Goal: Task Accomplishment & Management: Manage account settings

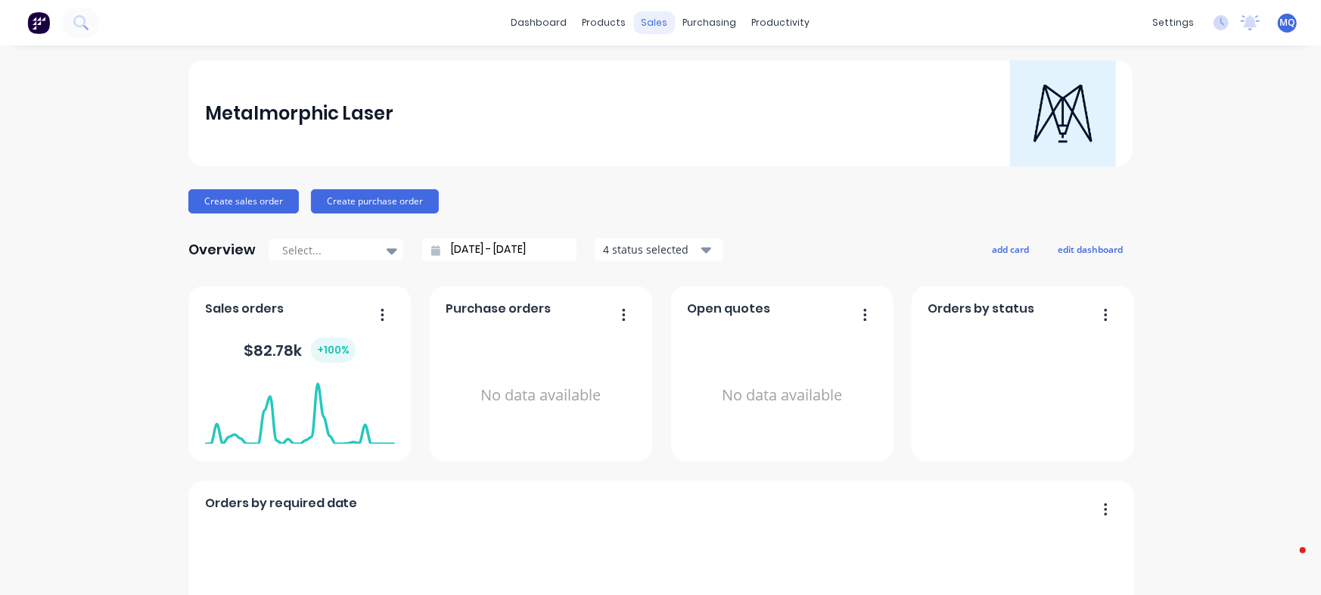
click at [645, 27] on div "sales" at bounding box center [655, 22] width 42 height 23
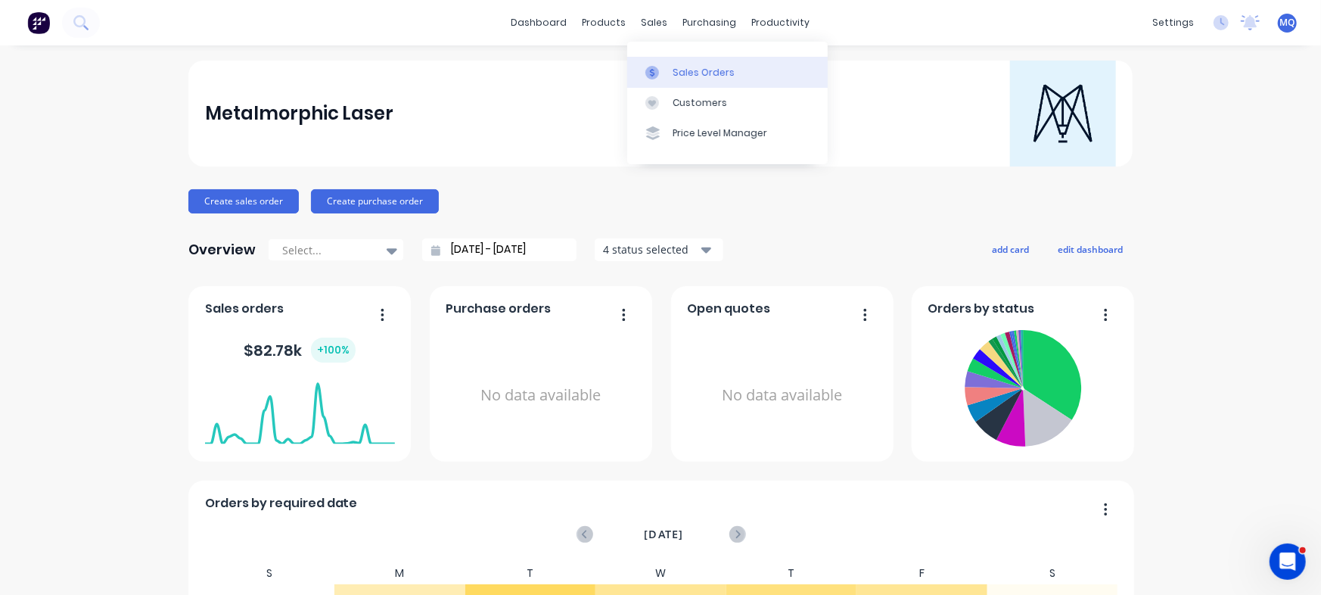
click at [711, 73] on div "Sales Orders" at bounding box center [704, 73] width 62 height 14
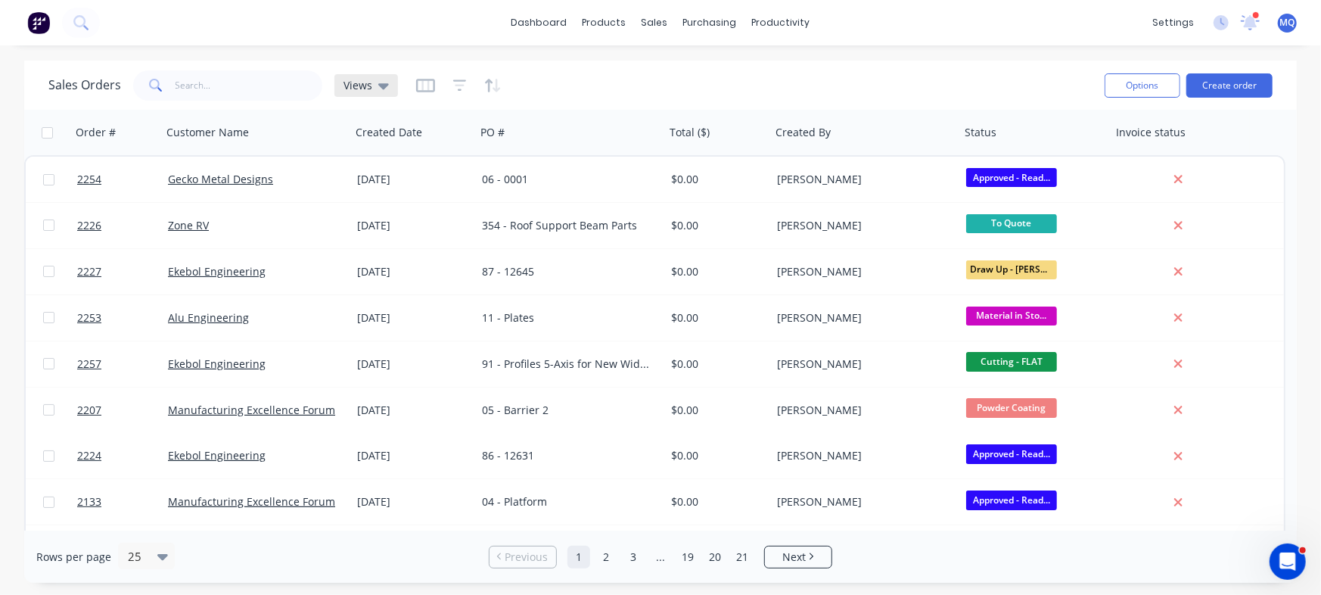
click at [375, 79] on div "Views" at bounding box center [366, 86] width 45 height 14
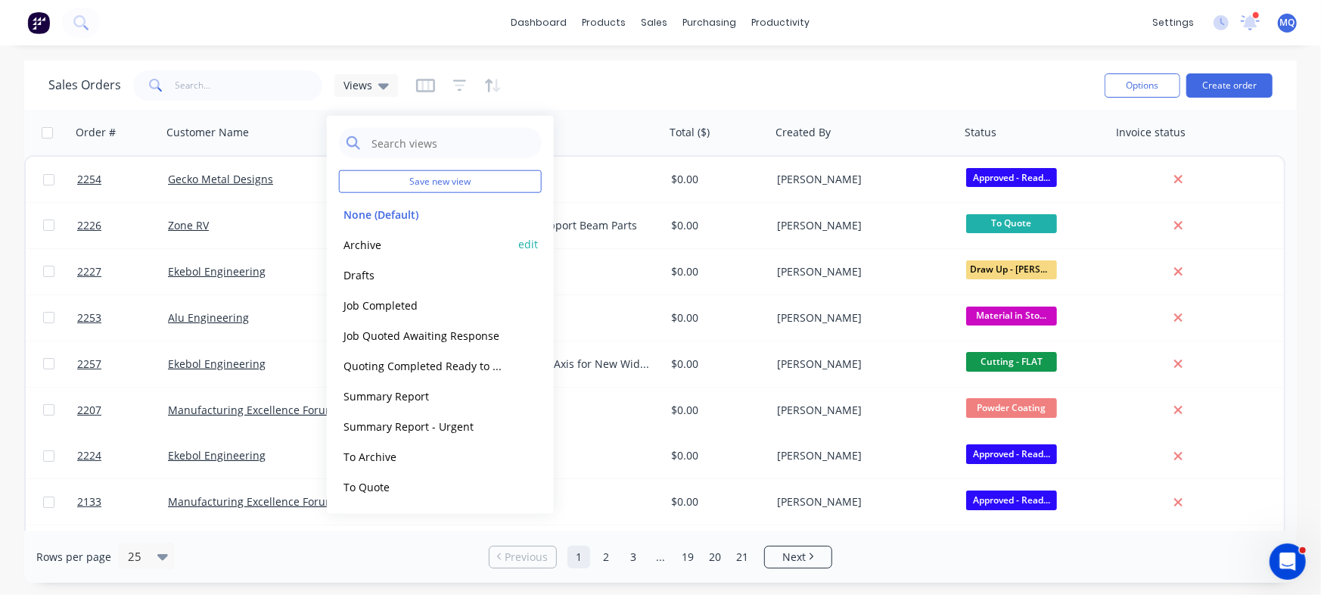
click at [386, 241] on button "Archive" at bounding box center [425, 243] width 173 height 17
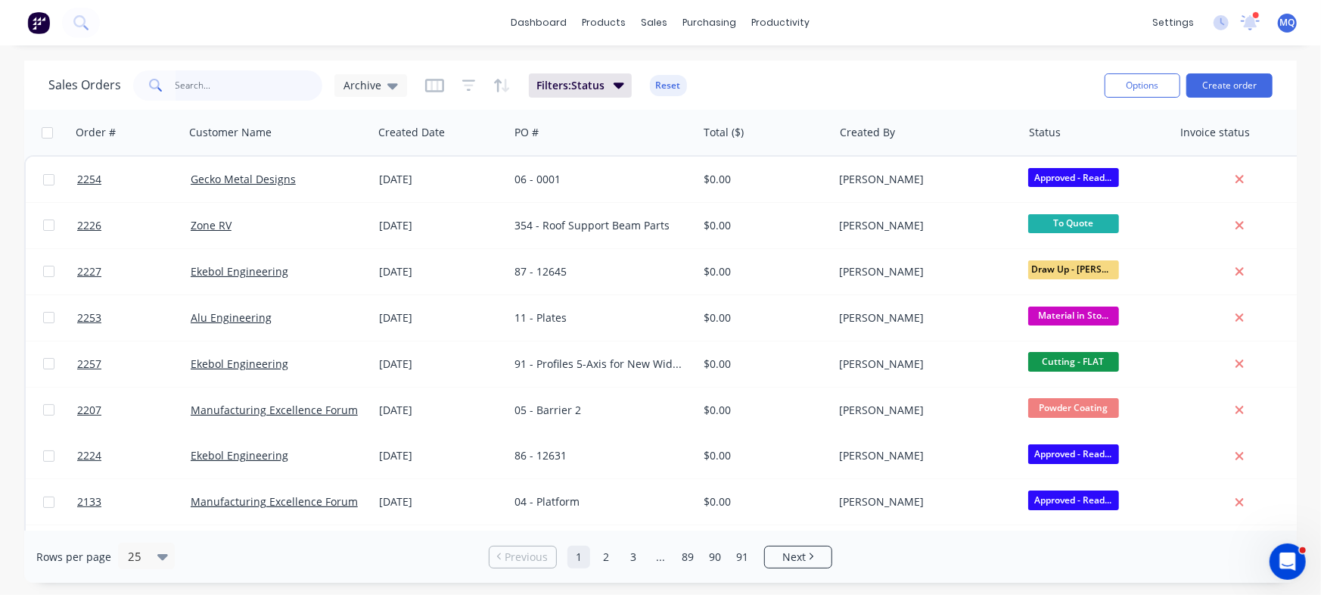
click at [219, 87] on input "text" at bounding box center [250, 85] width 148 height 30
type input "n"
type input "bella"
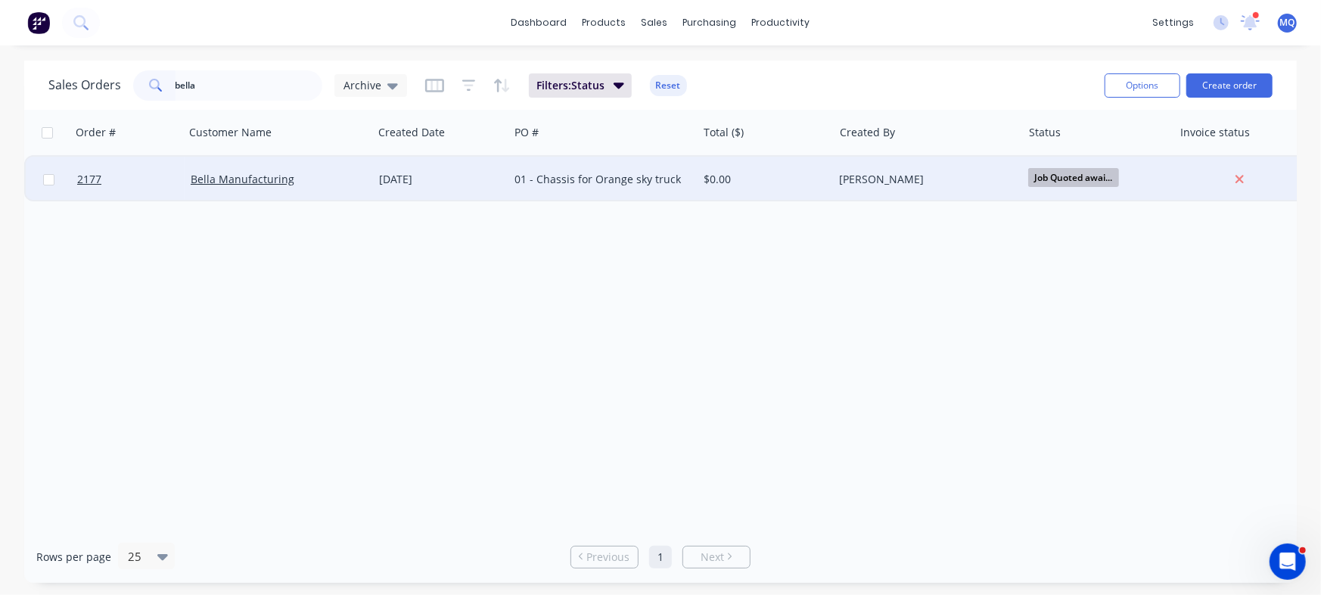
click at [527, 183] on div "01 - Chassis for Orange sky truck" at bounding box center [599, 179] width 168 height 15
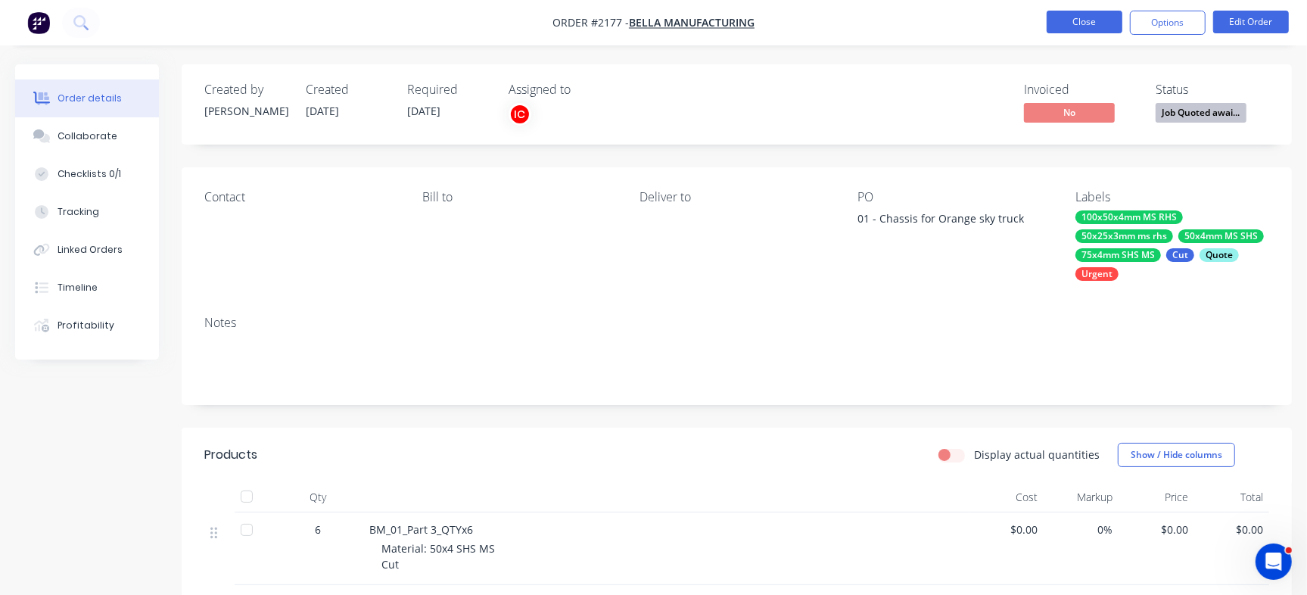
click at [1095, 26] on button "Close" at bounding box center [1084, 22] width 76 height 23
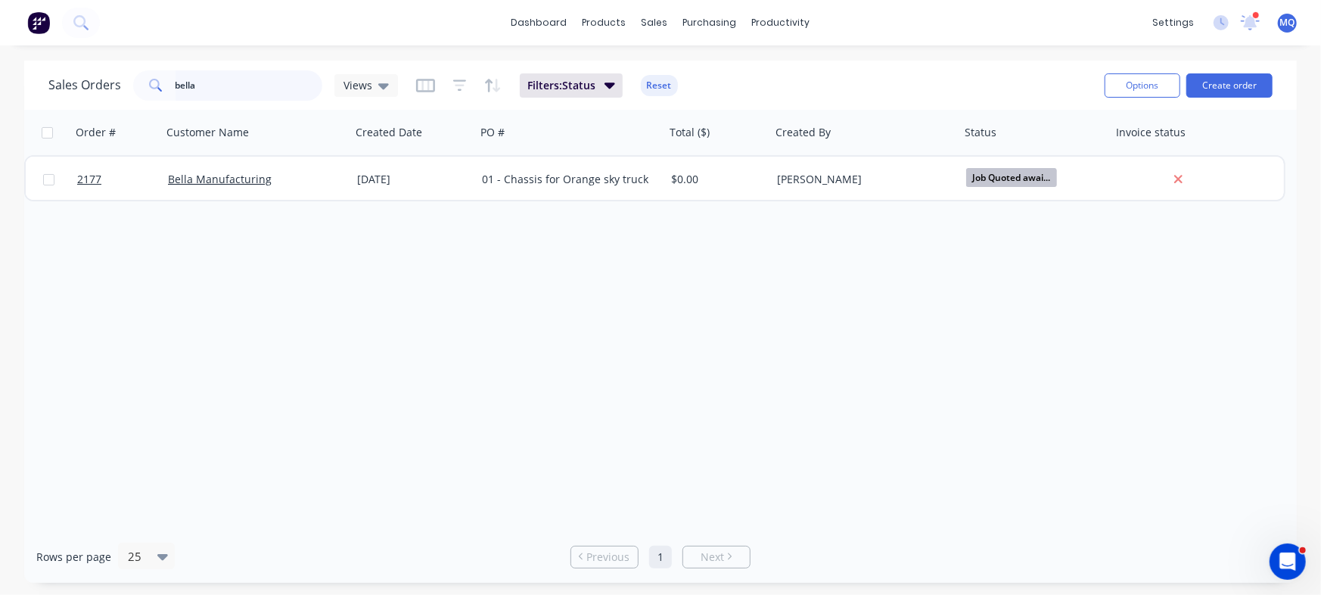
click at [275, 89] on input "bella" at bounding box center [250, 85] width 148 height 30
type input "12676"
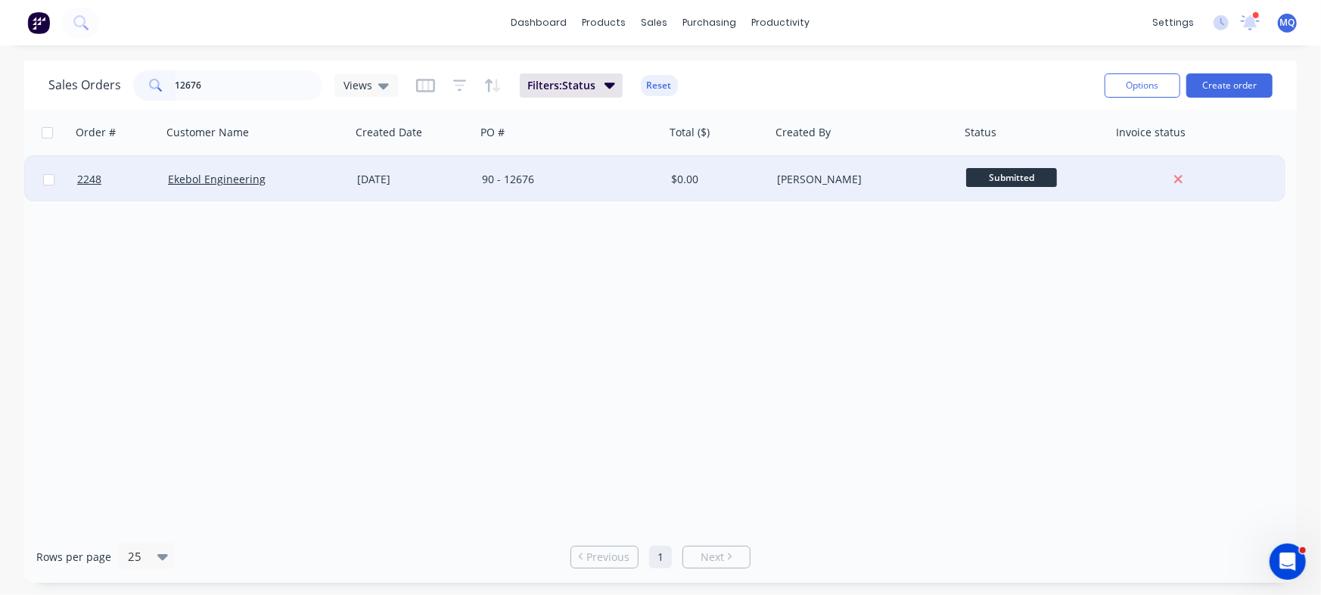
click at [624, 190] on div "90 - 12676" at bounding box center [570, 179] width 189 height 45
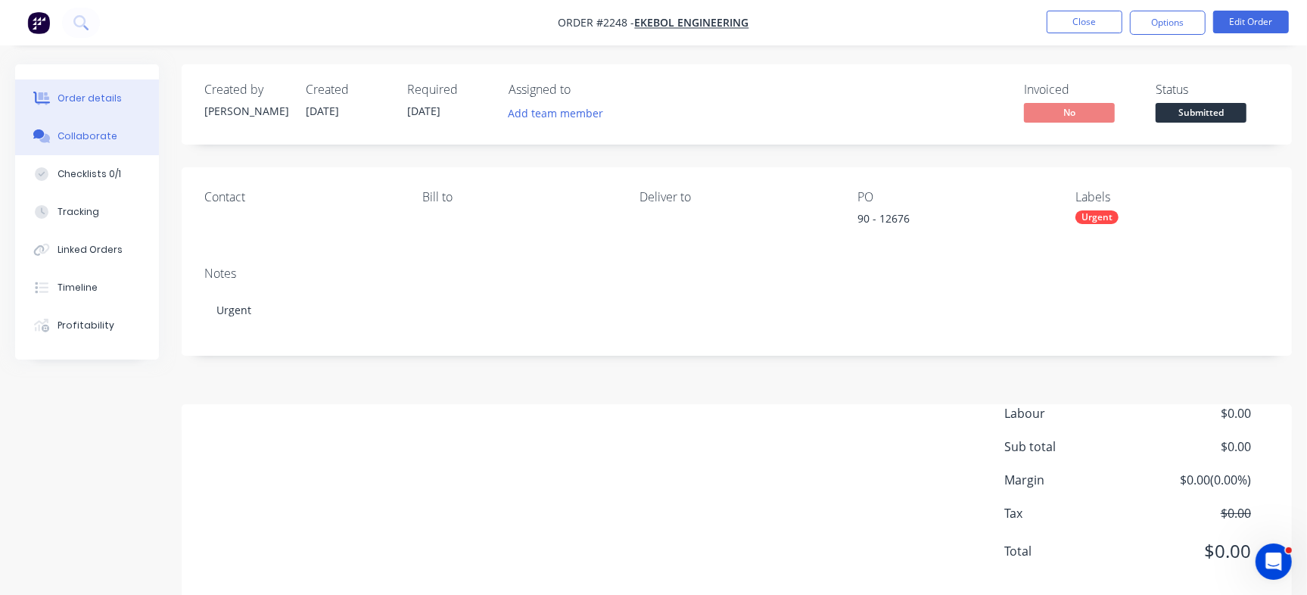
click at [98, 135] on div "Collaborate" at bounding box center [88, 136] width 60 height 14
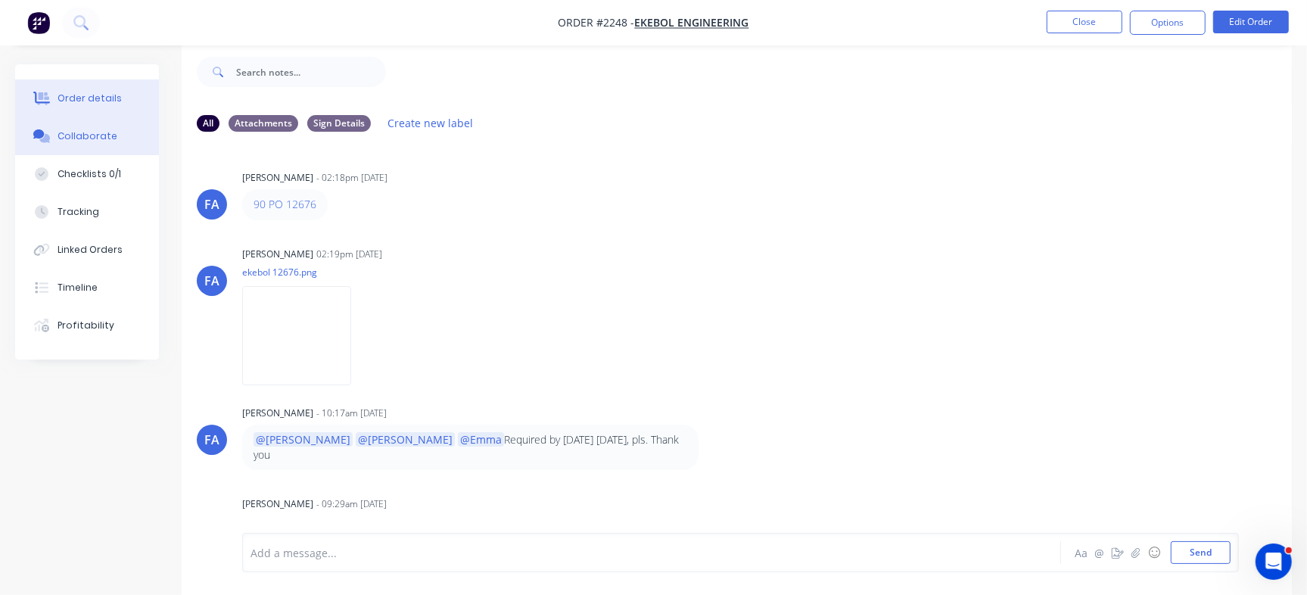
click at [98, 95] on div "Order details" at bounding box center [90, 99] width 64 height 14
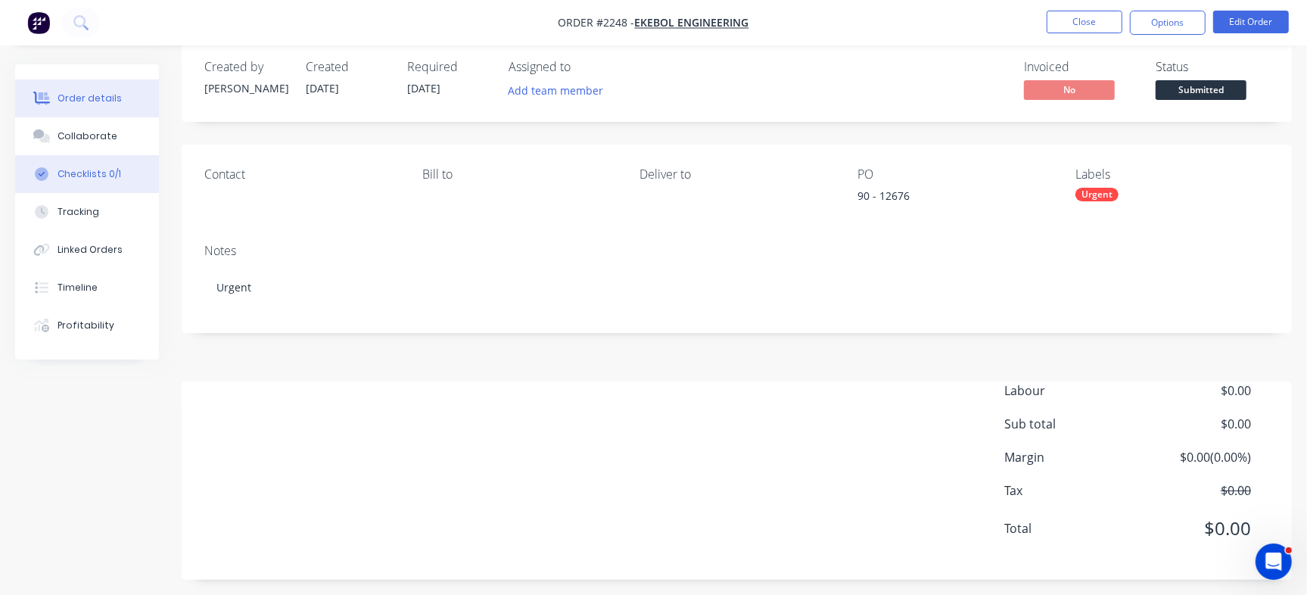
click at [90, 175] on div "Checklists 0/1" at bounding box center [90, 174] width 64 height 14
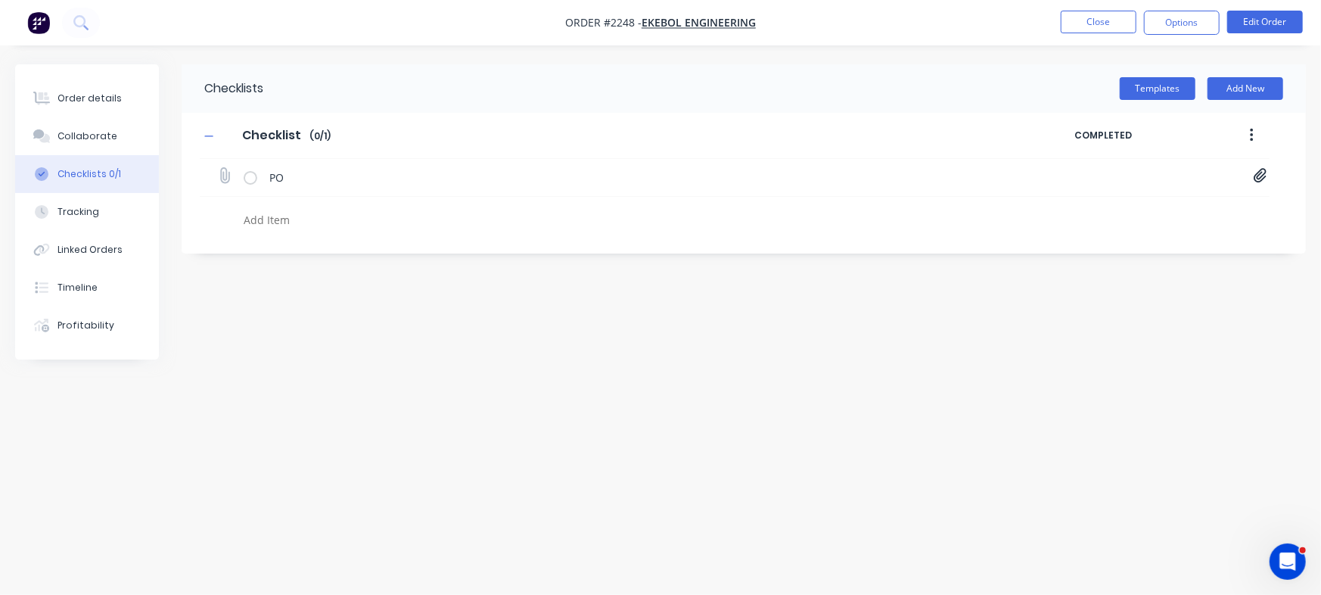
click at [1264, 179] on icon at bounding box center [1260, 176] width 13 height 14
click at [1123, 204] on link "PO Print_EKEBOL - 12676.pdf" at bounding box center [1138, 209] width 176 height 16
click at [124, 95] on button "Order details" at bounding box center [87, 98] width 144 height 38
type textarea "x"
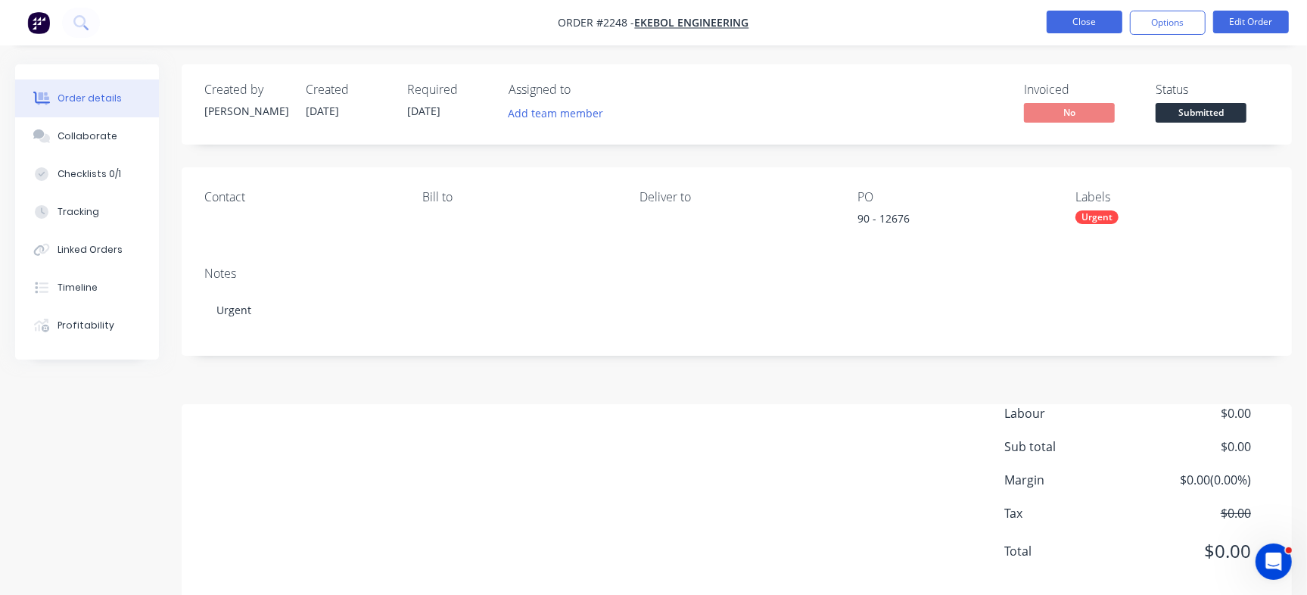
click at [1076, 19] on button "Close" at bounding box center [1084, 22] width 76 height 23
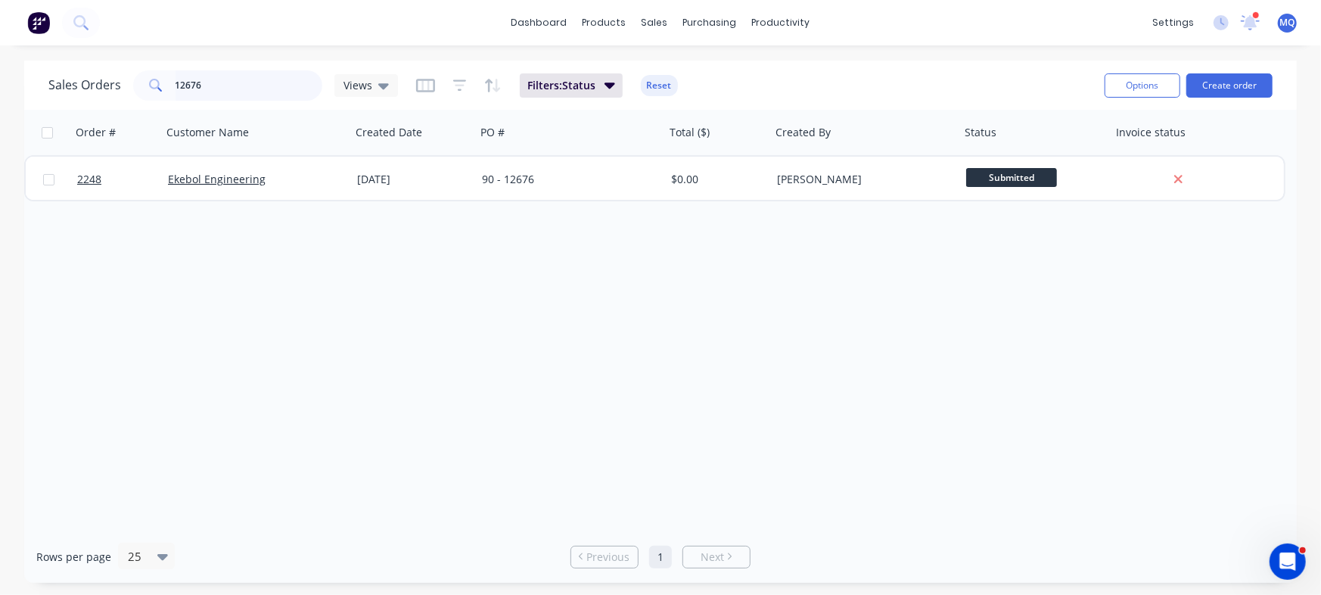
click at [235, 86] on input "12676" at bounding box center [250, 85] width 148 height 30
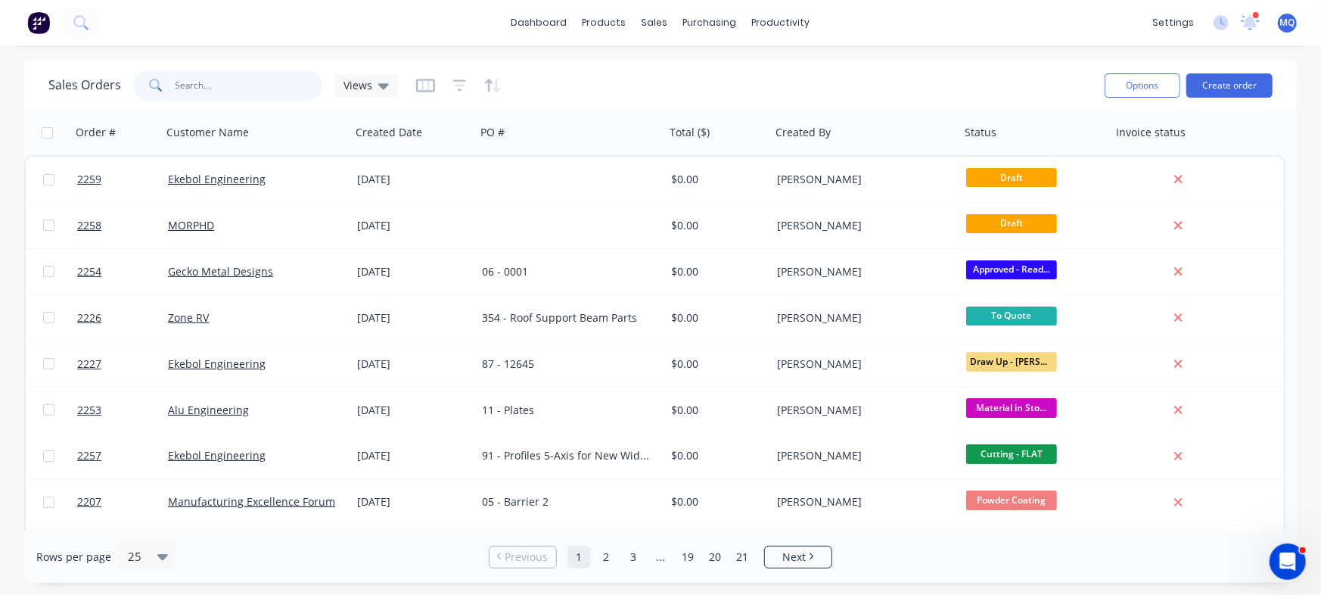
click at [219, 89] on input "text" at bounding box center [250, 85] width 148 height 30
type input "mitch"
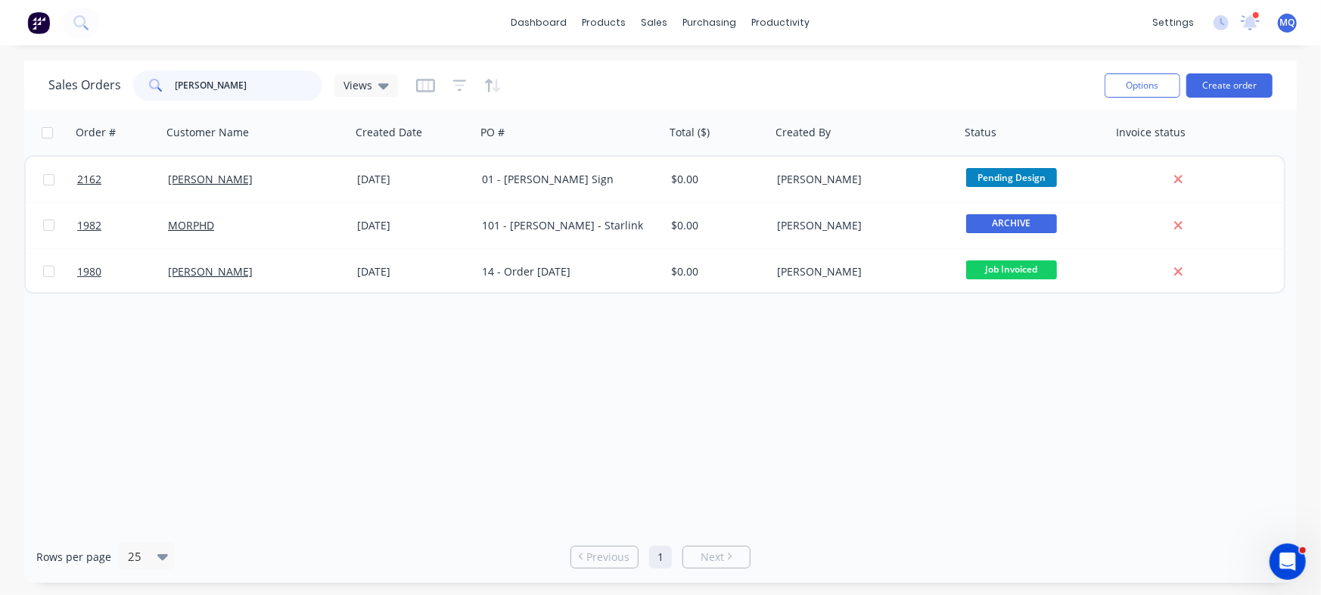
click at [228, 82] on input "mitch" at bounding box center [250, 85] width 148 height 30
type input "ekebol"
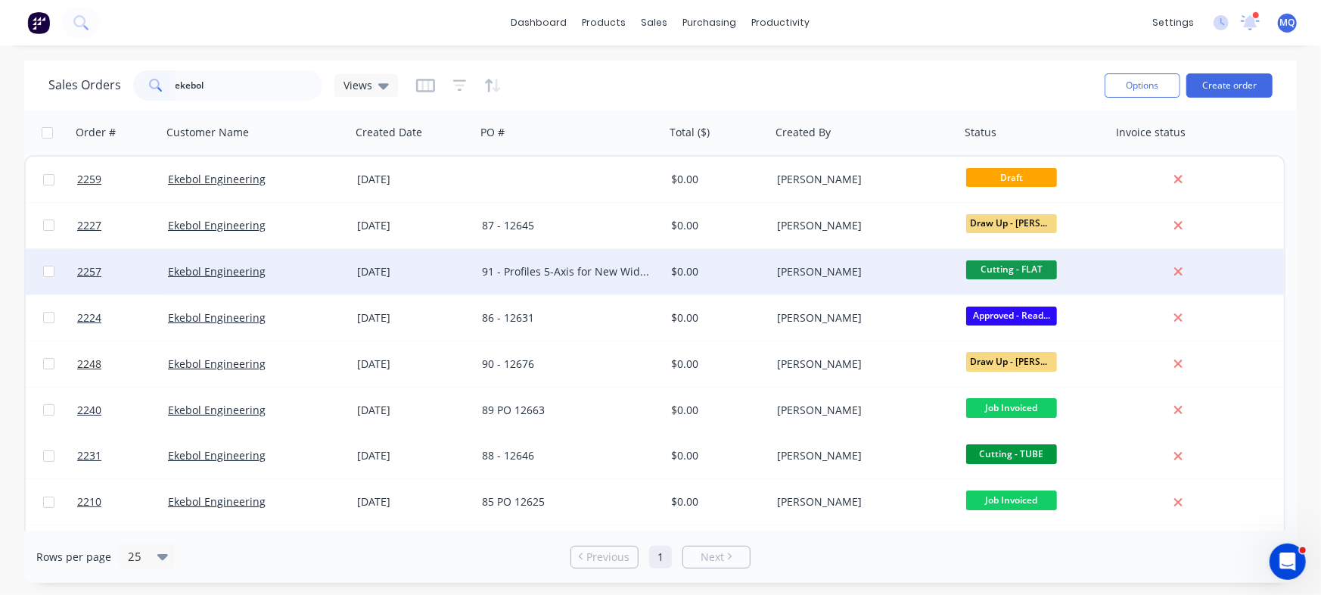
click at [533, 283] on div "91 - Profiles 5-Axis for New Widebay Towbar" at bounding box center [570, 271] width 189 height 45
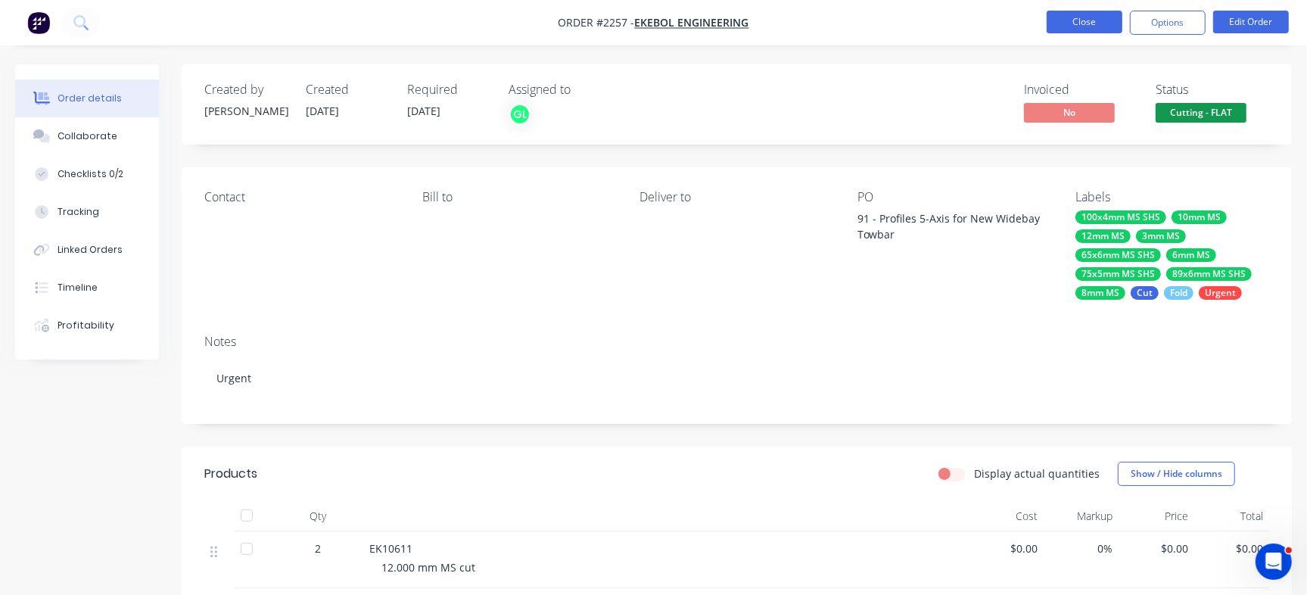
click at [1103, 26] on button "Close" at bounding box center [1084, 22] width 76 height 23
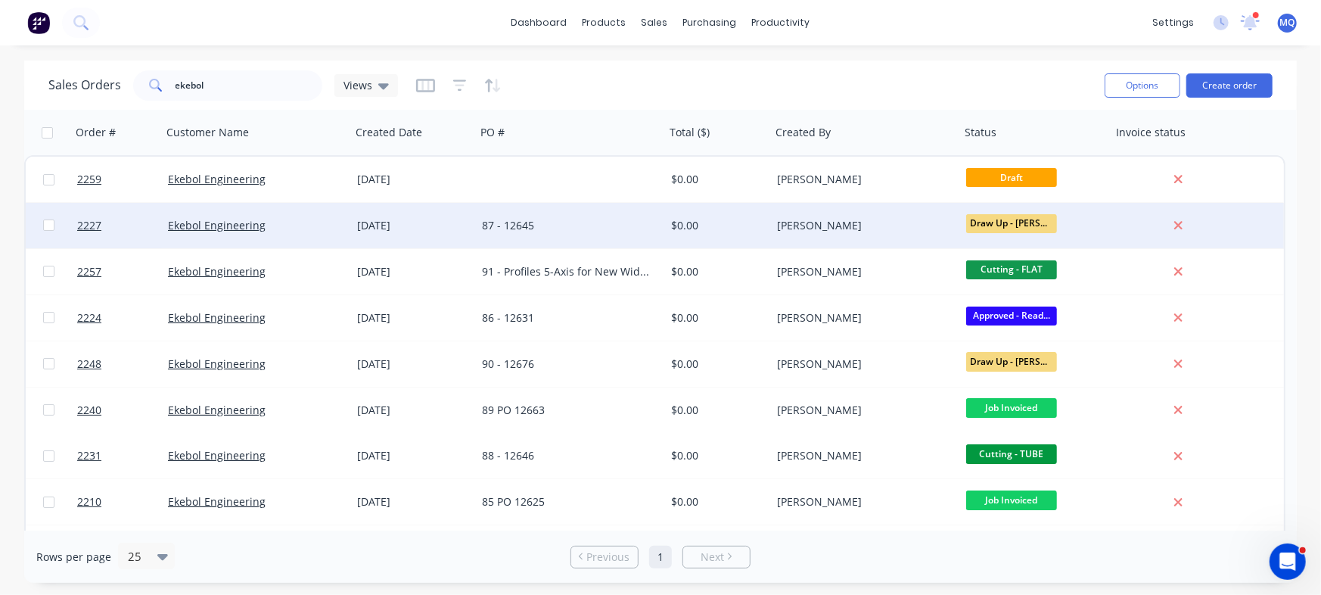
click at [547, 220] on div "87 - 12645" at bounding box center [566, 225] width 168 height 15
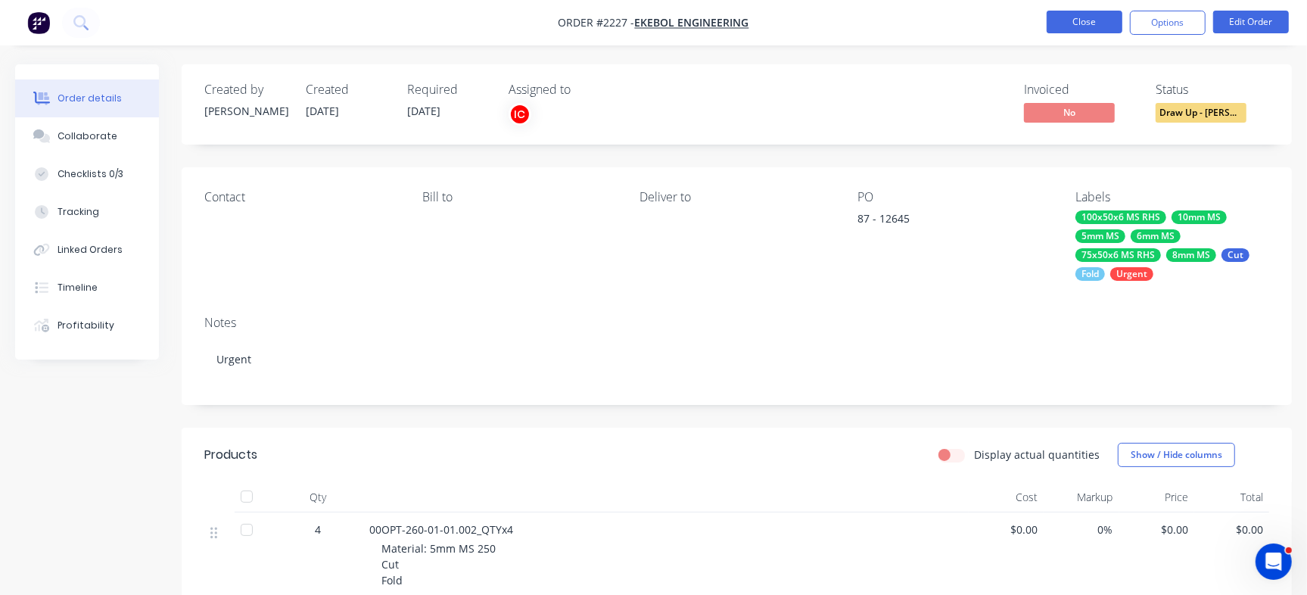
click at [1105, 16] on button "Close" at bounding box center [1084, 22] width 76 height 23
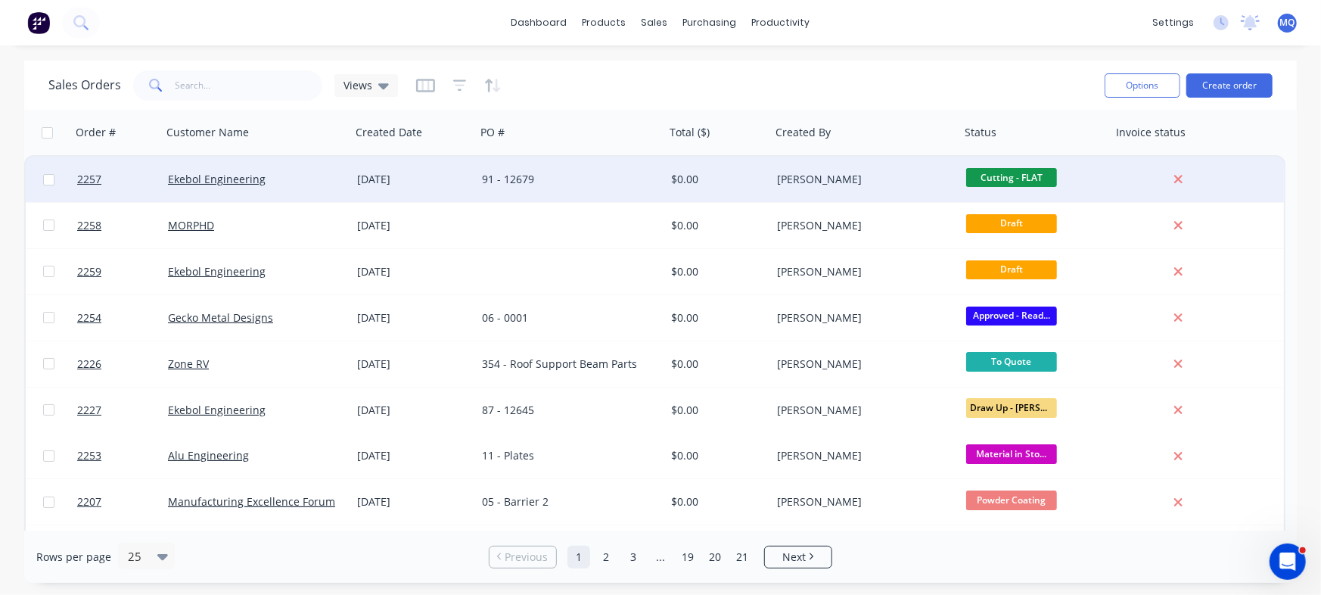
click at [562, 188] on div "91 - 12679" at bounding box center [570, 179] width 189 height 45
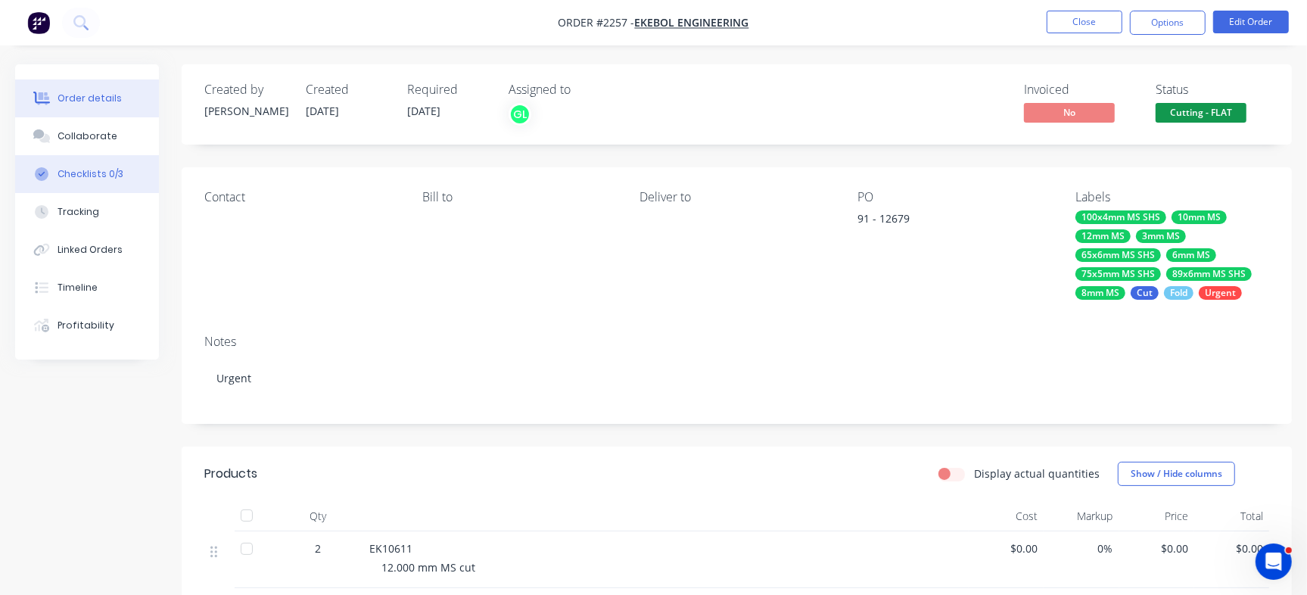
click at [124, 166] on button "Checklists 0/3" at bounding box center [87, 174] width 144 height 38
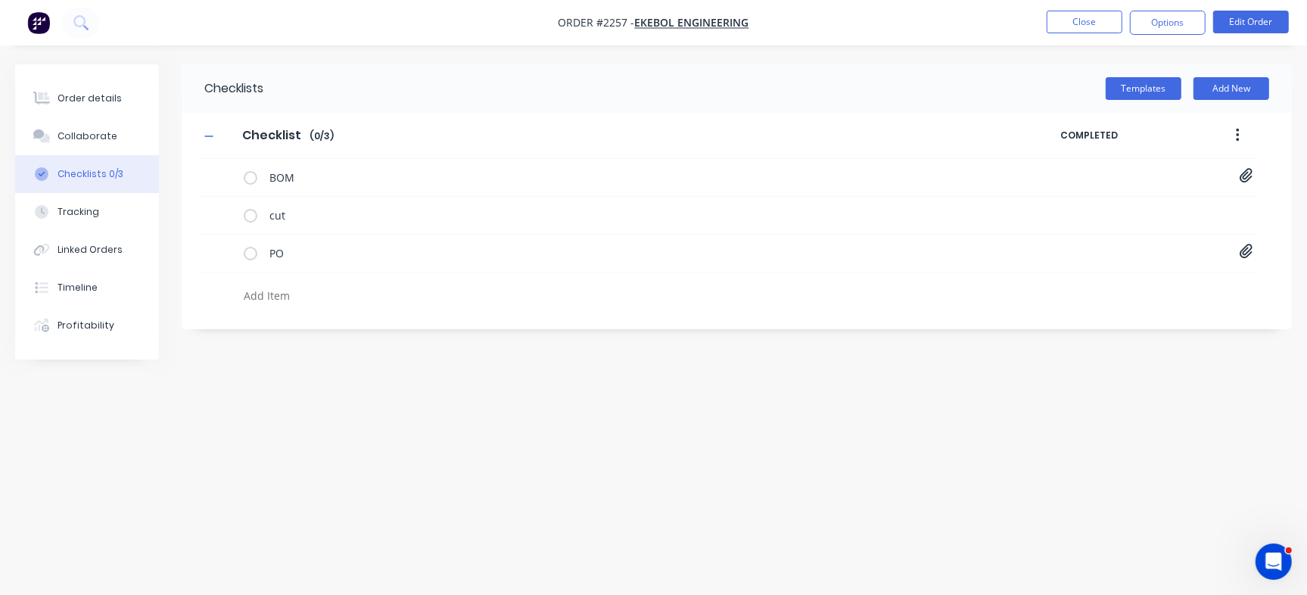
type textarea "x"
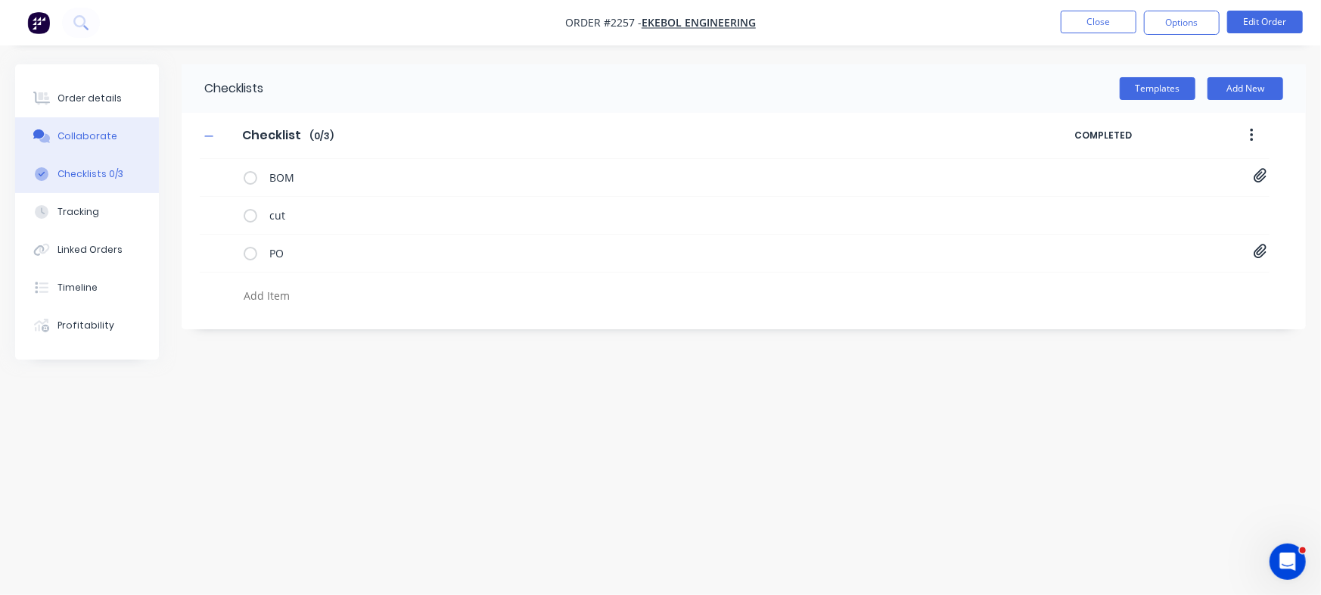
click at [115, 133] on button "Collaborate" at bounding box center [87, 136] width 144 height 38
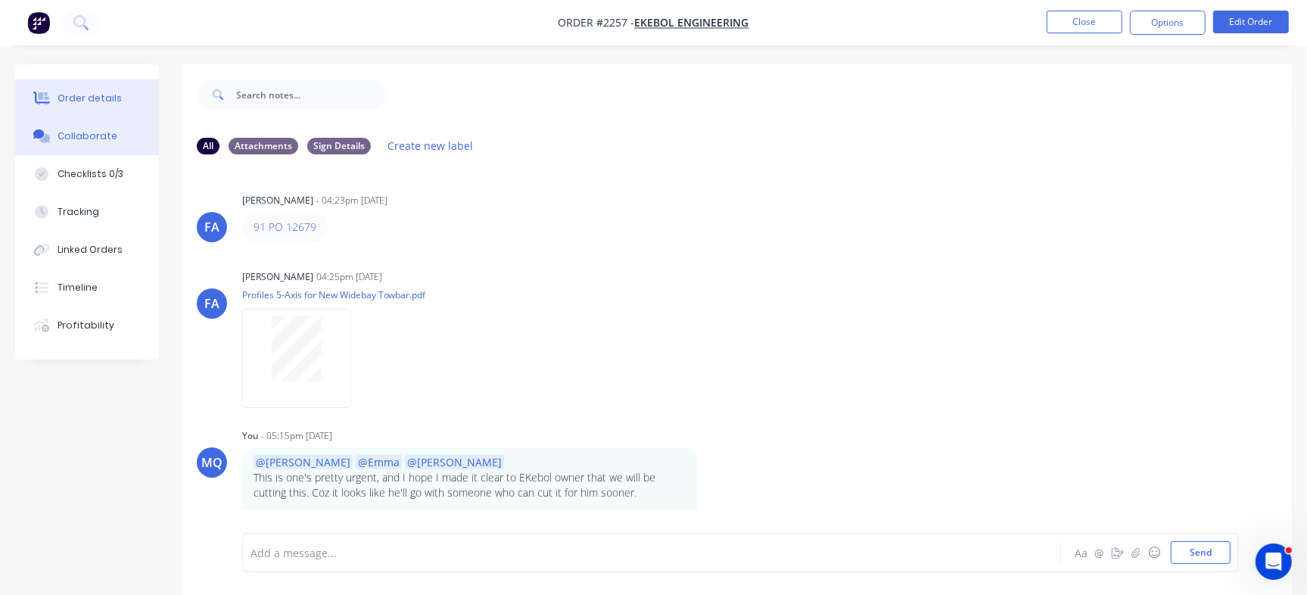
click at [128, 103] on button "Order details" at bounding box center [87, 98] width 144 height 38
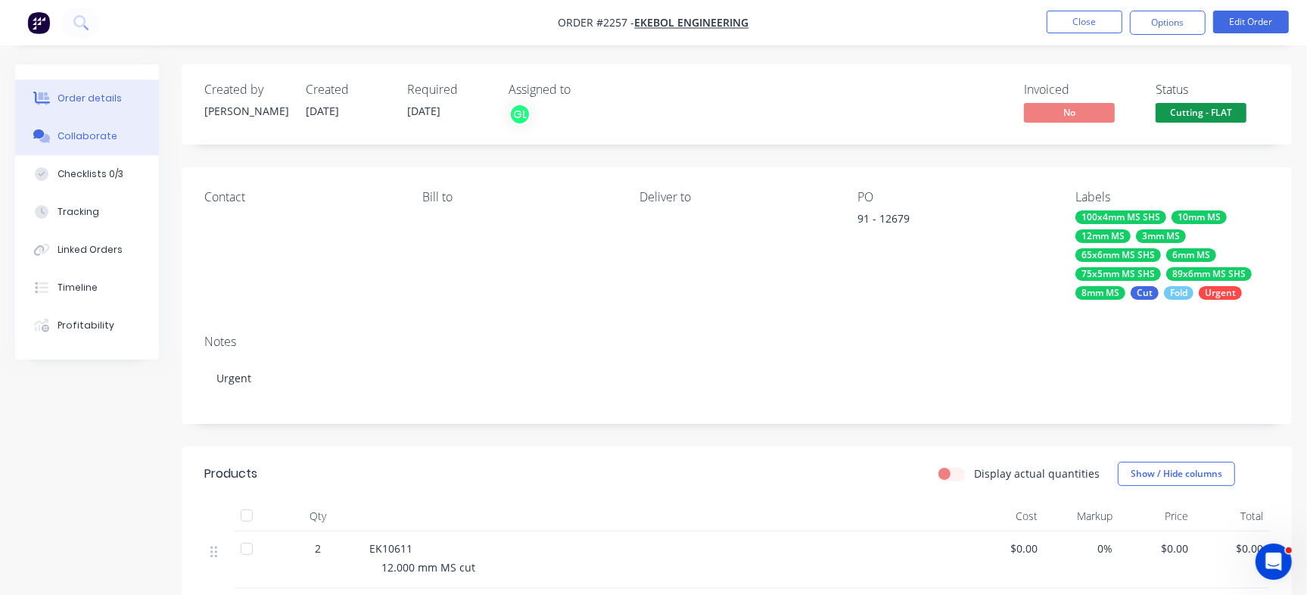
click at [100, 133] on div "Collaborate" at bounding box center [88, 136] width 60 height 14
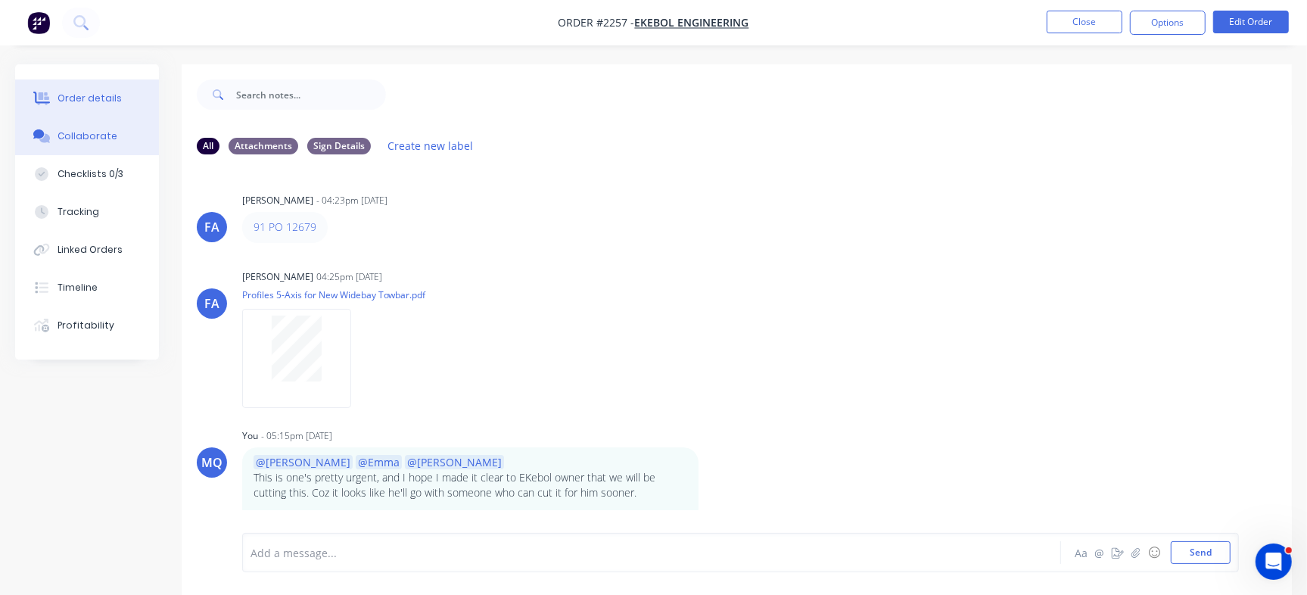
click at [93, 95] on div "Order details" at bounding box center [90, 99] width 64 height 14
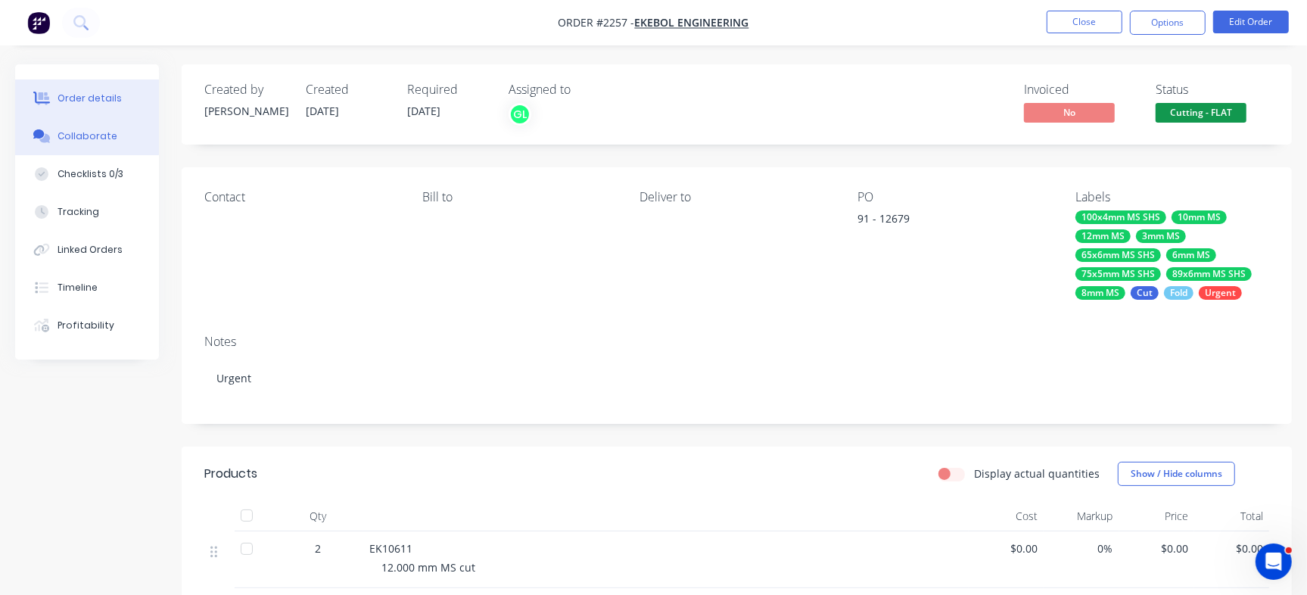
click at [95, 126] on button "Collaborate" at bounding box center [87, 136] width 144 height 38
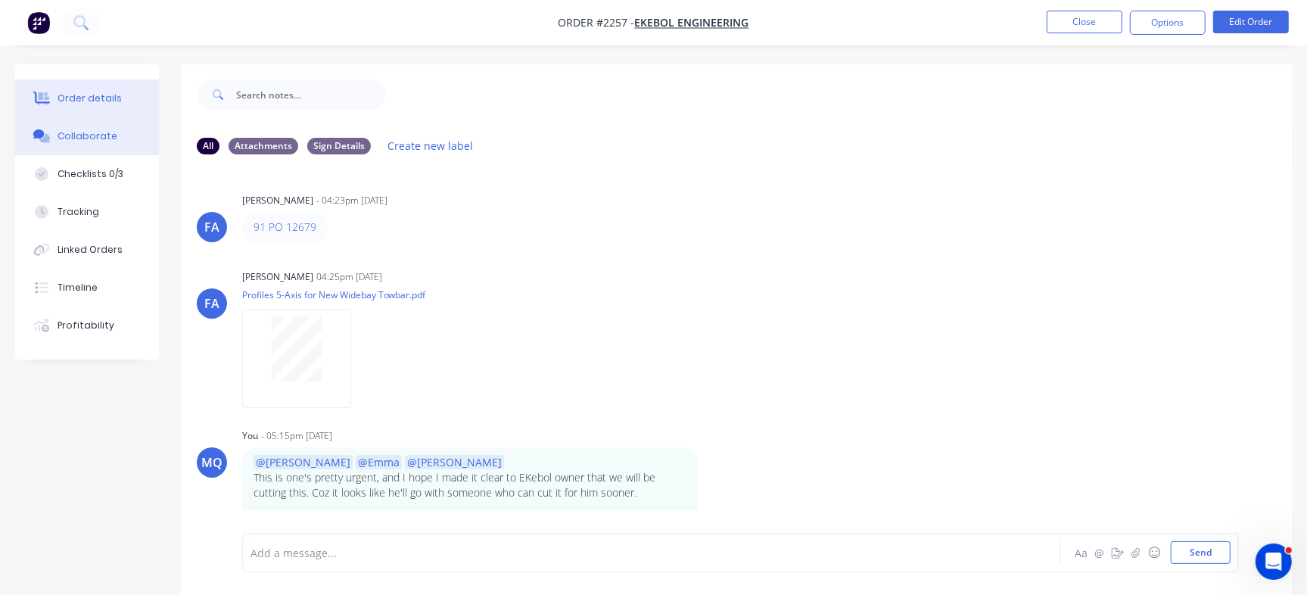
click at [113, 101] on div "Order details" at bounding box center [90, 99] width 64 height 14
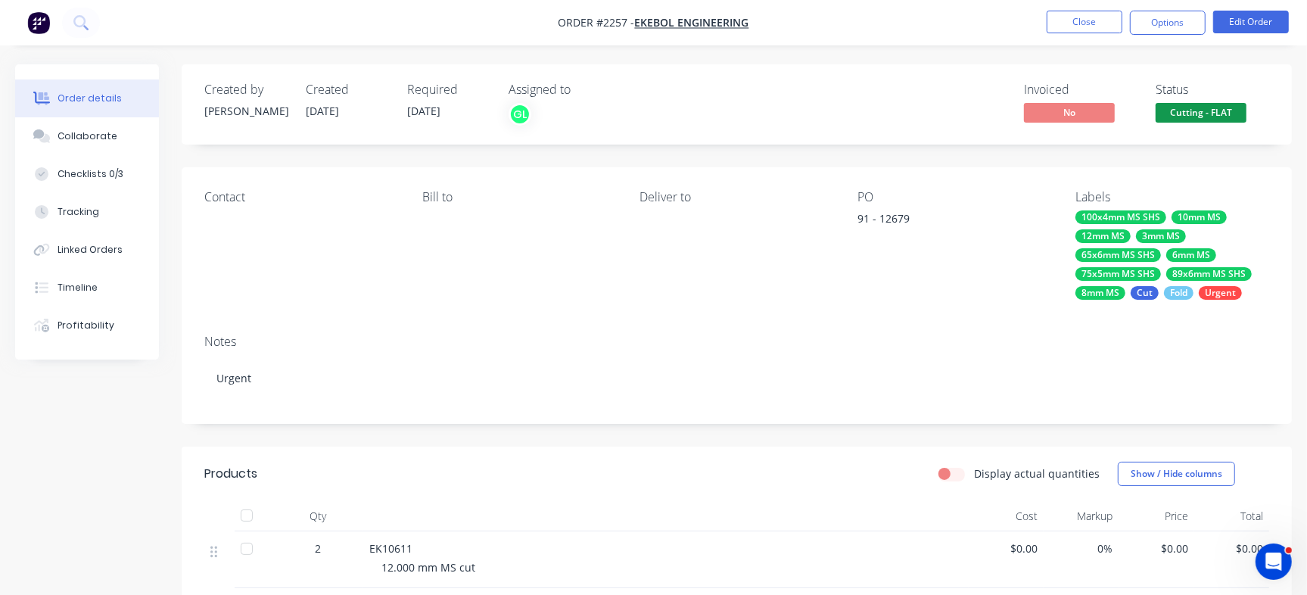
click at [1245, 34] on li "Edit Order" at bounding box center [1251, 23] width 76 height 24
click at [1250, 28] on button "Edit Order" at bounding box center [1251, 22] width 76 height 23
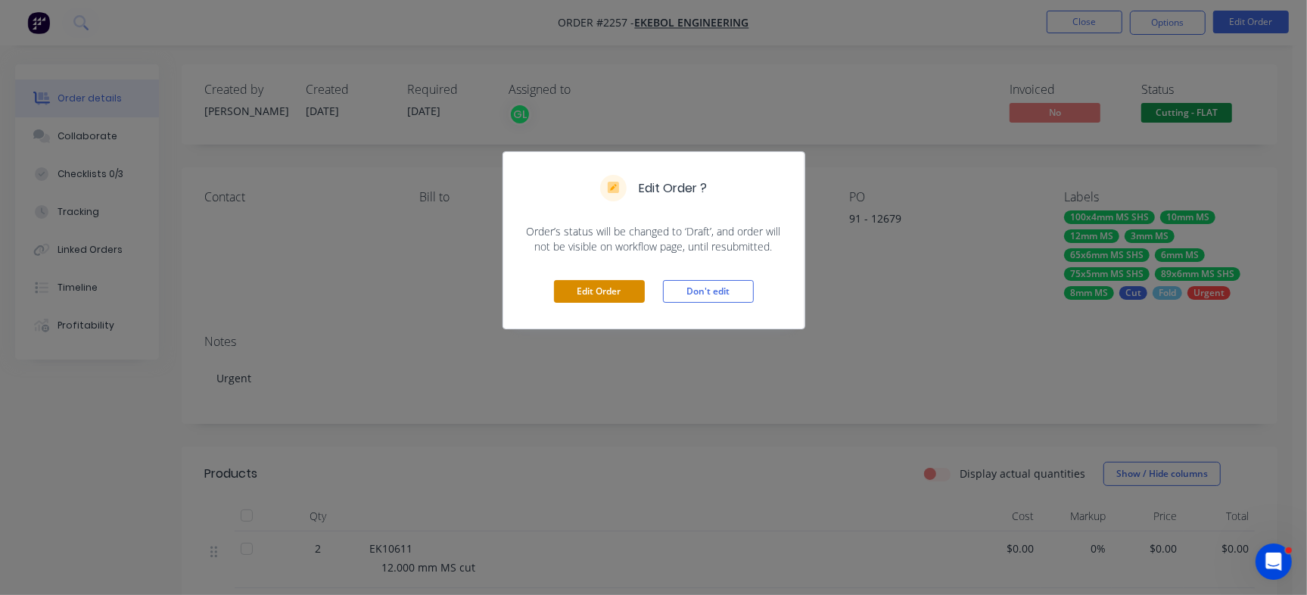
click at [566, 284] on button "Edit Order" at bounding box center [599, 291] width 91 height 23
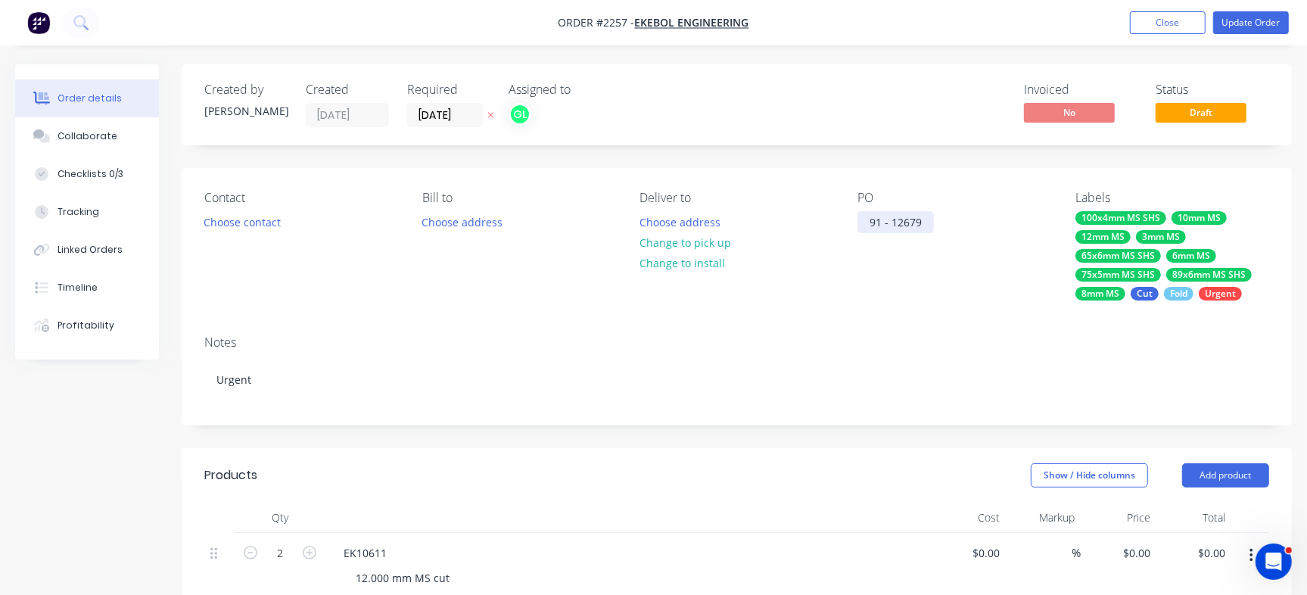
click at [895, 214] on div "91 - 12679" at bounding box center [895, 222] width 76 height 22
click at [888, 222] on div "91 - 12679" at bounding box center [895, 222] width 76 height 22
click at [927, 213] on div "91 - 12679" at bounding box center [896, 222] width 79 height 22
click at [889, 220] on div "91 - 12679" at bounding box center [896, 222] width 79 height 22
drag, startPoint x: 895, startPoint y: 223, endPoint x: 1037, endPoint y: 253, distance: 145.3
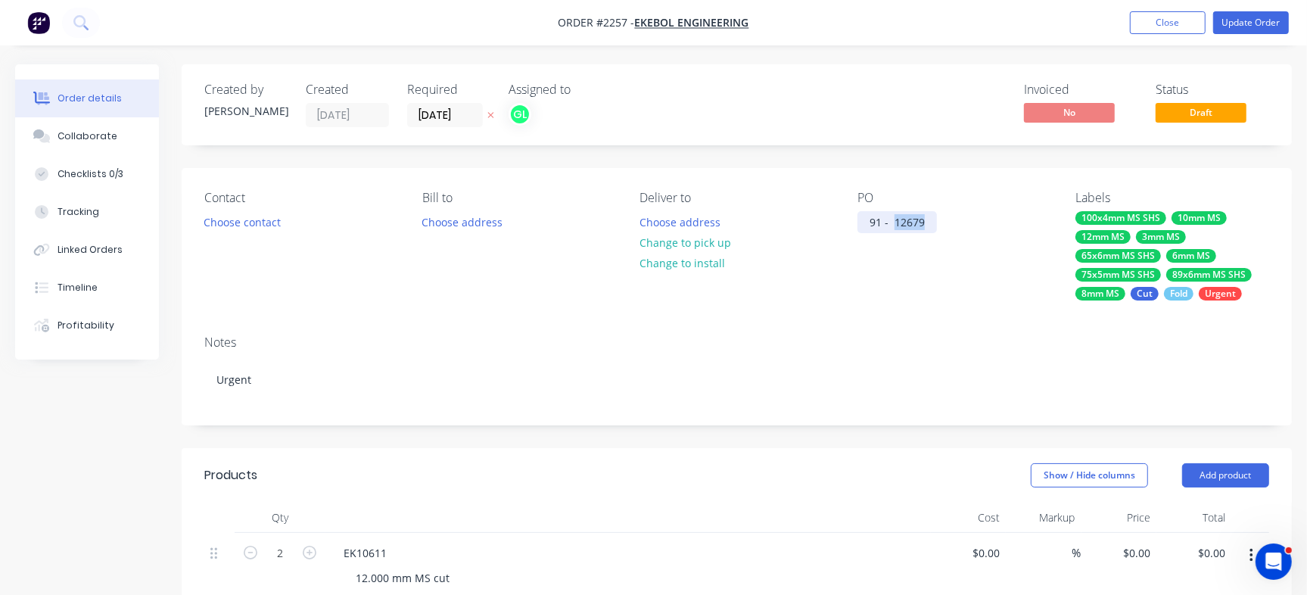
click at [1042, 254] on div "PO 91 - 12679" at bounding box center [954, 246] width 194 height 110
click at [946, 297] on div "PO 91 - Profiles/5-Axis for New Widebay Towbar" at bounding box center [954, 246] width 194 height 110
click at [893, 224] on div "91 - Profiles/5-Axis for New Widebay Towbar" at bounding box center [951, 230] width 189 height 38
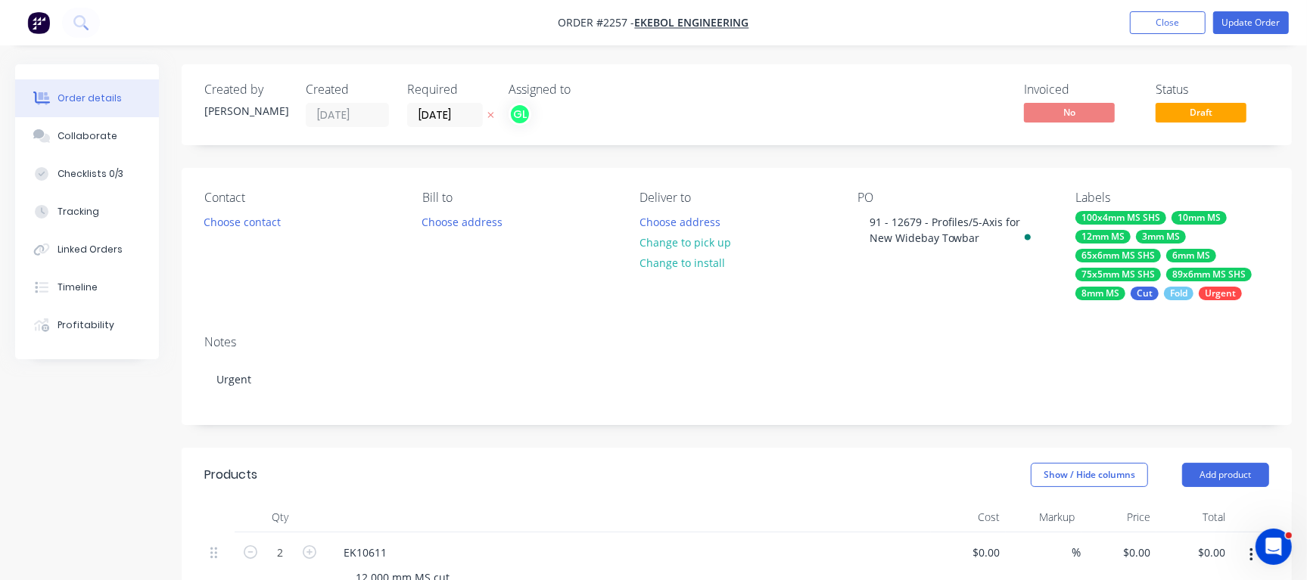
click at [845, 76] on div "Created by Francis Adrian Created 08/09/25 Required 08/09/25 Assigned to GL Inv…" at bounding box center [737, 104] width 1110 height 81
drag, startPoint x: 985, startPoint y: 241, endPoint x: 755, endPoint y: 173, distance: 239.9
click at [757, 175] on div "Contact Choose contact Bill to Choose address Deliver to Choose address Change …" at bounding box center [737, 245] width 1110 height 155
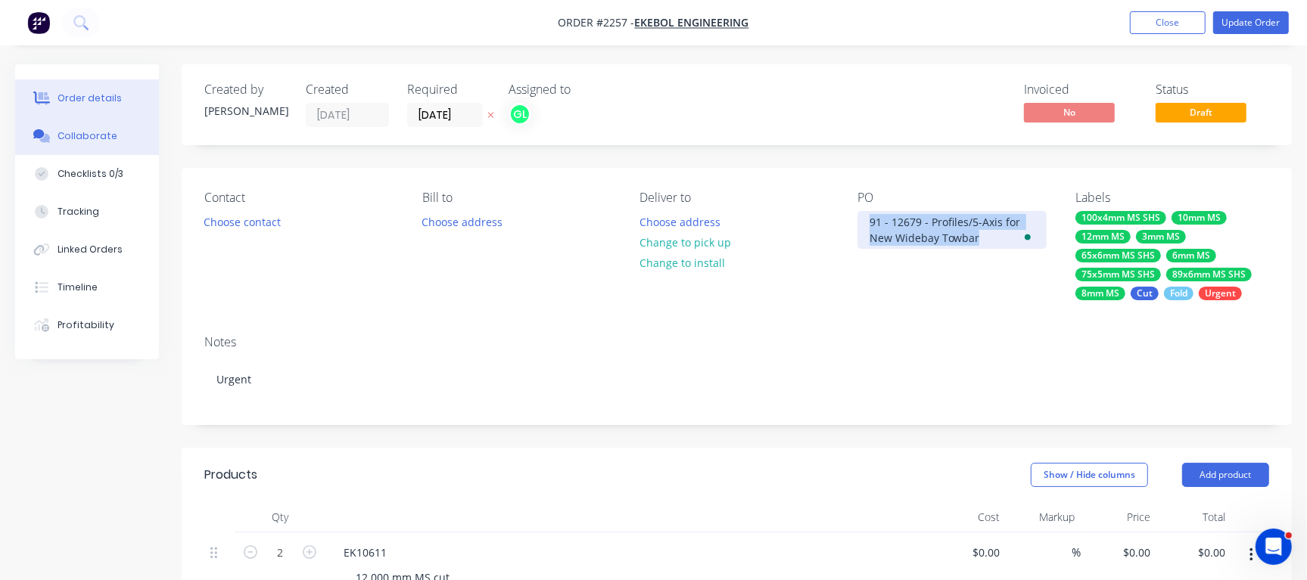
copy div "91 - 12679 - Profiles/5-Axis for New Widebay Towbar"
click at [105, 136] on div "Collaborate" at bounding box center [88, 136] width 60 height 14
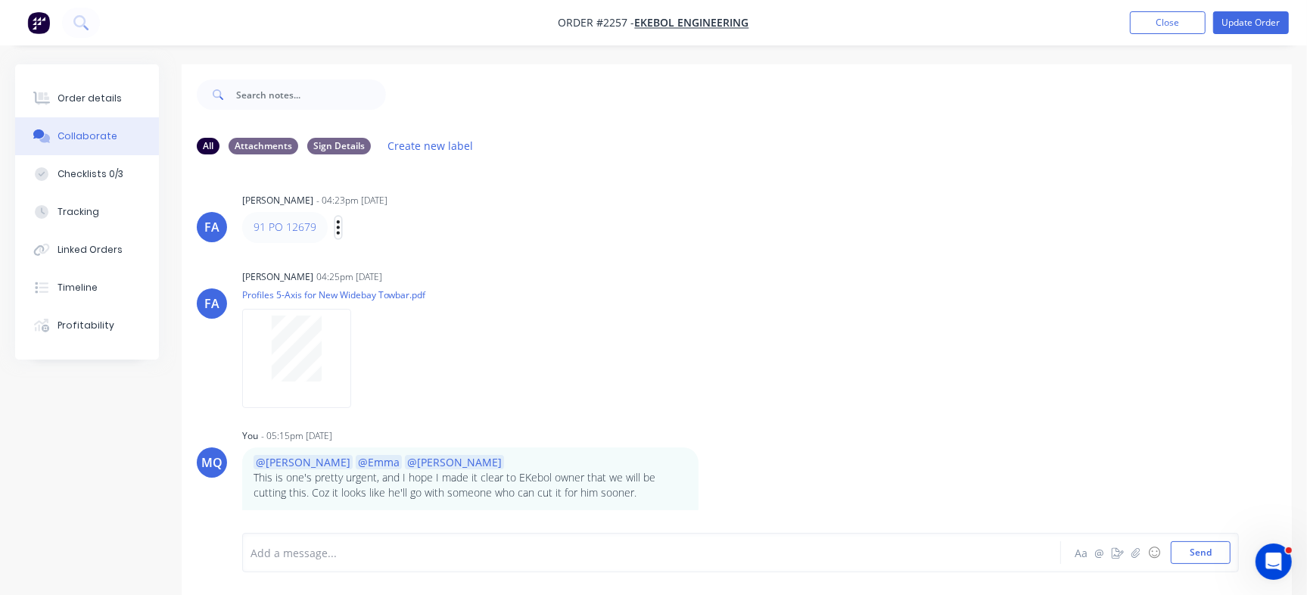
click at [336, 230] on icon "button" at bounding box center [338, 227] width 5 height 17
click at [382, 258] on button "Edit" at bounding box center [393, 254] width 95 height 25
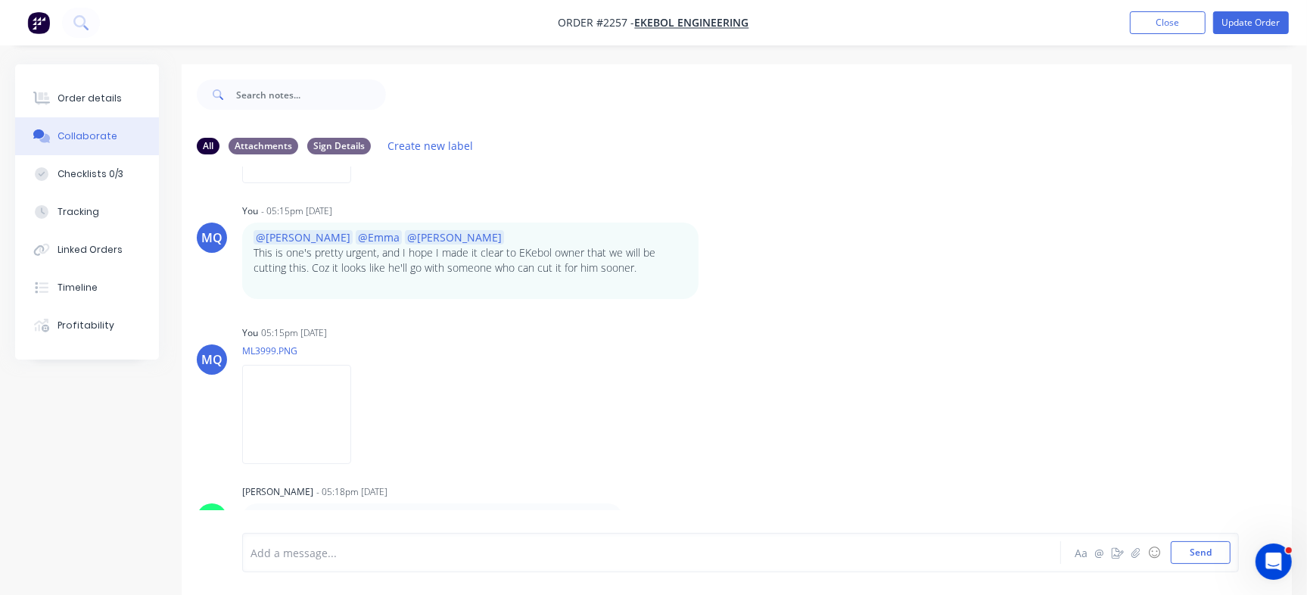
scroll to position [23, 0]
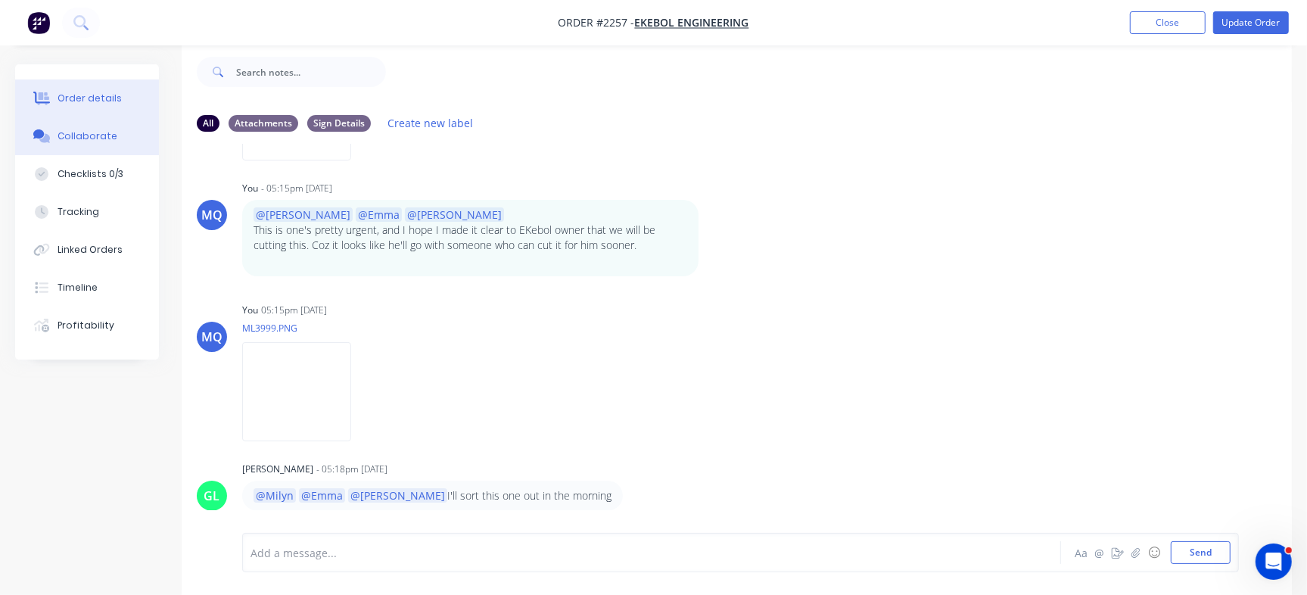
click at [78, 98] on div "Order details" at bounding box center [90, 99] width 64 height 14
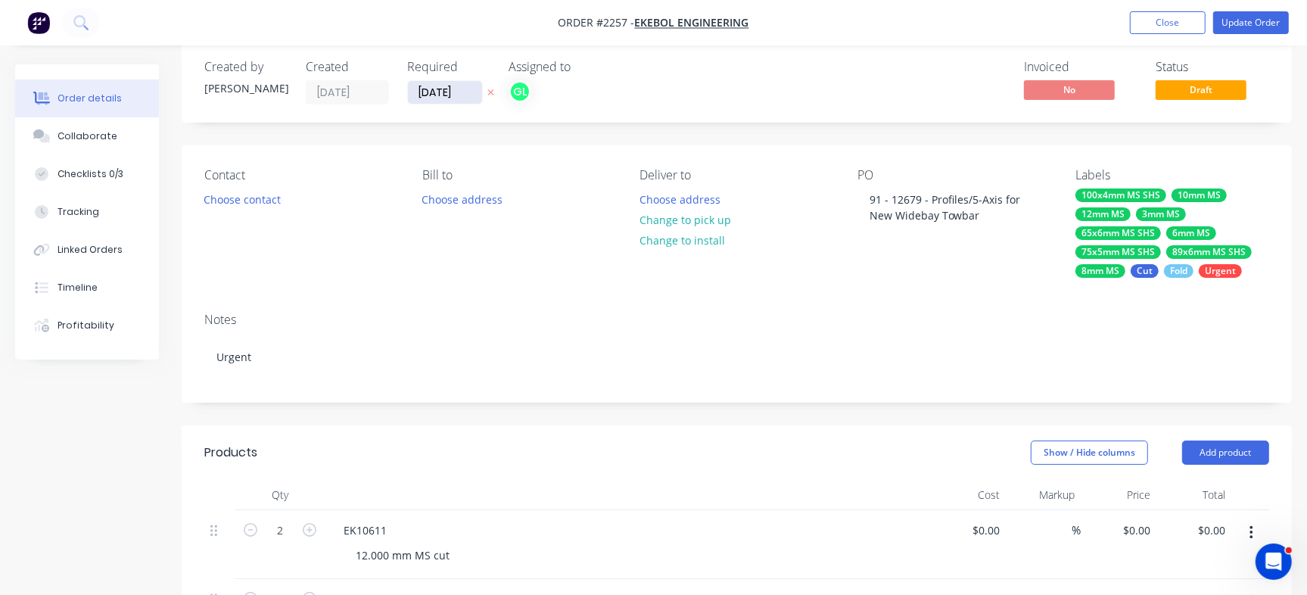
click at [439, 92] on input "[DATE]" at bounding box center [445, 92] width 74 height 23
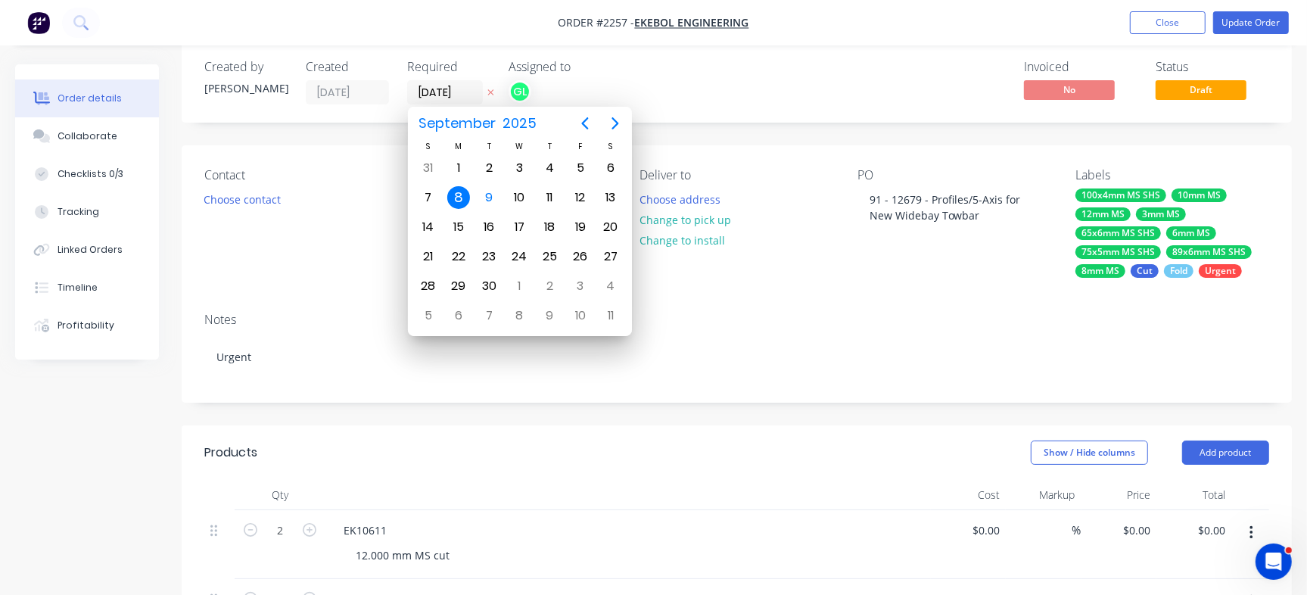
click at [792, 110] on div "Created by Francis Adrian Created 08/09/25 Required 08/09/25 Assigned to GL Inv…" at bounding box center [737, 82] width 1110 height 81
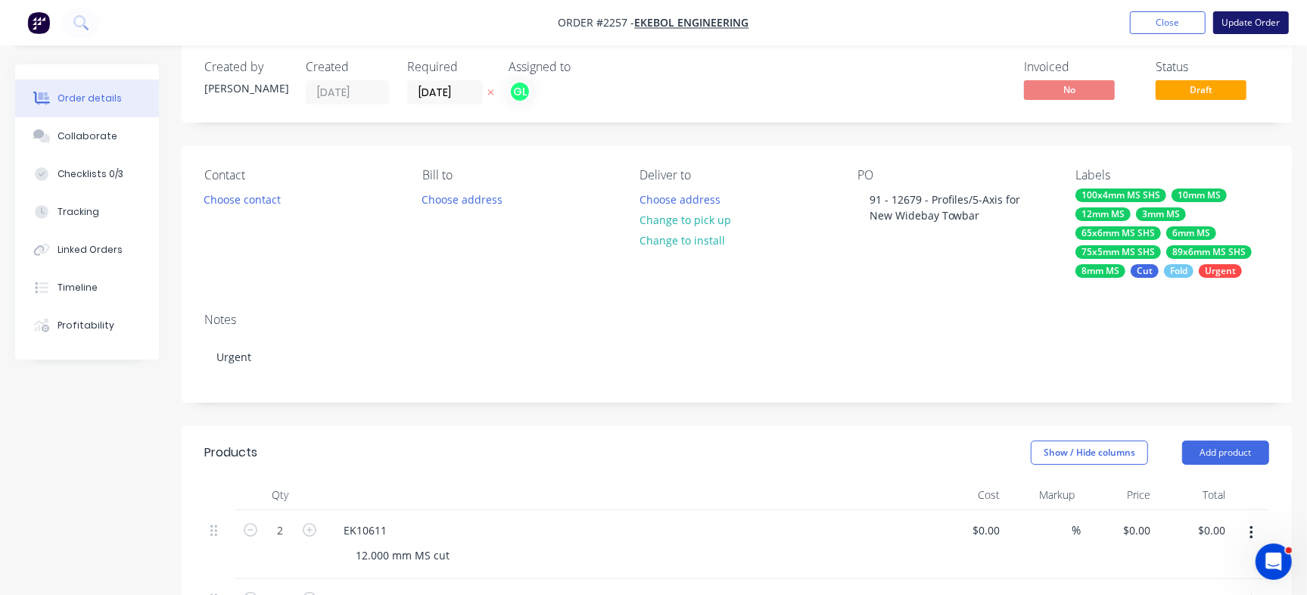
click at [1278, 26] on button "Update Order" at bounding box center [1251, 22] width 76 height 23
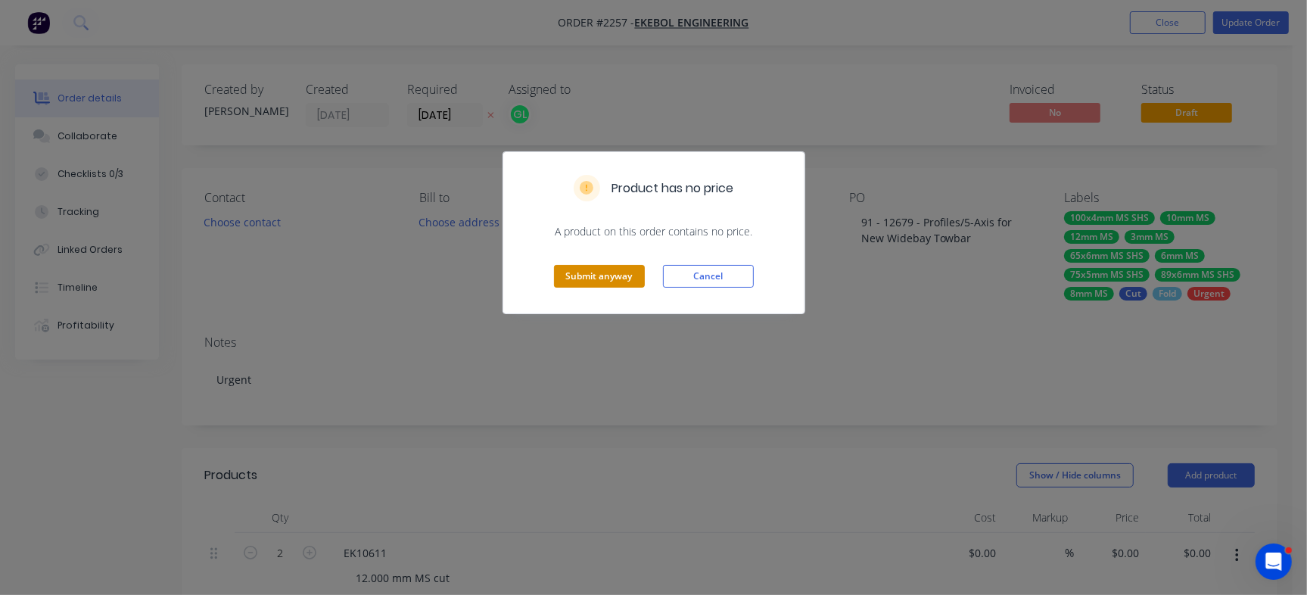
click at [576, 271] on button "Submit anyway" at bounding box center [599, 276] width 91 height 23
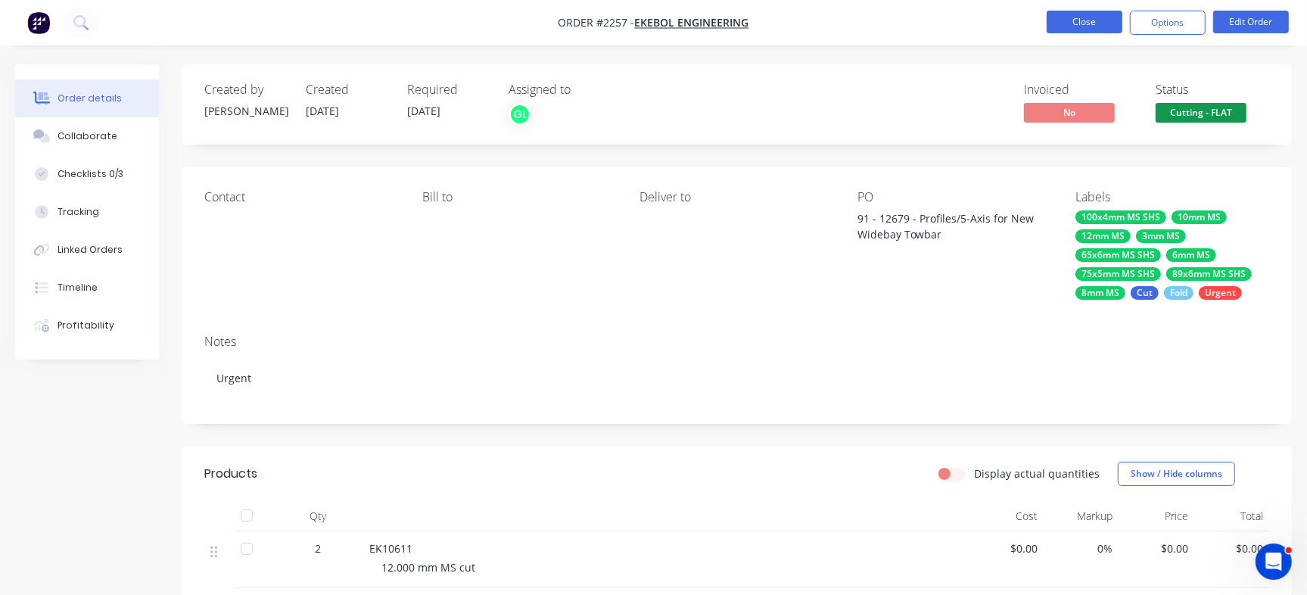
click at [1105, 18] on button "Close" at bounding box center [1084, 22] width 76 height 23
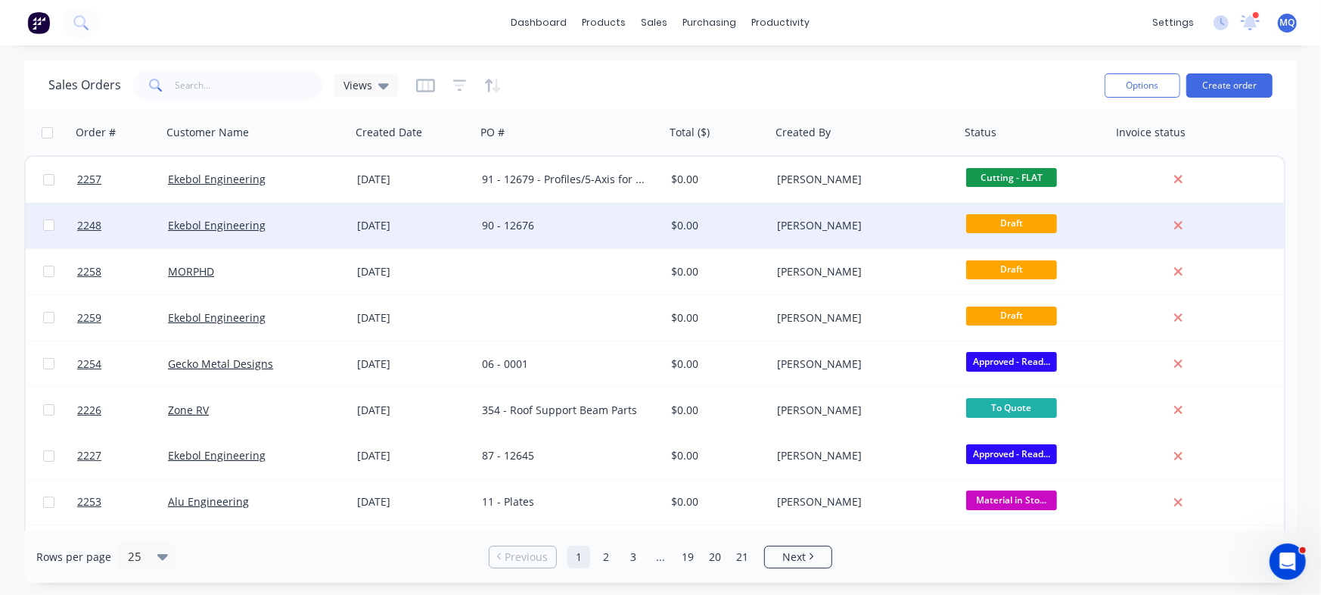
click at [543, 232] on div "90 - 12676" at bounding box center [566, 225] width 168 height 15
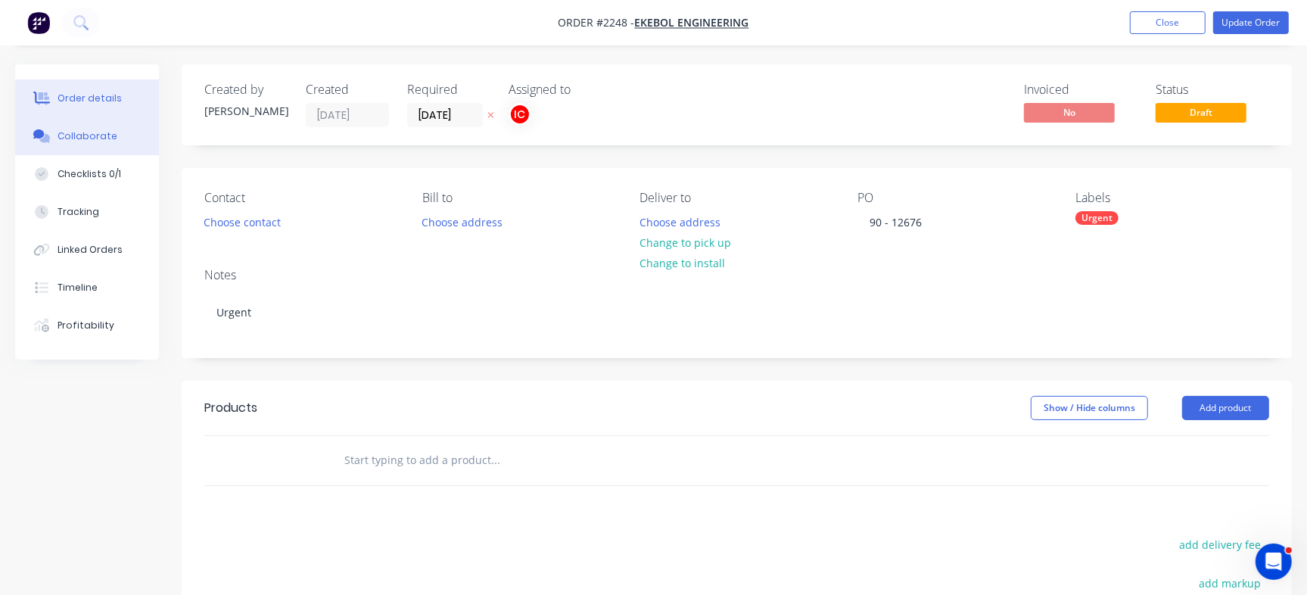
click at [126, 150] on button "Collaborate" at bounding box center [87, 136] width 144 height 38
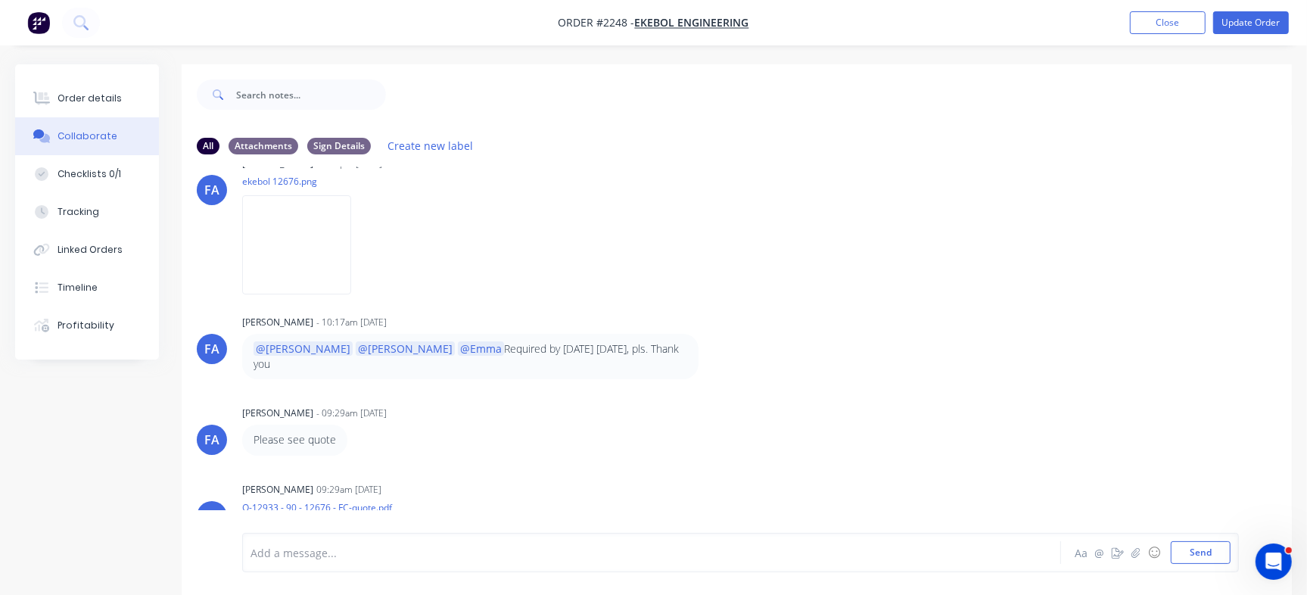
scroll to position [192, 0]
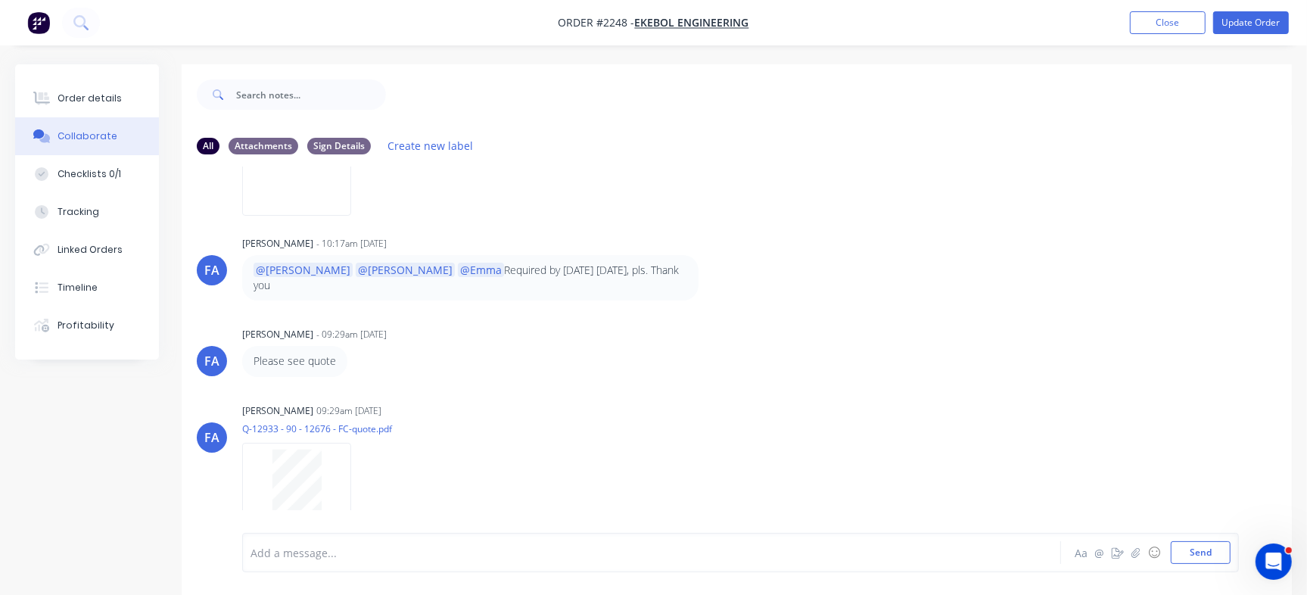
drag, startPoint x: 1305, startPoint y: 403, endPoint x: 1298, endPoint y: 444, distance: 42.2
click at [1298, 444] on div "Order details Collaborate Checklists 0/1 Tracking Linked Orders Timeline Profit…" at bounding box center [653, 340] width 1307 height 553
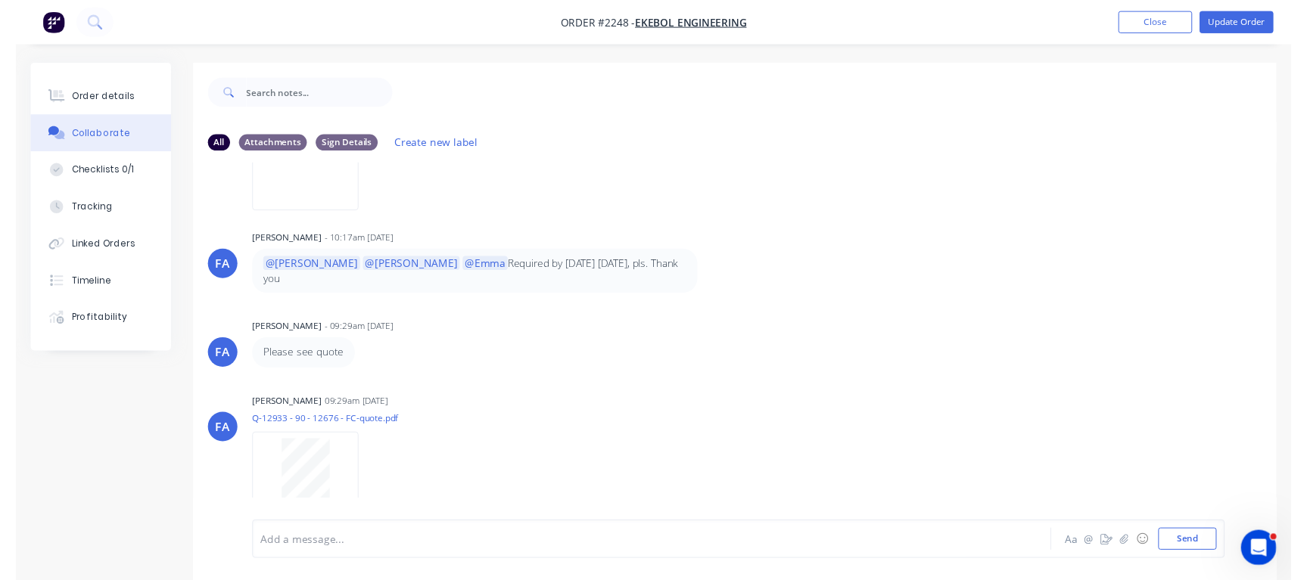
scroll to position [0, 0]
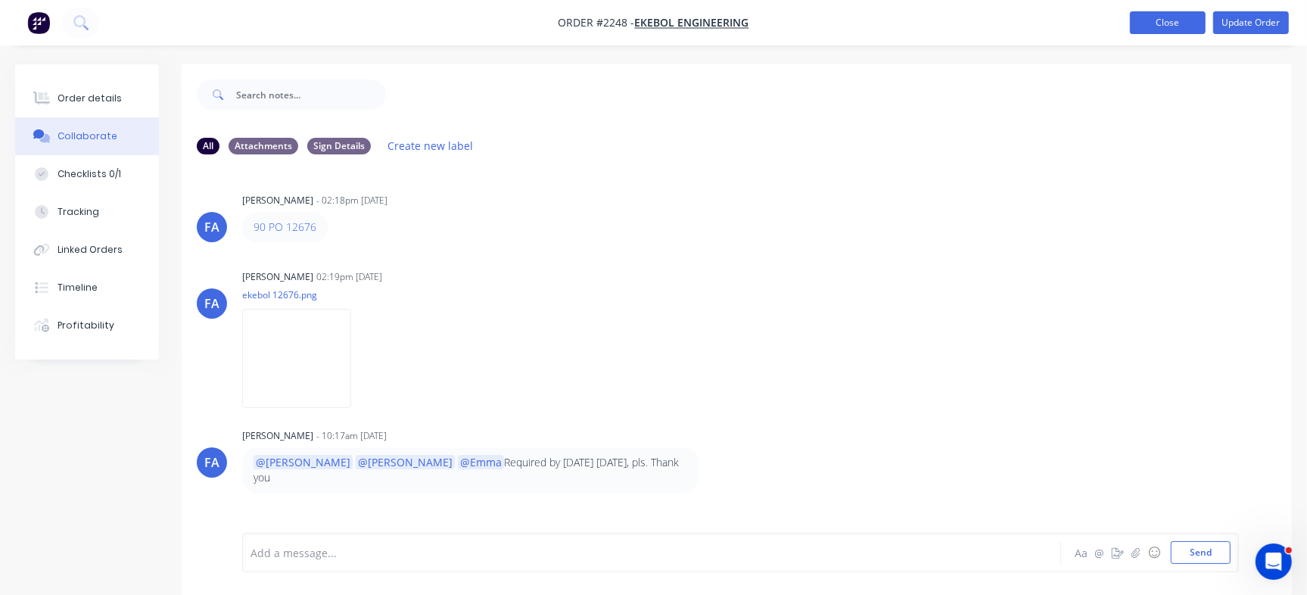
click at [1150, 22] on button "Close" at bounding box center [1168, 22] width 76 height 23
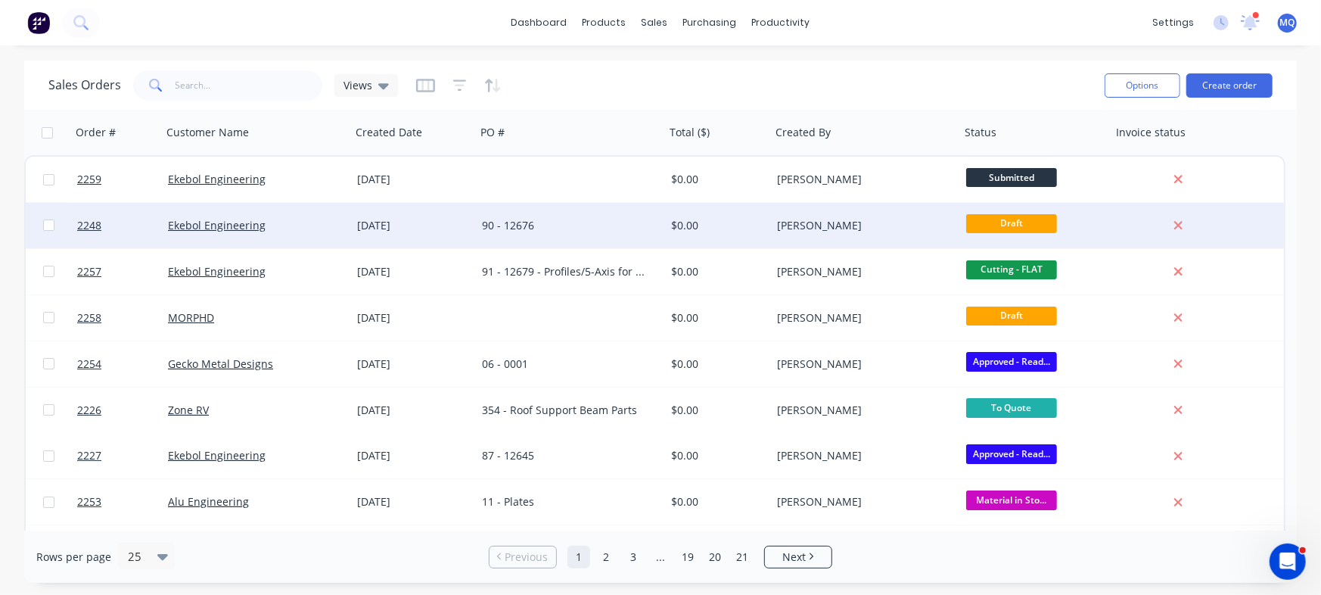
click at [565, 238] on div "90 - 12676" at bounding box center [570, 225] width 189 height 45
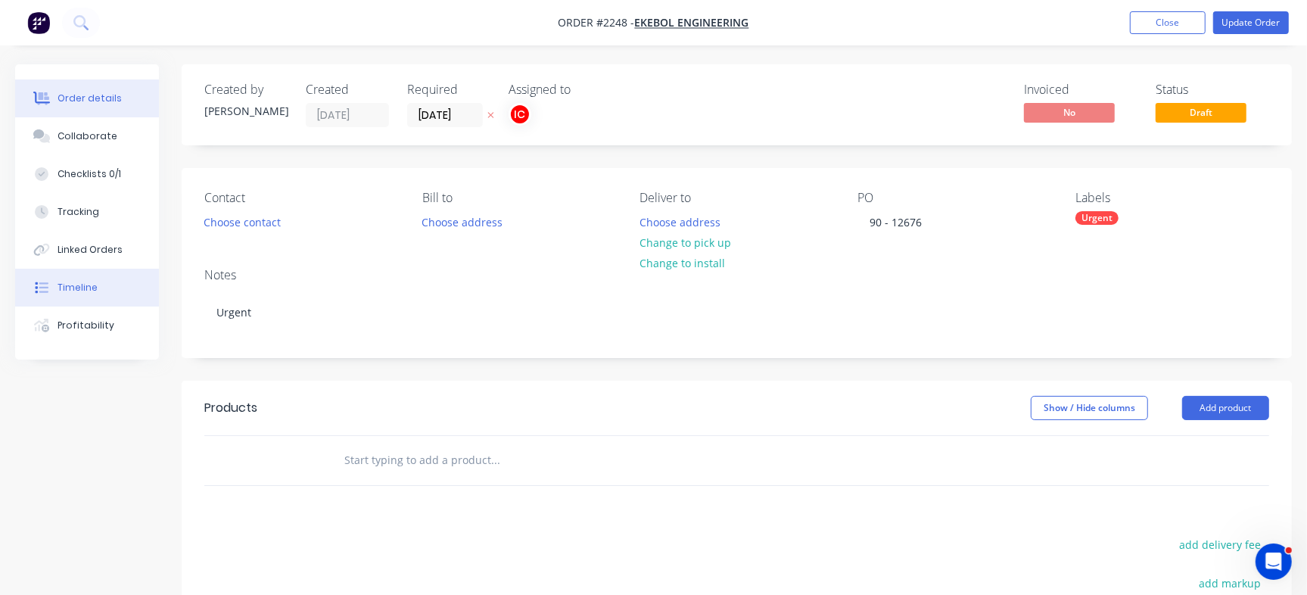
click at [78, 281] on div "Timeline" at bounding box center [78, 288] width 40 height 14
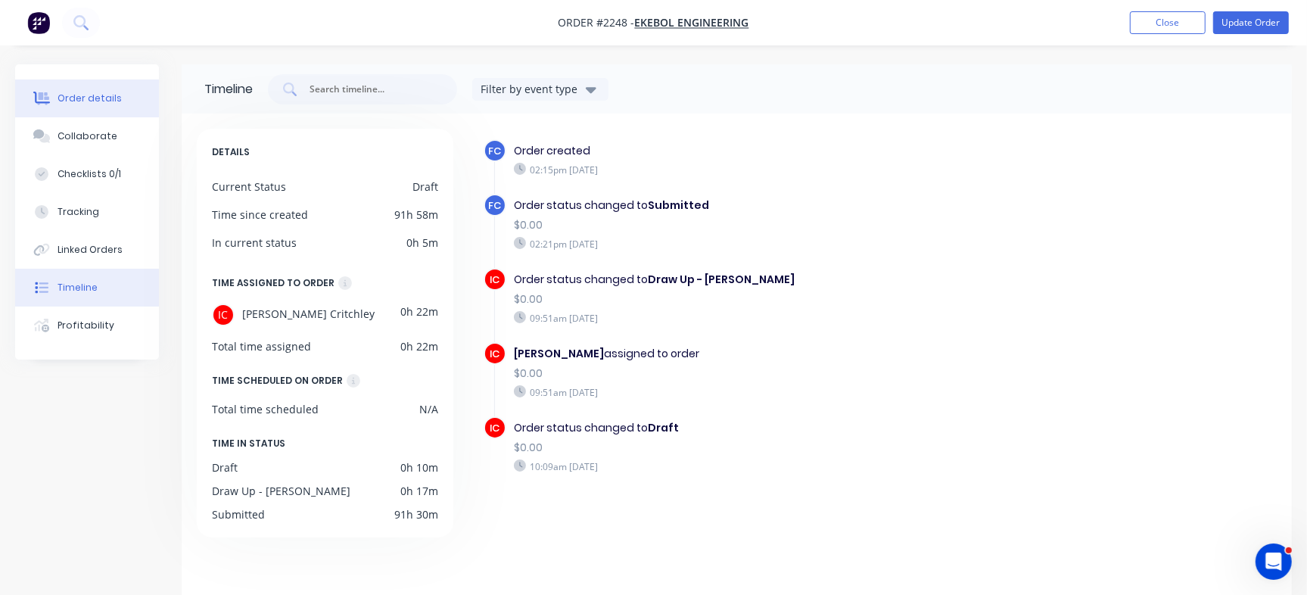
click at [79, 98] on div "Order details" at bounding box center [90, 99] width 64 height 14
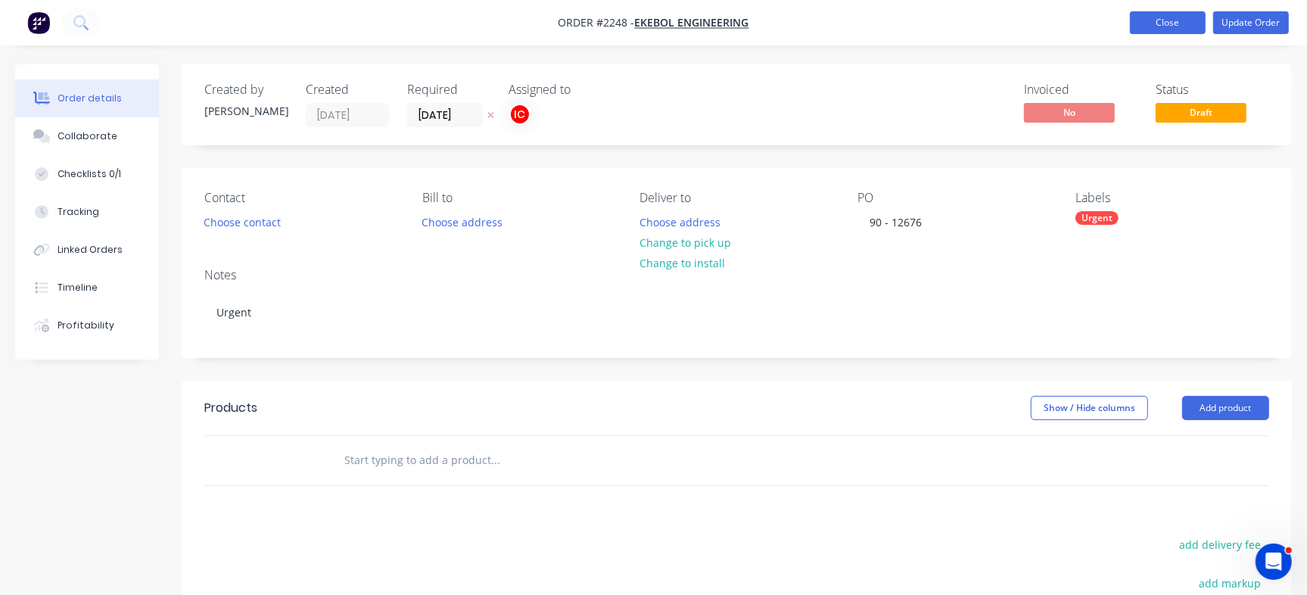
click at [1181, 28] on button "Close" at bounding box center [1168, 22] width 76 height 23
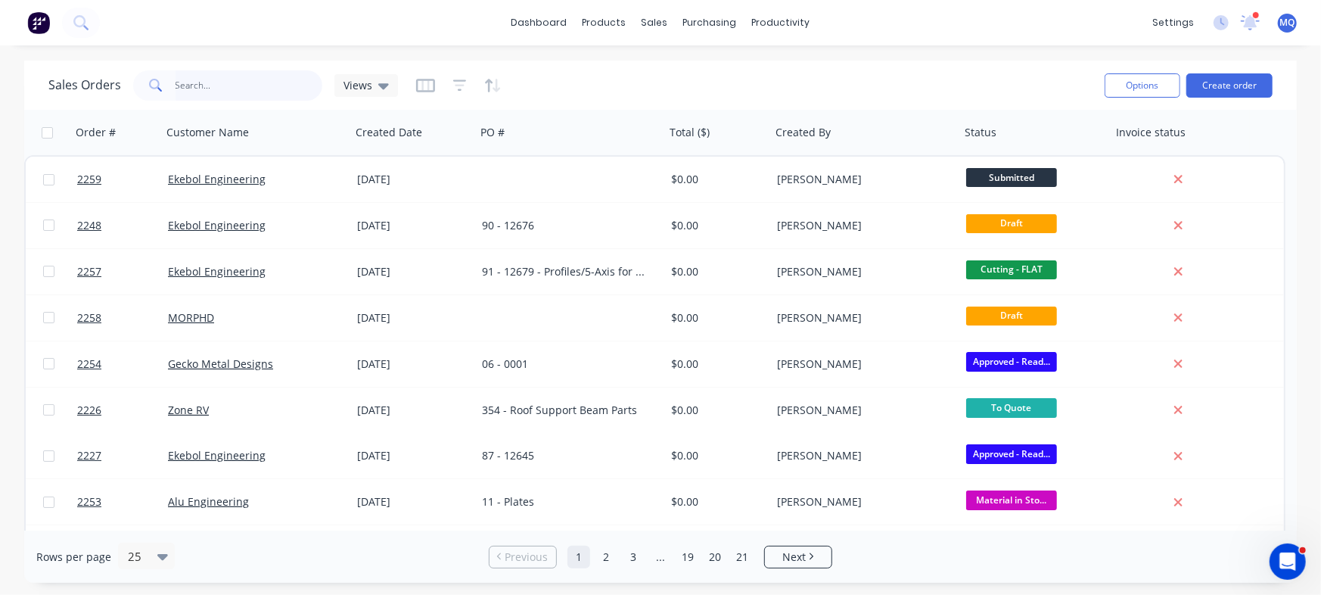
click at [269, 95] on input "text" at bounding box center [250, 85] width 148 height 30
type input "ekebol"
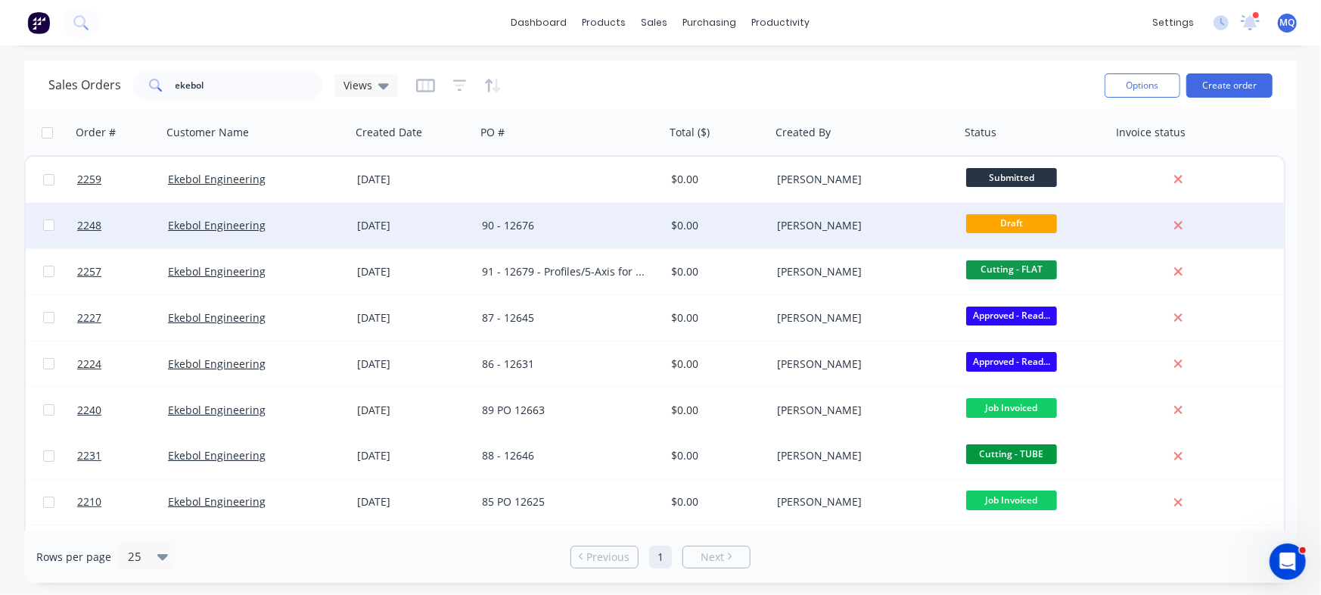
click at [561, 224] on div "90 - 12676" at bounding box center [566, 225] width 168 height 15
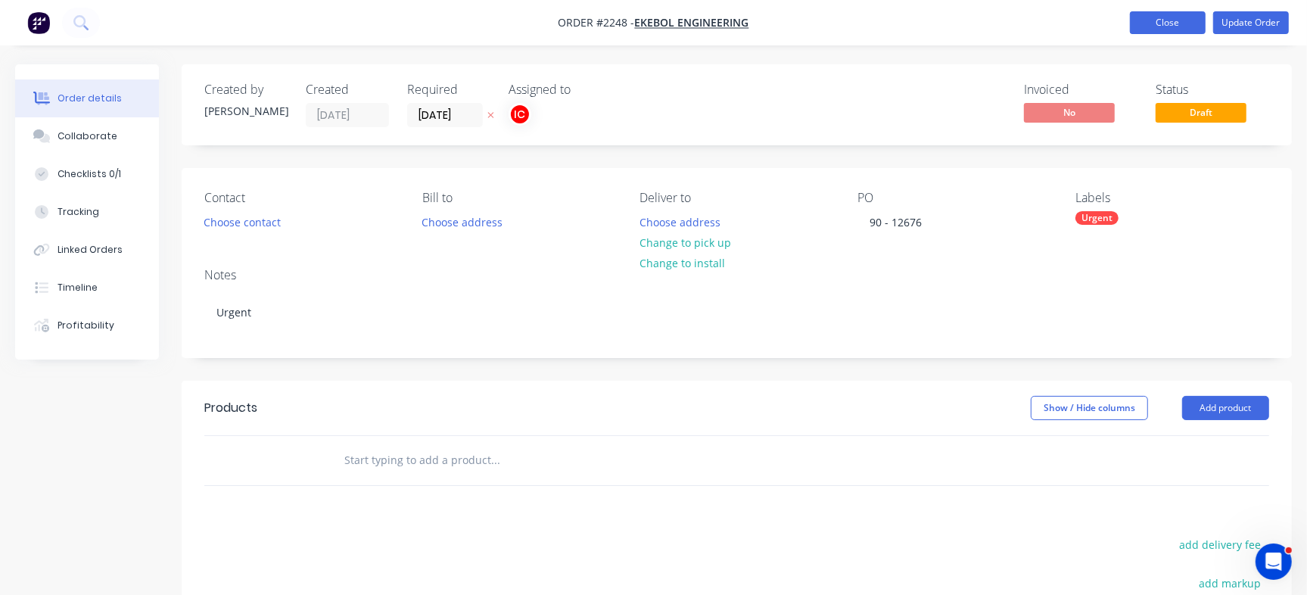
click at [1157, 16] on button "Close" at bounding box center [1168, 22] width 76 height 23
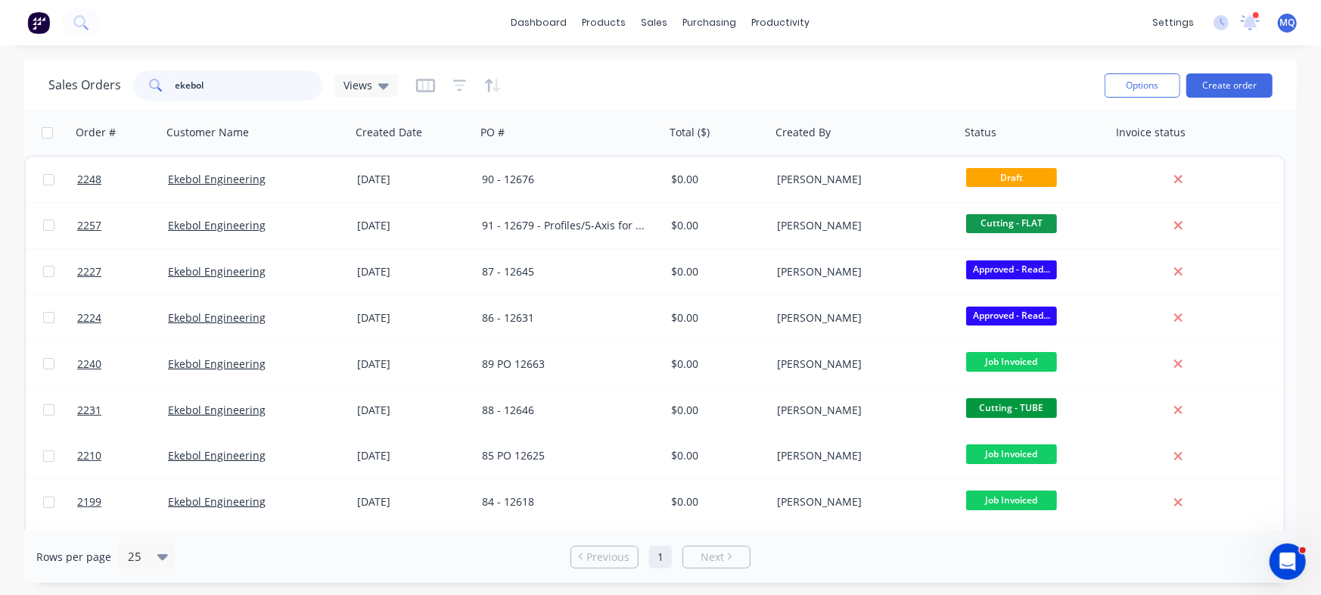
click at [222, 81] on input "ekebol" at bounding box center [250, 85] width 148 height 30
type input "bella"
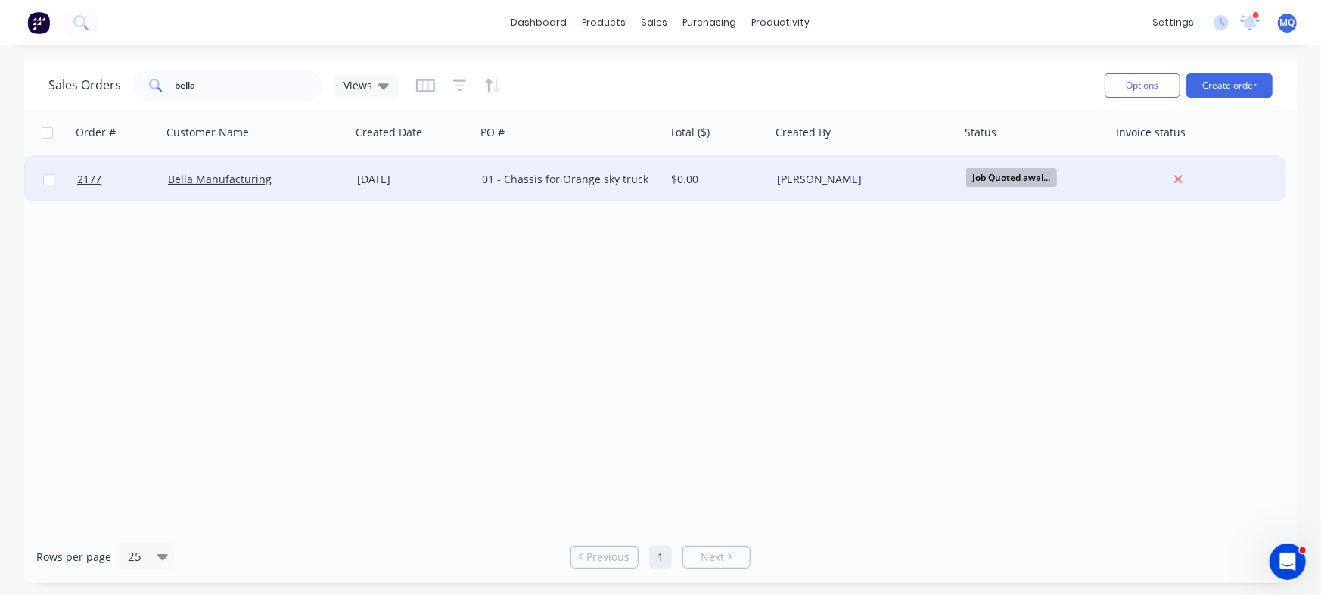
click at [515, 183] on div "01 - Chassis for Orange sky truck" at bounding box center [566, 179] width 168 height 15
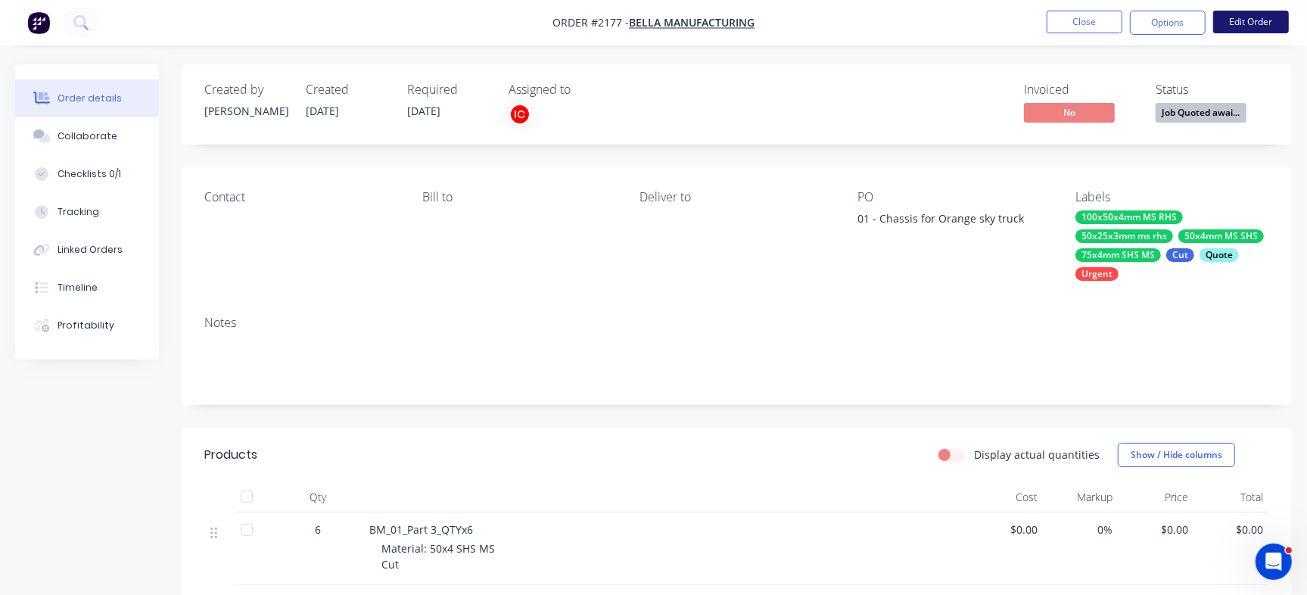
click at [1256, 26] on button "Edit Order" at bounding box center [1251, 22] width 76 height 23
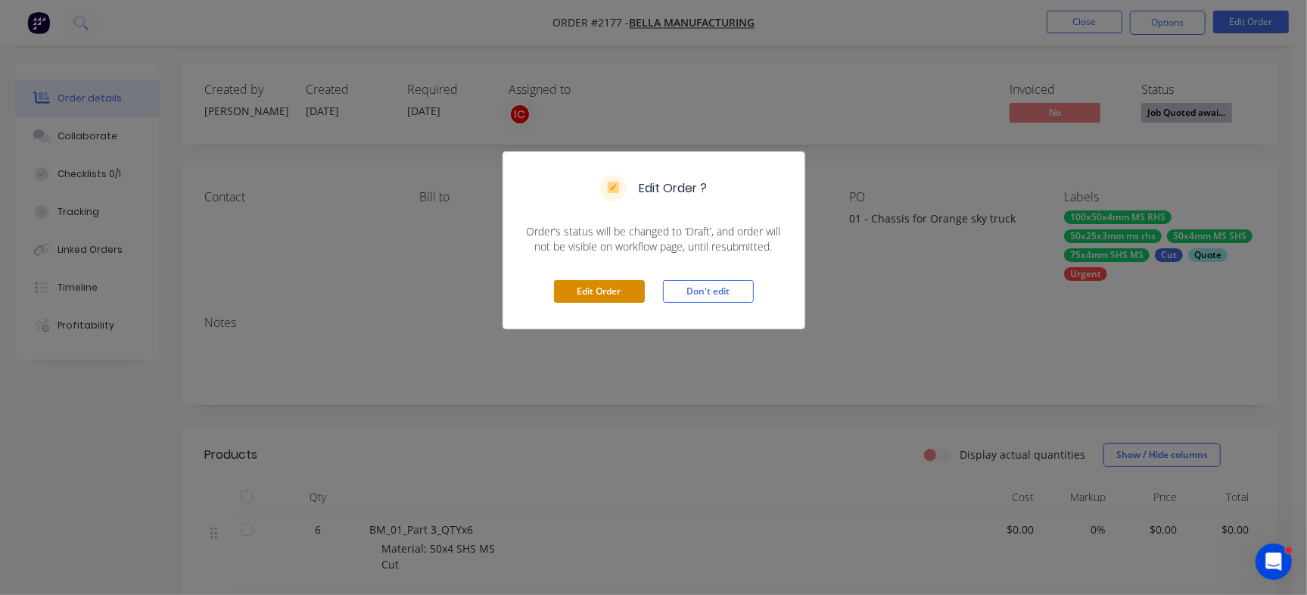
click at [619, 295] on button "Edit Order" at bounding box center [599, 291] width 91 height 23
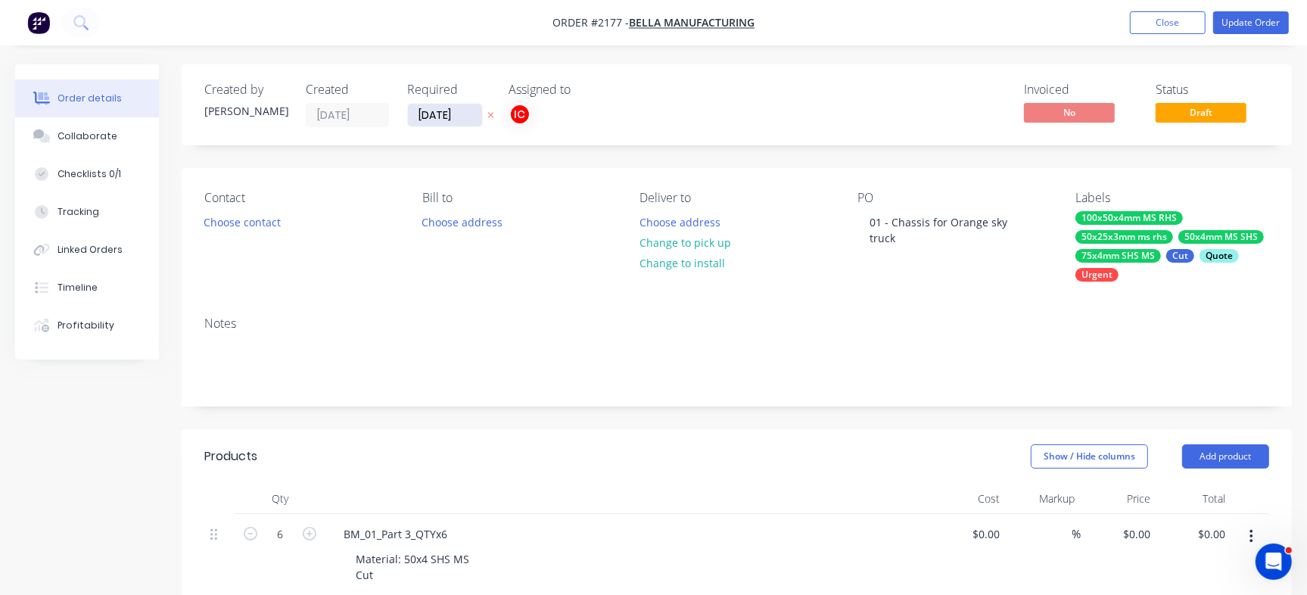
click at [439, 116] on input "09/09/25" at bounding box center [445, 115] width 74 height 23
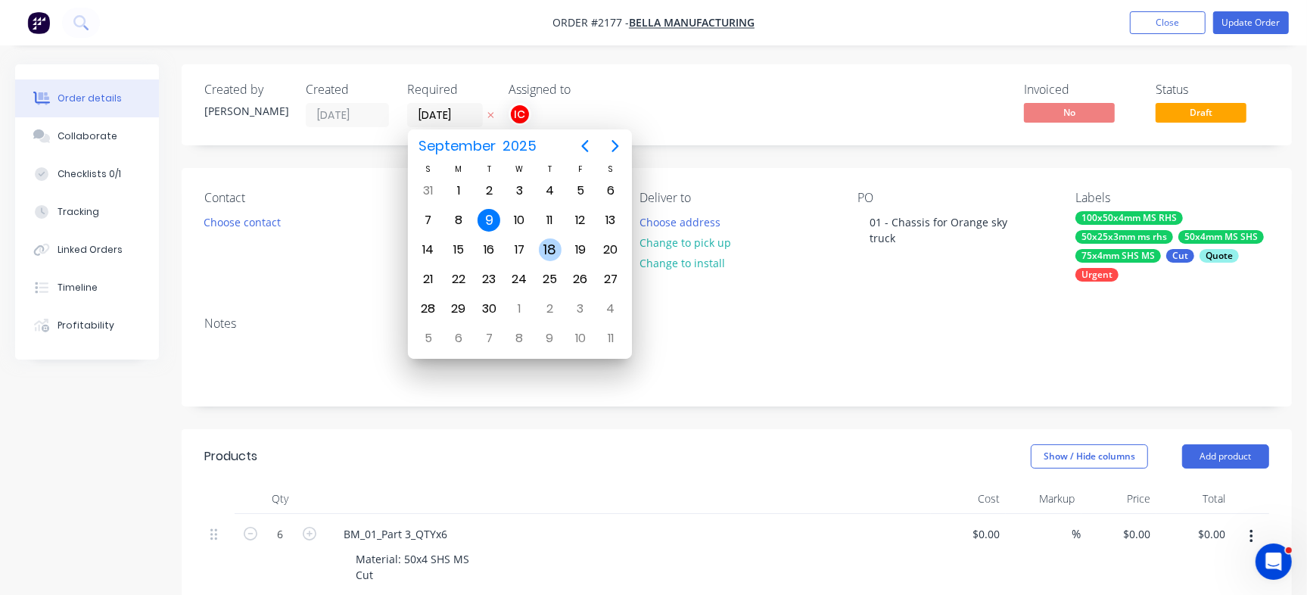
click at [554, 251] on div "18" at bounding box center [550, 249] width 23 height 23
type input "18/09/25"
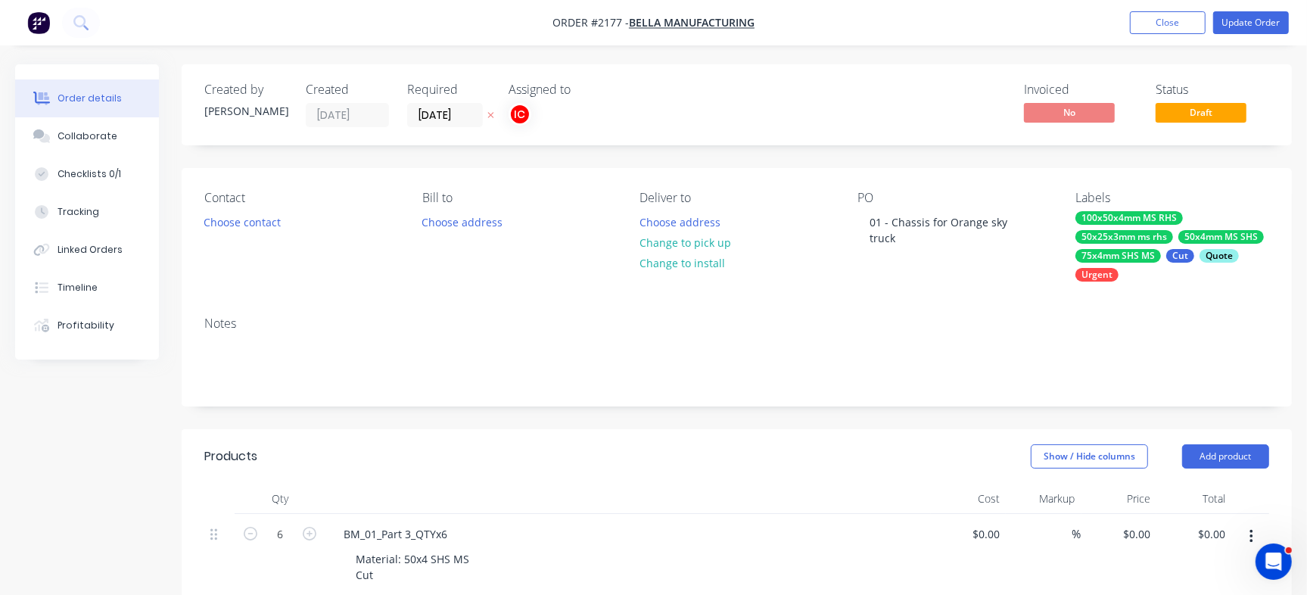
click at [1225, 257] on div "Quote" at bounding box center [1218, 256] width 39 height 14
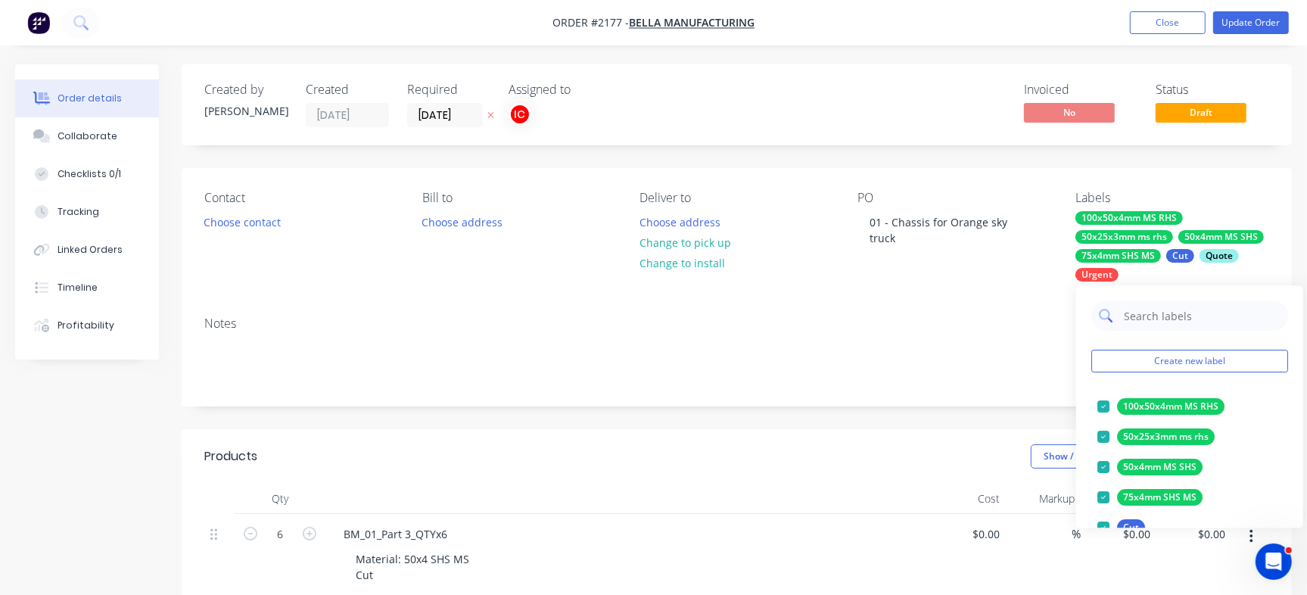
click at [1157, 305] on input "text" at bounding box center [1201, 315] width 158 height 30
type input "Quote"
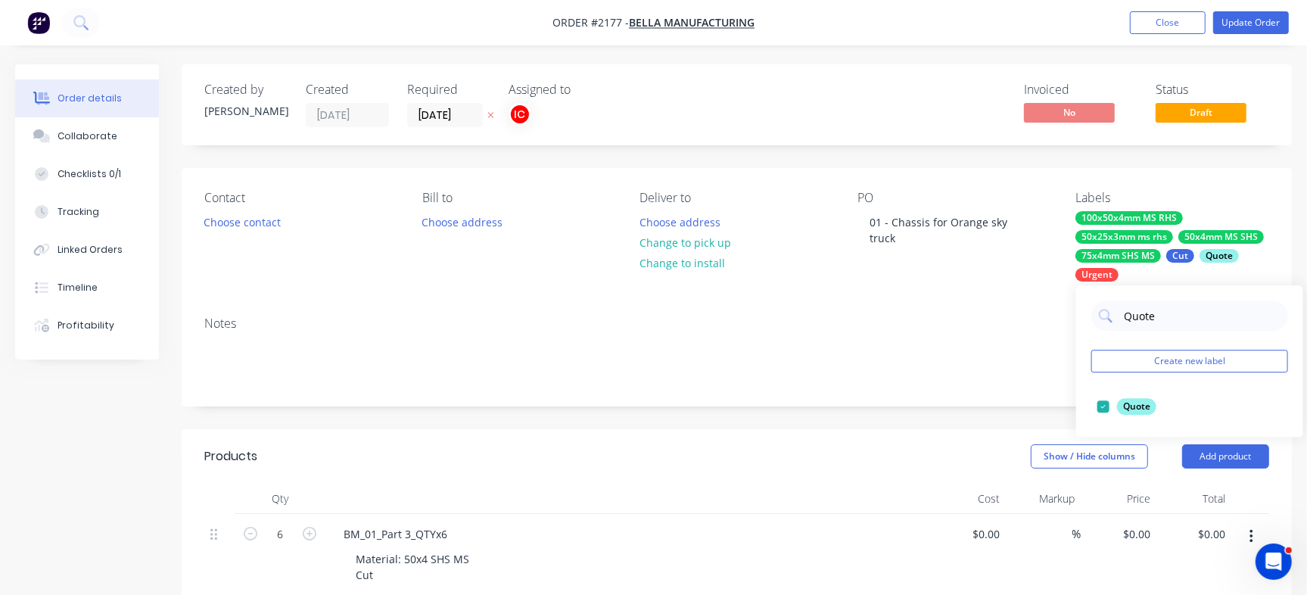
click at [1104, 414] on div at bounding box center [1103, 406] width 30 height 30
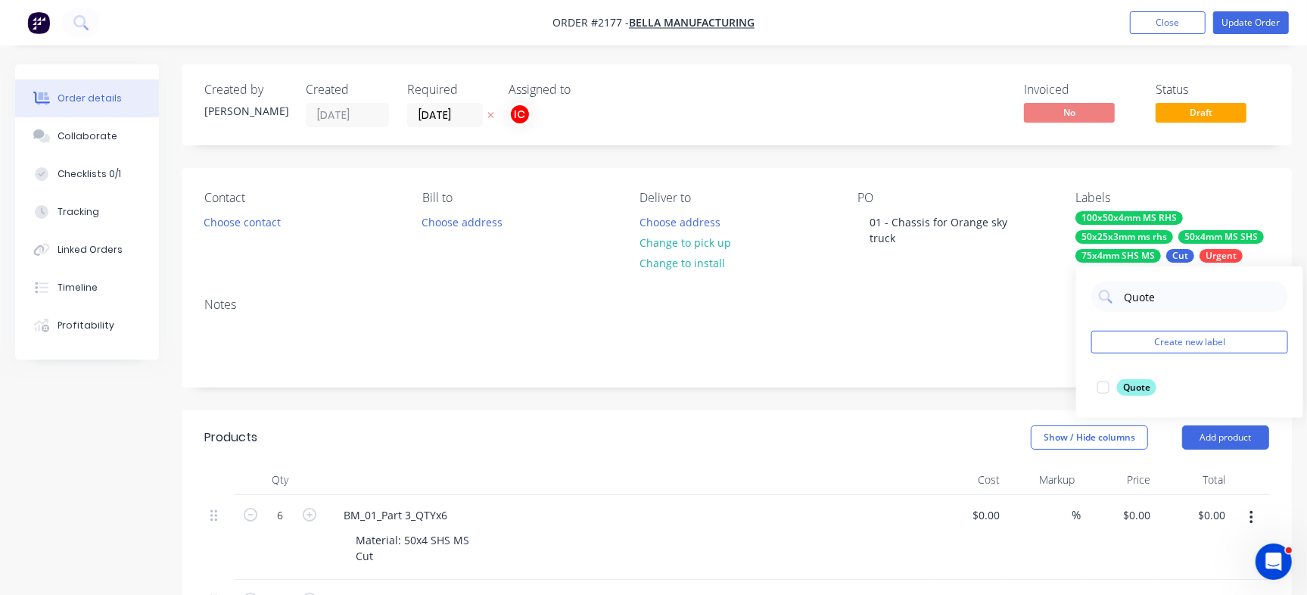
click at [938, 116] on div "Invoiced No Status Draft" at bounding box center [964, 104] width 609 height 45
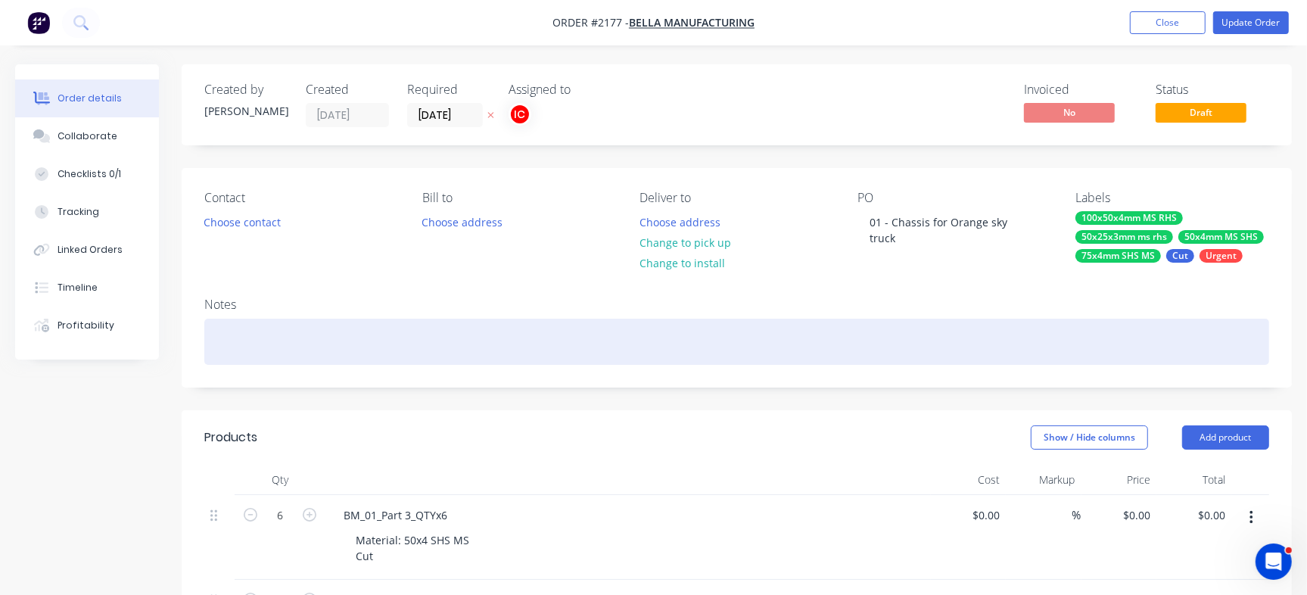
click at [354, 341] on div at bounding box center [736, 342] width 1065 height 46
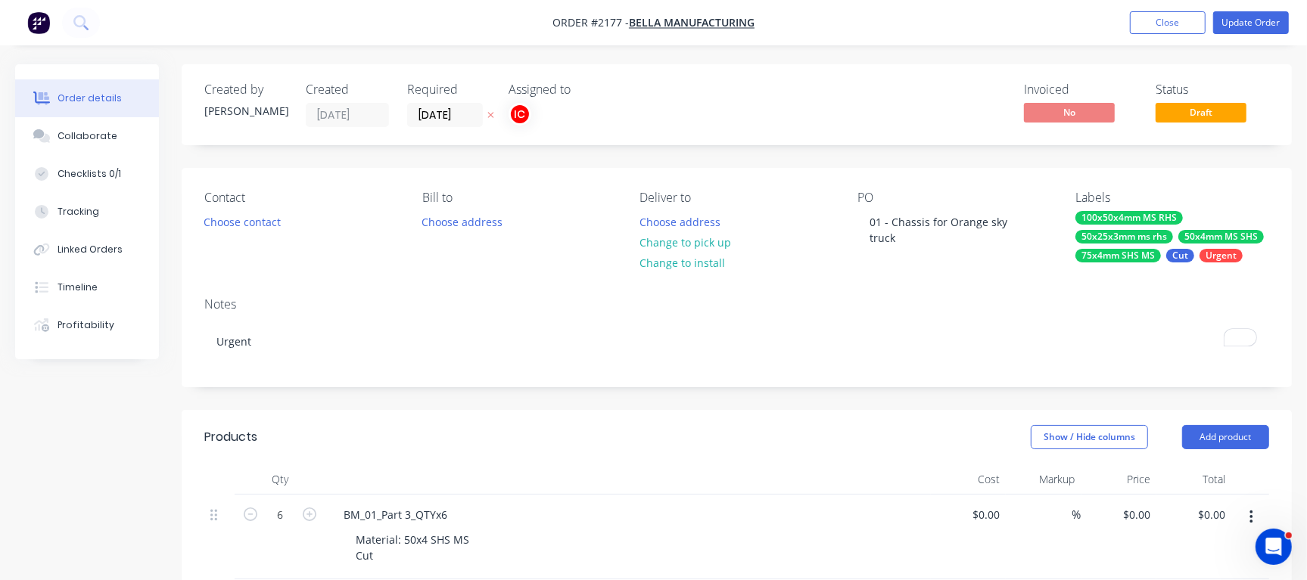
click at [681, 95] on div "Invoiced No Status Draft" at bounding box center [964, 104] width 609 height 45
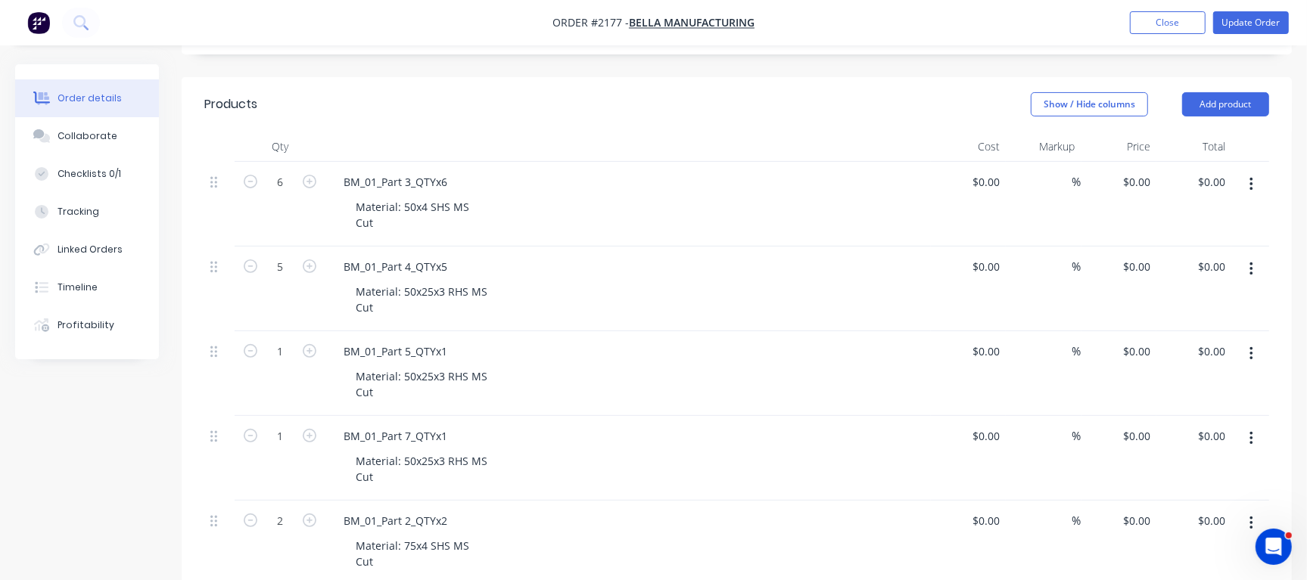
scroll to position [216, 0]
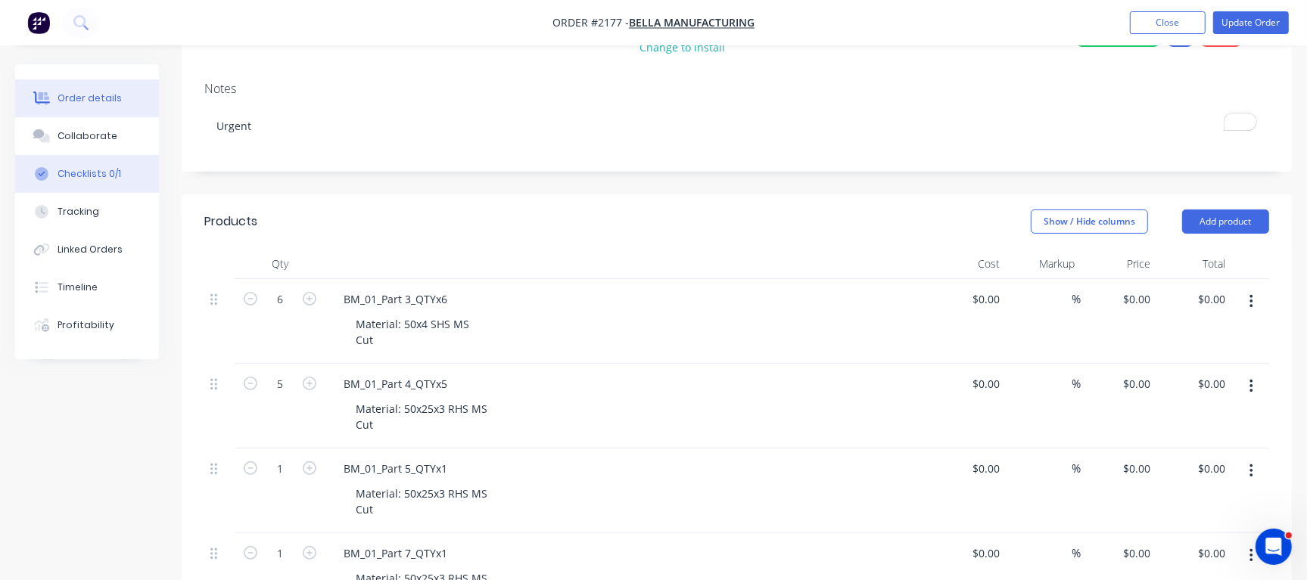
click at [126, 182] on button "Checklists 0/1" at bounding box center [87, 174] width 144 height 38
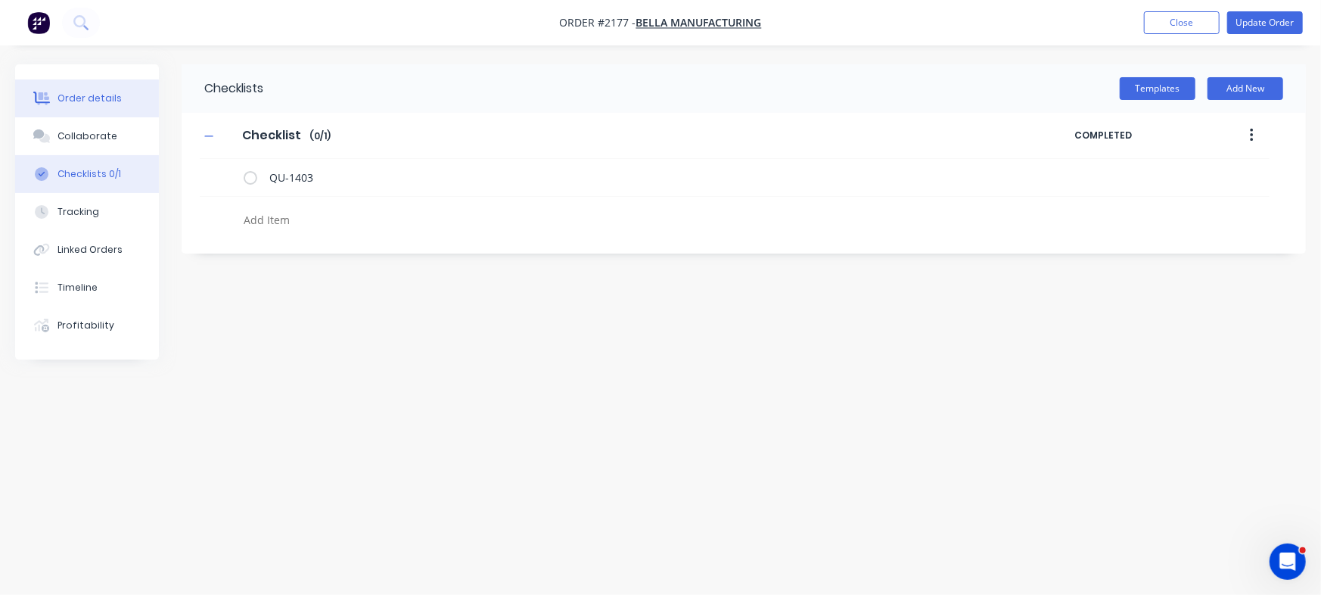
click at [84, 92] on div "Order details" at bounding box center [90, 99] width 64 height 14
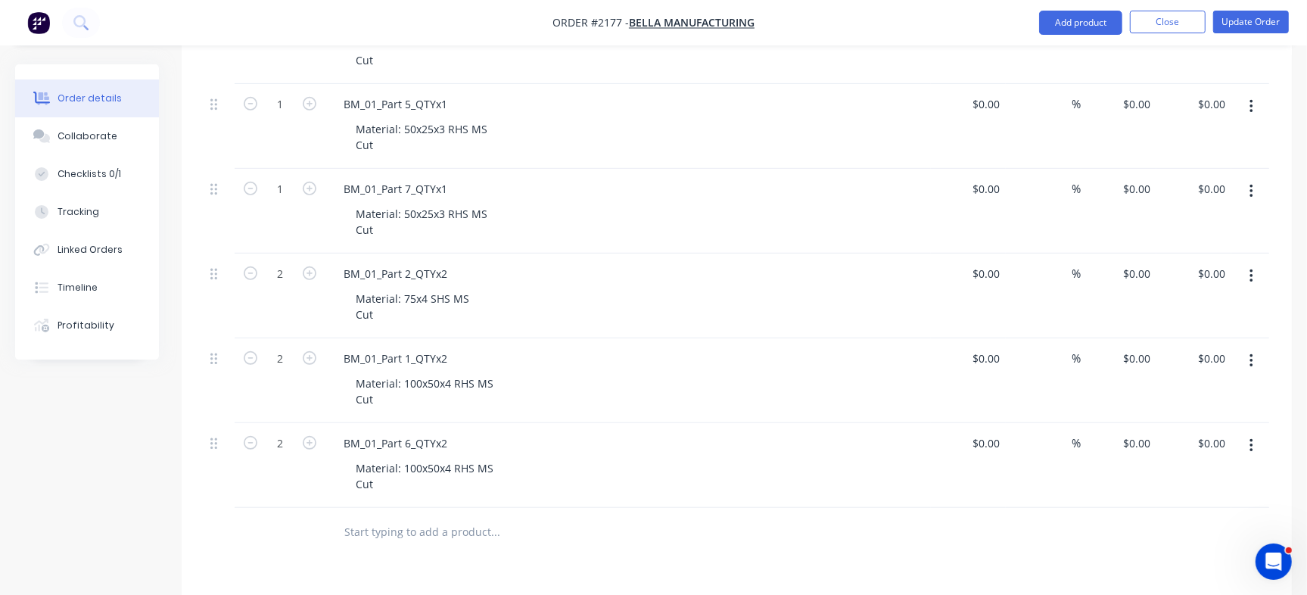
scroll to position [587, 0]
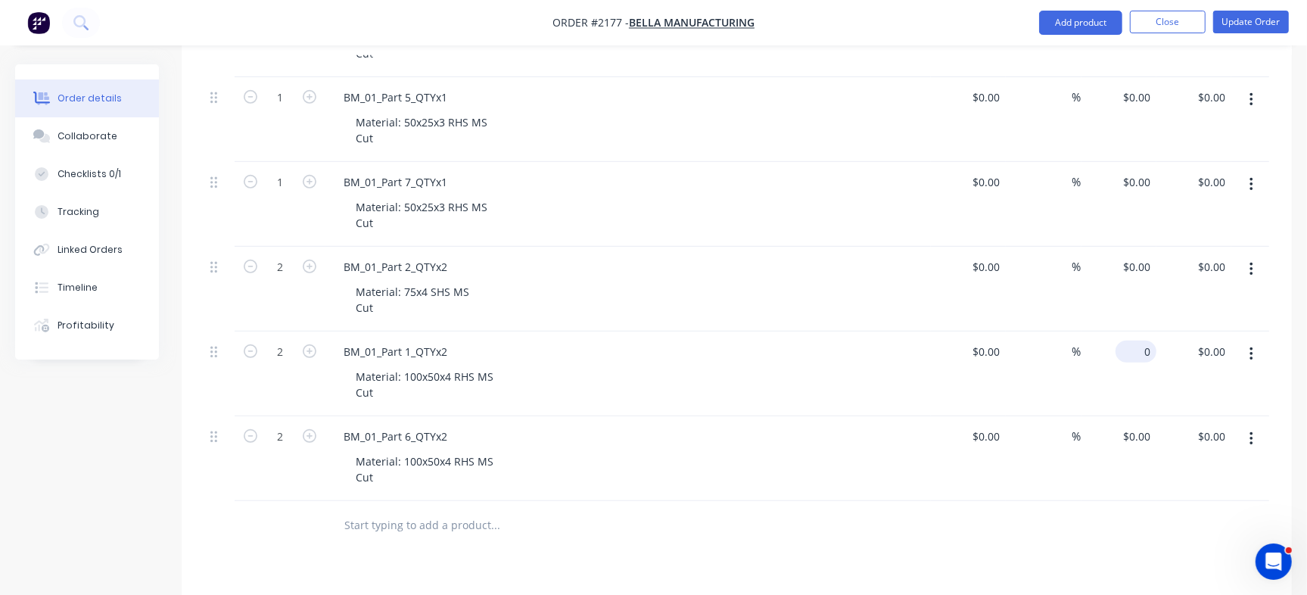
click at [1134, 350] on div "0 $0.00" at bounding box center [1135, 352] width 41 height 22
paste input "61.94"
type input "$61.94"
type input "$123.88"
click at [282, 351] on input "2" at bounding box center [279, 352] width 39 height 23
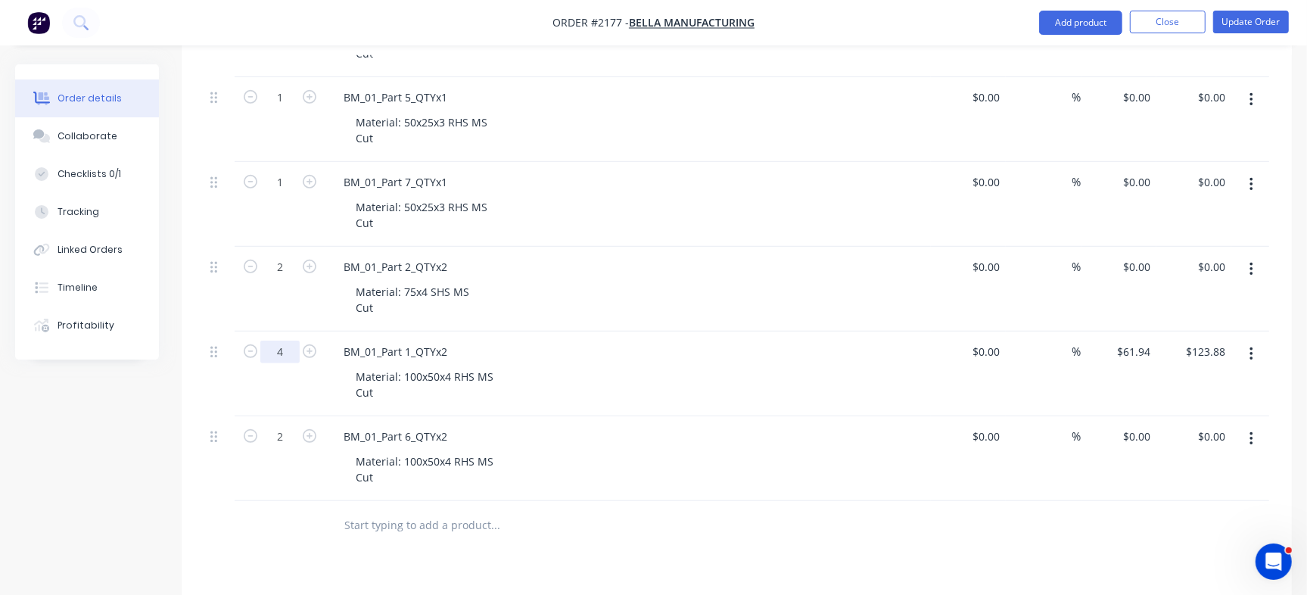
type input "4"
type input "$247.76"
click at [655, 524] on div at bounding box center [558, 525] width 454 height 30
click at [1139, 262] on input "0" at bounding box center [1138, 267] width 35 height 22
paste input "152.29"
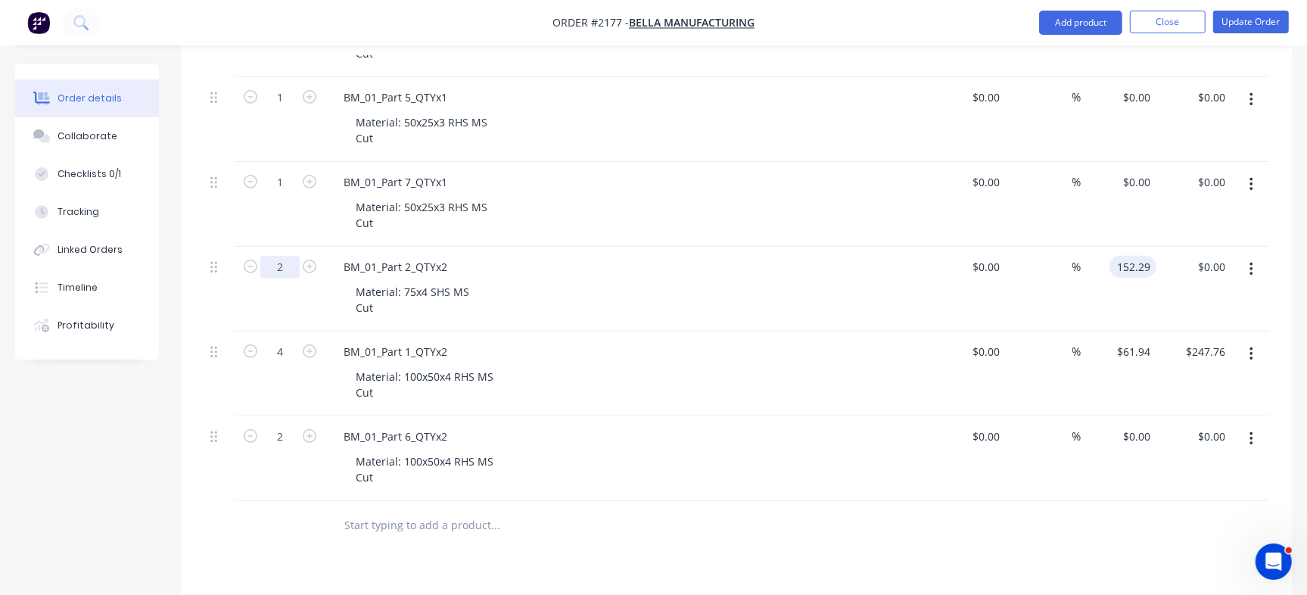
type input "$152.29"
type input "$304.58"
click at [282, 265] on input "2" at bounding box center [279, 267] width 39 height 23
type input "4"
type input "$609.16"
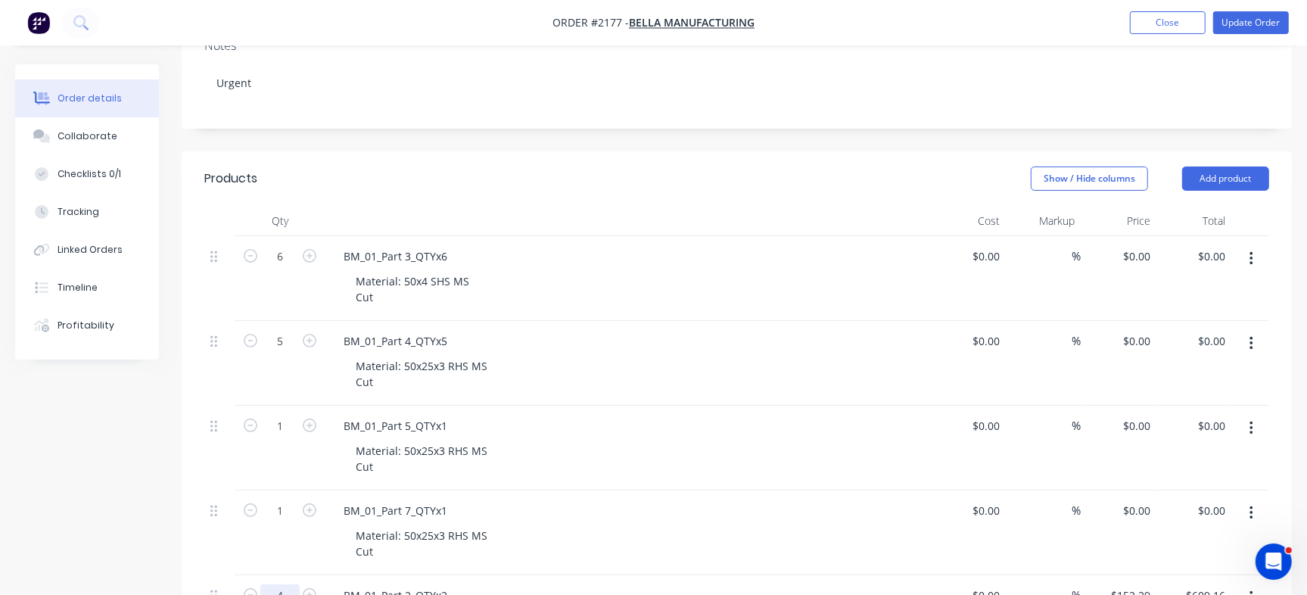
scroll to position [256, 0]
click at [1139, 264] on input "0" at bounding box center [1138, 259] width 35 height 22
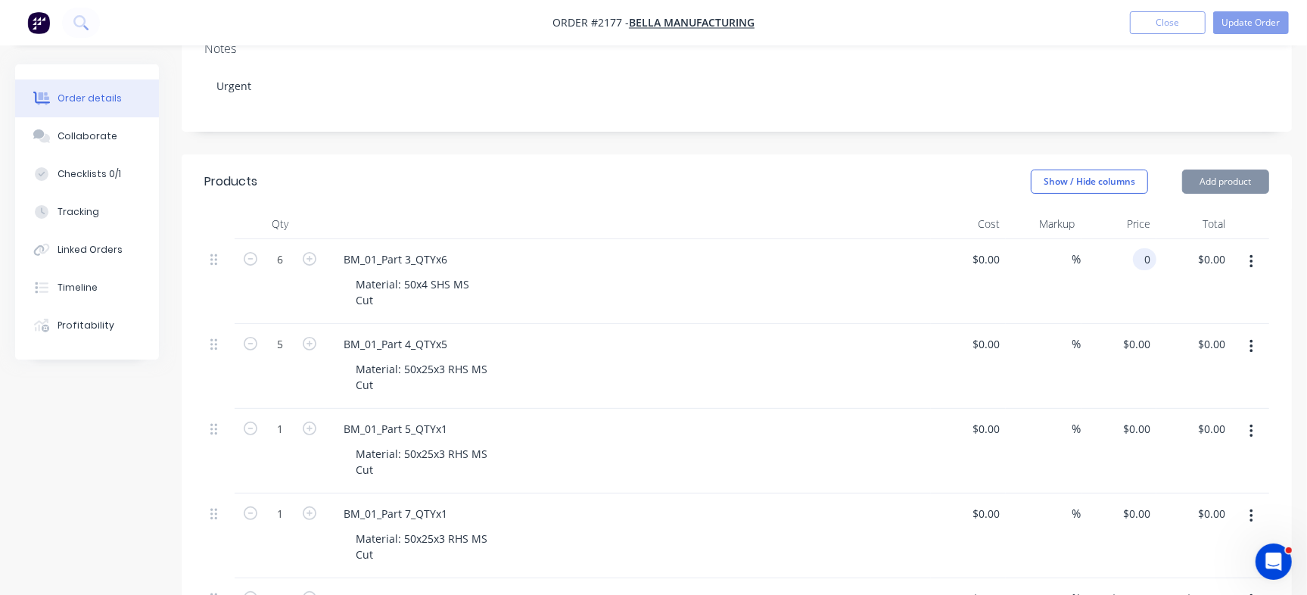
paste input "44.97"
type input "$44.97"
type input "$269.82"
click at [280, 250] on input "6" at bounding box center [279, 259] width 39 height 23
type input "12"
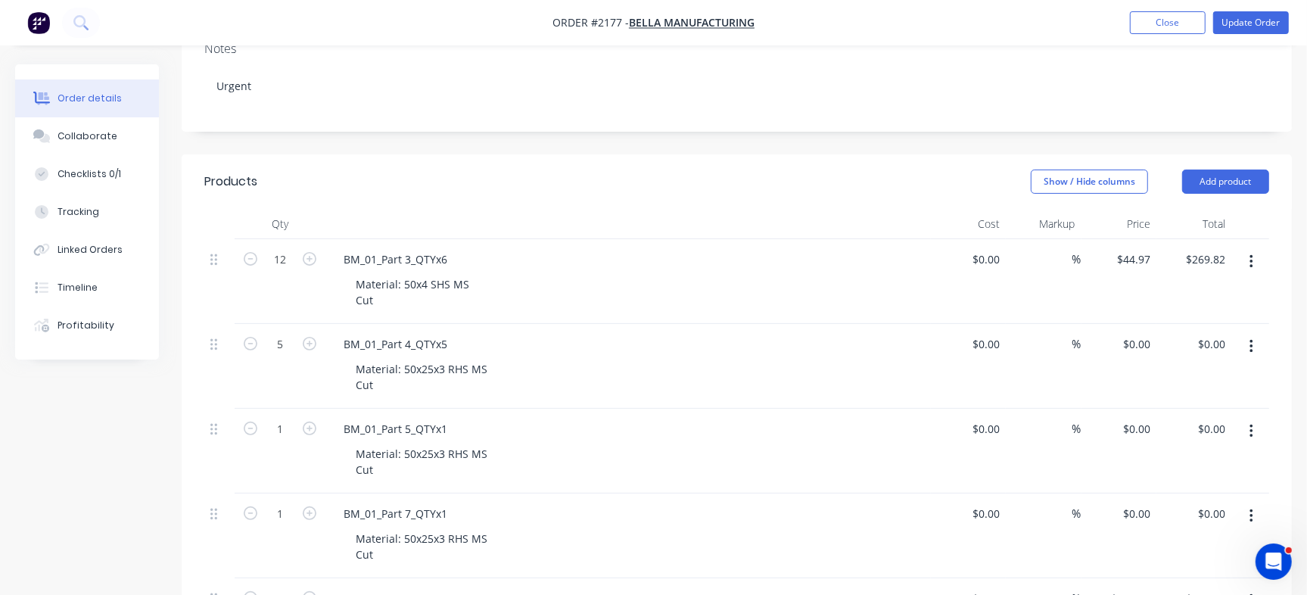
type input "$539.64"
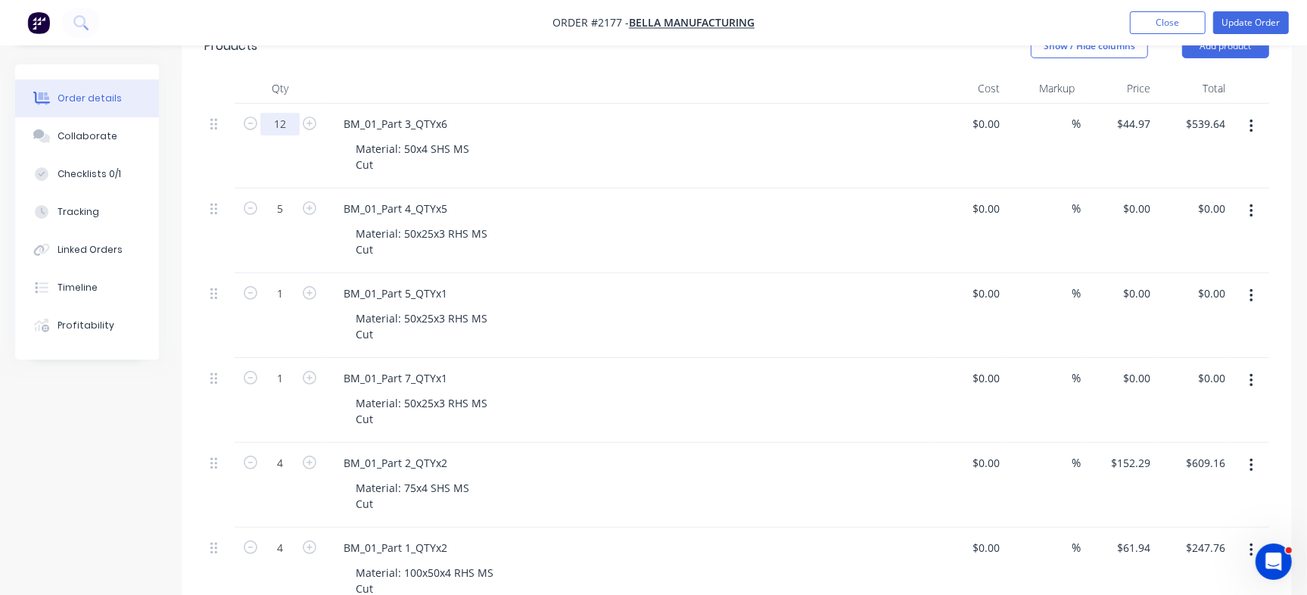
scroll to position [384, 0]
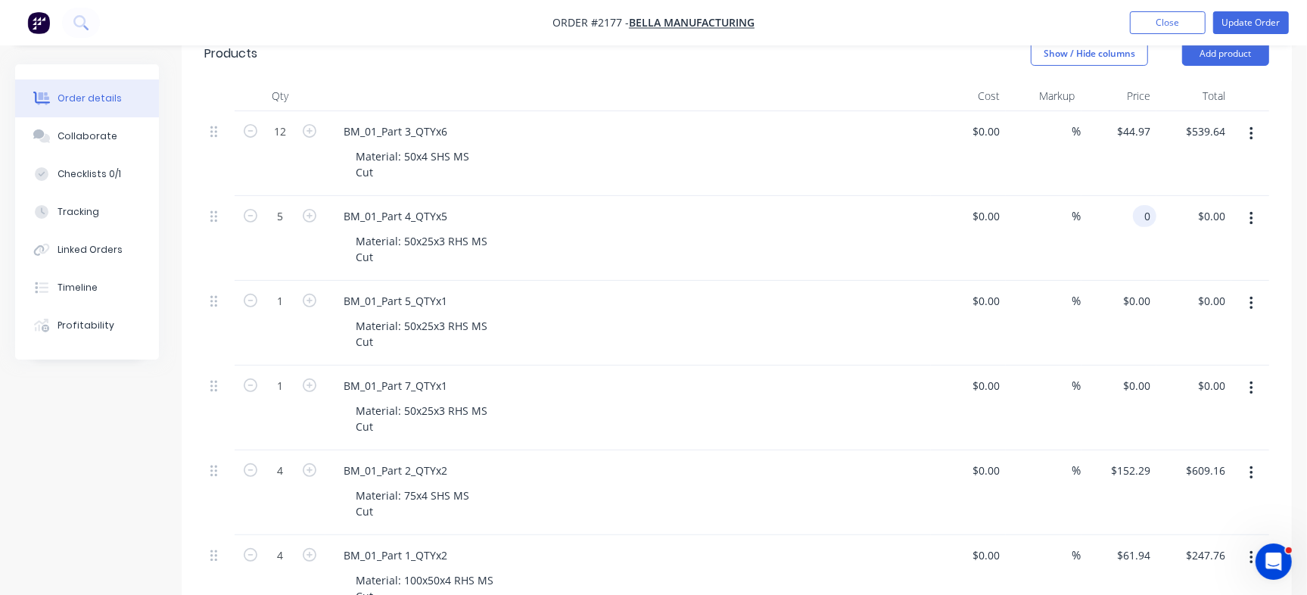
click at [1127, 216] on div "0 0" at bounding box center [1118, 238] width 75 height 85
paste input "15.23"
type input "$15.23"
type input "$76.15"
click at [278, 213] on input "5" at bounding box center [279, 216] width 39 height 23
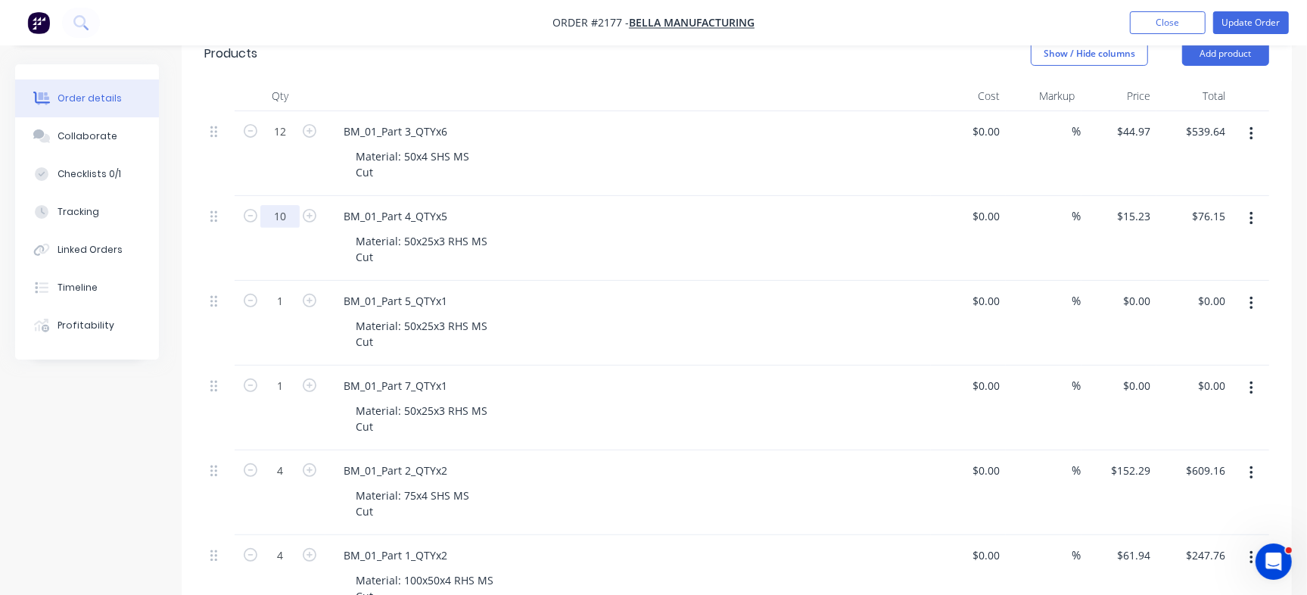
type input "10"
type input "$152.30"
click at [1142, 296] on input "0" at bounding box center [1138, 301] width 35 height 22
paste input "13.0"
type input "$13.00"
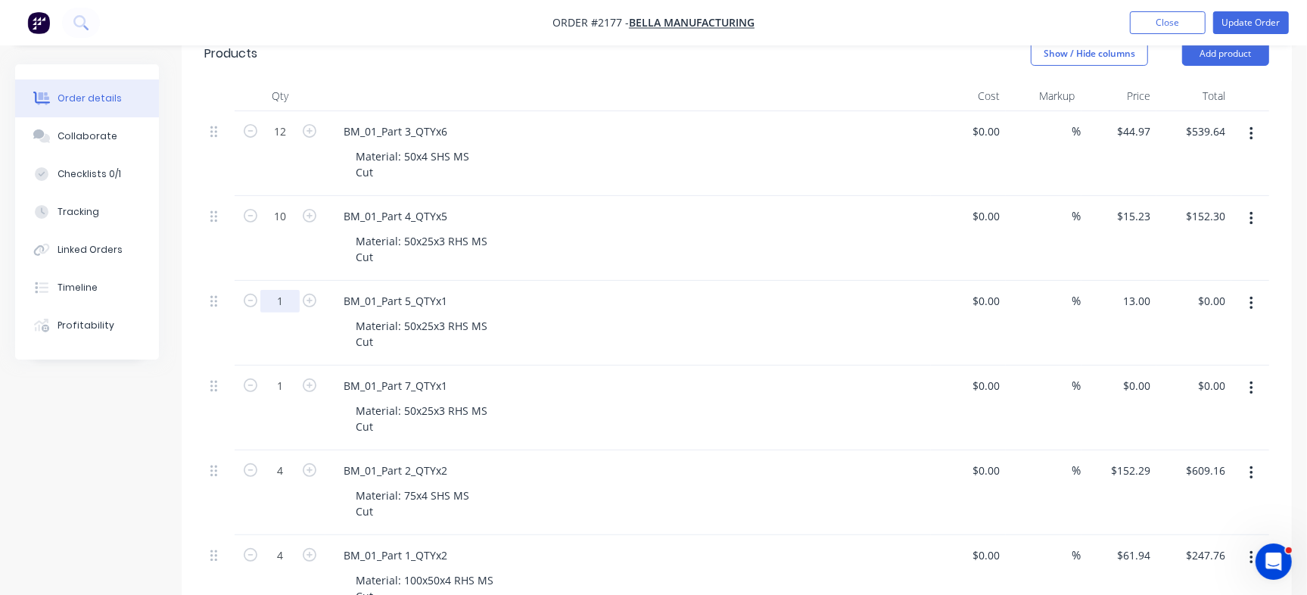
type input "$13.00"
click at [271, 303] on input "1" at bounding box center [279, 301] width 39 height 23
type input "2"
type input "$26.00"
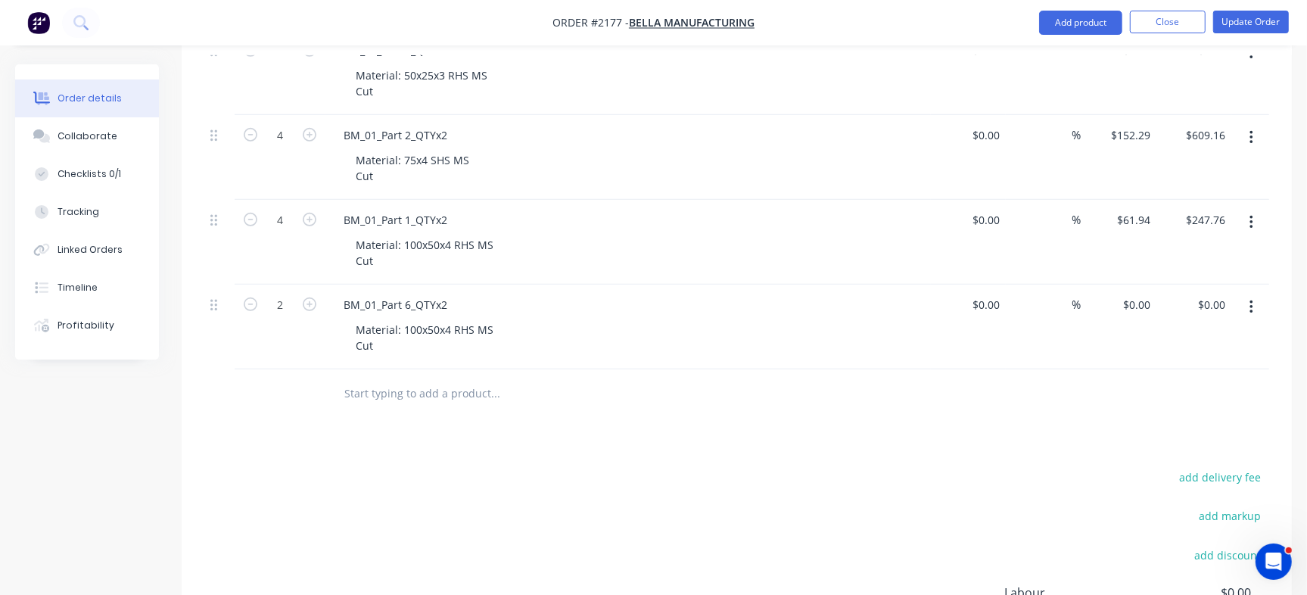
scroll to position [729, 0]
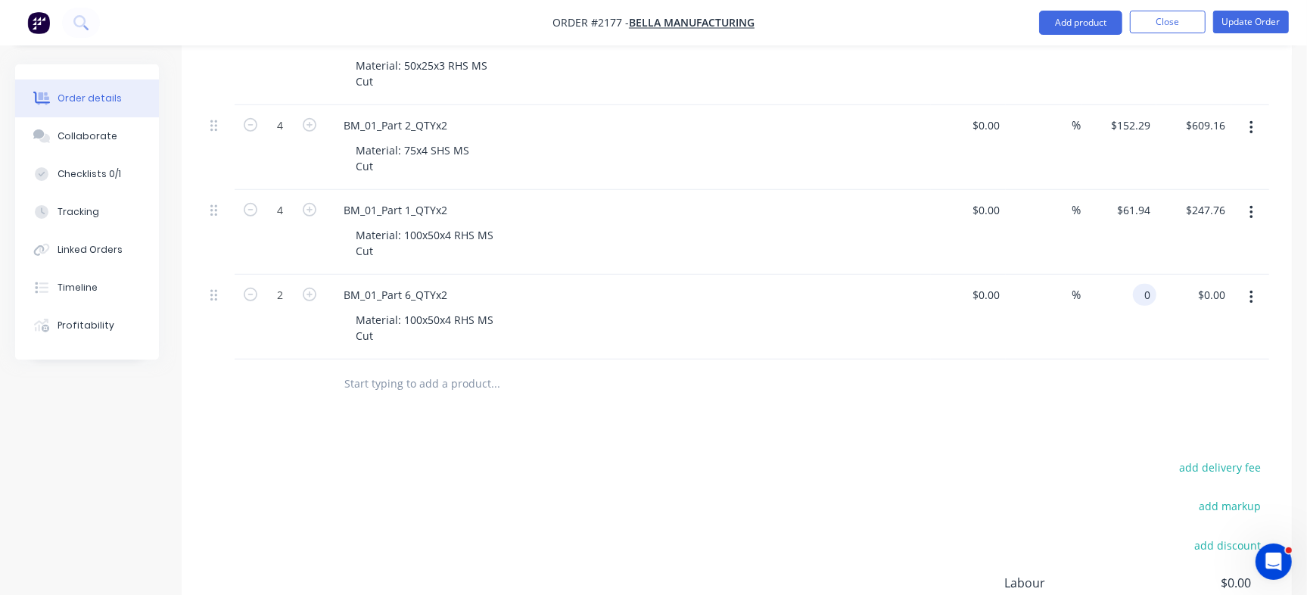
click at [1146, 297] on input "0" at bounding box center [1147, 295] width 17 height 22
paste input "89.34"
type input "$89.34"
type input "$178.68"
click at [285, 292] on input "2" at bounding box center [279, 295] width 39 height 23
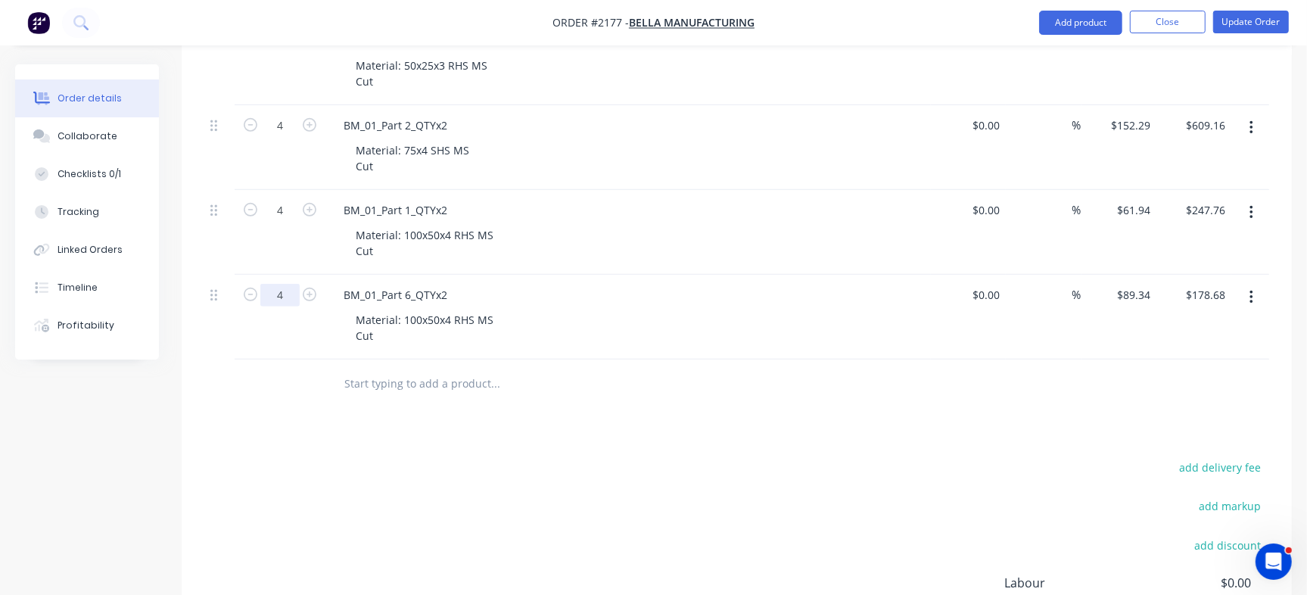
type input "4"
type input "$357.36"
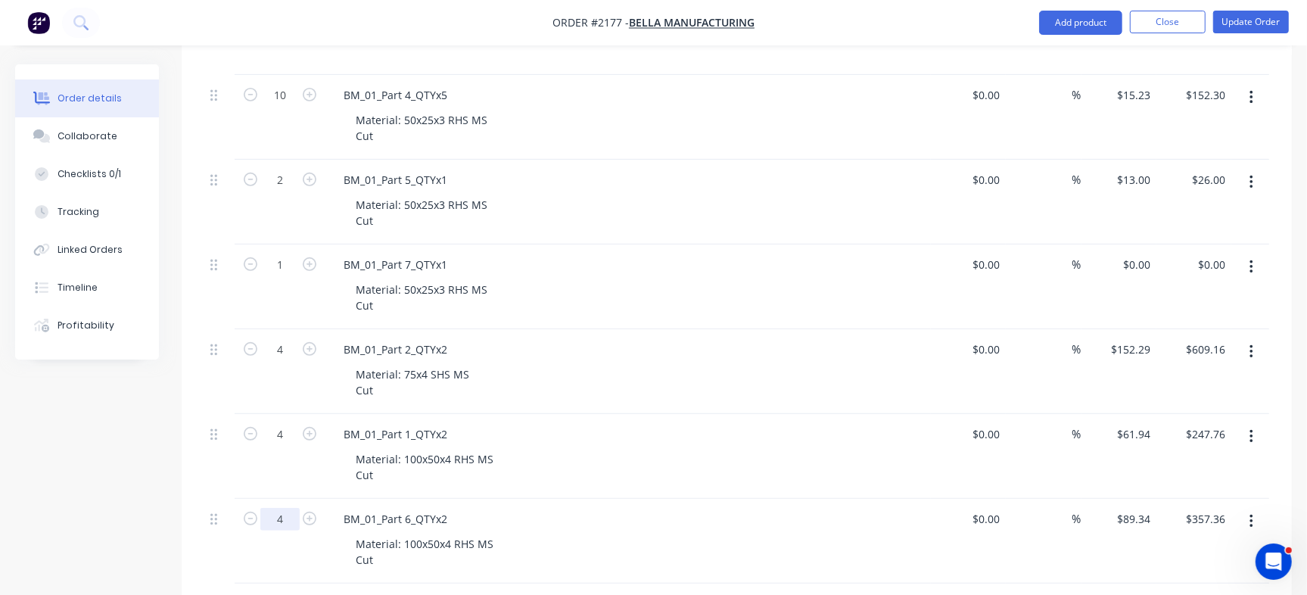
scroll to position [490, 0]
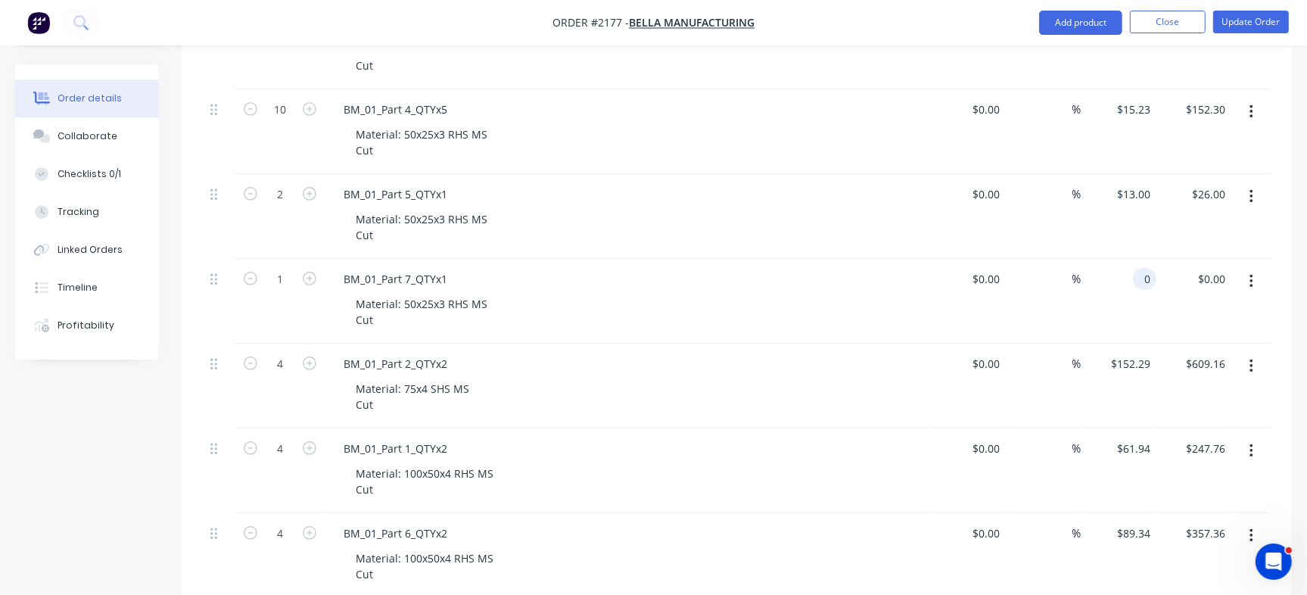
click at [1131, 279] on div "0 0" at bounding box center [1118, 301] width 75 height 85
paste input "40.25"
type input "$40.25"
click at [293, 272] on input "1" at bounding box center [279, 279] width 39 height 23
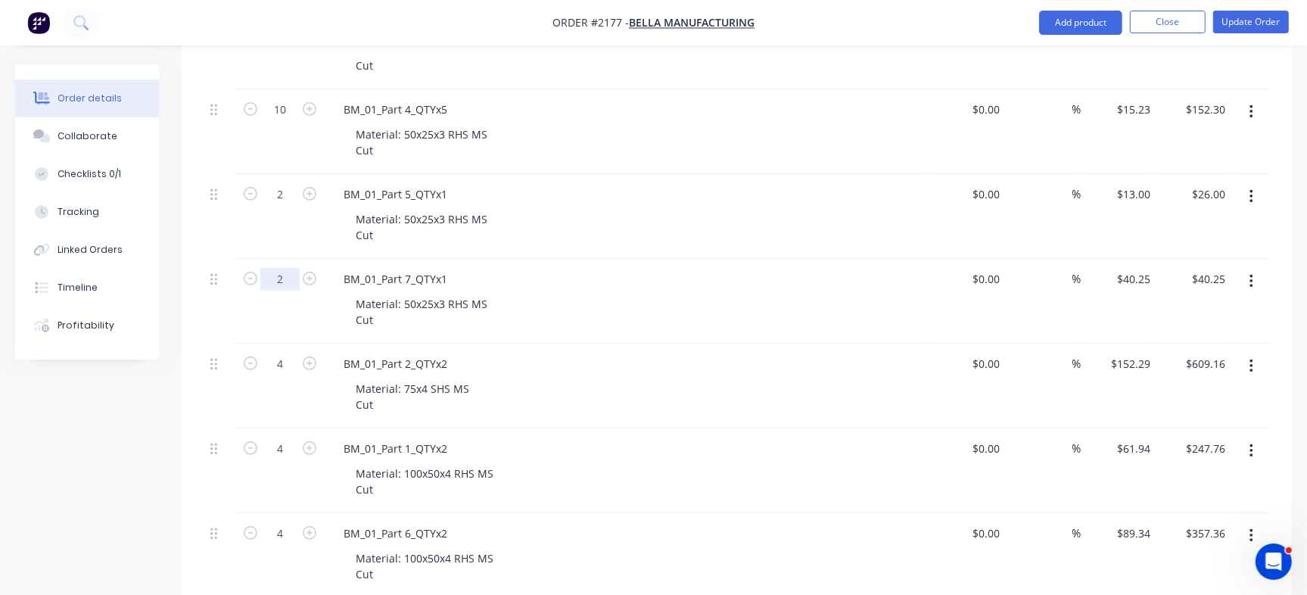
type input "2"
type input "$80.50"
click at [830, 123] on div "Material: 50x25x3 RHS MS Cut" at bounding box center [634, 142] width 581 height 38
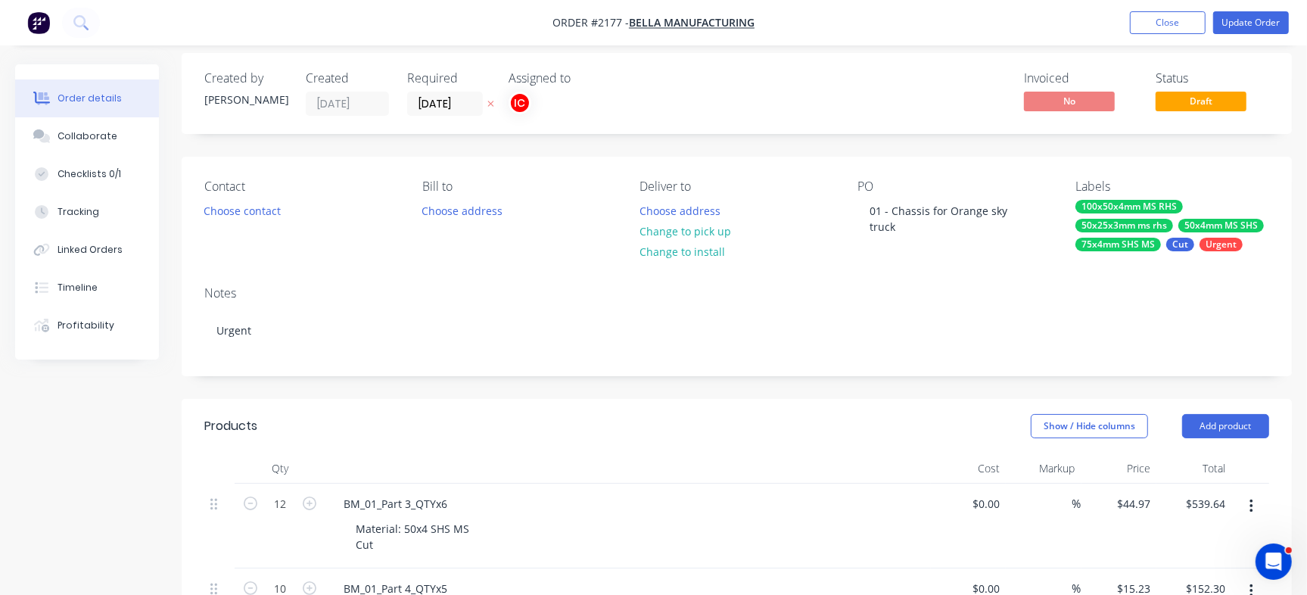
scroll to position [0, 0]
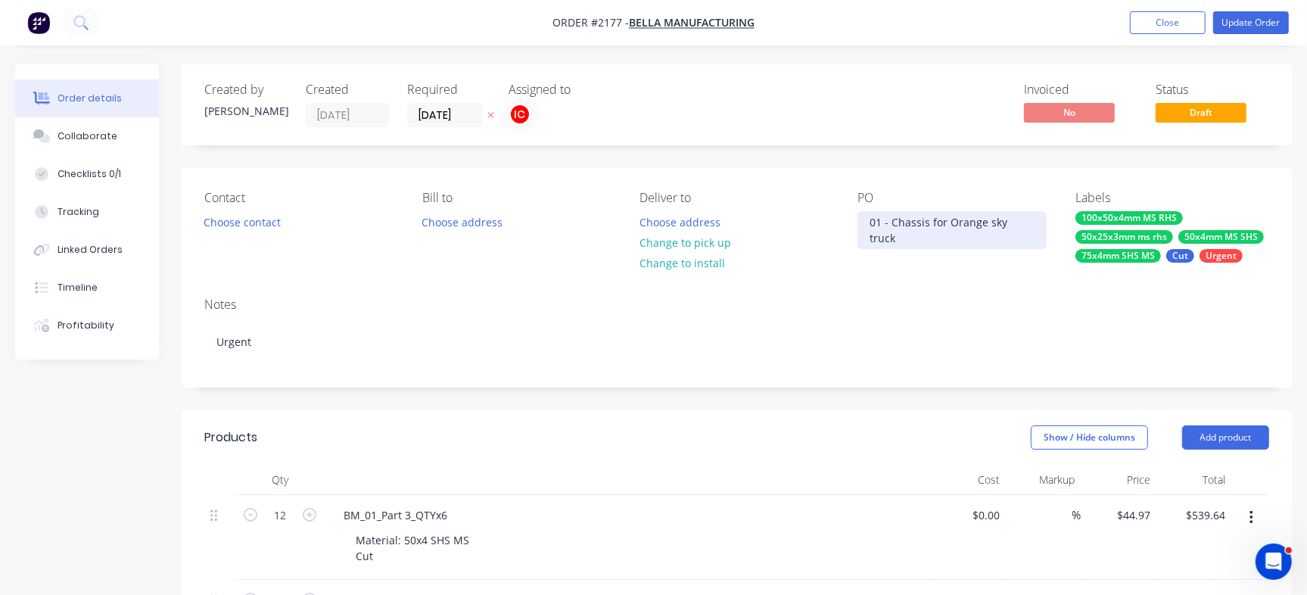
drag, startPoint x: 893, startPoint y: 216, endPoint x: 908, endPoint y: 232, distance: 21.4
click at [893, 216] on div "01 - Chassis for Orange sky truck" at bounding box center [951, 230] width 189 height 38
paste div
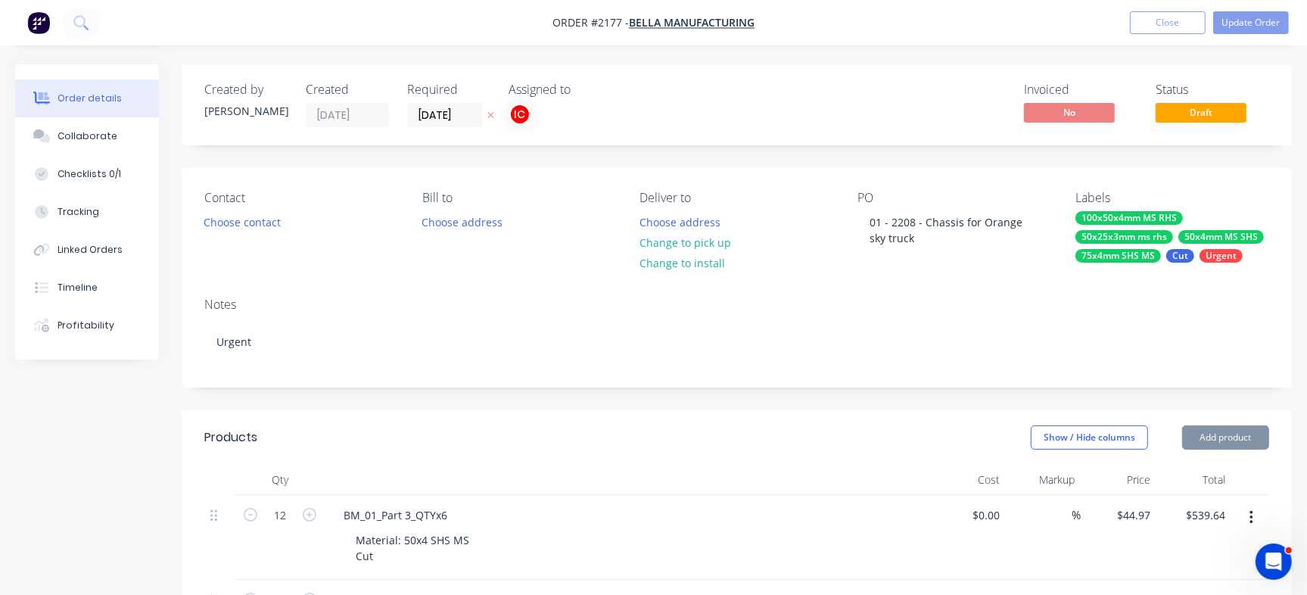
click at [791, 86] on div "Invoiced No Status Draft" at bounding box center [964, 104] width 609 height 45
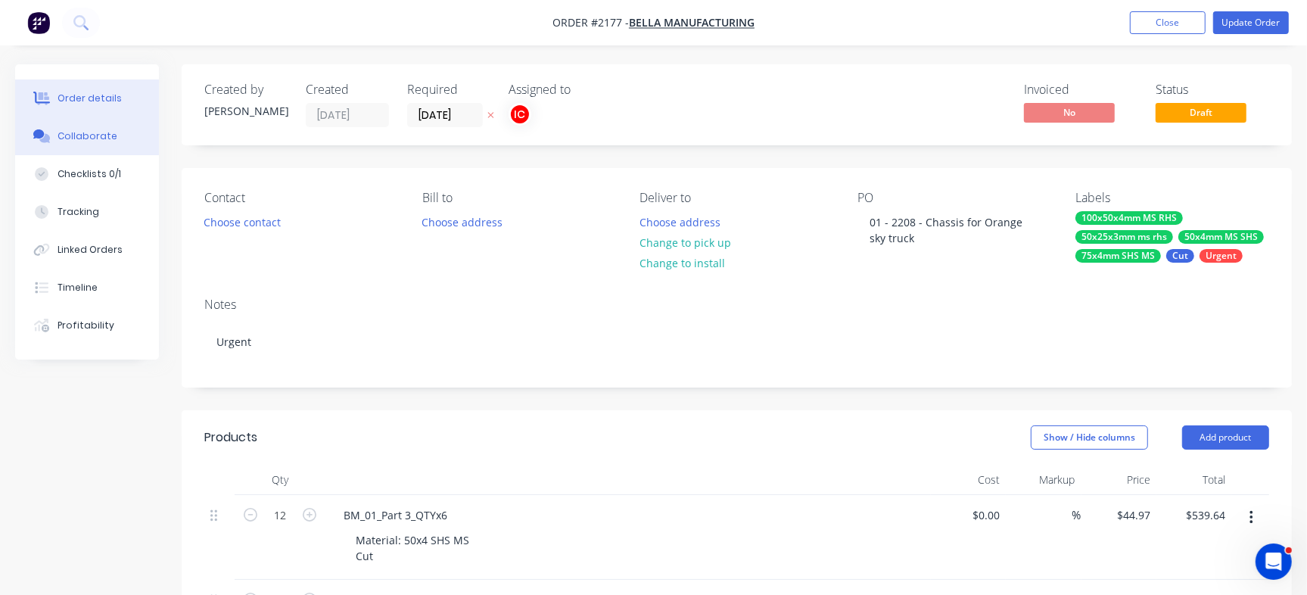
click at [107, 141] on div "Collaborate" at bounding box center [88, 136] width 60 height 14
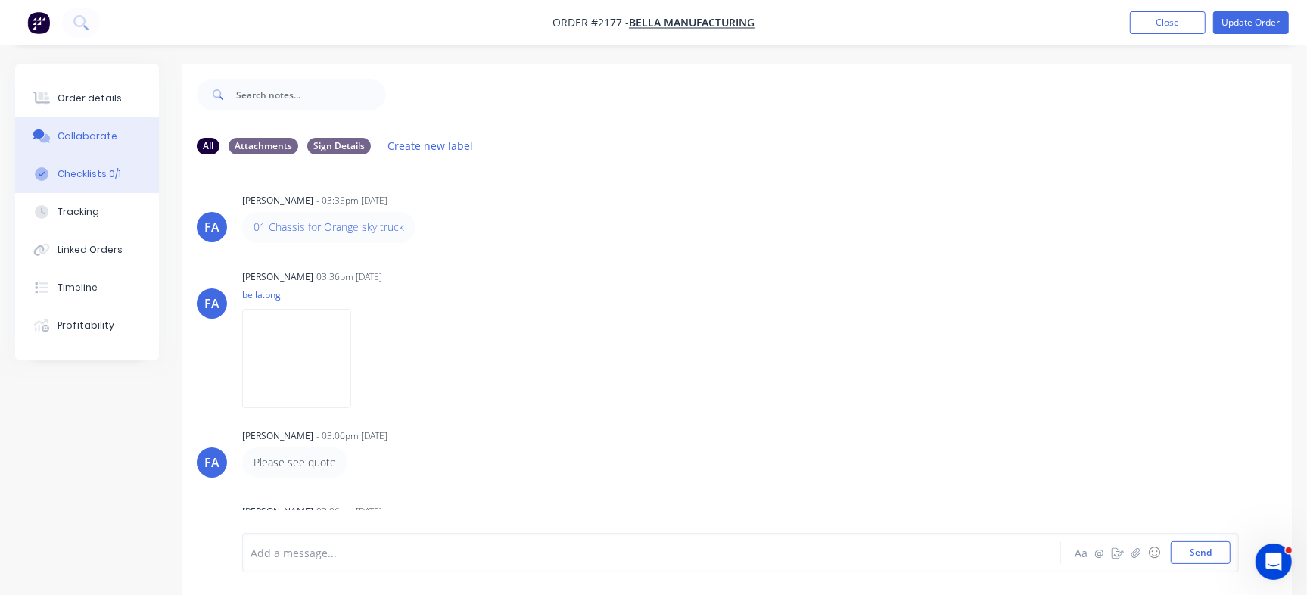
click at [106, 173] on div "Checklists 0/1" at bounding box center [90, 174] width 64 height 14
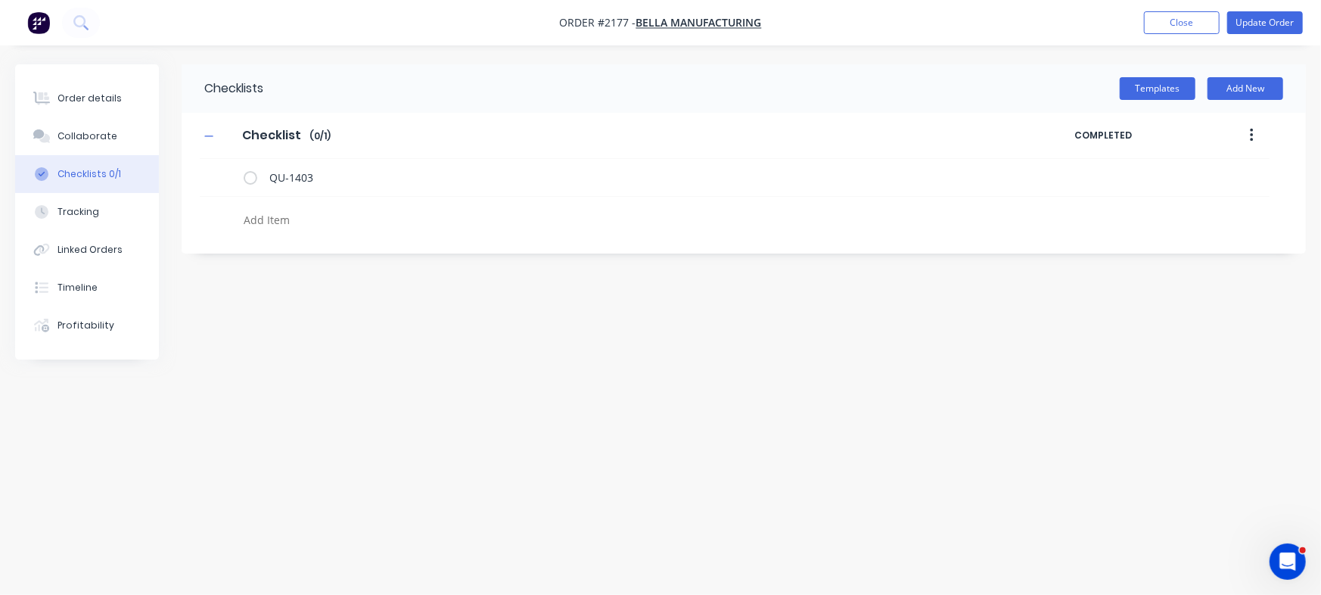
click at [300, 221] on textarea at bounding box center [582, 220] width 689 height 22
type textarea "x"
type textarea "P"
type textarea "x"
type textarea "PO"
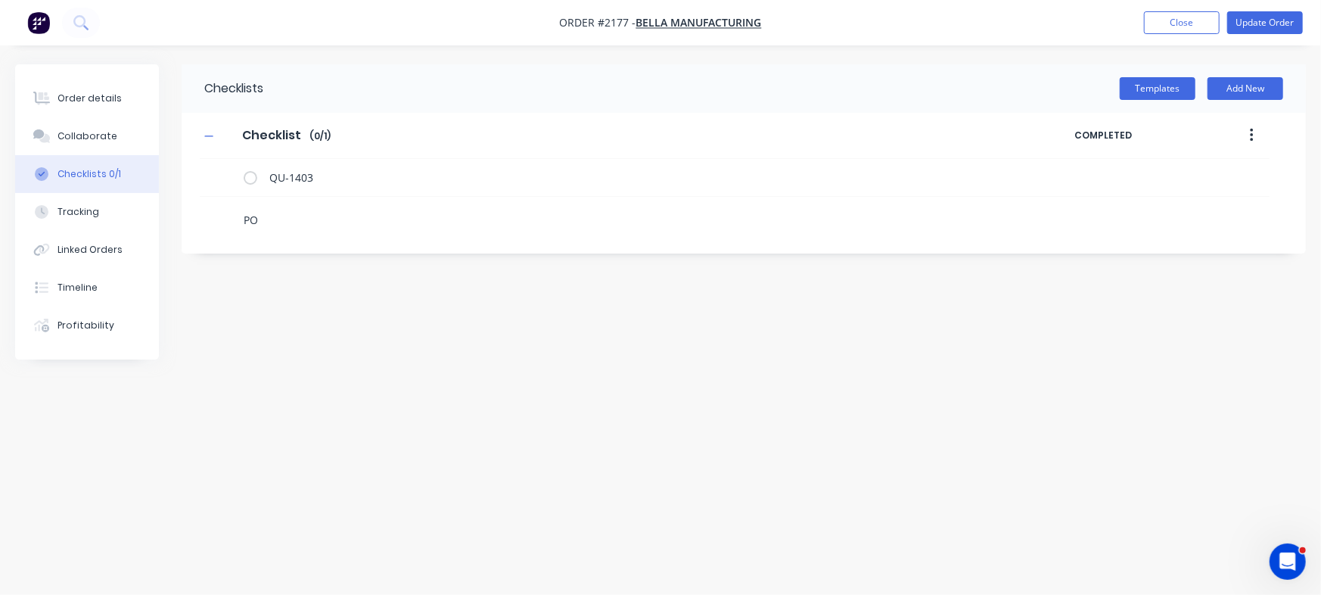
type textarea "x"
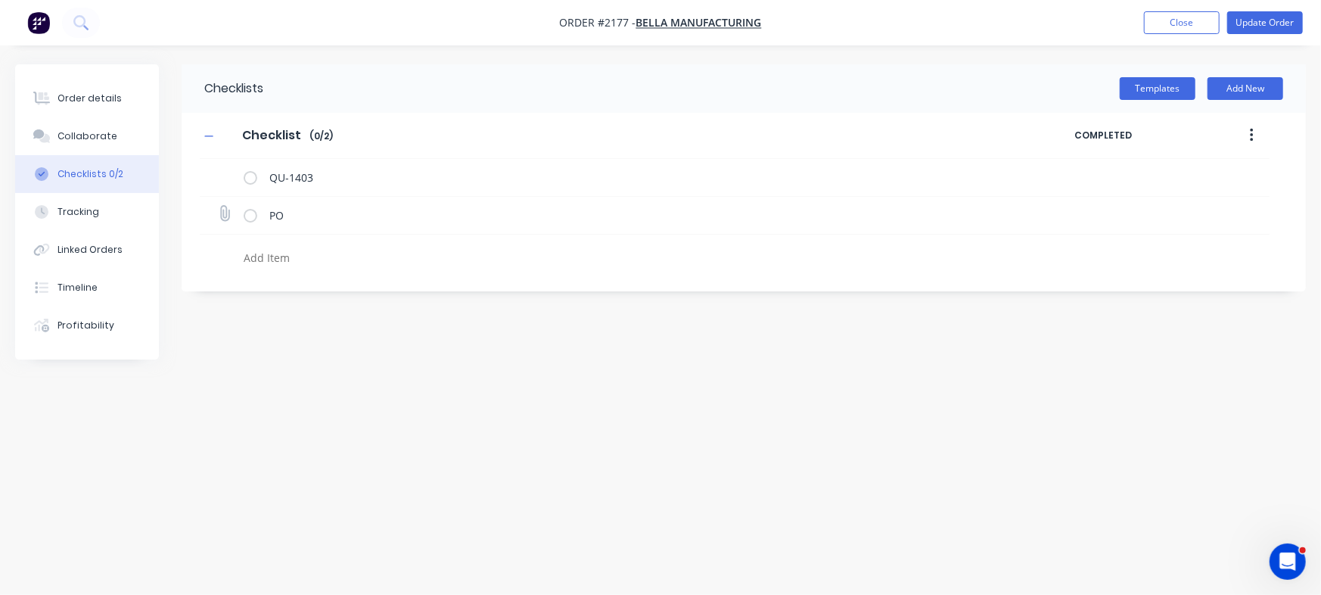
type textarea "x"
click at [229, 210] on icon at bounding box center [224, 214] width 20 height 20
click at [218, 206] on input "file" at bounding box center [218, 206] width 0 height 0
type input "C:\fakepath\Purchase Order PO2208.pdf"
click at [299, 247] on textarea at bounding box center [582, 258] width 689 height 22
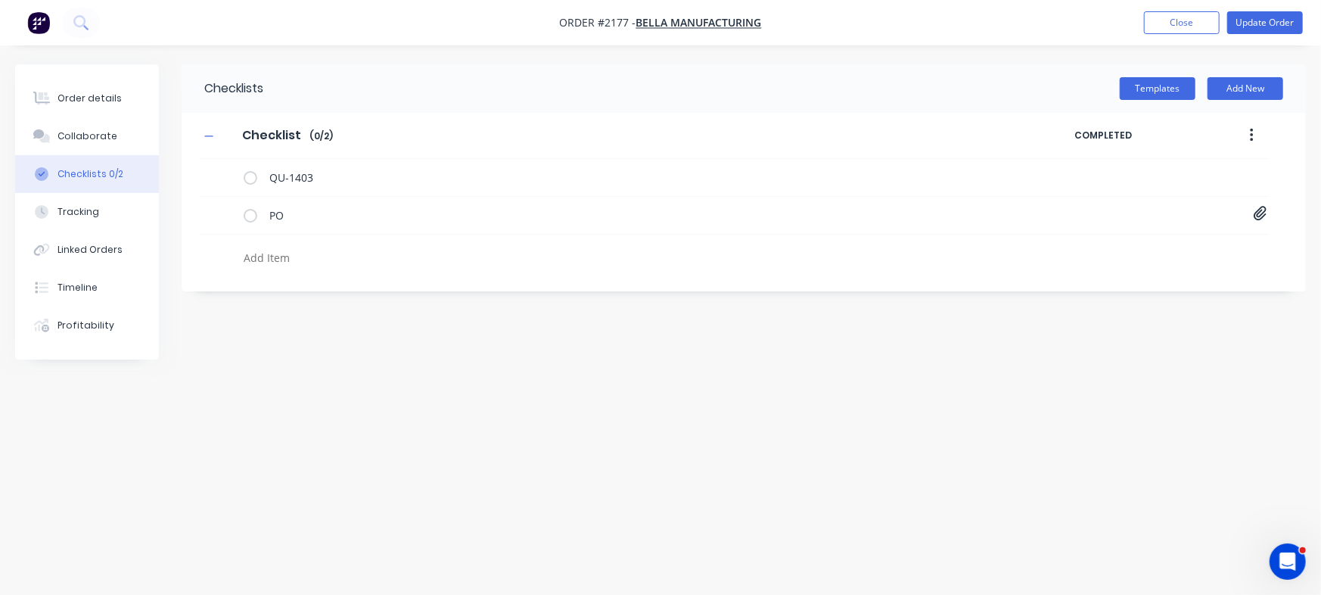
type textarea "x"
type textarea "C"
type textarea "x"
type textarea "Cut"
type textarea "x"
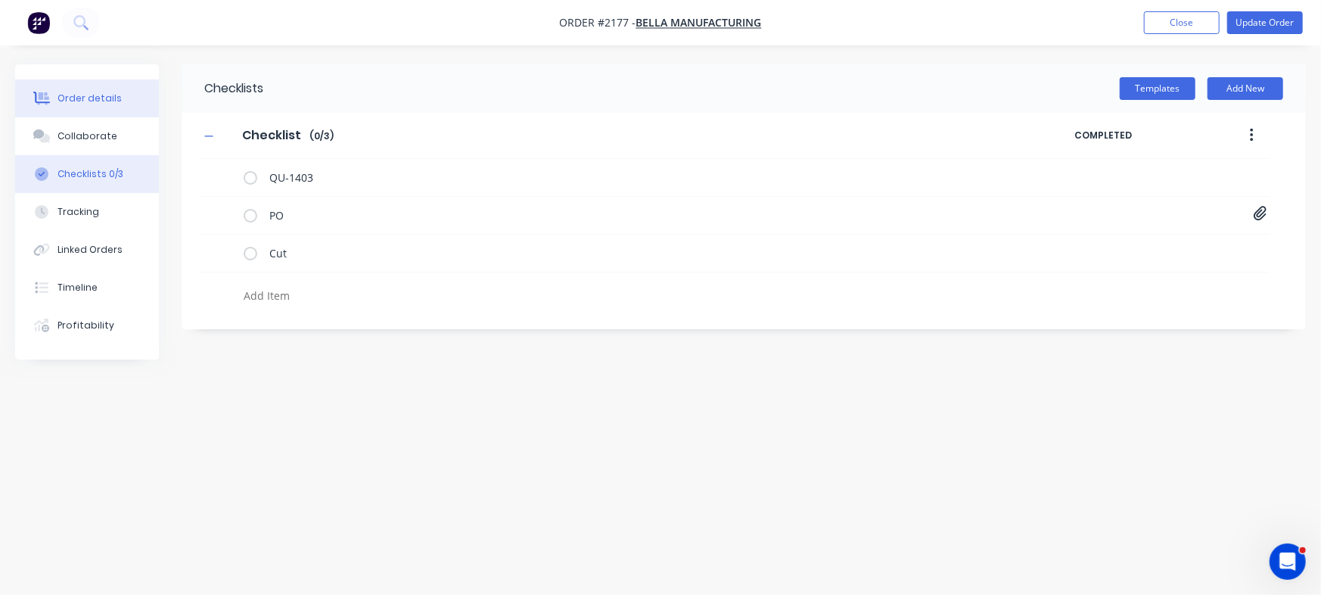
type textarea "x"
click at [70, 91] on button "Order details" at bounding box center [87, 98] width 144 height 38
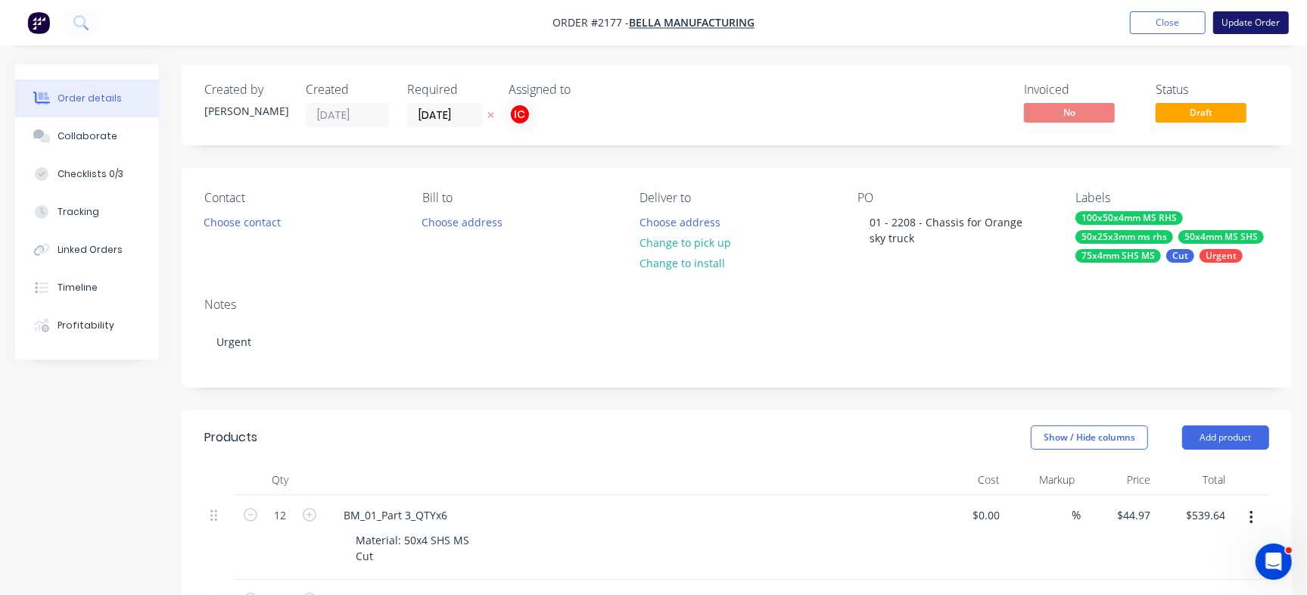
click at [1277, 15] on button "Update Order" at bounding box center [1251, 22] width 76 height 23
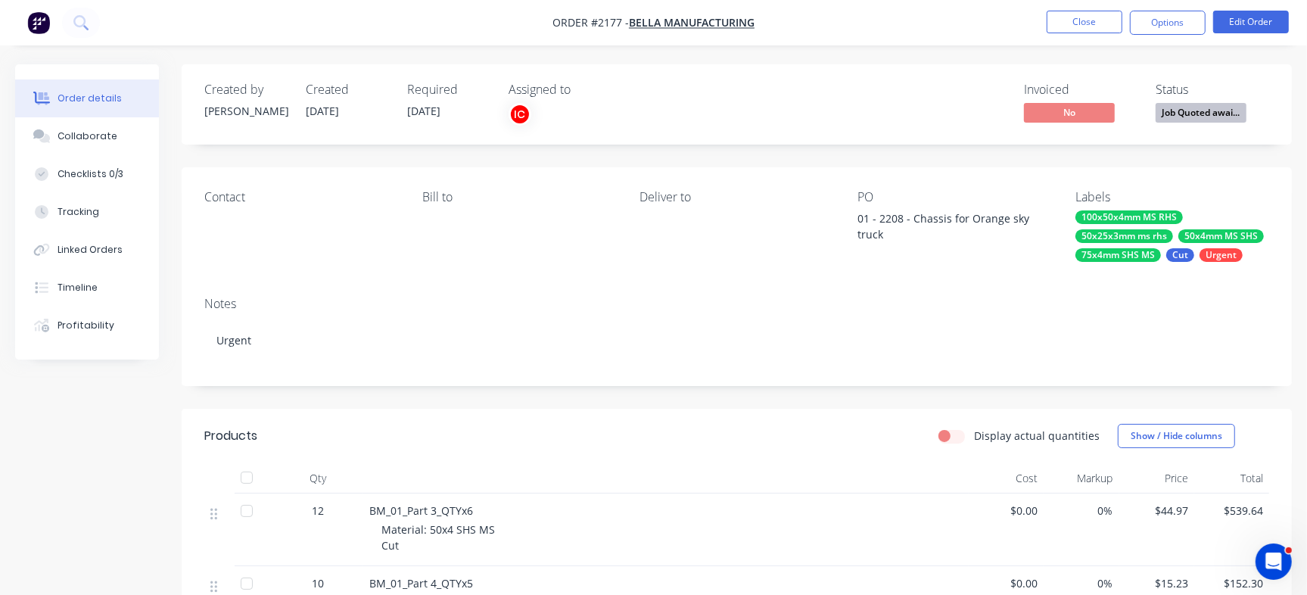
click at [1240, 126] on button "Job Quoted awai..." at bounding box center [1200, 114] width 91 height 23
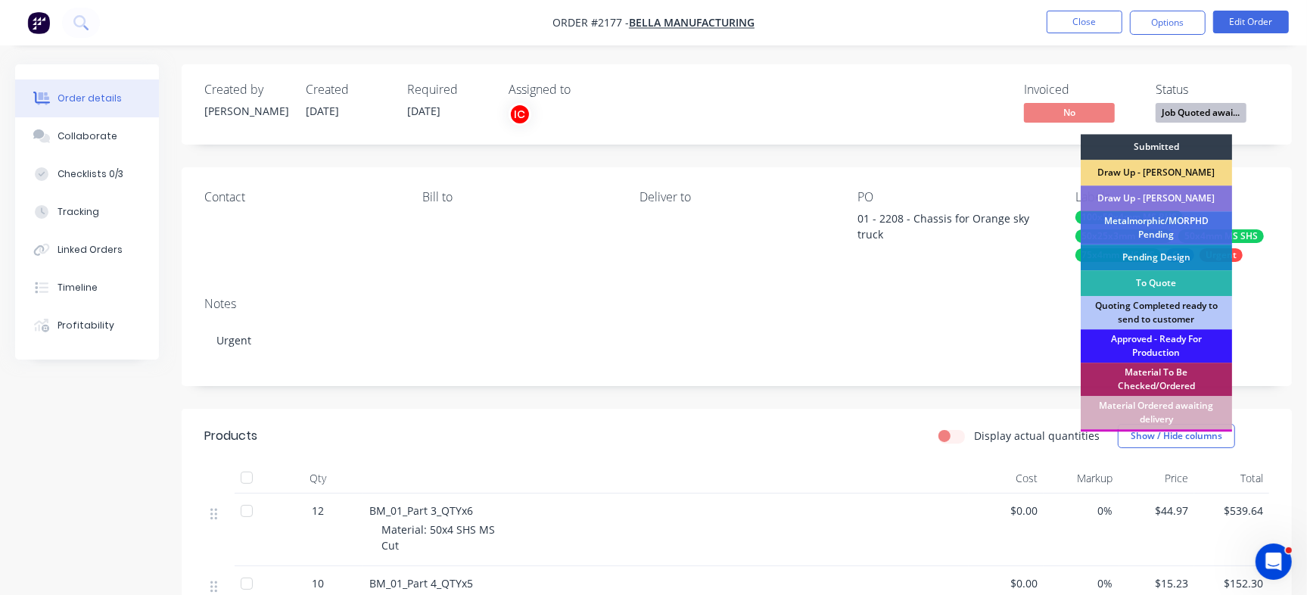
click at [1164, 146] on div "Submitted" at bounding box center [1156, 147] width 151 height 26
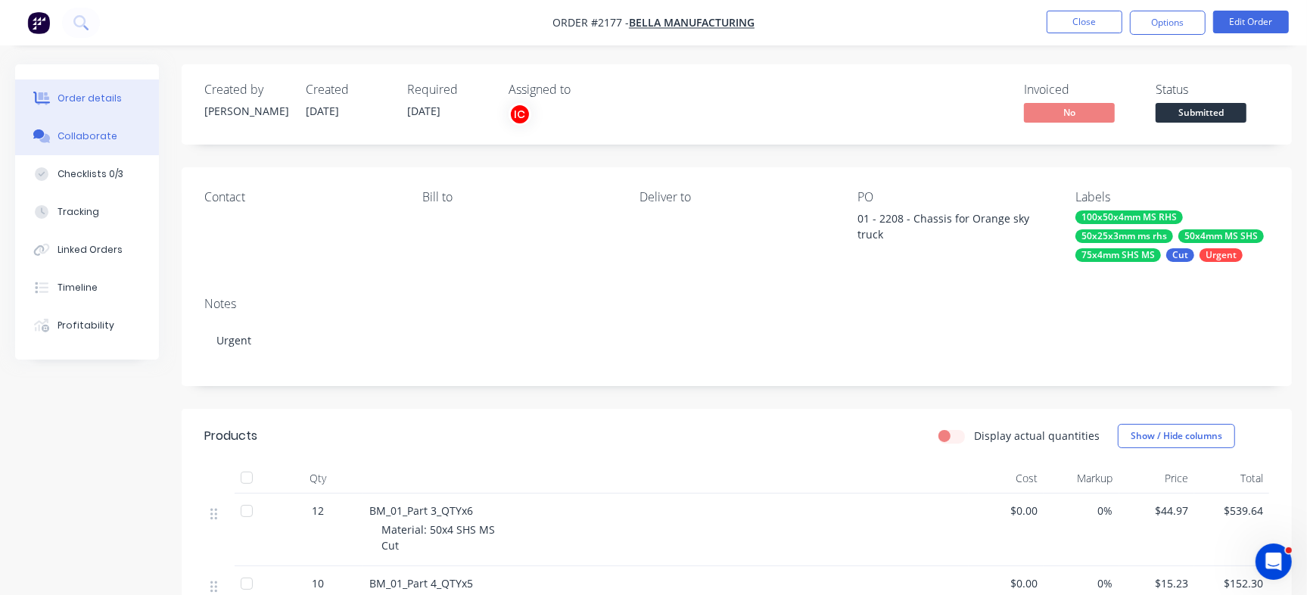
click at [80, 145] on button "Collaborate" at bounding box center [87, 136] width 144 height 38
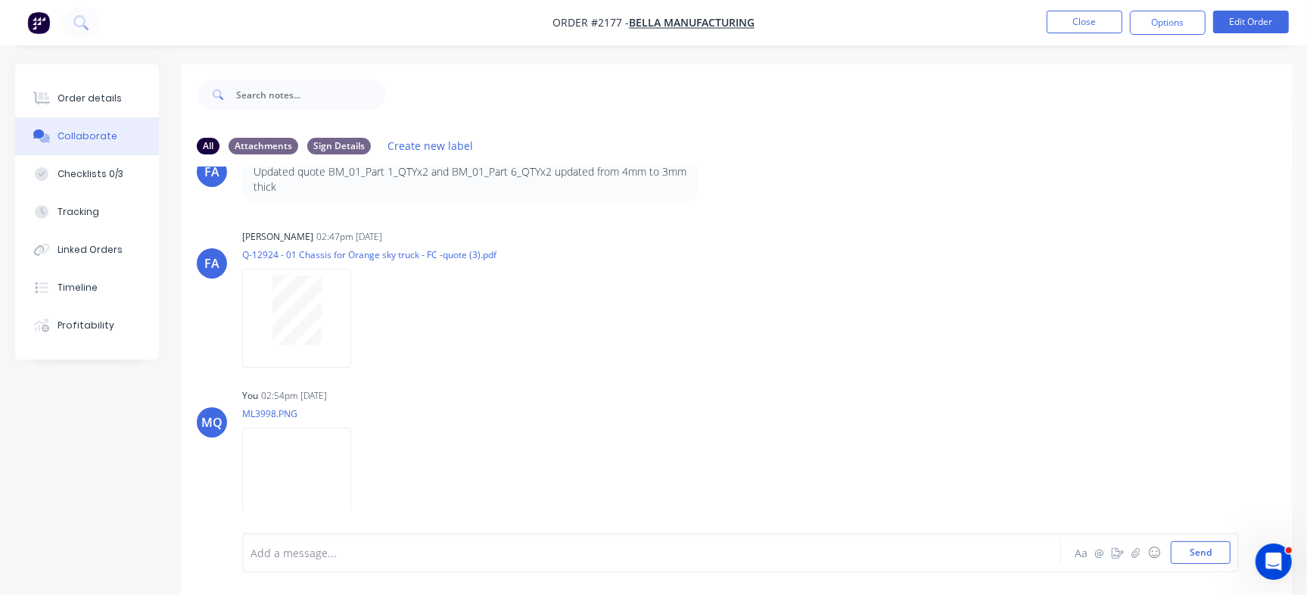
scroll to position [23, 0]
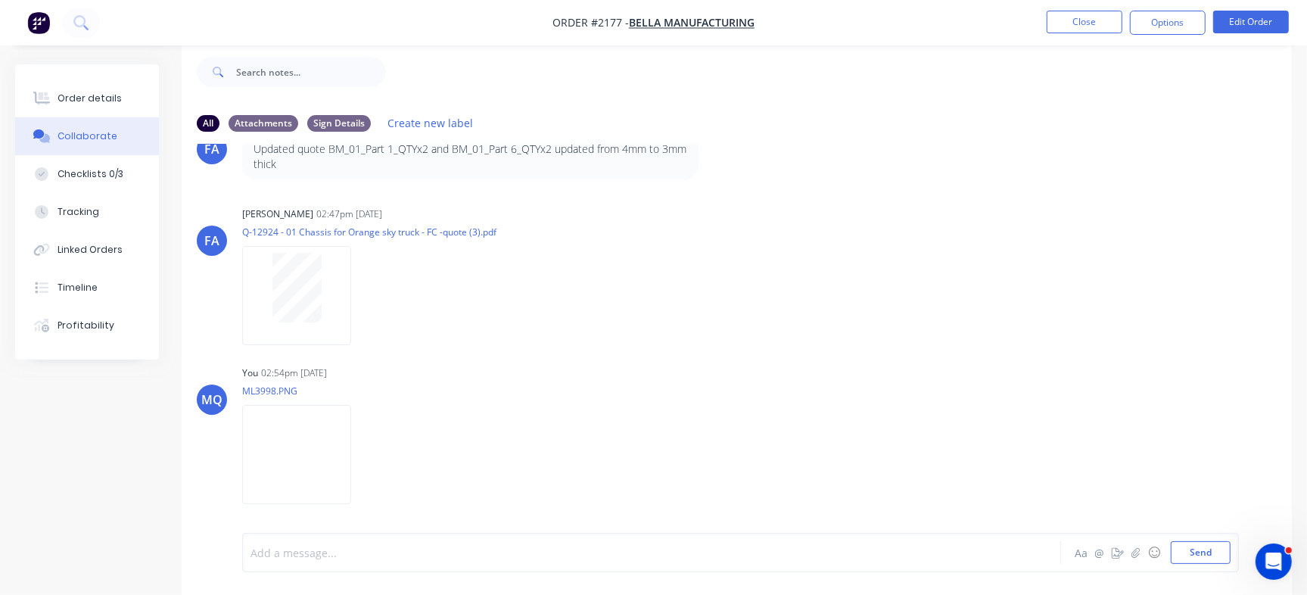
click at [496, 550] on div at bounding box center [618, 553] width 734 height 16
click at [592, 545] on div at bounding box center [618, 553] width 734 height 16
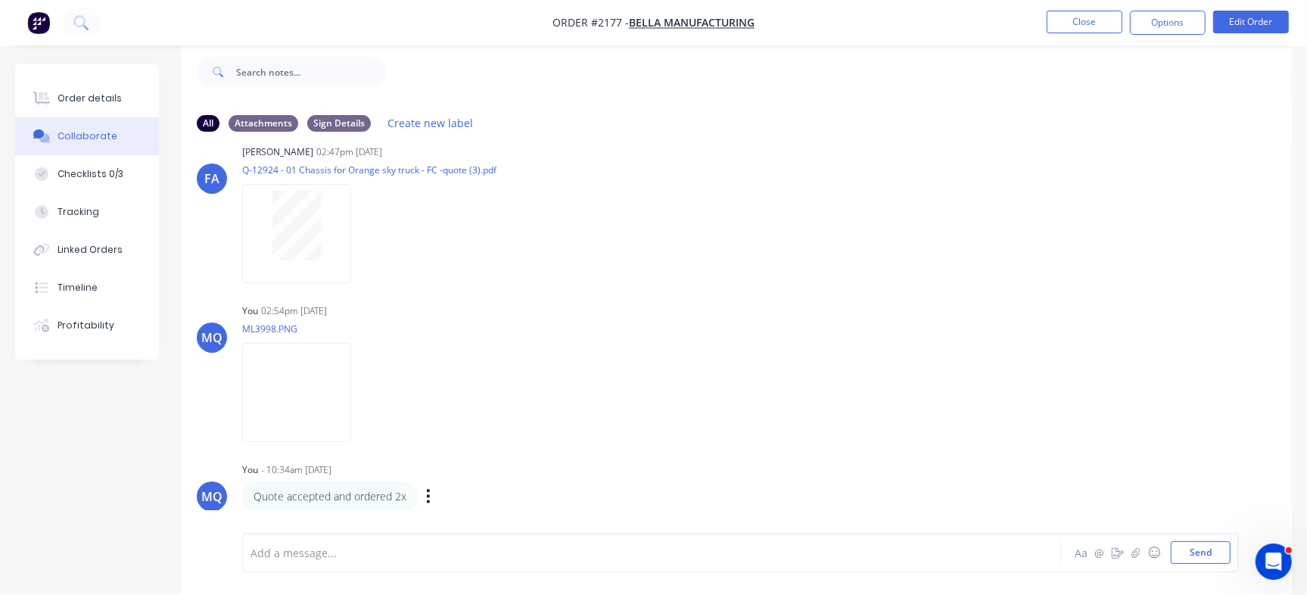
click at [424, 496] on div "Quote accepted and ordered 2x Labels Edit Delete" at bounding box center [478, 496] width 473 height 30
click at [431, 489] on div "Labels Edit Delete" at bounding box center [429, 496] width 9 height 22
click at [431, 490] on div "Labels Edit Delete" at bounding box center [429, 496] width 9 height 22
click at [430, 493] on button "button" at bounding box center [428, 496] width 6 height 22
click at [448, 465] on button "Edit" at bounding box center [483, 468] width 95 height 25
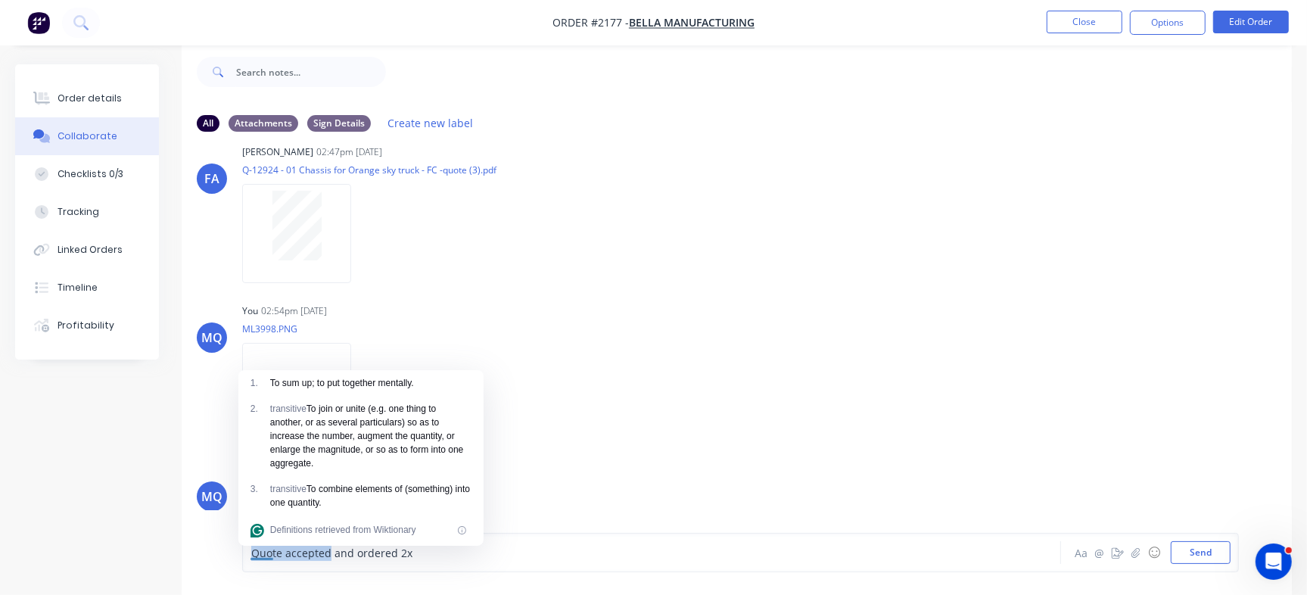
drag, startPoint x: 328, startPoint y: 555, endPoint x: 184, endPoint y: 537, distance: 145.6
click at [184, 537] on div "Quote accepted and ordered 2x Aa @ ☺ Send" at bounding box center [737, 552] width 1110 height 85
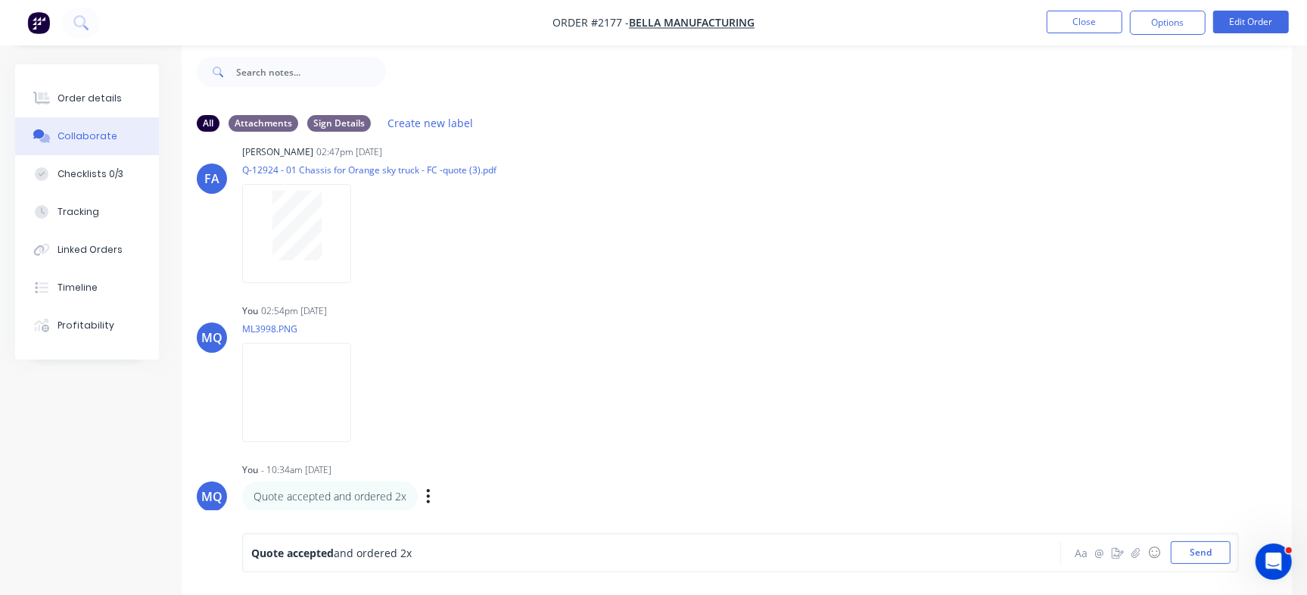
click at [469, 554] on div "Quote accepted and ordered 2x" at bounding box center [618, 553] width 734 height 16
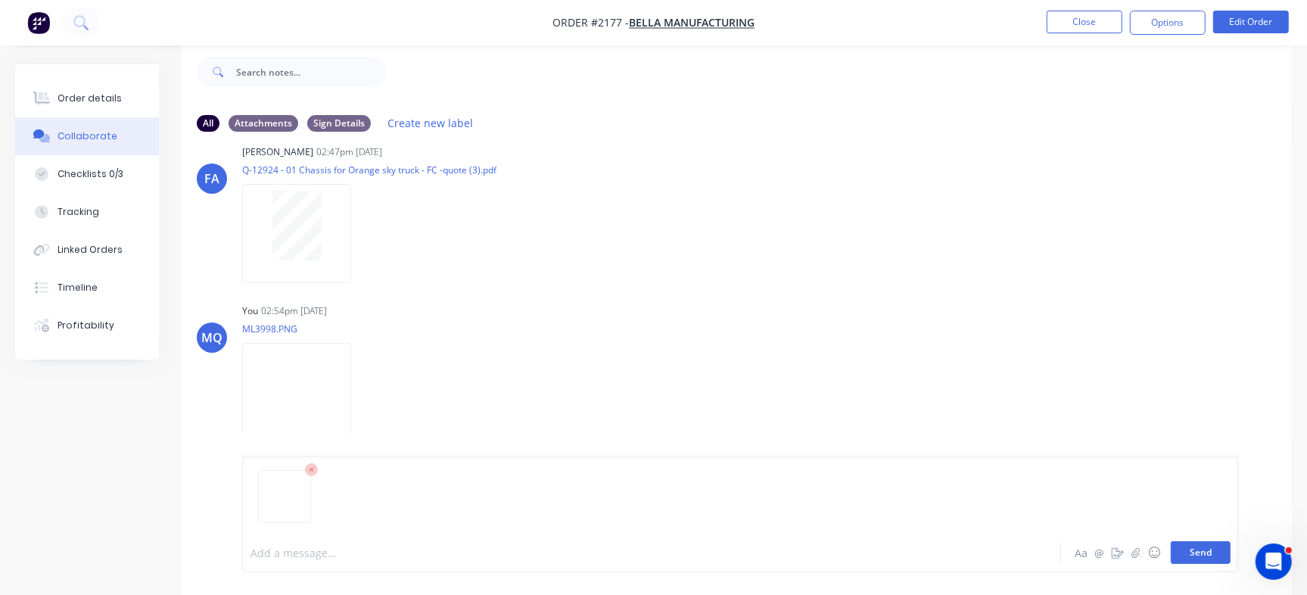
click at [1182, 550] on button "Send" at bounding box center [1201, 552] width 60 height 23
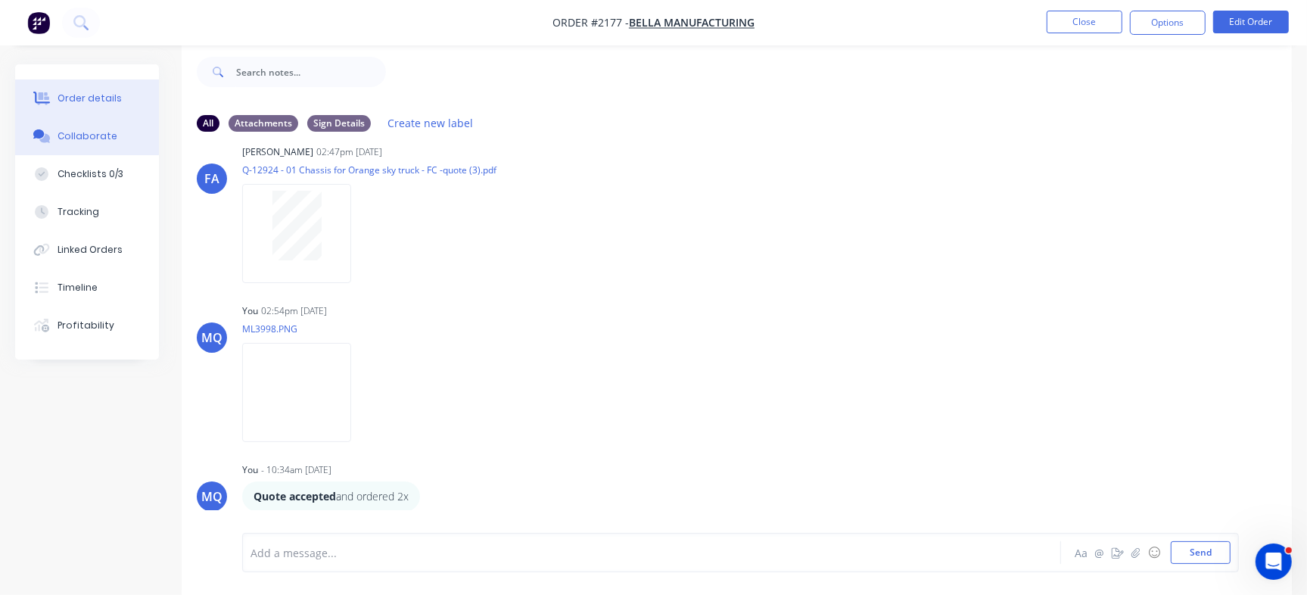
drag, startPoint x: 120, startPoint y: 96, endPoint x: 137, endPoint y: 96, distance: 17.4
click at [137, 96] on button "Order details" at bounding box center [87, 98] width 144 height 38
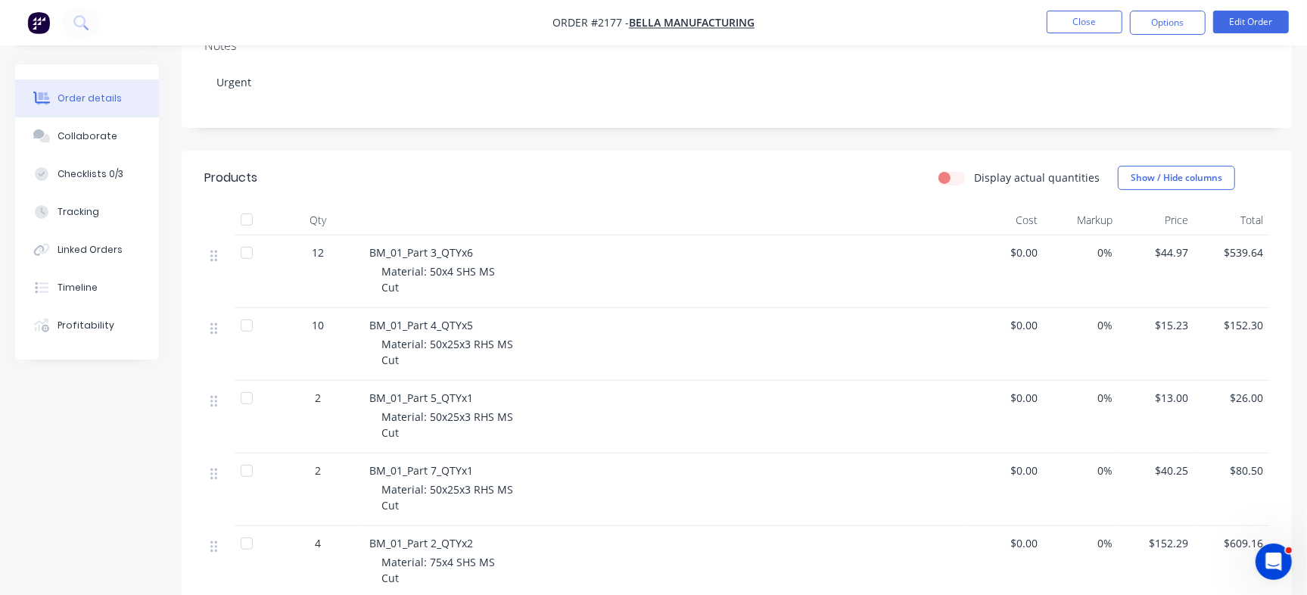
scroll to position [23, 0]
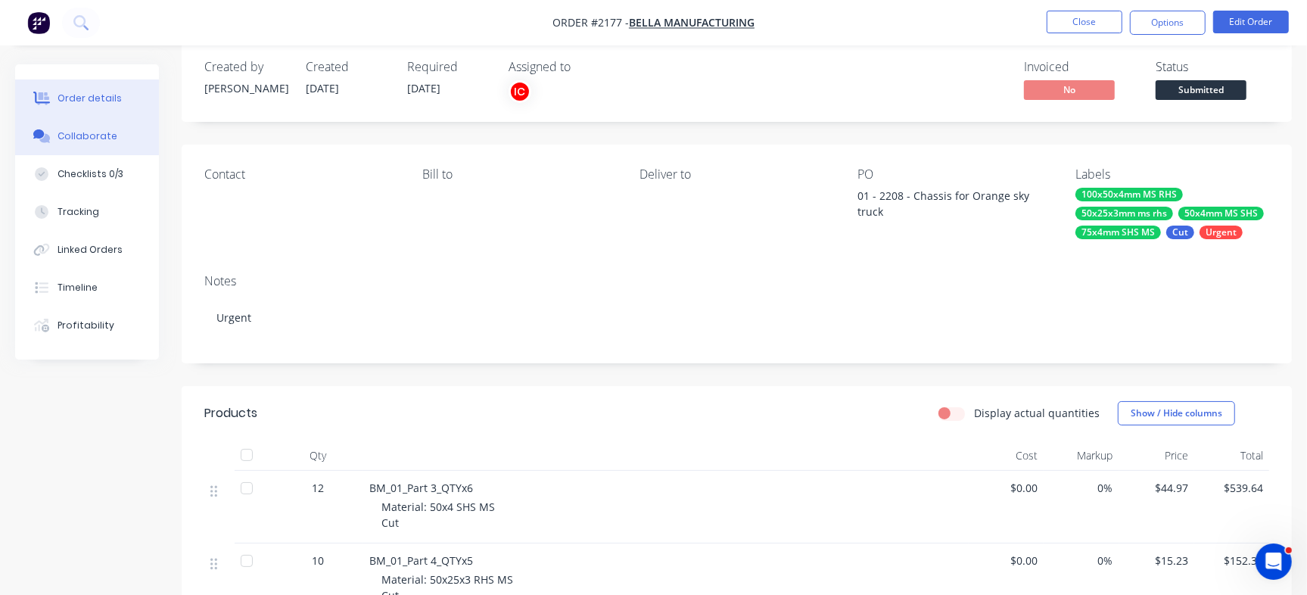
click at [76, 145] on button "Collaborate" at bounding box center [87, 136] width 144 height 38
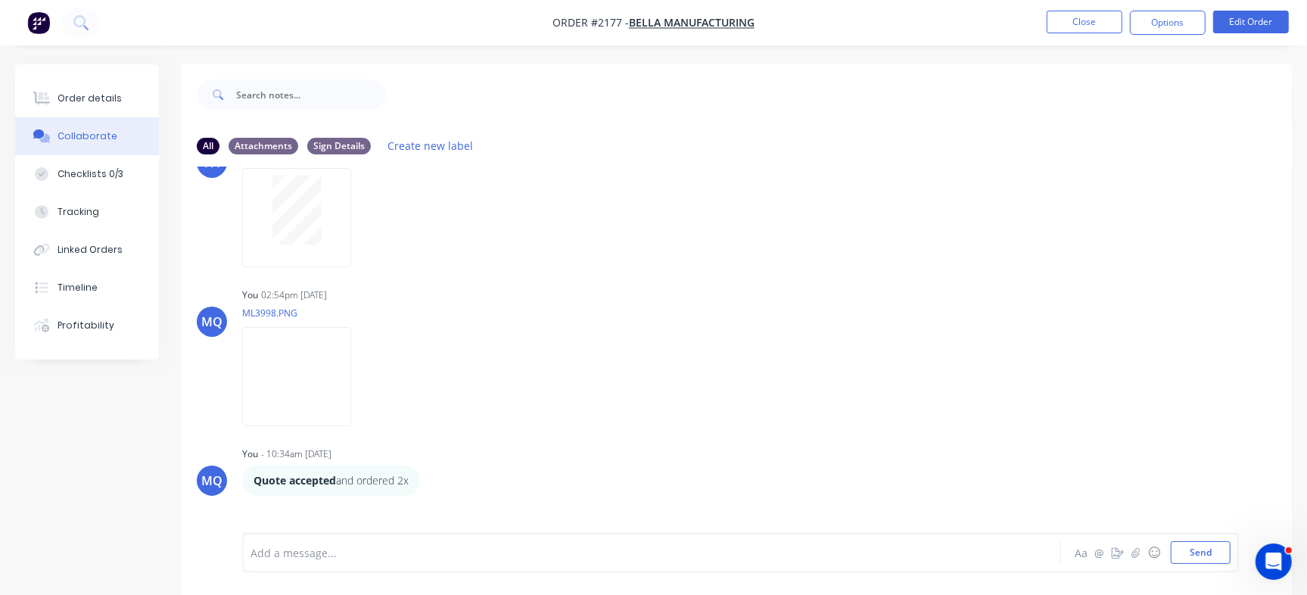
scroll to position [919, 0]
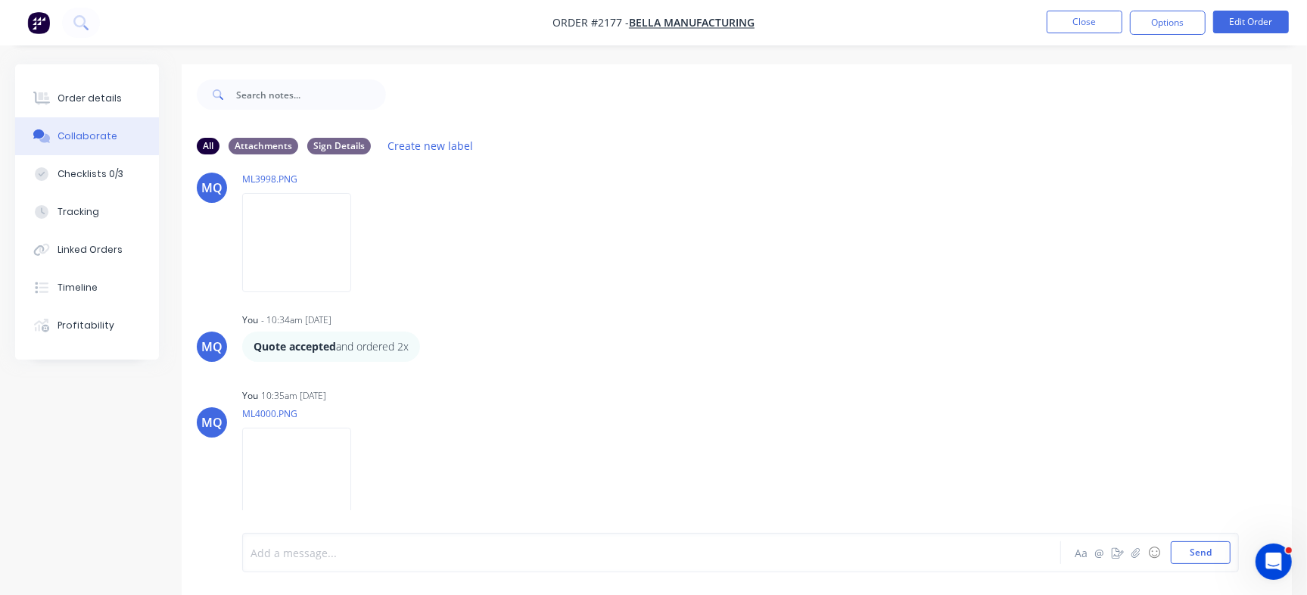
click at [570, 549] on div at bounding box center [618, 553] width 734 height 16
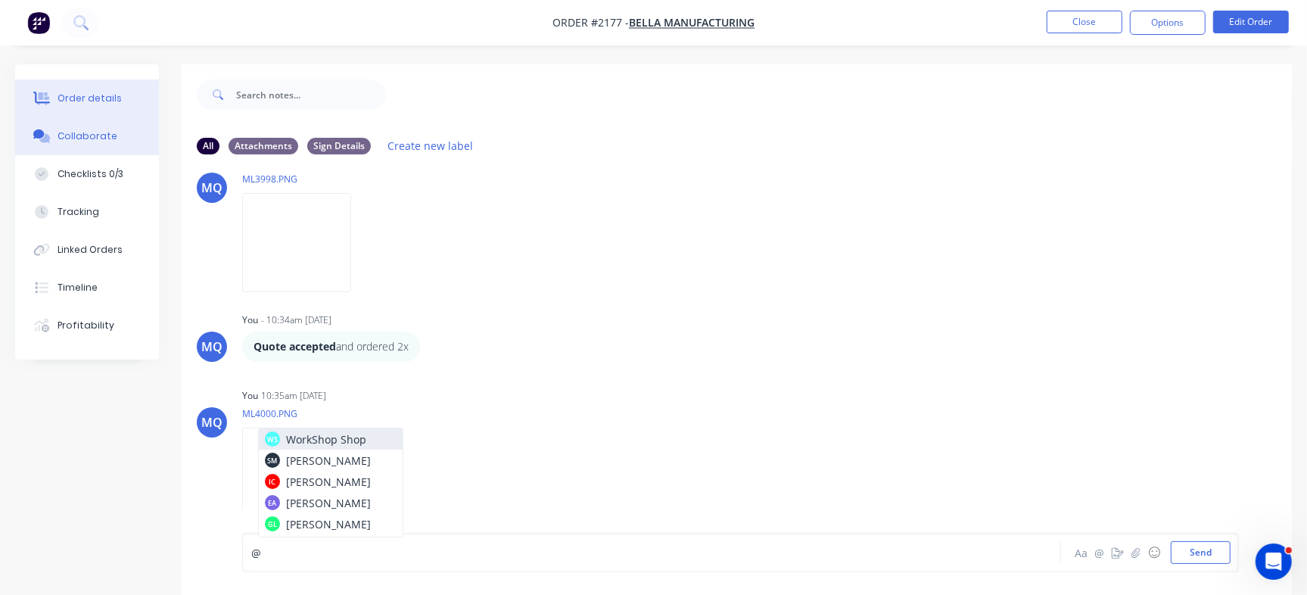
drag, startPoint x: 61, startPoint y: 95, endPoint x: 70, endPoint y: 101, distance: 12.0
click at [63, 95] on div "Order details" at bounding box center [90, 99] width 64 height 14
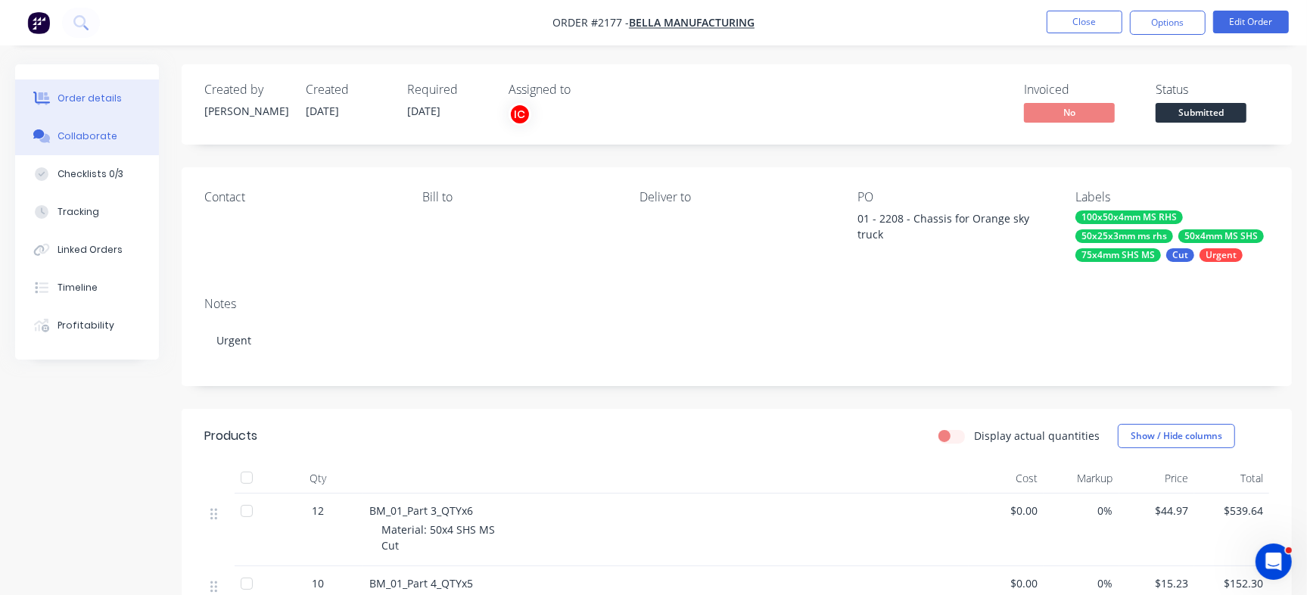
click at [77, 133] on div "Collaborate" at bounding box center [88, 136] width 60 height 14
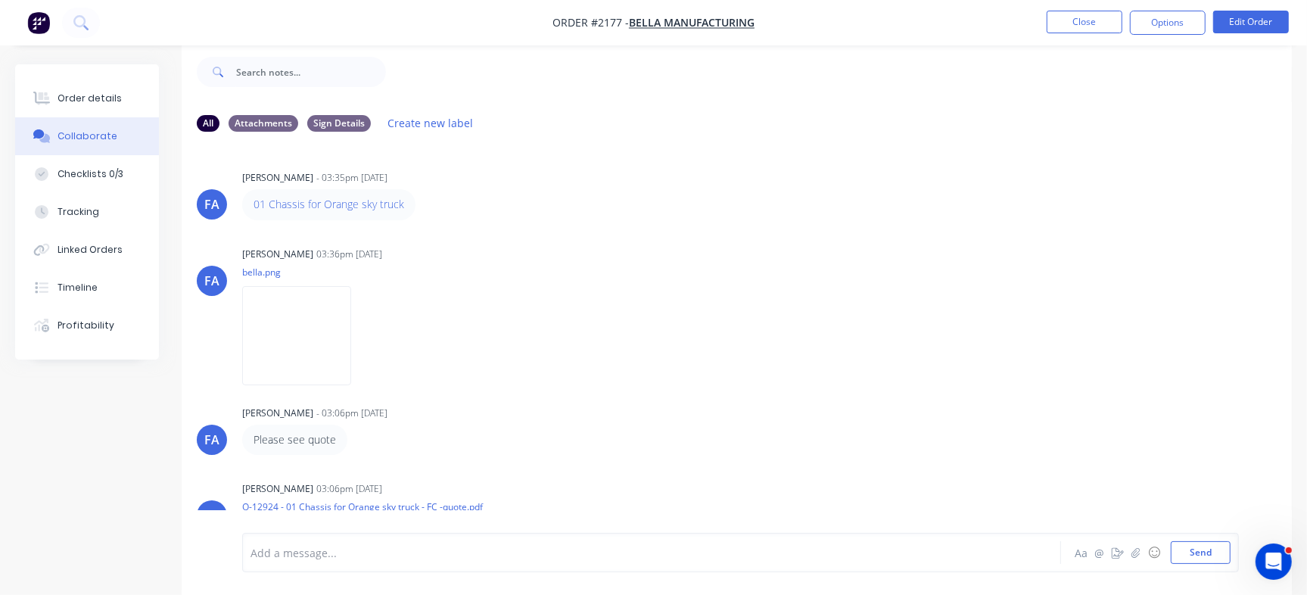
scroll to position [919, 0]
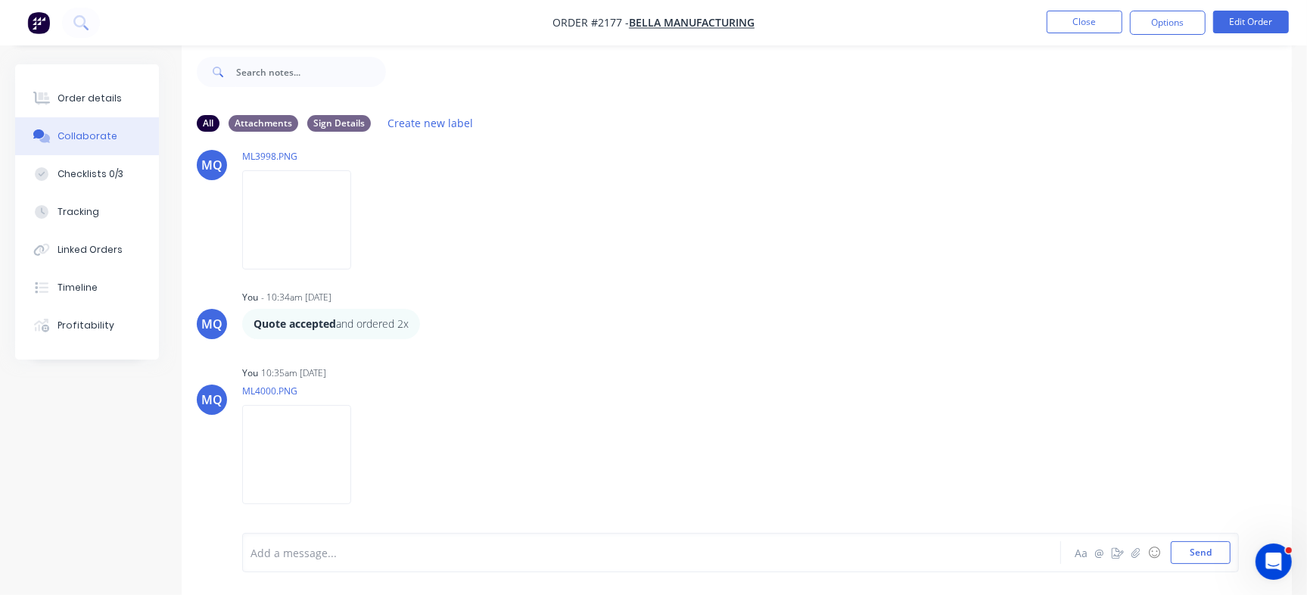
click at [508, 555] on div at bounding box center [618, 553] width 734 height 16
click at [352, 552] on span "Required next week" at bounding box center [402, 553] width 101 height 14
click at [457, 543] on div "@Izaak @Greg Required next week" at bounding box center [617, 552] width 735 height 23
click at [445, 549] on div "@Izaak @Greg Required next week" at bounding box center [618, 553] width 734 height 16
click at [151, 97] on button "Order details" at bounding box center [87, 98] width 144 height 38
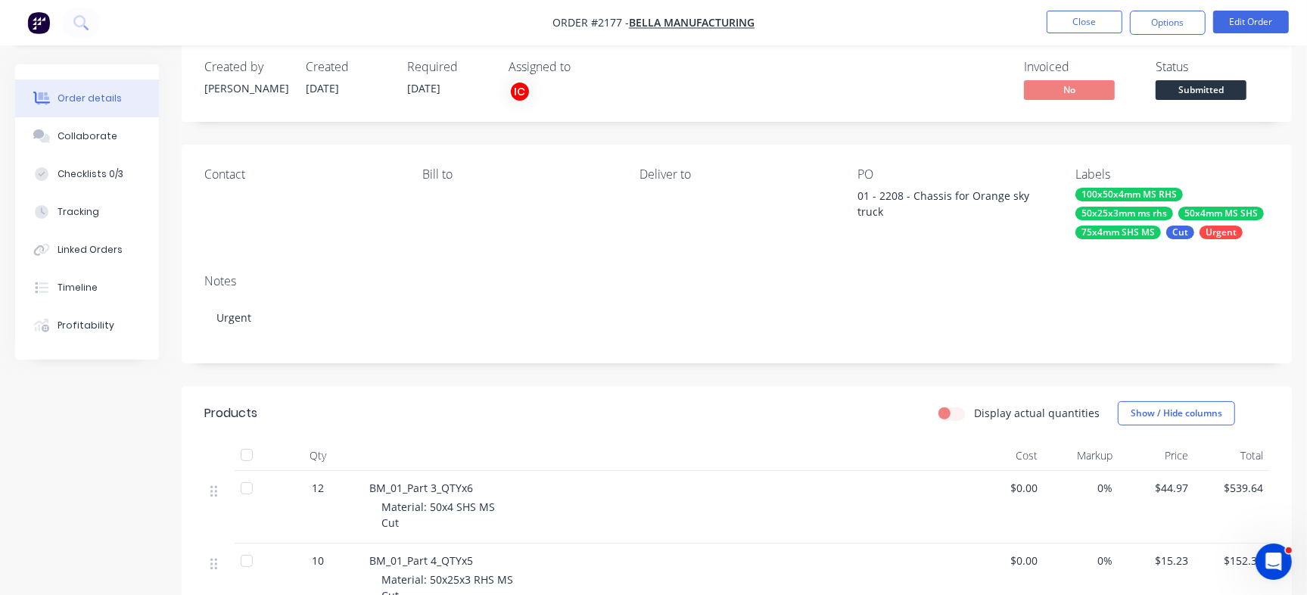
click at [1211, 100] on button "Submitted" at bounding box center [1200, 91] width 91 height 23
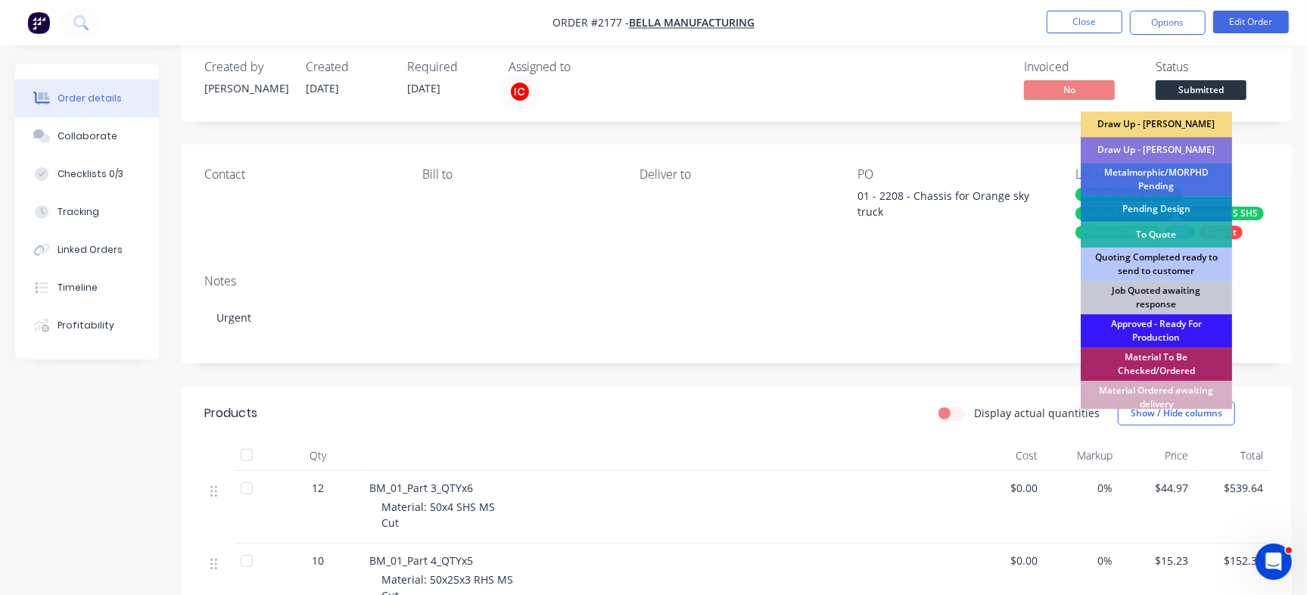
click at [1184, 123] on div "Draw Up - [PERSON_NAME]" at bounding box center [1156, 124] width 151 height 26
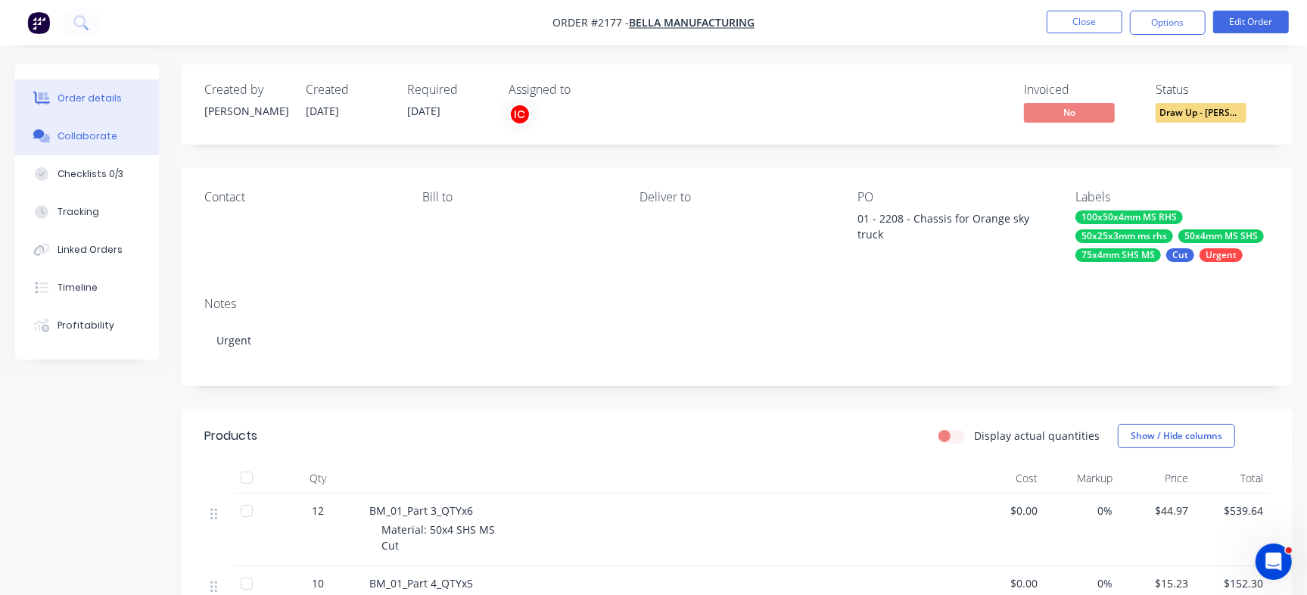
click at [94, 132] on div "Collaborate" at bounding box center [88, 136] width 60 height 14
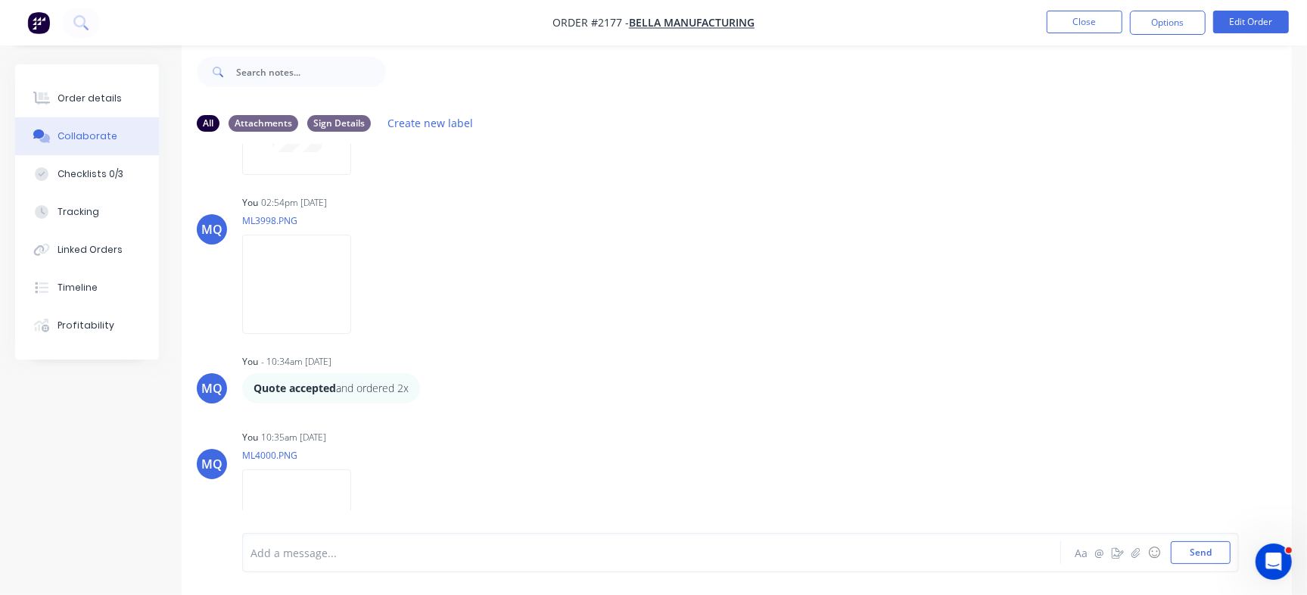
scroll to position [981, 0]
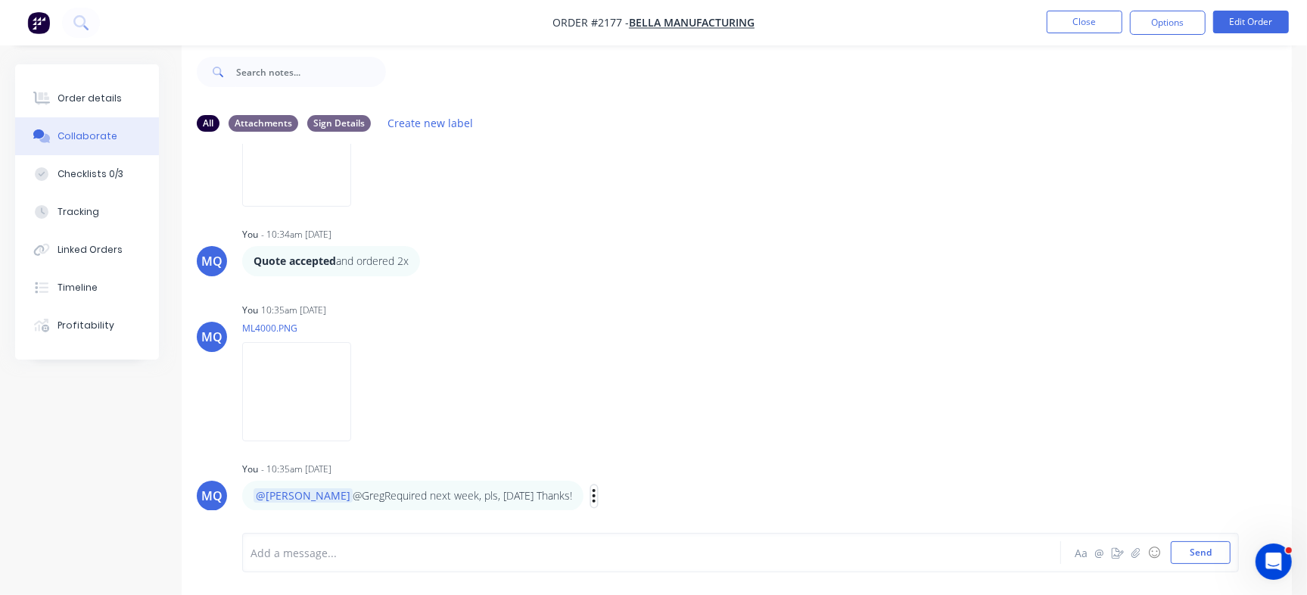
click at [592, 497] on icon "button" at bounding box center [594, 495] width 5 height 17
click at [602, 466] on button "Edit" at bounding box center [649, 469] width 95 height 25
click at [706, 499] on button "button" at bounding box center [709, 504] width 6 height 22
click at [101, 92] on div "Order details" at bounding box center [90, 99] width 64 height 14
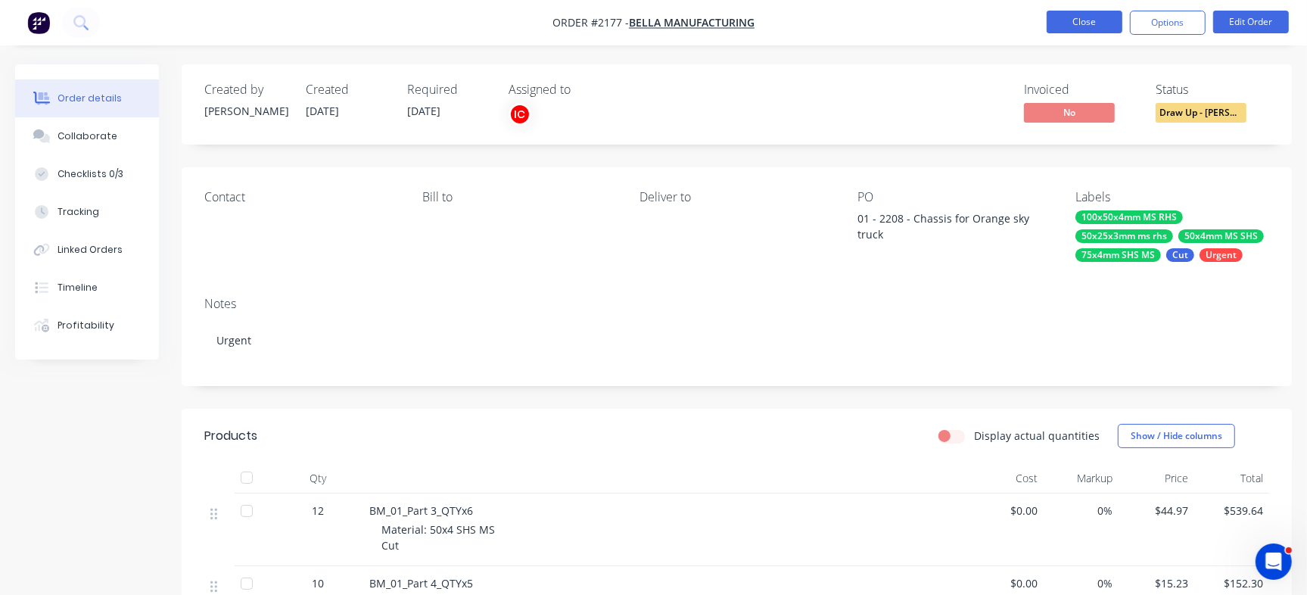
click at [1095, 26] on button "Close" at bounding box center [1084, 22] width 76 height 23
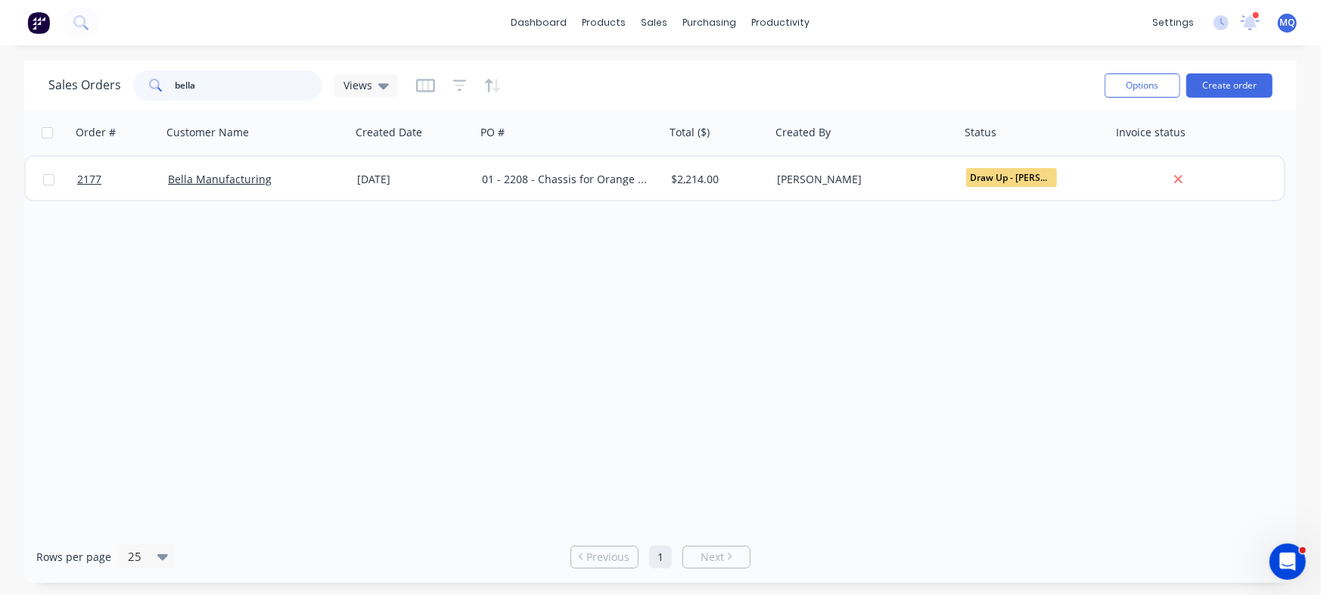
drag, startPoint x: 242, startPoint y: 91, endPoint x: 17, endPoint y: 67, distance: 226.0
click at [0, 58] on div "dashboard products sales purchasing productivity dashboard products Product Cat…" at bounding box center [660, 297] width 1321 height 595
click at [650, 306] on div "Order # Customer Name Created Date PO # Total ($) Created By Status Invoice sta…" at bounding box center [660, 320] width 1273 height 421
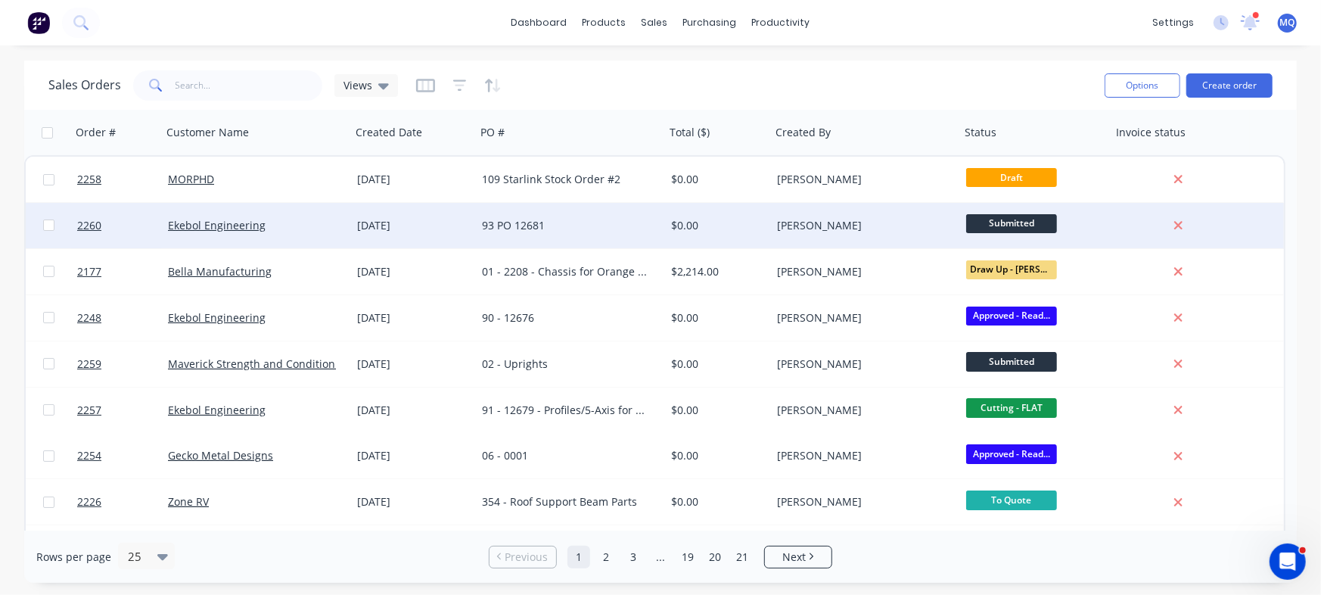
click at [582, 233] on div "93 PO 12681" at bounding box center [570, 225] width 189 height 45
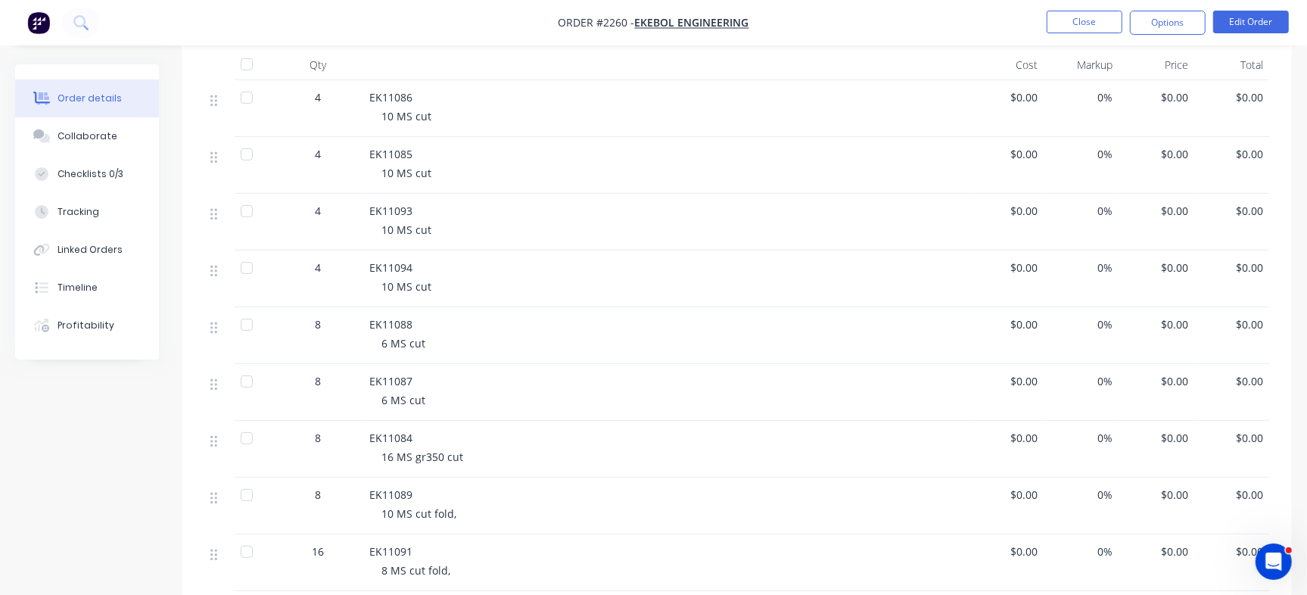
scroll to position [362, 0]
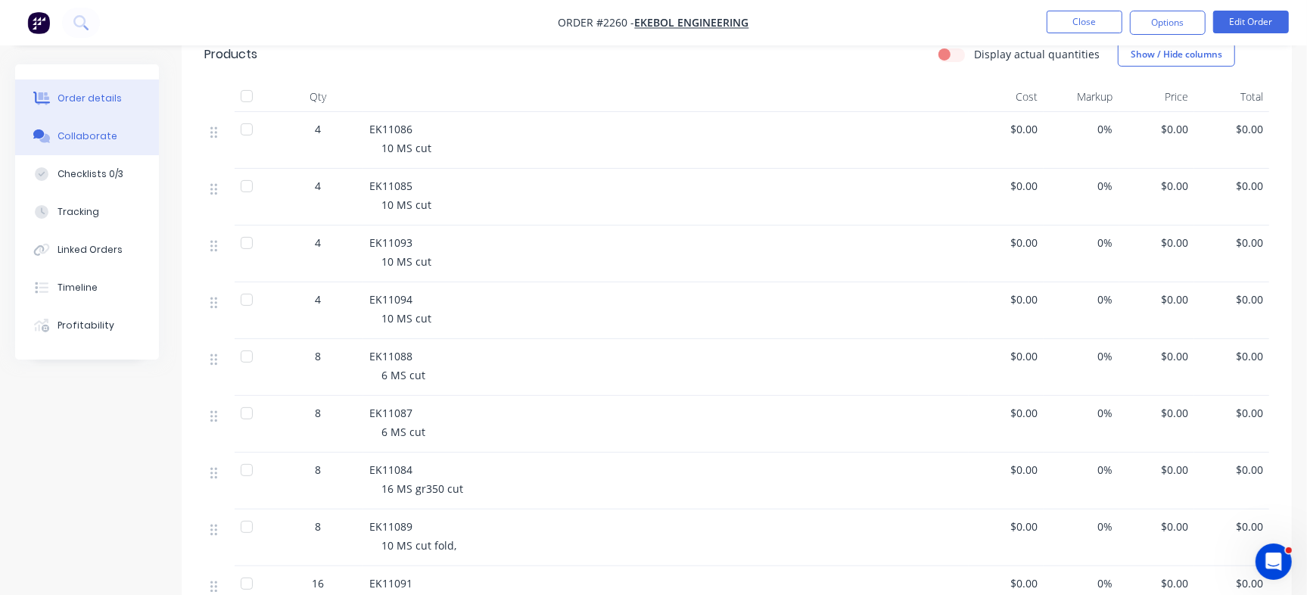
click at [123, 146] on button "Collaborate" at bounding box center [87, 136] width 144 height 38
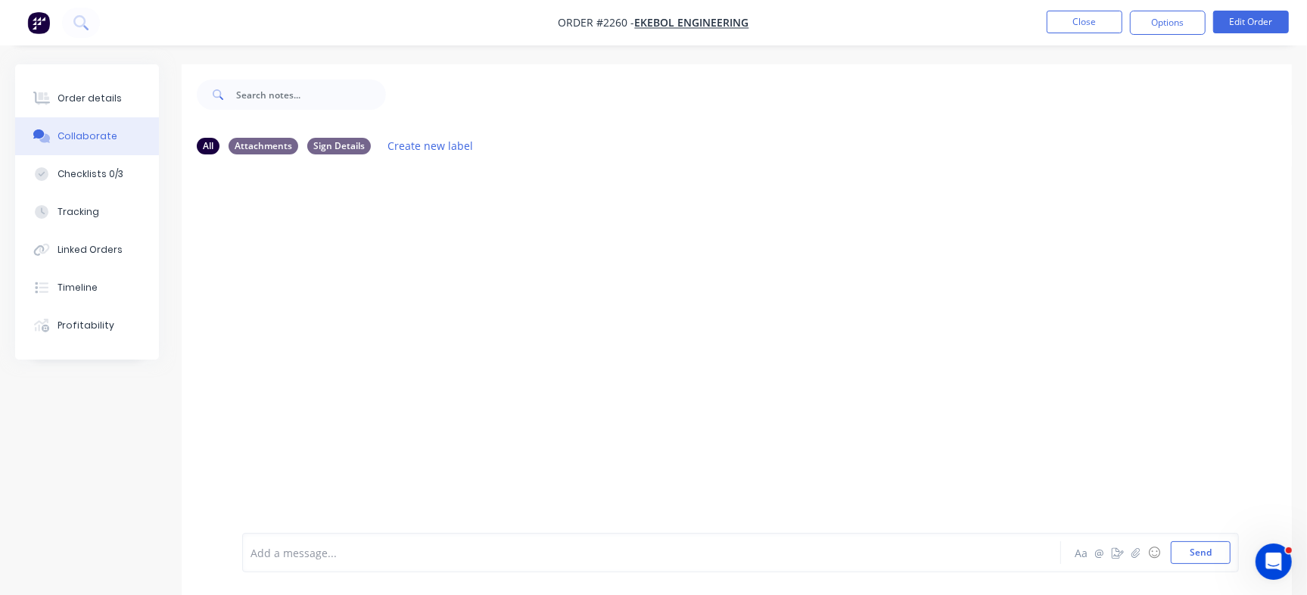
drag, startPoint x: 1304, startPoint y: 261, endPoint x: 1298, endPoint y: 307, distance: 46.5
click at [1298, 307] on div "Order details Collaborate Checklists 0/3 Tracking Linked Orders Timeline Profit…" at bounding box center [653, 340] width 1307 height 553
click at [96, 89] on button "Order details" at bounding box center [87, 98] width 144 height 38
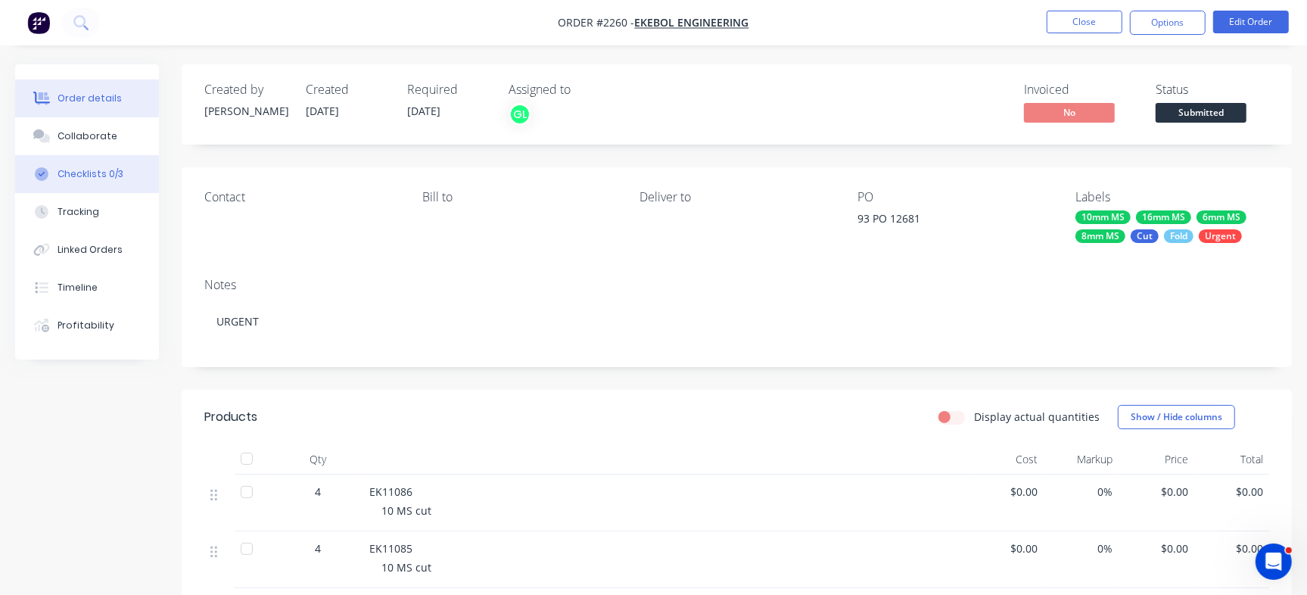
click at [95, 180] on div "Checklists 0/3" at bounding box center [91, 174] width 66 height 14
type textarea "x"
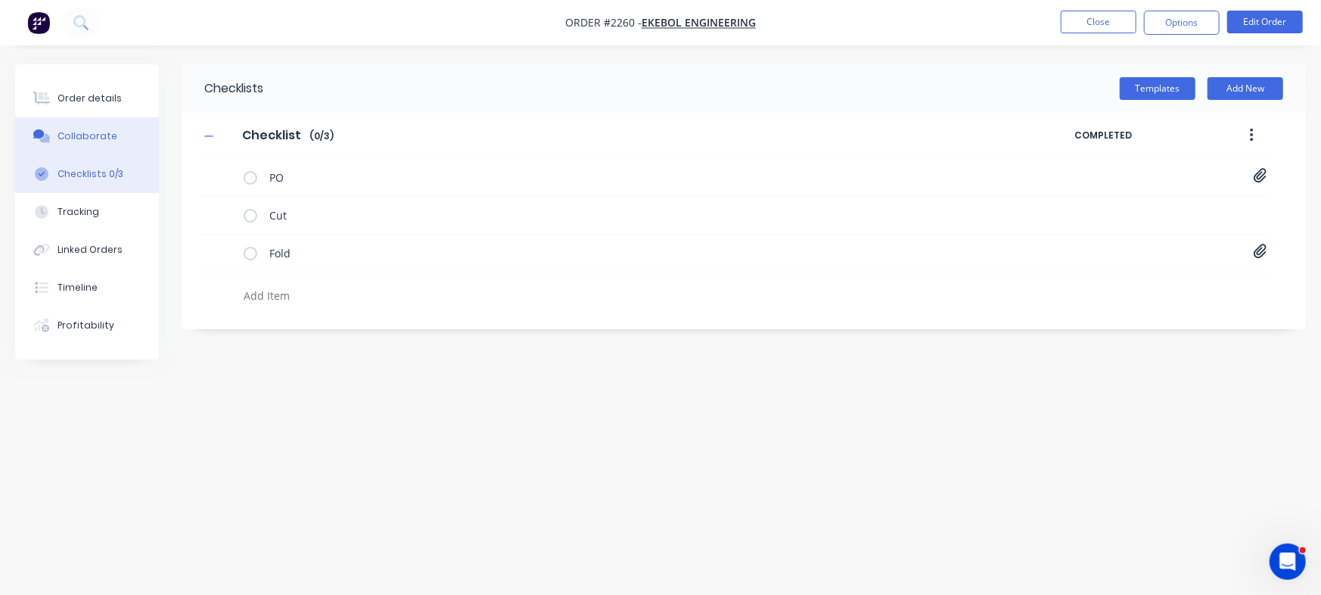
click at [92, 126] on button "Collaborate" at bounding box center [87, 136] width 144 height 38
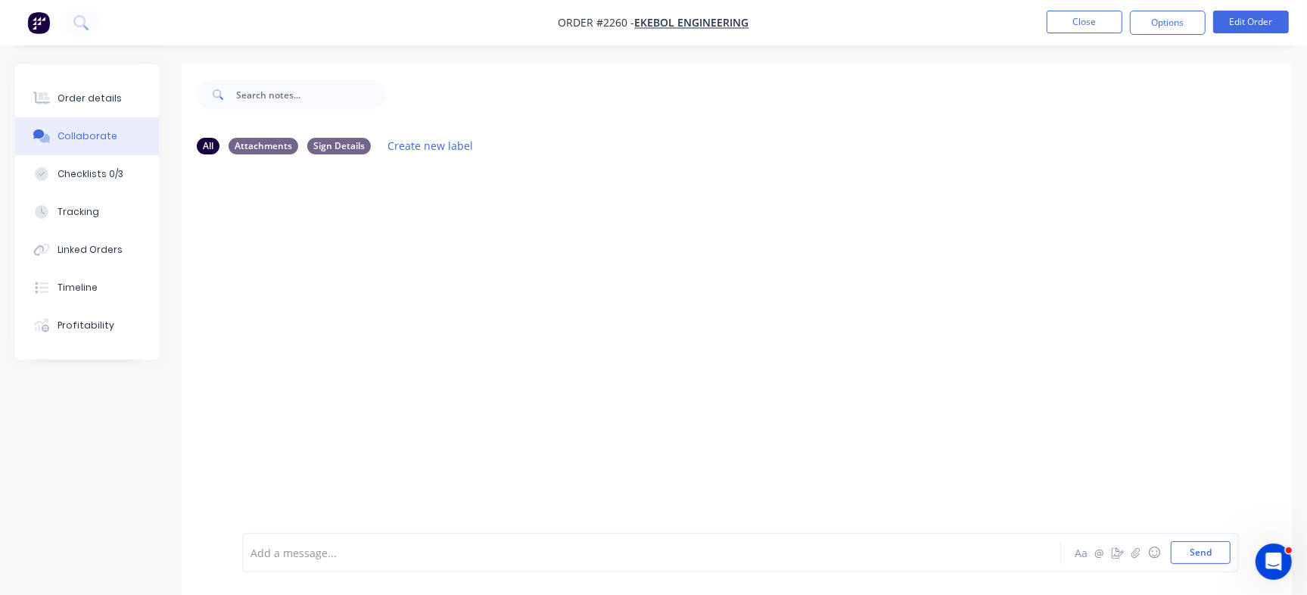
click at [449, 554] on div at bounding box center [618, 553] width 734 height 16
click at [1214, 559] on button "Send" at bounding box center [1201, 552] width 60 height 23
click at [397, 557] on div at bounding box center [618, 553] width 734 height 16
click at [384, 358] on div "Labels Download Delete" at bounding box center [442, 358] width 170 height 22
click at [386, 358] on div "Labels Download Delete" at bounding box center [442, 358] width 170 height 22
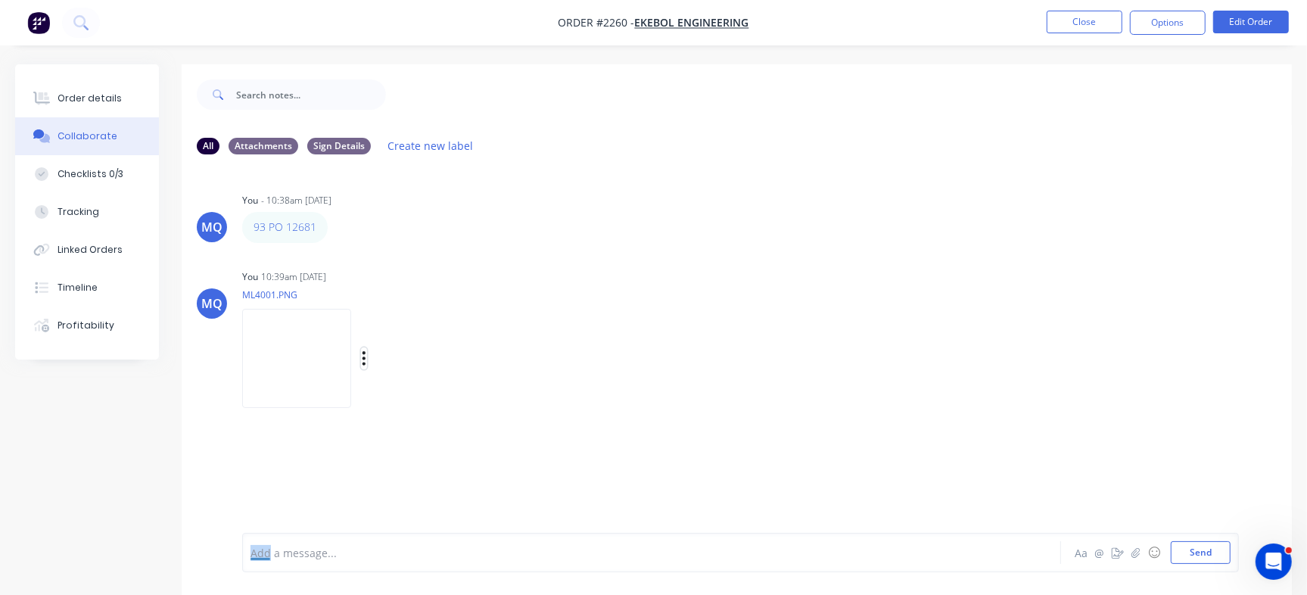
click at [367, 356] on button "button" at bounding box center [364, 358] width 6 height 22
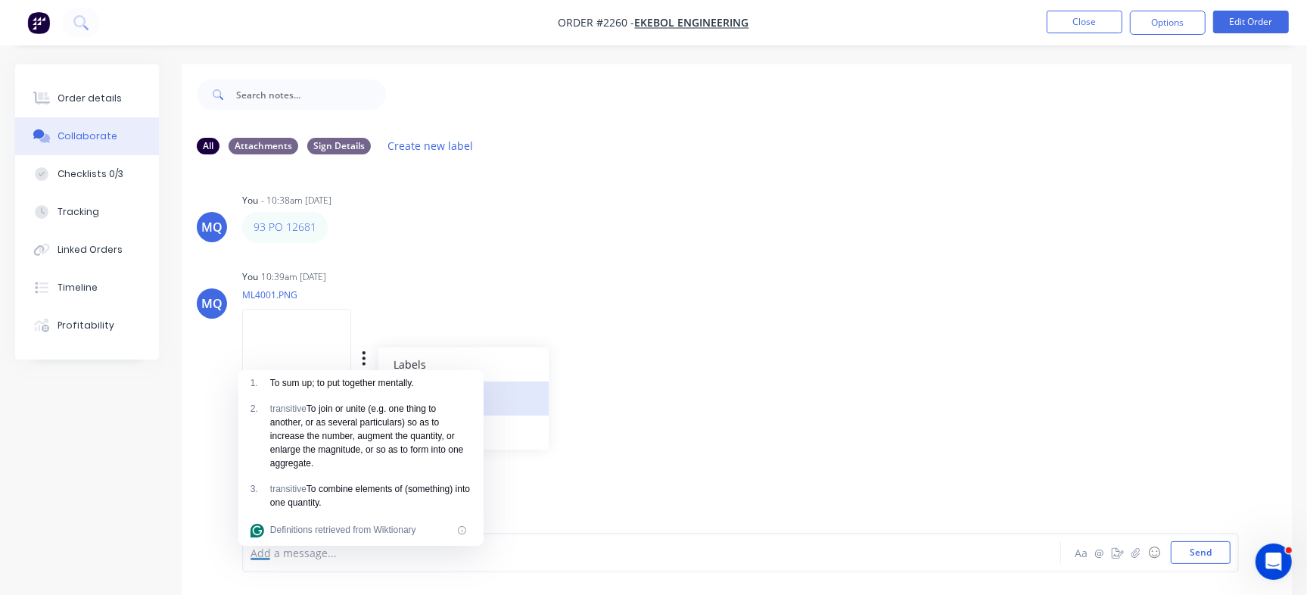
click at [430, 428] on div "transitive To join or unite (e.g. one thing to another, or as several particula…" at bounding box center [370, 436] width 201 height 68
click at [520, 380] on div "Labels Download Delete" at bounding box center [381, 359] width 278 height 114
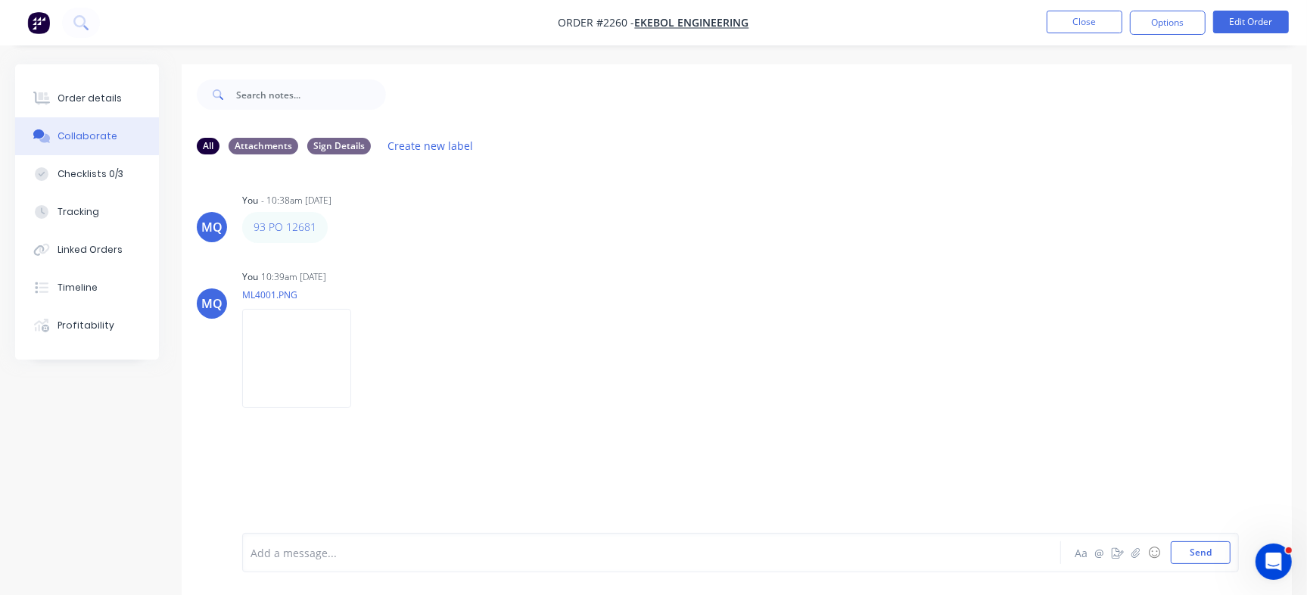
click at [0, 0] on icon "button" at bounding box center [0, 0] width 0 height 0
click at [0, 0] on button "Delete" at bounding box center [0, 0] width 0 height 0
click at [1028, 296] on div "MQ You - 10:38am 09/09/25 93 PO 12681 Labels Edit Delete" at bounding box center [737, 349] width 1110 height 366
click at [1193, 551] on button "Send" at bounding box center [1201, 552] width 60 height 23
click at [1203, 561] on button "Send" at bounding box center [1201, 552] width 60 height 23
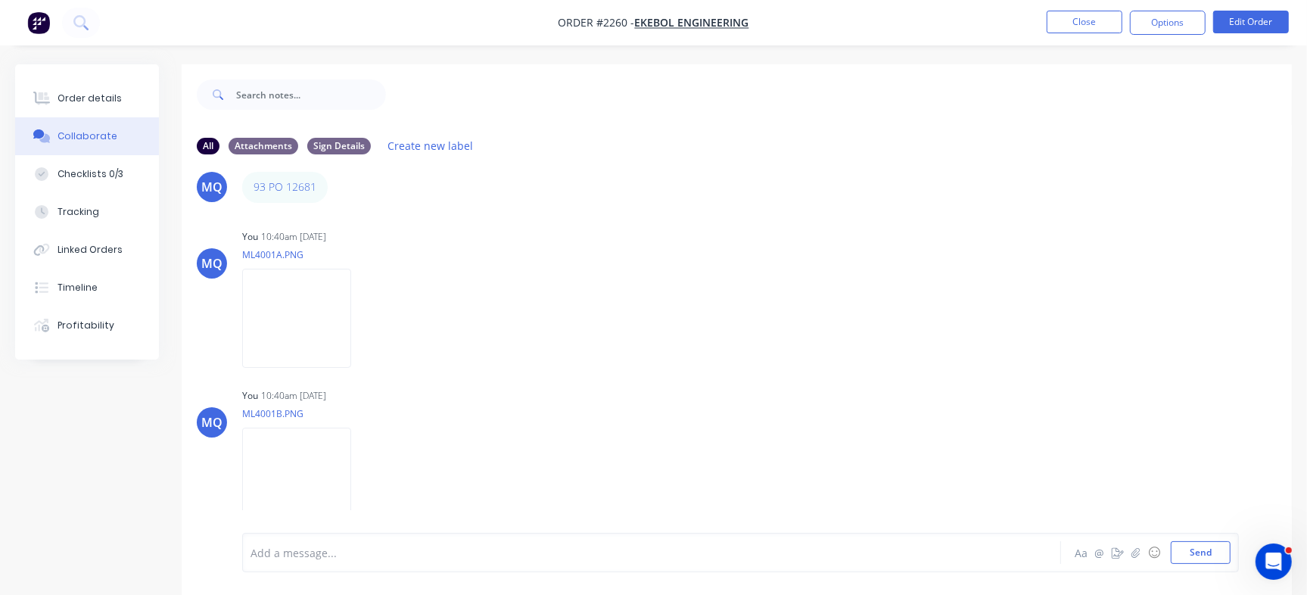
scroll to position [23, 0]
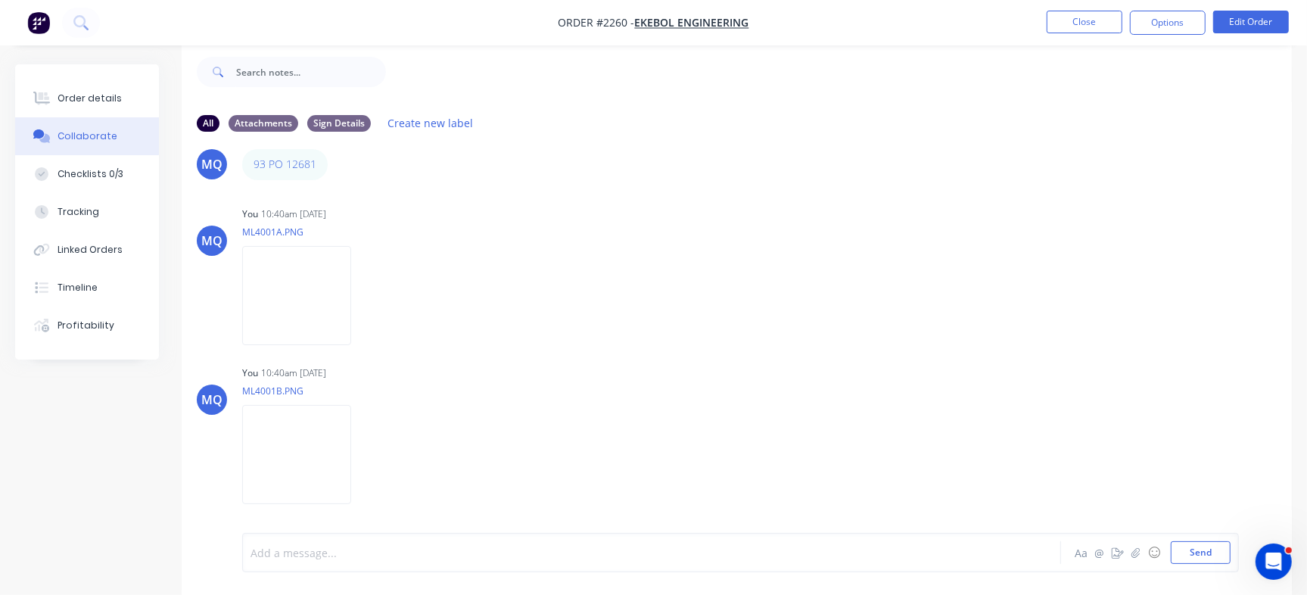
click at [415, 552] on div at bounding box center [618, 553] width 734 height 16
click at [557, 557] on div "Emailed admin and MItch if they could supply" at bounding box center [618, 553] width 734 height 16
click at [548, 554] on span "Emailed admin and MItch if they could supply gr350 16mm parts" at bounding box center [445, 553] width 389 height 14
click at [667, 563] on div "Emailed admin and MItch if they could supply gr350 16mm parts" at bounding box center [617, 552] width 735 height 23
click at [664, 552] on div "Emailed admin and MItch if they could supply gr350 16mm parts" at bounding box center [618, 553] width 734 height 16
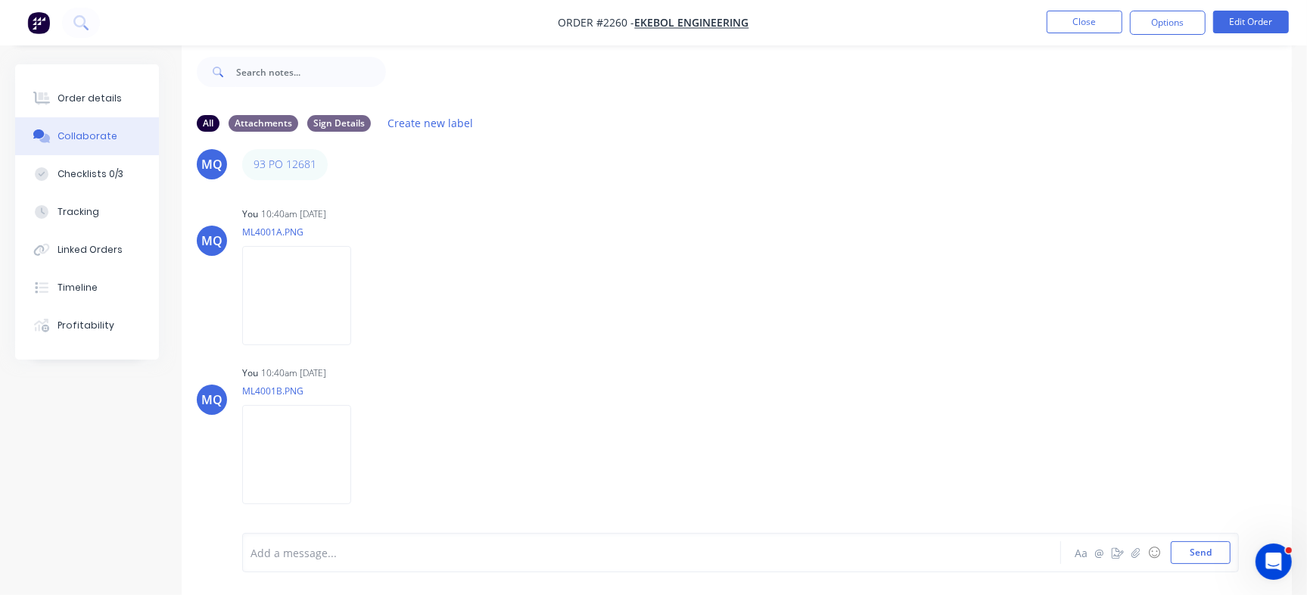
scroll to position [103, 0]
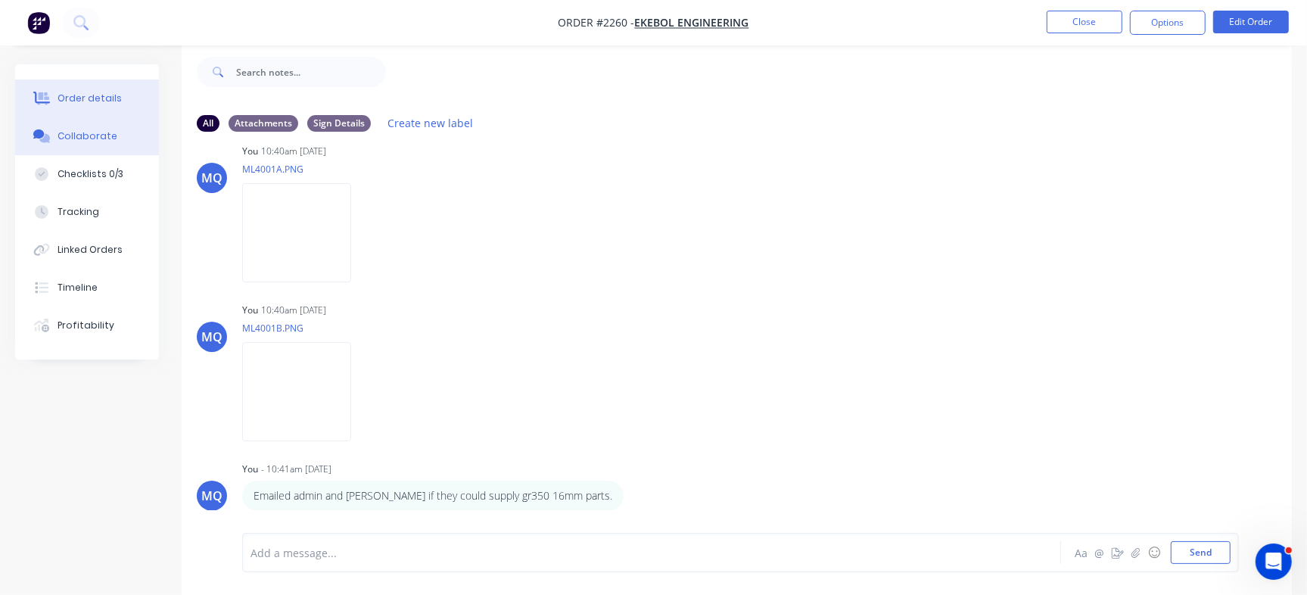
click at [74, 92] on div "Order details" at bounding box center [90, 99] width 64 height 14
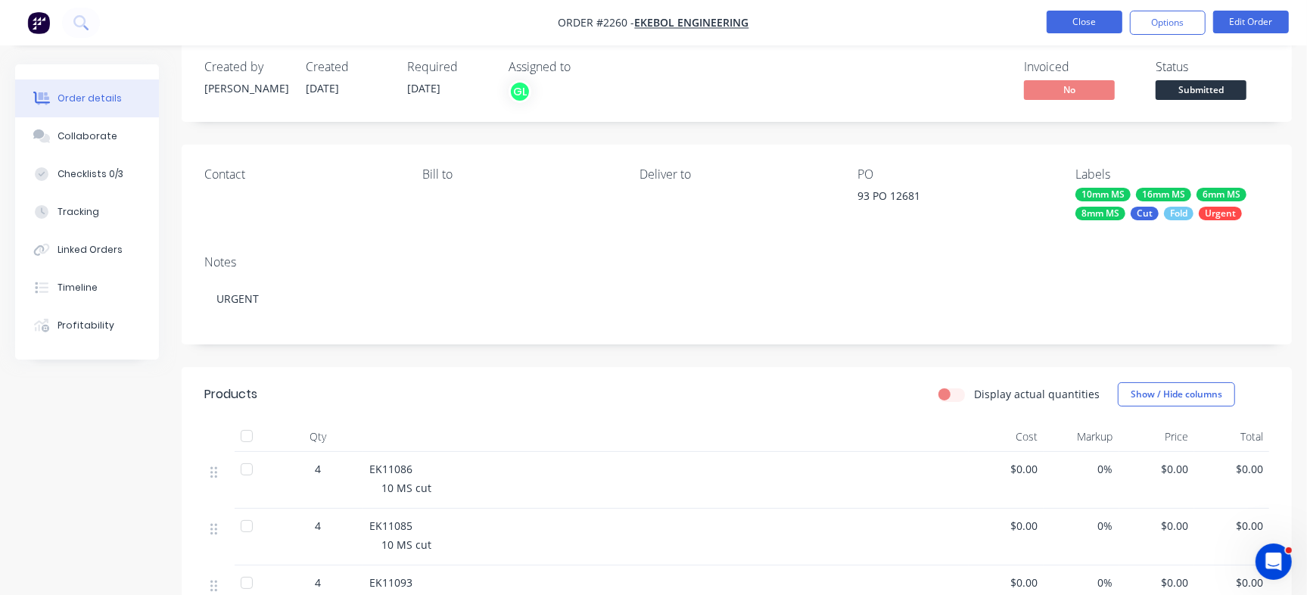
click at [1073, 25] on button "Close" at bounding box center [1084, 22] width 76 height 23
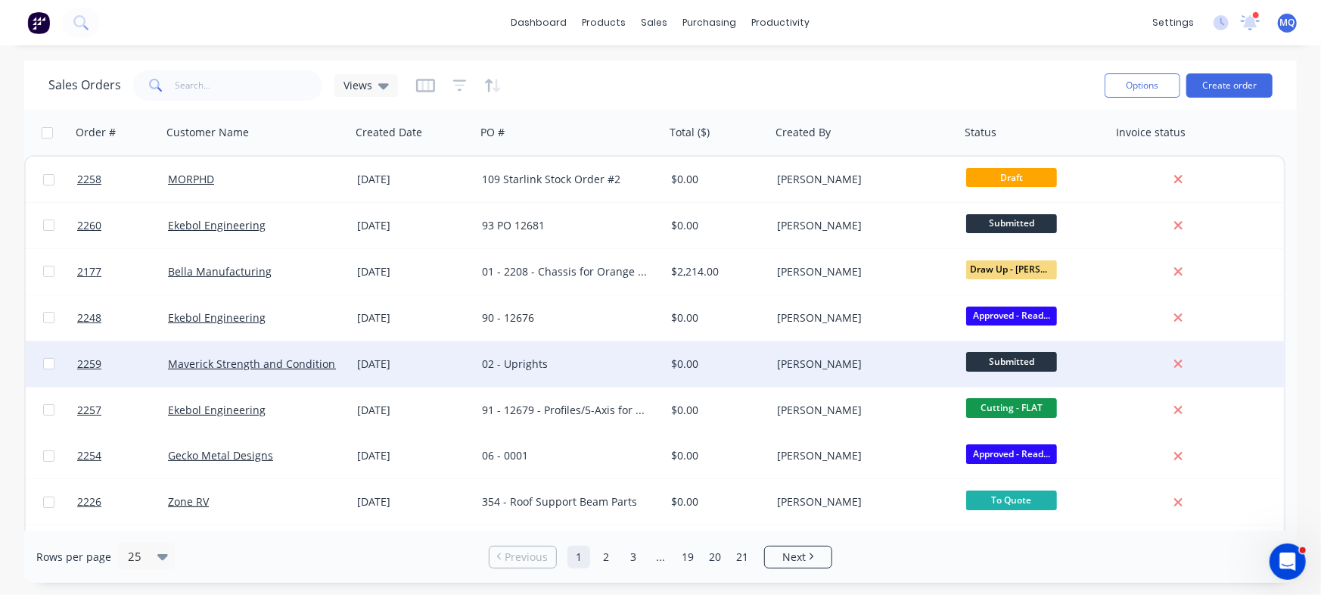
click at [574, 368] on div "02 - Uprights" at bounding box center [566, 363] width 168 height 15
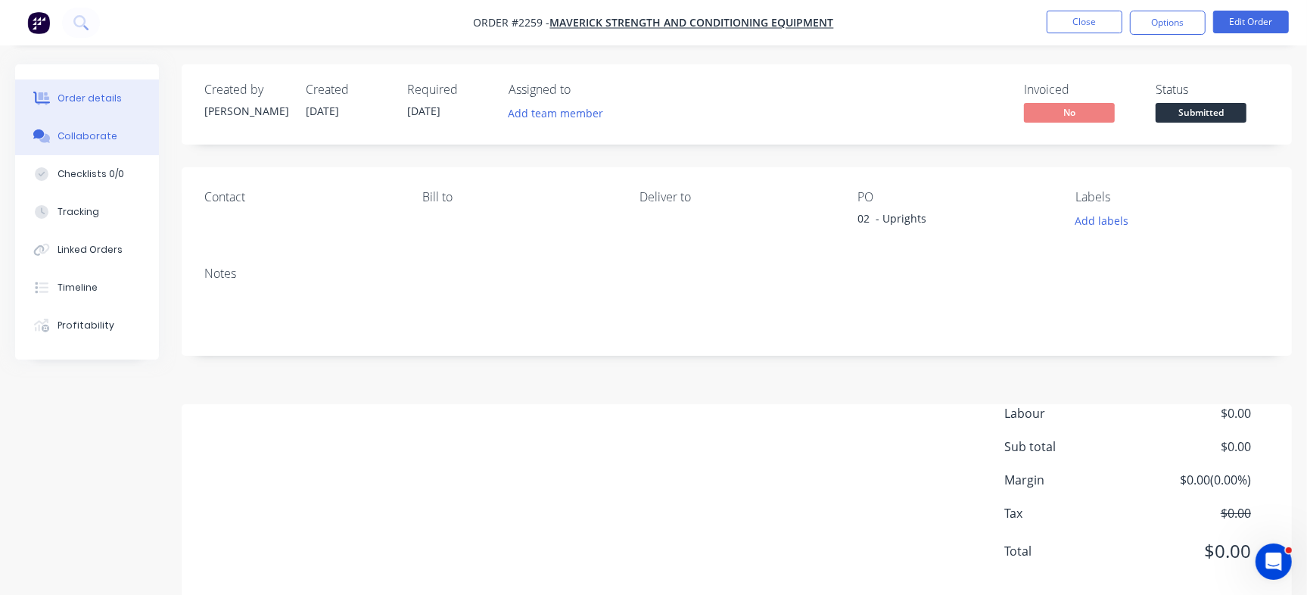
click at [106, 135] on div "Collaborate" at bounding box center [88, 136] width 60 height 14
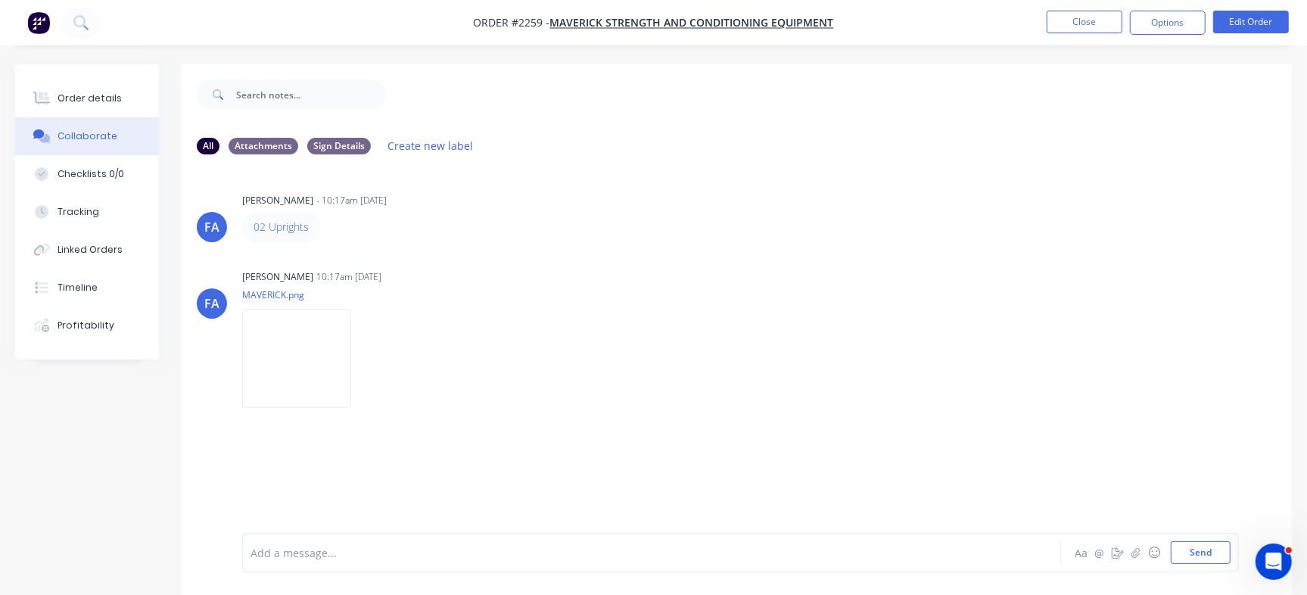
scroll to position [23, 0]
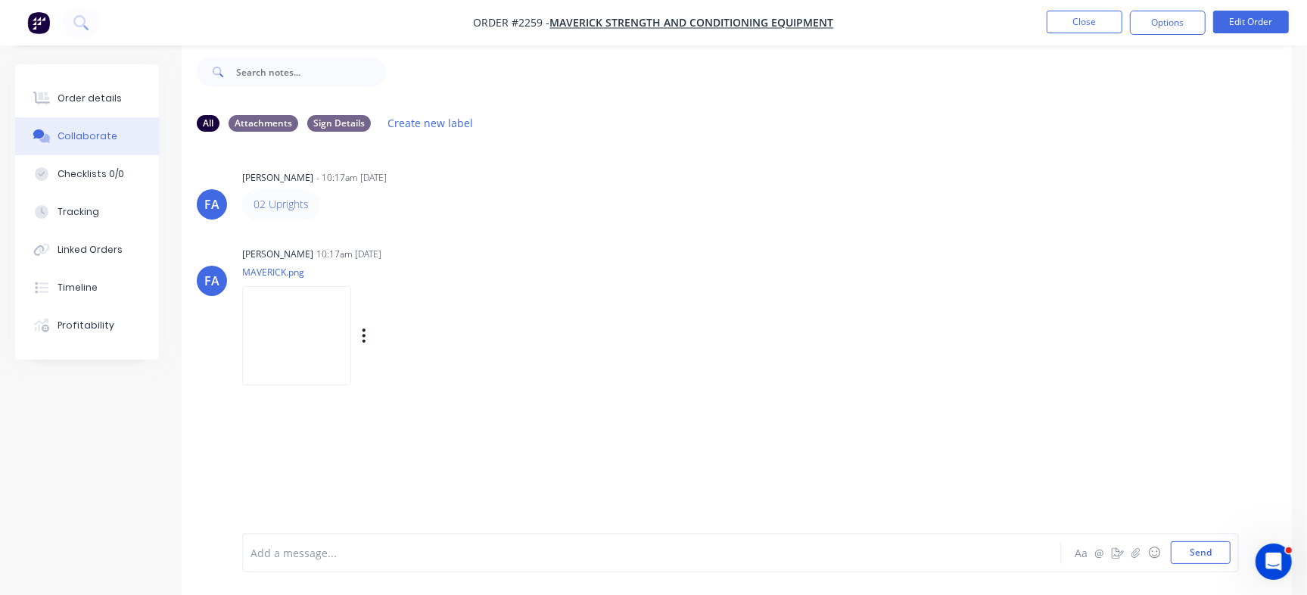
click at [266, 311] on img at bounding box center [296, 335] width 109 height 99
click at [1078, 20] on button "Close" at bounding box center [1084, 22] width 76 height 23
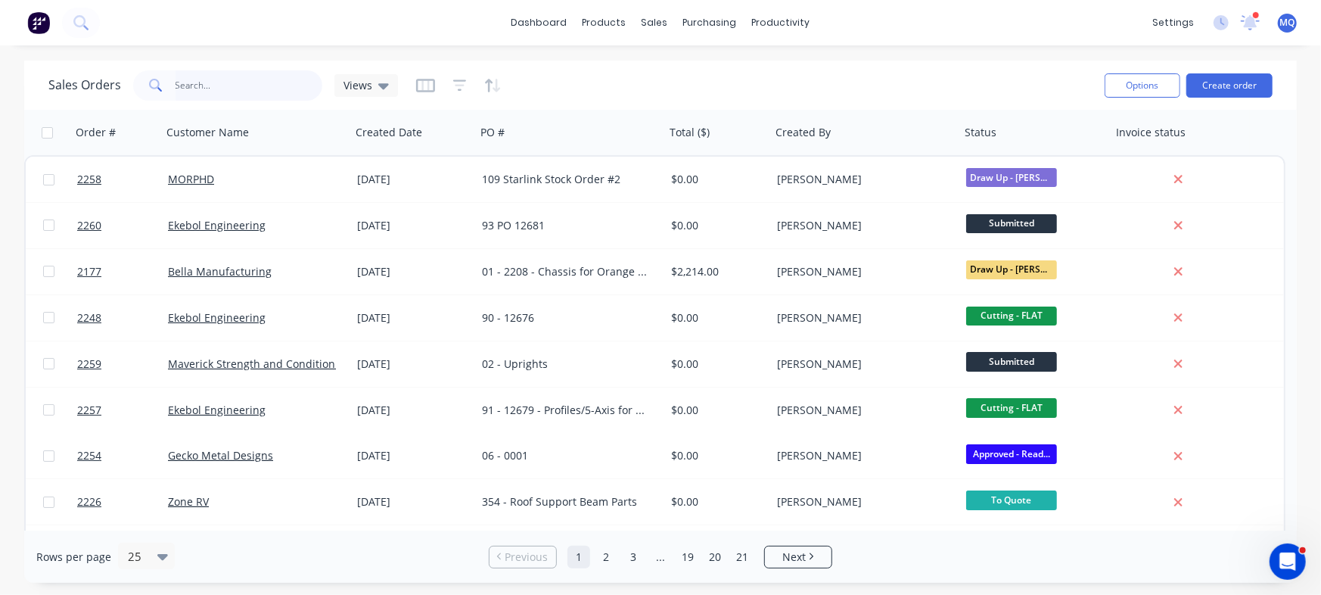
click at [232, 95] on input "text" at bounding box center [250, 85] width 148 height 30
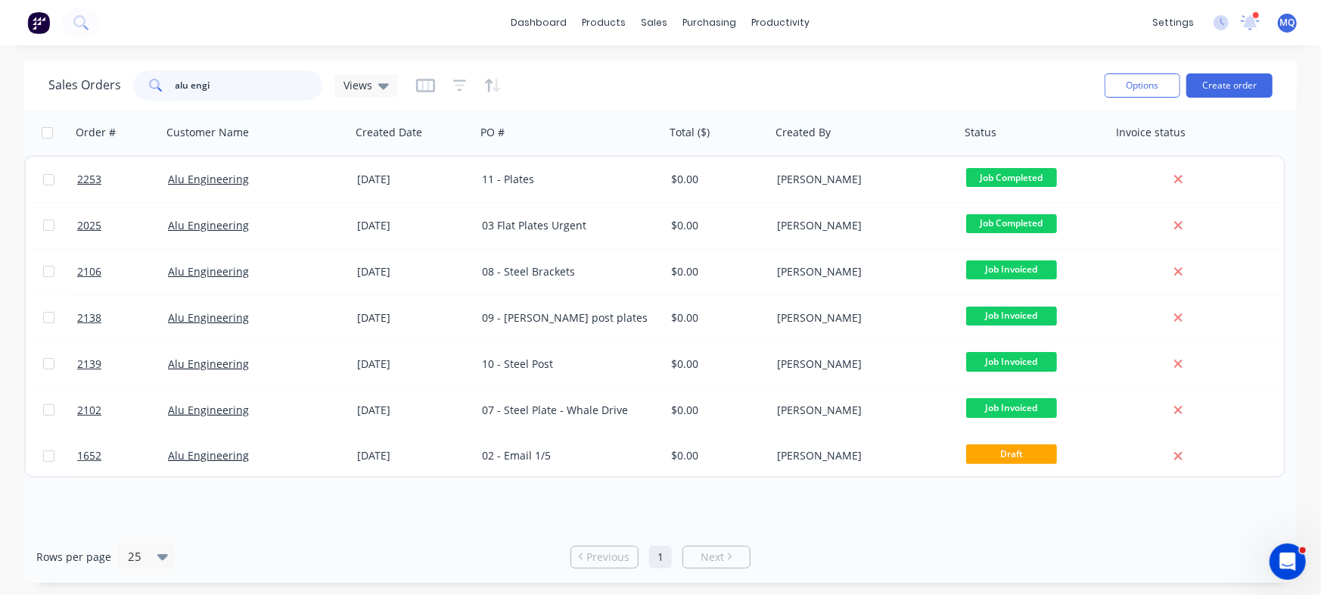
type input "alu engi"
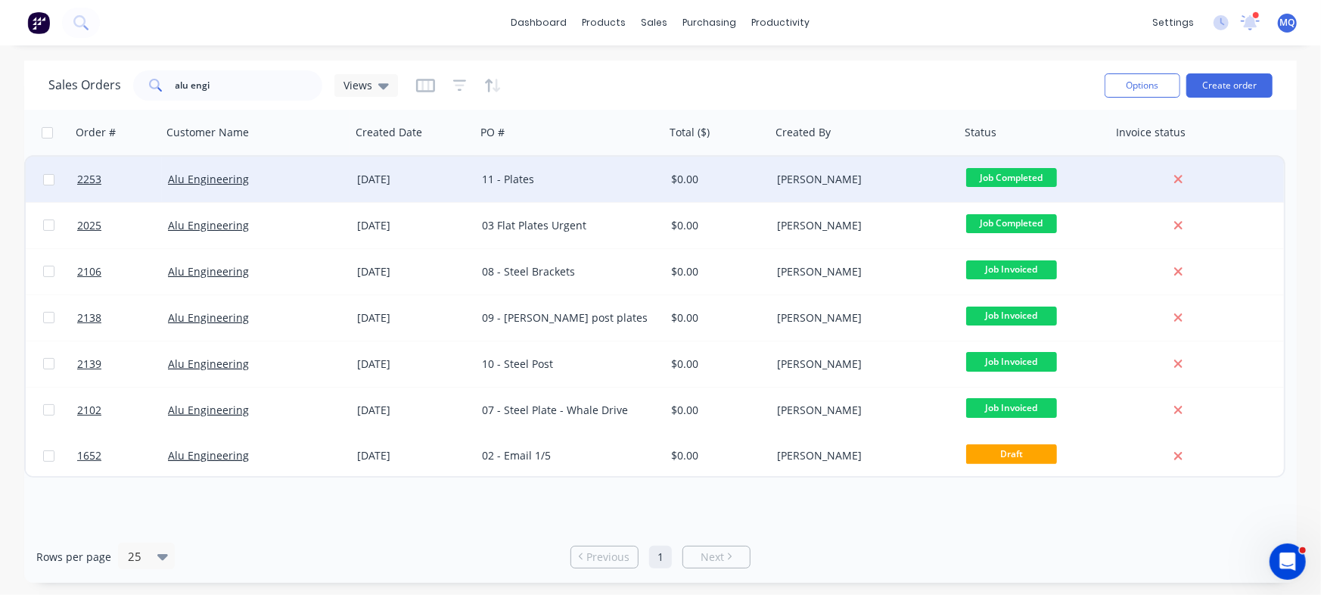
click at [507, 185] on div "11 - Plates" at bounding box center [566, 179] width 168 height 15
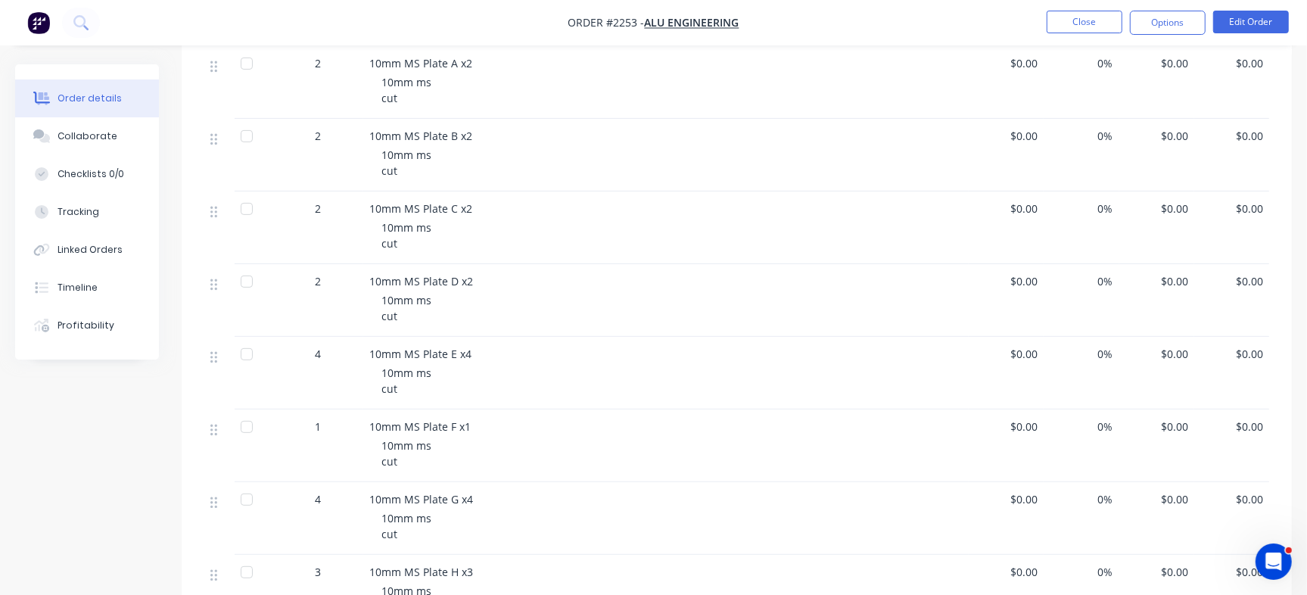
scroll to position [431, 0]
click at [126, 137] on button "Collaborate" at bounding box center [87, 136] width 144 height 38
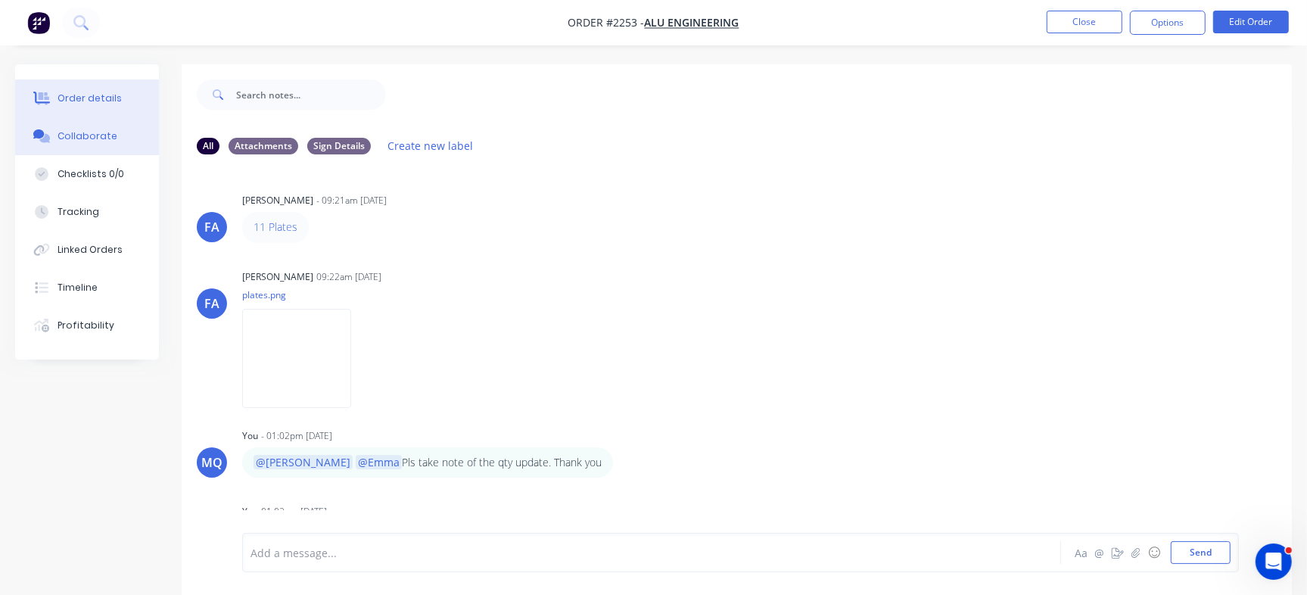
click at [98, 101] on div "Order details" at bounding box center [90, 99] width 64 height 14
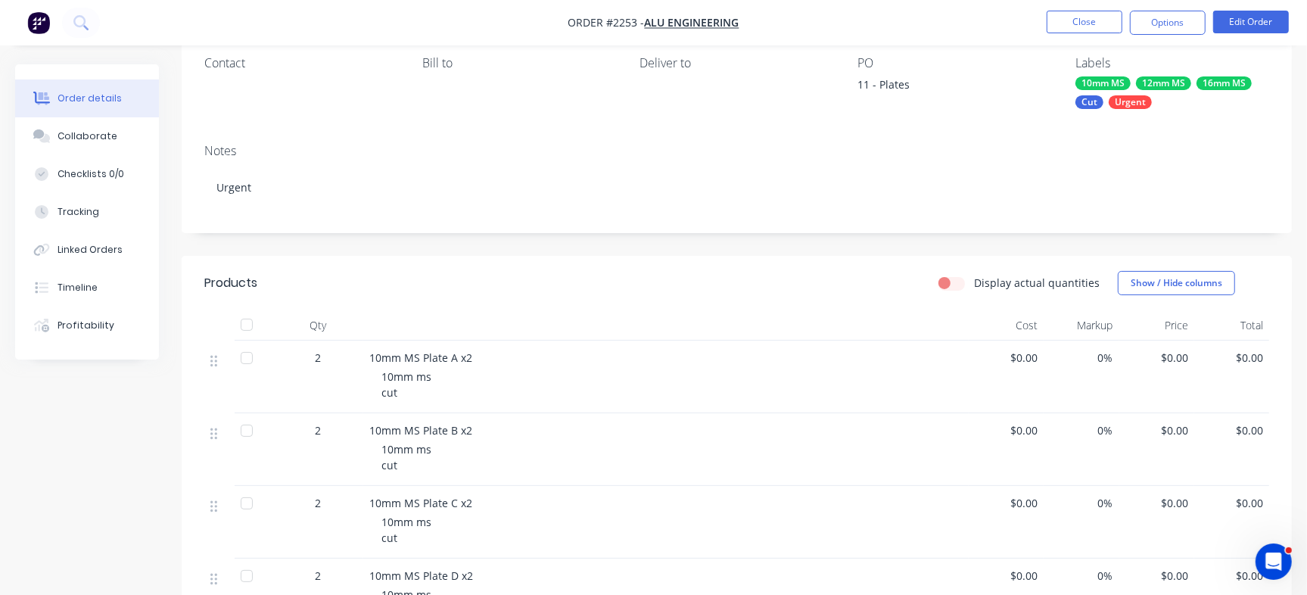
scroll to position [267, 0]
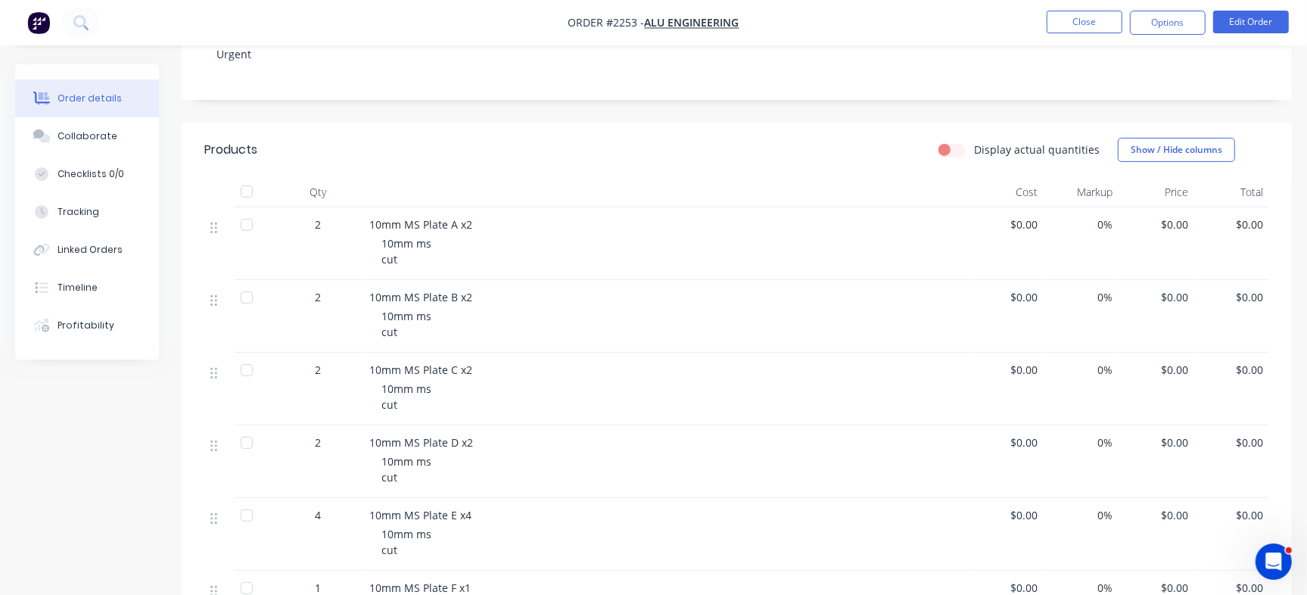
click at [247, 230] on div at bounding box center [247, 225] width 30 height 30
click at [249, 296] on div at bounding box center [247, 297] width 30 height 30
click at [248, 364] on div at bounding box center [247, 370] width 30 height 30
click at [244, 440] on div at bounding box center [247, 443] width 30 height 30
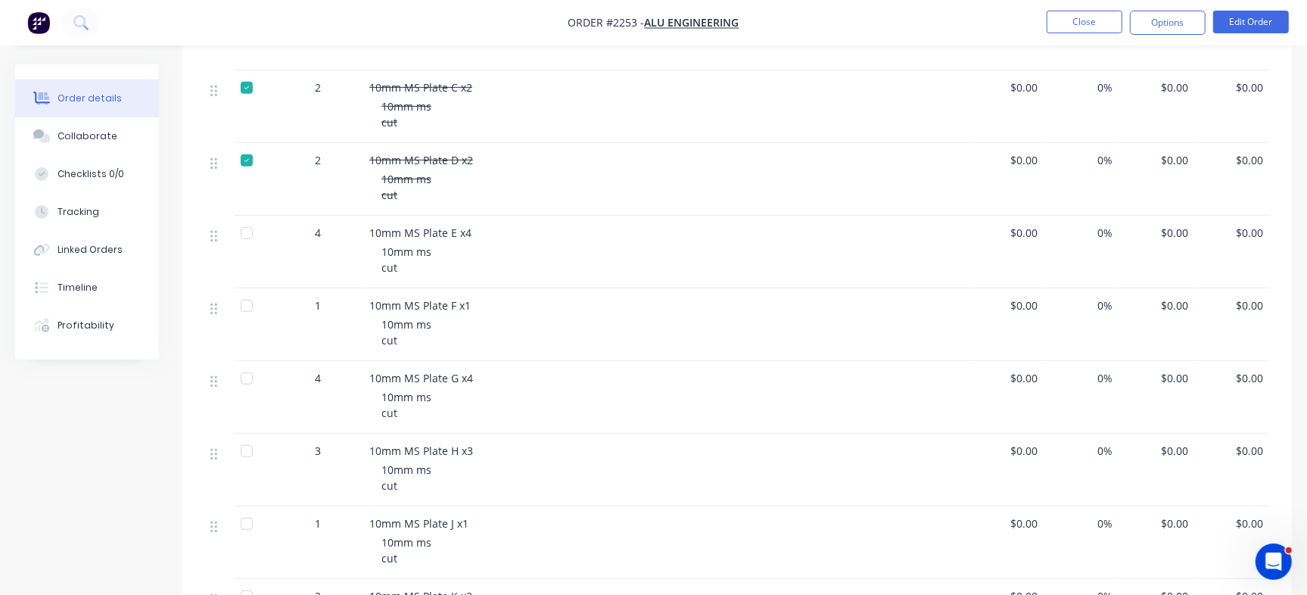
scroll to position [577, 0]
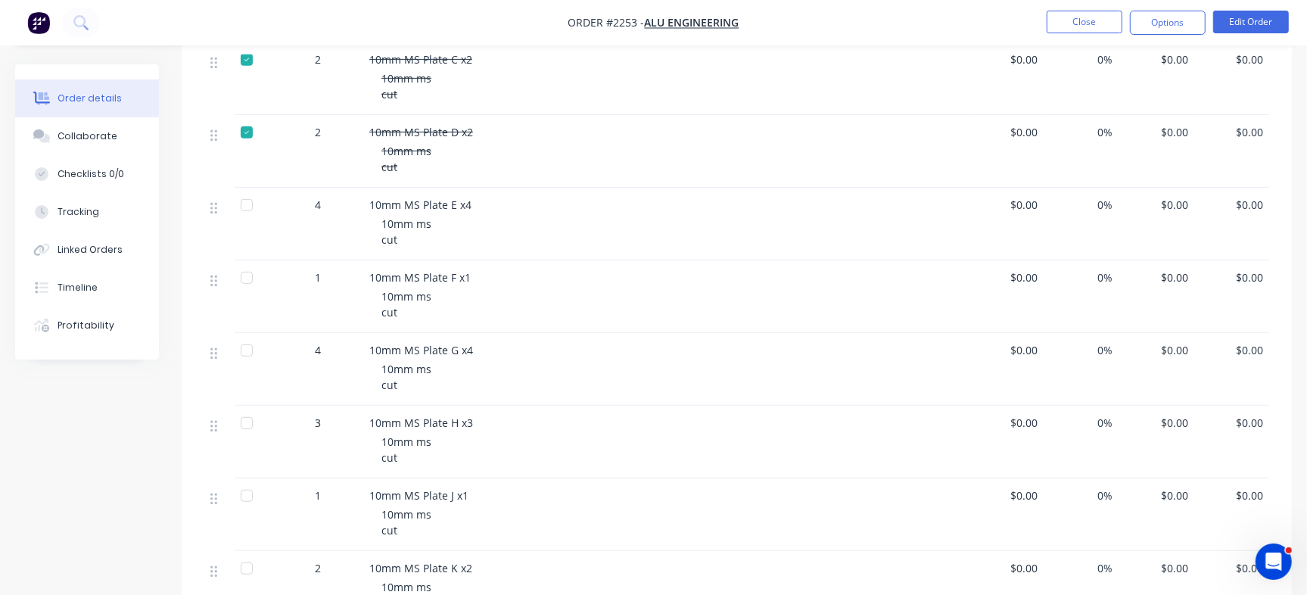
click at [250, 277] on div at bounding box center [247, 278] width 30 height 30
click at [245, 348] on div at bounding box center [247, 350] width 30 height 30
click at [250, 423] on div at bounding box center [247, 423] width 30 height 30
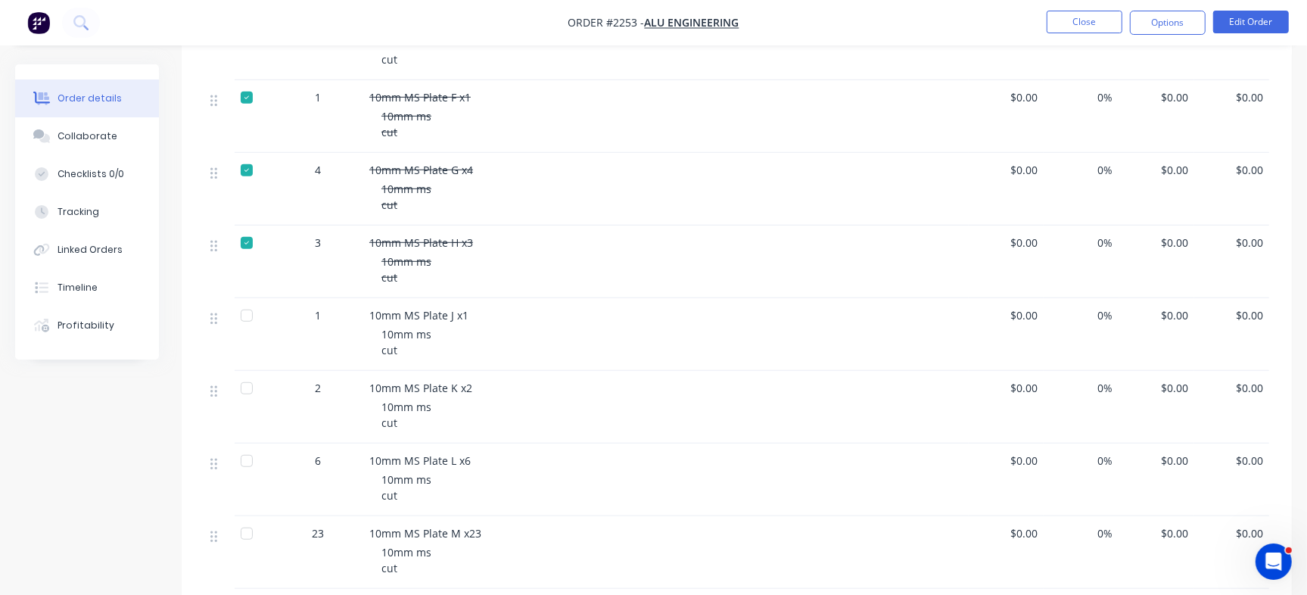
scroll to position [755, 0]
click at [251, 322] on div at bounding box center [247, 318] width 30 height 30
click at [250, 388] on div at bounding box center [247, 390] width 30 height 30
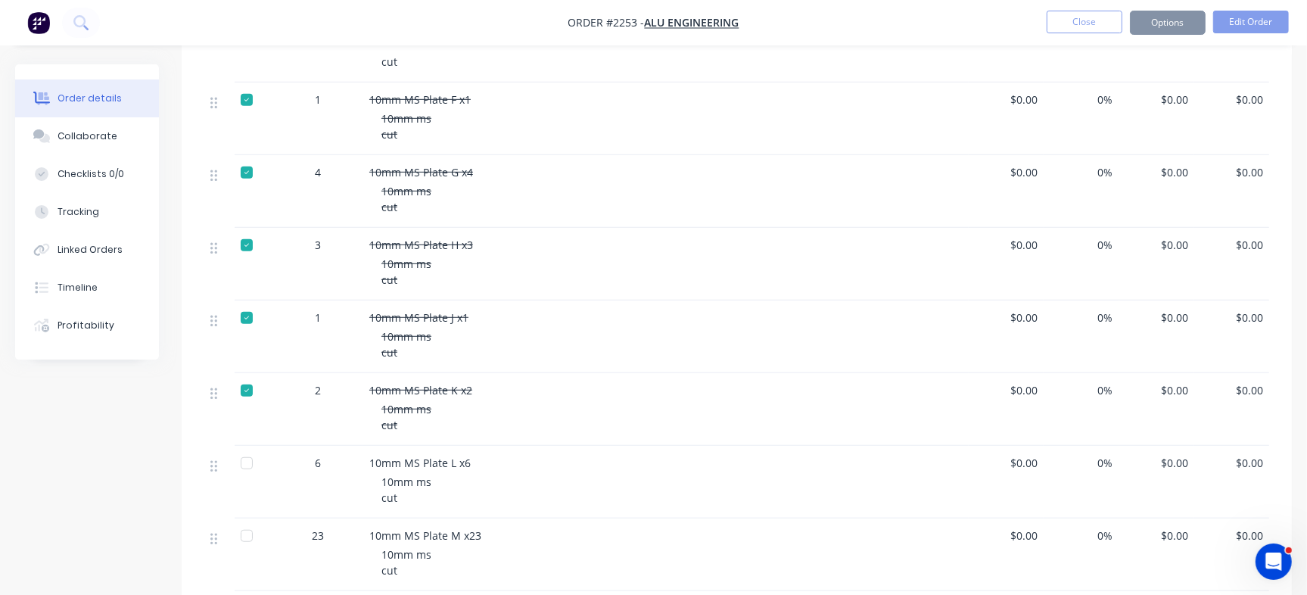
click at [257, 463] on div at bounding box center [247, 463] width 30 height 30
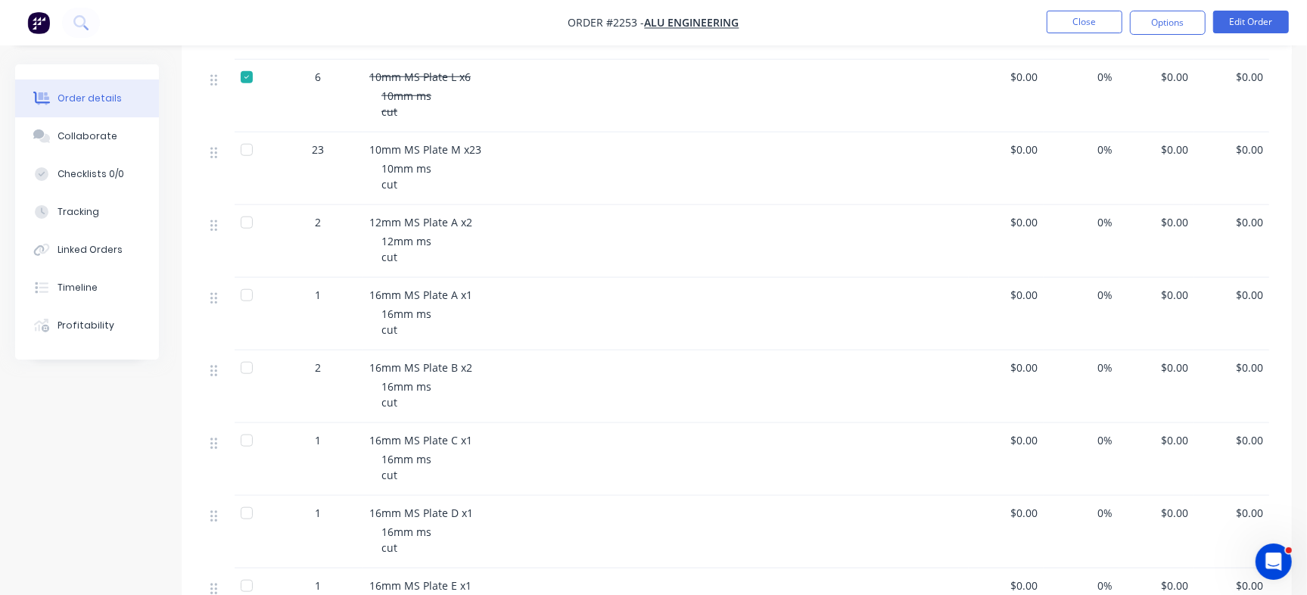
scroll to position [1158, 0]
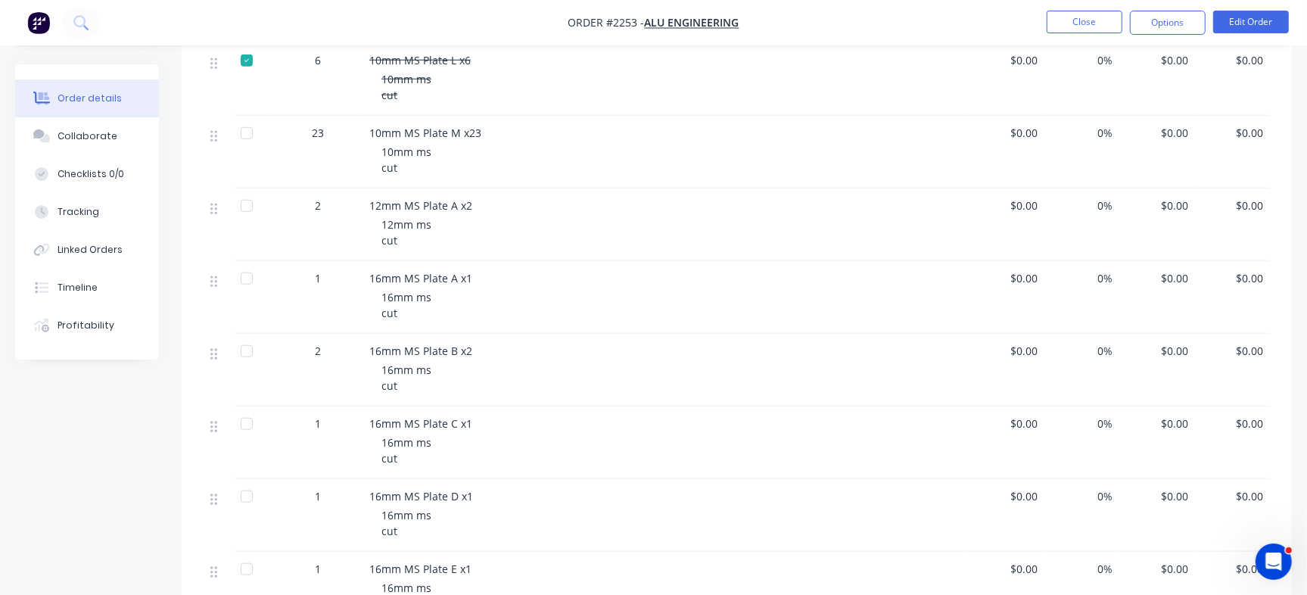
click at [238, 132] on div at bounding box center [247, 133] width 30 height 30
click at [237, 209] on div at bounding box center [247, 206] width 30 height 30
click at [240, 280] on div at bounding box center [247, 278] width 30 height 30
click at [247, 355] on div at bounding box center [247, 351] width 30 height 30
click at [257, 431] on div at bounding box center [247, 424] width 30 height 30
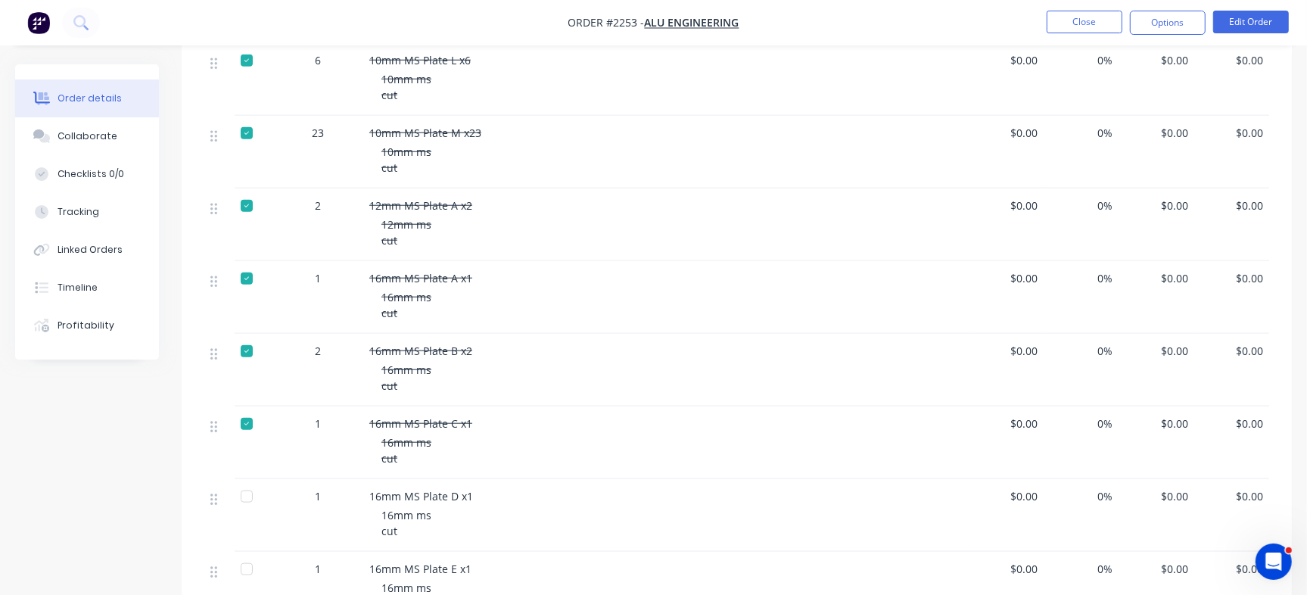
scroll to position [1388, 0]
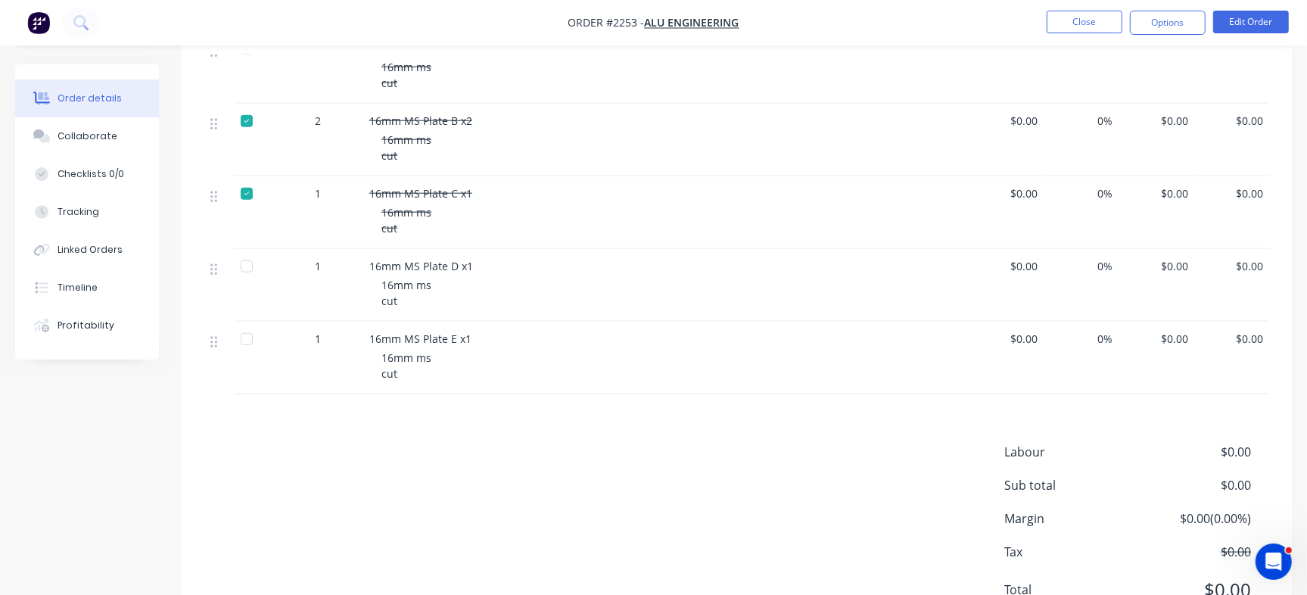
drag, startPoint x: 257, startPoint y: 277, endPoint x: 256, endPoint y: 295, distance: 18.2
click at [257, 277] on div at bounding box center [247, 266] width 30 height 30
click at [258, 341] on div at bounding box center [247, 339] width 30 height 30
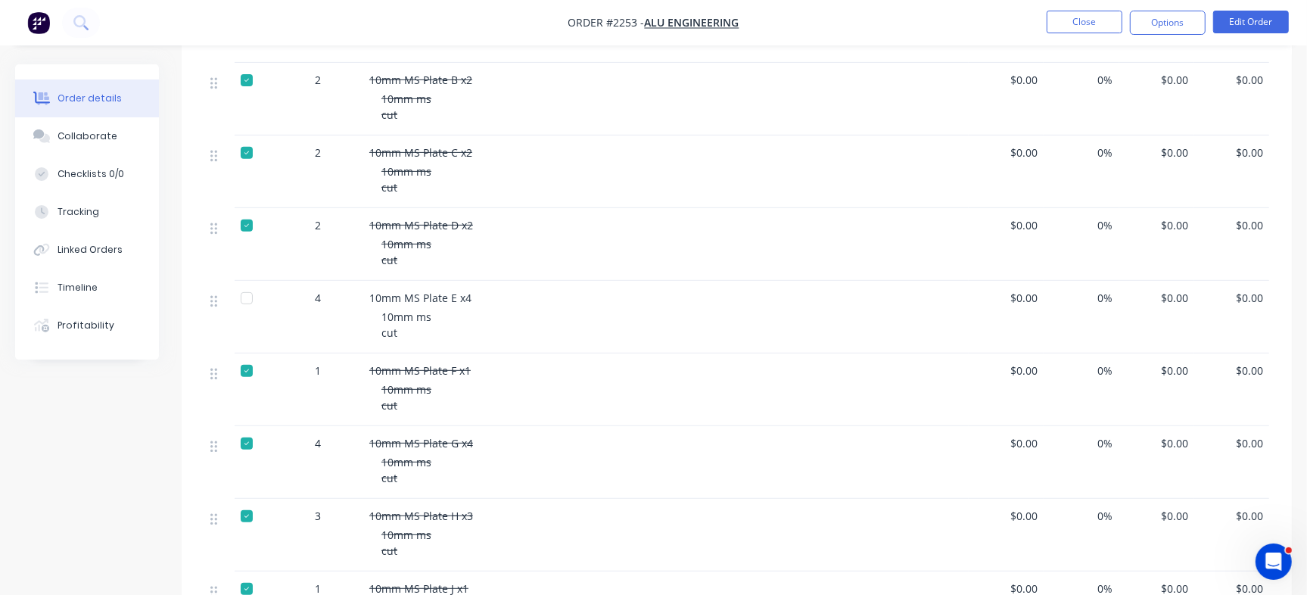
scroll to position [308, 0]
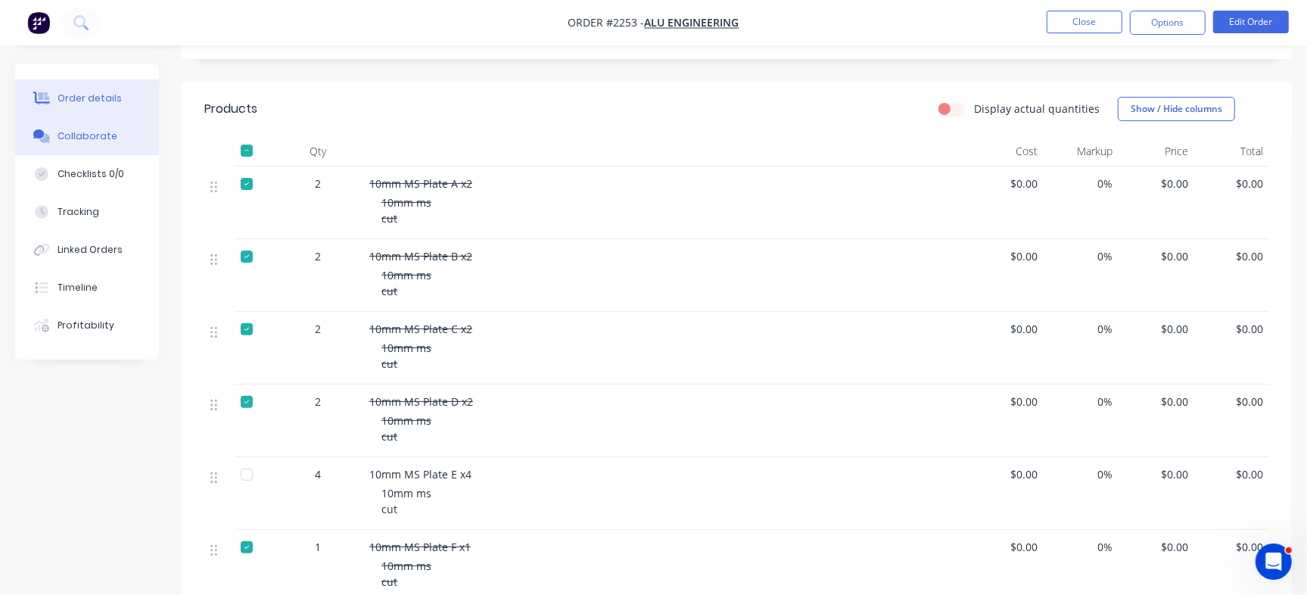
click at [110, 139] on div "Collaborate" at bounding box center [88, 136] width 60 height 14
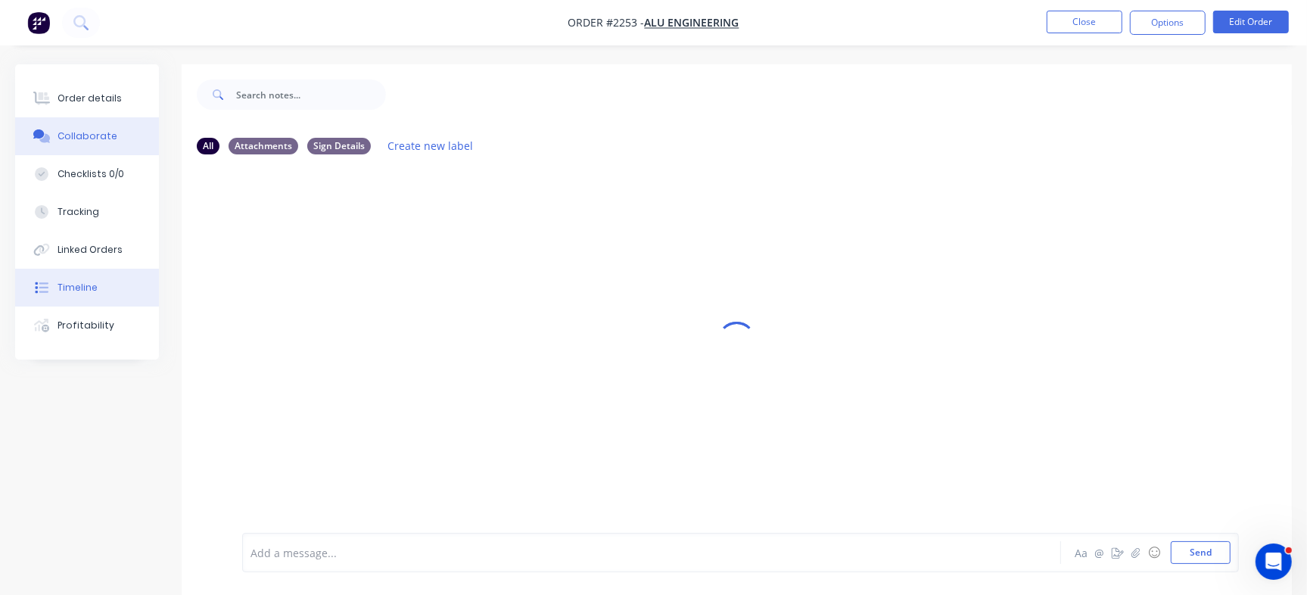
click at [70, 278] on button "Timeline" at bounding box center [87, 288] width 144 height 38
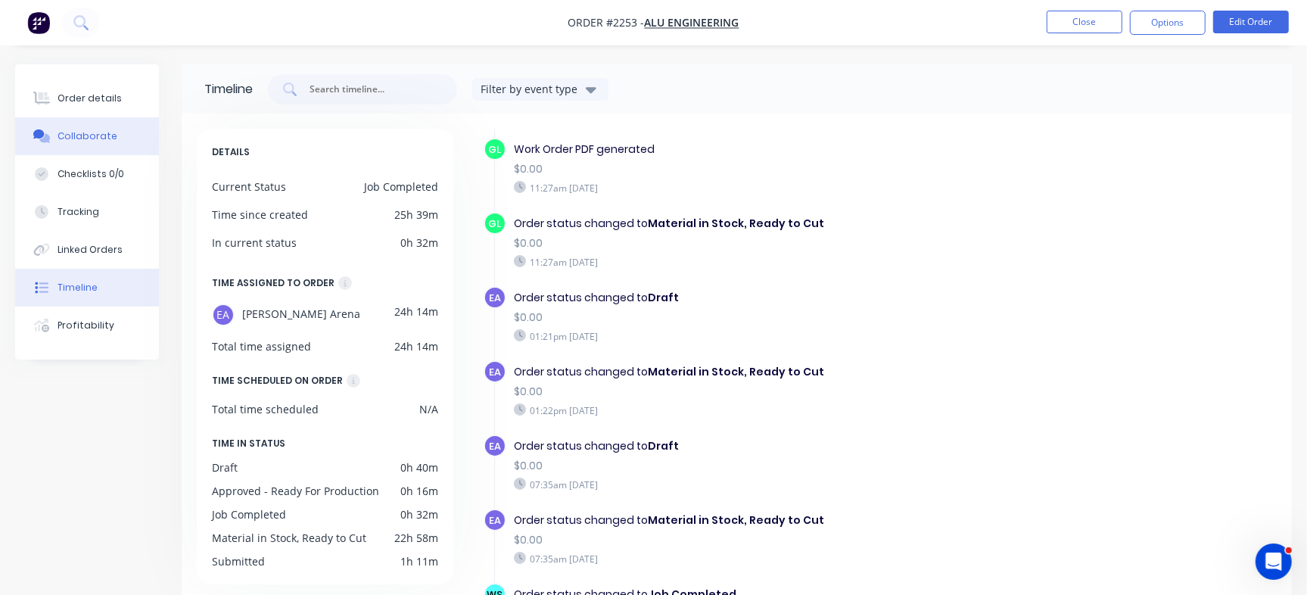
click at [108, 135] on div "Collaborate" at bounding box center [88, 136] width 60 height 14
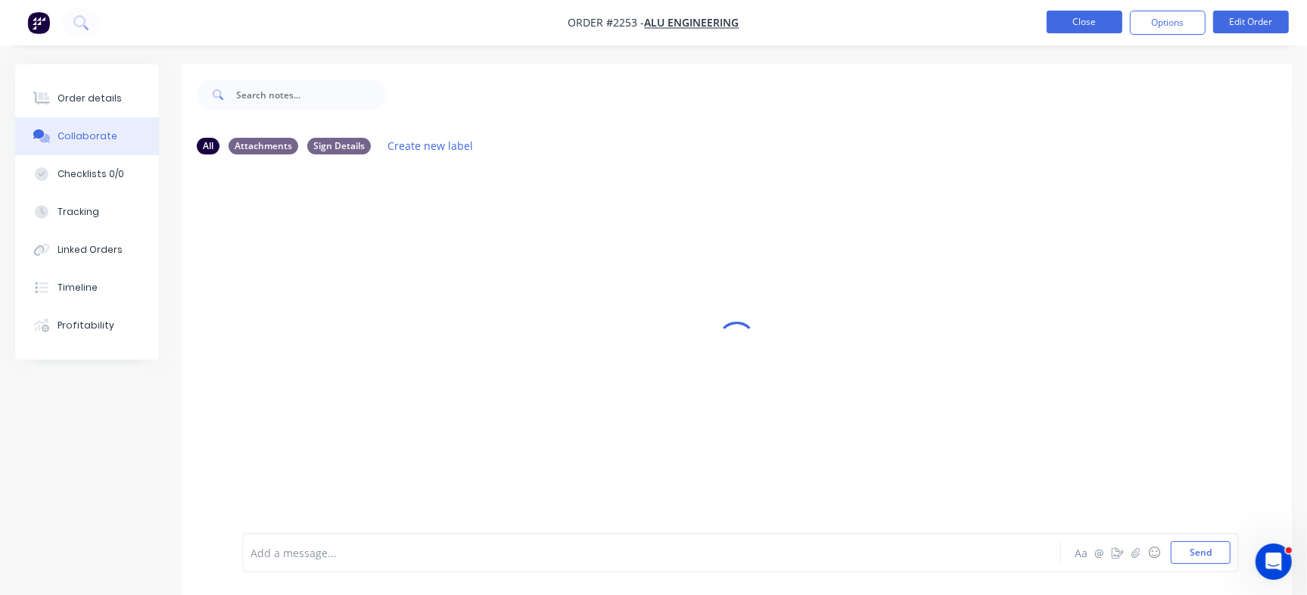
click at [1068, 19] on button "Close" at bounding box center [1084, 22] width 76 height 23
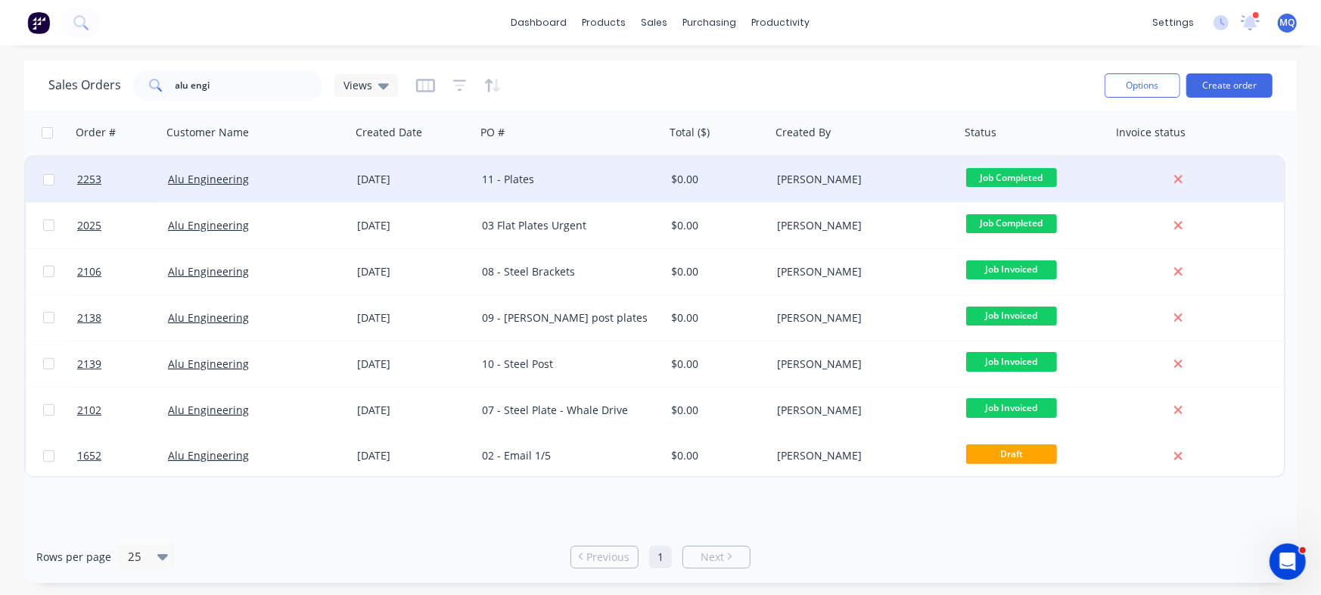
click at [602, 178] on div "11 - Plates" at bounding box center [566, 179] width 168 height 15
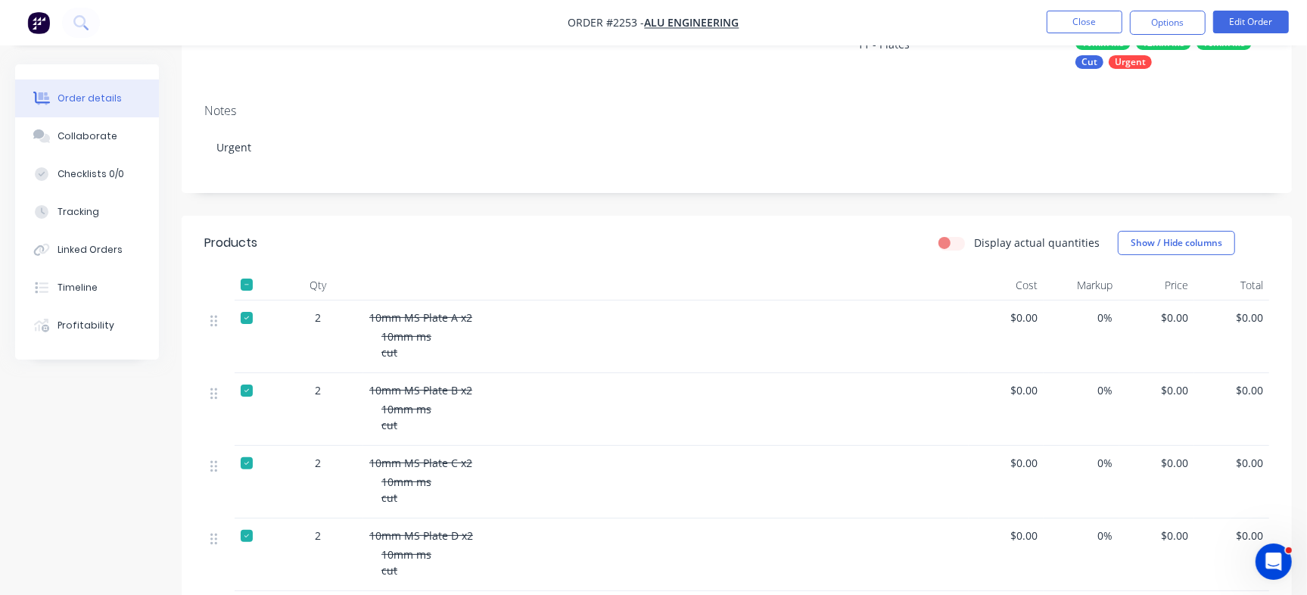
scroll to position [453, 0]
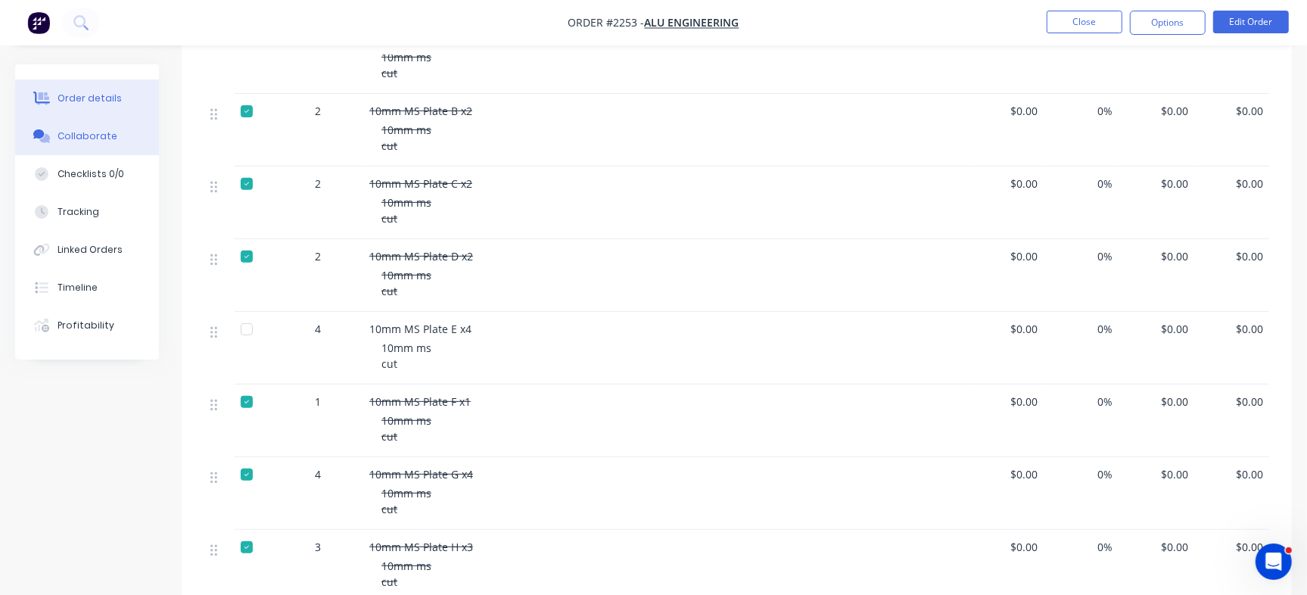
click at [104, 142] on div "Collaborate" at bounding box center [88, 136] width 60 height 14
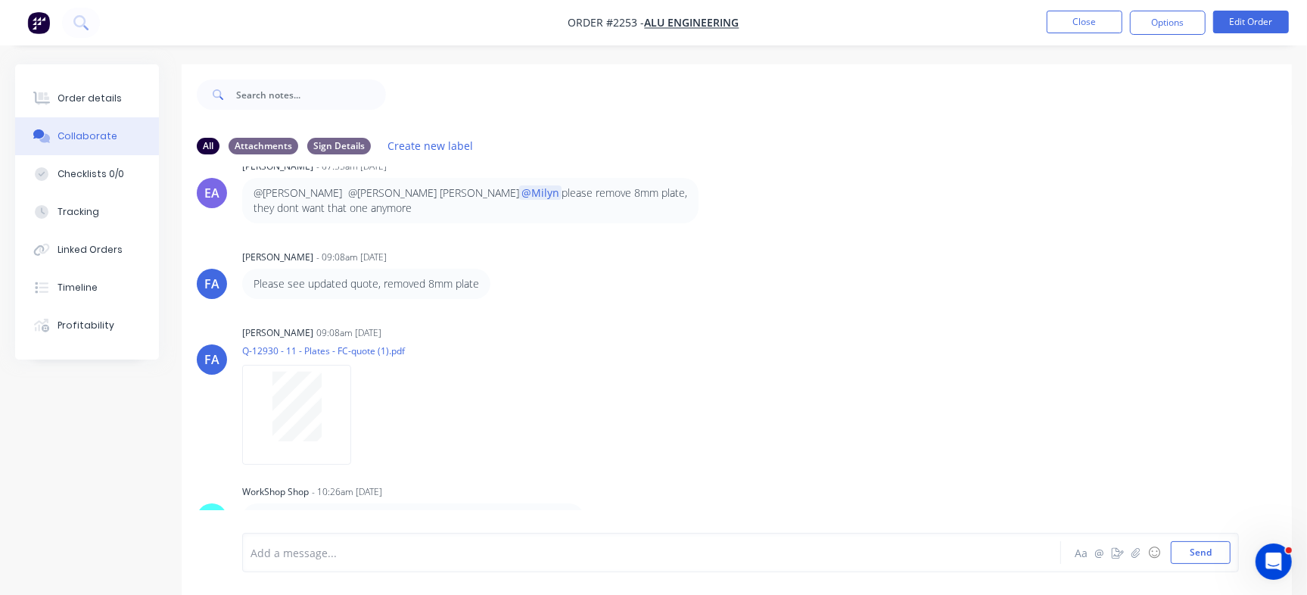
scroll to position [23, 0]
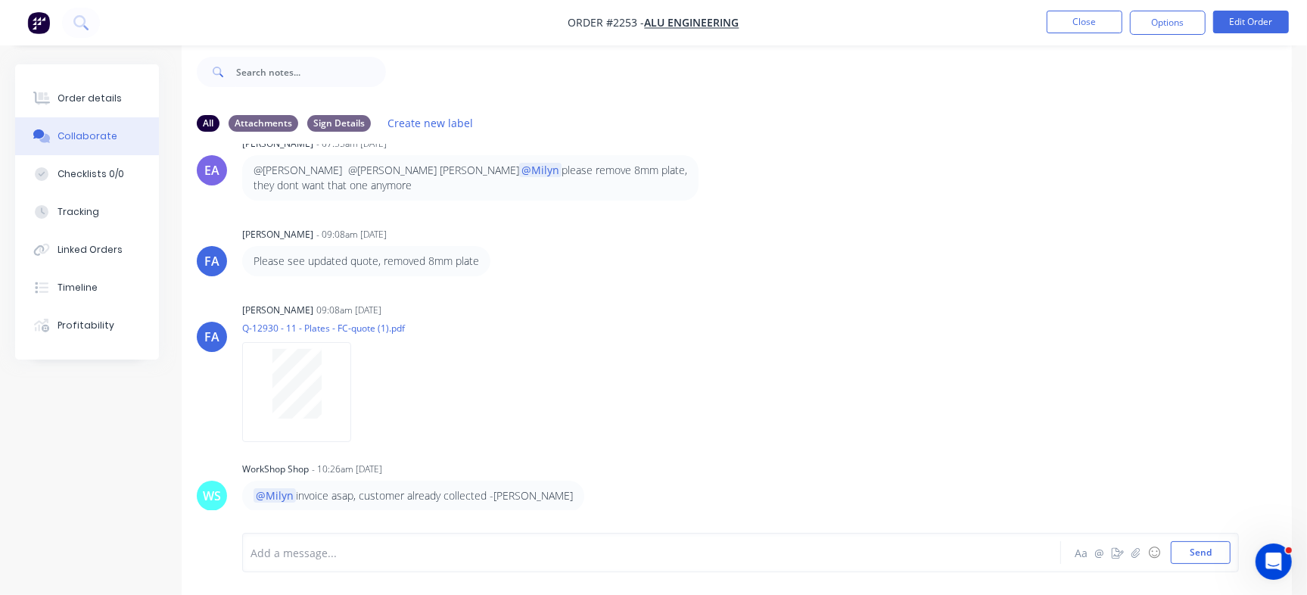
click at [627, 548] on div at bounding box center [618, 553] width 734 height 16
click at [812, 530] on div "@WorkShop @Greg Customer emailed stating only cut wrong Aa @ ☺ Send" at bounding box center [737, 552] width 1110 height 85
click at [787, 555] on div "@WorkShop @Greg Customer emailed stating only cut wrong" at bounding box center [618, 553] width 734 height 16
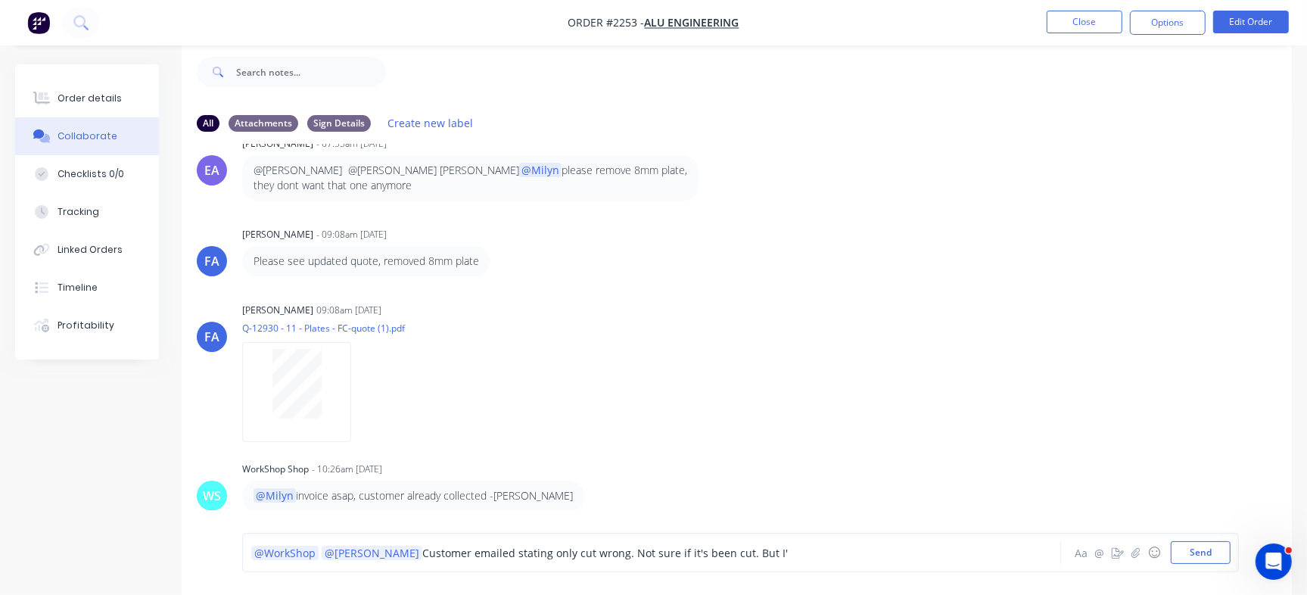
drag, startPoint x: 362, startPoint y: 552, endPoint x: 780, endPoint y: 565, distance: 417.9
click at [780, 565] on div "@WorkShop @Greg Customer emailed stating only cut wrong. Not sure if it's been …" at bounding box center [740, 552] width 997 height 39
click at [422, 552] on span "Pls see customer's email below." at bounding box center [502, 553] width 160 height 14
click at [608, 559] on div "@WorkShop @Greg @Emma Pls see customer's email below." at bounding box center [618, 553] width 734 height 16
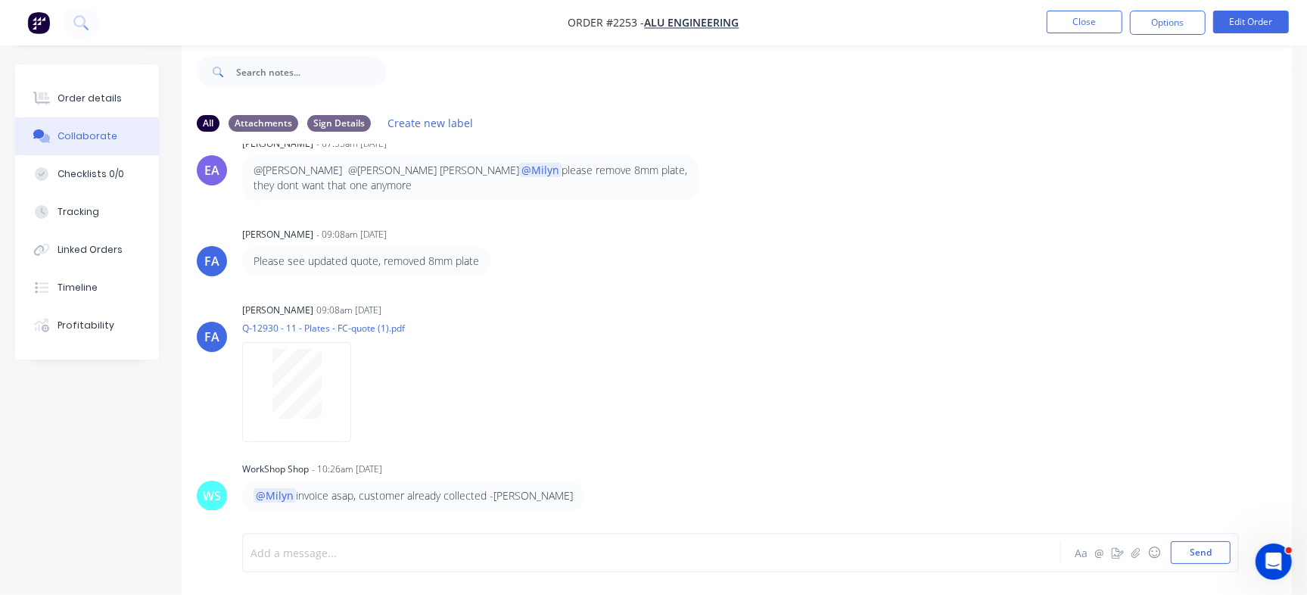
scroll to position [891, 0]
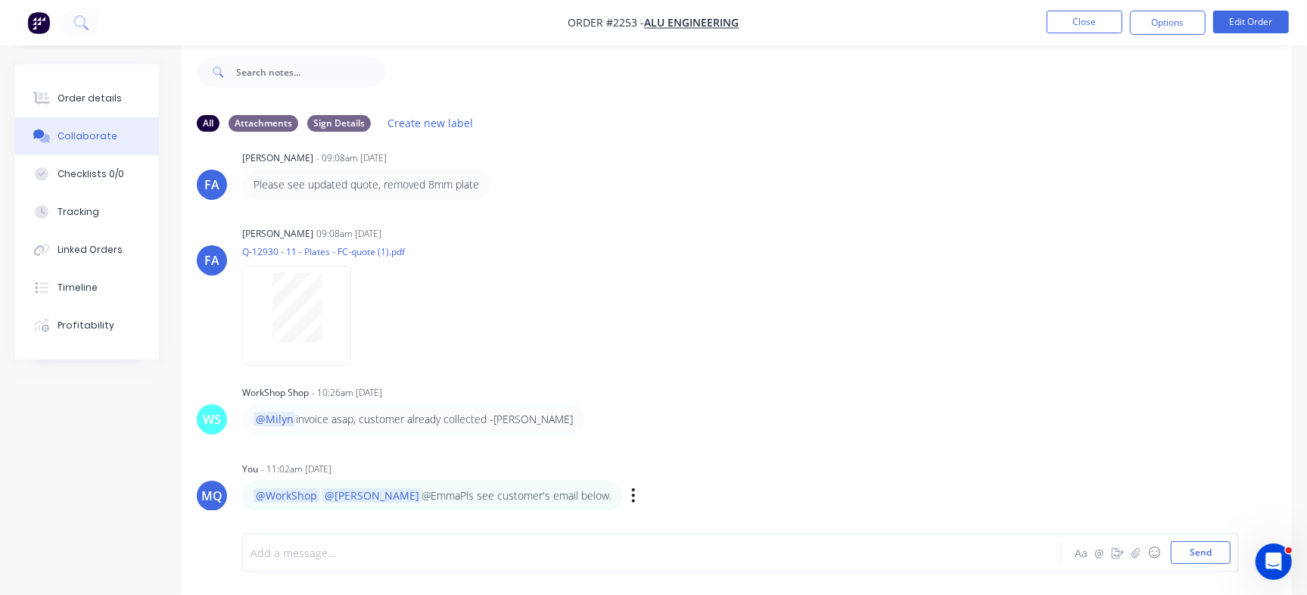
click at [630, 497] on div "Labels Edit Delete" at bounding box center [634, 495] width 9 height 22
click at [631, 498] on icon "button" at bounding box center [633, 495] width 5 height 17
click at [641, 484] on button "Delete" at bounding box center [688, 493] width 95 height 25
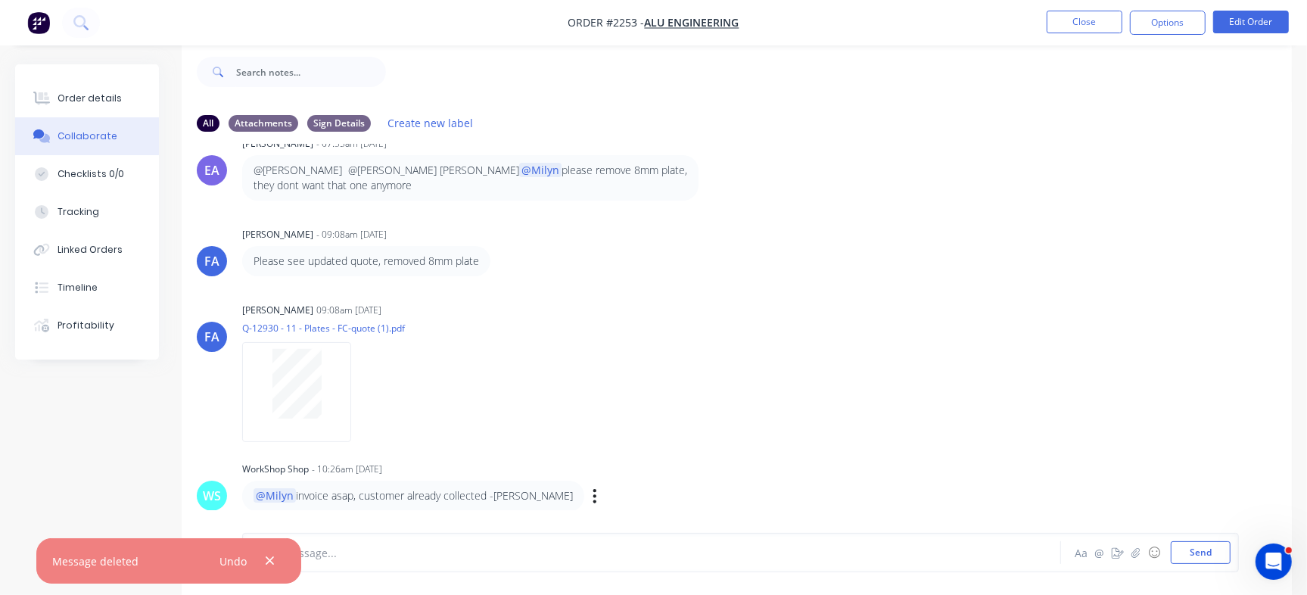
drag, startPoint x: 1277, startPoint y: 460, endPoint x: 1275, endPoint y: 484, distance: 23.5
click at [1275, 484] on div "WS WorkShop Shop - 10:26am 09/09/25 @Milyn invoice asap, customer already colle…" at bounding box center [737, 484] width 1110 height 53
drag, startPoint x: 645, startPoint y: 521, endPoint x: 643, endPoint y: 530, distance: 10.1
click at [646, 521] on div "Add a message... Aa @ ☺ Send" at bounding box center [737, 552] width 1110 height 85
click at [628, 561] on div "Add a message..." at bounding box center [617, 552] width 735 height 23
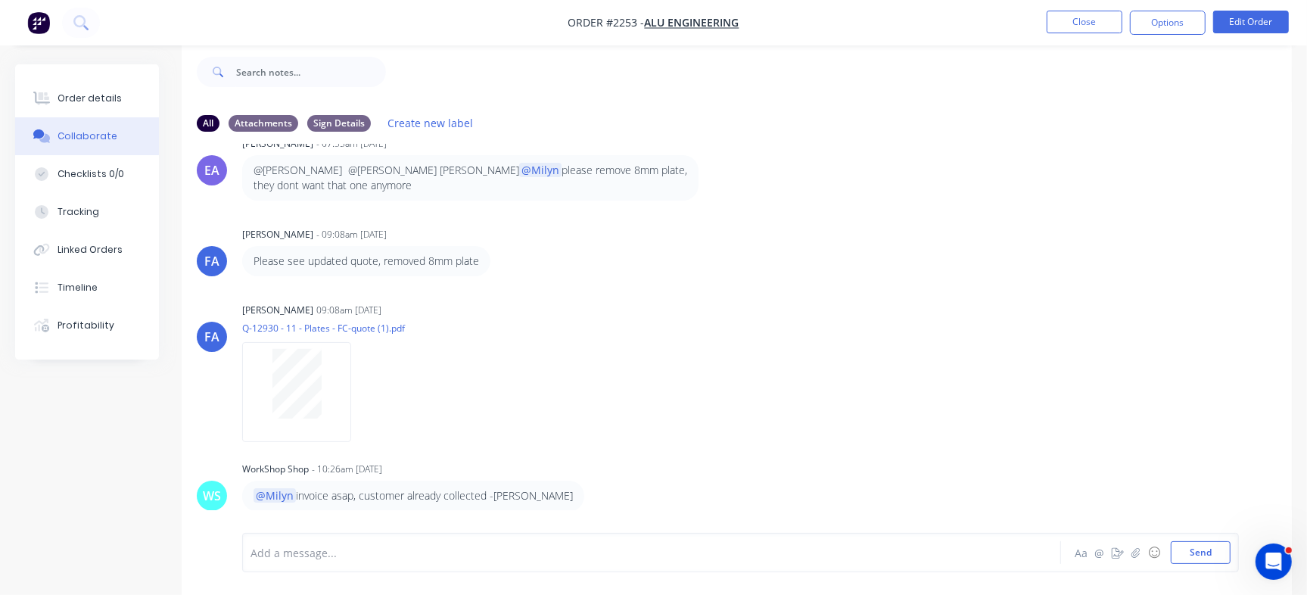
click at [360, 545] on div at bounding box center [618, 553] width 734 height 16
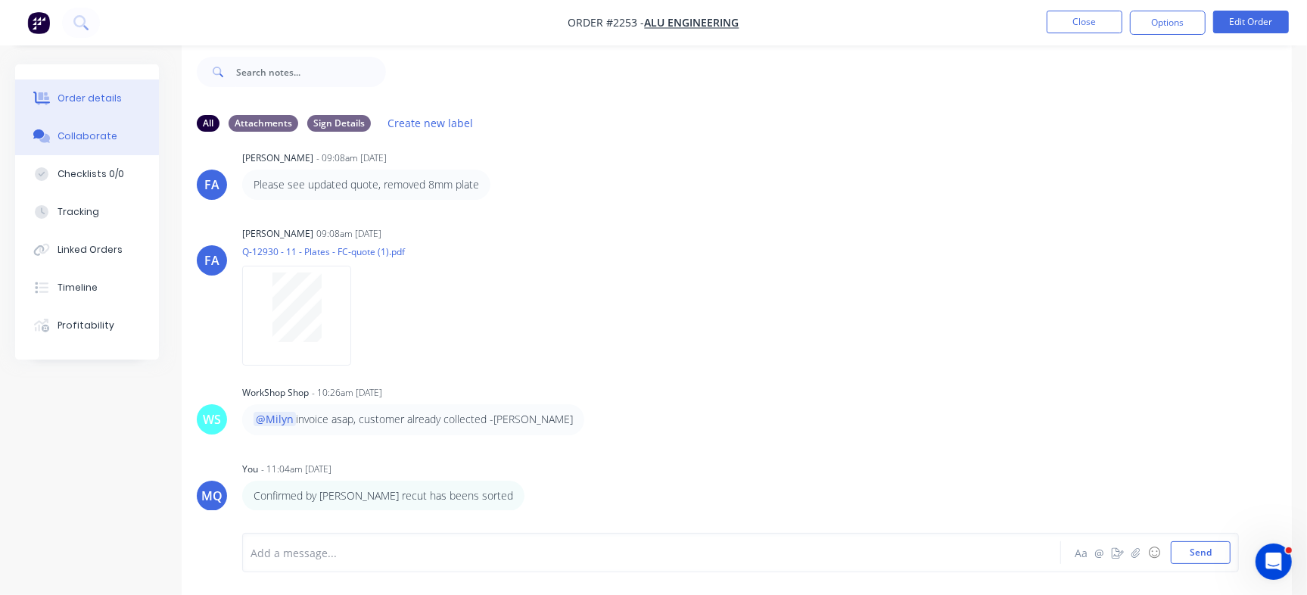
drag, startPoint x: 95, startPoint y: 99, endPoint x: 143, endPoint y: 120, distance: 52.9
click at [94, 99] on div "Order details" at bounding box center [90, 99] width 64 height 14
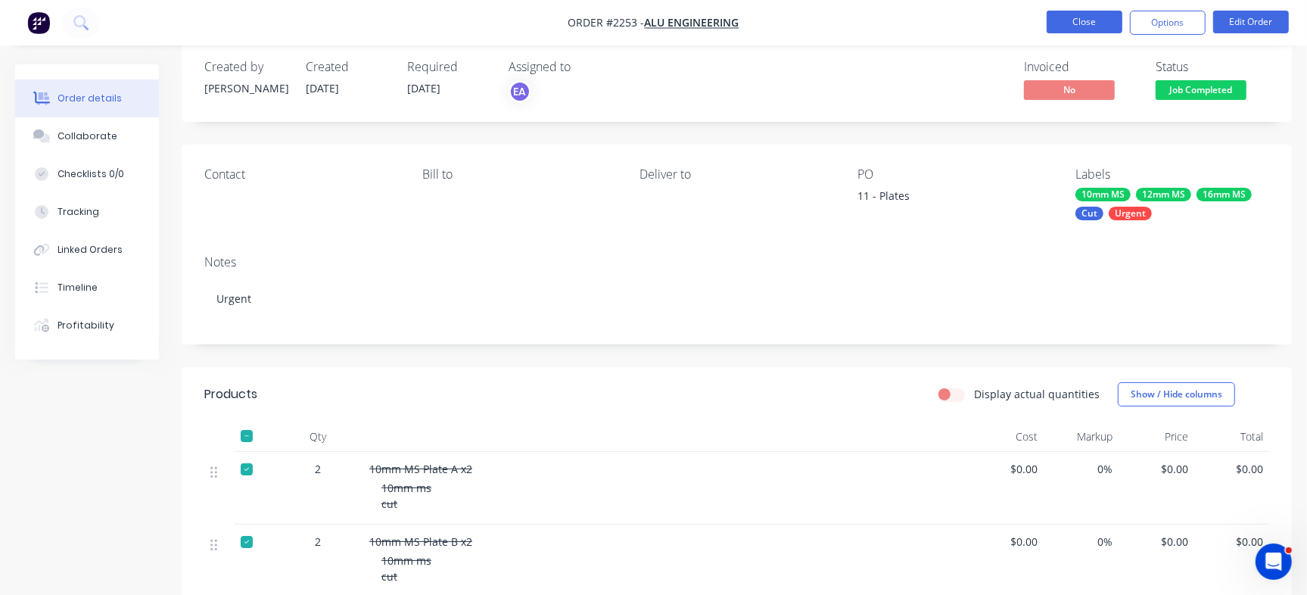
click at [1064, 16] on button "Close" at bounding box center [1084, 22] width 76 height 23
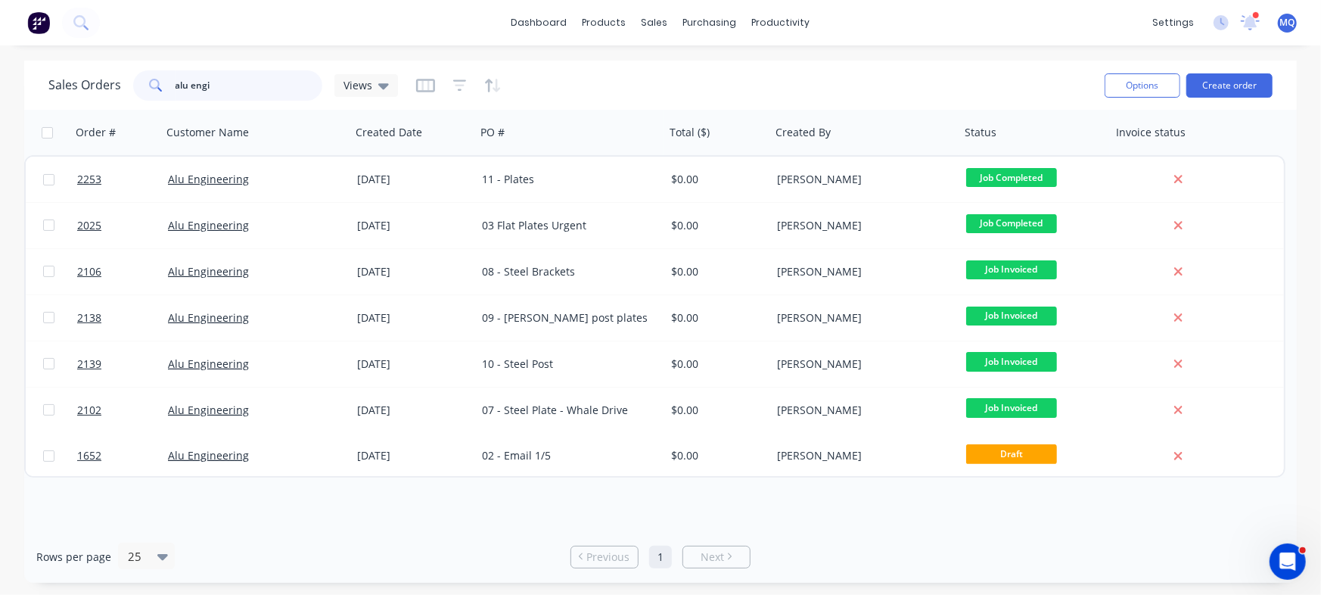
drag, startPoint x: 279, startPoint y: 93, endPoint x: 0, endPoint y: 42, distance: 283.8
click at [0, 42] on div "dashboard products sales purchasing productivity dashboard products Product Cat…" at bounding box center [660, 297] width 1321 height 595
type input "ekebol"
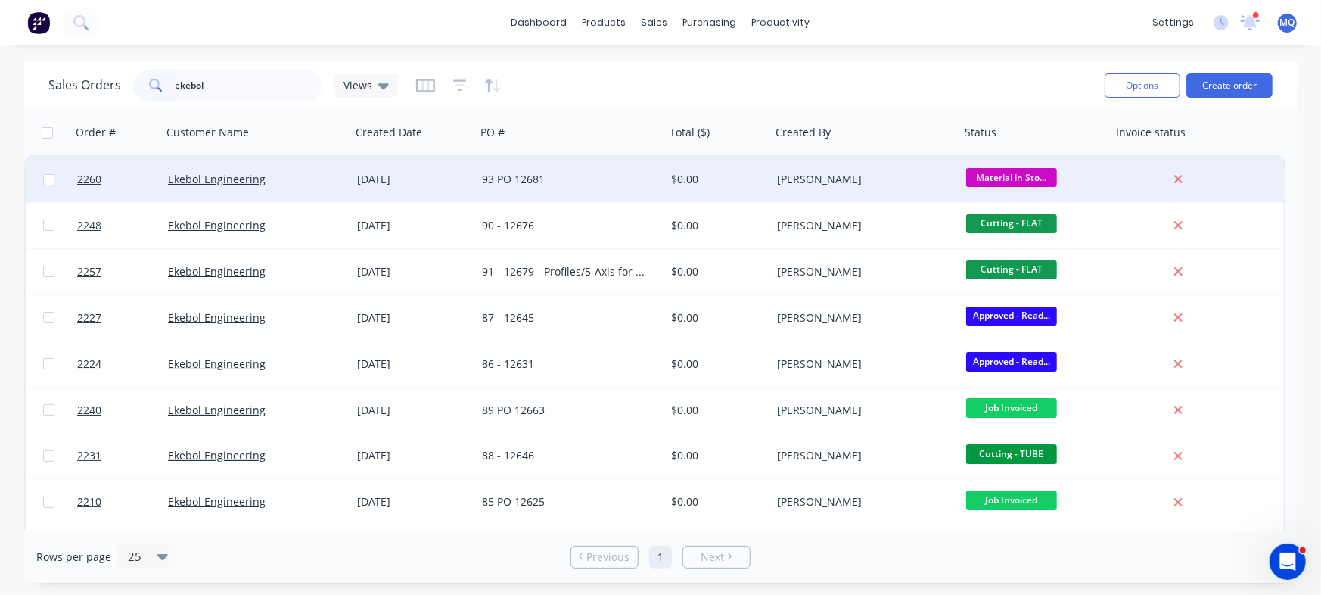
click at [537, 176] on div "93 PO 12681" at bounding box center [566, 179] width 168 height 15
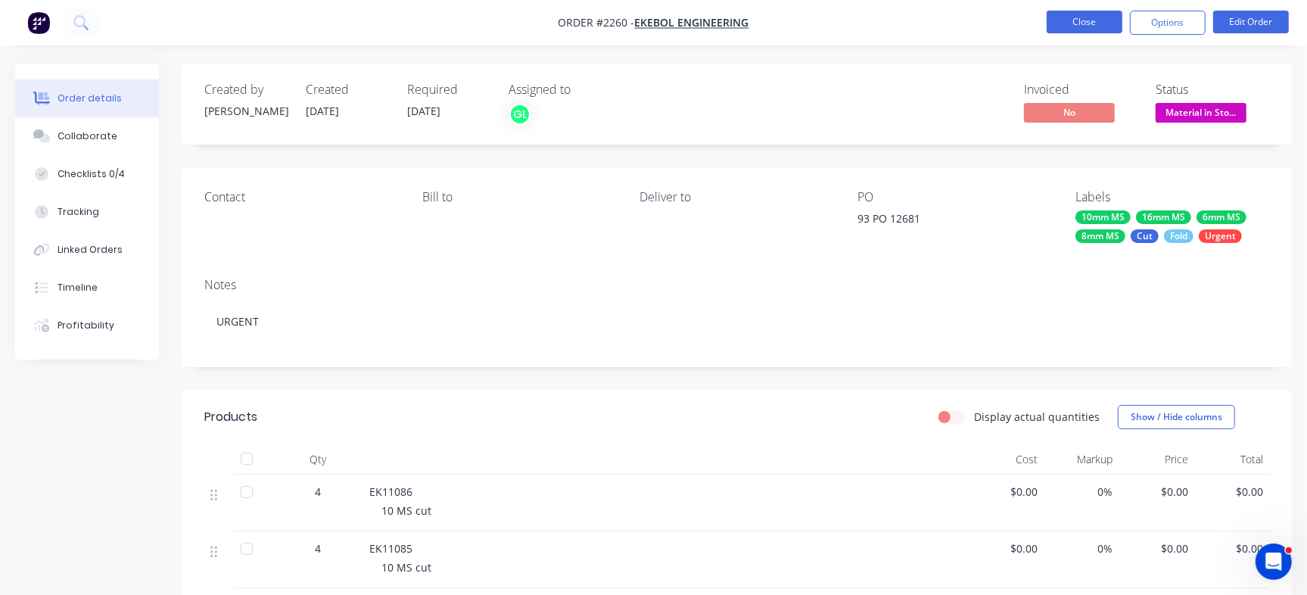
click at [1077, 32] on button "Close" at bounding box center [1084, 22] width 76 height 23
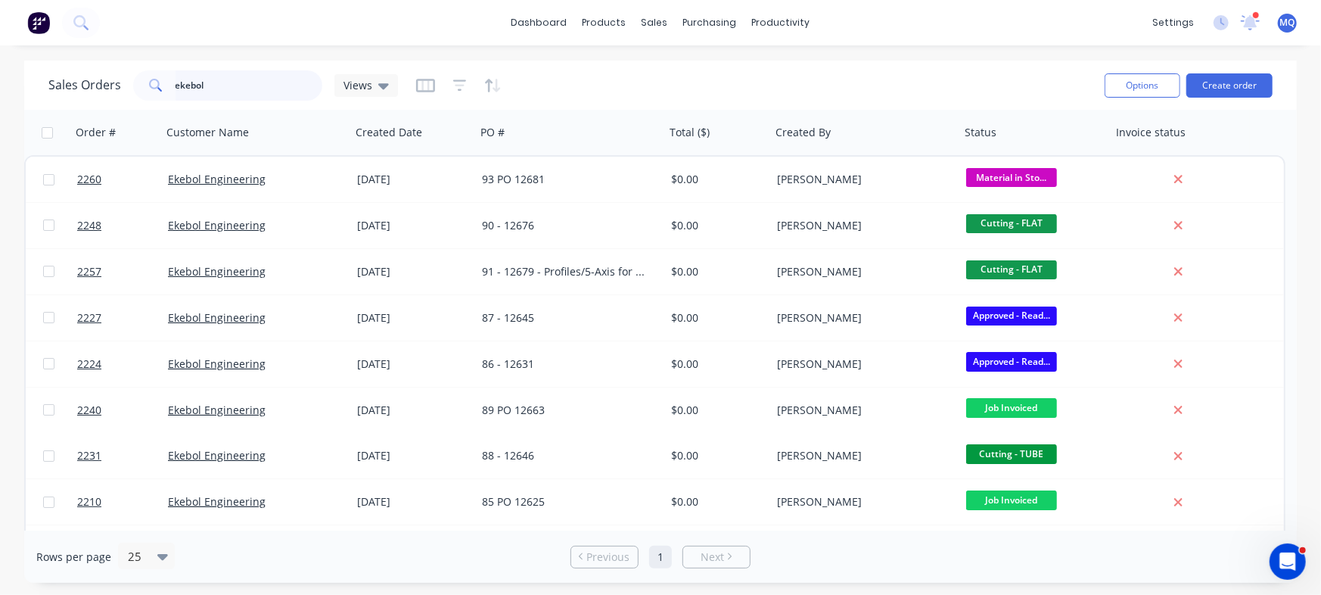
click at [229, 85] on input "ekebol" at bounding box center [250, 85] width 148 height 30
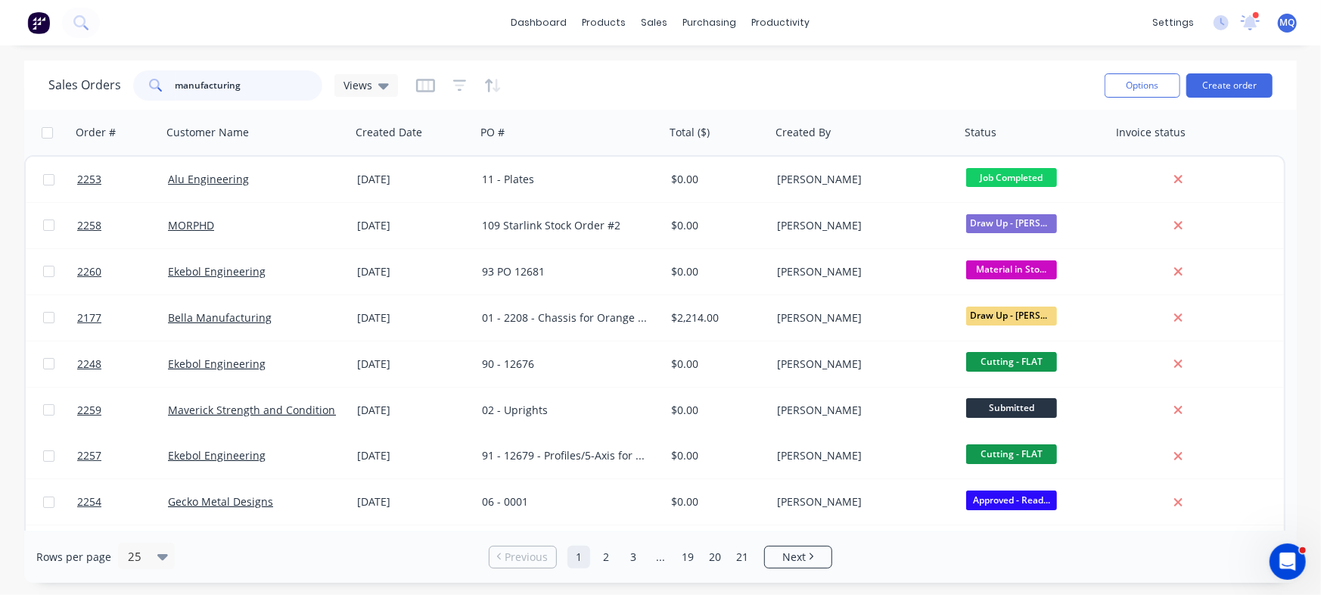
type input "manufacturing"
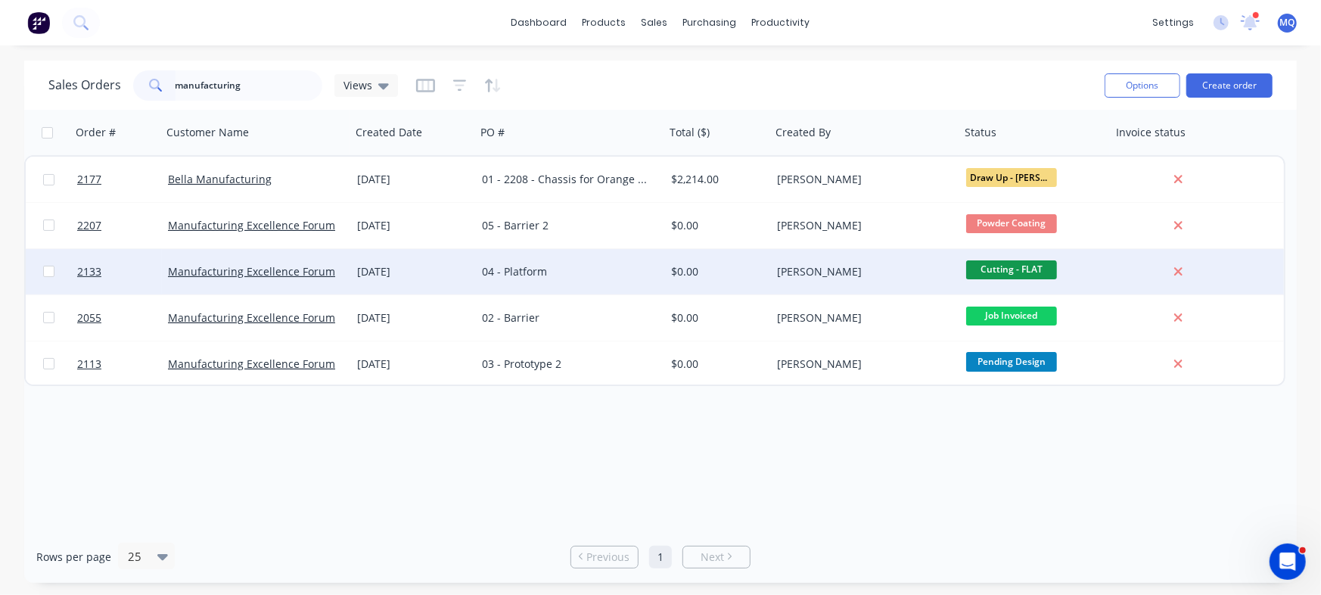
click at [557, 276] on div "04 - Platform" at bounding box center [566, 271] width 168 height 15
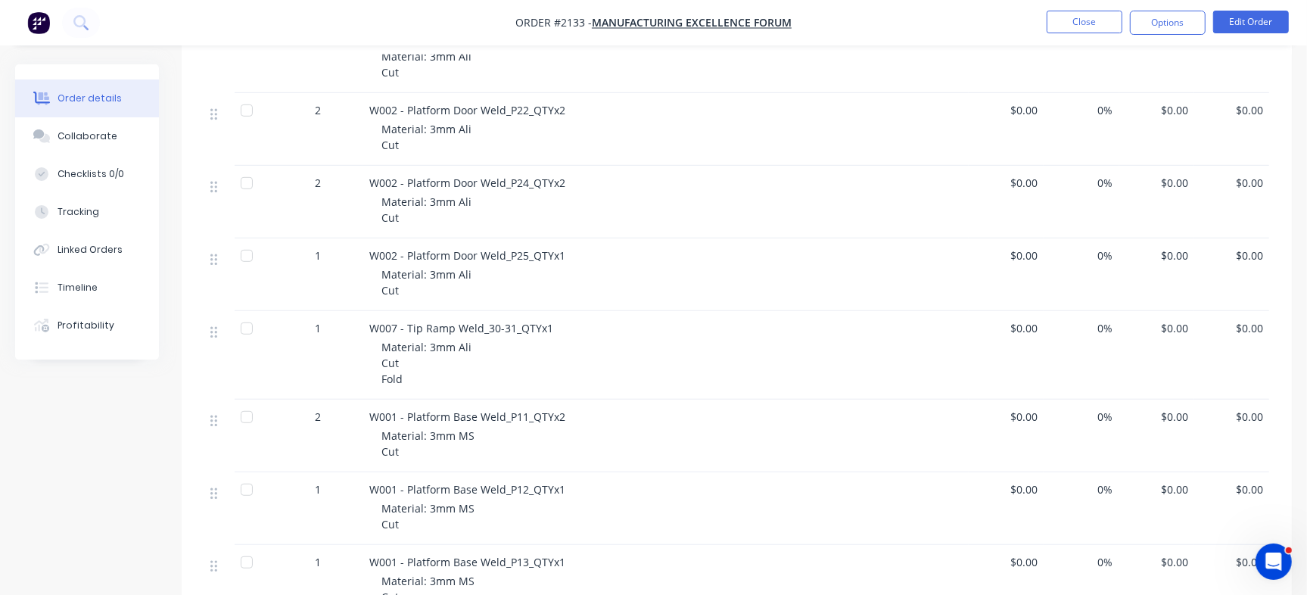
scroll to position [307, 0]
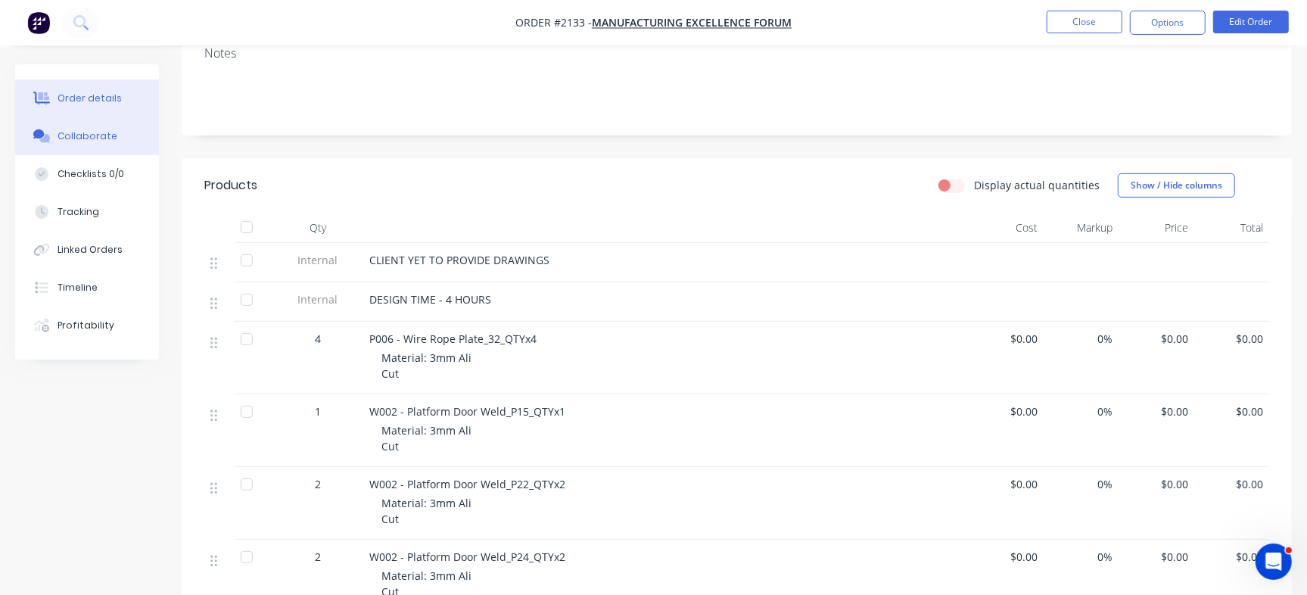
click at [91, 133] on div "Collaborate" at bounding box center [88, 136] width 60 height 14
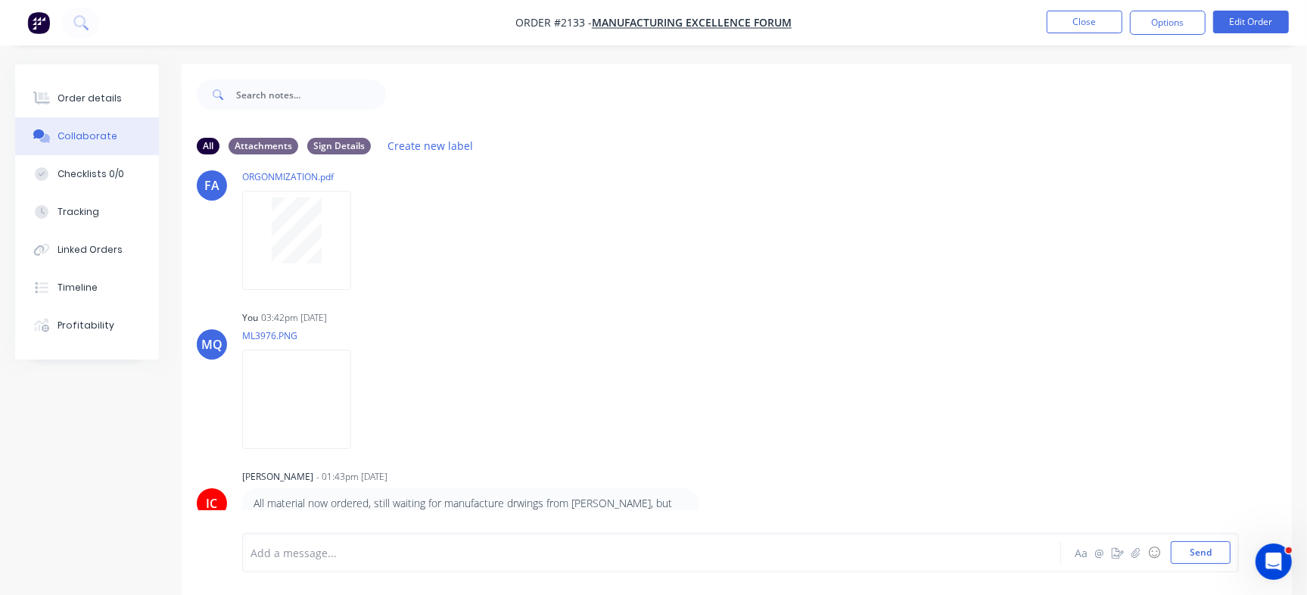
scroll to position [23, 0]
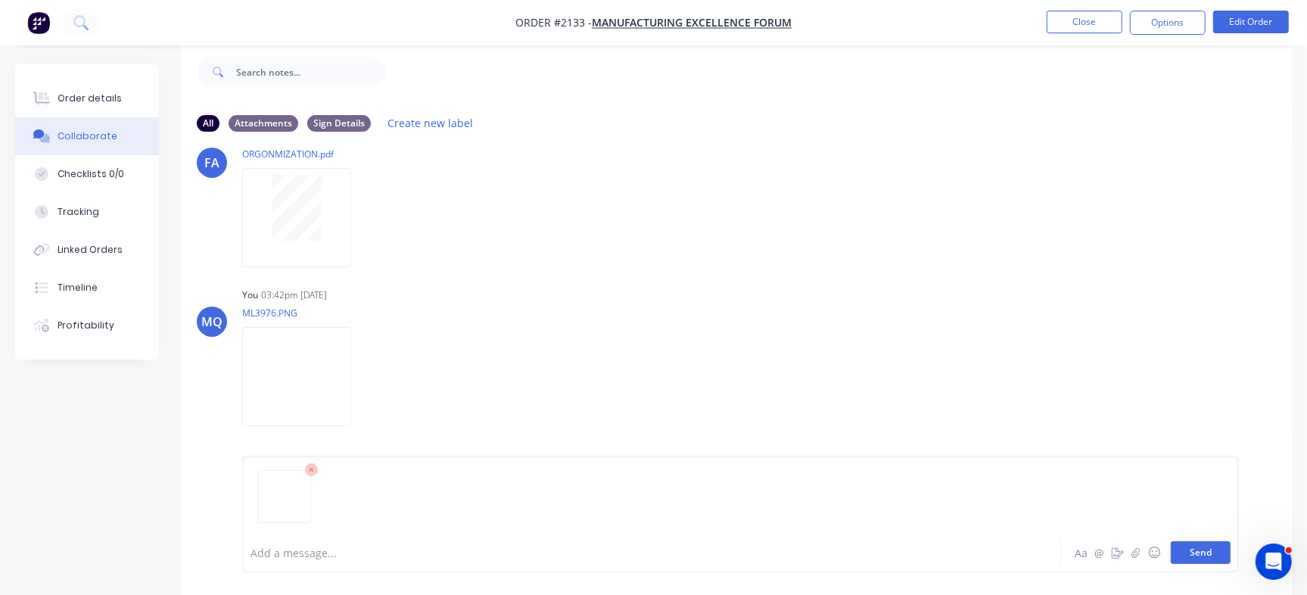
click at [1174, 556] on button "Send" at bounding box center [1201, 552] width 60 height 23
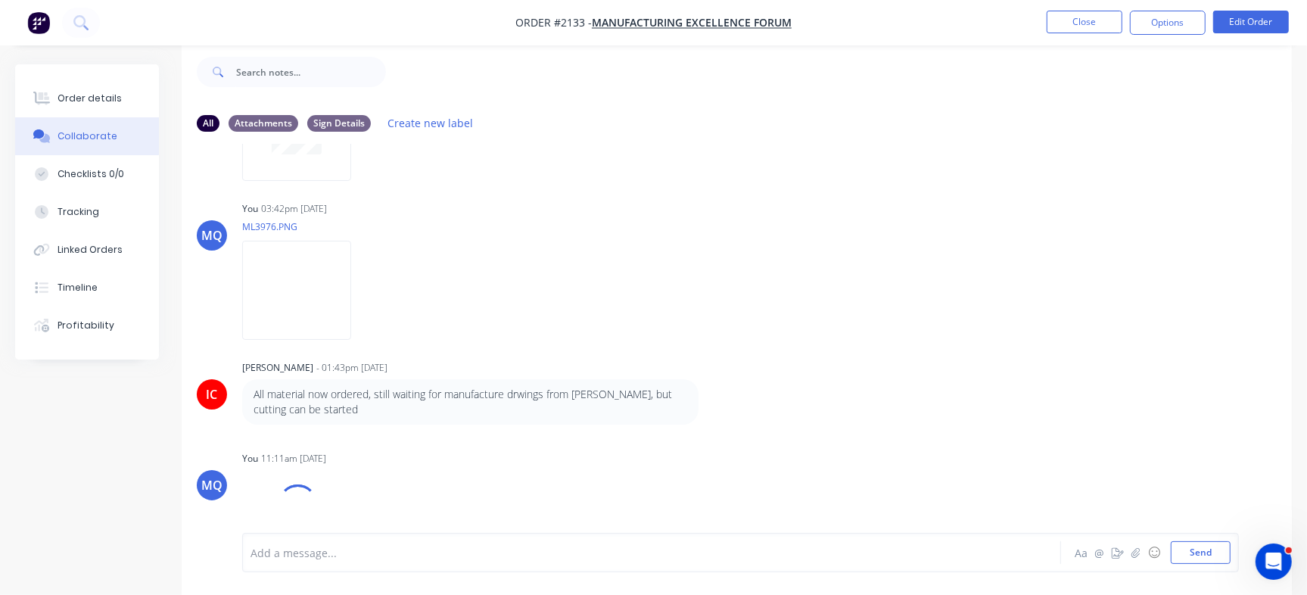
scroll to position [291, 0]
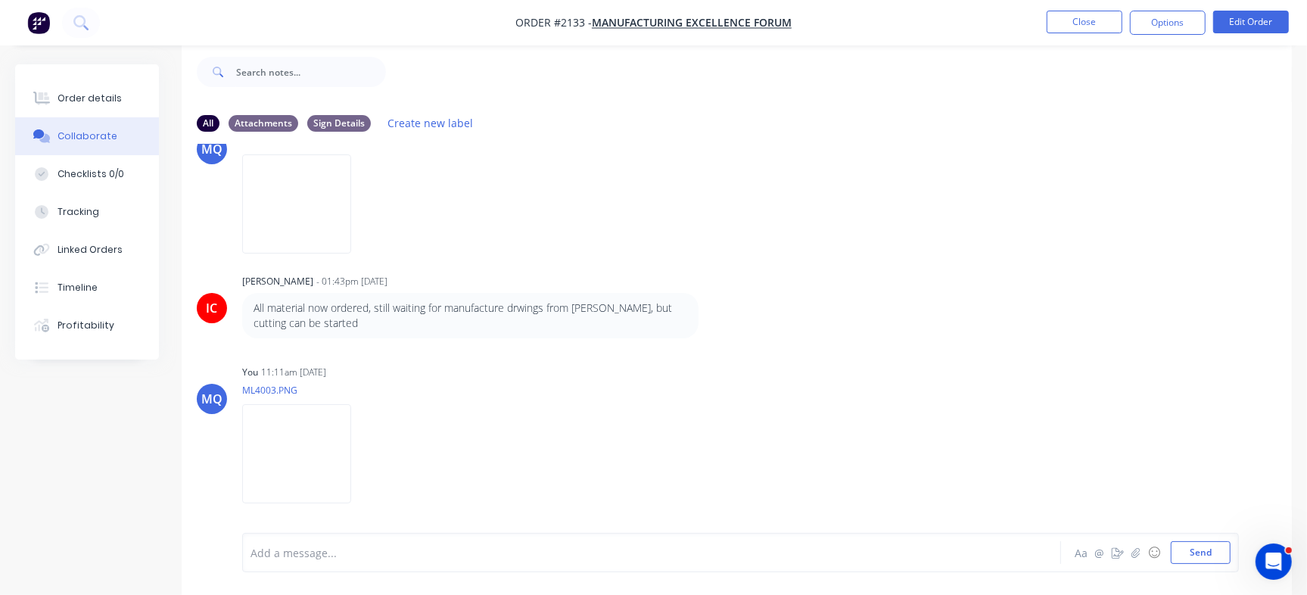
drag, startPoint x: 1283, startPoint y: 359, endPoint x: 11, endPoint y: 6, distance: 1319.9
click at [340, 466] on img at bounding box center [296, 453] width 109 height 99
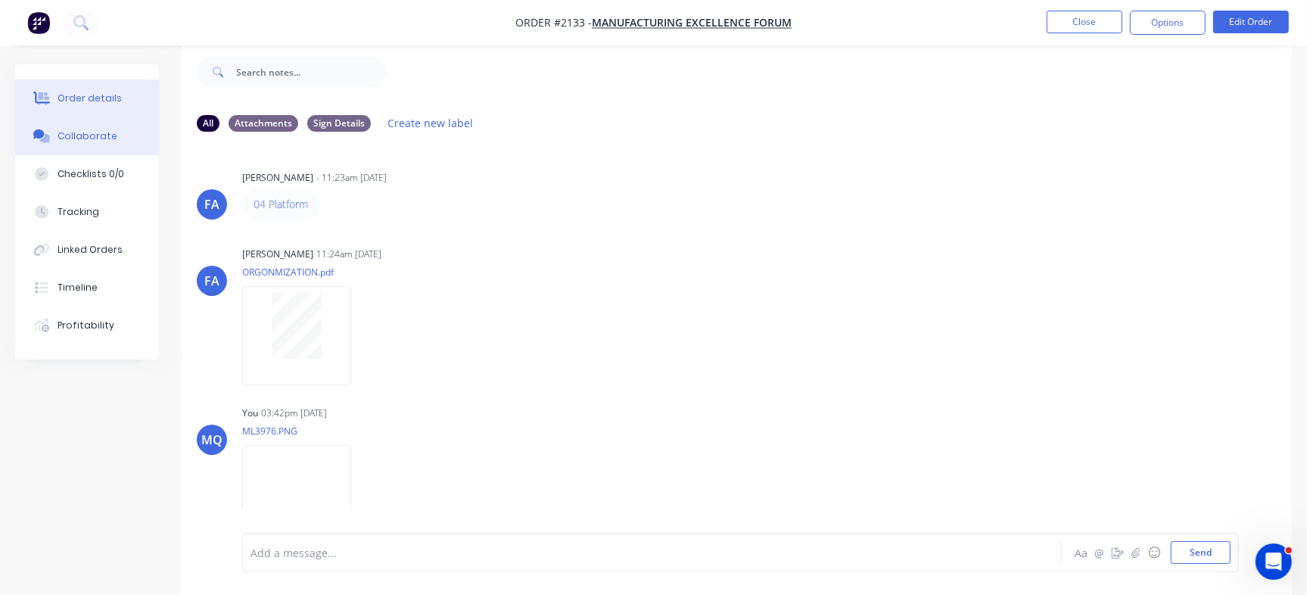
drag, startPoint x: 114, startPoint y: 89, endPoint x: 129, endPoint y: 102, distance: 19.8
click at [114, 89] on button "Order details" at bounding box center [87, 98] width 144 height 38
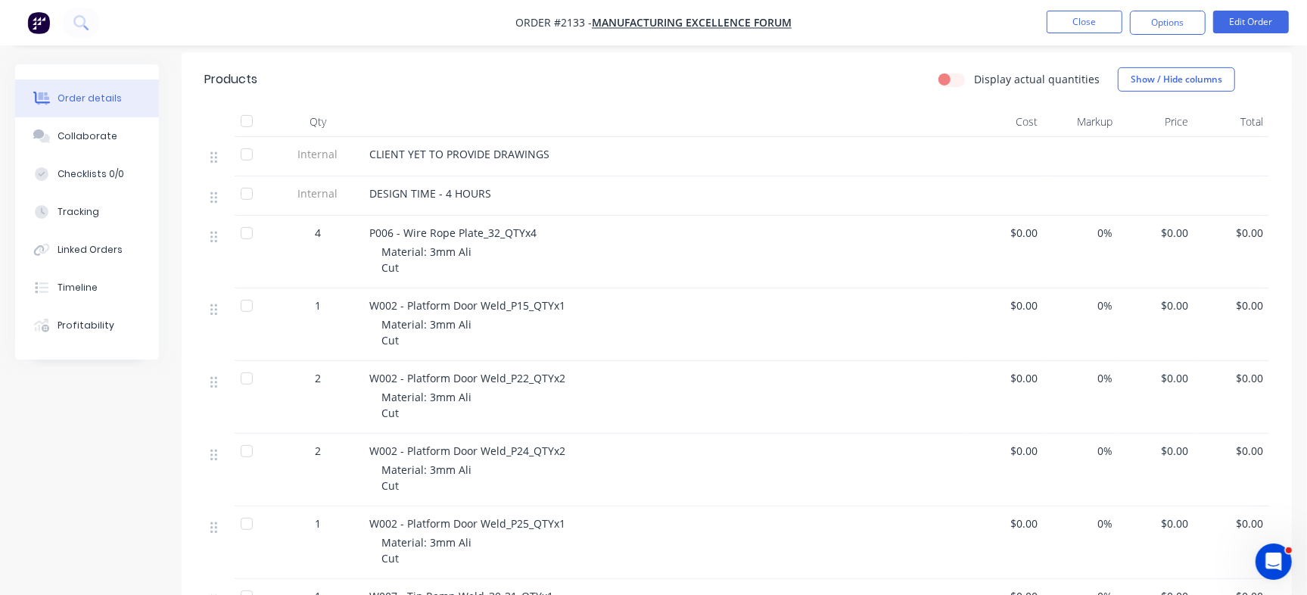
scroll to position [250, 0]
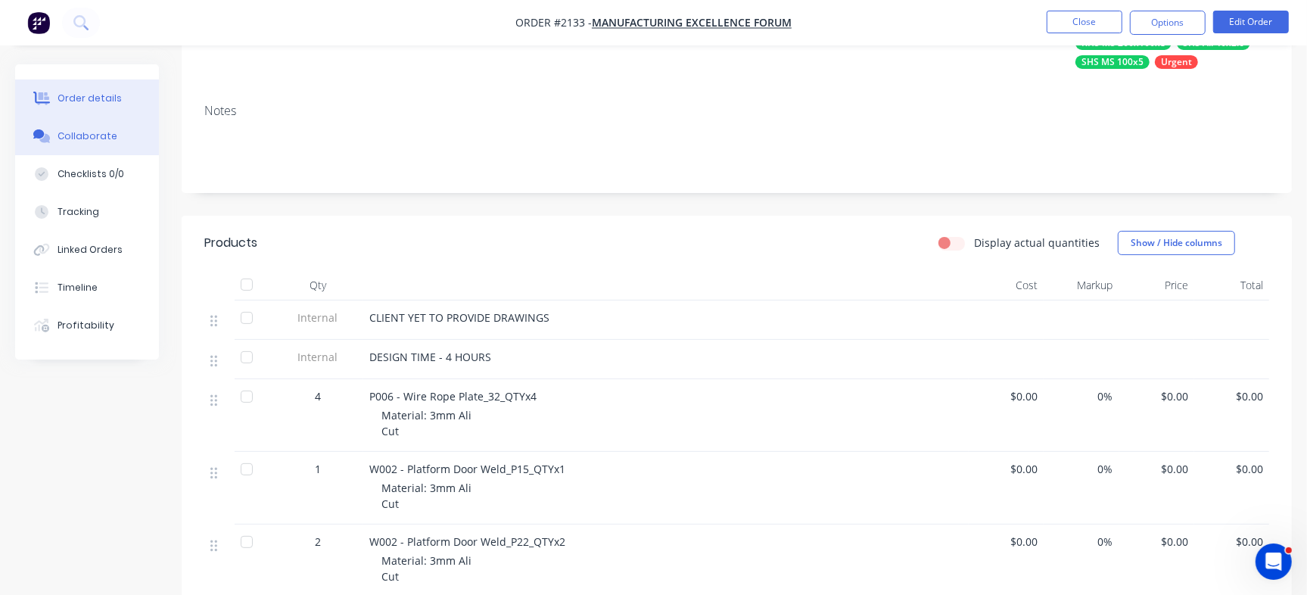
click at [95, 135] on div "Collaborate" at bounding box center [88, 136] width 60 height 14
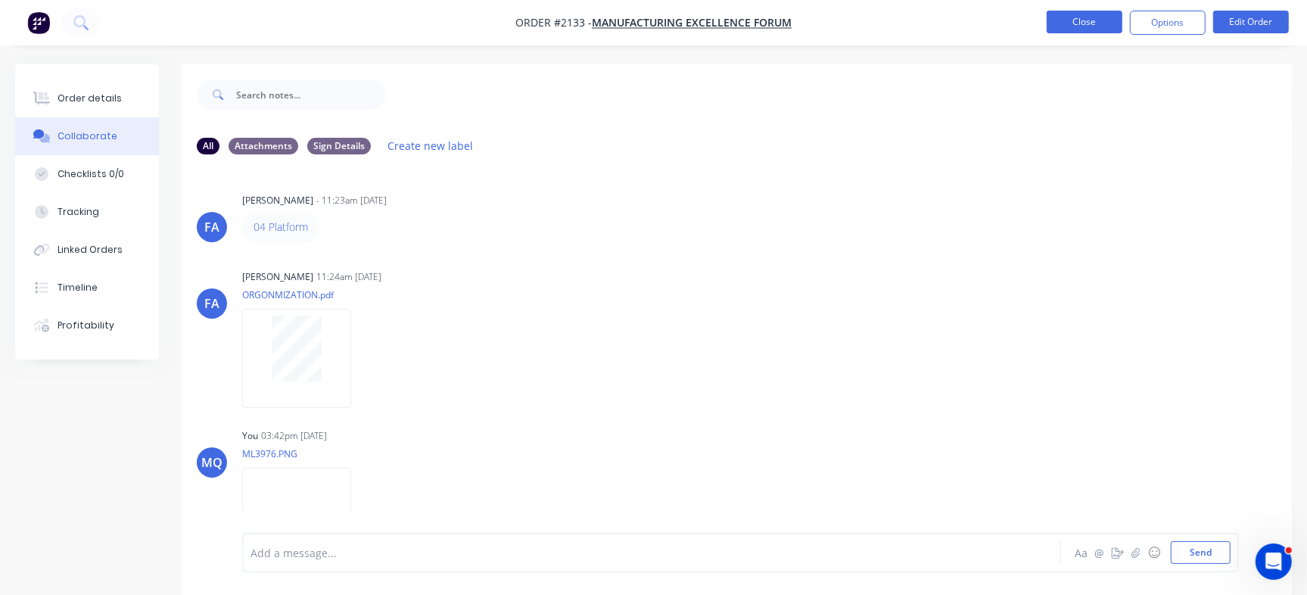
click at [1077, 21] on button "Close" at bounding box center [1084, 22] width 76 height 23
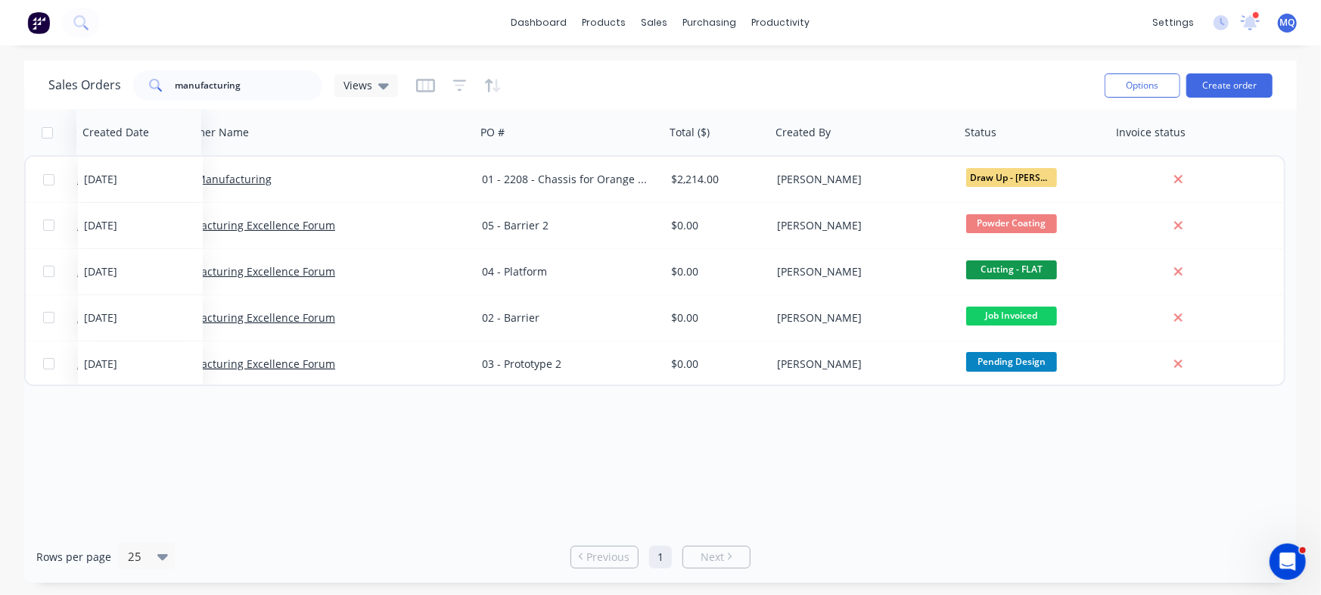
click at [147, 110] on div "Created Date" at bounding box center [138, 132] width 125 height 45
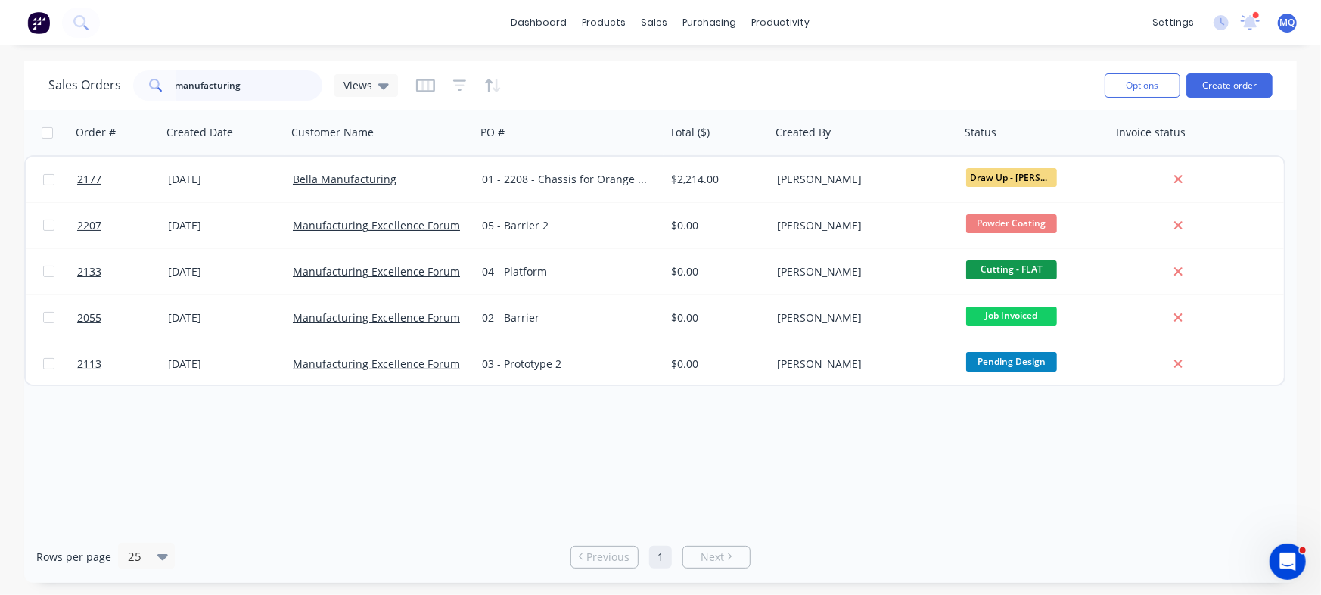
drag, startPoint x: 276, startPoint y: 82, endPoint x: 0, endPoint y: 30, distance: 281.2
click at [1, 27] on div "dashboard products sales purchasing productivity dashboard products Product Cat…" at bounding box center [660, 297] width 1321 height 595
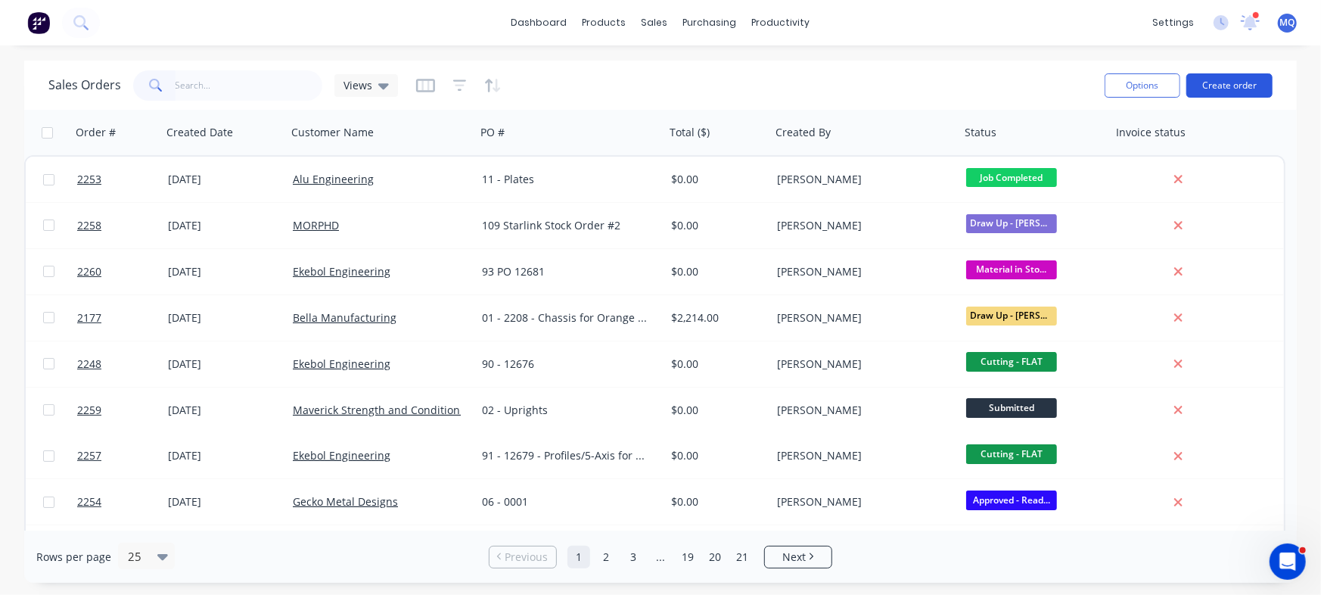
click at [1250, 89] on button "Create order" at bounding box center [1229, 85] width 86 height 24
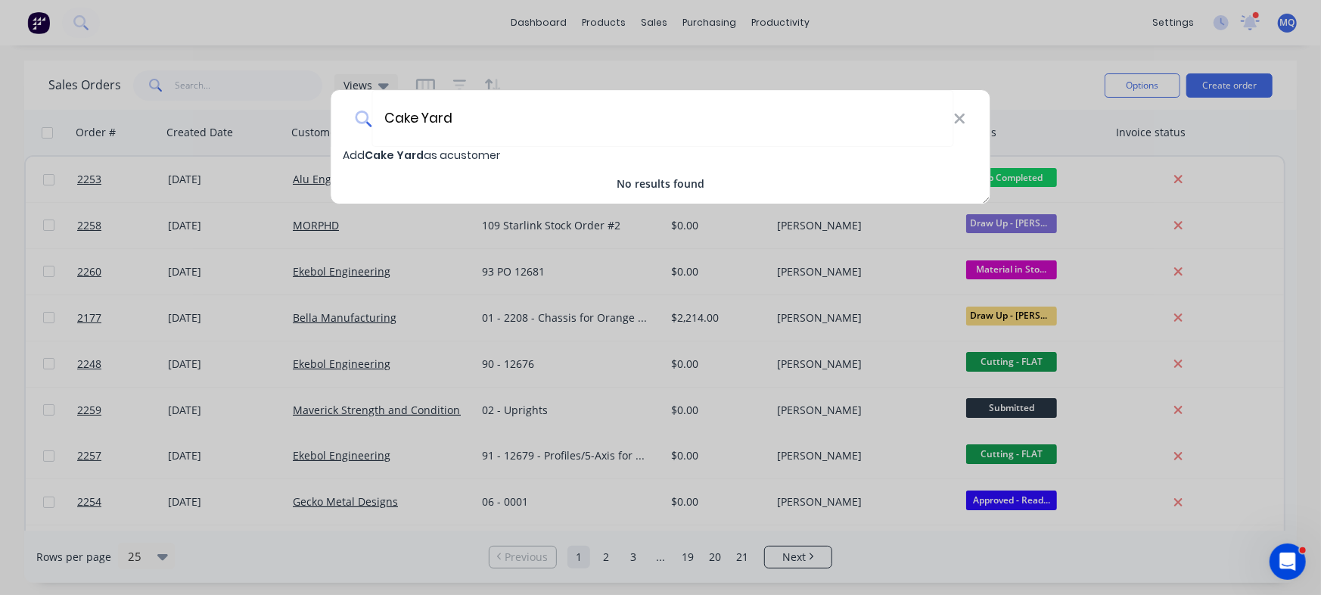
type input "Cake Yard"
click at [466, 157] on span "Add Cake Yard as a customer" at bounding box center [422, 155] width 157 height 15
select select "AU"
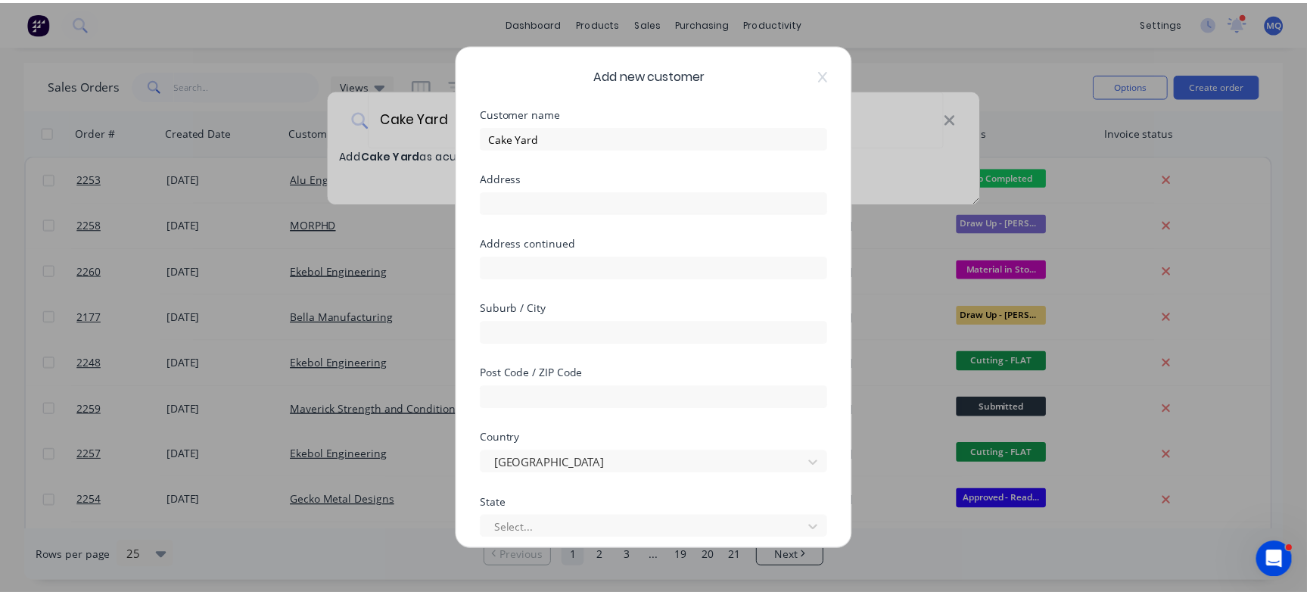
scroll to position [212, 0]
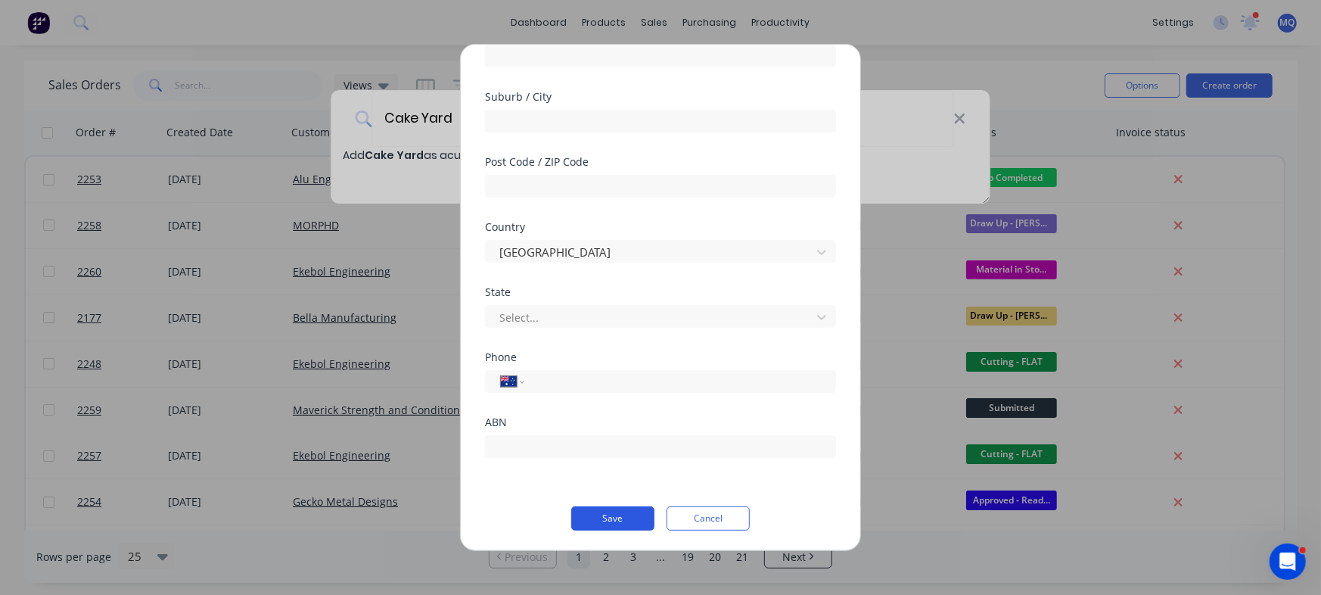
click at [604, 512] on button "Save" at bounding box center [612, 518] width 83 height 24
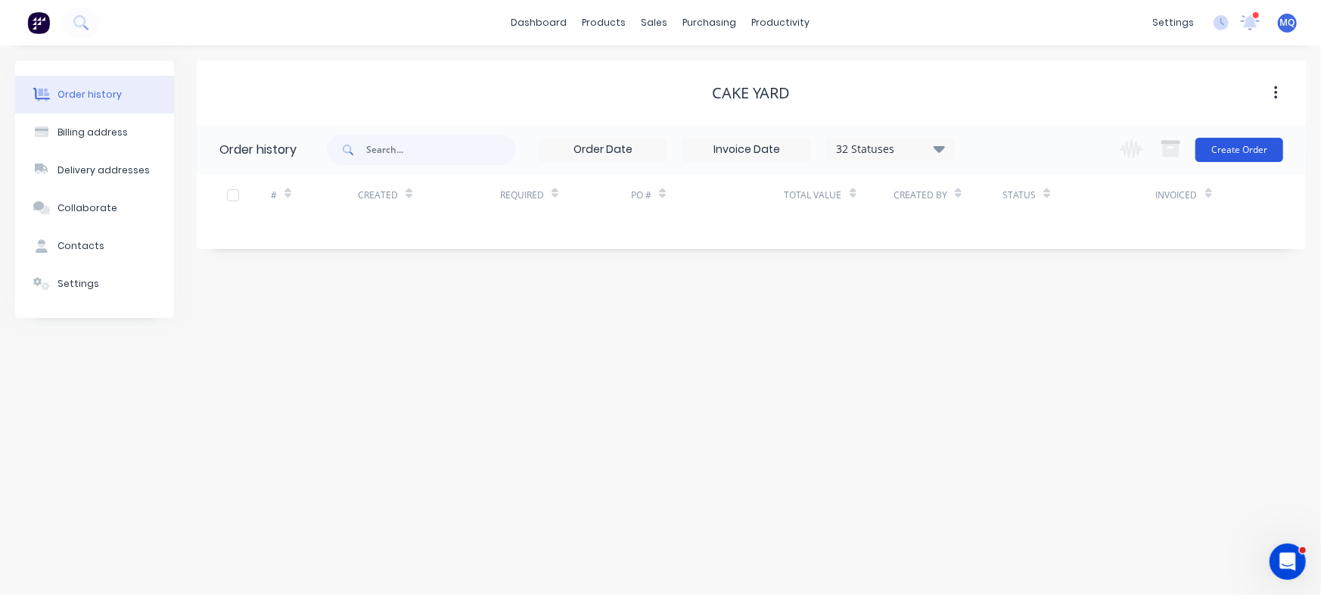
click at [1249, 151] on button "Create Order" at bounding box center [1240, 150] width 88 height 24
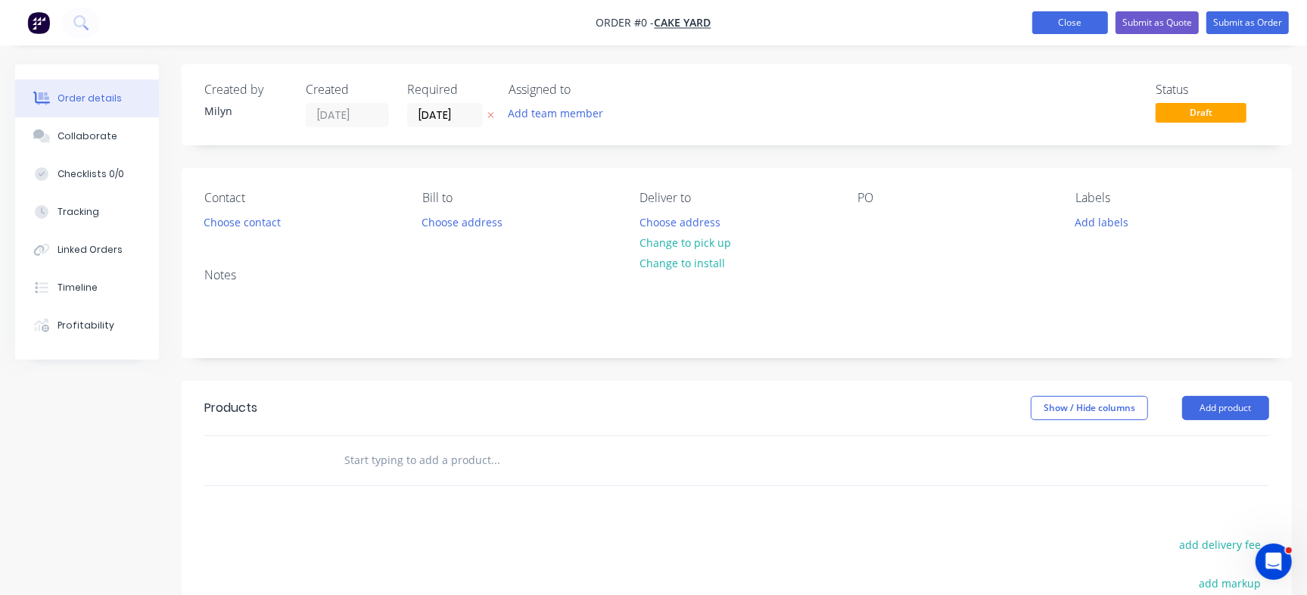
click at [1083, 26] on button "Close" at bounding box center [1070, 22] width 76 height 23
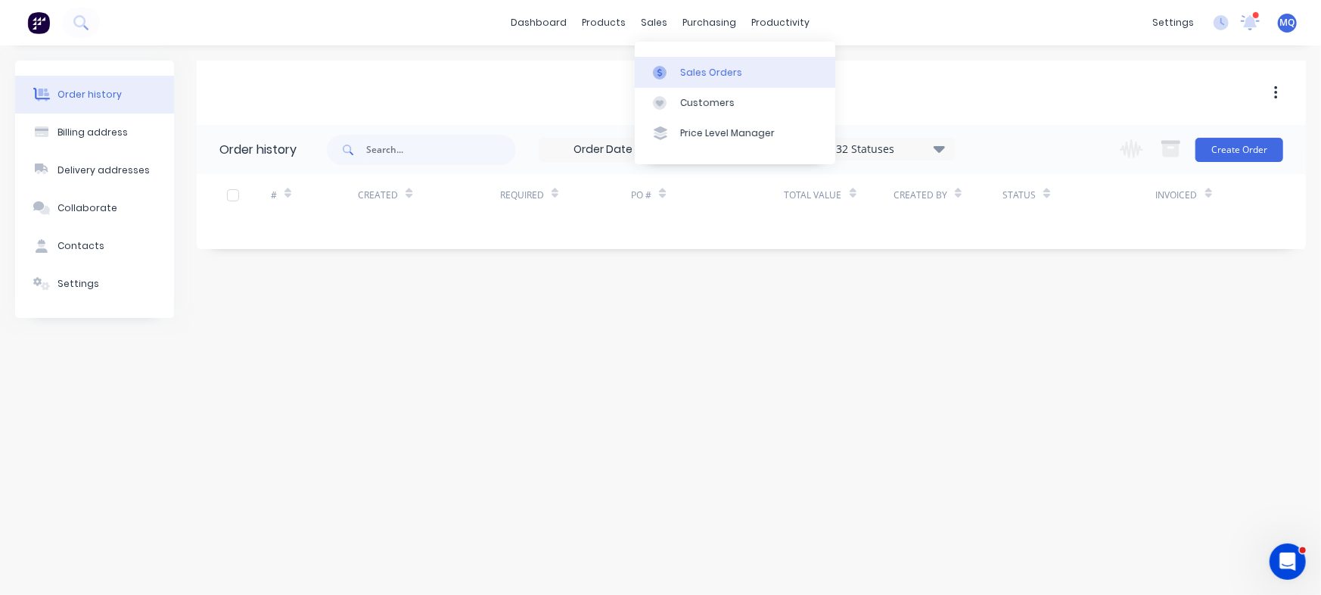
click at [657, 68] on icon at bounding box center [660, 73] width 14 height 14
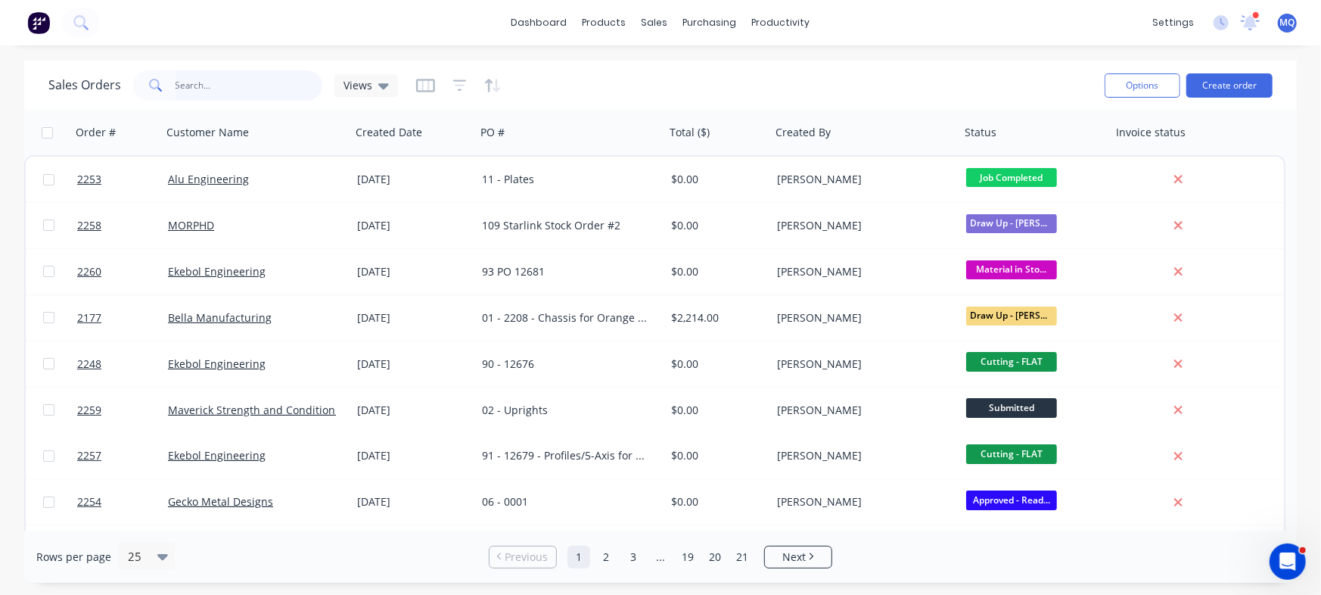
click at [248, 85] on input "text" at bounding box center [250, 85] width 148 height 30
type input "rick"
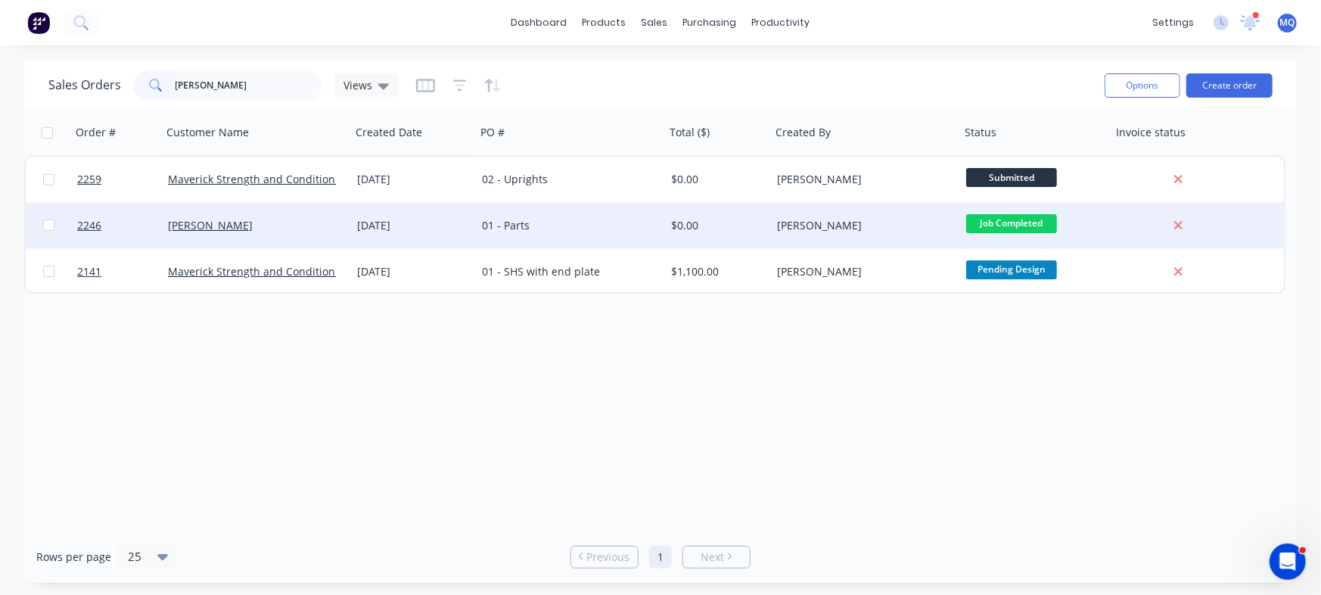
click at [505, 230] on div "01 - Parts" at bounding box center [566, 225] width 168 height 15
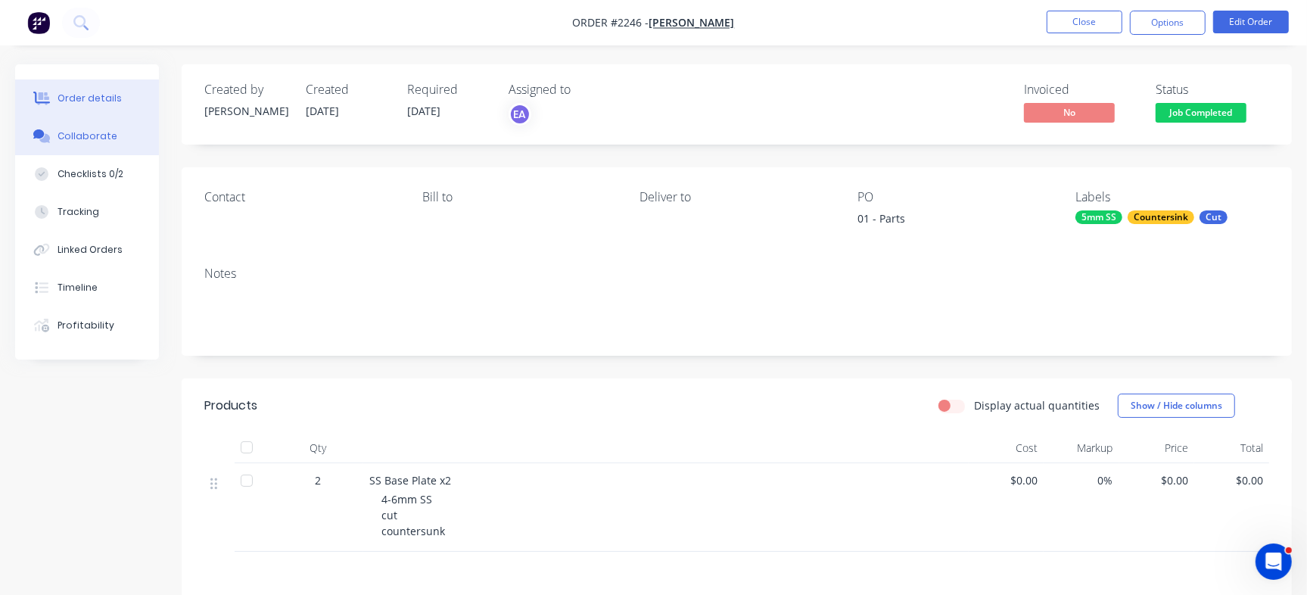
click at [110, 135] on div "Collaborate" at bounding box center [88, 136] width 60 height 14
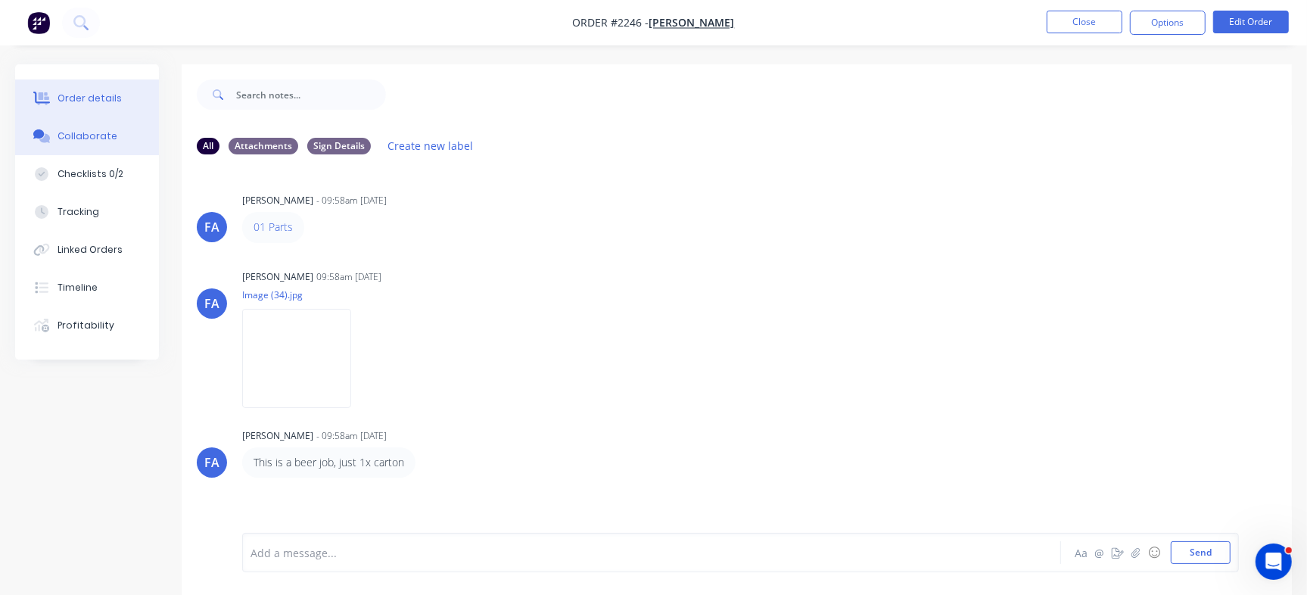
click at [118, 97] on button "Order details" at bounding box center [87, 98] width 144 height 38
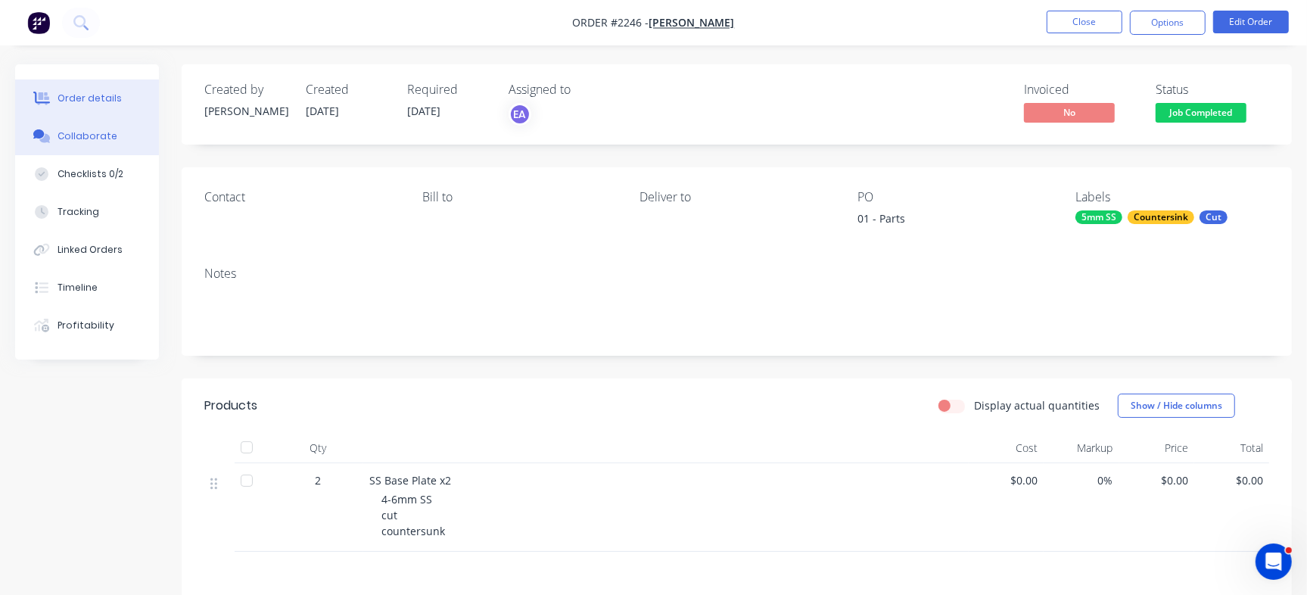
click at [123, 148] on button "Collaborate" at bounding box center [87, 136] width 144 height 38
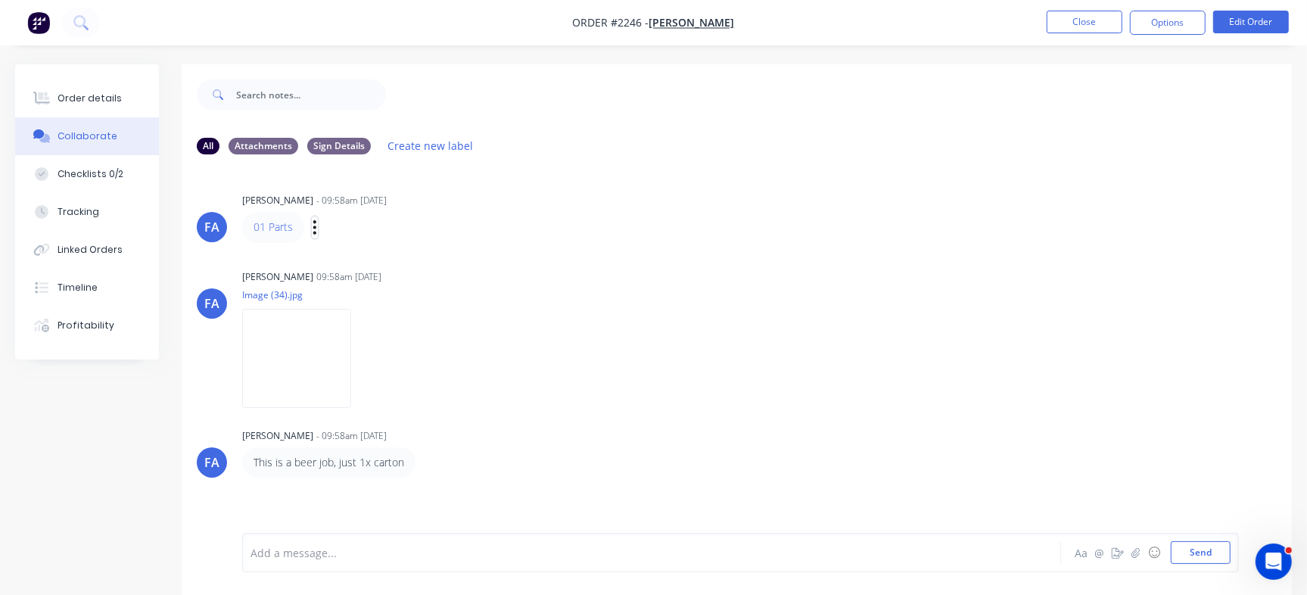
click at [316, 228] on icon "button" at bounding box center [314, 227] width 3 height 14
click at [353, 254] on button "Edit" at bounding box center [369, 254] width 95 height 25
click at [82, 93] on div "Order details" at bounding box center [90, 99] width 64 height 14
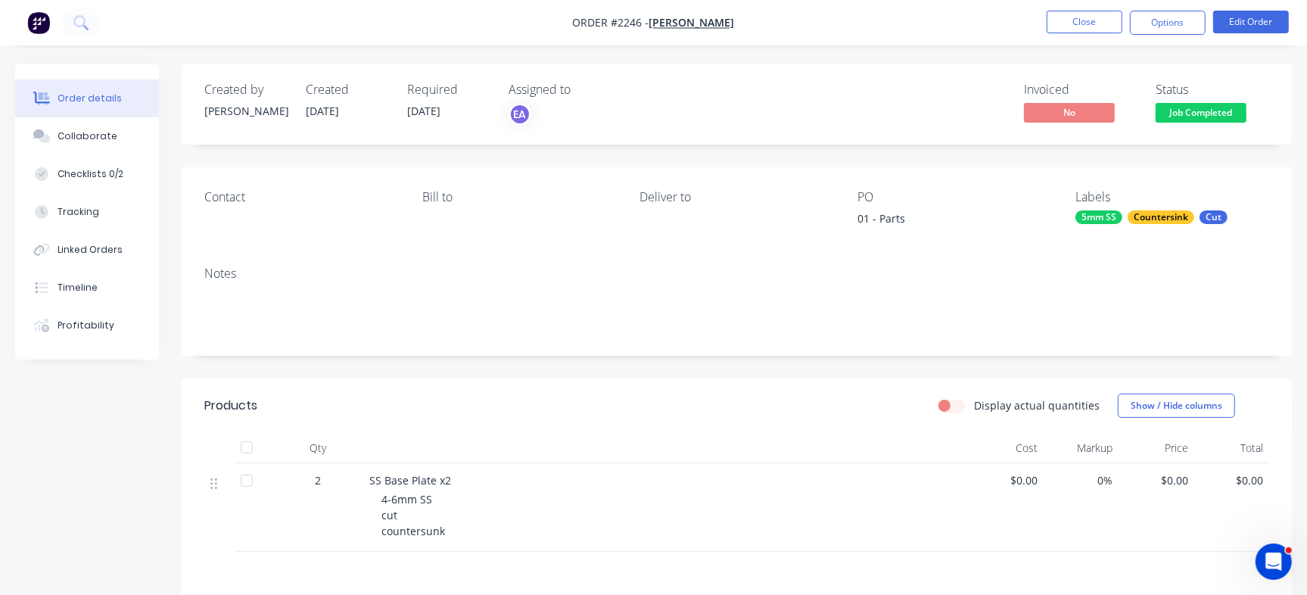
click at [1094, 8] on nav "Order #2246 - Rick Schleusener Close Options Edit Order" at bounding box center [653, 22] width 1307 height 45
click at [1084, 22] on button "Close" at bounding box center [1084, 22] width 76 height 23
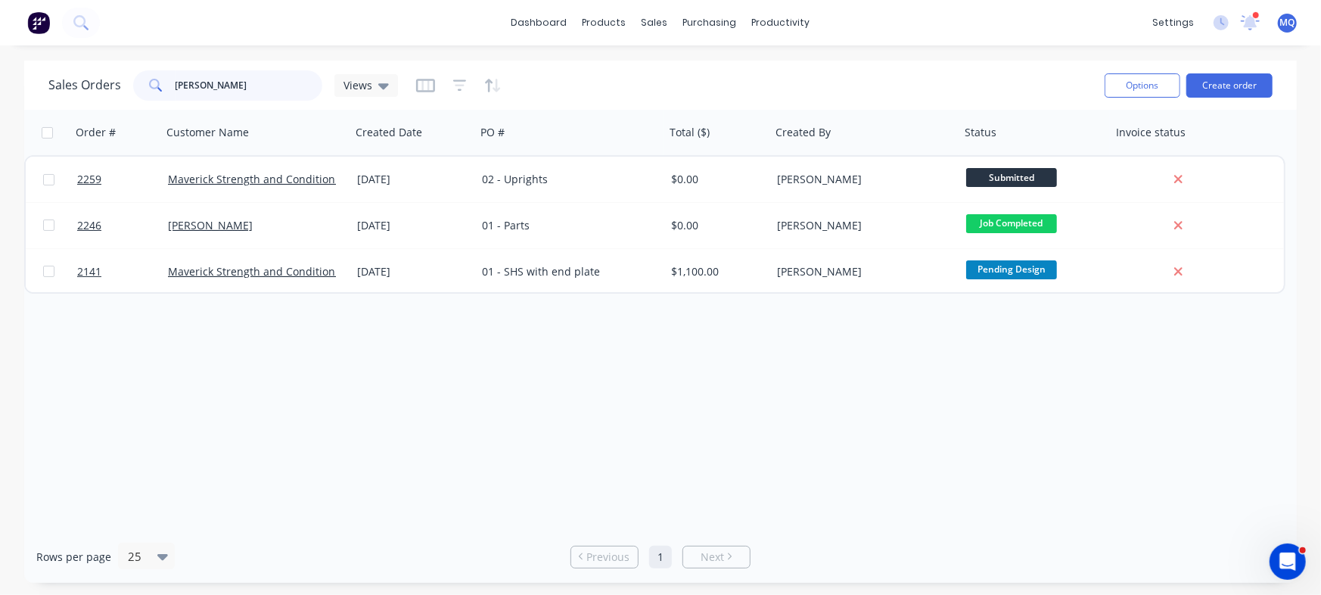
click at [237, 80] on input "rick" at bounding box center [250, 85] width 148 height 30
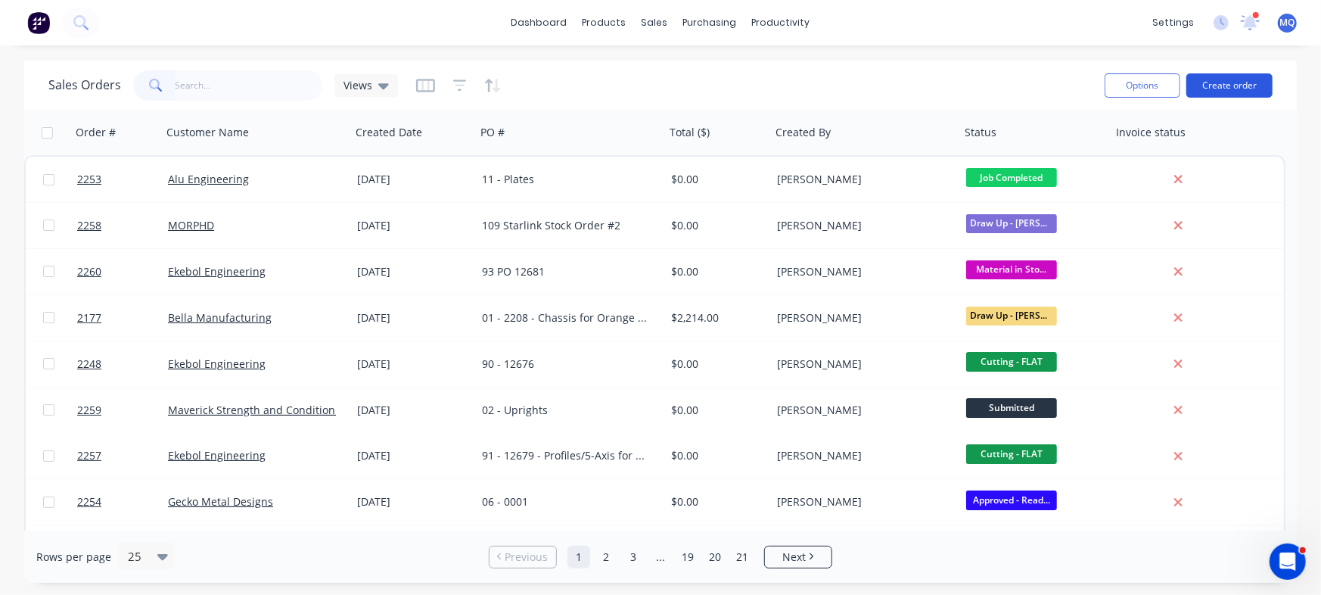
click at [1234, 79] on button "Create order" at bounding box center [1229, 85] width 86 height 24
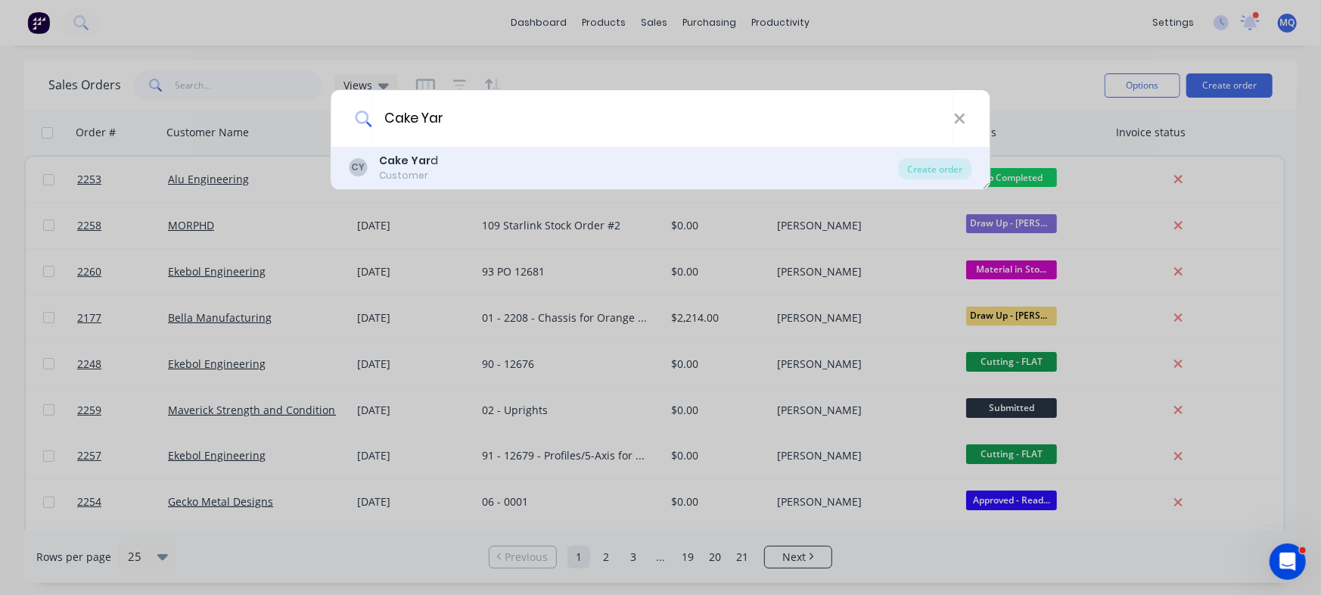
type input "Cake Yar"
click at [460, 168] on div "CY Cake Yar d Customer" at bounding box center [624, 168] width 549 height 30
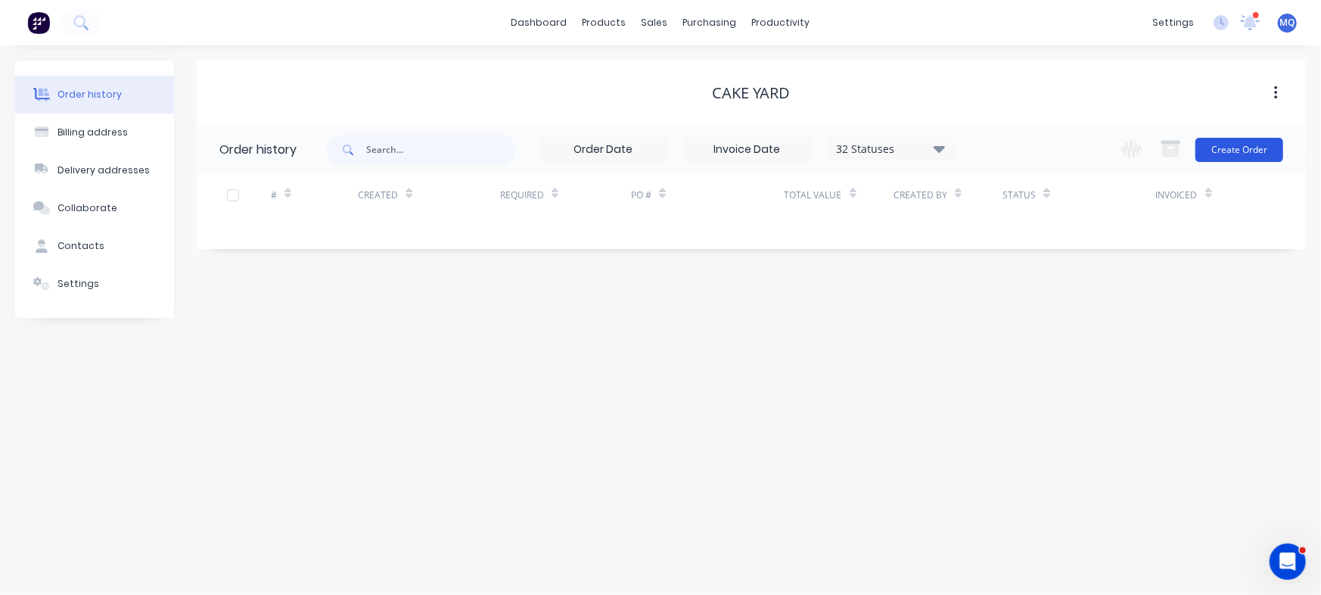
click at [1264, 144] on button "Create Order" at bounding box center [1240, 150] width 88 height 24
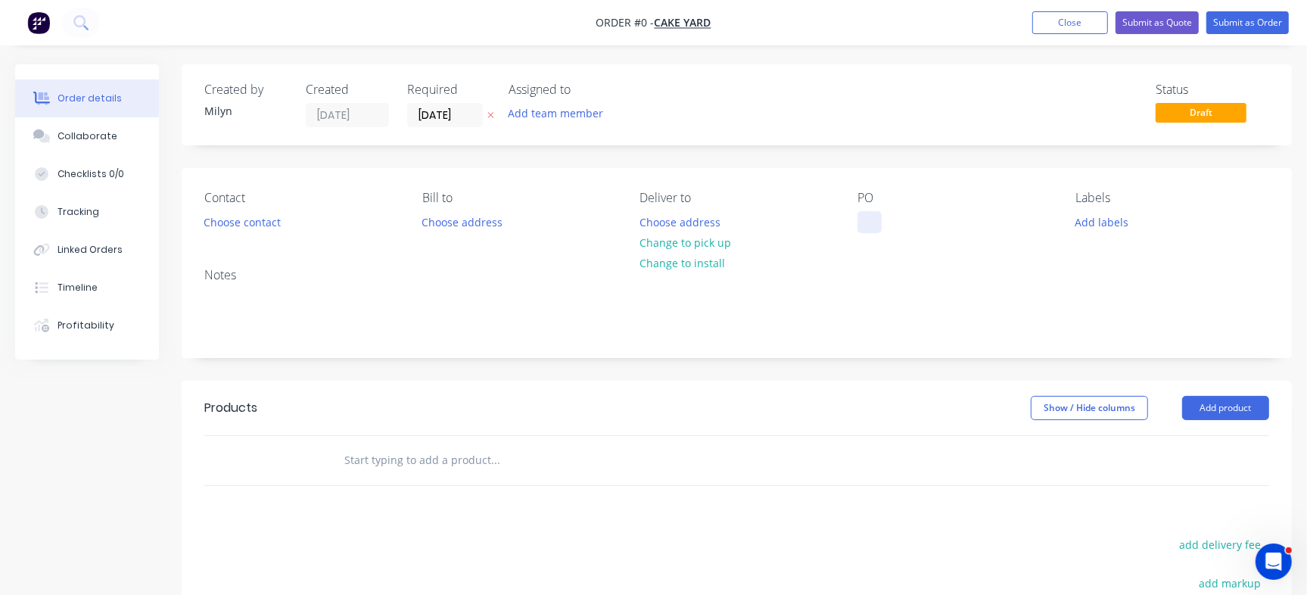
click at [863, 220] on div at bounding box center [869, 222] width 24 height 22
click at [431, 107] on div "Order details Collaborate Checklists 0/0 Tracking Linked Orders Timeline Profit…" at bounding box center [653, 467] width 1307 height 807
click at [448, 118] on input "09/09/25" at bounding box center [445, 115] width 74 height 23
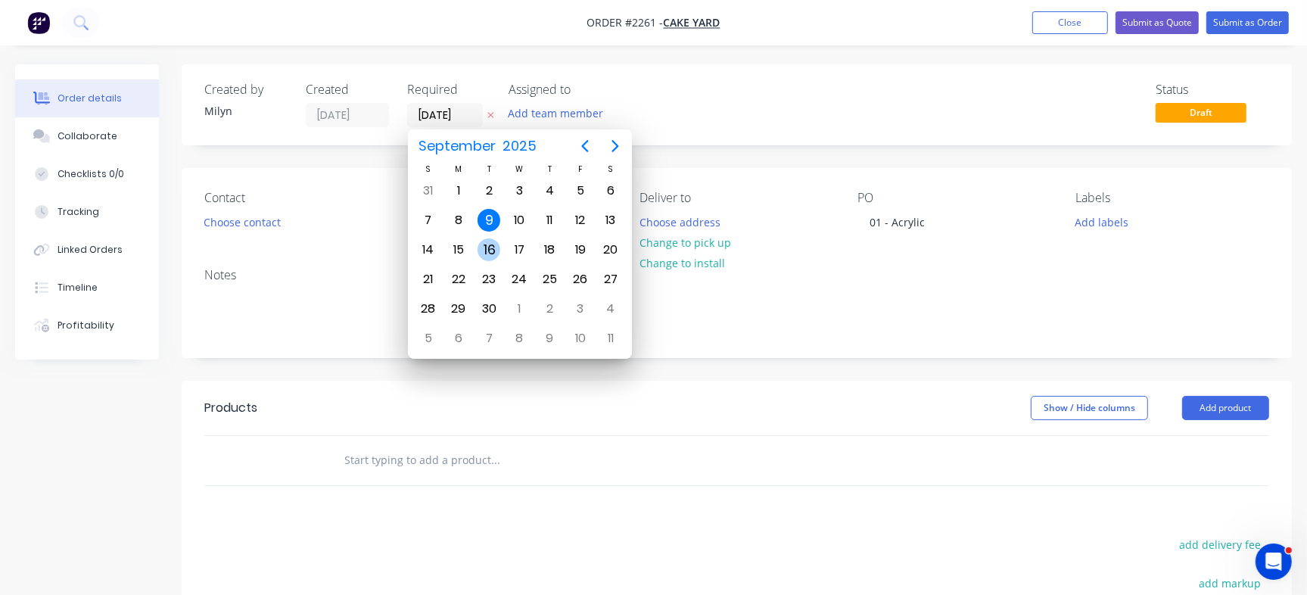
click at [490, 253] on div "16" at bounding box center [488, 249] width 23 height 23
type input "16/09/25"
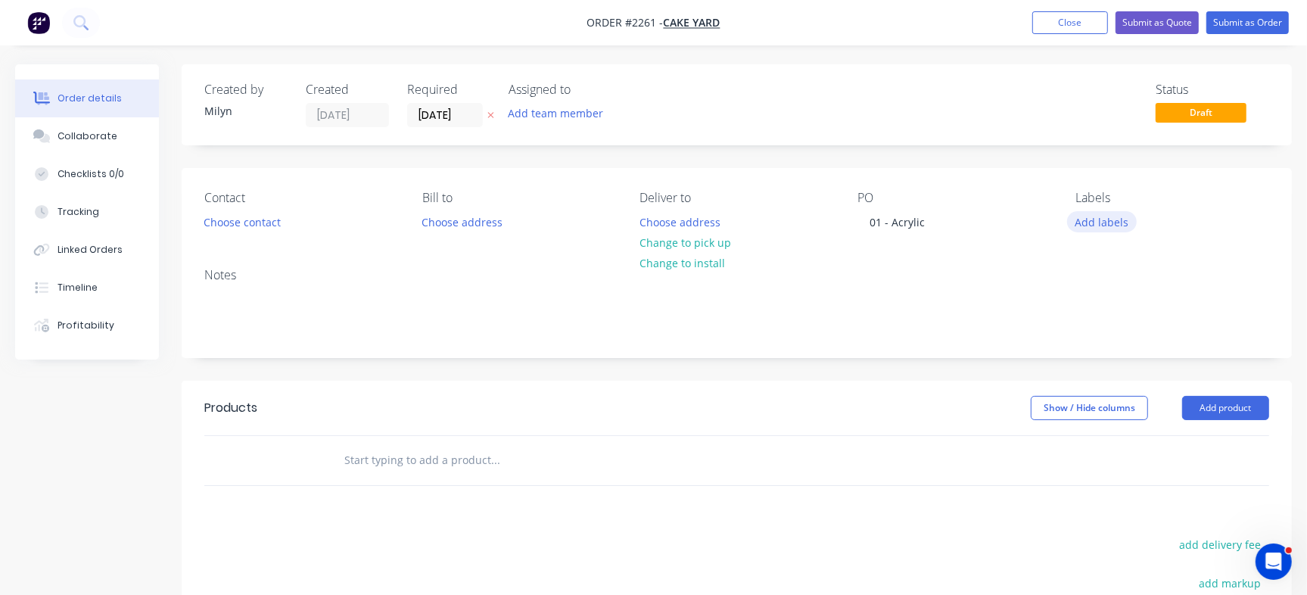
click at [1123, 217] on button "Add labels" at bounding box center [1102, 221] width 70 height 20
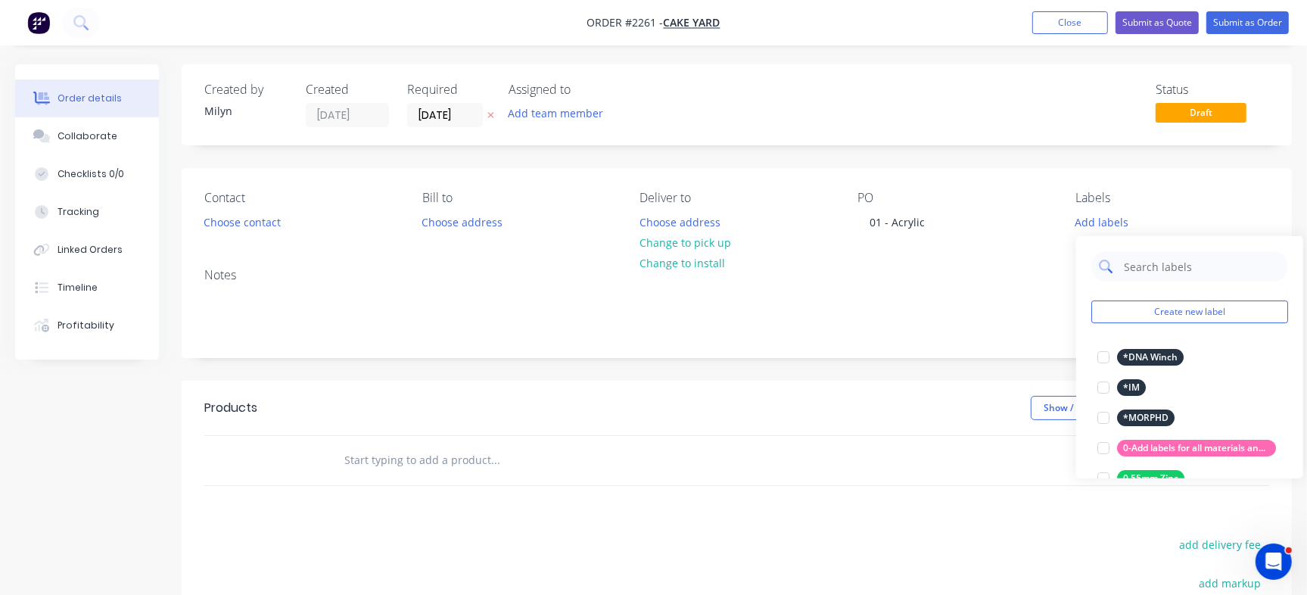
click at [1166, 262] on input "text" at bounding box center [1201, 266] width 158 height 30
type input "Quote"
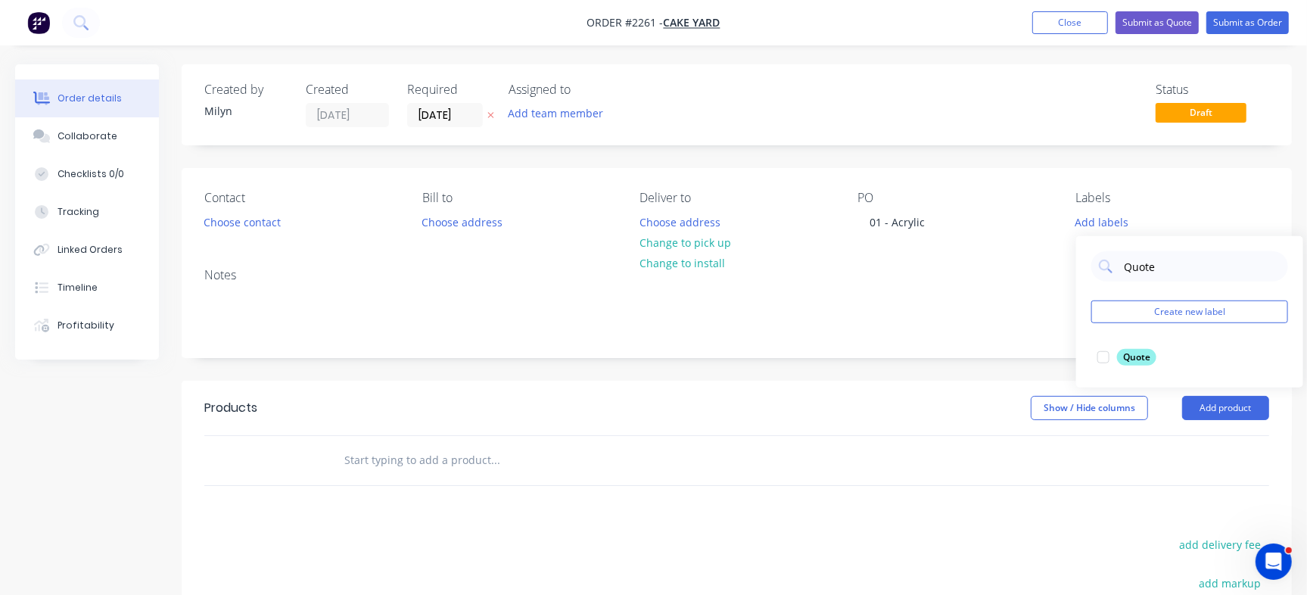
drag, startPoint x: 1112, startPoint y: 358, endPoint x: 1073, endPoint y: 278, distance: 88.3
click at [1112, 358] on div at bounding box center [1103, 357] width 30 height 30
click at [1008, 141] on div "Created by Milyn Created 09/09/25 Required 16/09/25 Assigned to Add team member…" at bounding box center [737, 104] width 1110 height 81
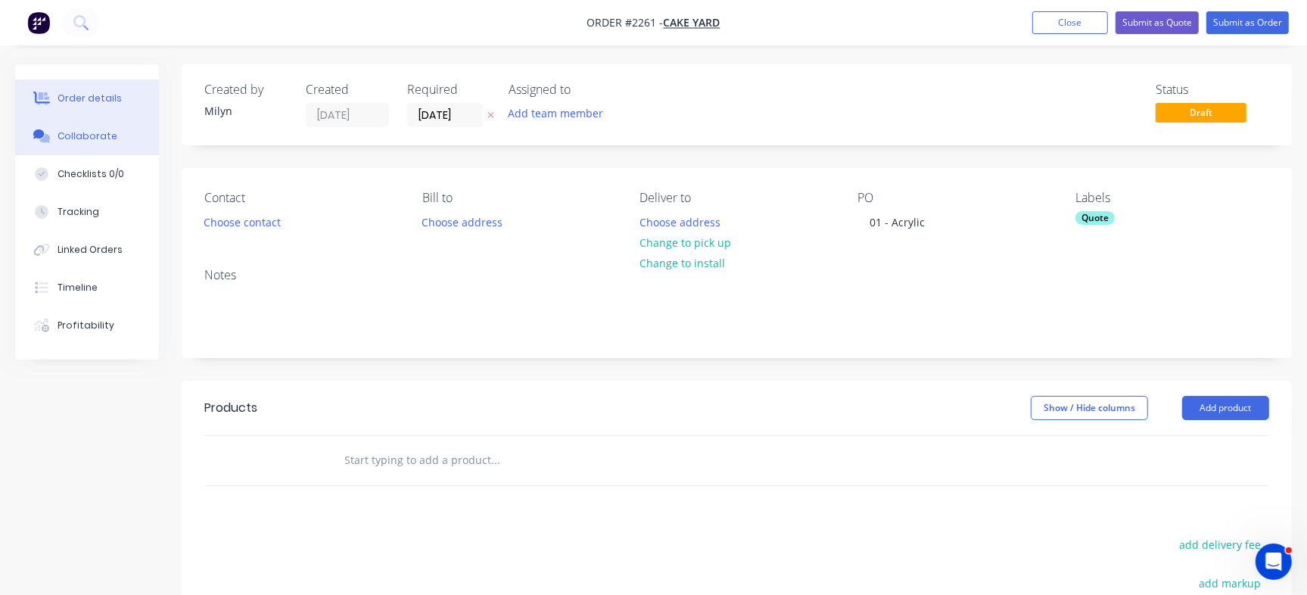
click at [78, 139] on div "Collaborate" at bounding box center [88, 136] width 60 height 14
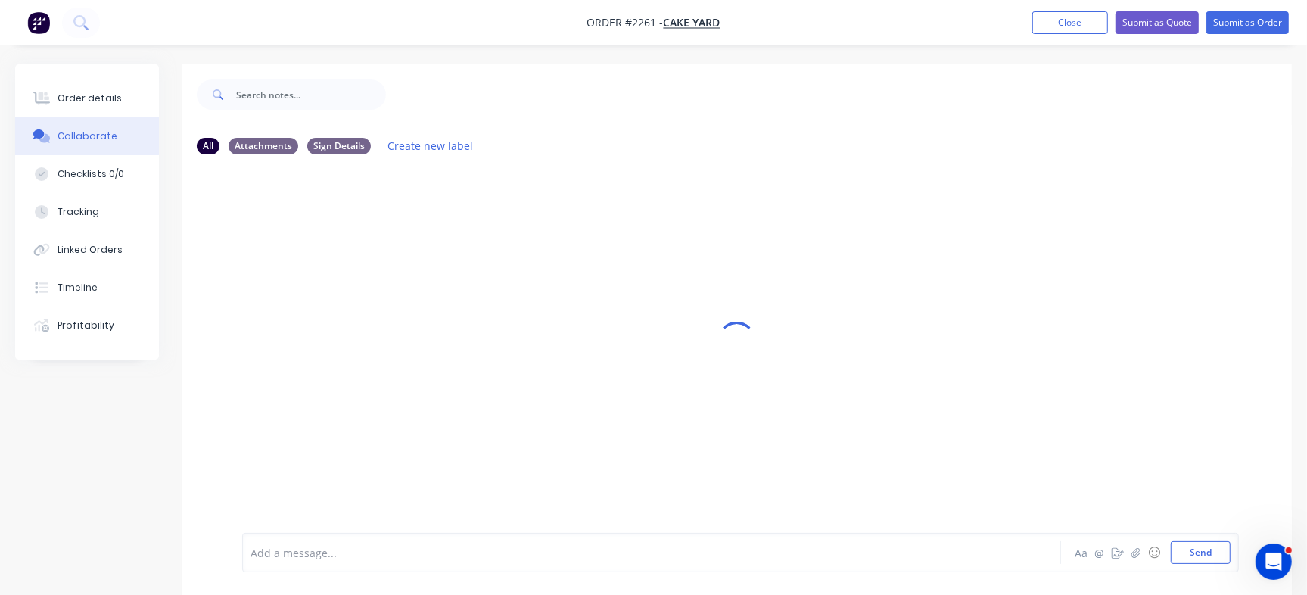
click at [385, 553] on div at bounding box center [618, 553] width 734 height 16
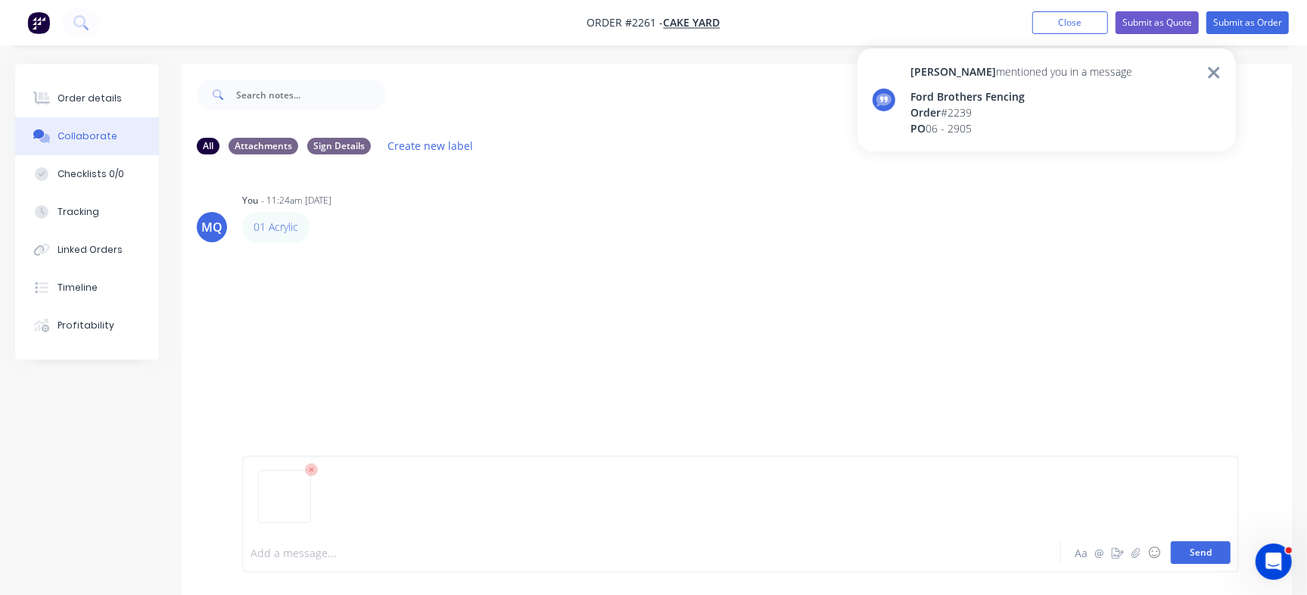
click at [1189, 550] on button "Send" at bounding box center [1201, 552] width 60 height 23
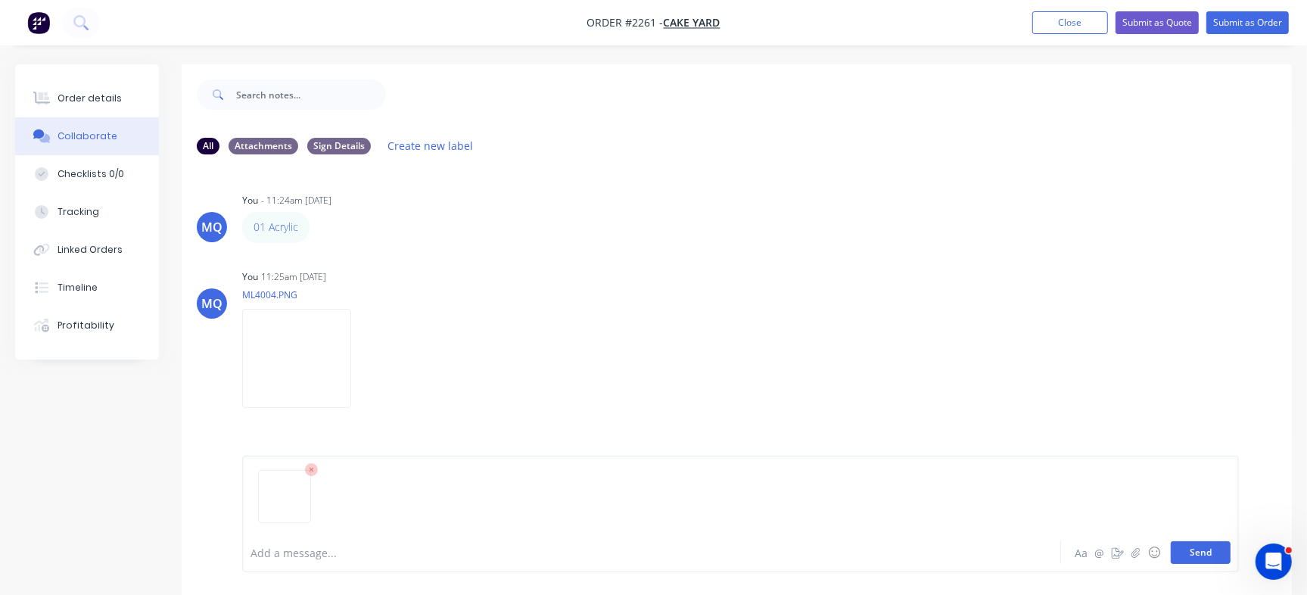
click at [1196, 549] on button "Send" at bounding box center [1201, 552] width 60 height 23
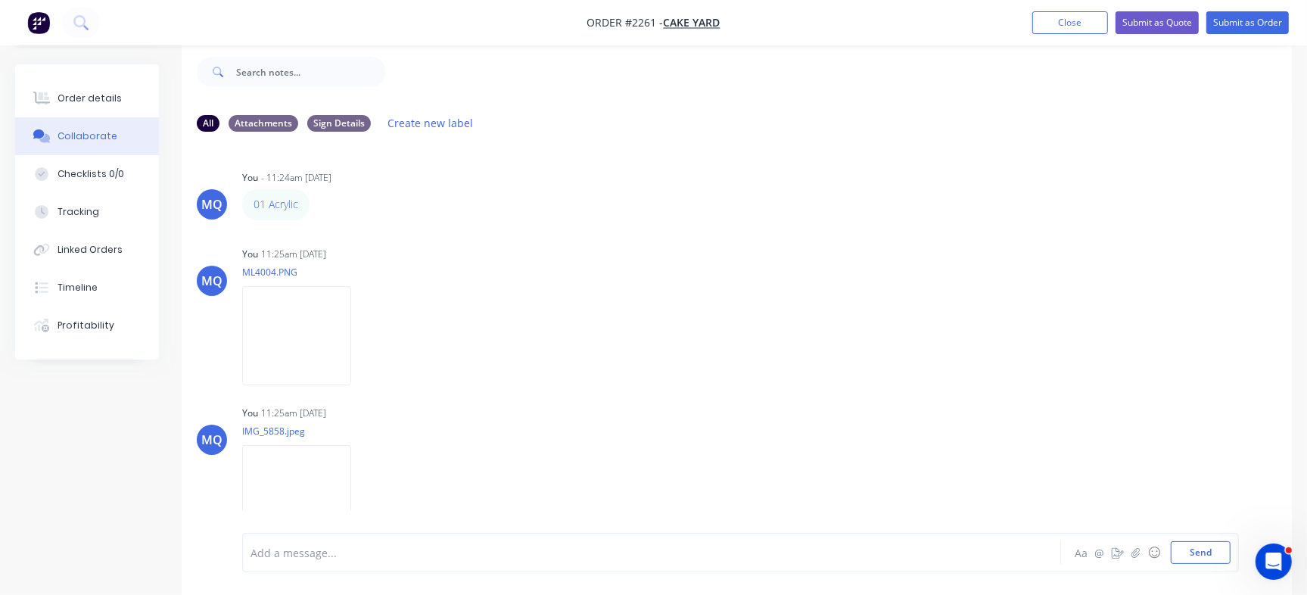
click at [498, 543] on div "Add a message..." at bounding box center [617, 552] width 735 height 23
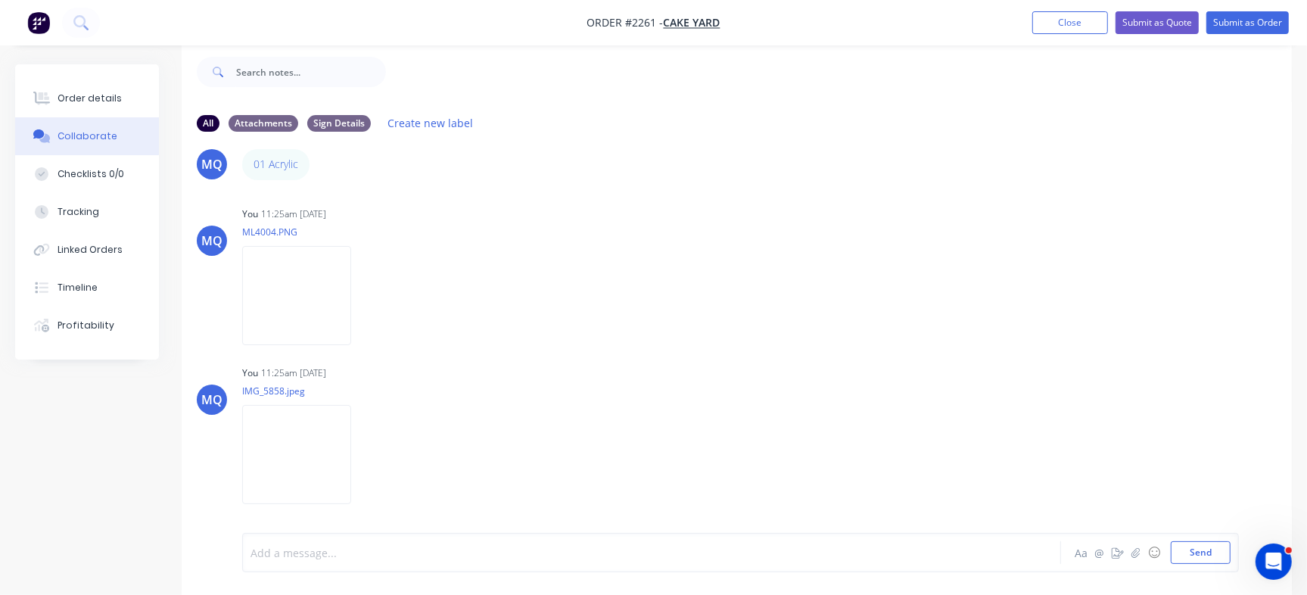
click at [571, 564] on div "Add a message... Aa @ ☺ Send" at bounding box center [740, 552] width 997 height 39
click at [569, 557] on div at bounding box center [618, 553] width 734 height 16
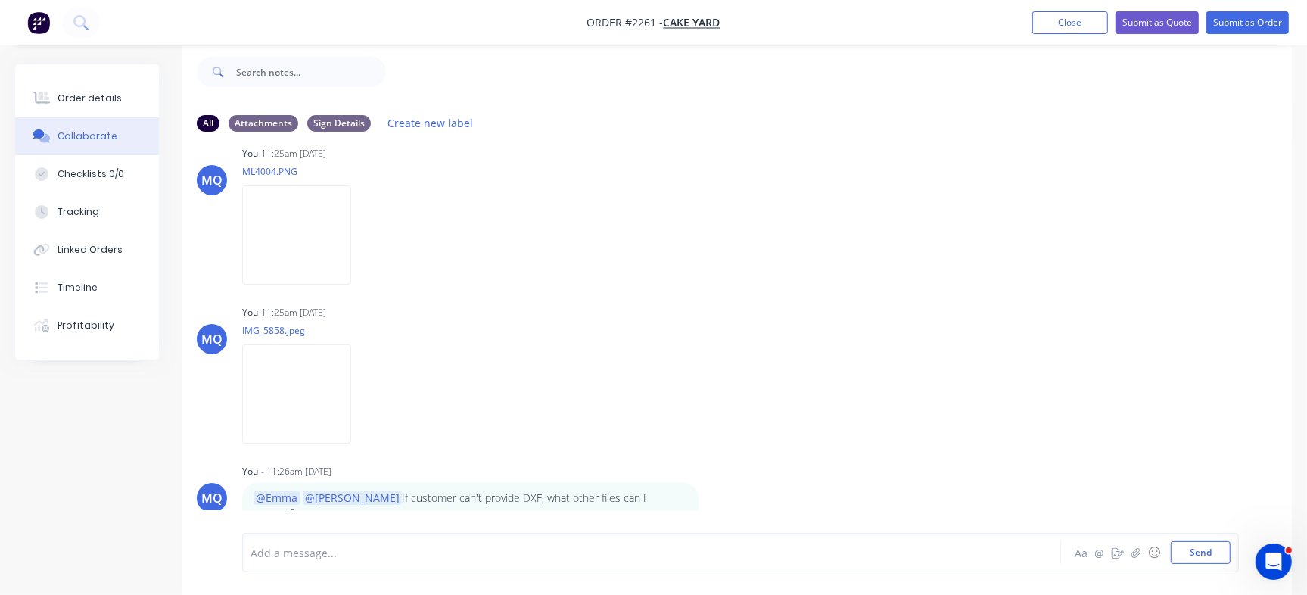
scroll to position [103, 0]
click at [91, 96] on div "Order details" at bounding box center [90, 99] width 64 height 14
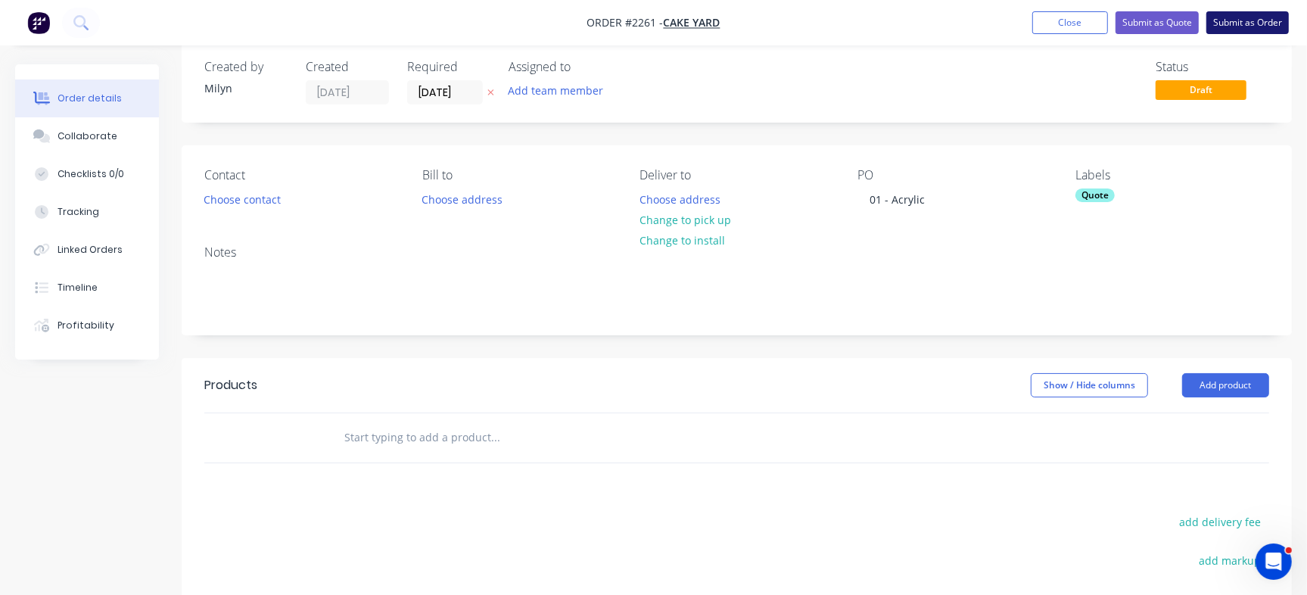
click at [1271, 30] on button "Submit as Order" at bounding box center [1247, 22] width 82 height 23
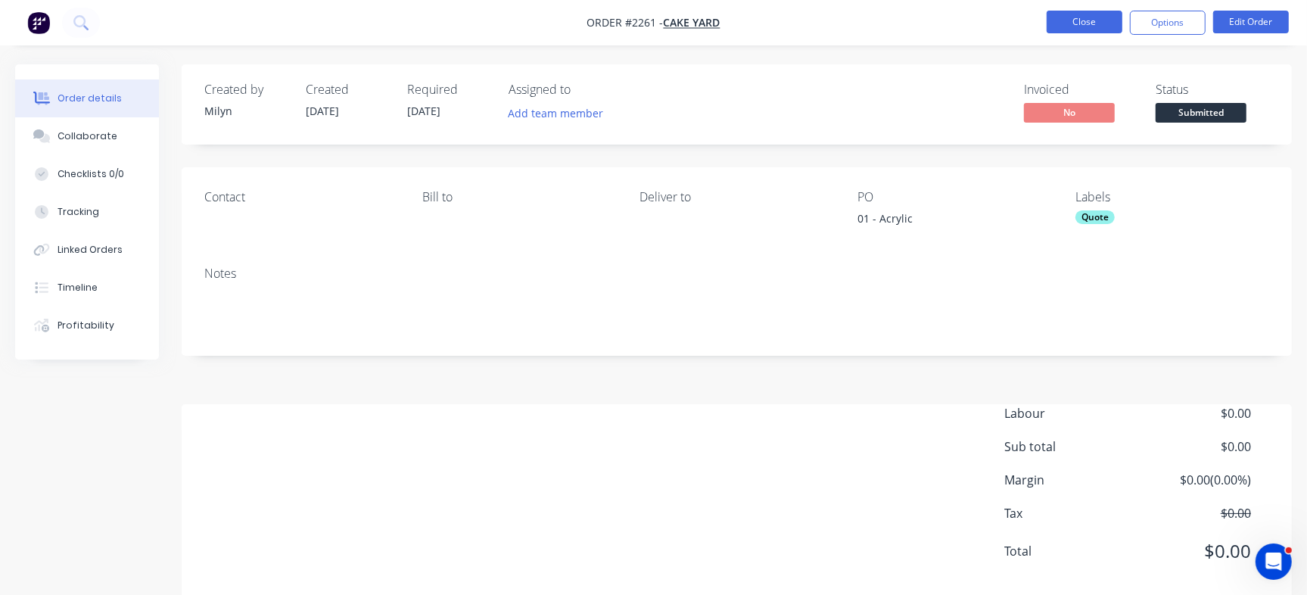
click at [1094, 26] on button "Close" at bounding box center [1084, 22] width 76 height 23
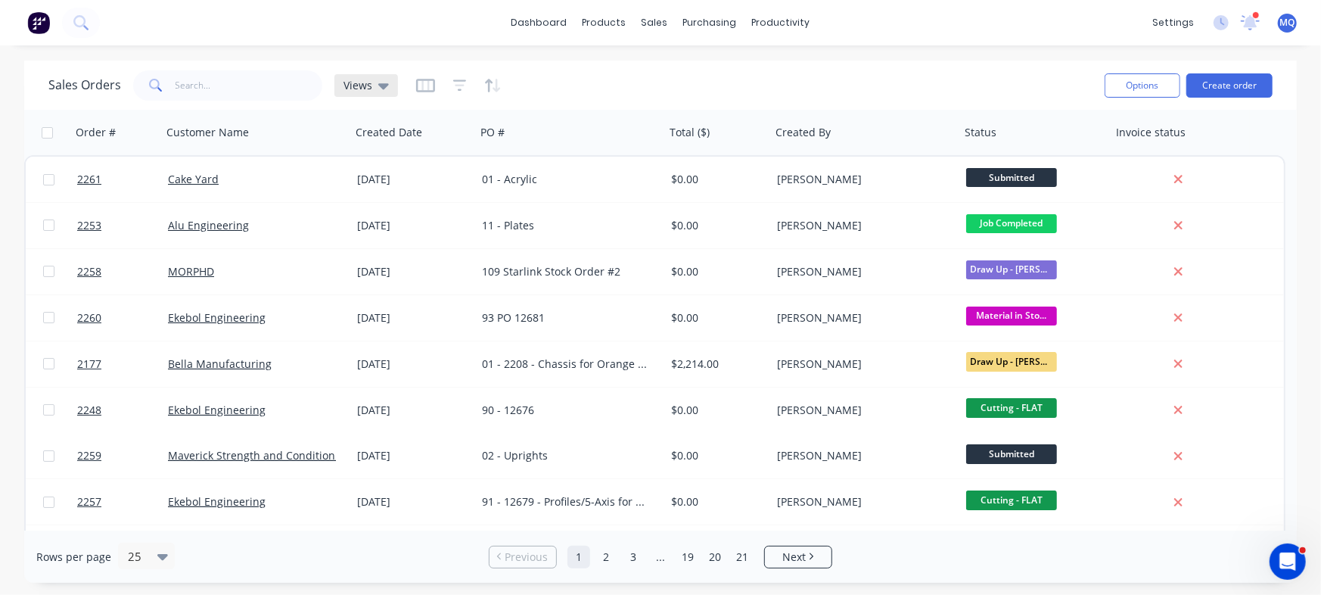
click at [363, 81] on span "Views" at bounding box center [358, 85] width 29 height 16
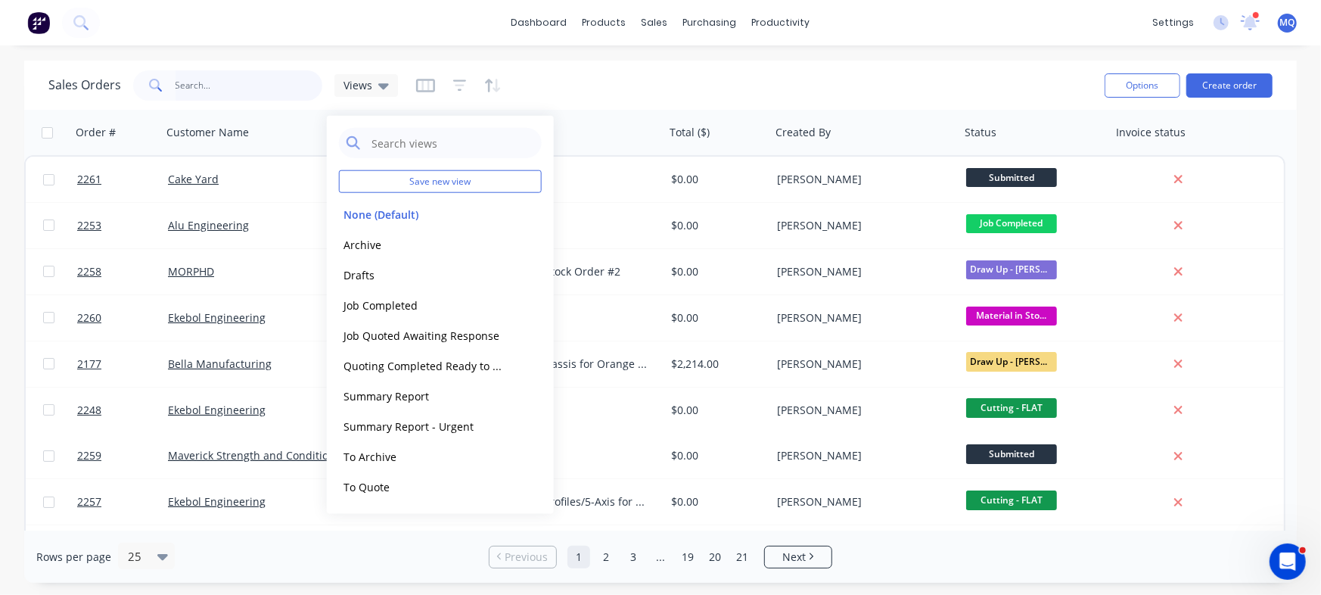
click at [252, 95] on input "text" at bounding box center [250, 85] width 148 height 30
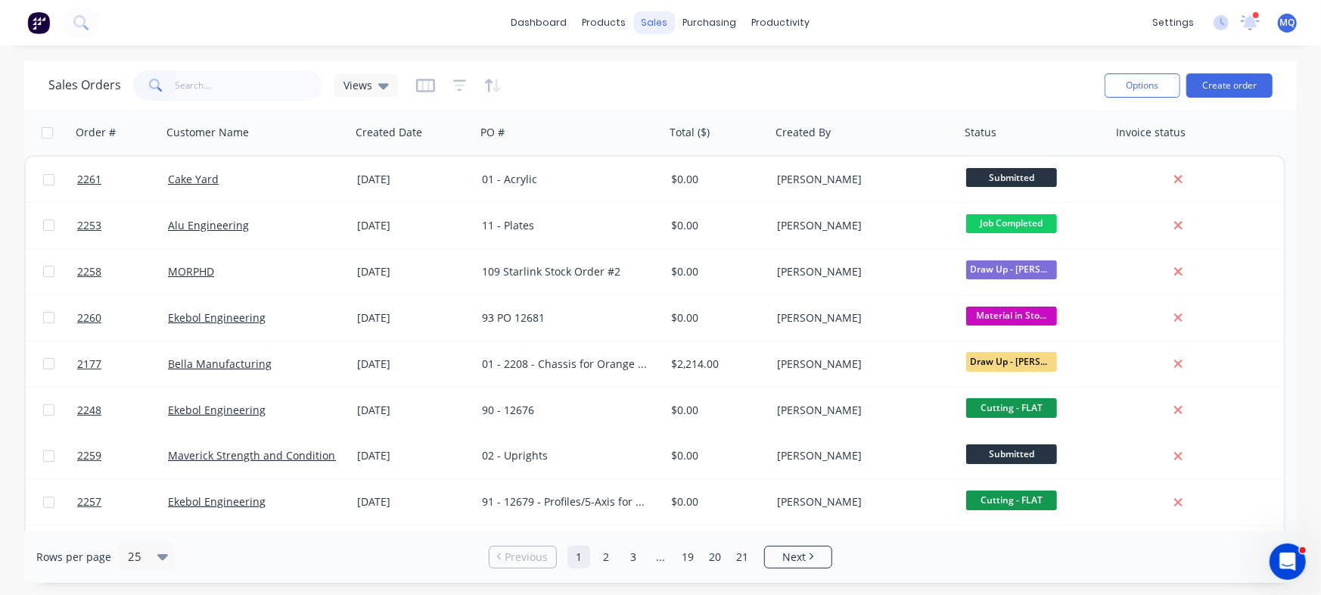
click at [661, 28] on div "sales" at bounding box center [655, 22] width 42 height 23
click at [681, 96] on div "Customers" at bounding box center [707, 103] width 54 height 14
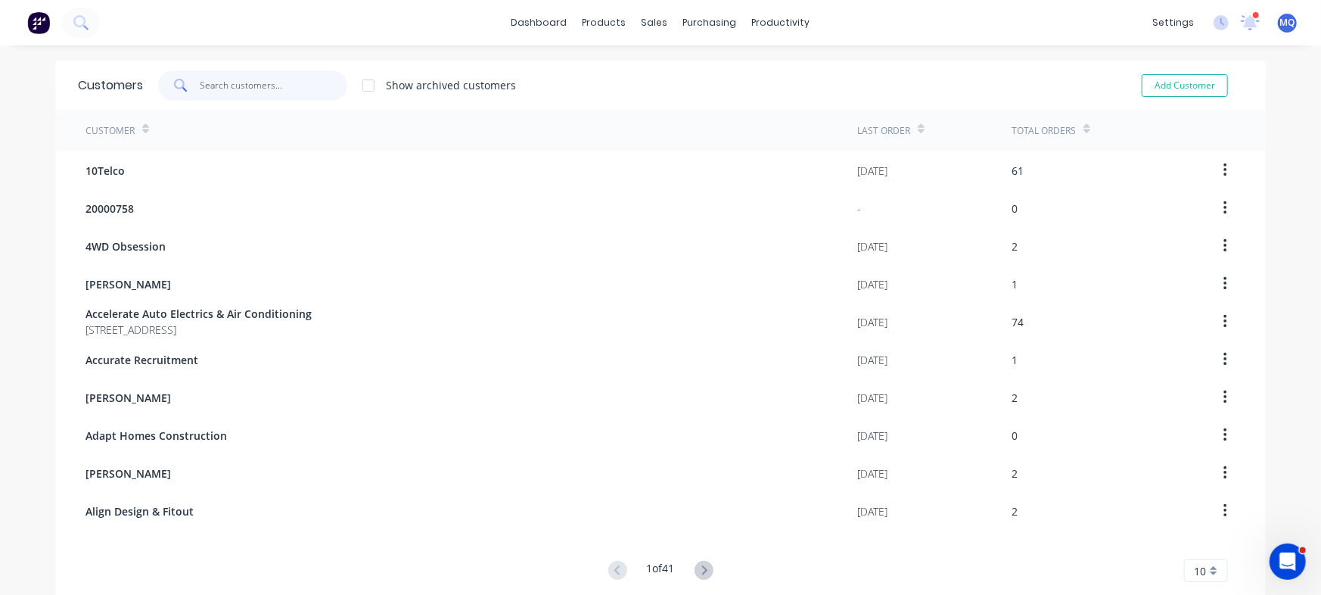
click at [270, 77] on input "text" at bounding box center [275, 85] width 148 height 30
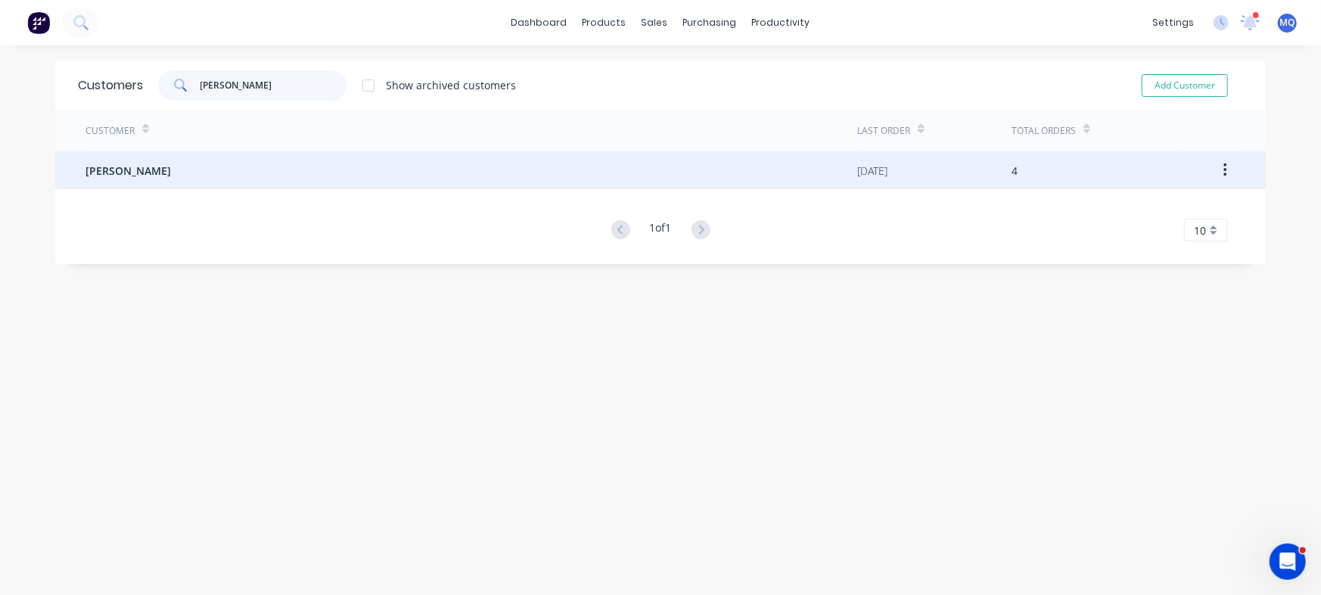
type input "[PERSON_NAME]"
click at [251, 161] on div "[PERSON_NAME]" at bounding box center [472, 170] width 772 height 38
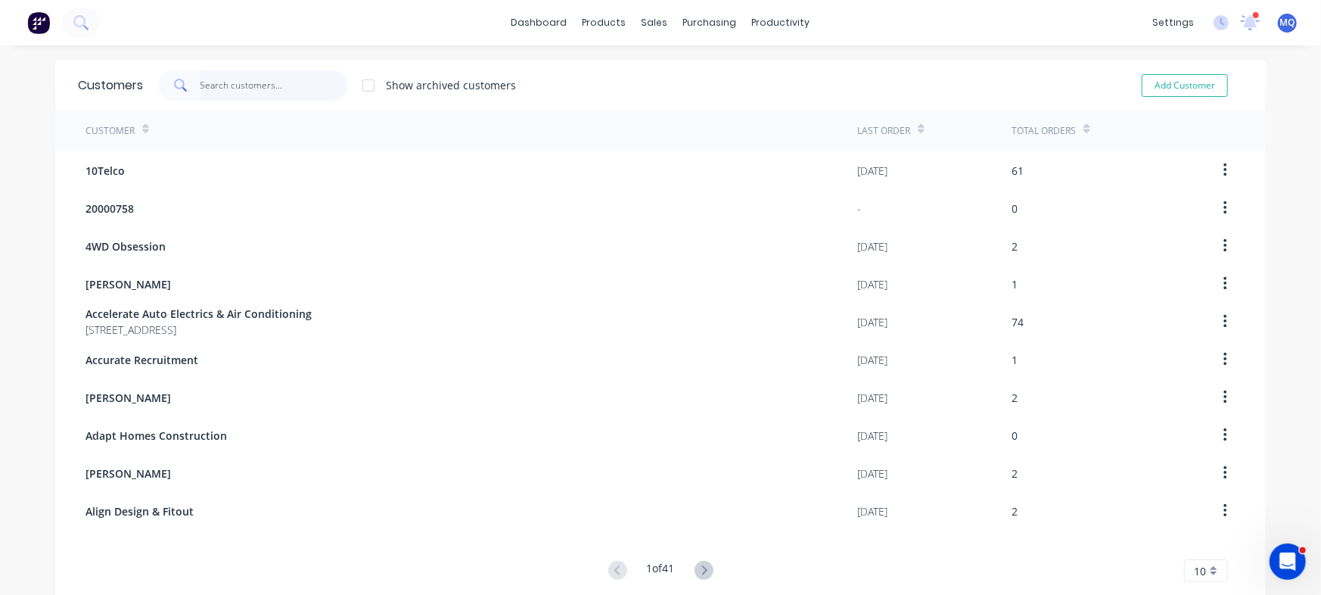
click at [234, 89] on input "text" at bounding box center [275, 85] width 148 height 30
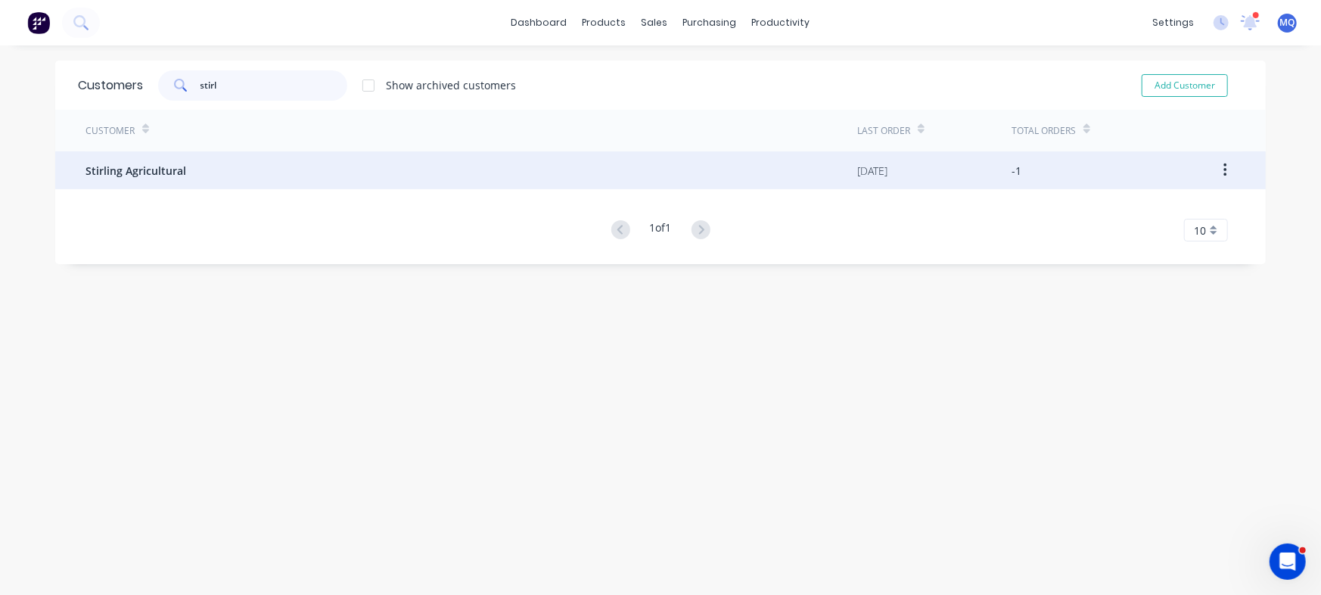
type input "stirl"
click at [210, 163] on div "Stirling Agricultural" at bounding box center [472, 170] width 772 height 38
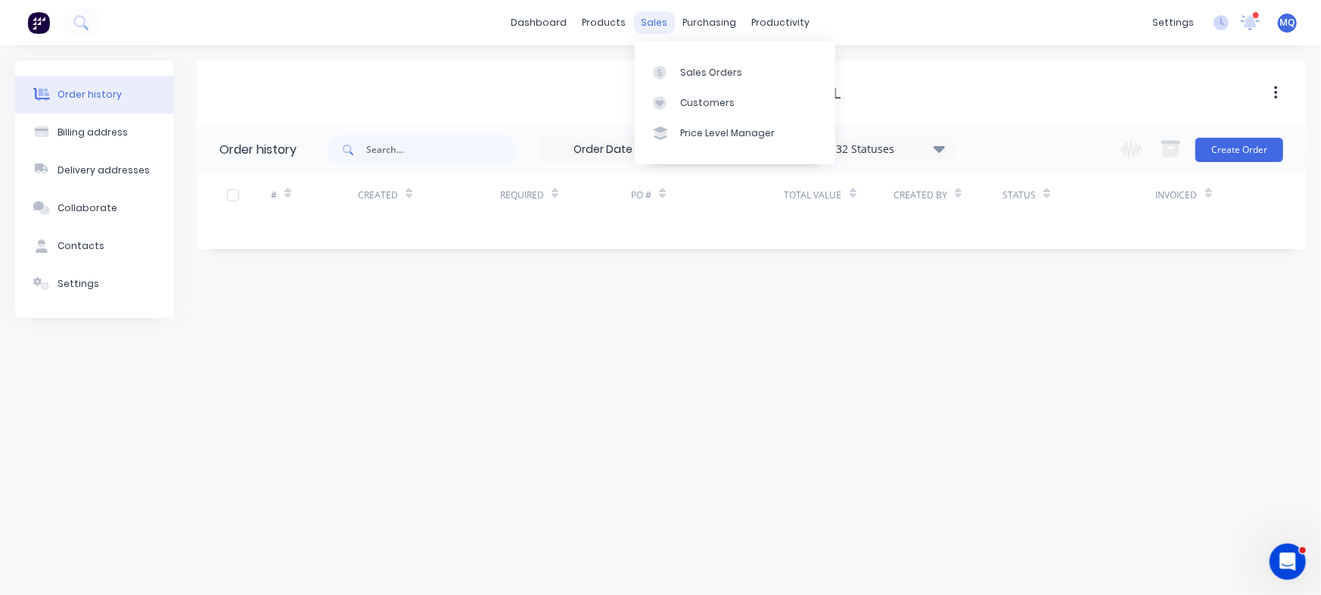
click at [664, 14] on div "sales" at bounding box center [655, 22] width 42 height 23
click at [659, 59] on link "Sales Orders" at bounding box center [735, 72] width 201 height 30
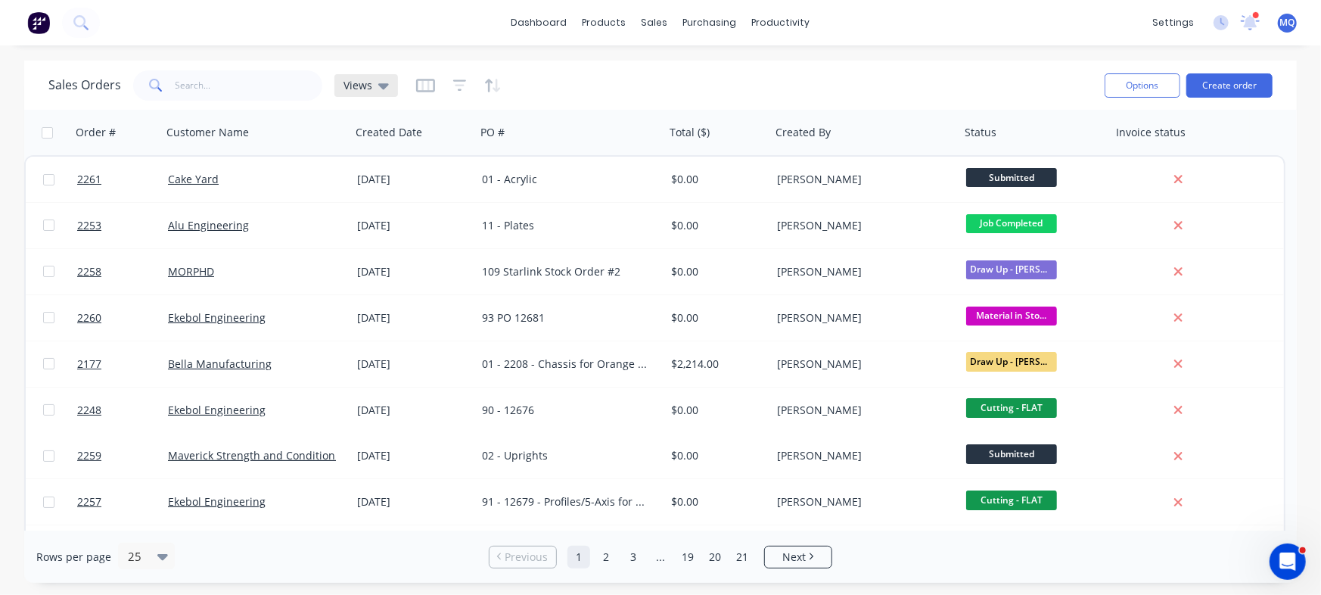
click at [369, 82] on span "Views" at bounding box center [358, 85] width 29 height 16
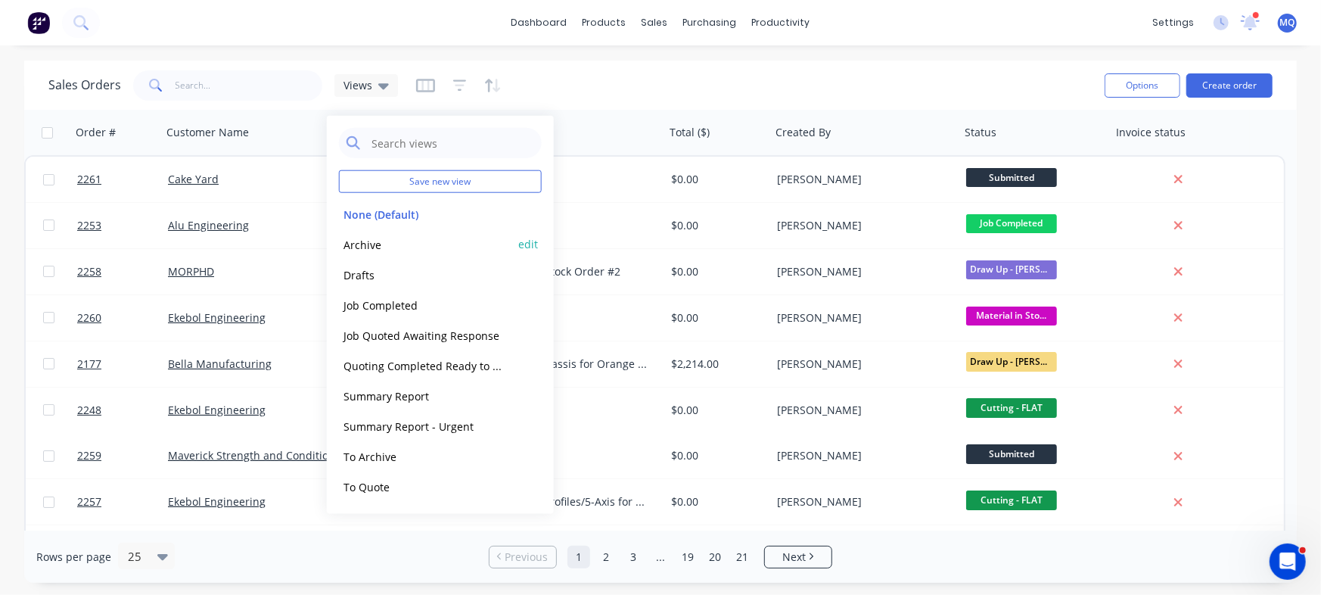
click at [362, 243] on button "Archive" at bounding box center [425, 243] width 173 height 17
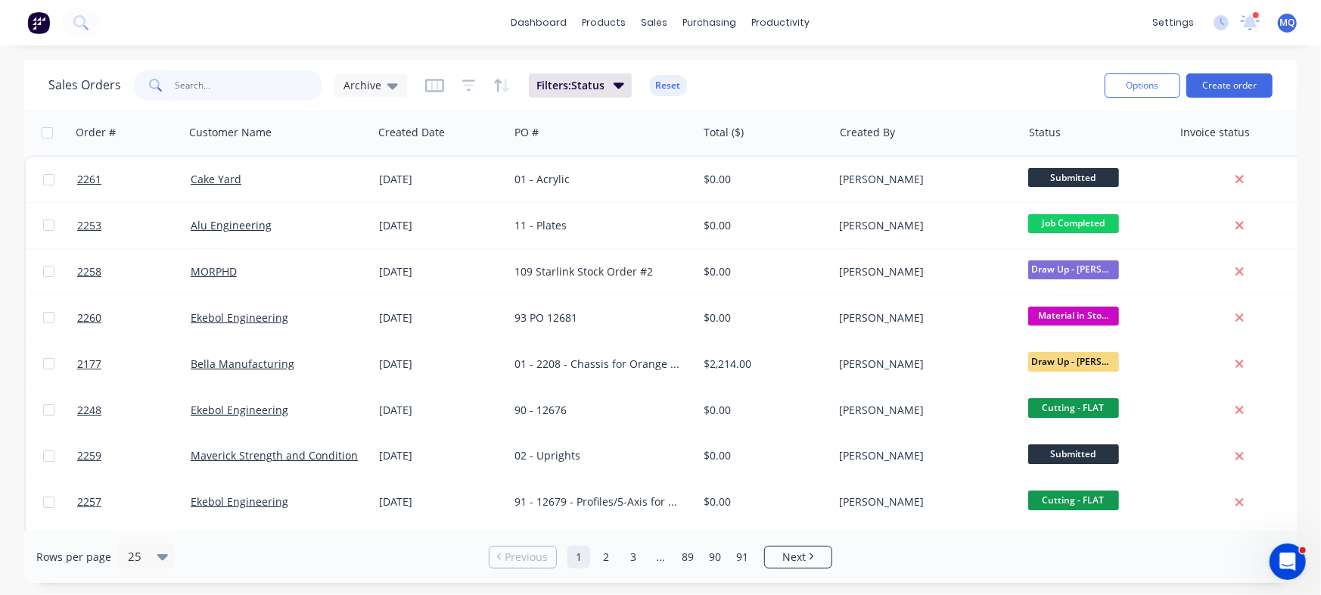
click at [225, 79] on input "text" at bounding box center [250, 85] width 148 height 30
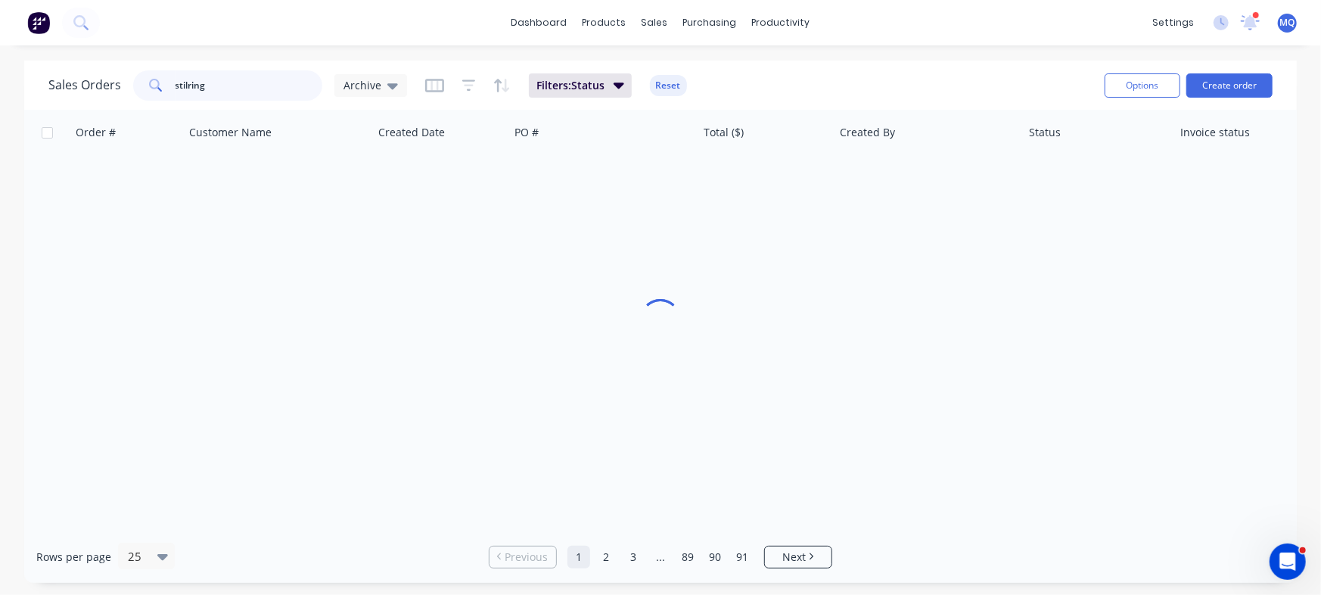
click at [225, 79] on input "stilring" at bounding box center [250, 85] width 148 height 30
type input "stirling"
click at [267, 93] on input "stirling" at bounding box center [250, 85] width 148 height 30
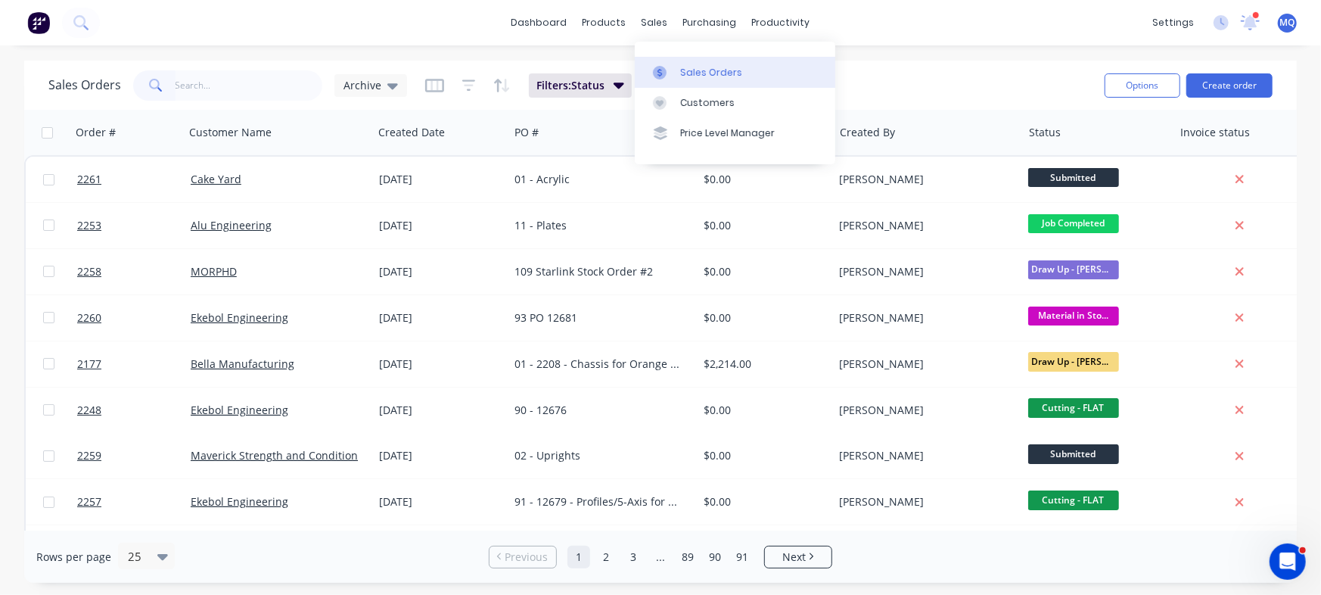
click at [671, 57] on link "Sales Orders" at bounding box center [735, 72] width 201 height 30
click at [686, 106] on div "Customers" at bounding box center [707, 103] width 54 height 14
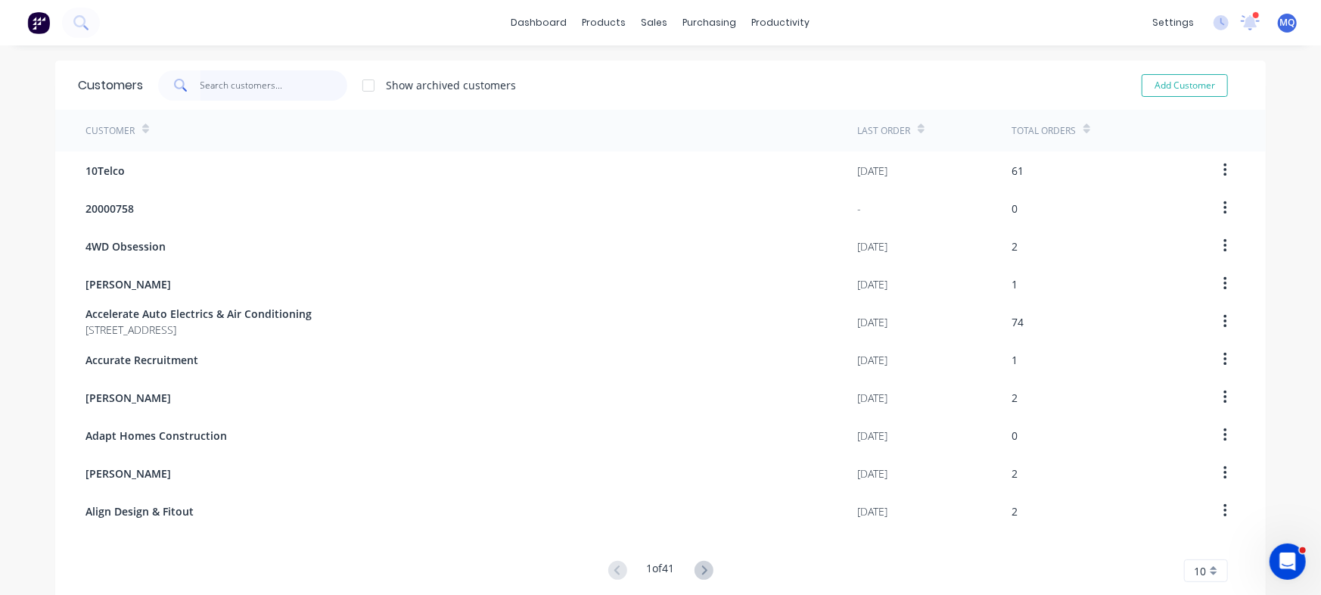
click at [244, 81] on input "text" at bounding box center [275, 85] width 148 height 30
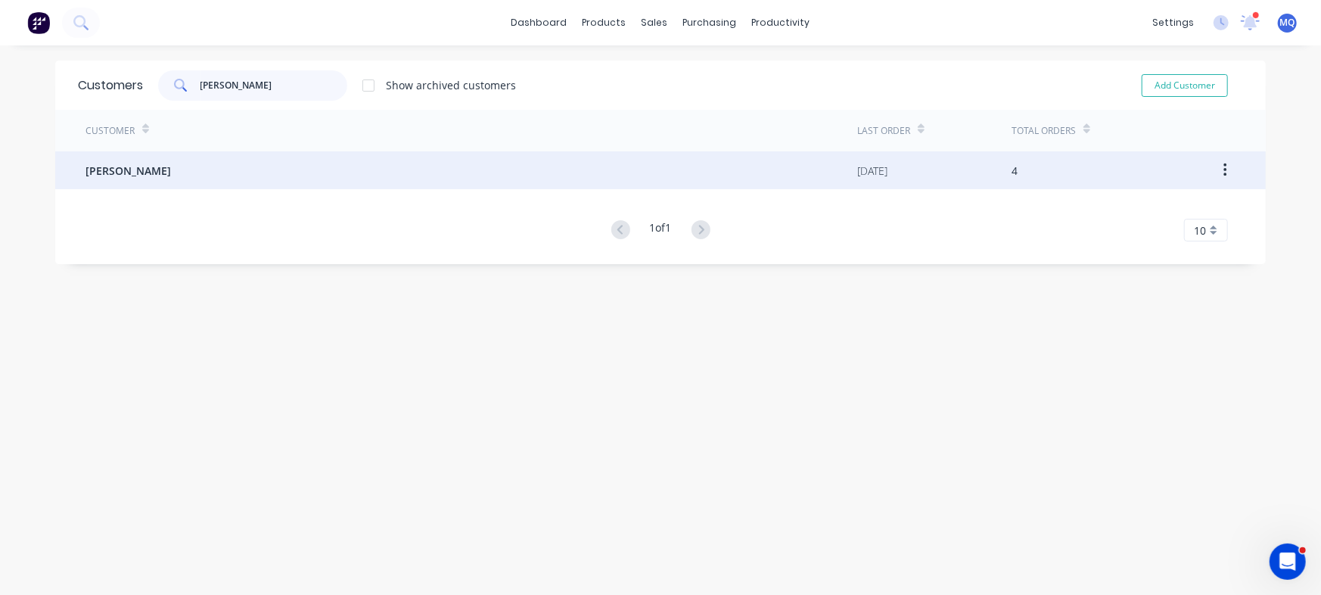
type input "bob"
click at [242, 167] on div "[PERSON_NAME]" at bounding box center [472, 170] width 772 height 38
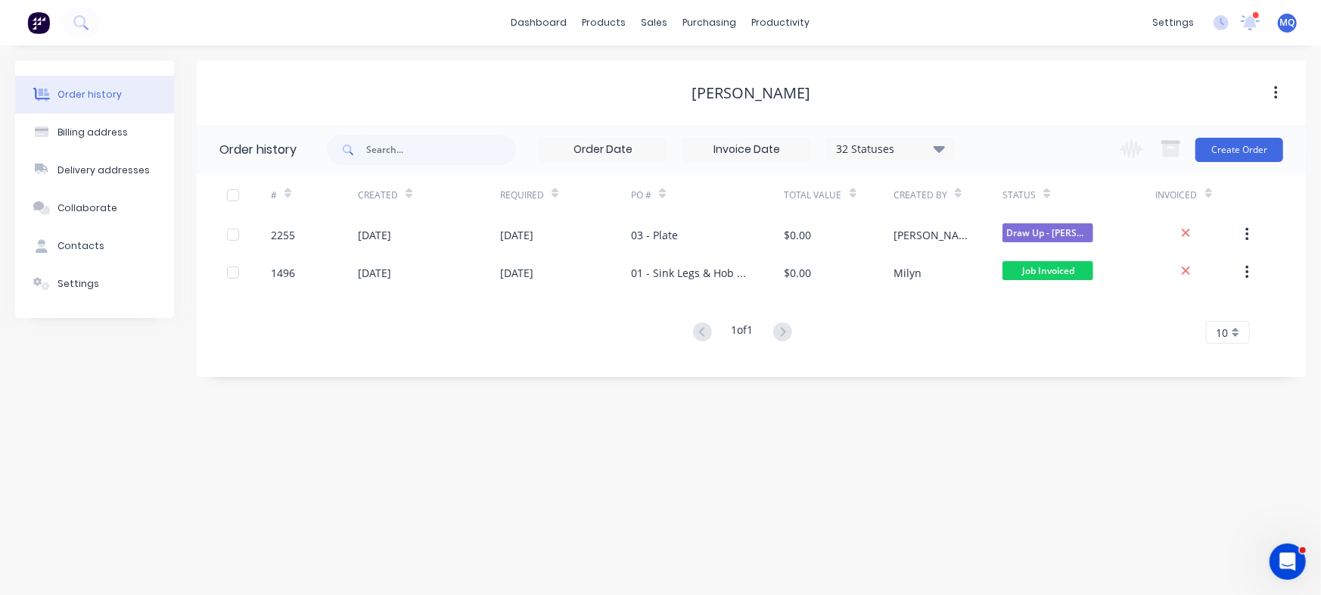
click at [1280, 90] on button "button" at bounding box center [1276, 92] width 36 height 27
click at [462, 447] on div "Order history Billing address Delivery addresses Collaborate Contacts Settings …" at bounding box center [660, 319] width 1321 height 549
click at [110, 123] on button "Billing address" at bounding box center [94, 133] width 159 height 38
select select "AU"
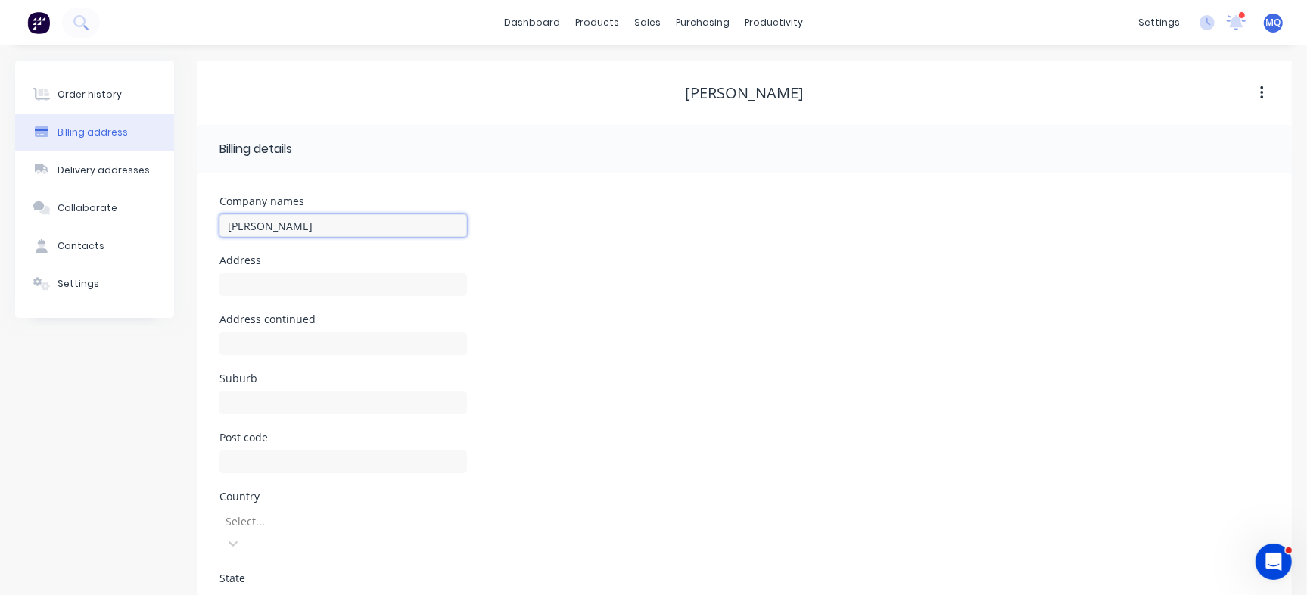
click at [229, 219] on input "[PERSON_NAME]" at bounding box center [342, 225] width 247 height 23
click at [420, 219] on input "Stirling Agricultural (Bob Graham" at bounding box center [342, 225] width 247 height 23
type input "Stirling Agricultural ([PERSON_NAME])"
click at [559, 330] on div "Address continued" at bounding box center [744, 343] width 1050 height 59
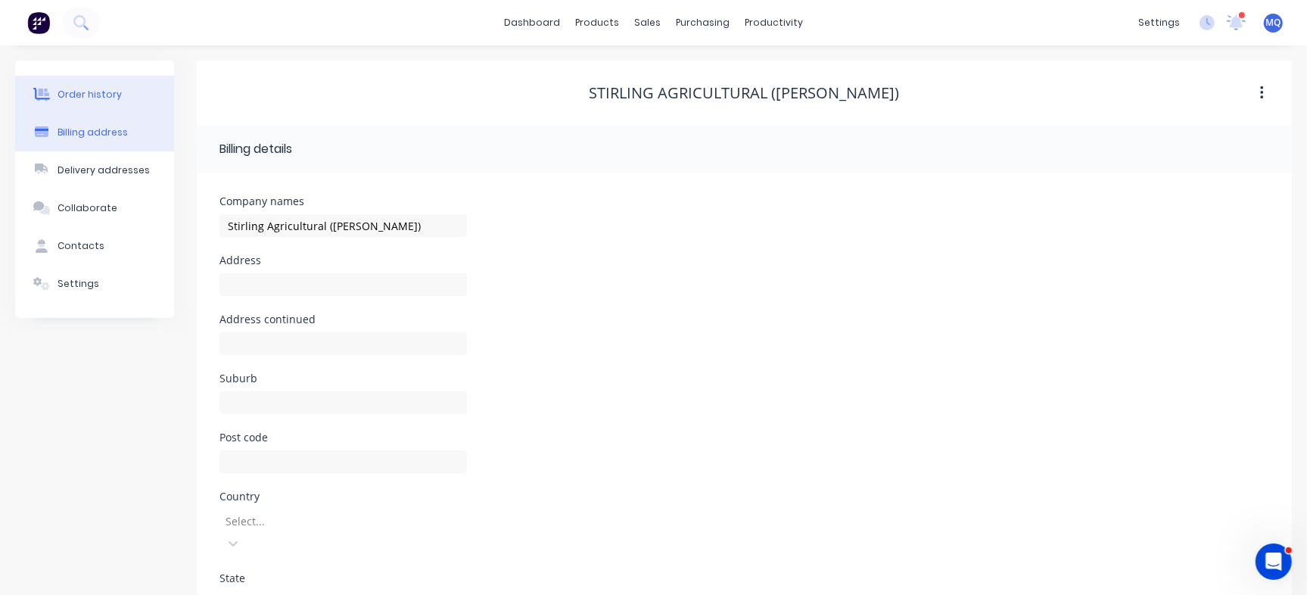
click at [107, 86] on button "Order history" at bounding box center [94, 95] width 159 height 38
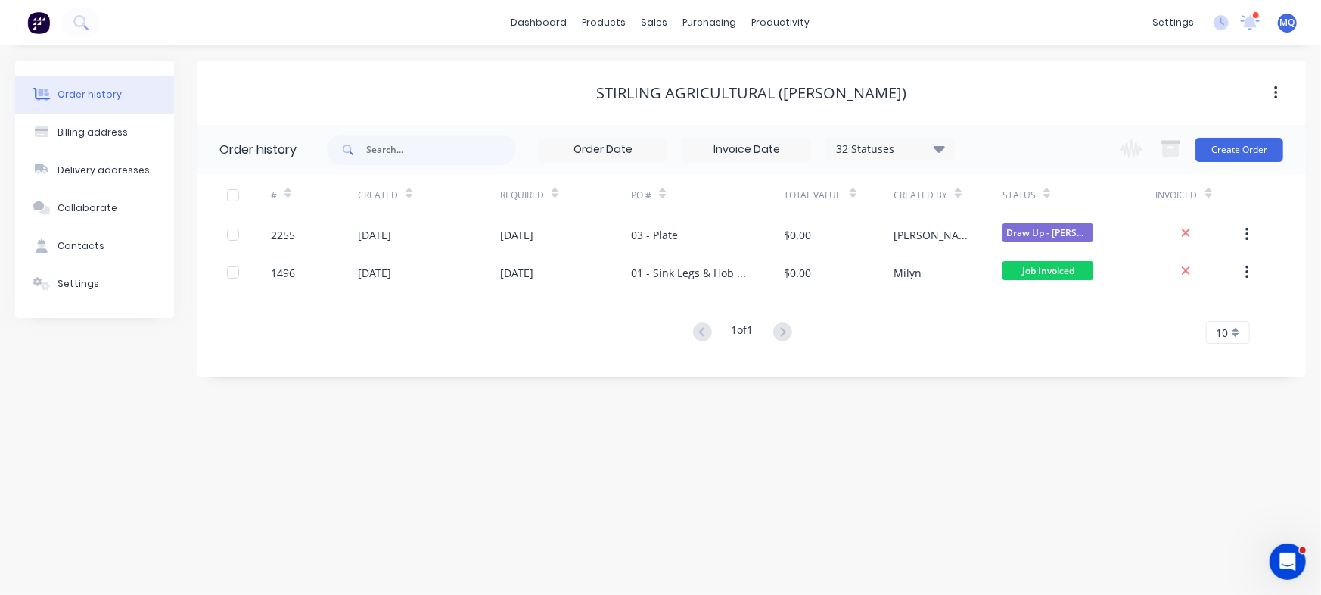
click at [904, 472] on div "Order history Billing address Delivery addresses Collaborate Contacts Settings …" at bounding box center [660, 319] width 1321 height 549
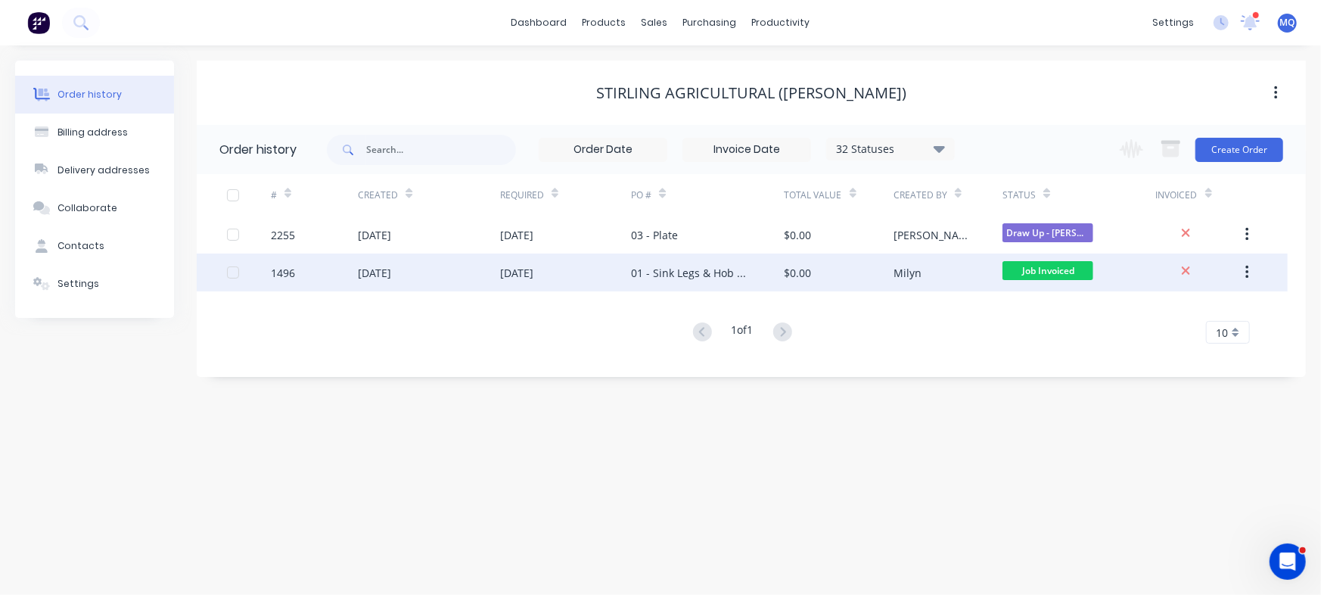
click at [754, 272] on div "01 - Sink Legs & Hob Wall Support" at bounding box center [707, 272] width 153 height 38
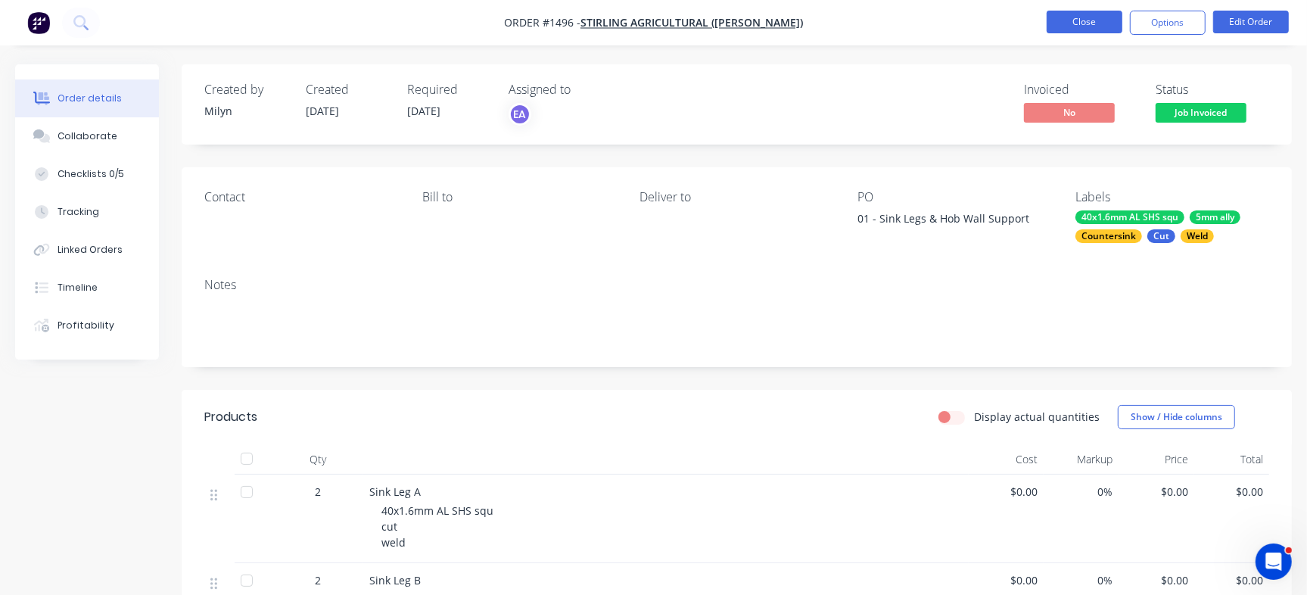
click at [1076, 20] on button "Close" at bounding box center [1084, 22] width 76 height 23
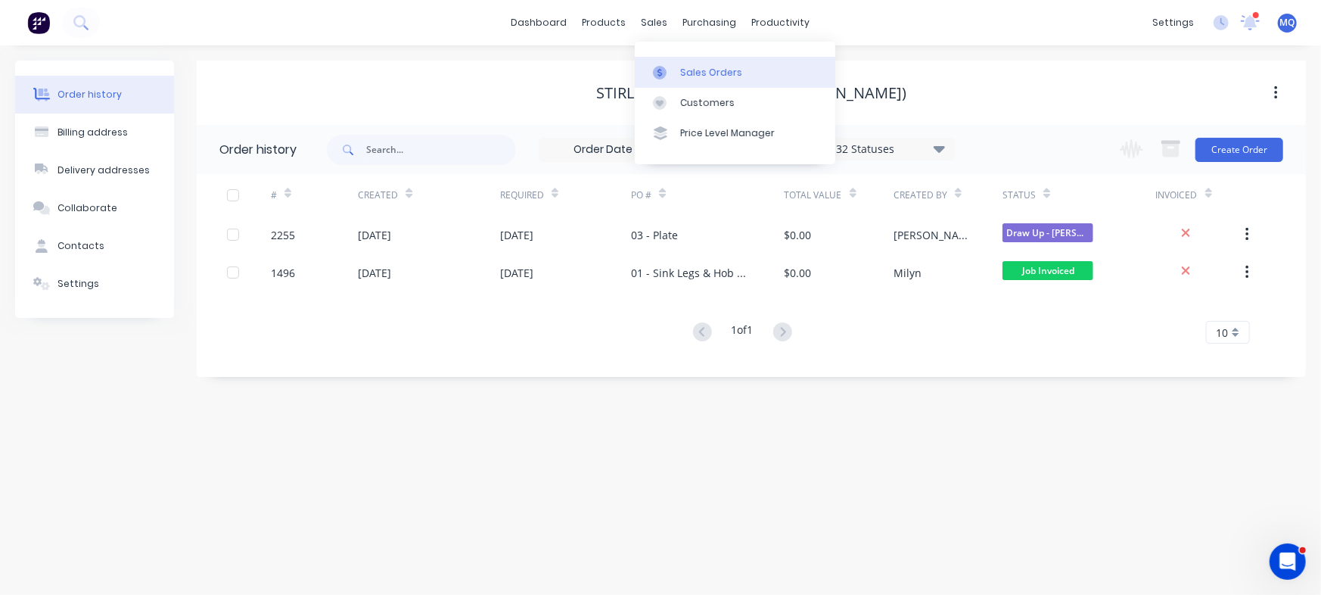
click at [674, 64] on link "Sales Orders" at bounding box center [735, 72] width 201 height 30
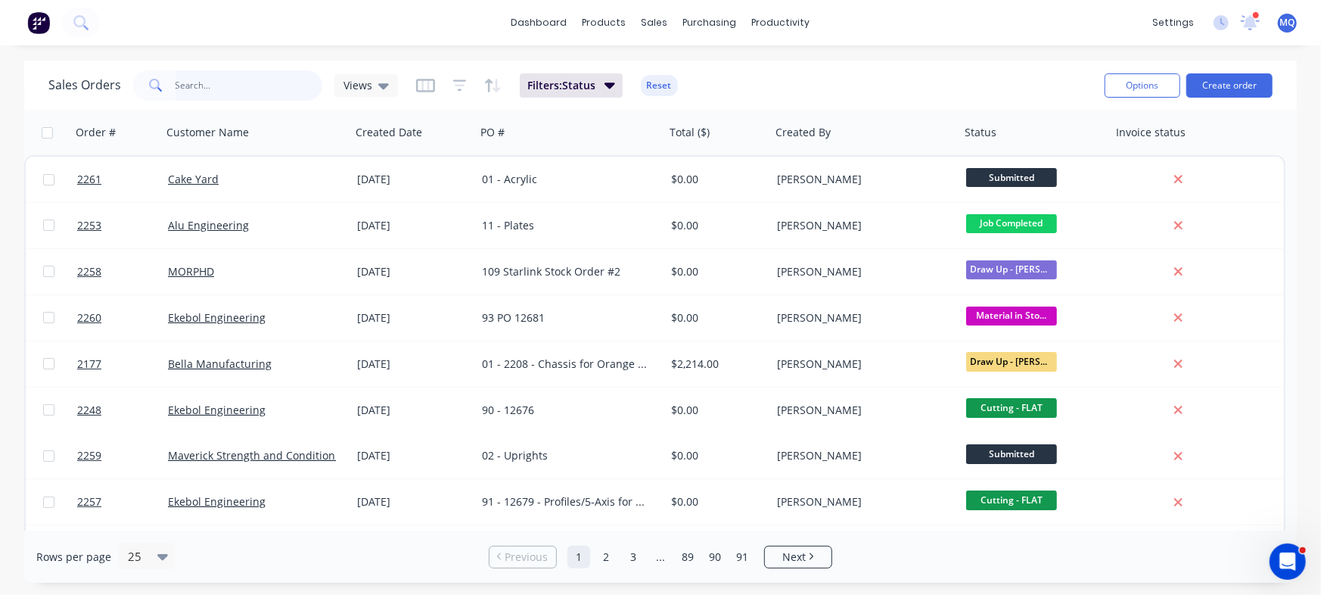
click at [227, 86] on input "text" at bounding box center [250, 85] width 148 height 30
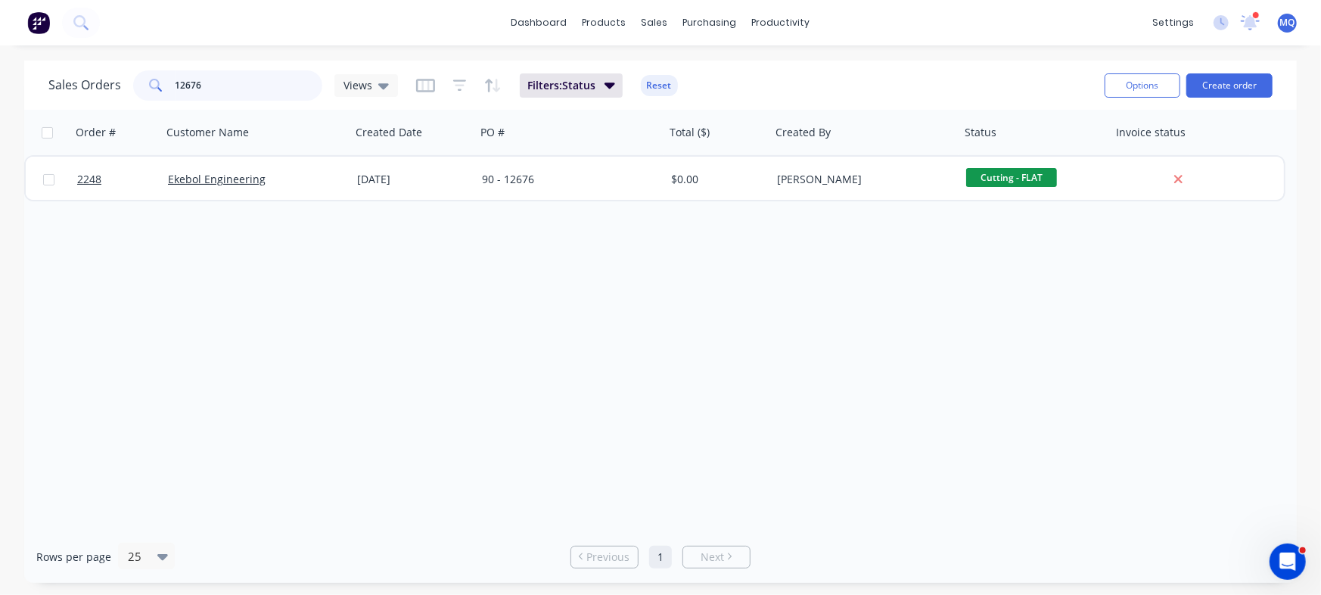
click at [222, 91] on input "12676" at bounding box center [250, 85] width 148 height 30
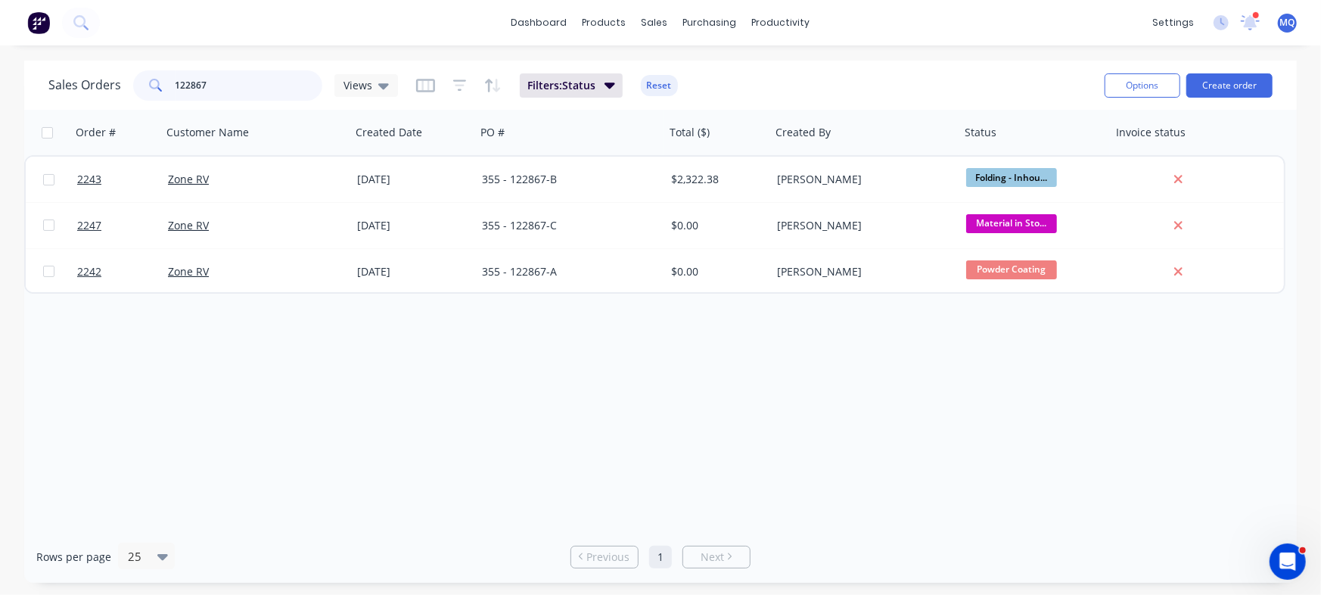
click at [242, 88] on input "122867" at bounding box center [250, 85] width 148 height 30
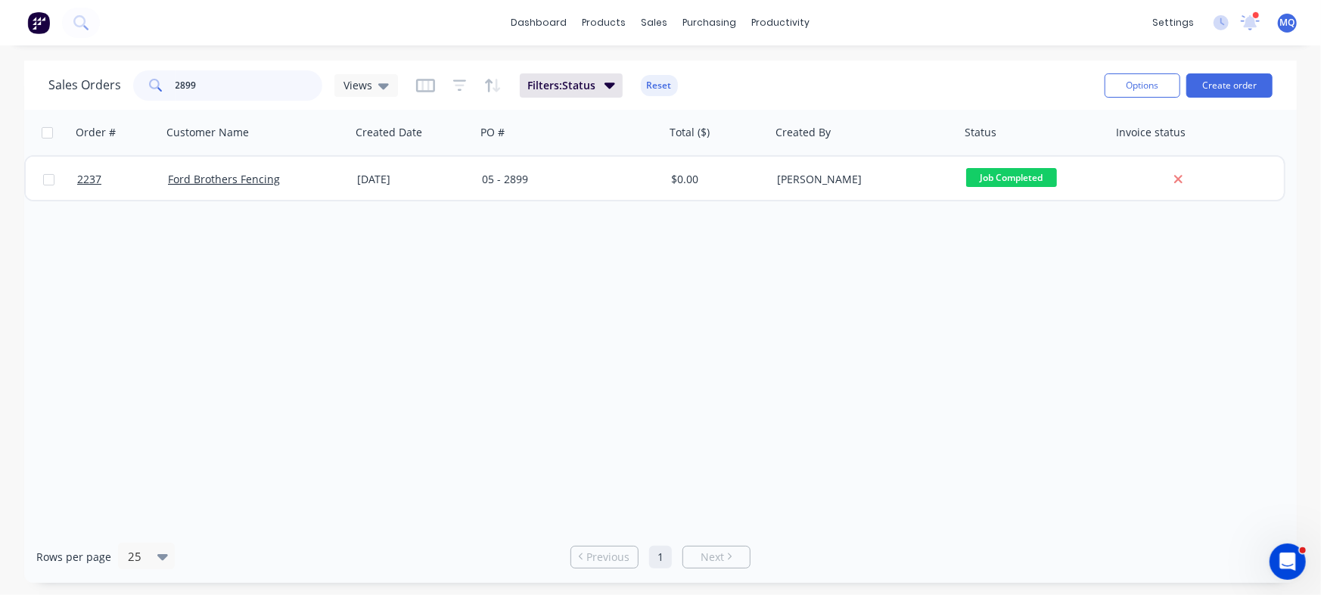
click at [221, 88] on input "2899" at bounding box center [250, 85] width 148 height 30
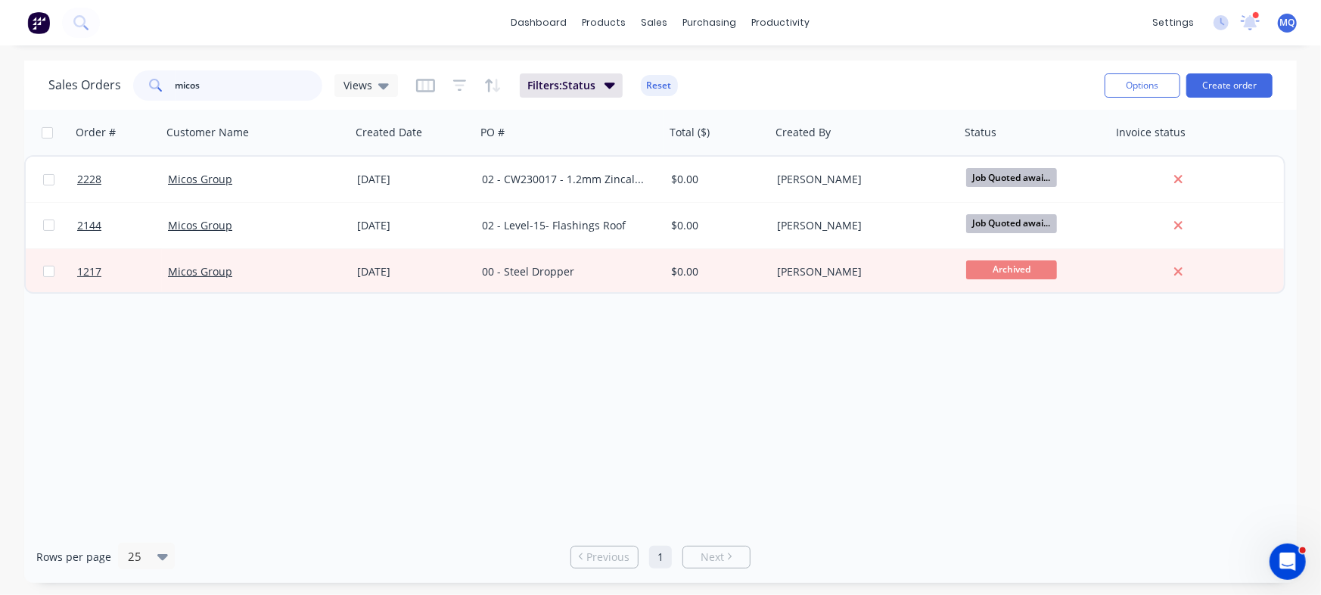
click at [210, 94] on input "micos" at bounding box center [250, 85] width 148 height 30
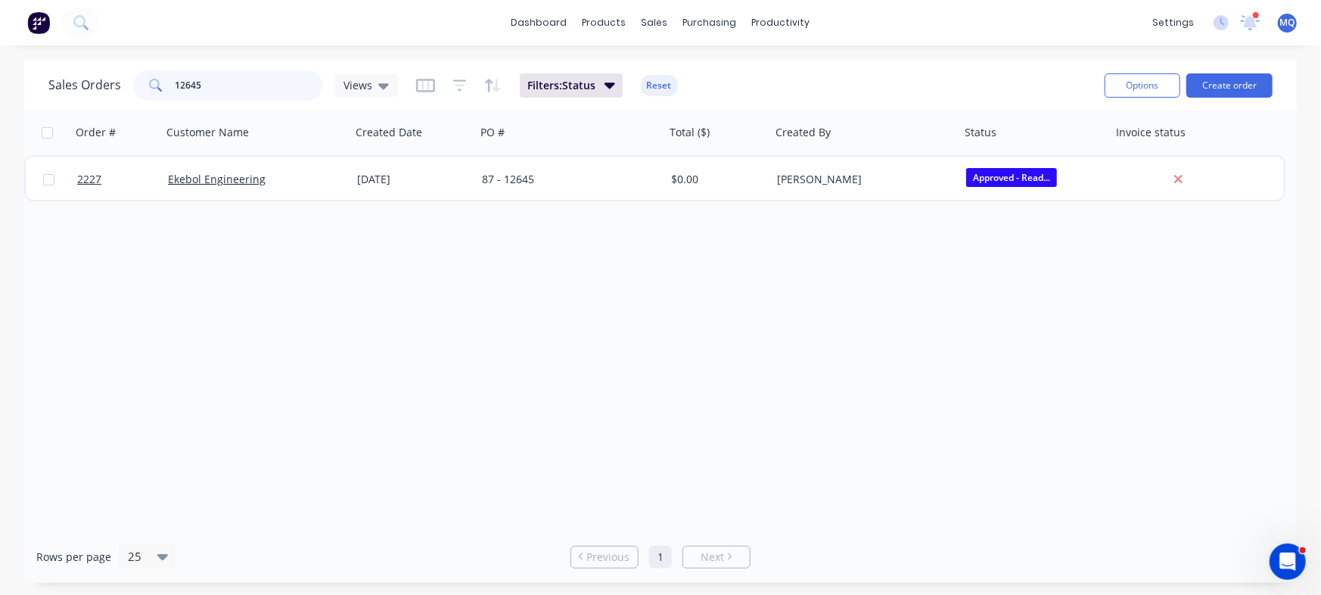
click at [235, 83] on input "12645" at bounding box center [250, 85] width 148 height 30
type input "safe fab"
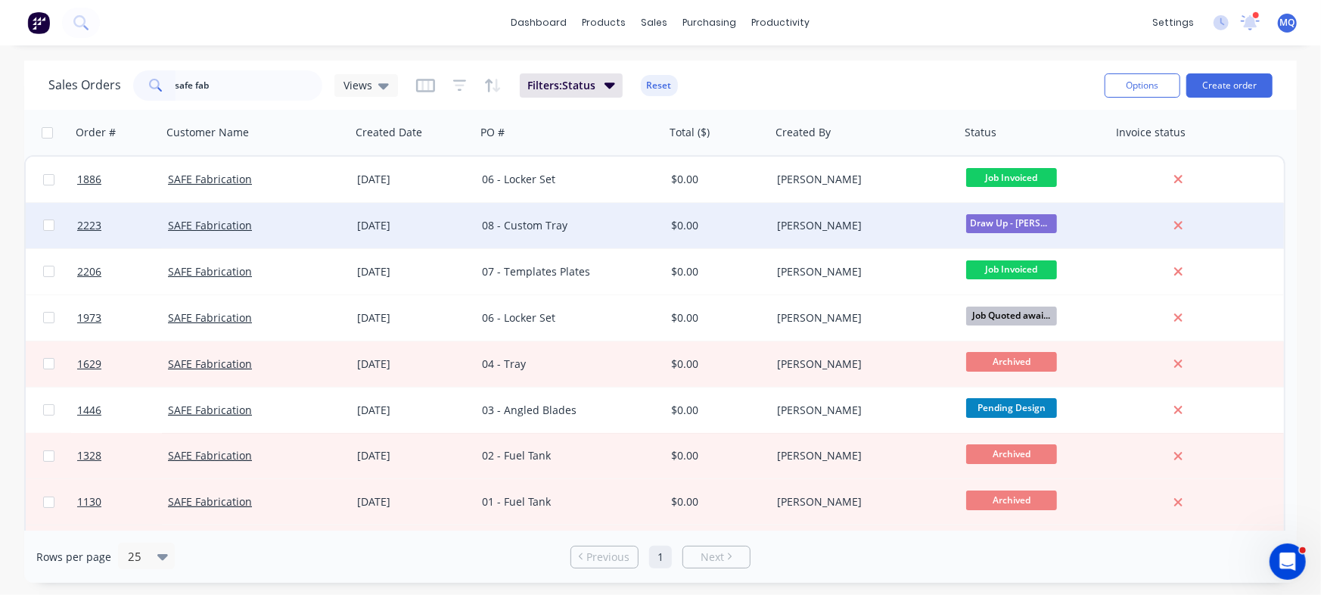
click at [564, 218] on div "08 - Custom Tray" at bounding box center [566, 225] width 168 height 15
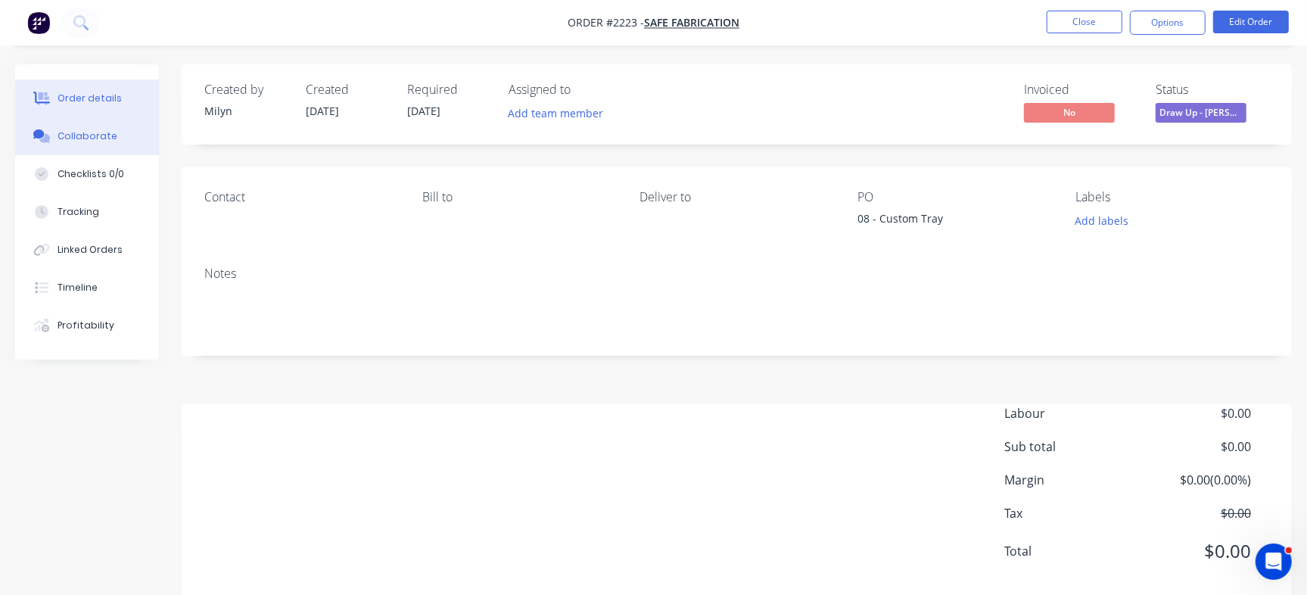
click at [129, 135] on button "Collaborate" at bounding box center [87, 136] width 144 height 38
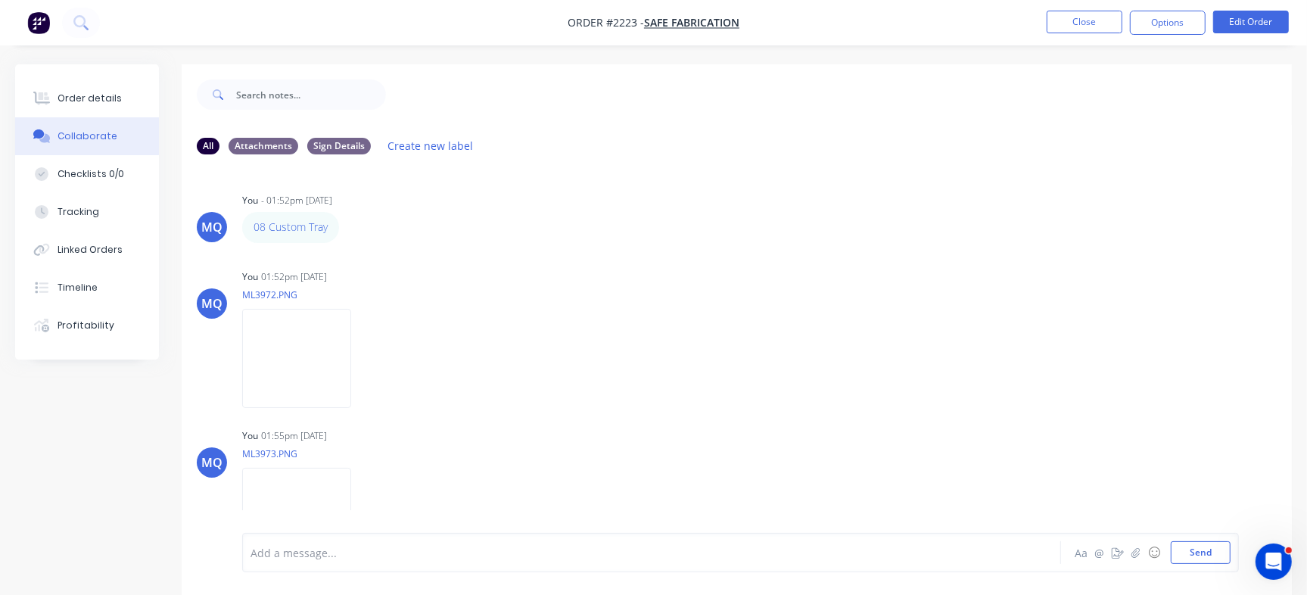
scroll to position [40, 0]
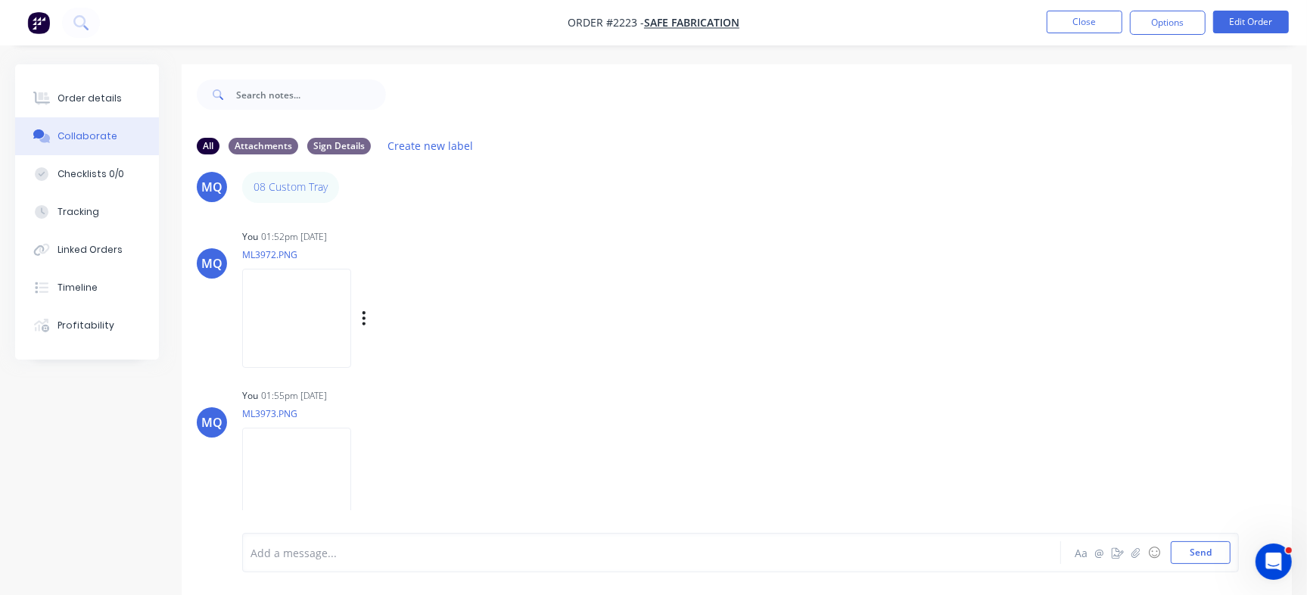
click at [351, 326] on img at bounding box center [296, 318] width 109 height 99
click at [347, 477] on img at bounding box center [296, 477] width 109 height 99
click at [362, 557] on div at bounding box center [618, 553] width 734 height 16
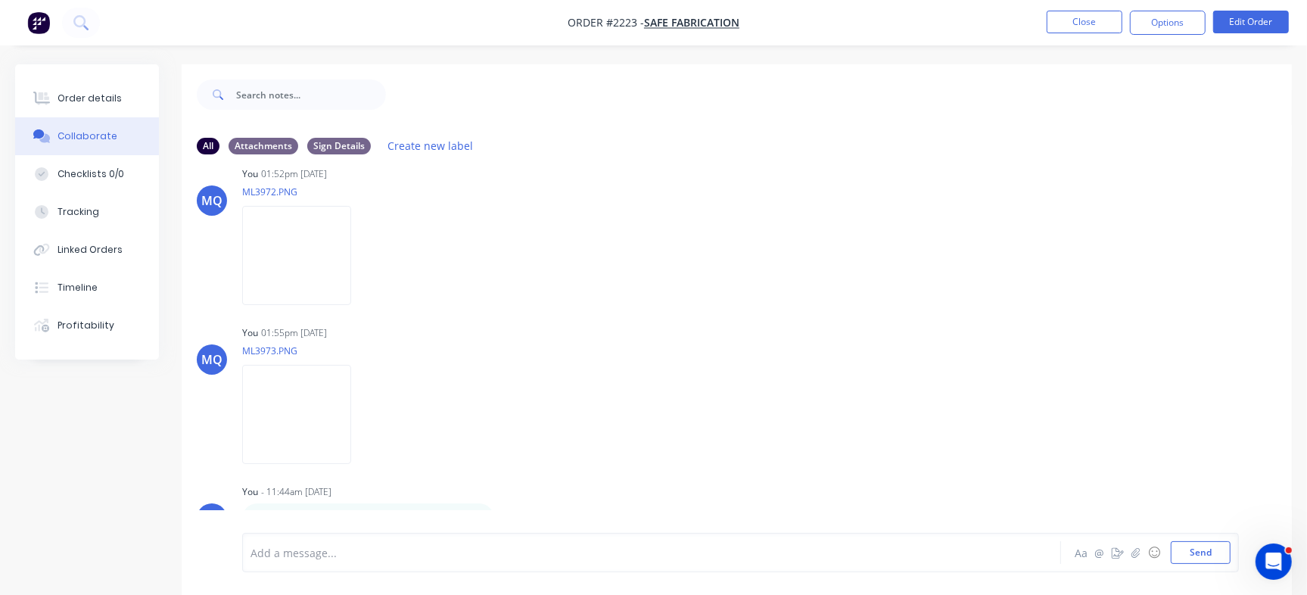
scroll to position [23, 0]
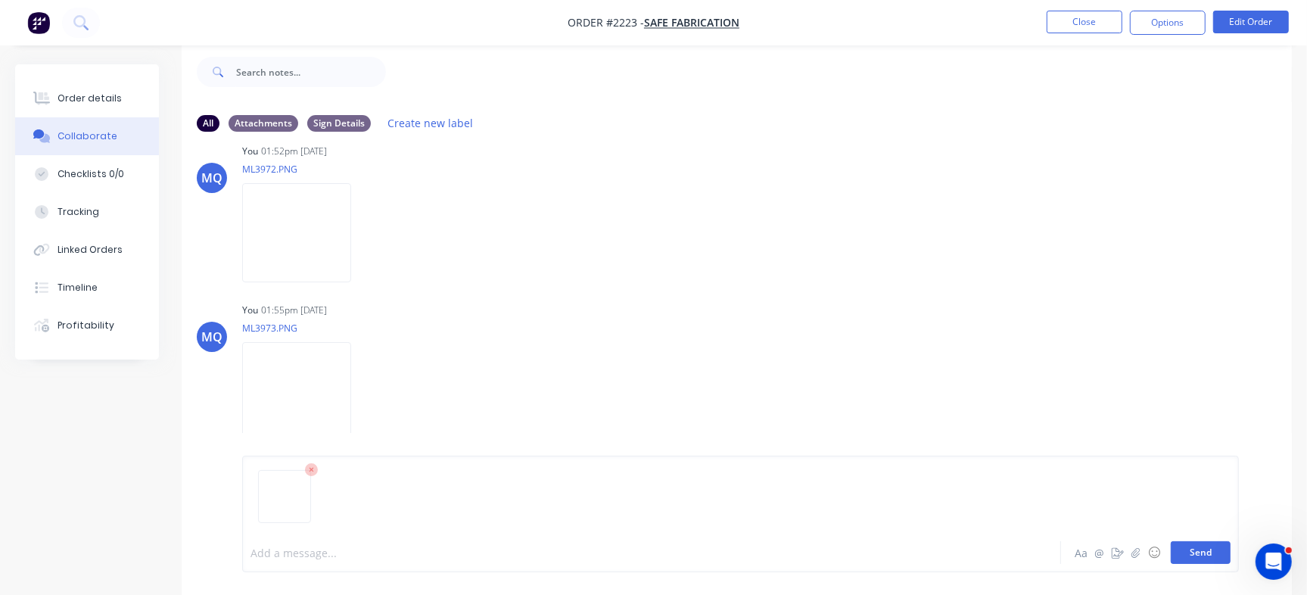
click at [1205, 552] on button "Send" at bounding box center [1201, 552] width 60 height 23
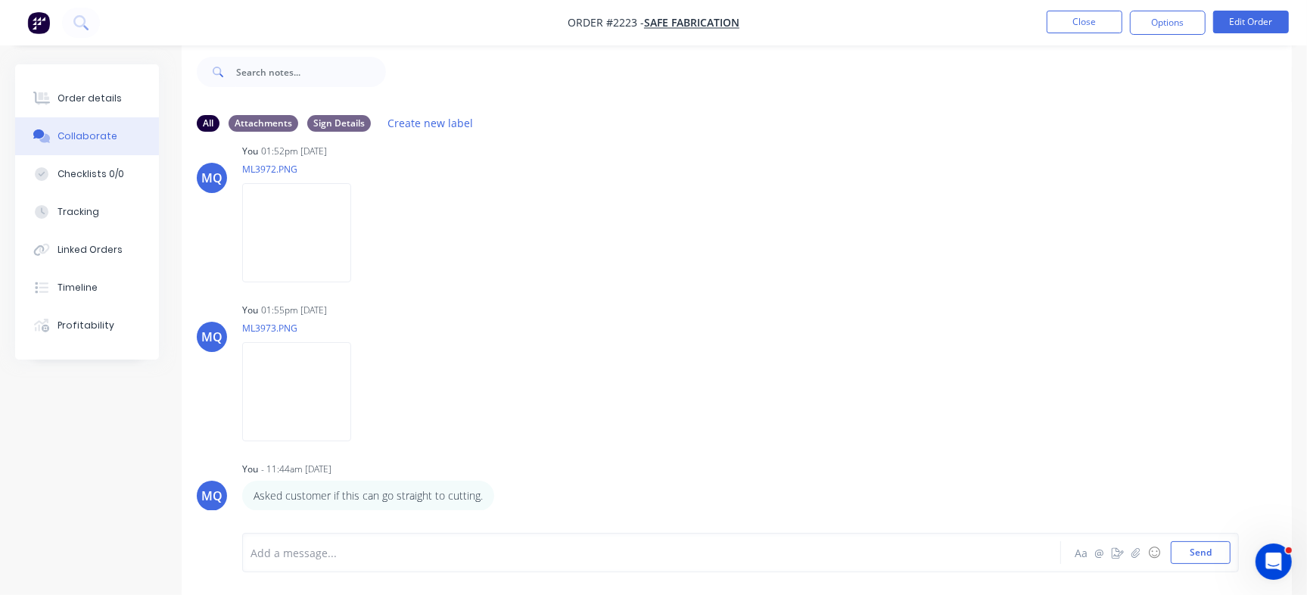
drag, startPoint x: 1292, startPoint y: 326, endPoint x: 1320, endPoint y: 436, distance: 113.2
click at [1286, 484] on div "Order details Collaborate Checklists 0/0 Tracking Linked Orders Timeline Profit…" at bounding box center [653, 318] width 1307 height 553
click at [1176, 390] on div "MQ You 01:55pm 02/09/25 ML3973.PNG Labels Download Delete" at bounding box center [737, 367] width 1110 height 136
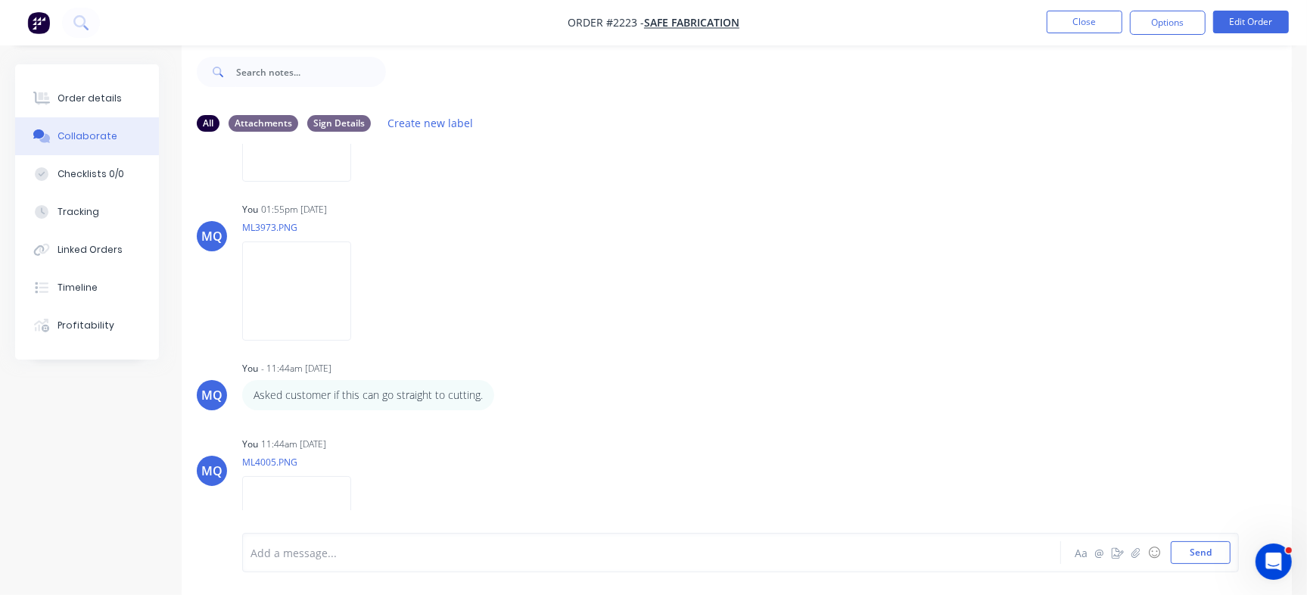
scroll to position [275, 0]
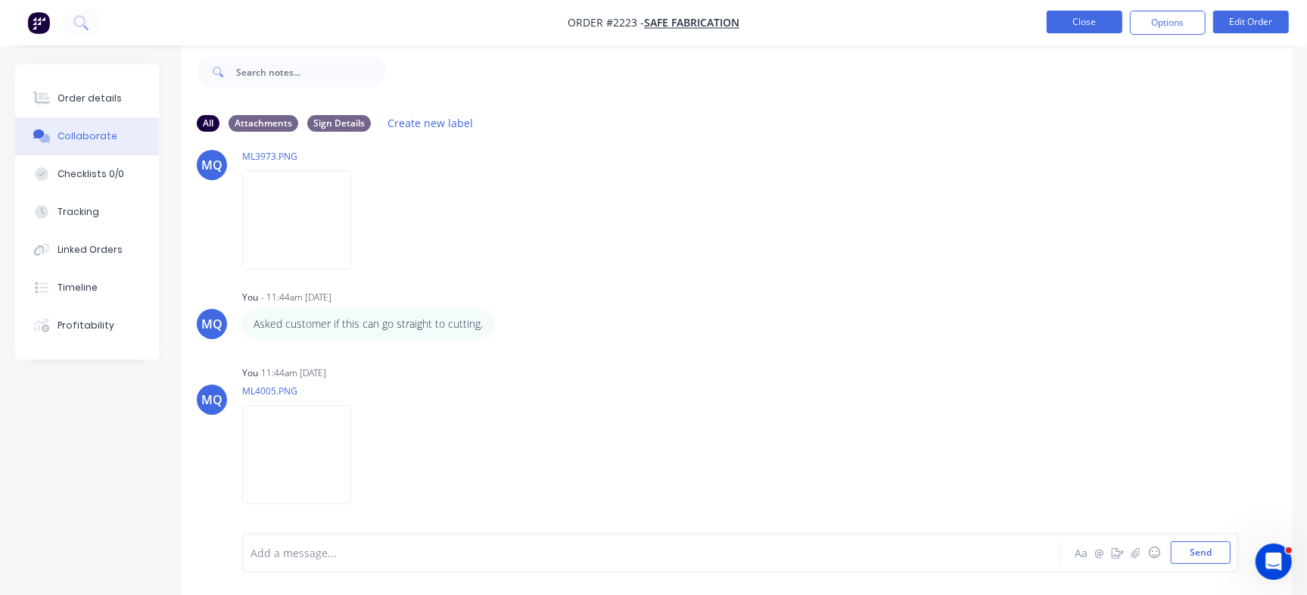
click at [1093, 14] on button "Close" at bounding box center [1084, 22] width 76 height 23
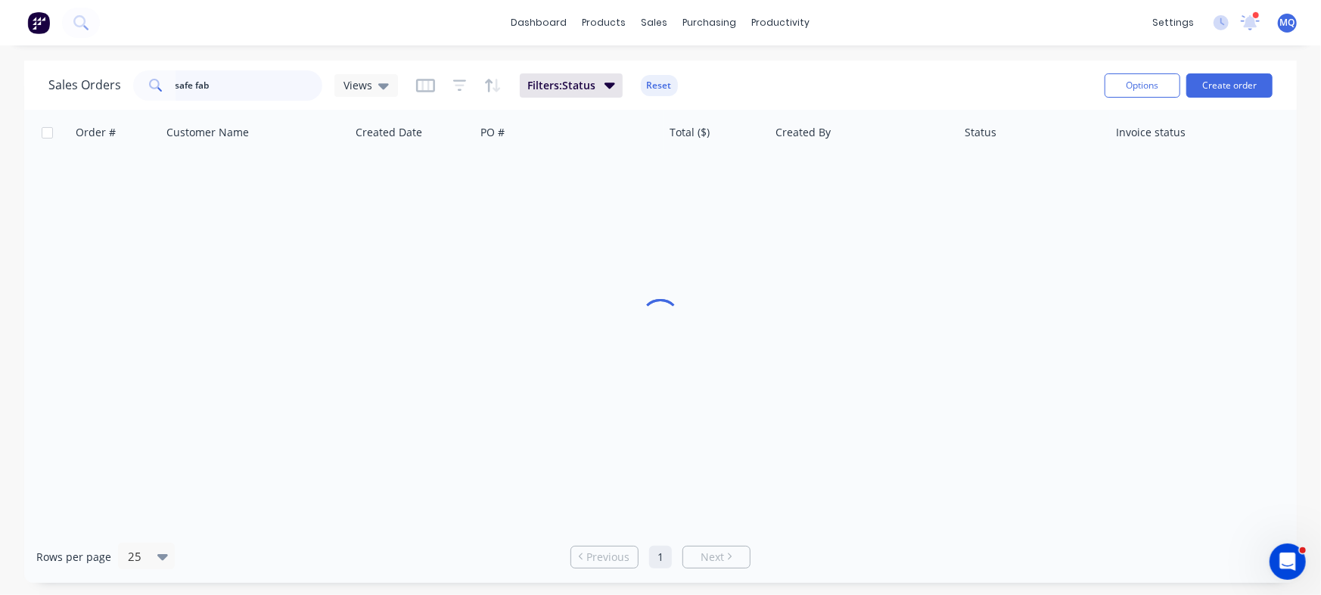
click at [257, 76] on input "safe fab" at bounding box center [250, 85] width 148 height 30
drag, startPoint x: 197, startPoint y: 84, endPoint x: 0, endPoint y: 80, distance: 196.8
click at [0, 80] on div "Sales Orders safe fab Views Filters: Status Reset Options Create order Order # …" at bounding box center [660, 322] width 1321 height 522
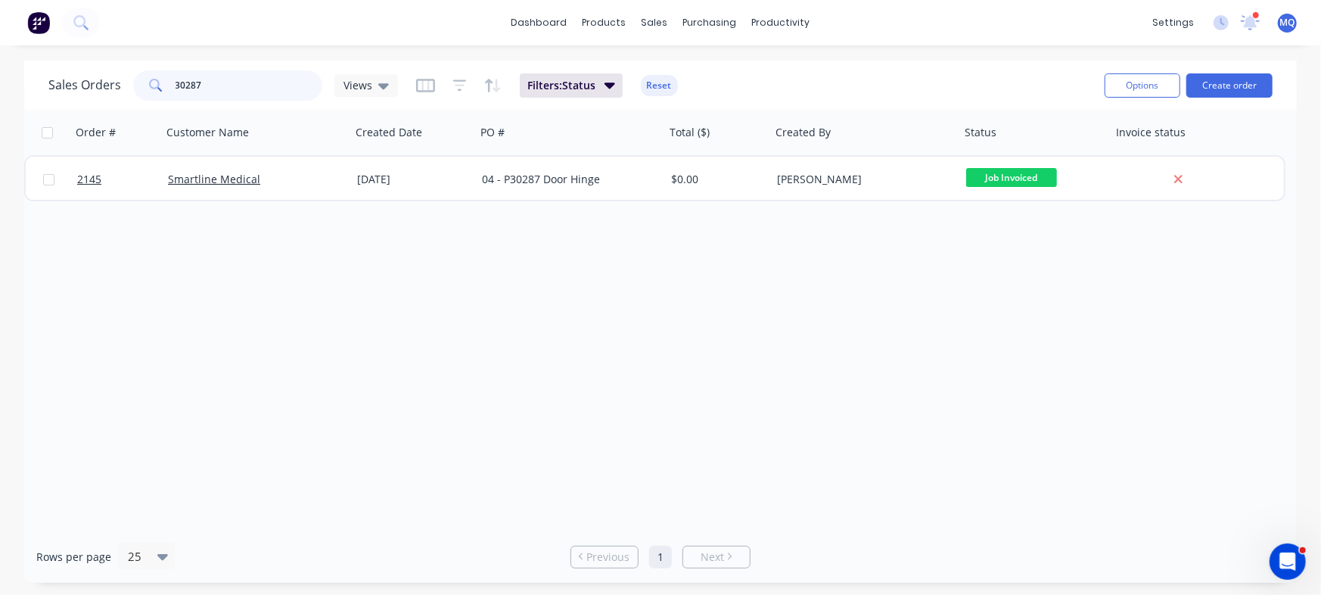
click at [252, 89] on input "30287" at bounding box center [250, 85] width 148 height 30
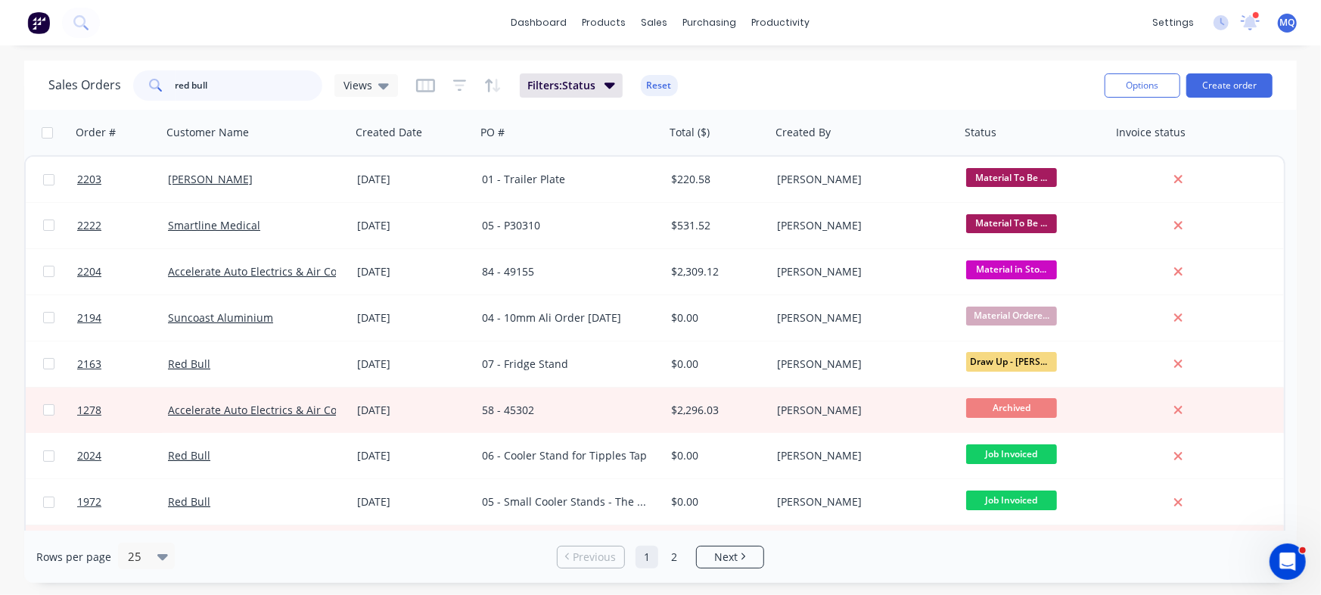
type input "red bull"
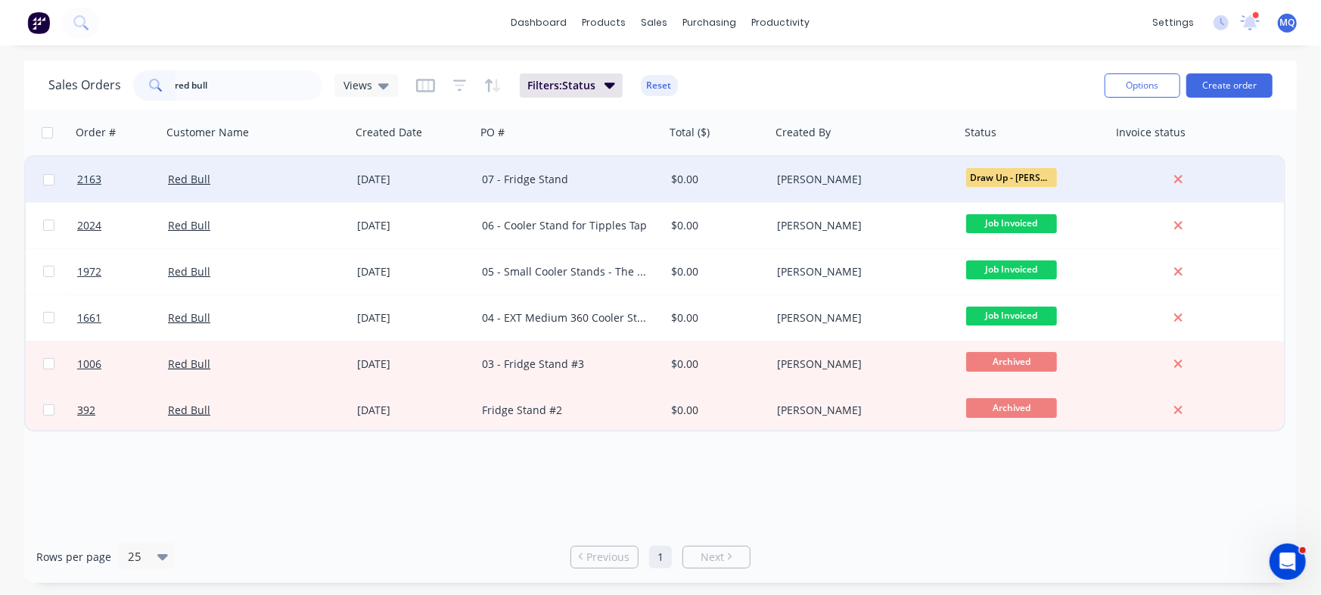
click at [579, 179] on div "07 - Fridge Stand" at bounding box center [566, 179] width 168 height 15
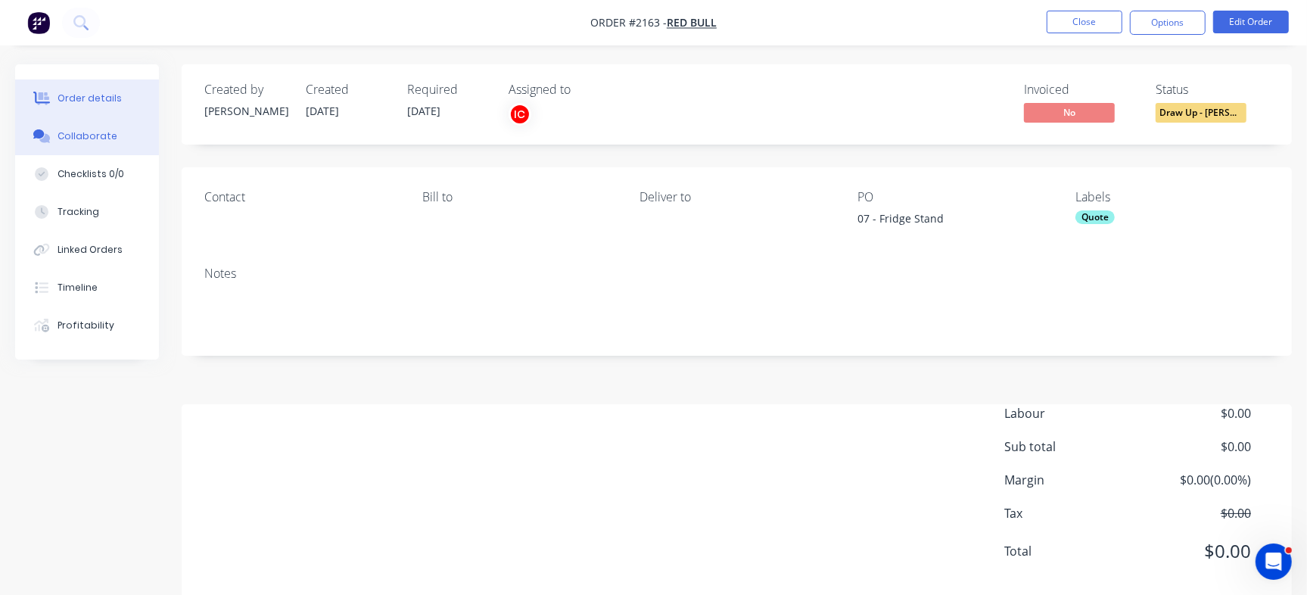
click at [118, 148] on button "Collaborate" at bounding box center [87, 136] width 144 height 38
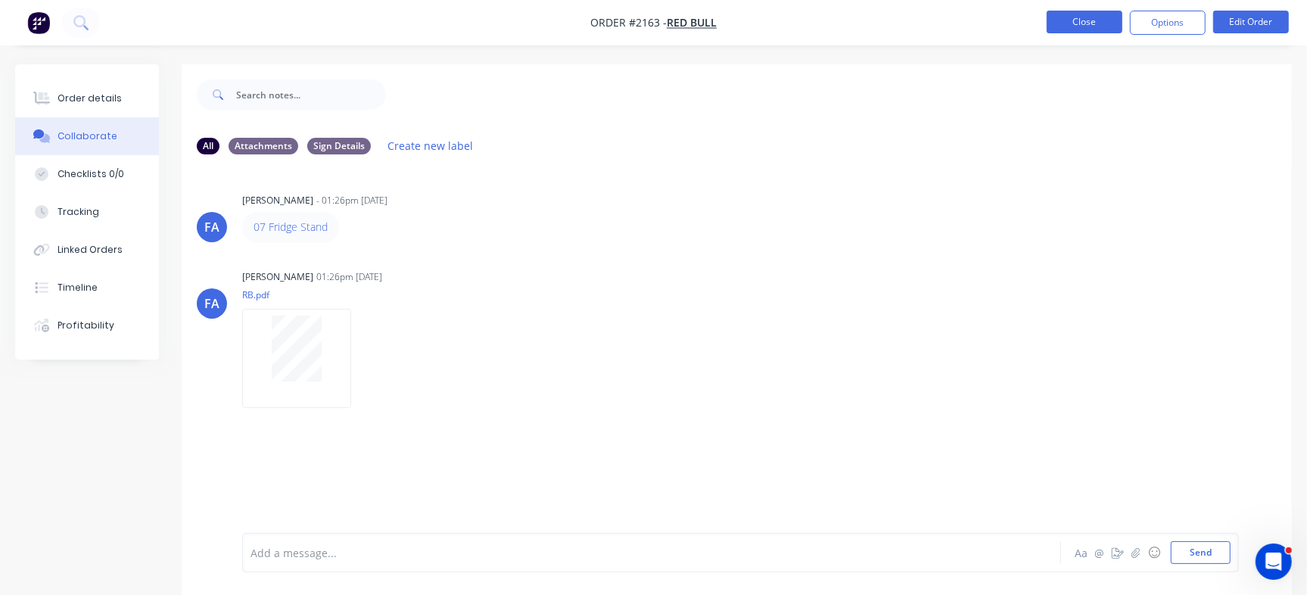
click at [1082, 27] on button "Close" at bounding box center [1084, 22] width 76 height 23
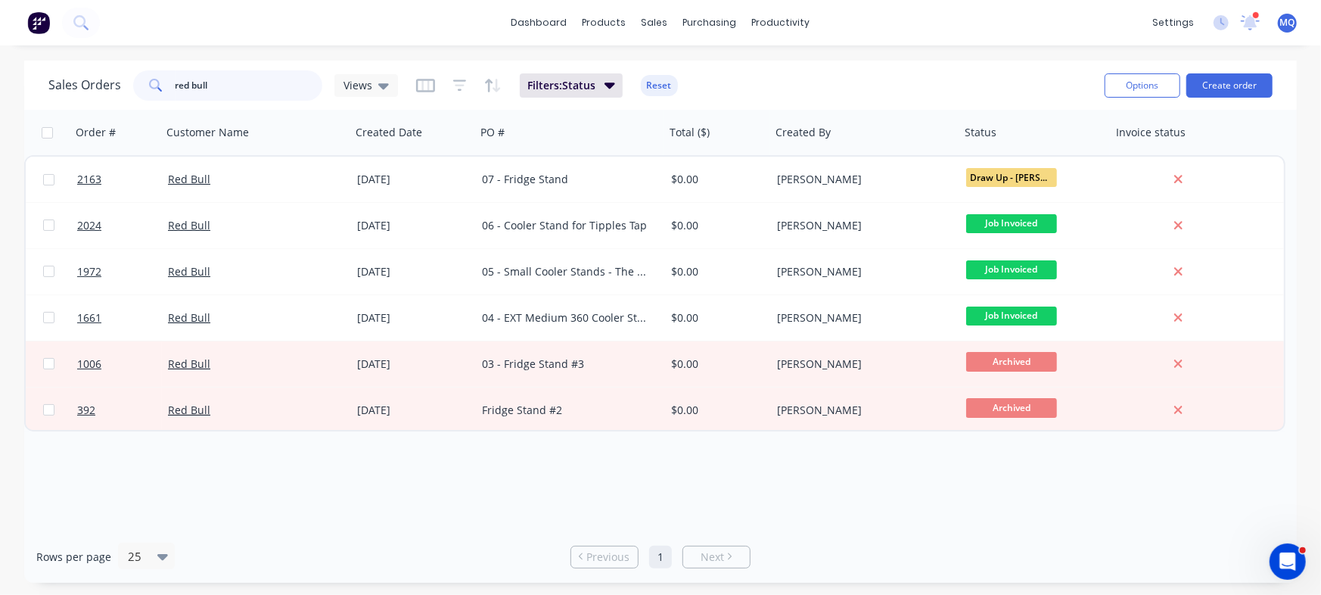
drag, startPoint x: 176, startPoint y: 88, endPoint x: 0, endPoint y: 57, distance: 178.3
click at [0, 57] on div "dashboard products sales purchasing productivity dashboard products Product Cat…" at bounding box center [660, 297] width 1321 height 595
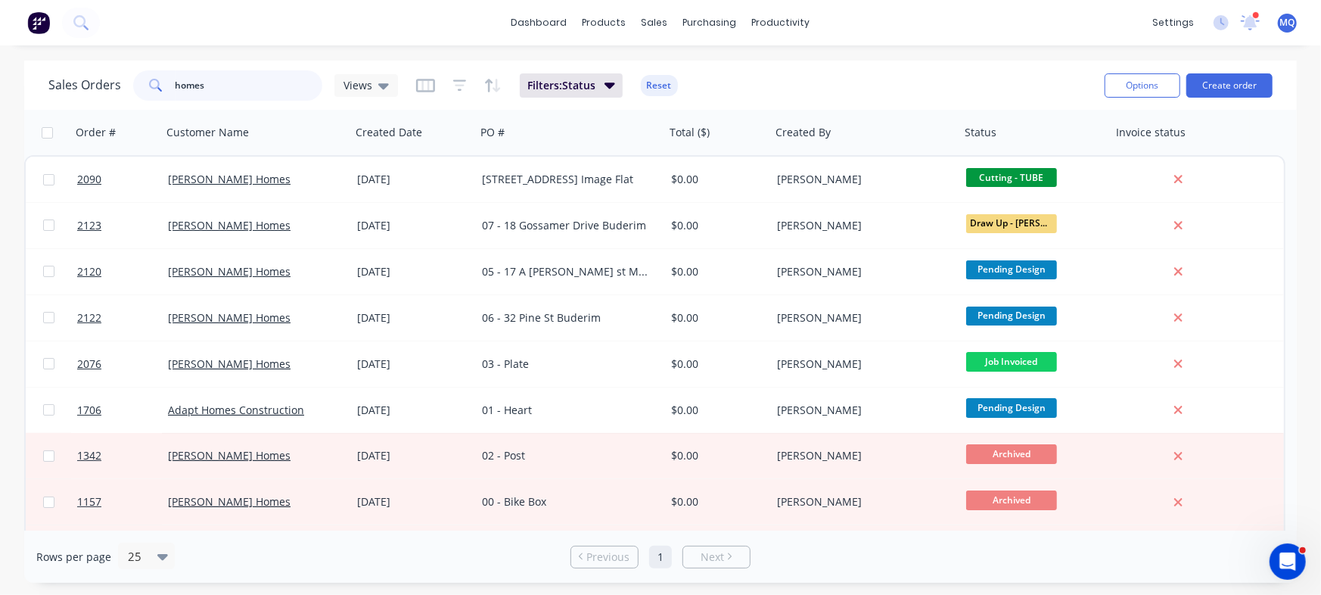
click at [272, 83] on input "homes" at bounding box center [250, 85] width 148 height 30
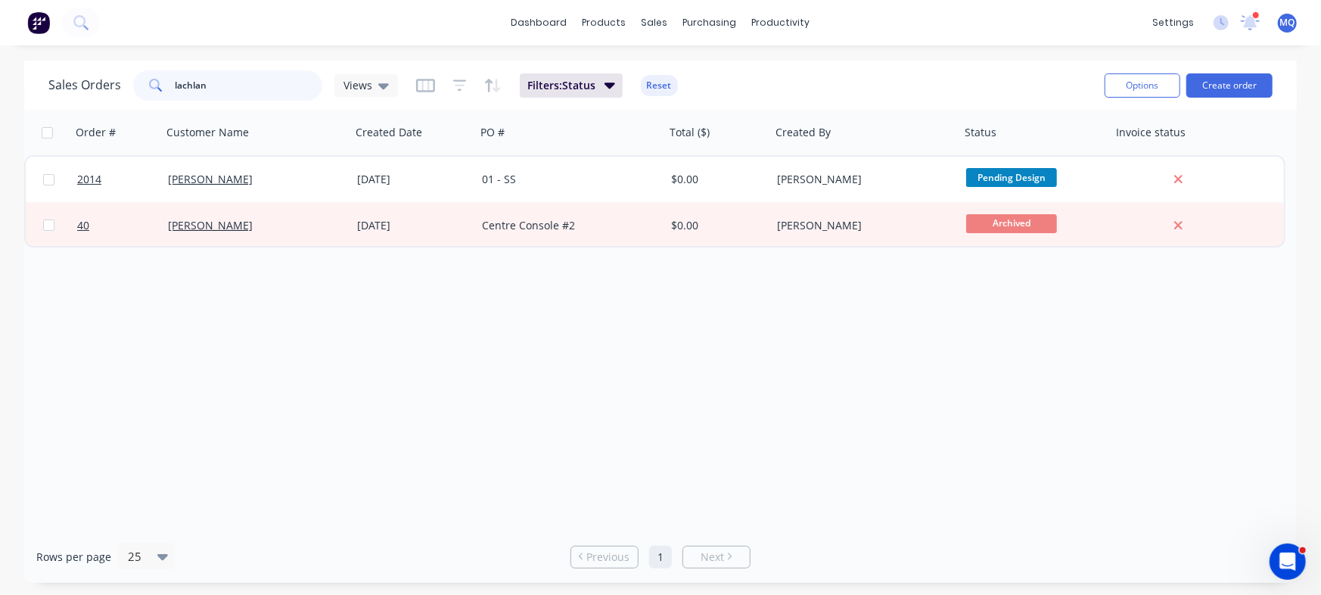
click at [216, 87] on input "lachlan" at bounding box center [250, 85] width 148 height 30
type input "sunshine coast trailer"
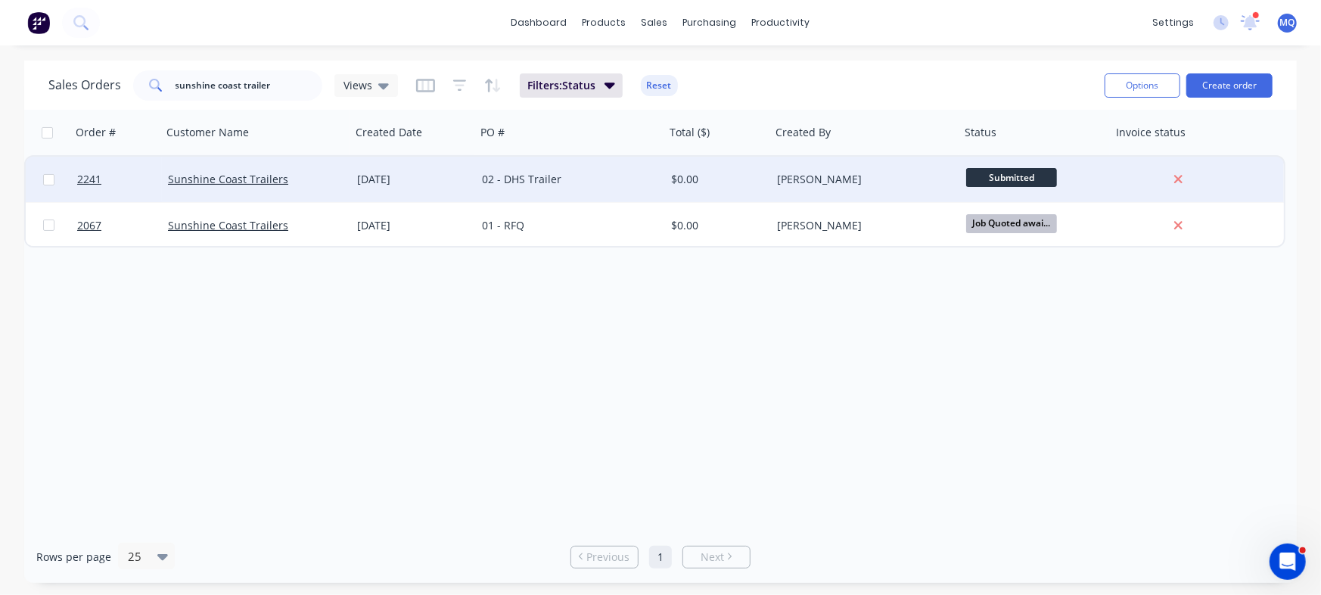
click at [369, 179] on div "[DATE]" at bounding box center [413, 179] width 113 height 15
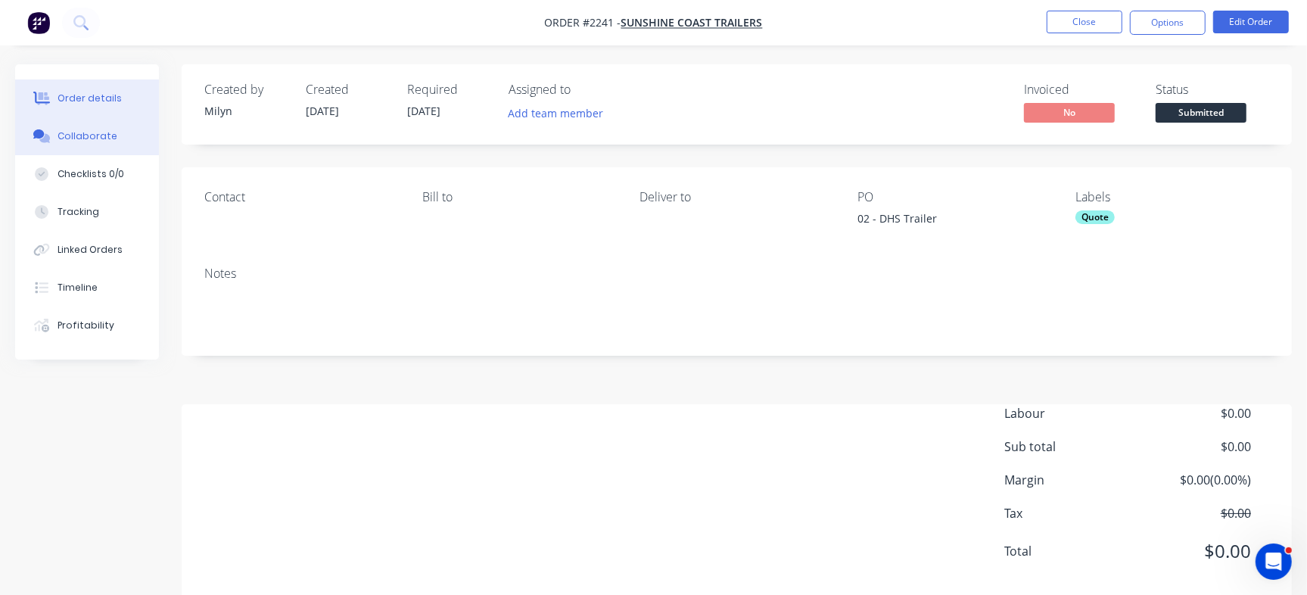
click at [124, 133] on button "Collaborate" at bounding box center [87, 136] width 144 height 38
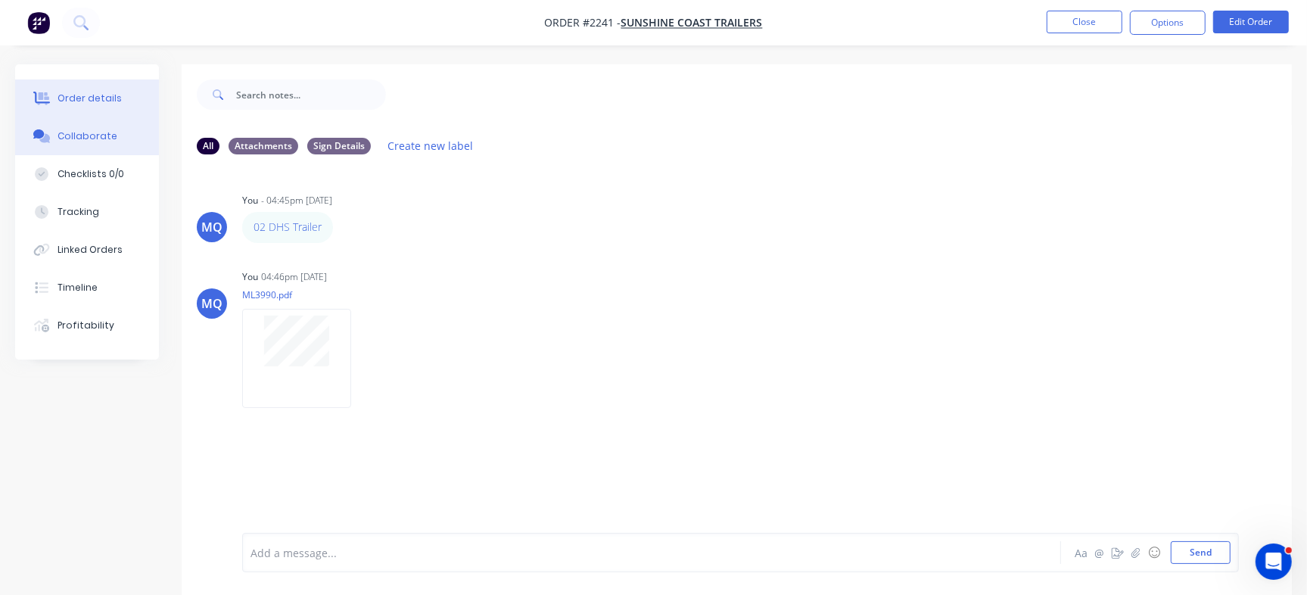
click at [117, 96] on button "Order details" at bounding box center [87, 98] width 144 height 38
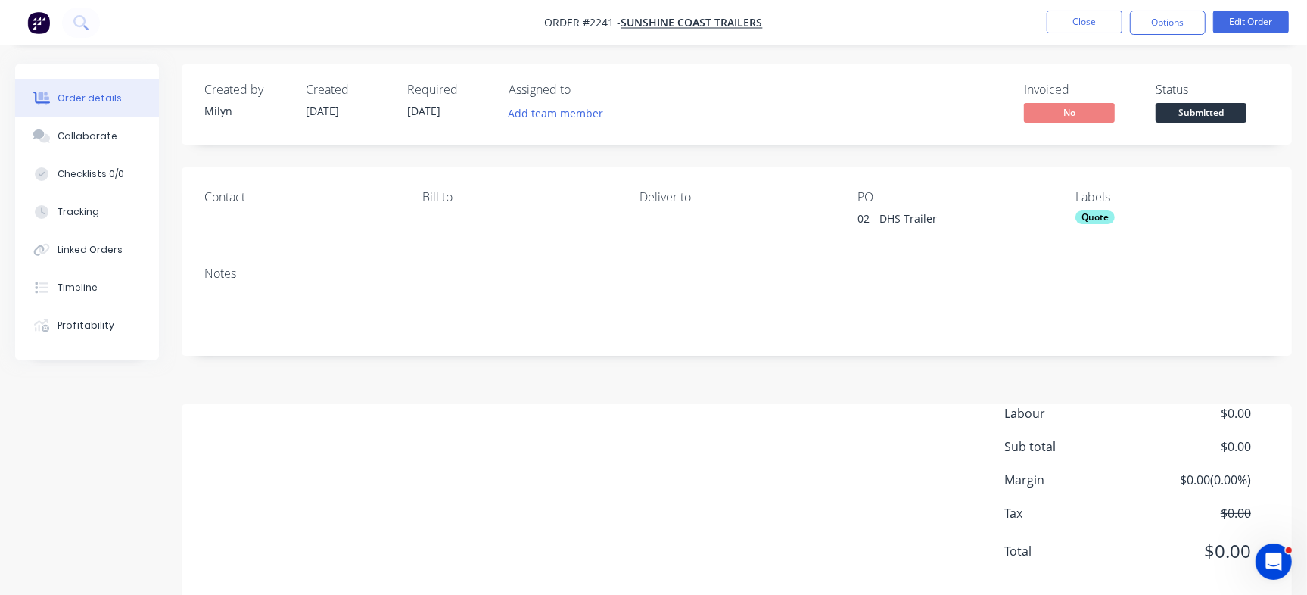
click at [1081, 216] on div "Quote" at bounding box center [1094, 217] width 39 height 14
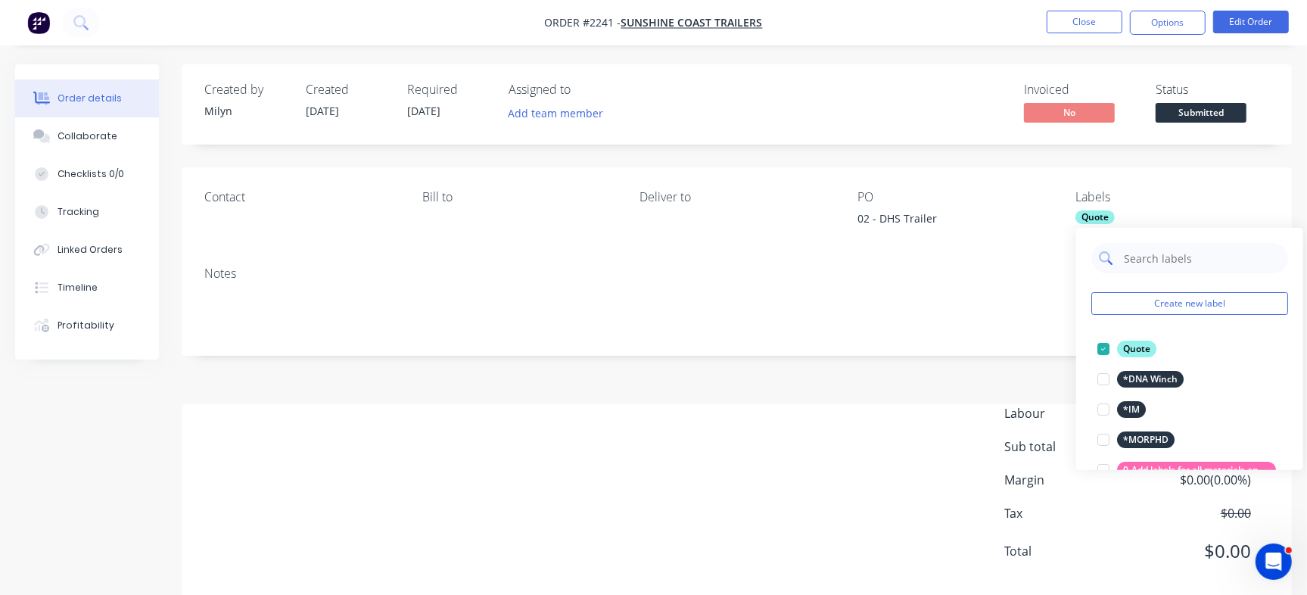
click at [1156, 258] on input "text" at bounding box center [1201, 258] width 158 height 30
type input "Urgent"
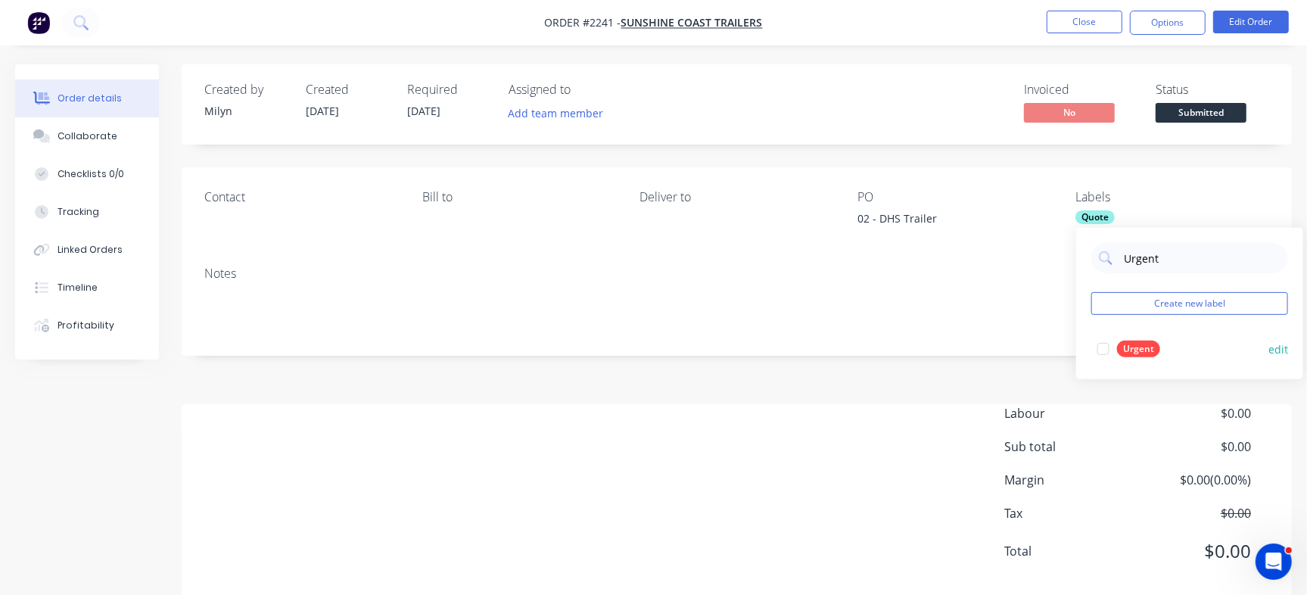
drag, startPoint x: 1109, startPoint y: 350, endPoint x: 1088, endPoint y: 349, distance: 21.2
click at [1109, 350] on div at bounding box center [1103, 349] width 30 height 30
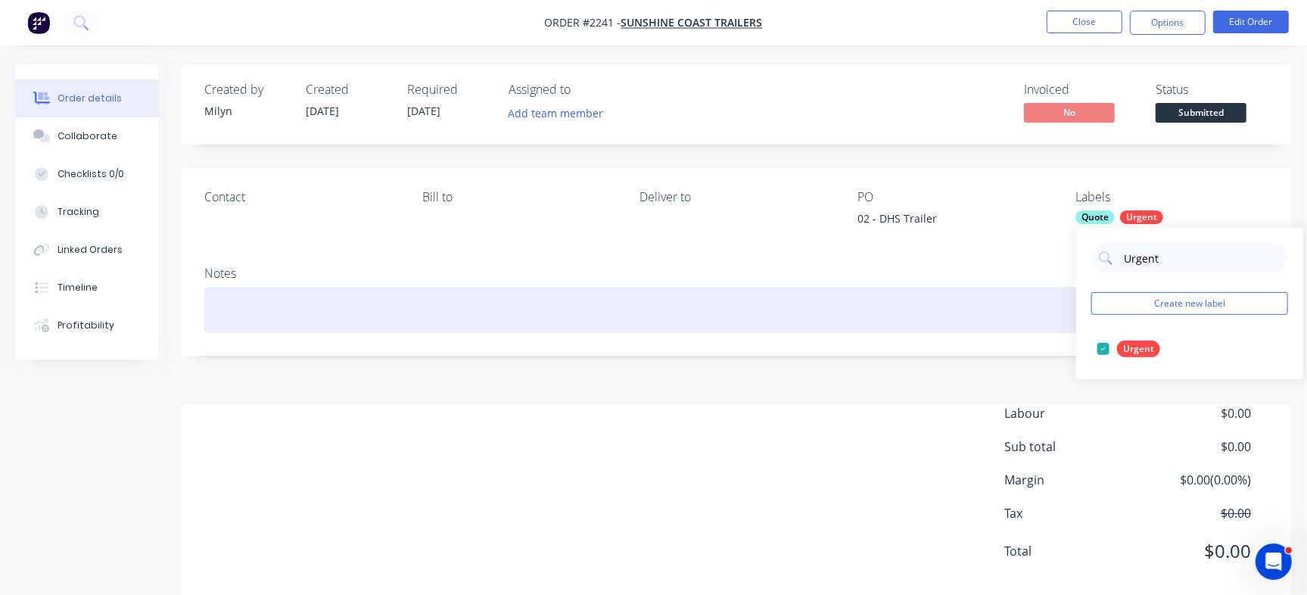
click at [438, 295] on div at bounding box center [736, 310] width 1065 height 46
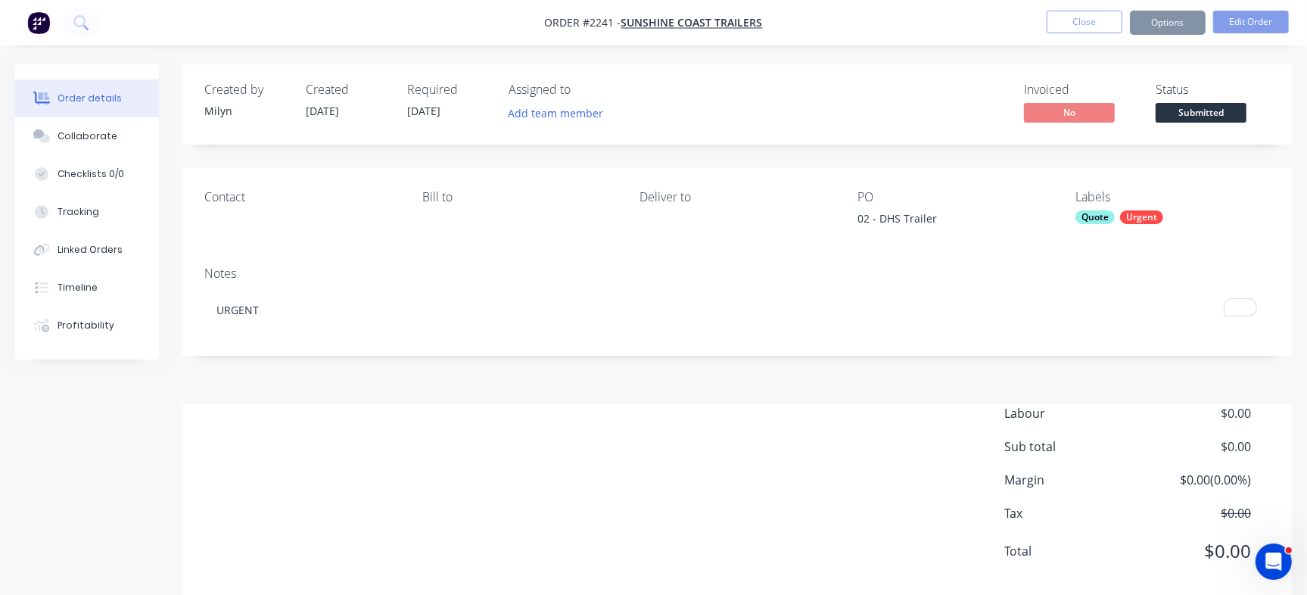
click at [821, 117] on div "Invoiced No Status Submitted" at bounding box center [964, 104] width 609 height 44
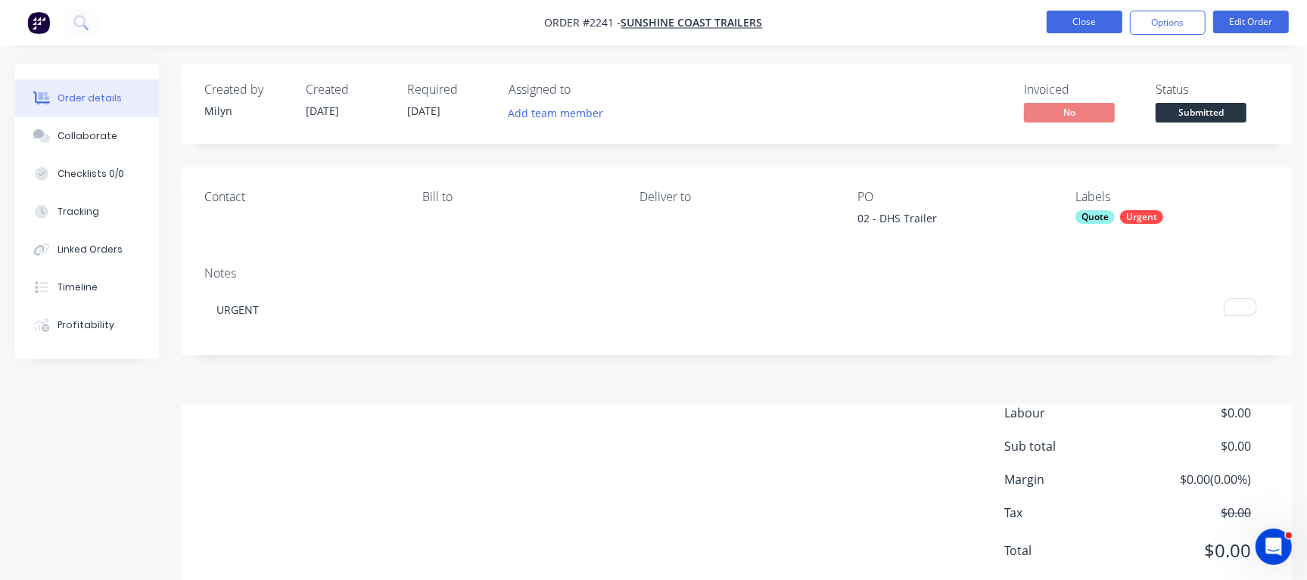
click at [1091, 15] on button "Close" at bounding box center [1084, 22] width 76 height 23
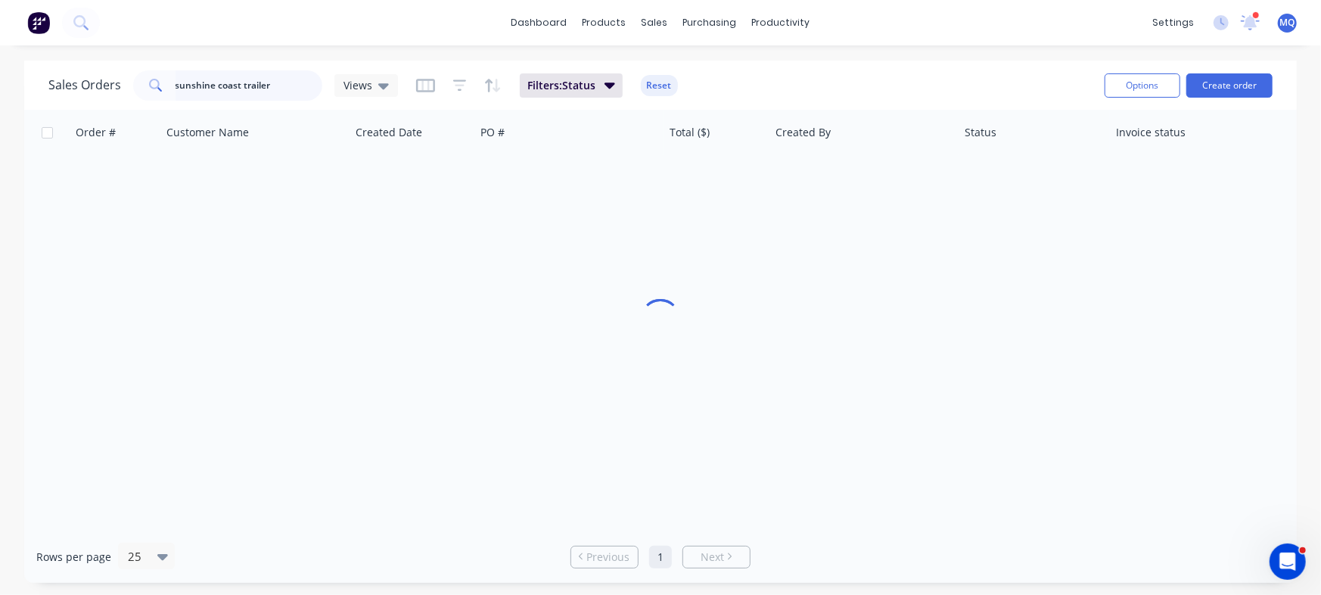
click at [0, 46] on div "dashboard products sales purchasing productivity dashboard products Product Cat…" at bounding box center [660, 297] width 1321 height 595
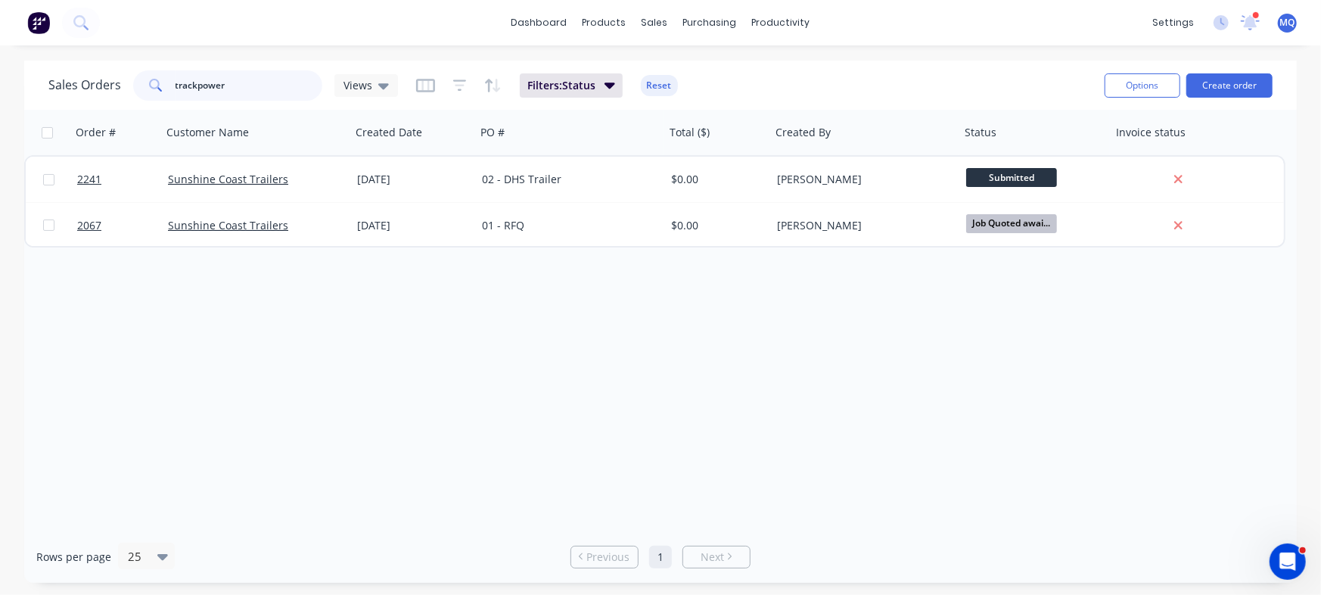
type input "trackpower"
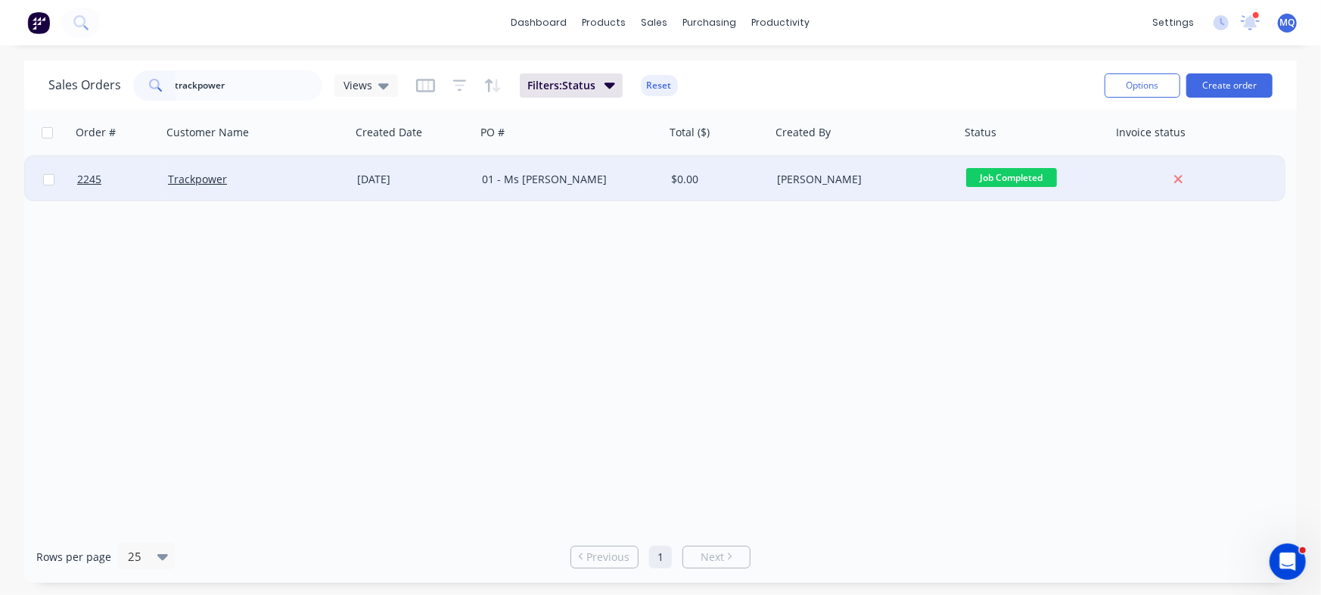
click at [441, 176] on div "[DATE]" at bounding box center [413, 179] width 113 height 15
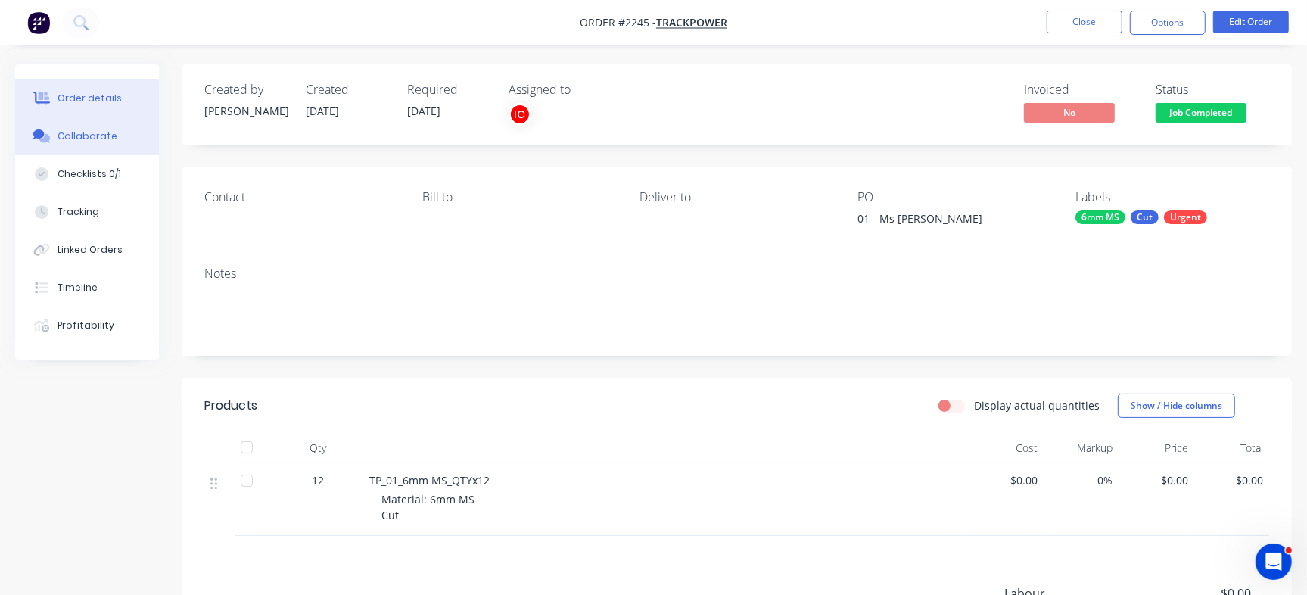
click at [77, 129] on div "Collaborate" at bounding box center [88, 136] width 60 height 14
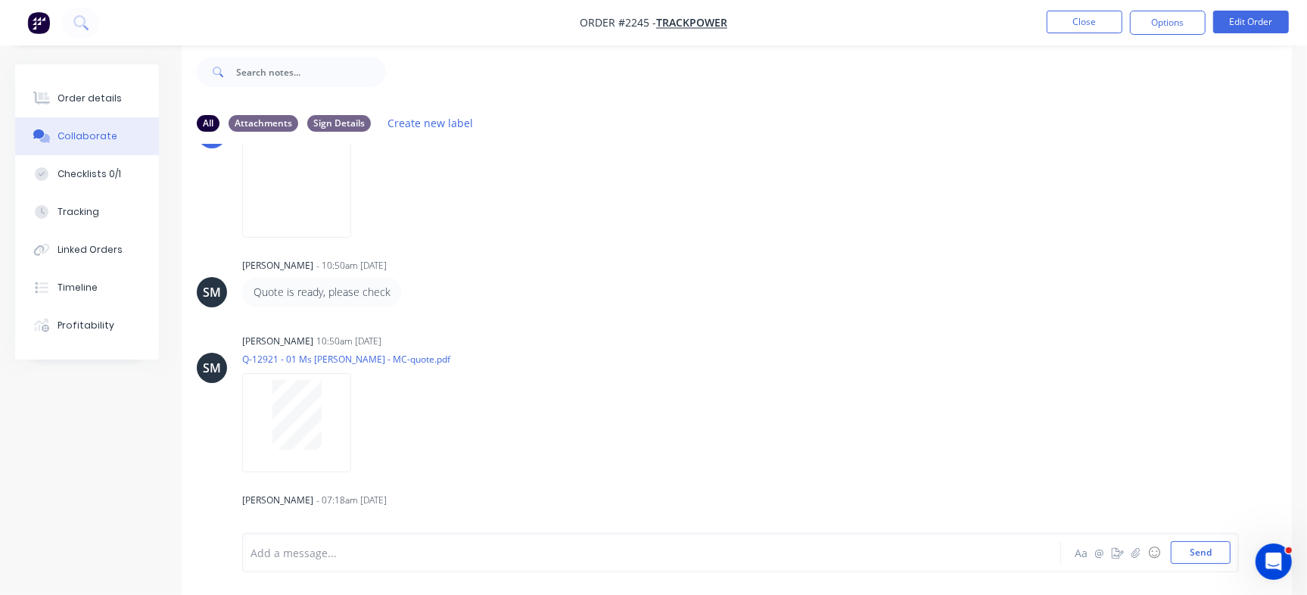
scroll to position [154, 0]
click at [303, 199] on img at bounding box center [296, 181] width 109 height 99
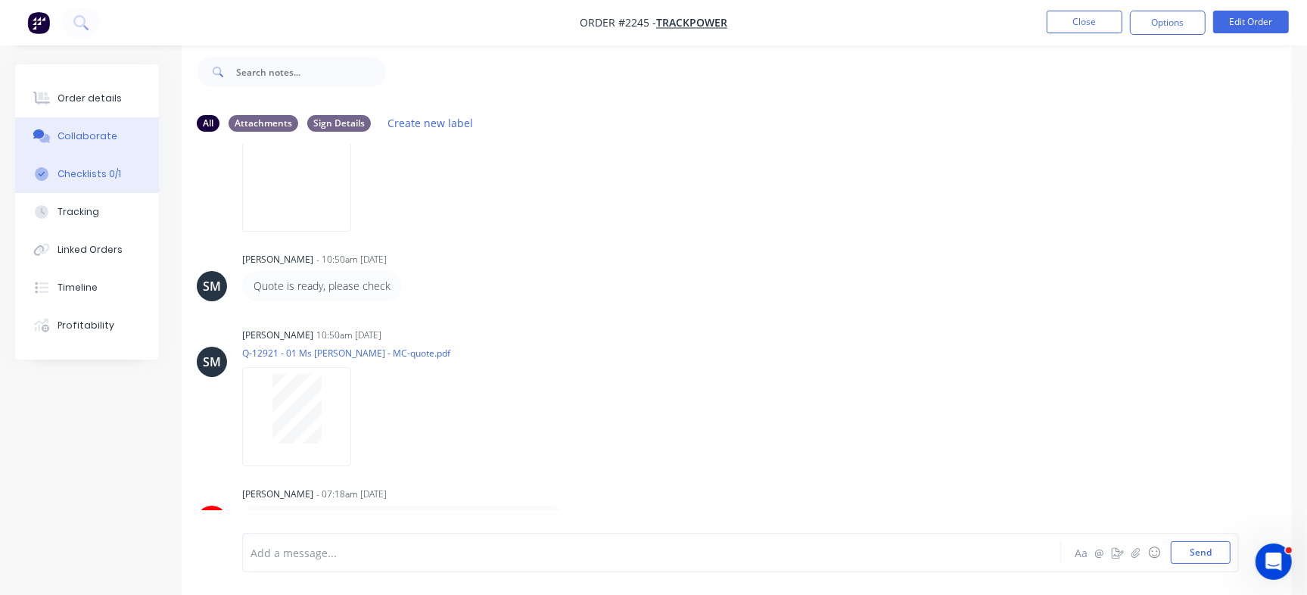
click at [106, 179] on div "Checklists 0/1" at bounding box center [90, 174] width 64 height 14
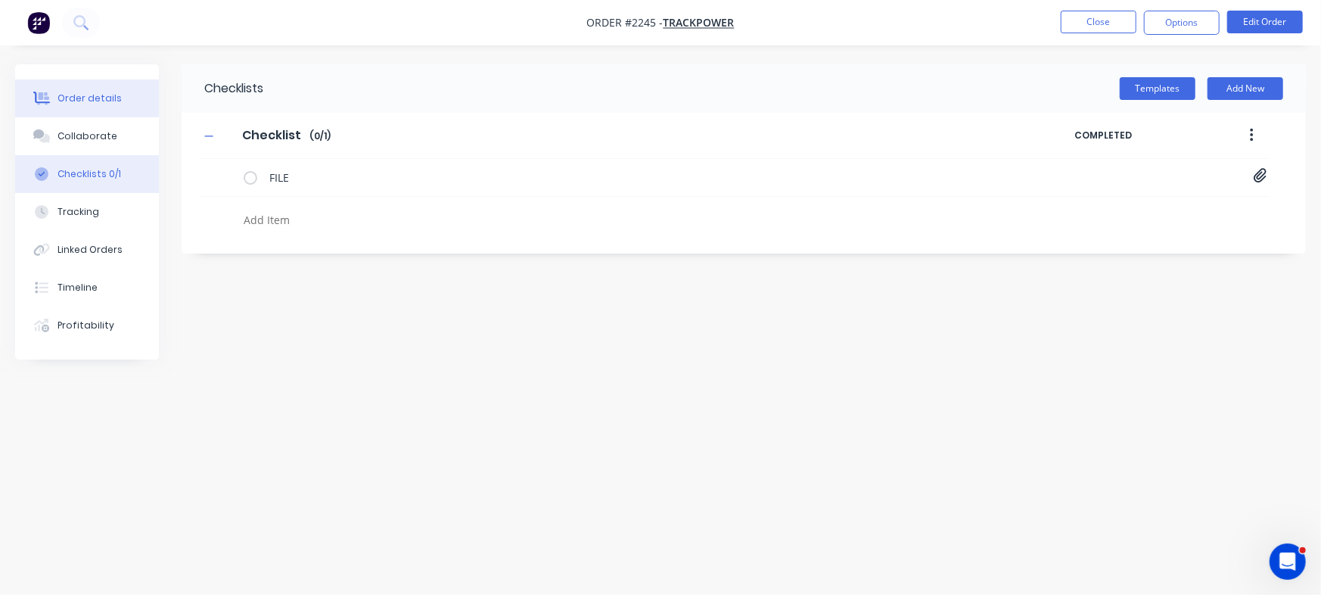
click at [107, 97] on div "Order details" at bounding box center [90, 99] width 64 height 14
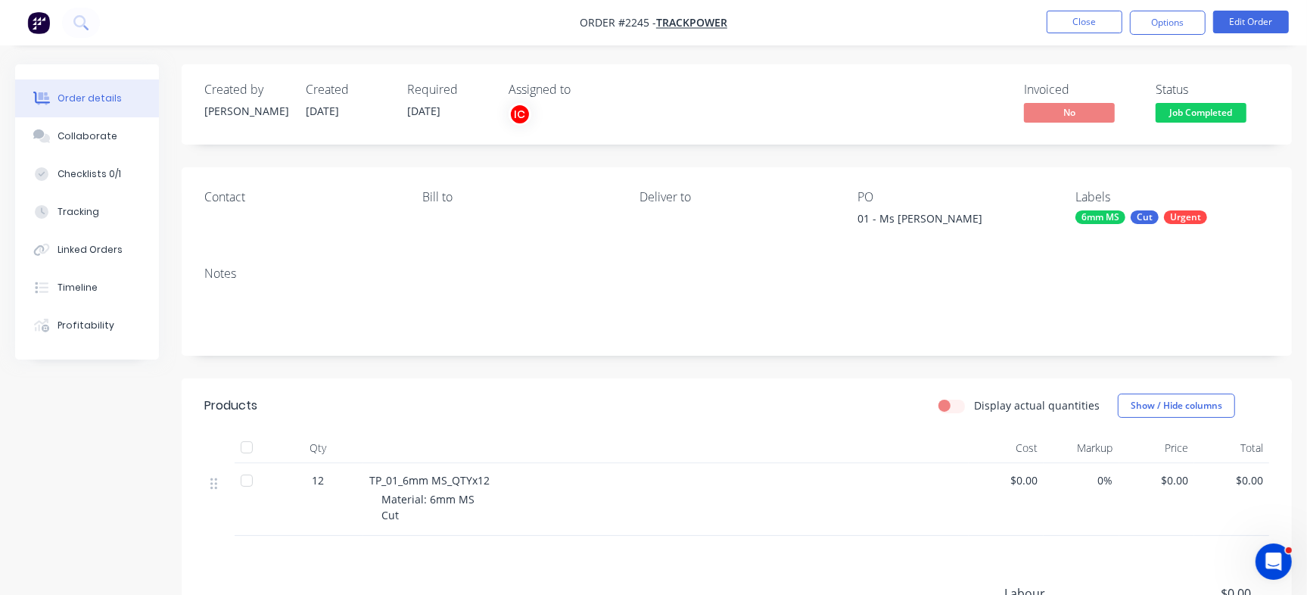
drag, startPoint x: 104, startPoint y: 291, endPoint x: 167, endPoint y: 296, distance: 63.8
click at [104, 290] on button "Timeline" at bounding box center [87, 288] width 144 height 38
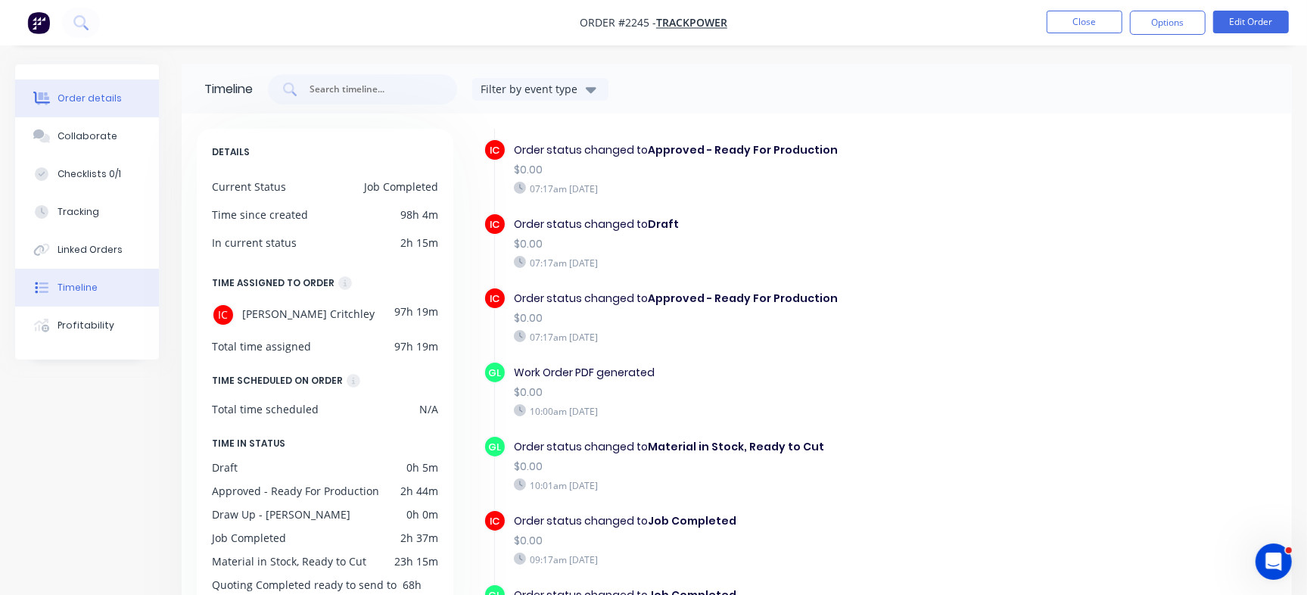
click at [37, 88] on button "Order details" at bounding box center [87, 98] width 144 height 38
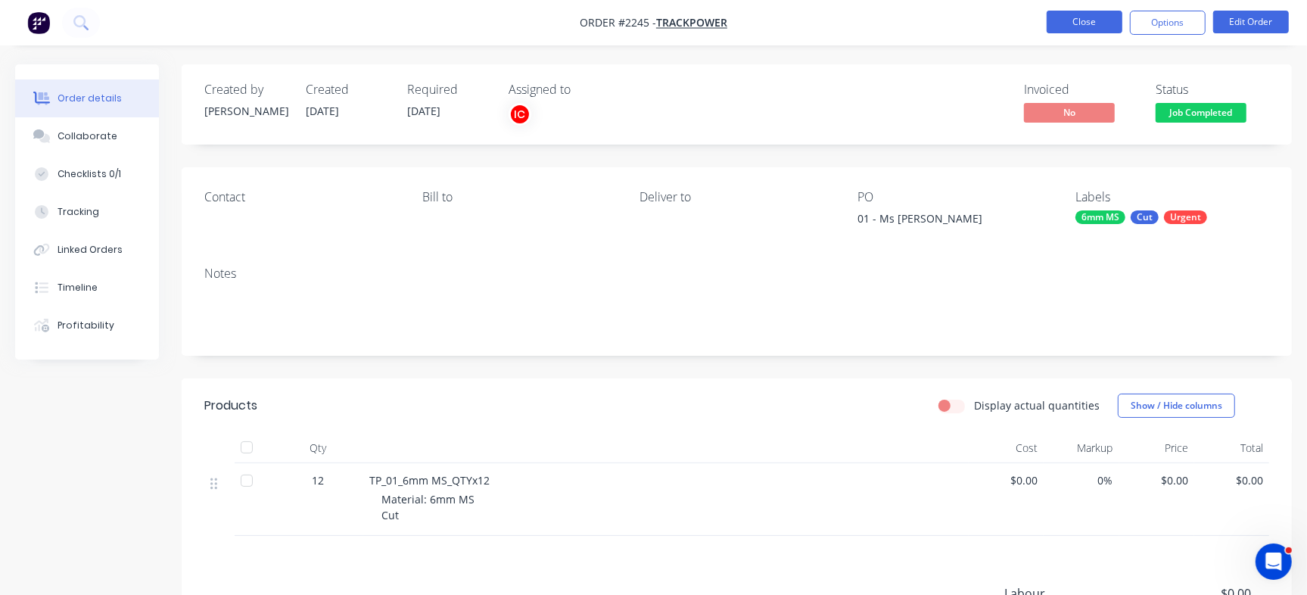
click at [1086, 25] on button "Close" at bounding box center [1084, 22] width 76 height 23
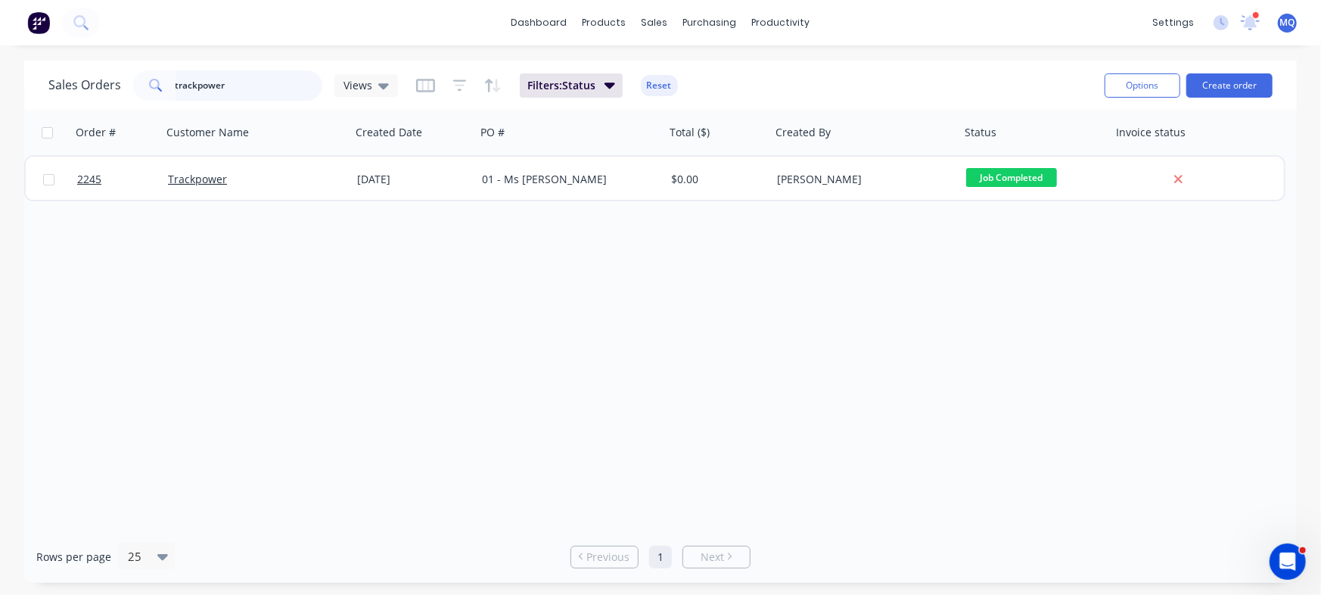
click at [295, 80] on input "trackpower" at bounding box center [250, 85] width 148 height 30
type input "maverick"
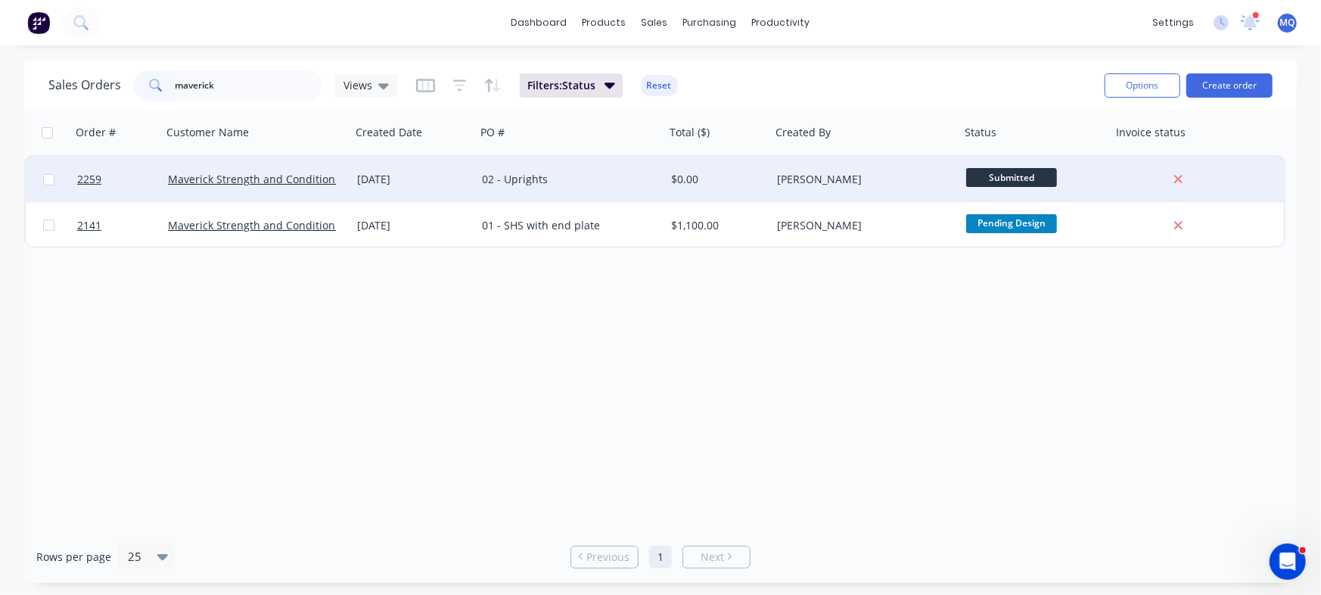
click at [537, 176] on div "02 - Uprights" at bounding box center [566, 179] width 168 height 15
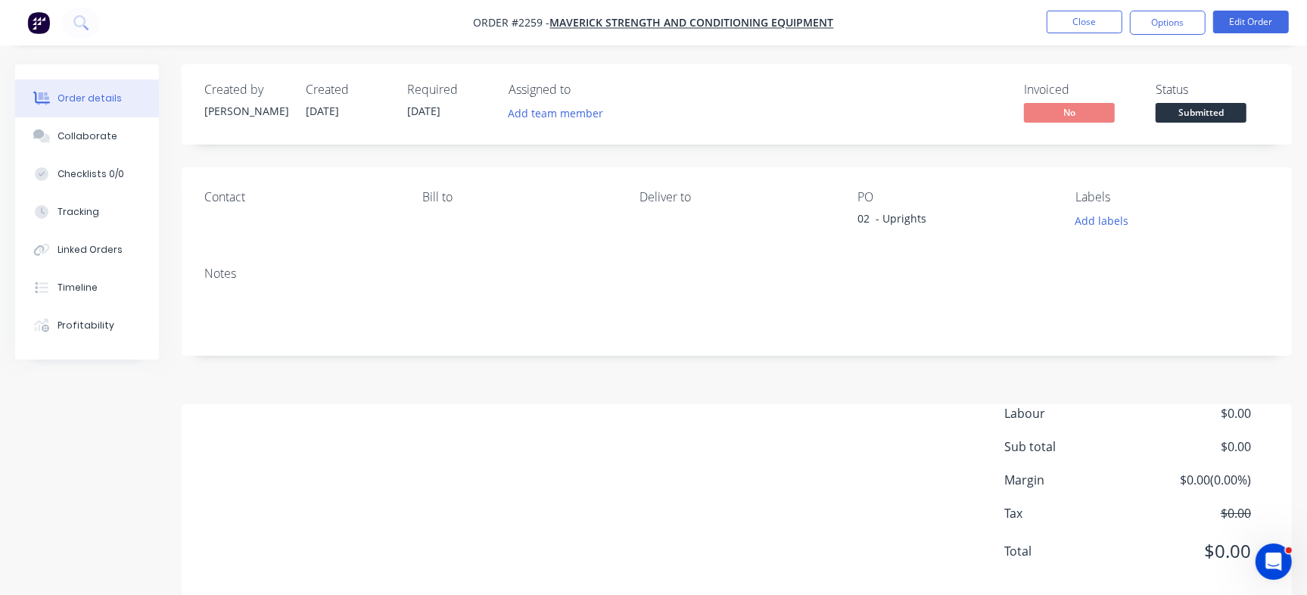
click at [94, 133] on div "Collaborate" at bounding box center [88, 136] width 60 height 14
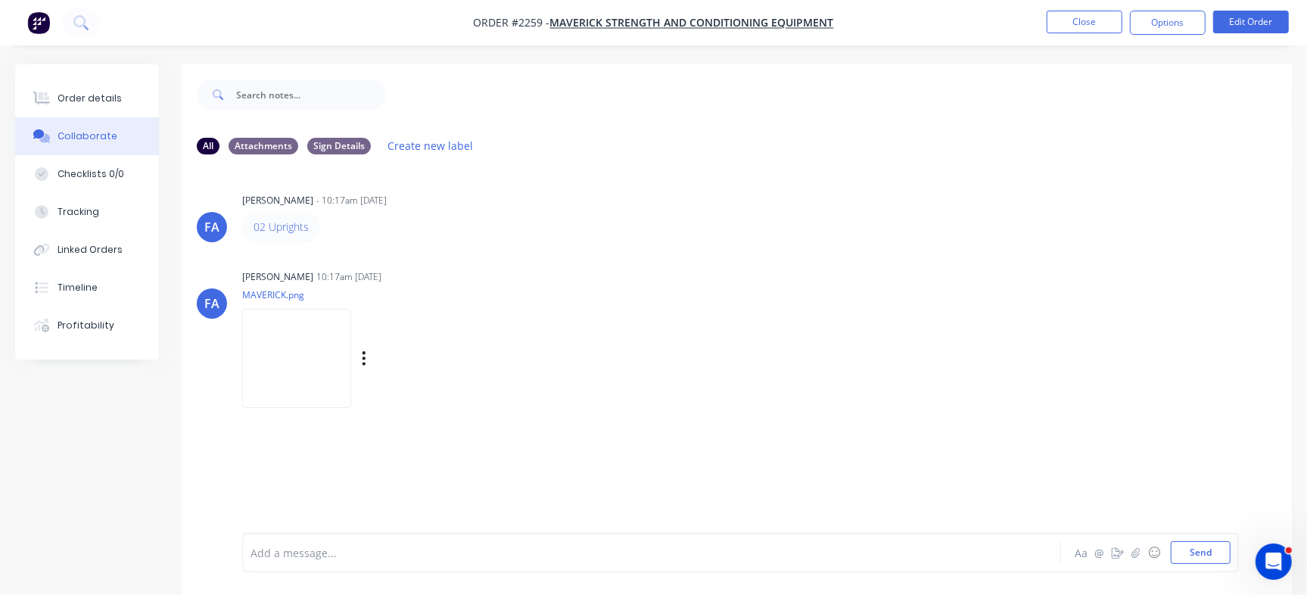
click at [265, 342] on img at bounding box center [296, 358] width 109 height 99
click at [365, 365] on icon "button" at bounding box center [364, 358] width 5 height 17
click at [409, 421] on button "Delete" at bounding box center [463, 432] width 170 height 34
click at [1193, 549] on button "Send" at bounding box center [1201, 552] width 60 height 23
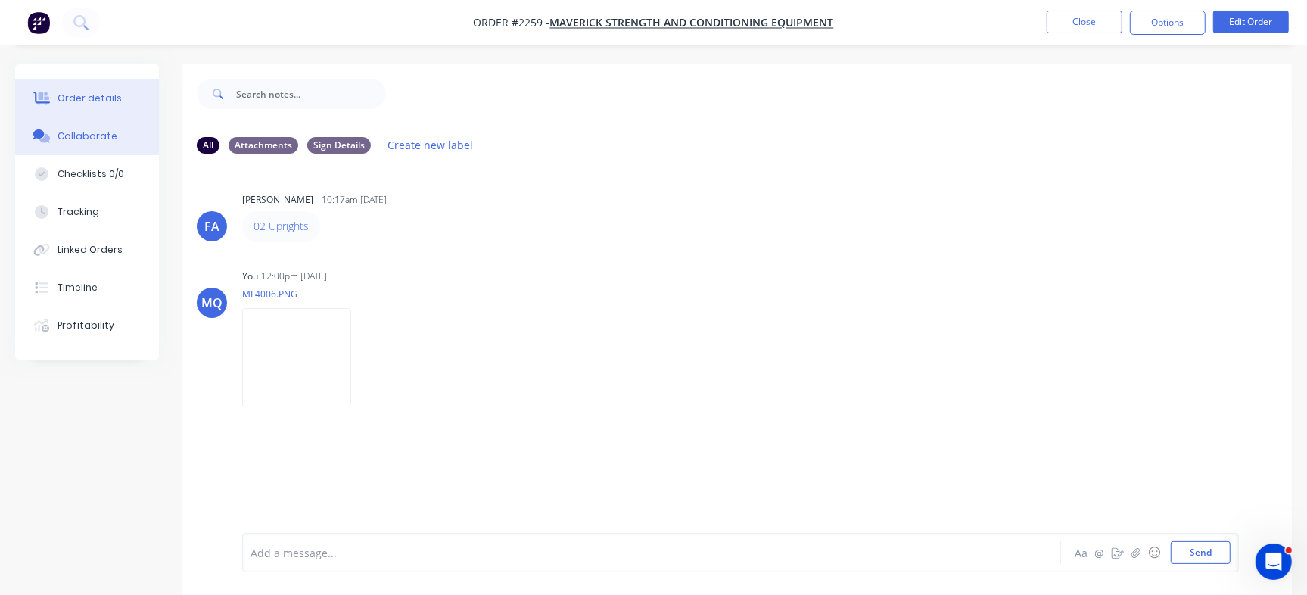
click at [118, 96] on button "Order details" at bounding box center [87, 98] width 144 height 38
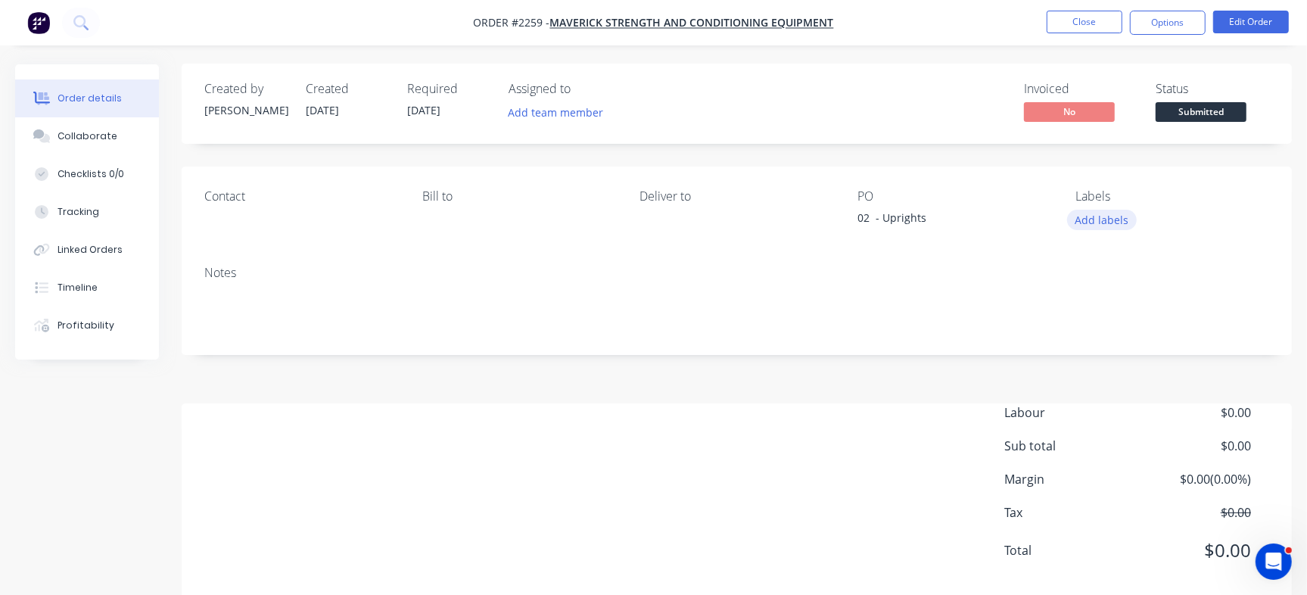
click at [1104, 218] on button "Add labels" at bounding box center [1102, 220] width 70 height 20
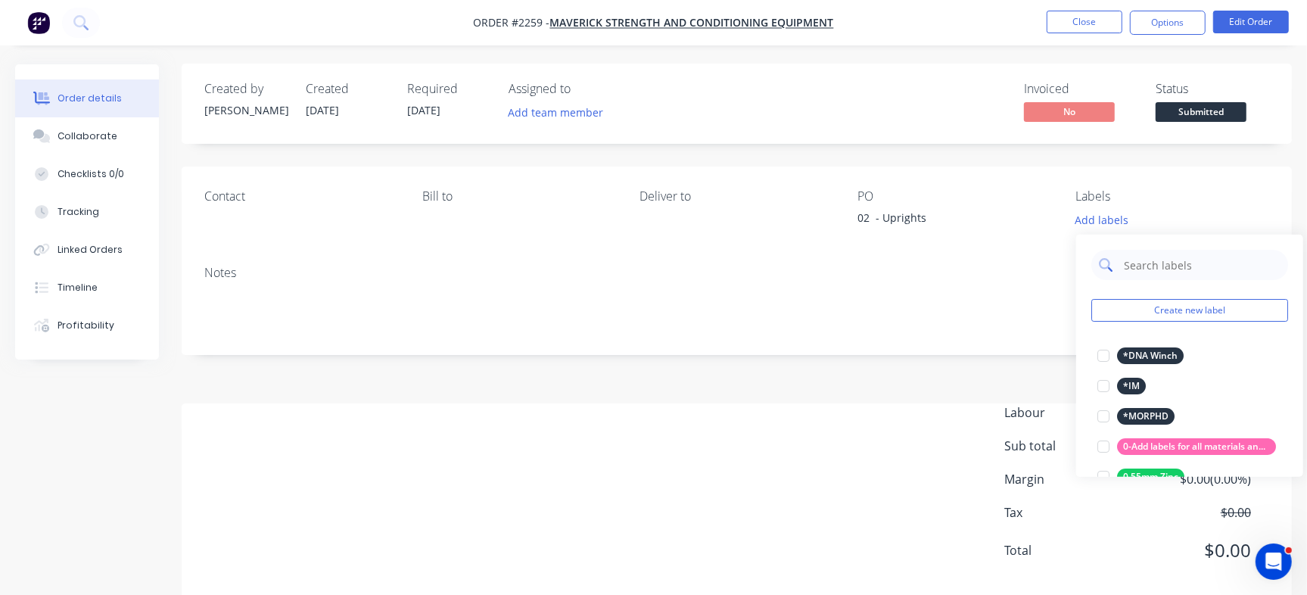
click at [1146, 264] on input "text" at bounding box center [1201, 265] width 158 height 30
type input "Quote"
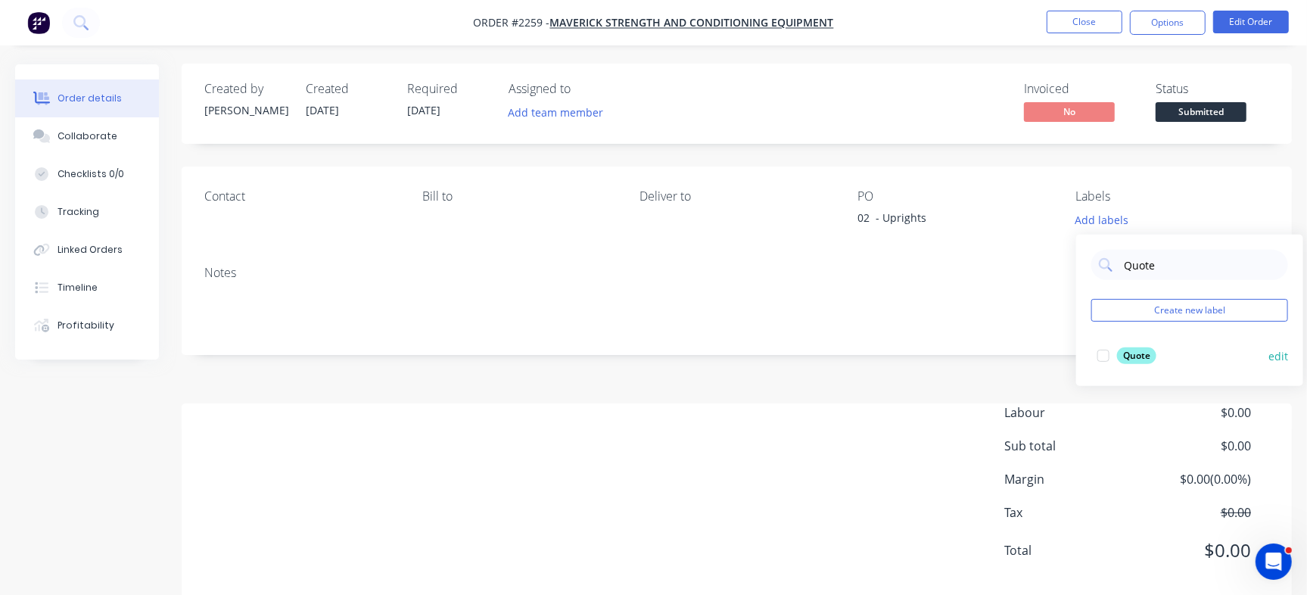
click at [1100, 352] on div at bounding box center [1103, 356] width 30 height 30
click at [908, 120] on div "Invoiced No Status Submitted" at bounding box center [964, 104] width 609 height 44
click at [1093, 20] on button "Close" at bounding box center [1084, 22] width 76 height 23
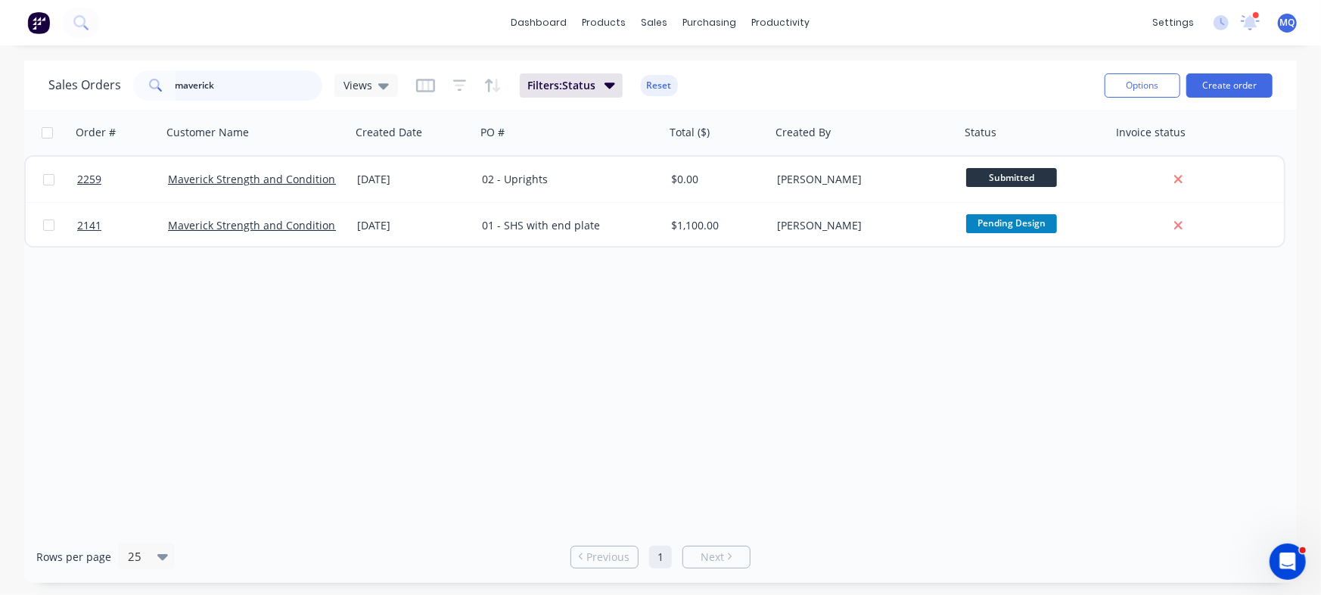
click at [240, 89] on input "maverick" at bounding box center [250, 85] width 148 height 30
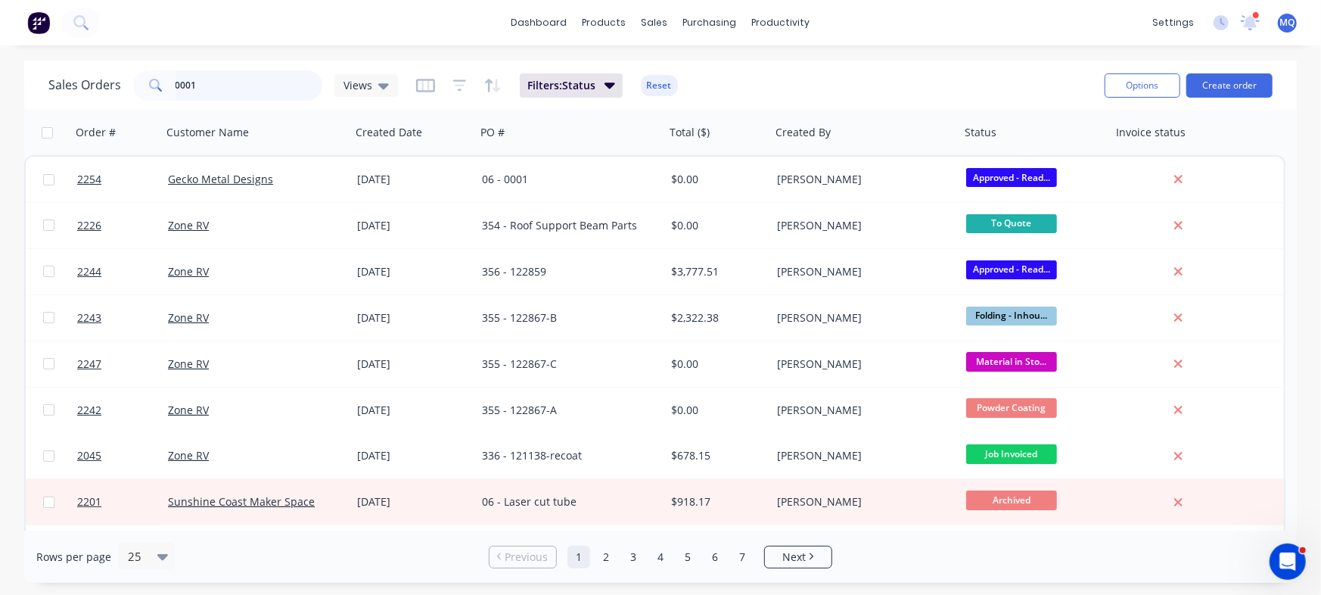
click at [237, 86] on input "0001" at bounding box center [250, 85] width 148 height 30
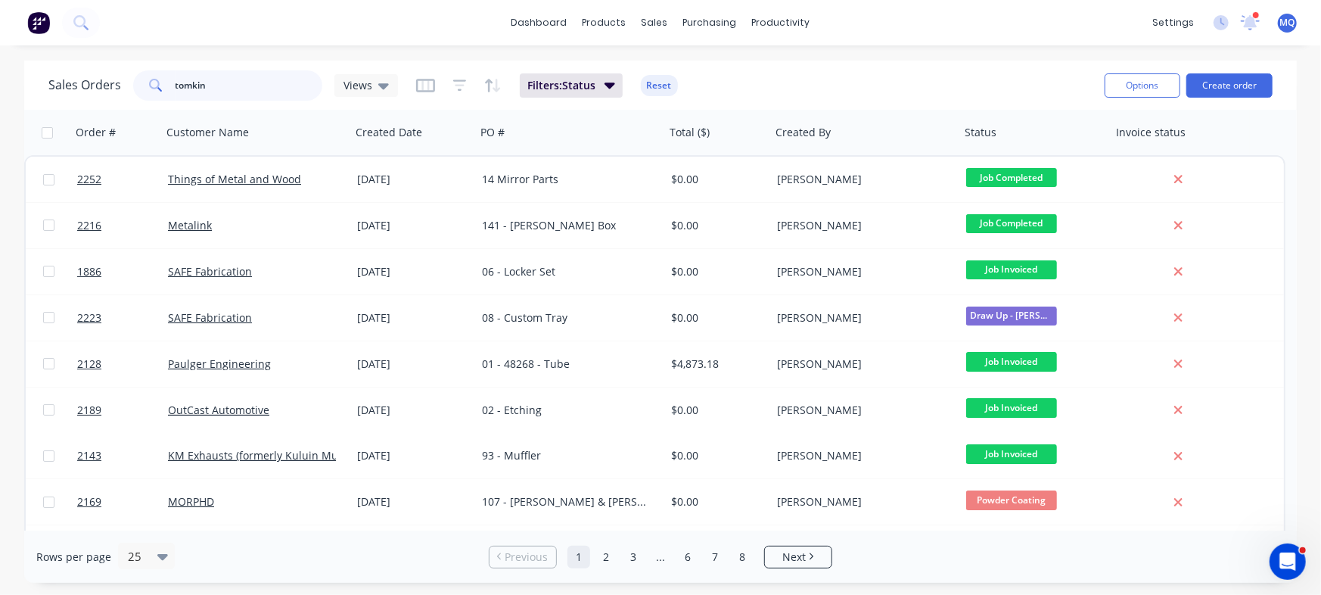
type input "tomkin"
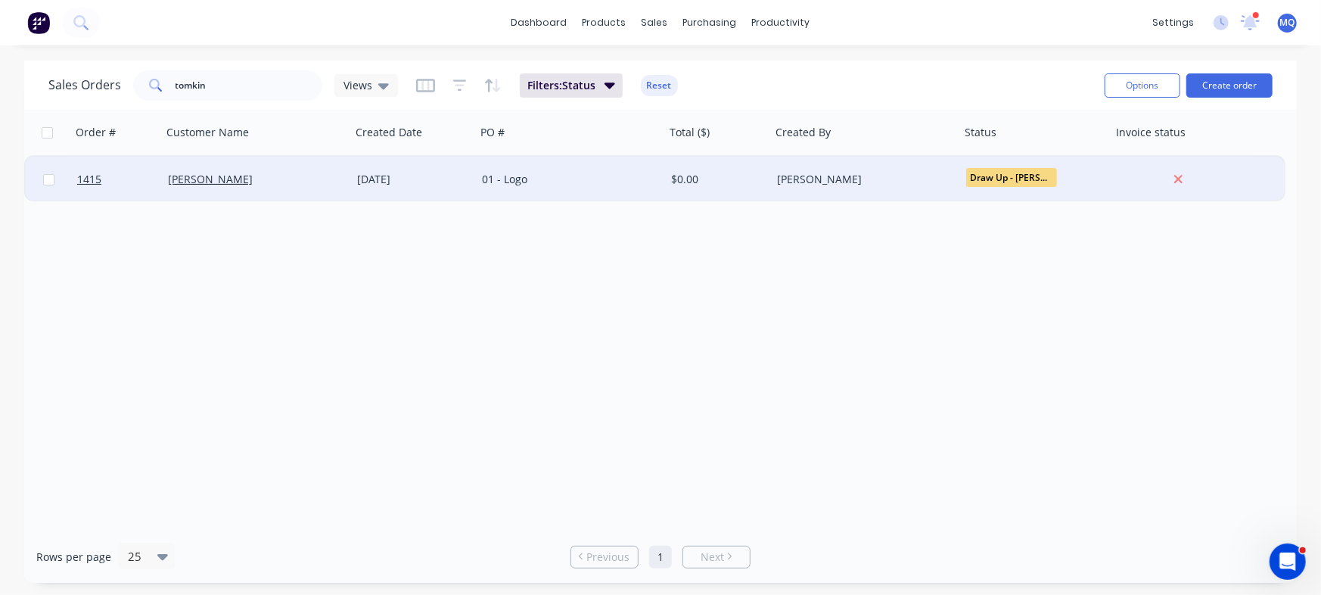
click at [527, 194] on div "01 - Logo" at bounding box center [570, 179] width 189 height 45
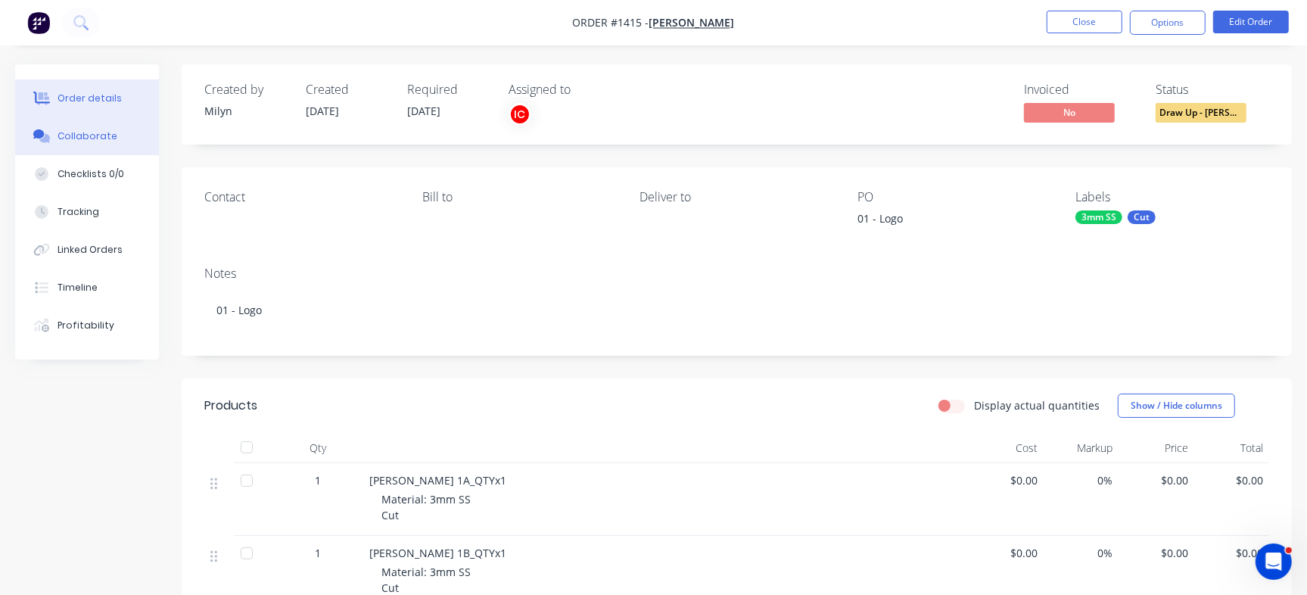
click at [107, 140] on div "Collaborate" at bounding box center [88, 136] width 60 height 14
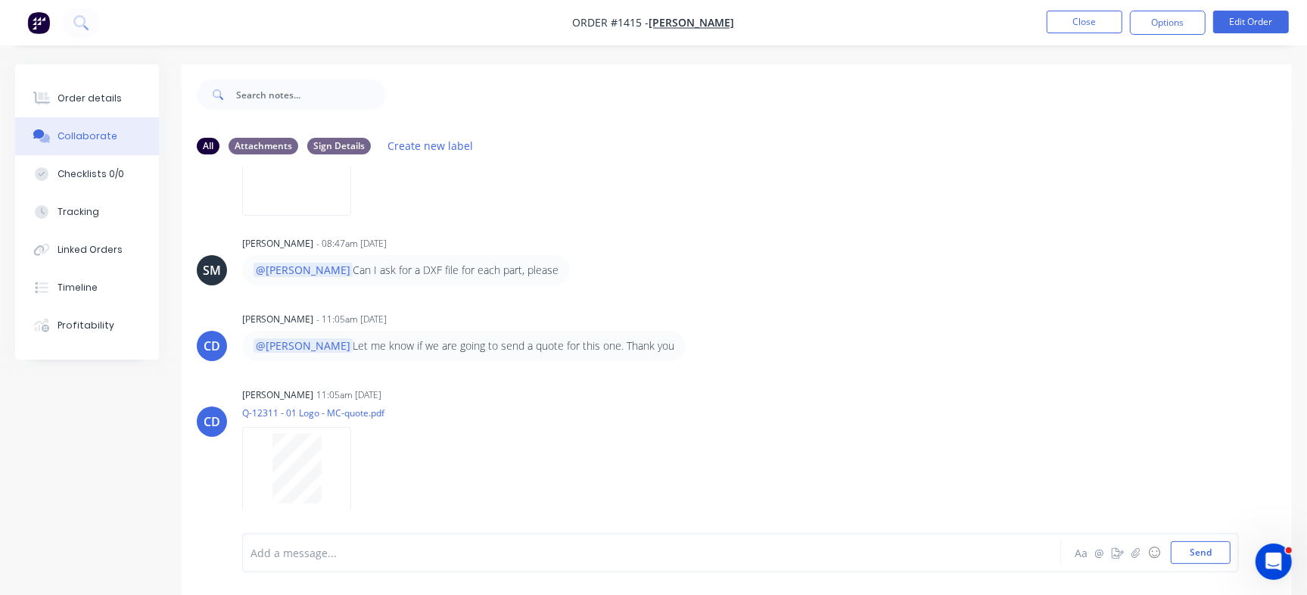
scroll to position [23, 0]
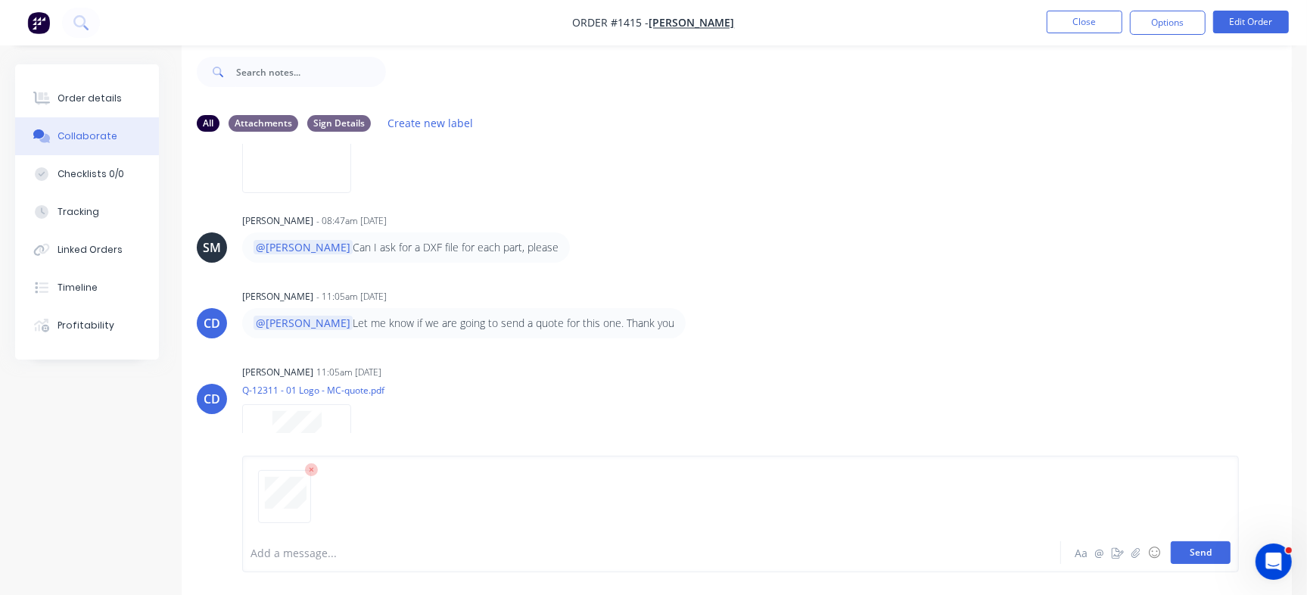
click at [1197, 549] on button "Send" at bounding box center [1201, 552] width 60 height 23
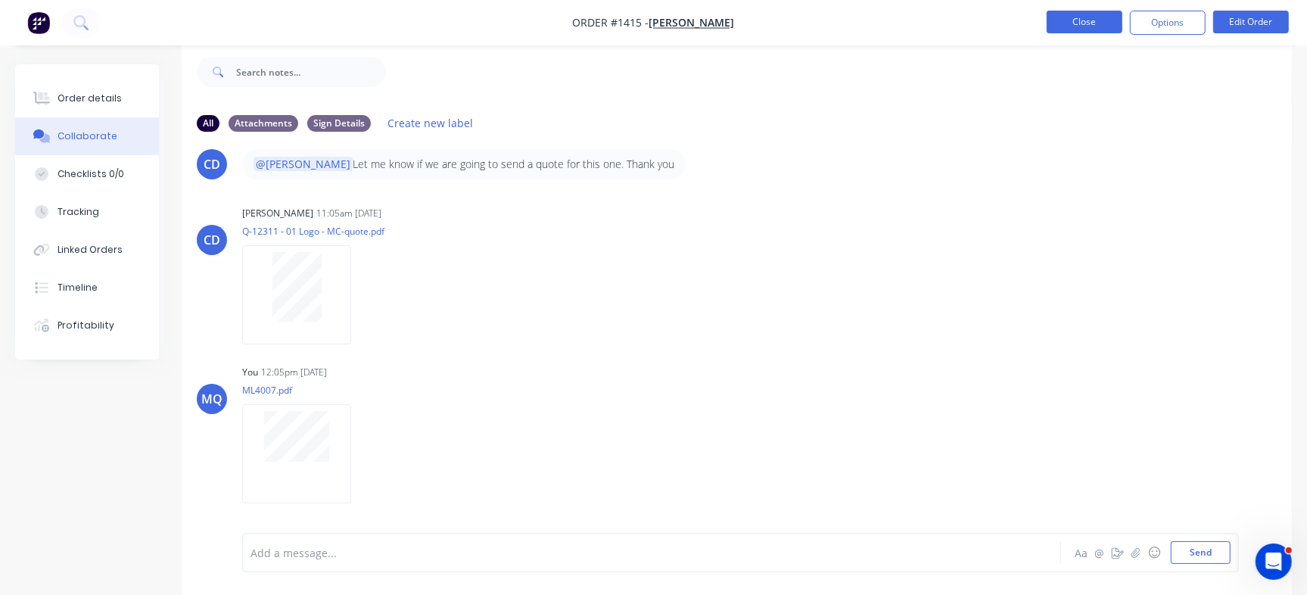
click at [1103, 17] on button "Close" at bounding box center [1084, 22] width 76 height 23
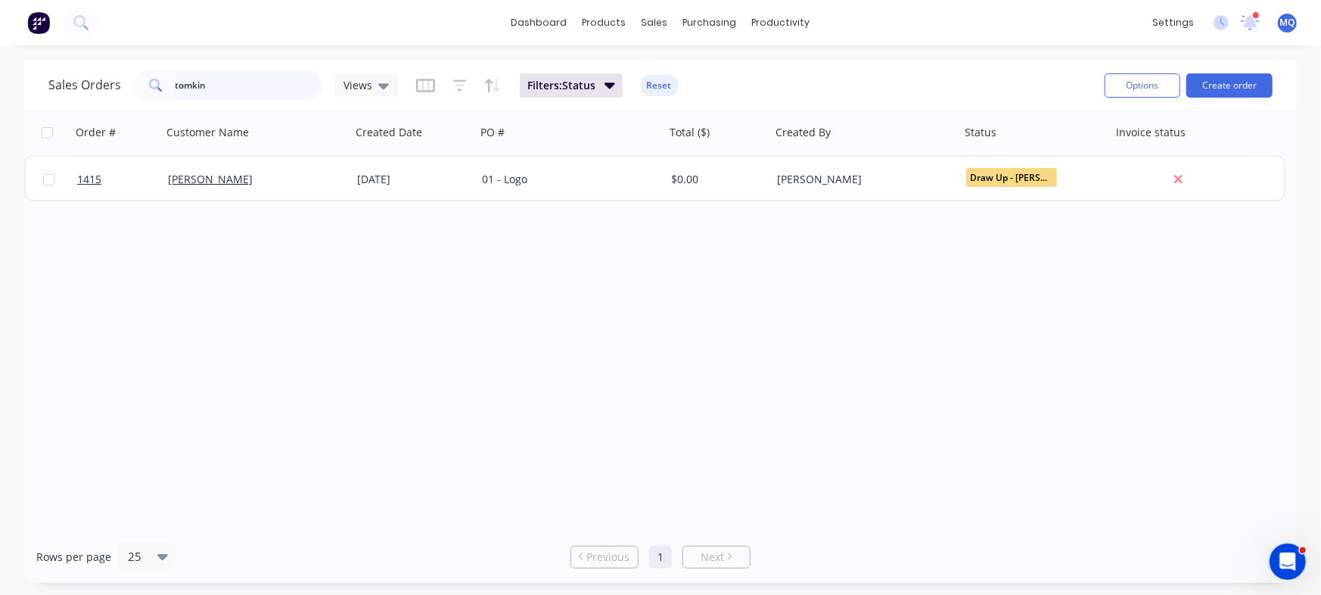
click at [236, 91] on input "tomkin" at bounding box center [250, 85] width 148 height 30
click at [233, 88] on input "tomkin" at bounding box center [250, 85] width 148 height 30
type input "carly"
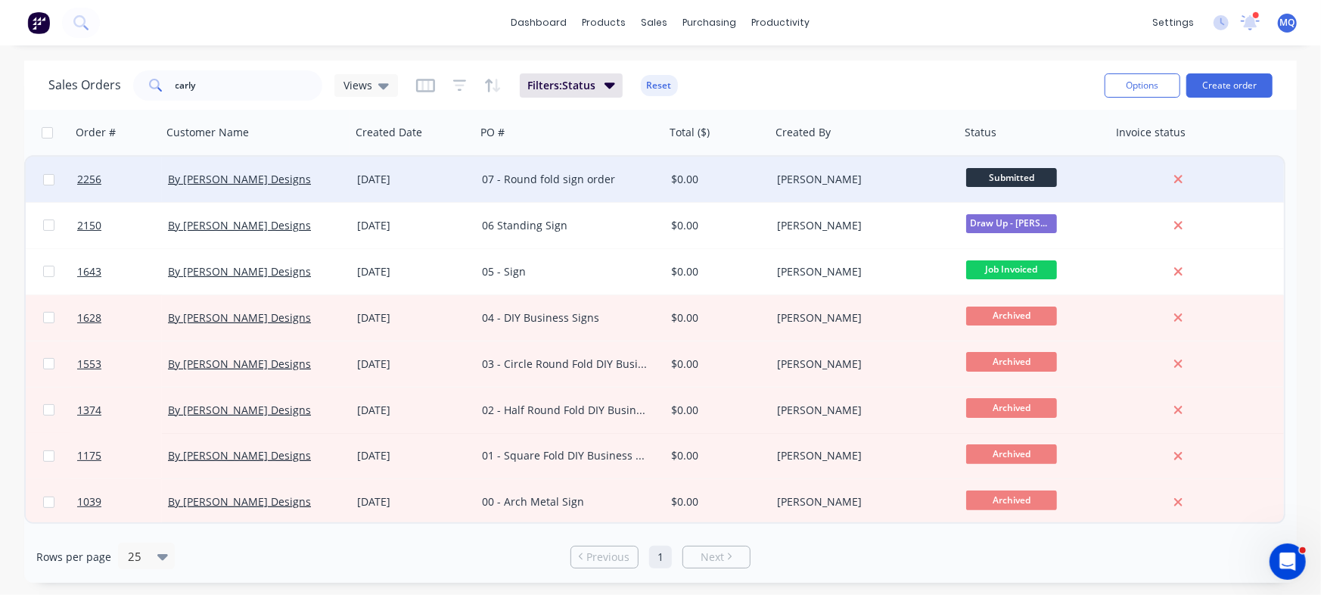
click at [583, 176] on div "07 - Round fold sign order" at bounding box center [566, 179] width 168 height 15
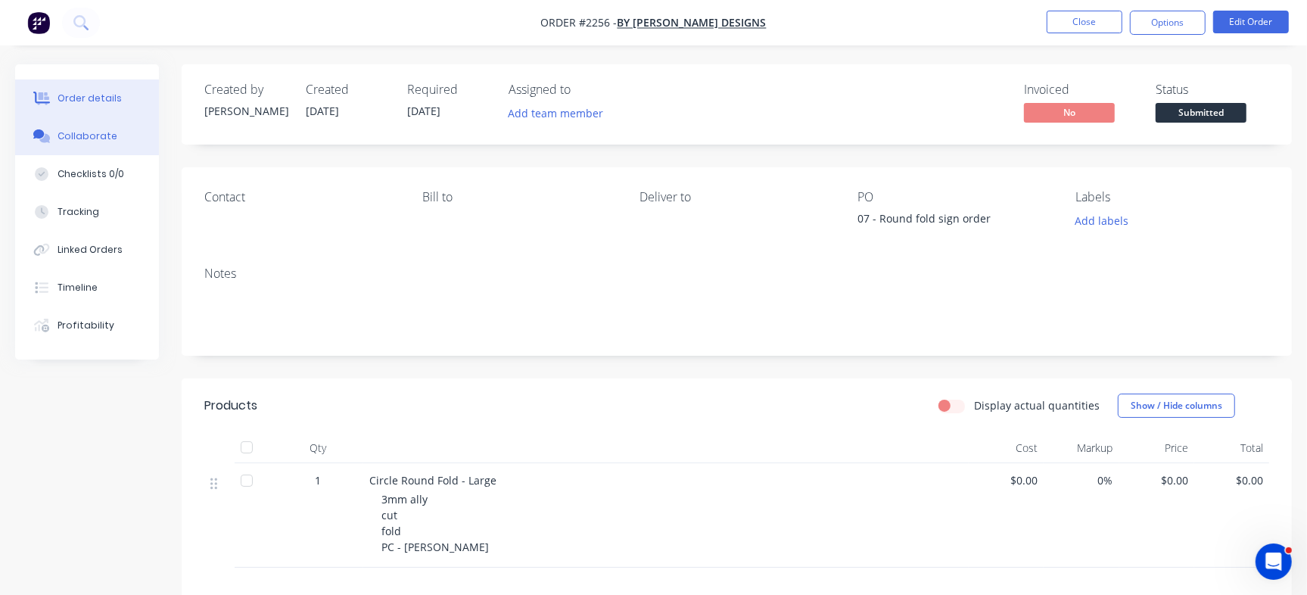
click at [79, 141] on div "Collaborate" at bounding box center [88, 136] width 60 height 14
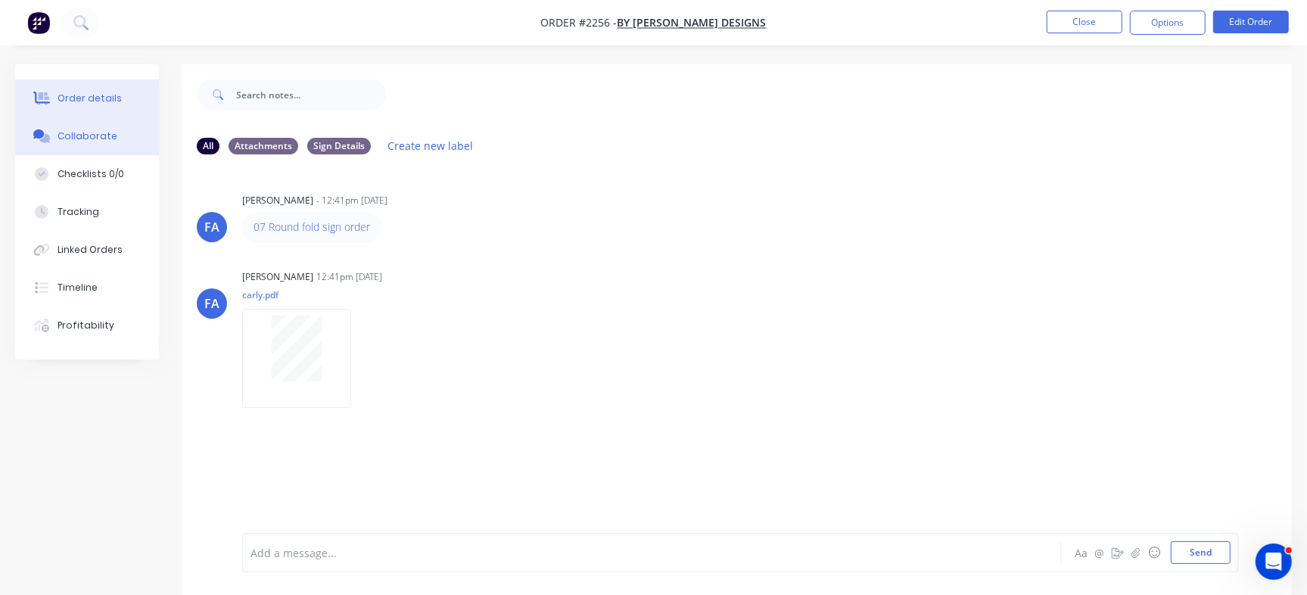
click at [107, 95] on div "Order details" at bounding box center [90, 99] width 64 height 14
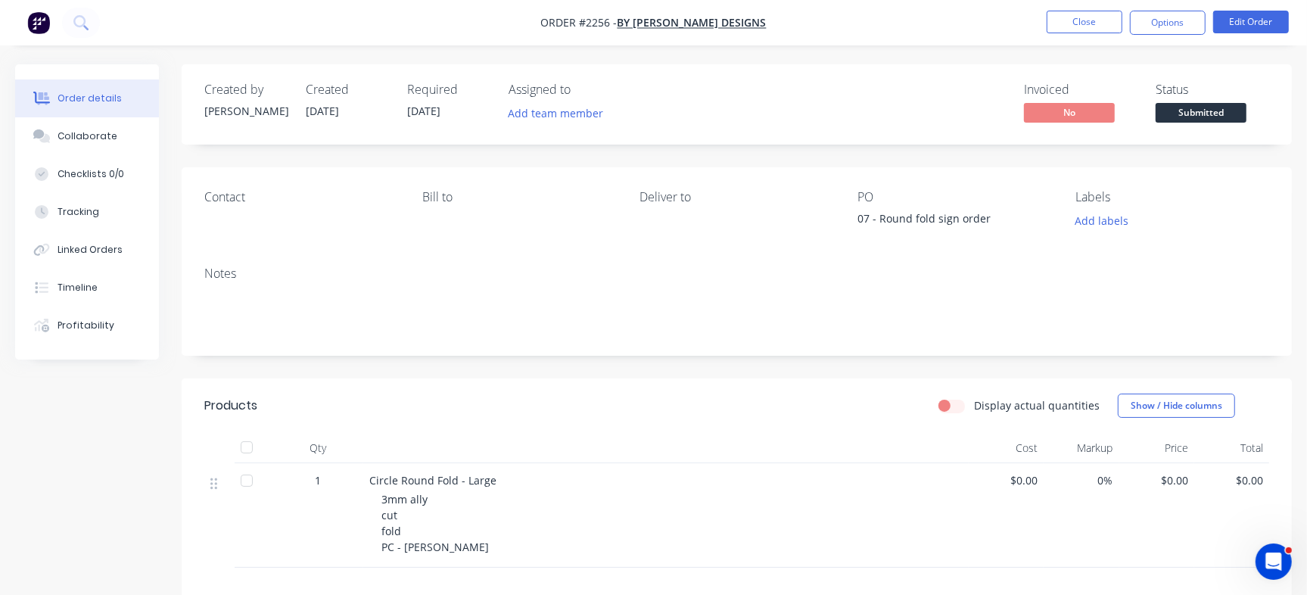
drag, startPoint x: 878, startPoint y: 214, endPoint x: 1036, endPoint y: 211, distance: 158.2
click at [1036, 211] on div "07 - Round fold sign order" at bounding box center [951, 220] width 189 height 21
click at [1271, 20] on button "Edit Order" at bounding box center [1251, 22] width 76 height 23
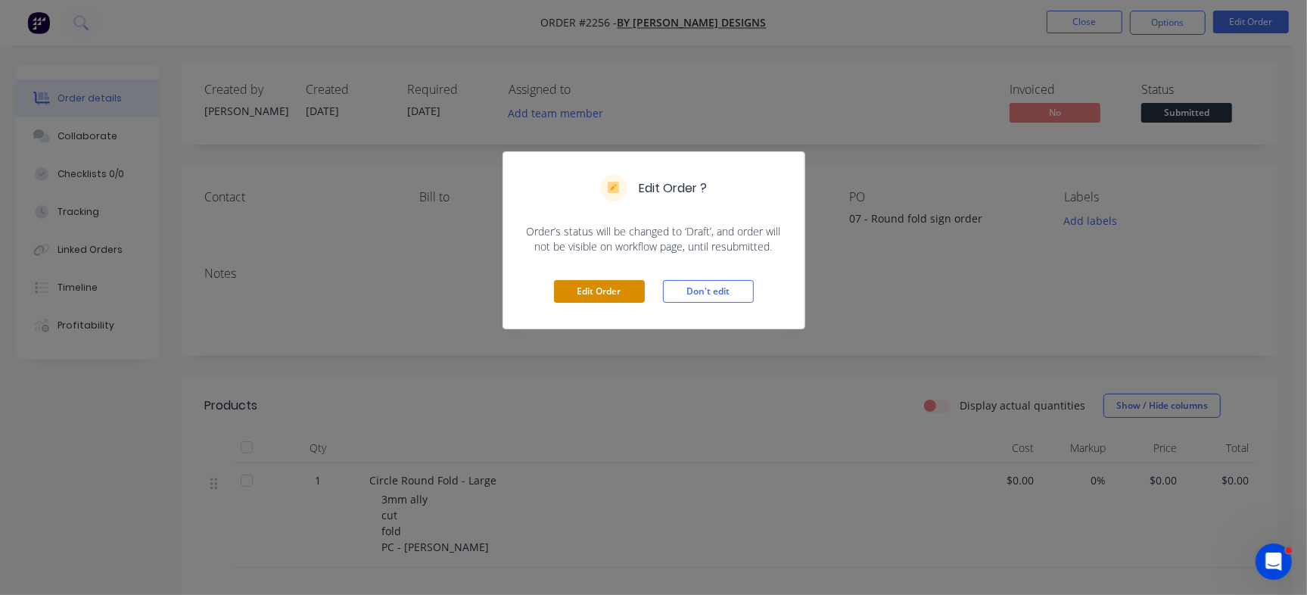
click at [603, 288] on button "Edit Order" at bounding box center [599, 291] width 91 height 23
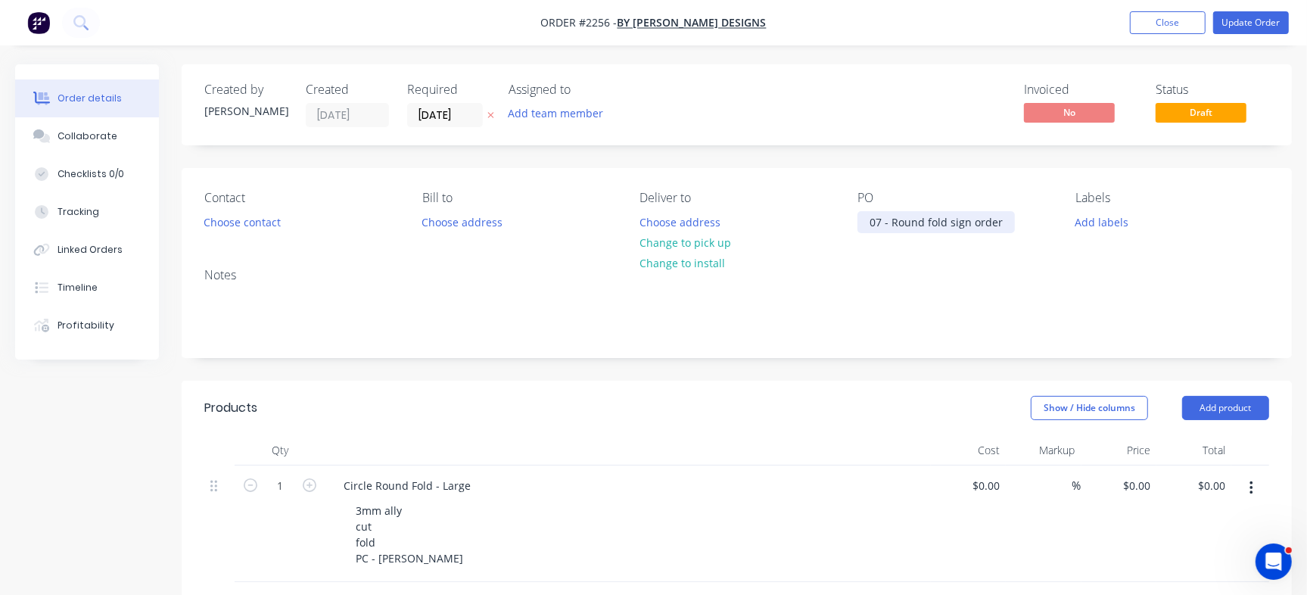
drag, startPoint x: 891, startPoint y: 224, endPoint x: 1085, endPoint y: 235, distance: 194.8
click at [1085, 235] on div "Contact Choose contact Bill to Choose address Deliver to Choose address Change …" at bounding box center [737, 212] width 1110 height 88
paste div
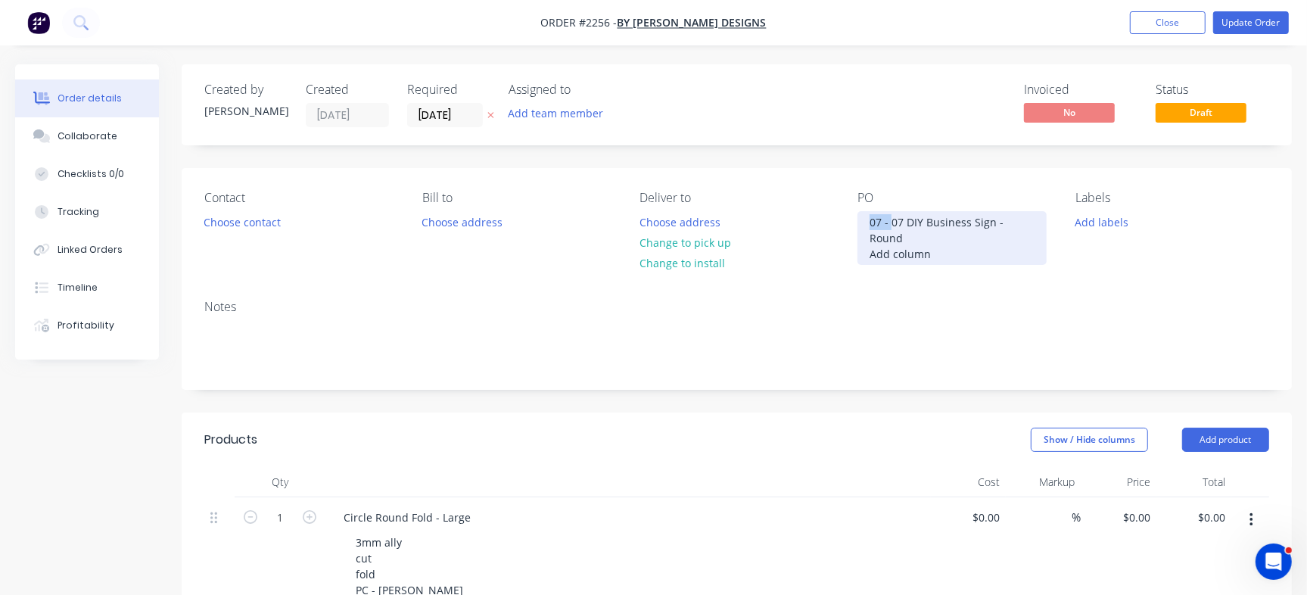
drag, startPoint x: 892, startPoint y: 217, endPoint x: 576, endPoint y: 215, distance: 316.3
click at [576, 215] on div "Contact Choose contact Bill to Choose address Deliver to Choose address Change …" at bounding box center [737, 228] width 1110 height 120
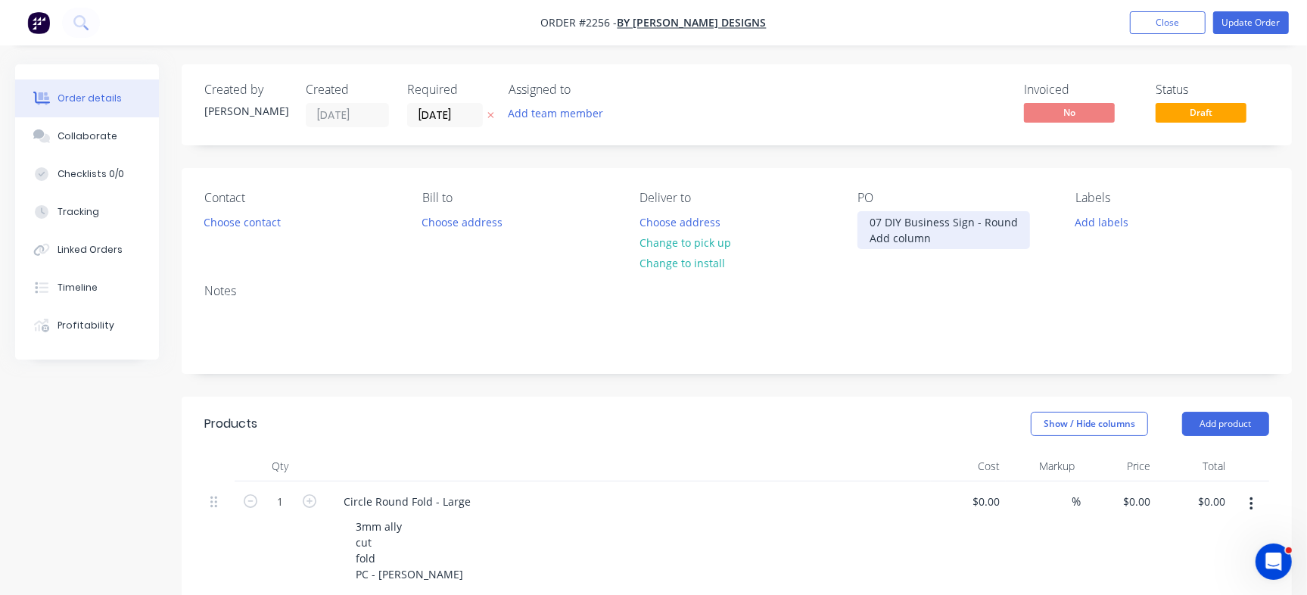
click at [885, 215] on div "07 DIY Business Sign - Round Add column" at bounding box center [943, 230] width 173 height 38
click at [934, 138] on div "Created by Francis Adrian Created 08/09/25 Required 15/09/25 Assigned to Add te…" at bounding box center [737, 104] width 1110 height 81
click at [923, 249] on div "07 - DIY Business Sign - Round Add column" at bounding box center [946, 230] width 179 height 38
drag, startPoint x: 943, startPoint y: 260, endPoint x: 847, endPoint y: 237, distance: 98.0
click at [847, 237] on div "Contact Choose contact Bill to Choose address Deliver to Choose address Change …" at bounding box center [737, 220] width 1110 height 104
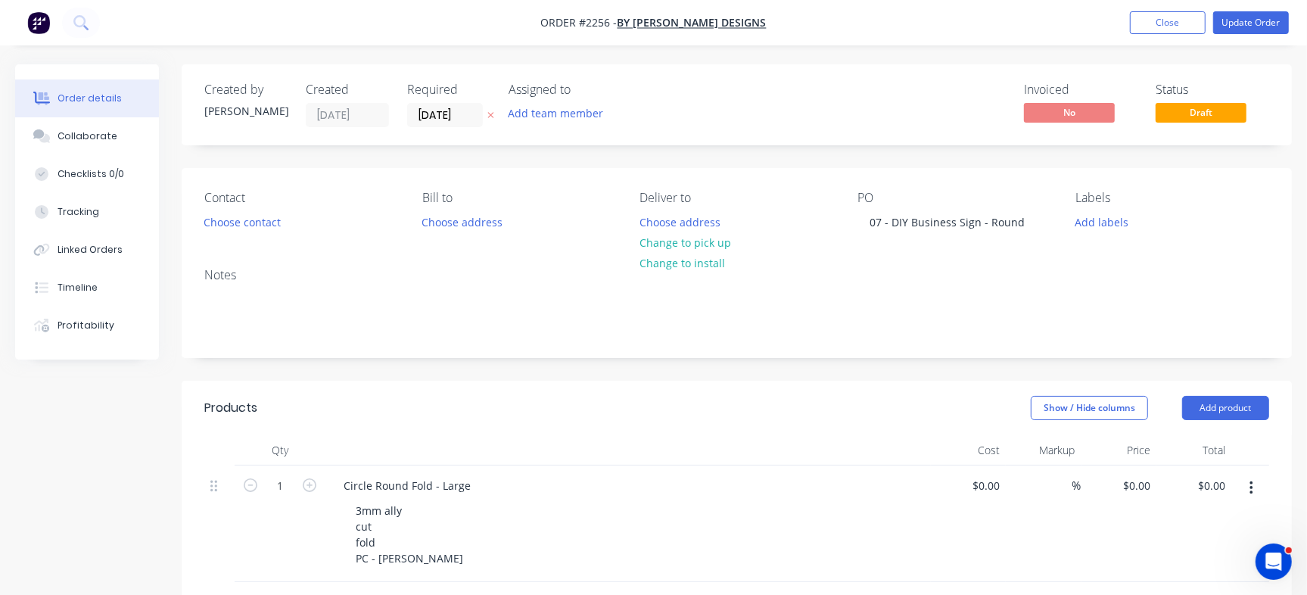
click at [882, 112] on div "Invoiced No Status Draft" at bounding box center [964, 104] width 609 height 45
drag, startPoint x: 1121, startPoint y: 211, endPoint x: 1120, endPoint y: 230, distance: 18.9
click at [1120, 211] on button "Add labels" at bounding box center [1102, 221] width 70 height 20
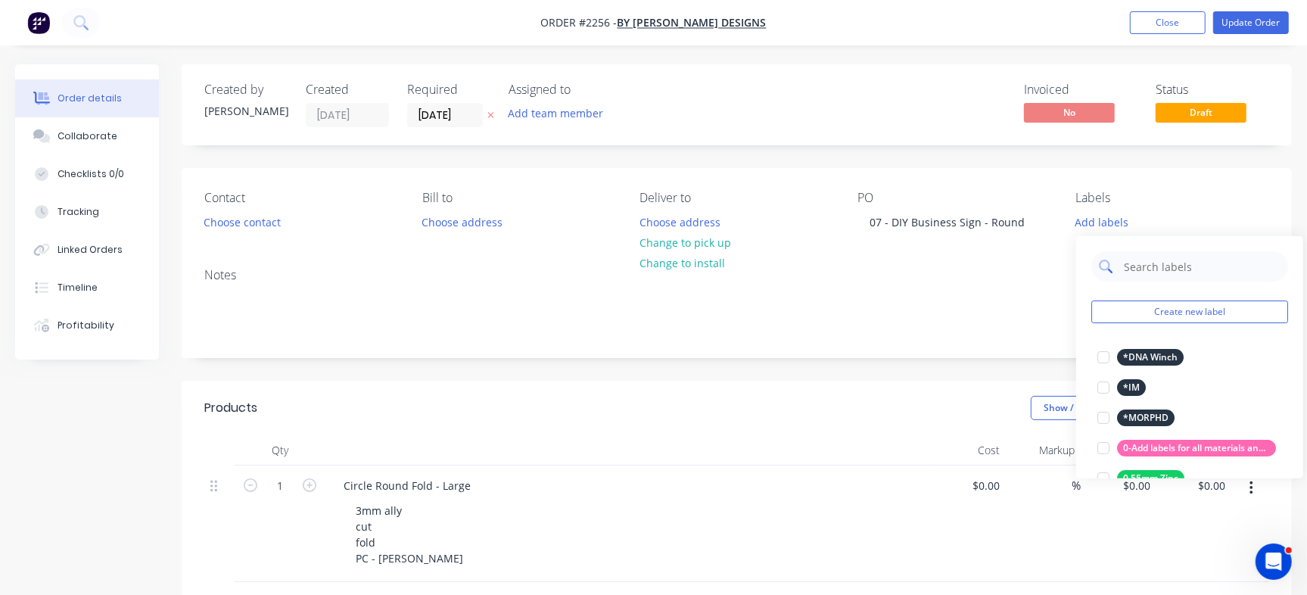
click at [1149, 262] on input "text" at bounding box center [1201, 266] width 158 height 30
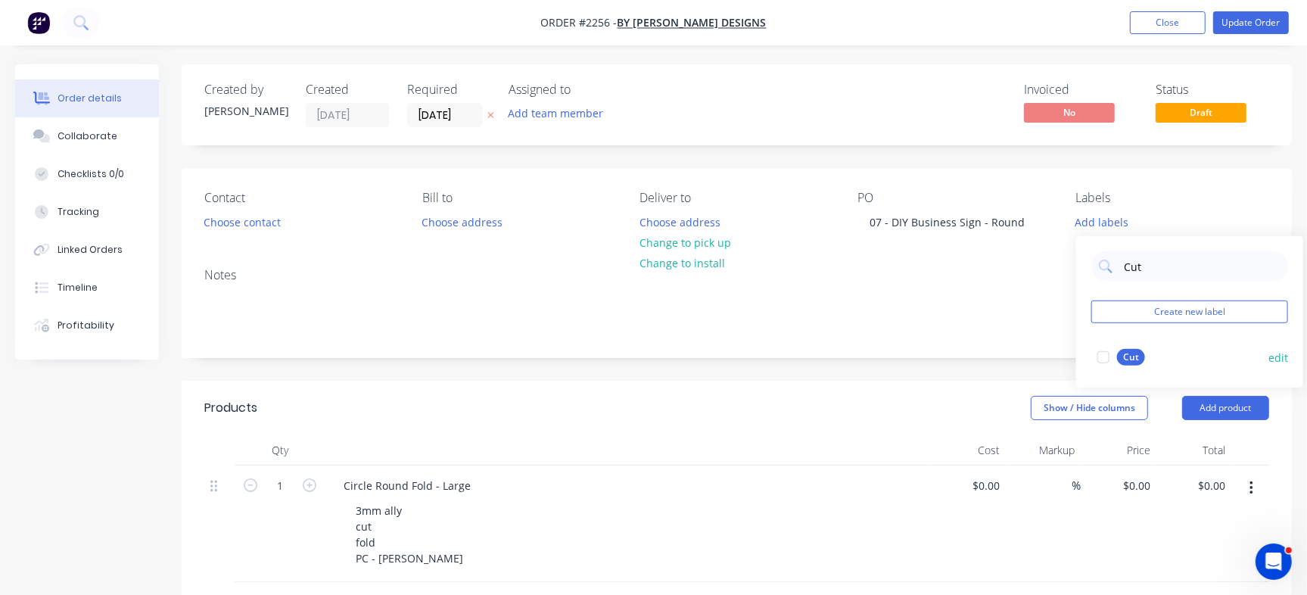
click at [1107, 351] on div at bounding box center [1103, 357] width 30 height 30
click at [1156, 259] on input "Cut" at bounding box center [1201, 259] width 158 height 30
click at [1106, 352] on div at bounding box center [1103, 349] width 30 height 30
type input "Fold"
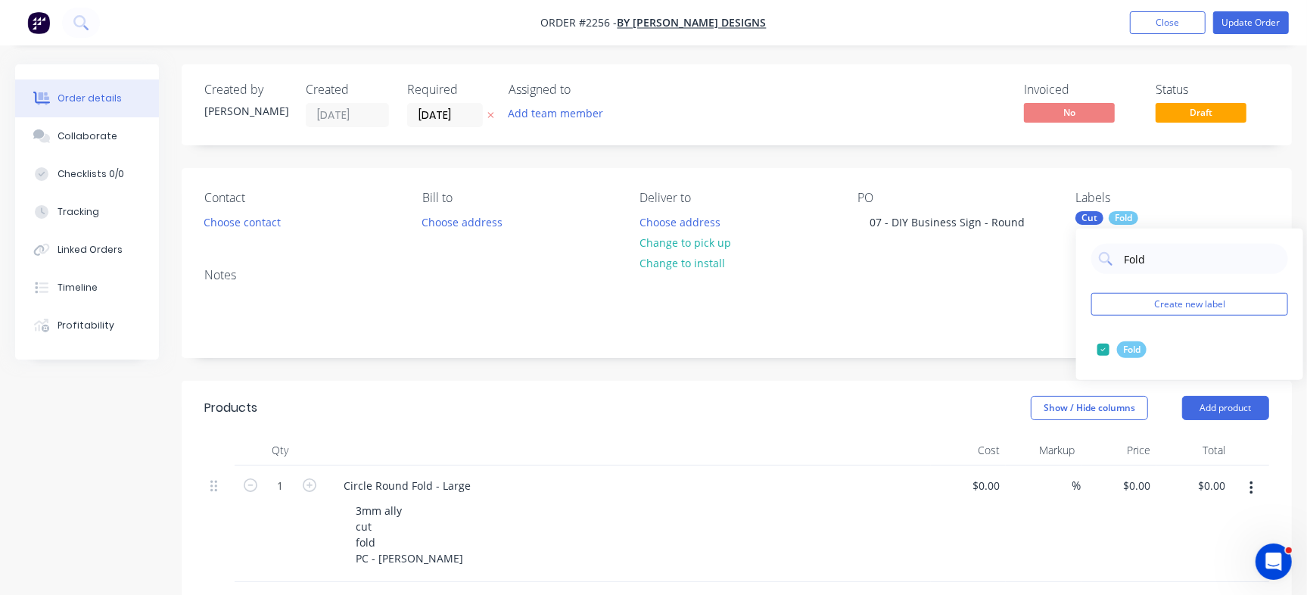
click at [1202, 216] on div "Cut Fold" at bounding box center [1172, 218] width 194 height 14
click at [1148, 216] on div "Cut Fold" at bounding box center [1172, 218] width 194 height 14
click at [1172, 255] on input "Fold" at bounding box center [1201, 259] width 158 height 30
type input "Powder"
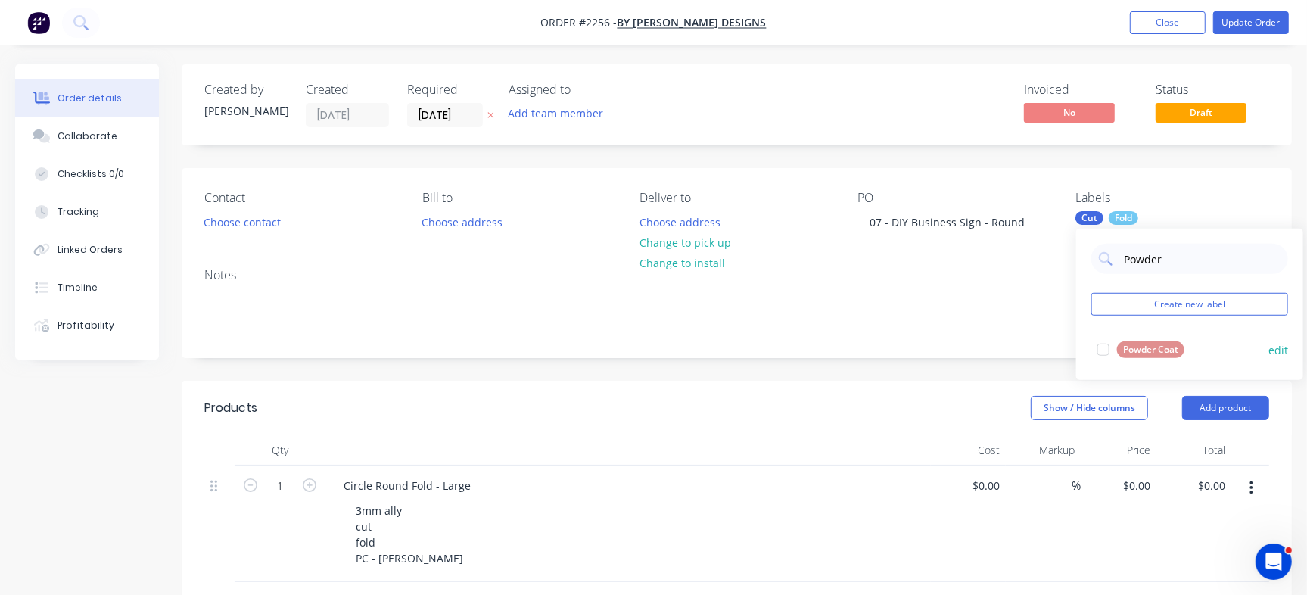
click at [1106, 345] on div at bounding box center [1103, 349] width 30 height 30
click at [881, 110] on div "Invoiced No Status Draft" at bounding box center [964, 104] width 609 height 45
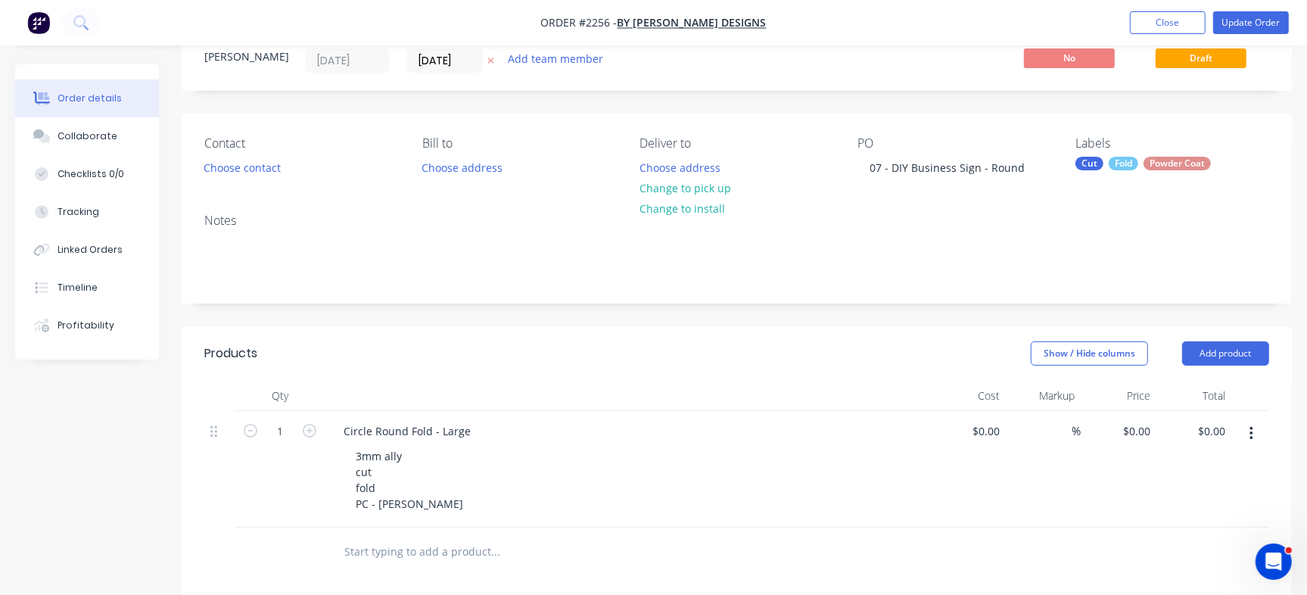
scroll to position [53, 0]
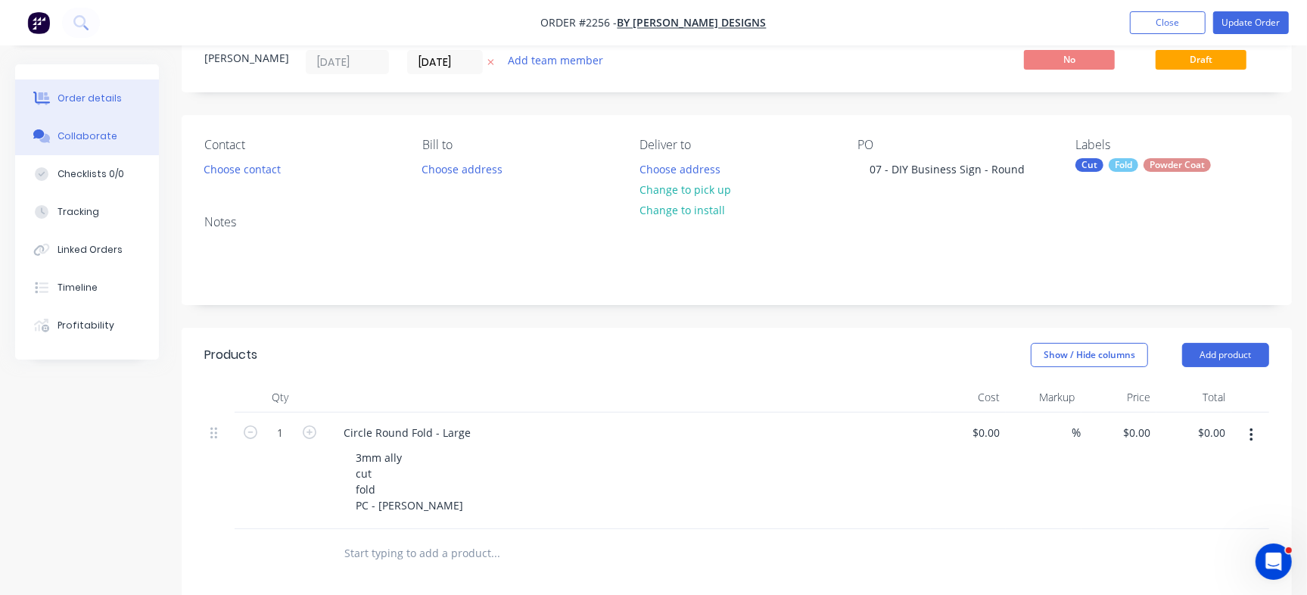
click at [71, 136] on div "Collaborate" at bounding box center [88, 136] width 60 height 14
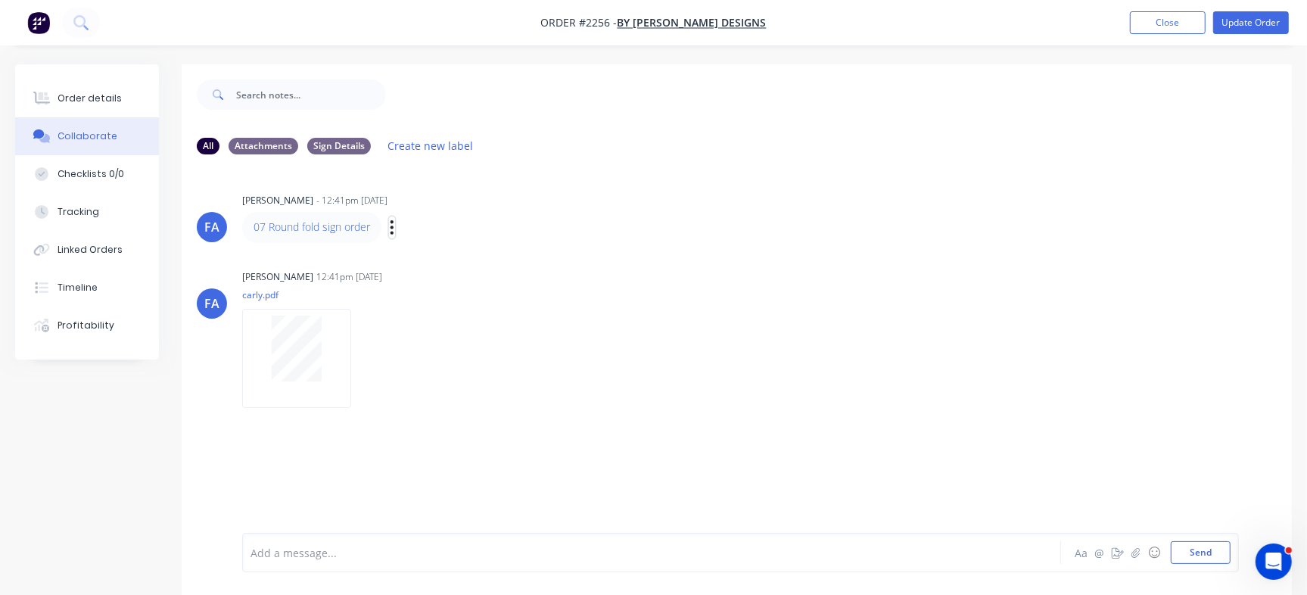
click at [393, 227] on icon "button" at bounding box center [391, 227] width 3 height 14
click at [426, 258] on button "Edit" at bounding box center [447, 254] width 95 height 25
click at [76, 98] on div "Order details" at bounding box center [90, 99] width 64 height 14
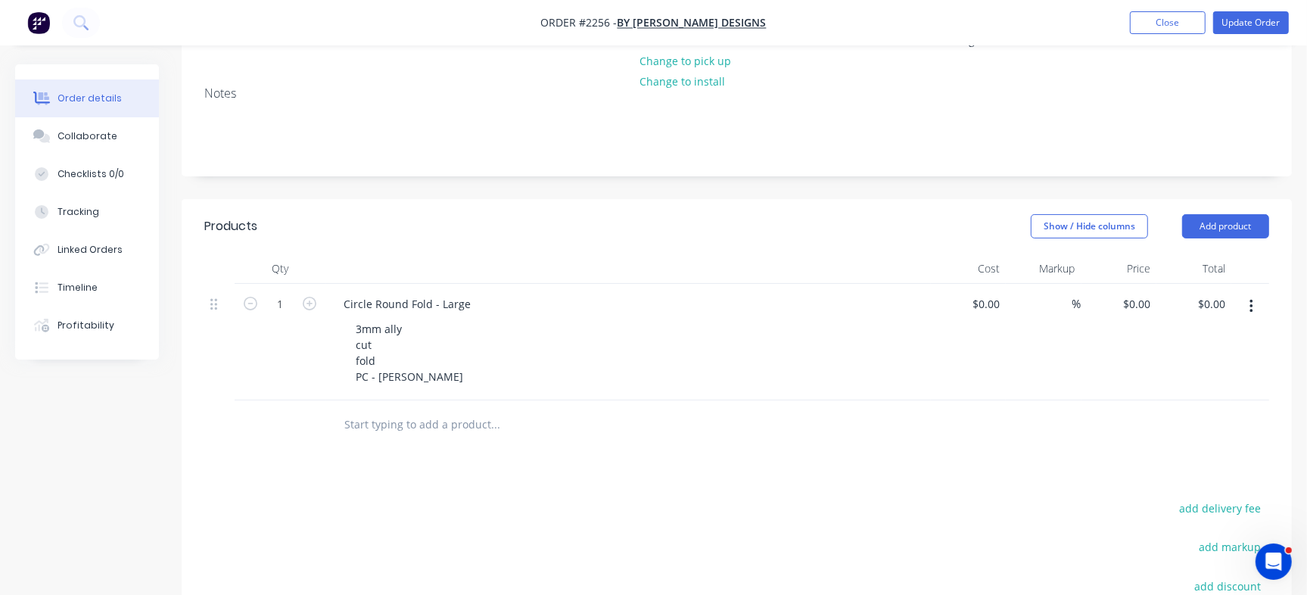
scroll to position [265, 0]
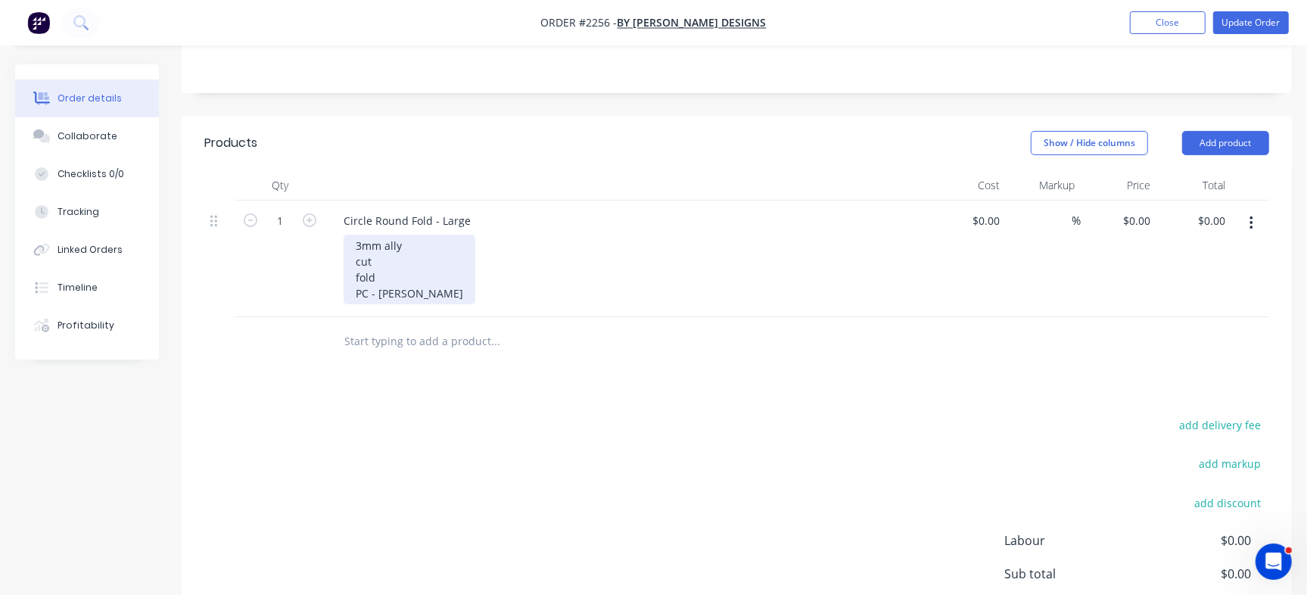
click at [408, 291] on div "3mm ally cut fold PC - White" at bounding box center [410, 270] width 132 height 70
drag, startPoint x: 372, startPoint y: 297, endPoint x: 495, endPoint y: 300, distance: 123.4
click at [495, 300] on div "3mm ally cut fold PC - White" at bounding box center [634, 270] width 581 height 70
drag, startPoint x: 441, startPoint y: 292, endPoint x: 409, endPoint y: 303, distance: 34.2
click at [409, 303] on div "3mm ally cut fold PC White: White: Dulux Lexicon Quarter" at bounding box center [456, 270] width 225 height 70
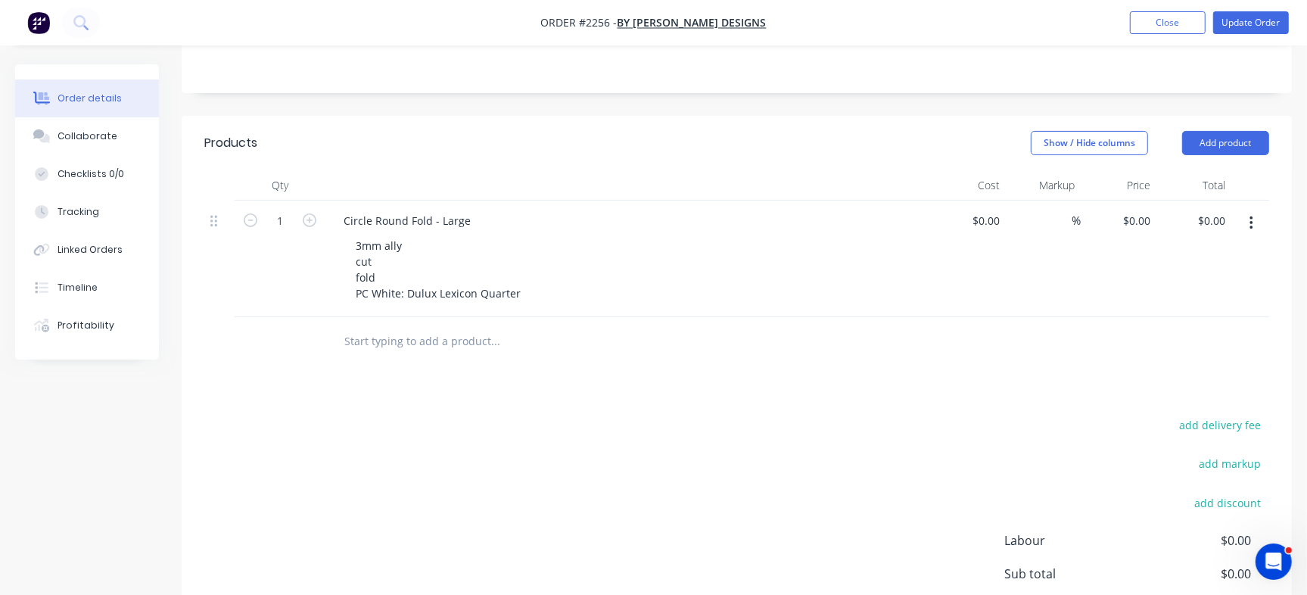
click at [528, 390] on div "Products Show / Hide columns Add product Qty Cost Markup Price Total 1 Circle R…" at bounding box center [737, 423] width 1110 height 614
click at [82, 167] on div "Checklists 0/0" at bounding box center [91, 174] width 67 height 14
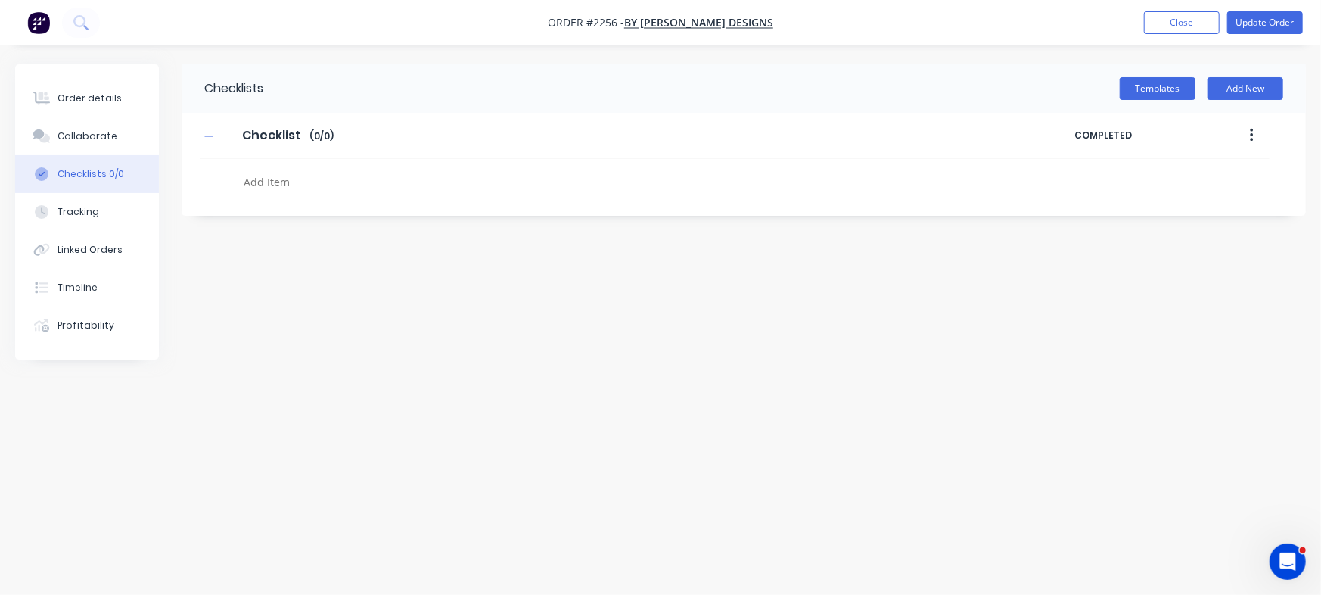
click at [299, 179] on textarea at bounding box center [582, 182] width 689 height 22
type textarea "P"
click at [82, 95] on div "Order details" at bounding box center [90, 99] width 64 height 14
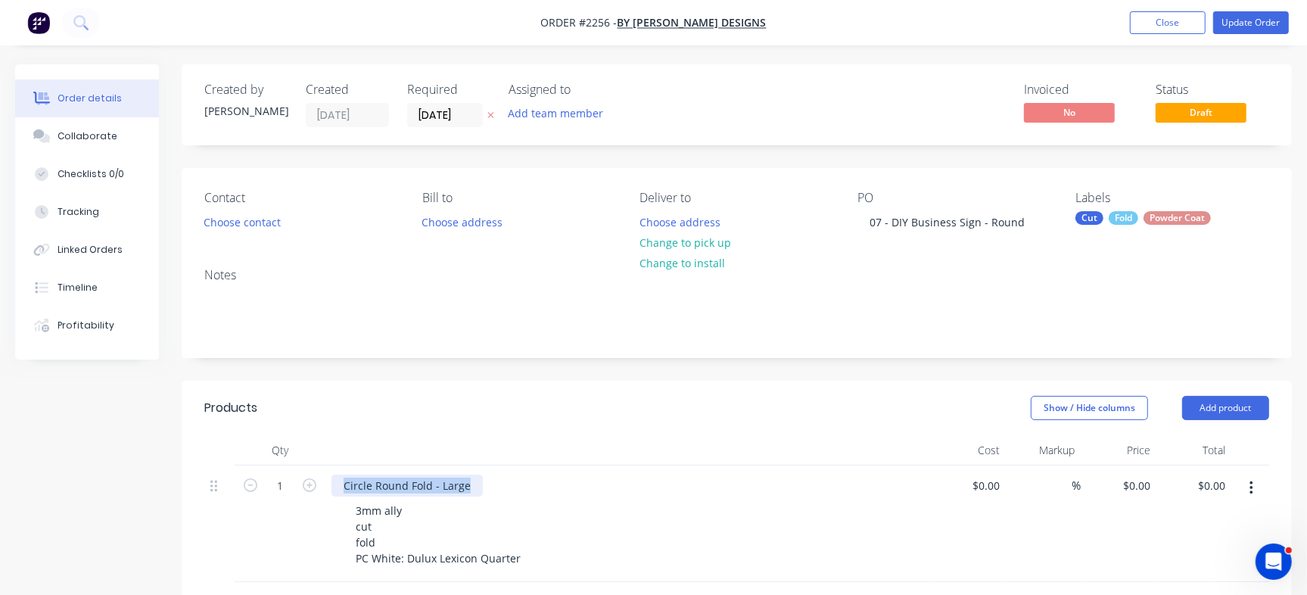
drag, startPoint x: 347, startPoint y: 487, endPoint x: 521, endPoint y: 487, distance: 174.8
click at [521, 487] on div "Circle Round Fold - Large" at bounding box center [627, 485] width 593 height 22
copy div "Circle Round Fold - Large"
click at [102, 165] on button "Checklists 0/0" at bounding box center [87, 174] width 144 height 38
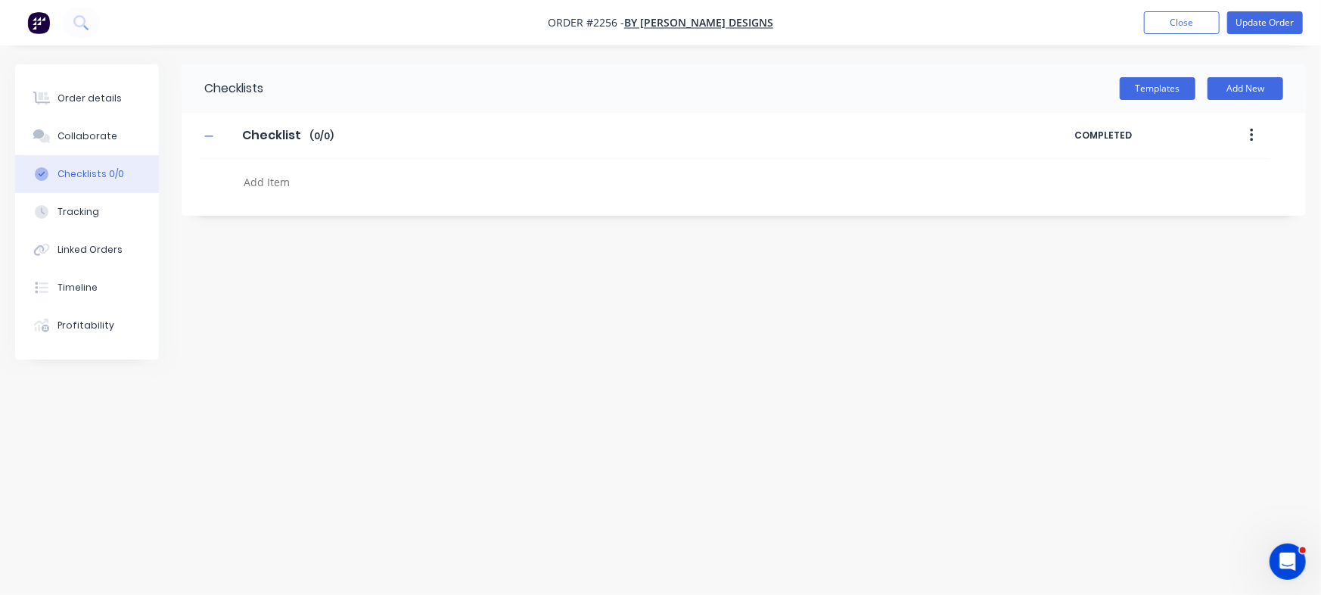
click at [309, 179] on textarea at bounding box center [582, 182] width 689 height 22
paste textarea "Circle Round Fold - Large"
type textarea "Circle Round Fold - Large - White"
click at [229, 175] on icon at bounding box center [225, 176] width 20 height 20
click at [218, 168] on input "file" at bounding box center [218, 168] width 0 height 0
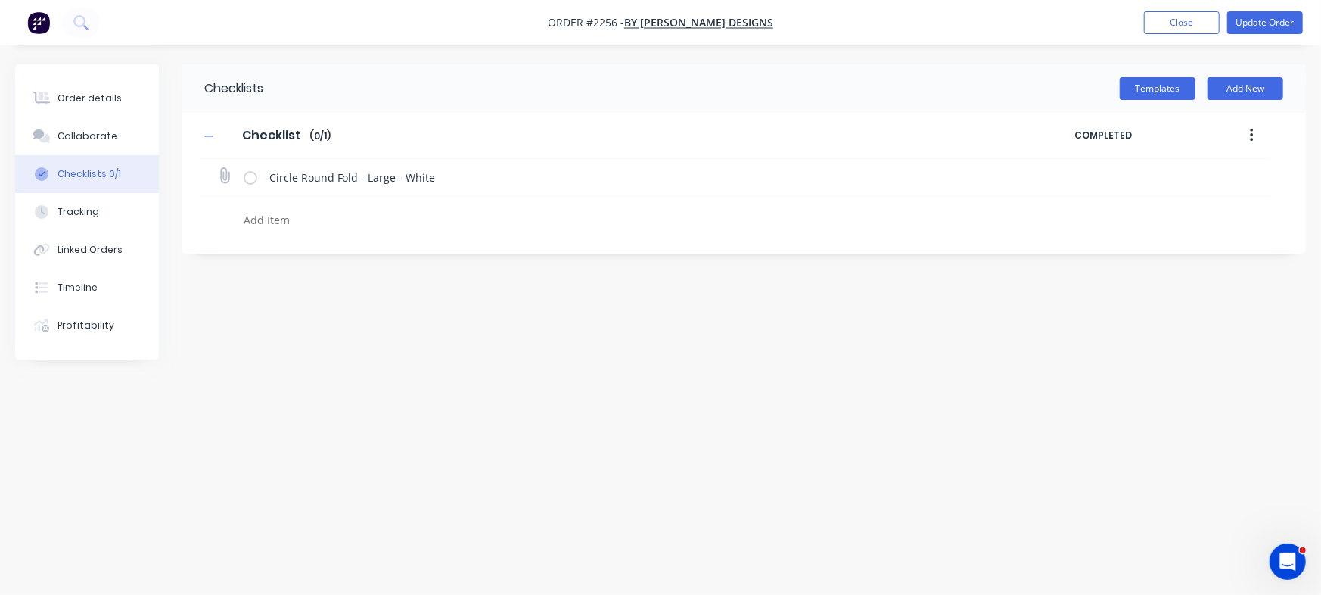
type input "C:\fakepath\Business Signs - Circle Fold[B] - By Carly Design 4.9.25.PDF"
click at [288, 217] on textarea at bounding box center [582, 220] width 689 height 22
click at [1261, 177] on icon at bounding box center [1260, 176] width 13 height 14
drag, startPoint x: 817, startPoint y: 355, endPoint x: 468, endPoint y: 250, distance: 365.1
click at [813, 355] on div "Checklists Templates Add New Checklist Checklist Enter Checklist name ( 0 / 1 )…" at bounding box center [660, 268] width 1291 height 409
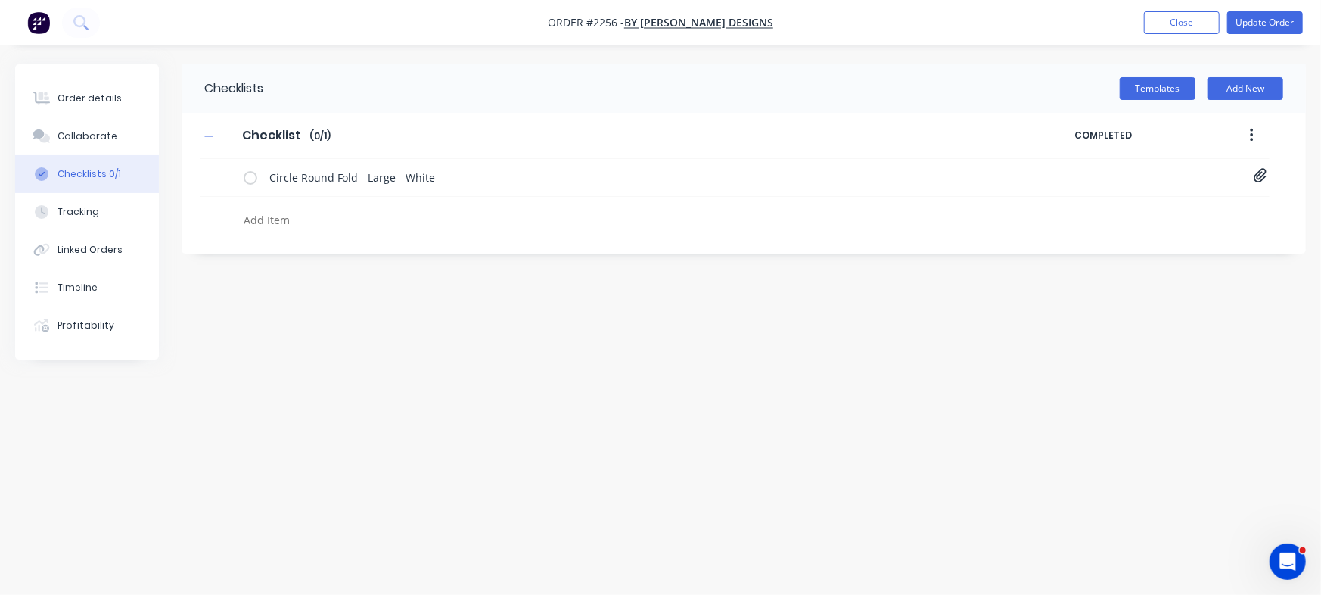
click at [287, 216] on textarea at bounding box center [582, 220] width 689 height 22
type textarea "Cut"
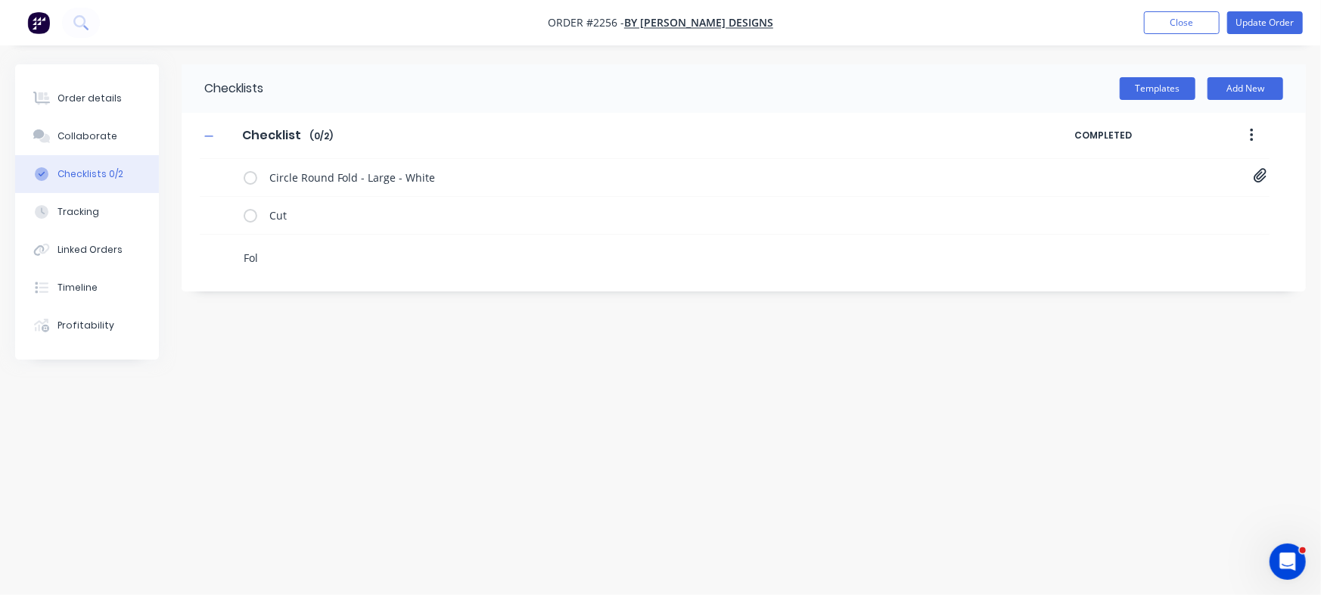
type textarea "Fold"
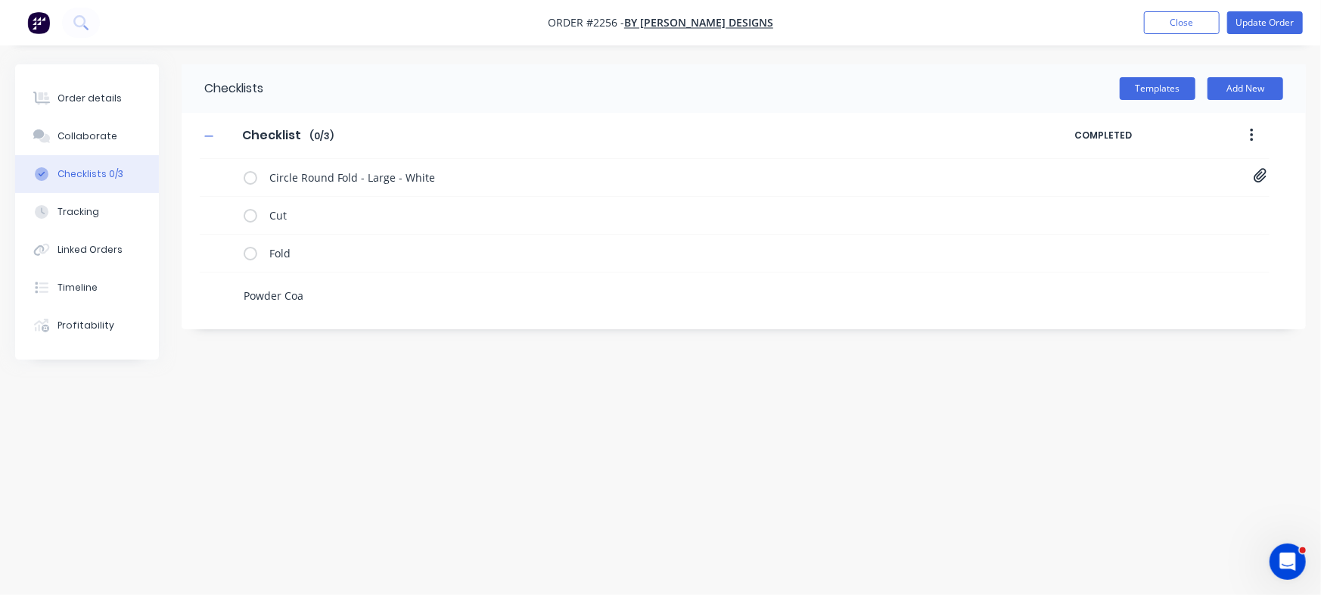
type textarea "Powder Coat"
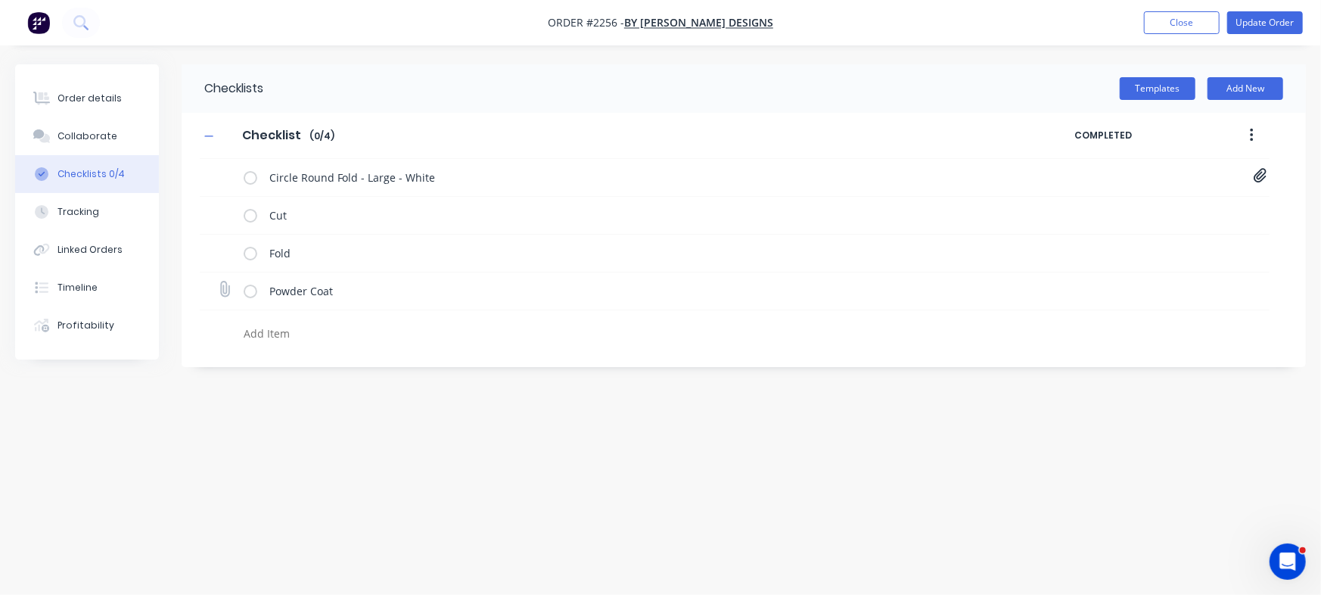
click at [226, 292] on icon at bounding box center [225, 289] width 20 height 20
click at [218, 281] on input "file" at bounding box center [218, 281] width 0 height 0
click at [95, 107] on button "Order details" at bounding box center [87, 98] width 144 height 38
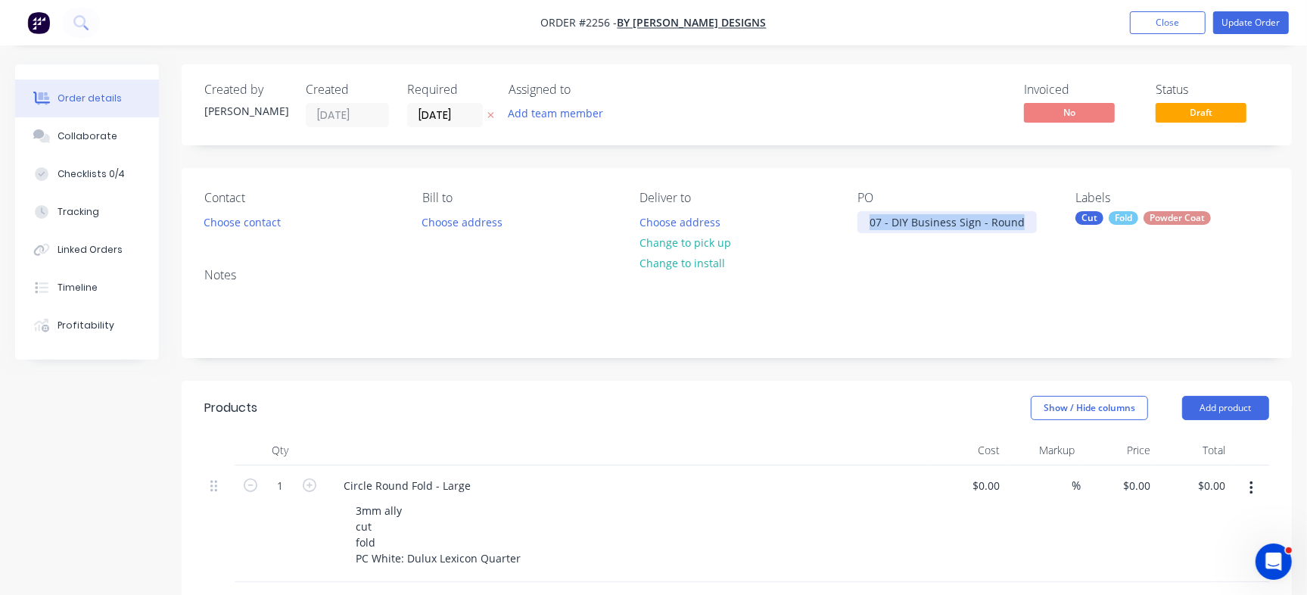
drag, startPoint x: 870, startPoint y: 223, endPoint x: 1040, endPoint y: 219, distance: 169.5
click at [1040, 219] on div "PO 07 - DIY Business Sign - Round" at bounding box center [954, 212] width 194 height 42
copy div "07 - DIY Business Sign - Round"
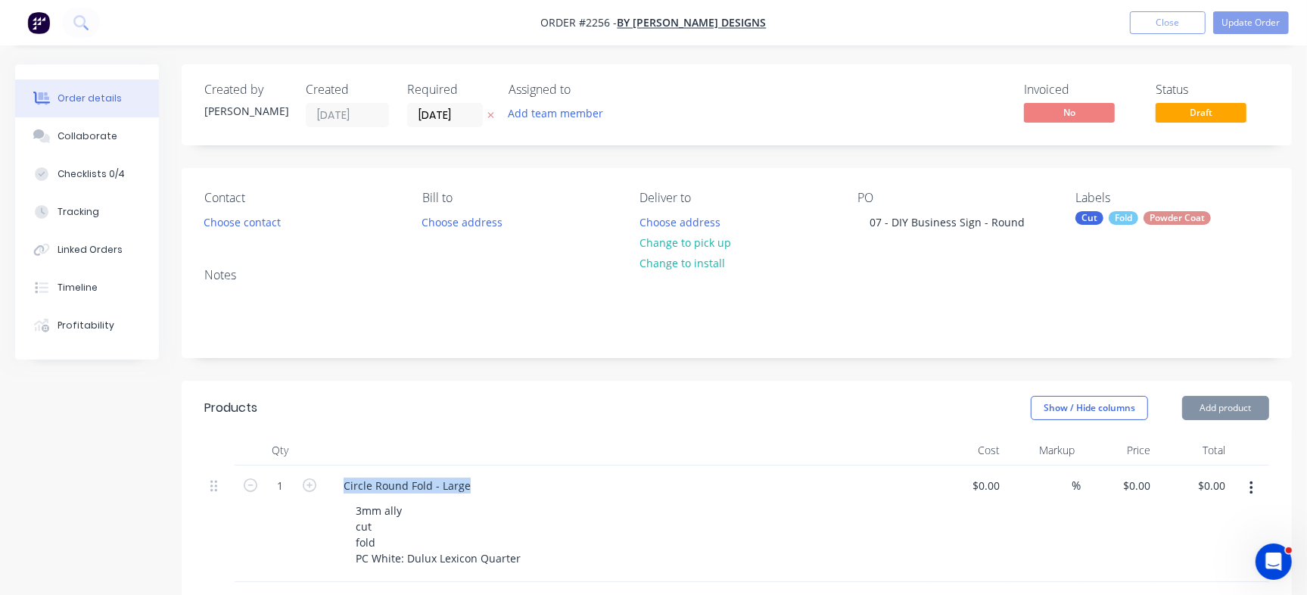
drag, startPoint x: 340, startPoint y: 486, endPoint x: 601, endPoint y: 473, distance: 261.4
click at [601, 473] on div "Circle Round Fold - Large 3mm ally cut fold PC White: Dulux Lexicon Quarter" at bounding box center [627, 523] width 605 height 117
copy div "Circle Round Fold - Large"
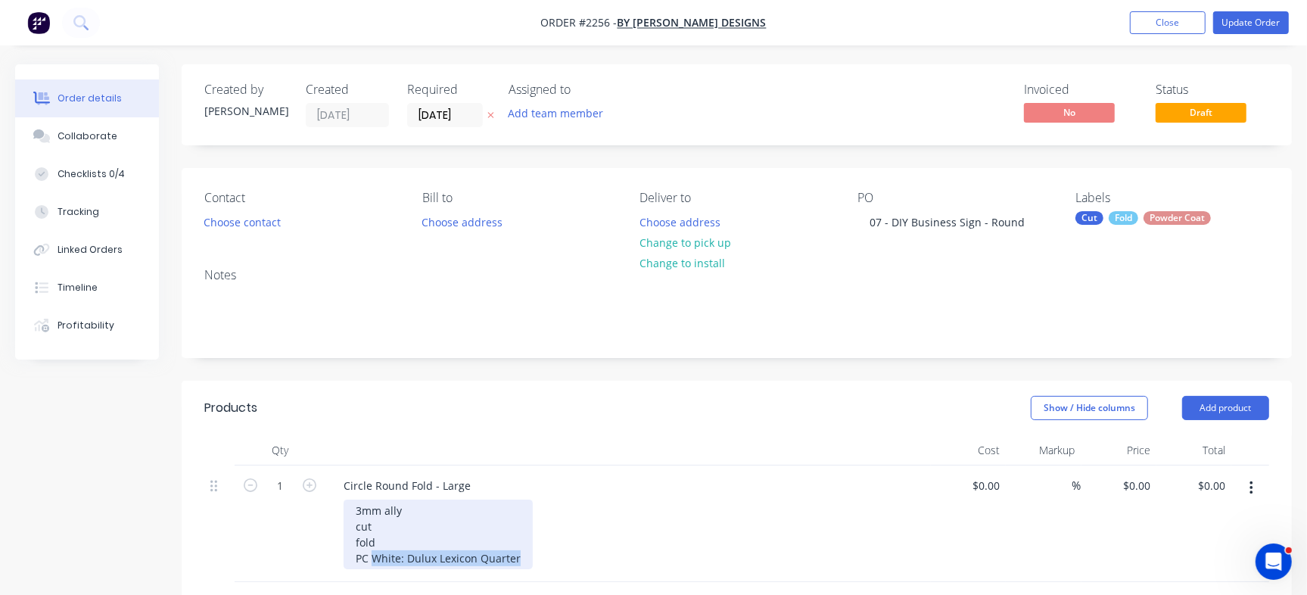
drag, startPoint x: 370, startPoint y: 559, endPoint x: 643, endPoint y: 557, distance: 273.2
click at [643, 557] on div "3mm ally cut fold PC White: Dulux Lexicon Quarter" at bounding box center [634, 534] width 581 height 70
copy div "White: Dulux Lexicon Quarter"
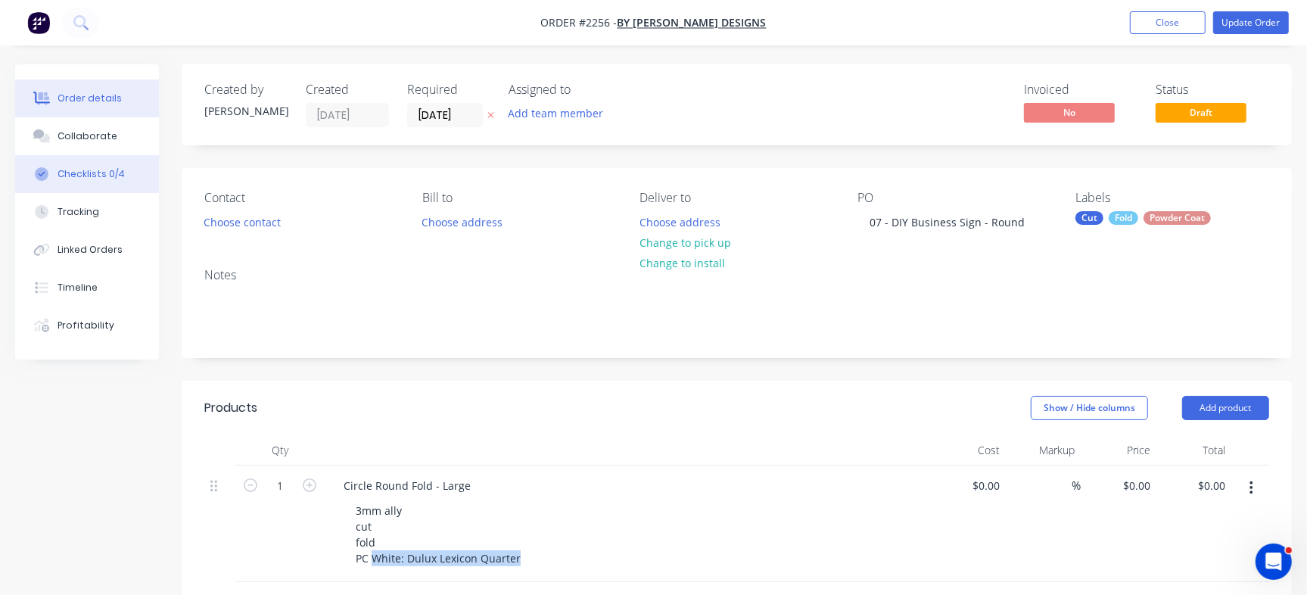
click at [122, 173] on button "Checklists 0/4" at bounding box center [87, 174] width 144 height 38
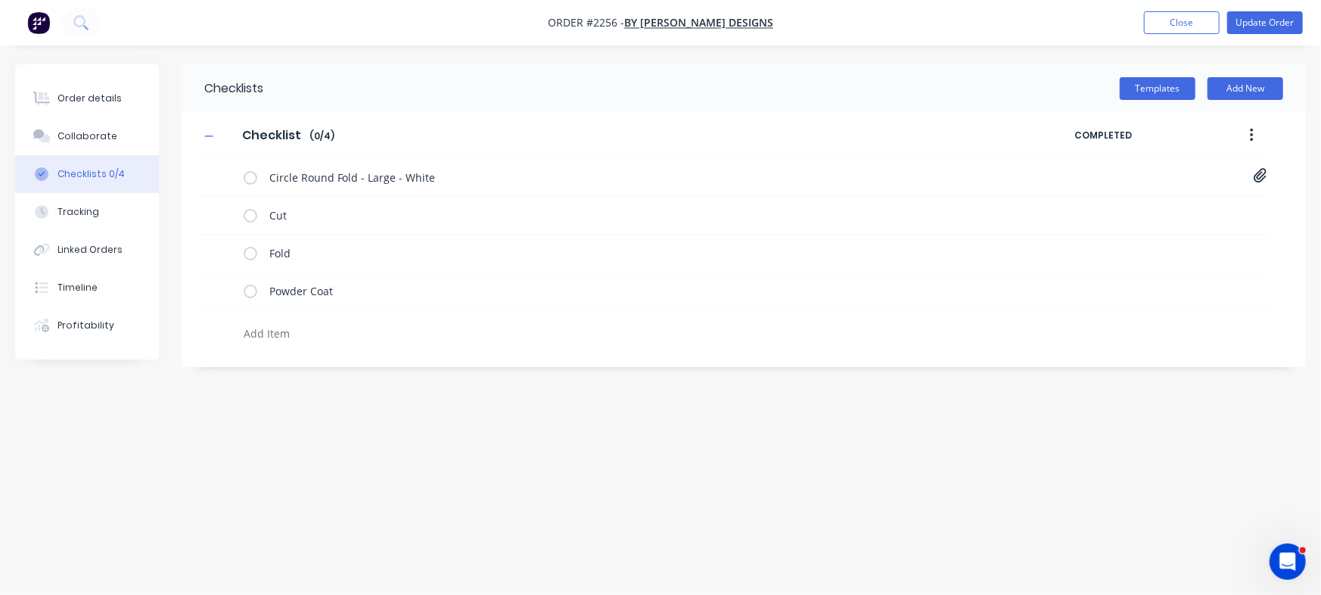
click at [299, 335] on textarea at bounding box center [582, 333] width 689 height 22
click at [225, 288] on icon at bounding box center [224, 289] width 20 height 20
click at [218, 281] on input "file" at bounding box center [218, 281] width 0 height 0
type input "C:\fakepath\Purchase Order PO0489.pdf"
click at [92, 87] on button "Order details" at bounding box center [87, 98] width 144 height 38
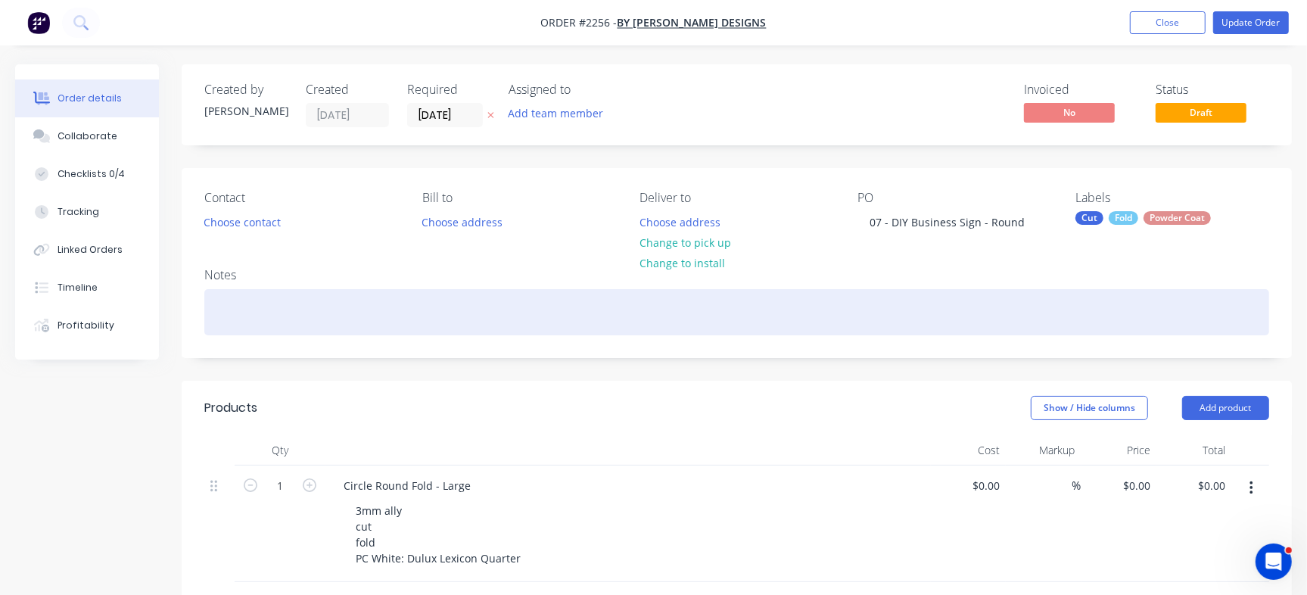
click at [277, 328] on div at bounding box center [736, 312] width 1065 height 46
click at [313, 315] on div "Powdercoat" at bounding box center [736, 312] width 1065 height 46
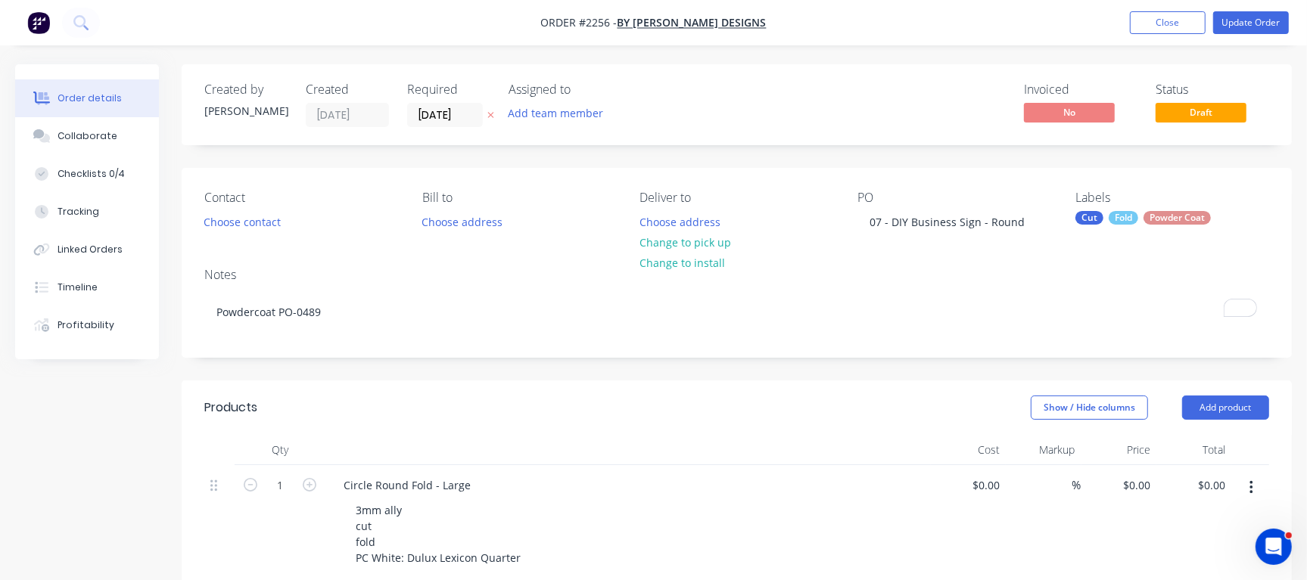
click at [401, 272] on div "Notes" at bounding box center [736, 275] width 1065 height 14
click at [1256, 16] on button "Update Order" at bounding box center [1251, 22] width 76 height 23
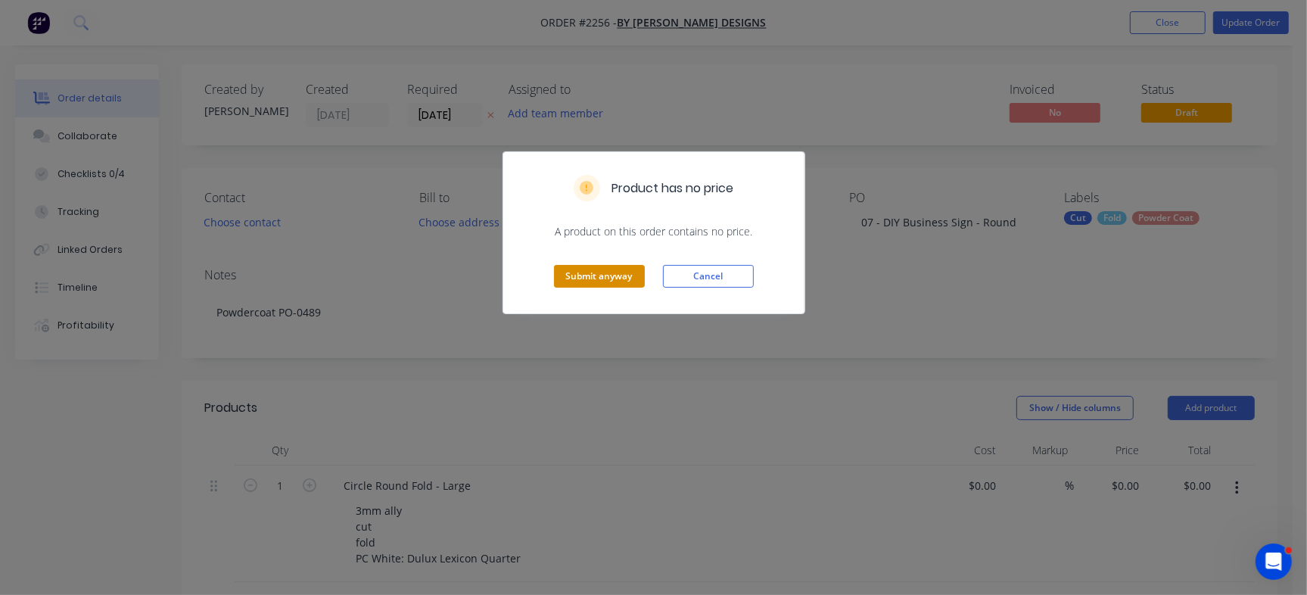
click at [596, 278] on button "Submit anyway" at bounding box center [599, 276] width 91 height 23
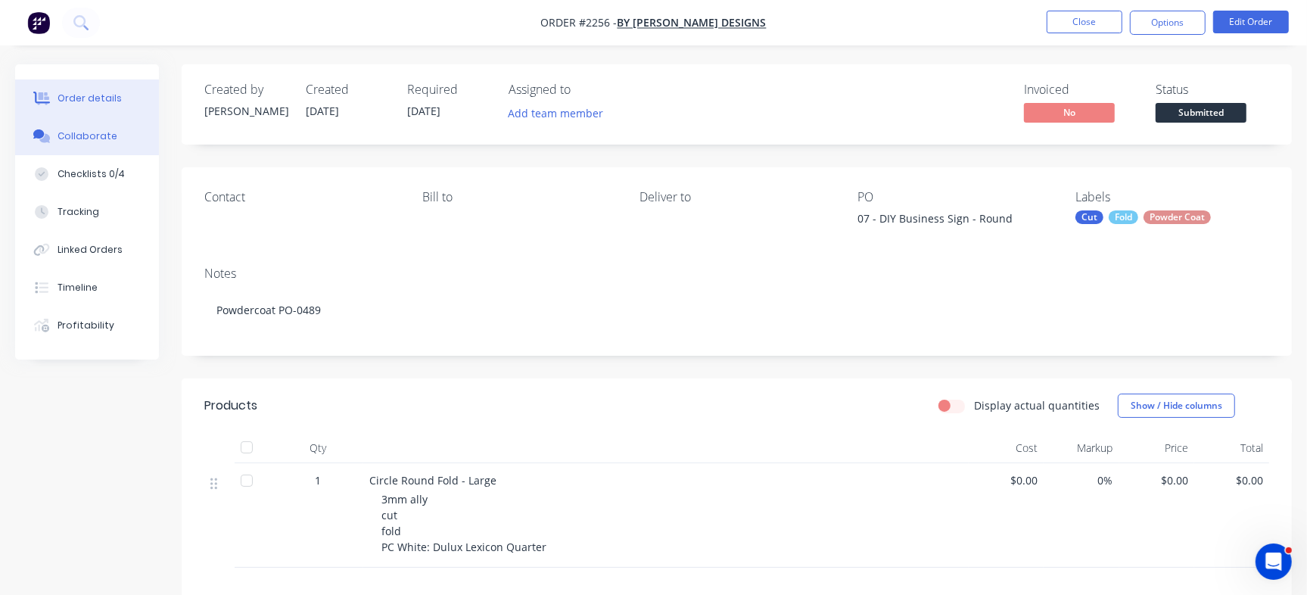
click at [81, 131] on div "Collaborate" at bounding box center [88, 136] width 60 height 14
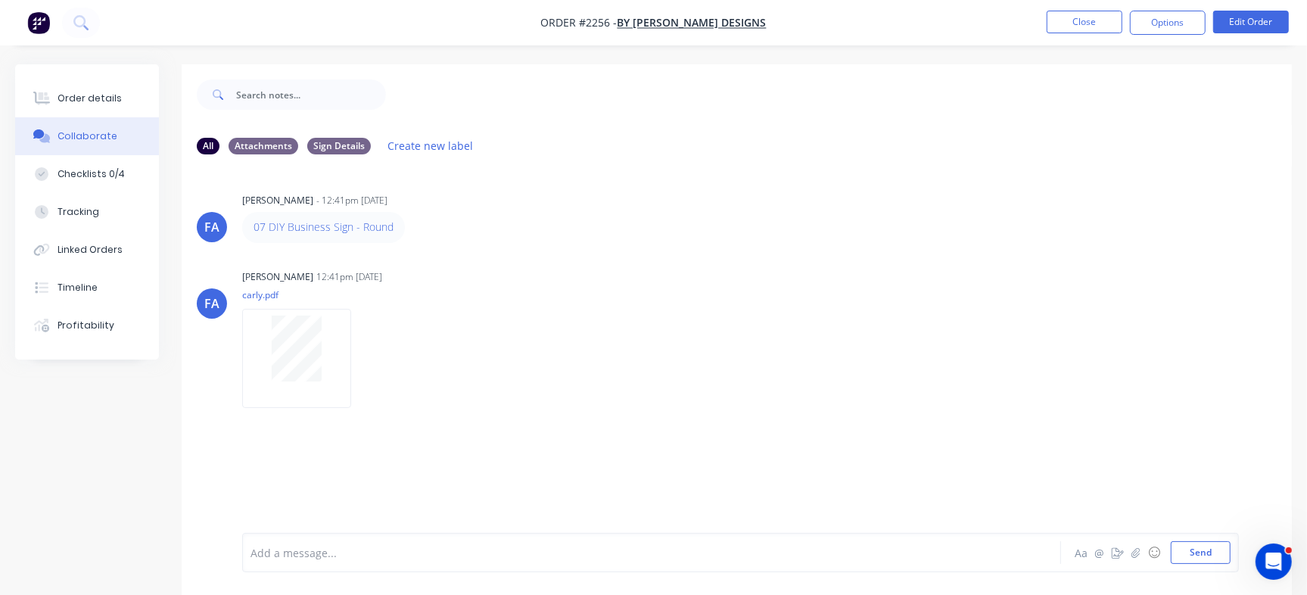
click at [603, 557] on div at bounding box center [618, 553] width 734 height 16
drag, startPoint x: 298, startPoint y: 555, endPoint x: 465, endPoint y: 542, distance: 167.7
click at [465, 542] on div "@Emma Would it be best if" at bounding box center [617, 552] width 735 height 23
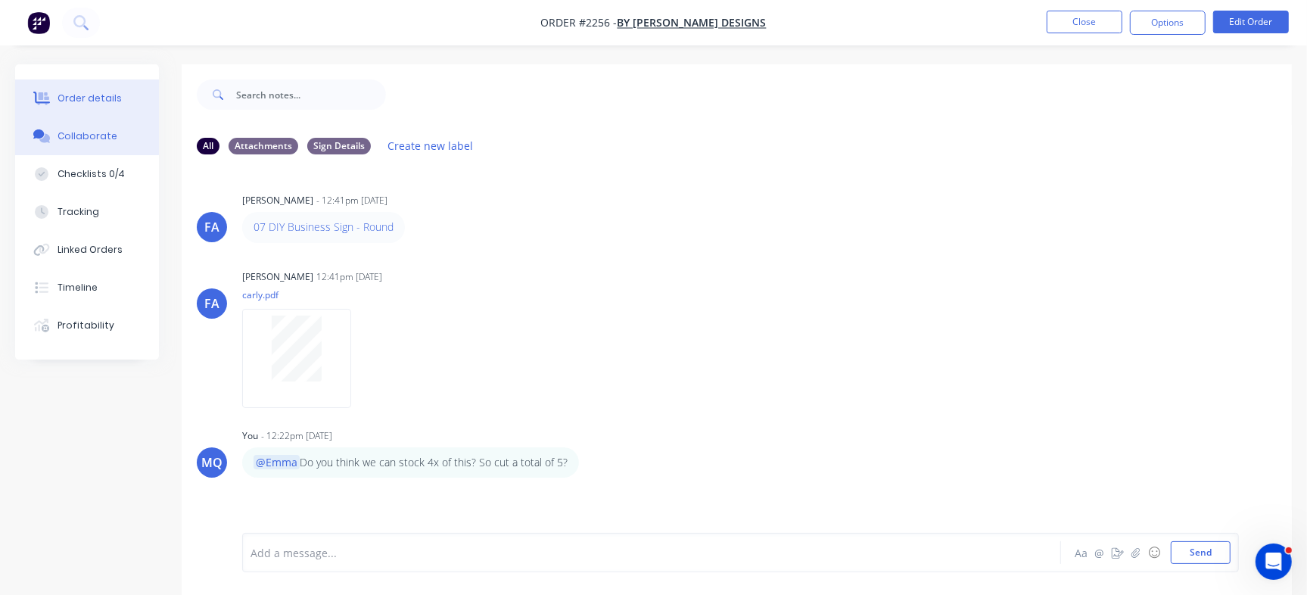
click at [120, 95] on button "Order details" at bounding box center [87, 98] width 144 height 38
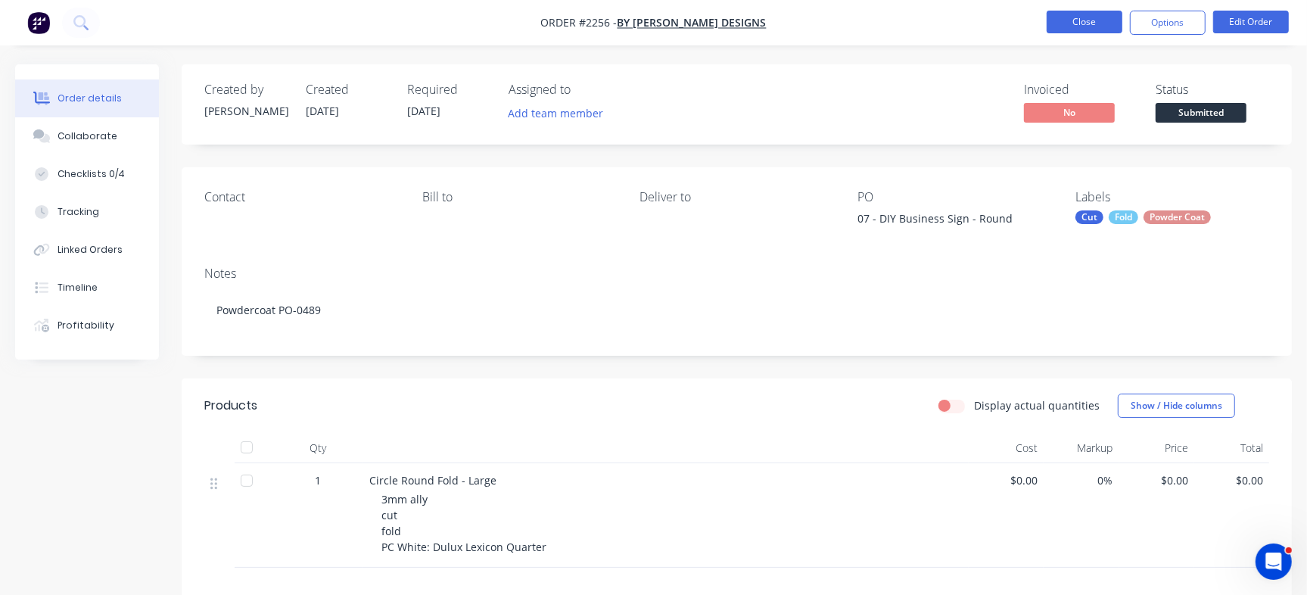
click at [1090, 24] on button "Close" at bounding box center [1084, 22] width 76 height 23
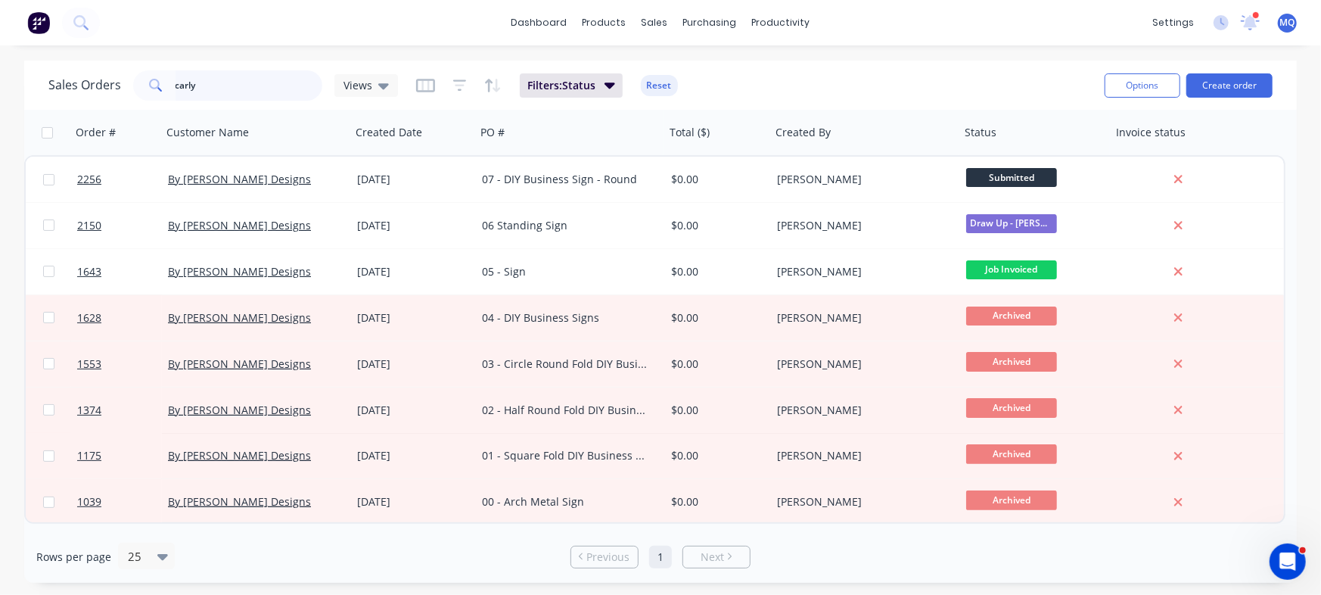
click at [235, 89] on input "carly" at bounding box center [250, 85] width 148 height 30
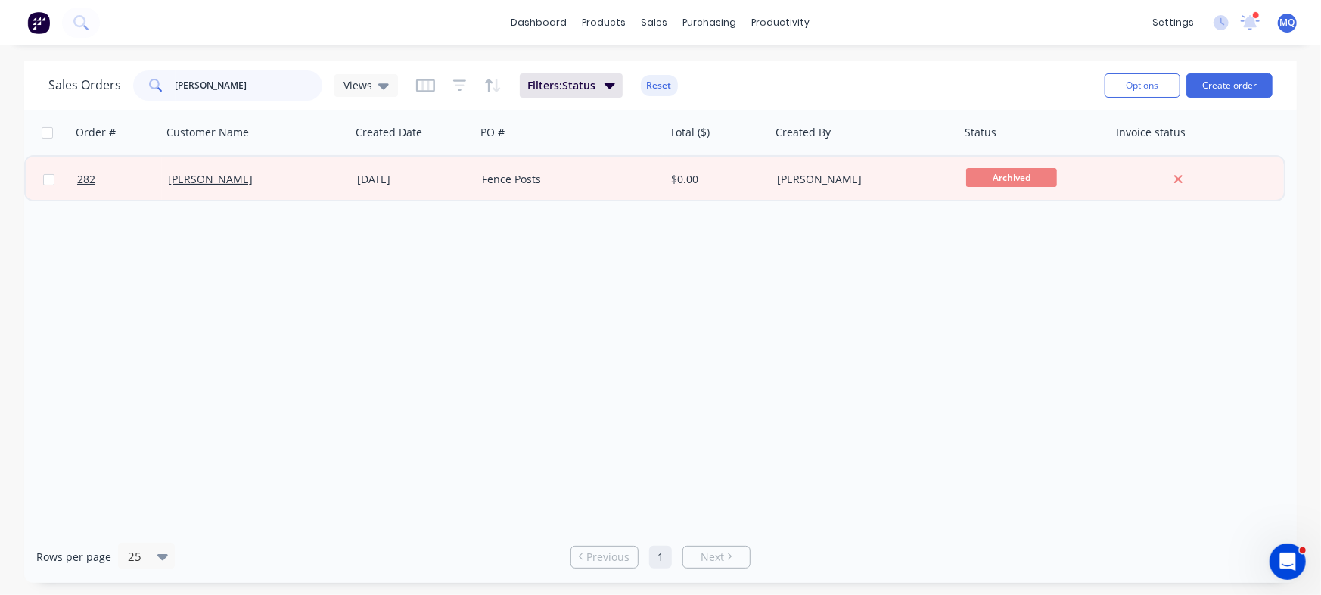
click at [243, 88] on input "brendan" at bounding box center [250, 85] width 148 height 30
type input "alu engineering"
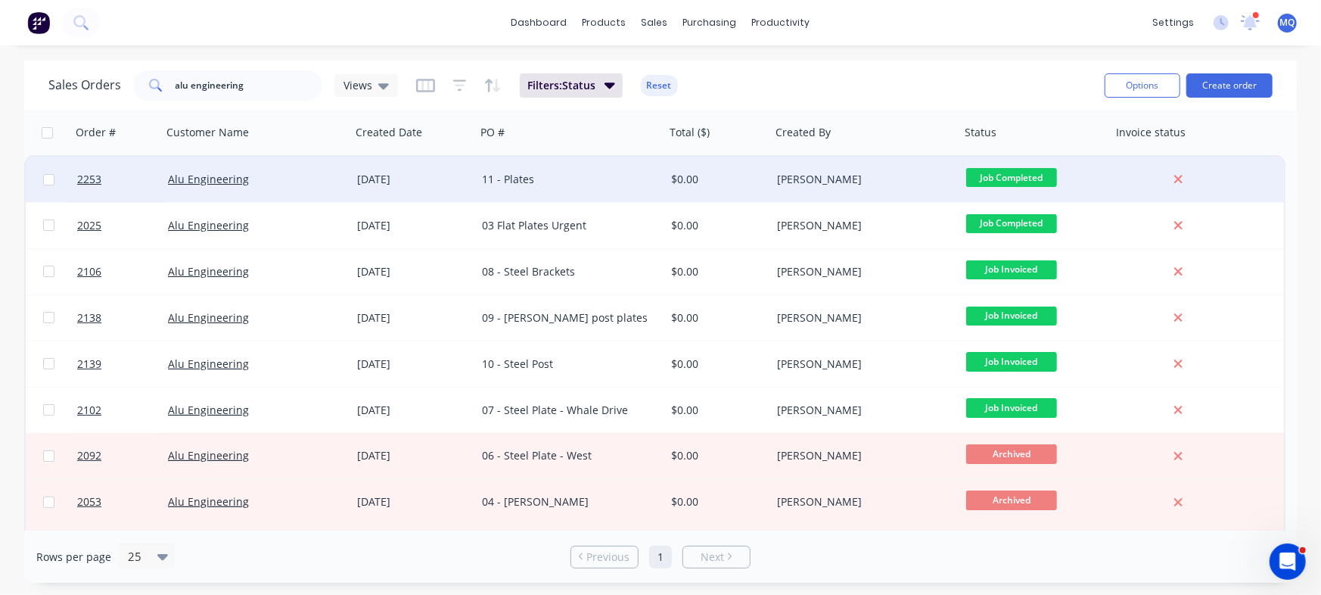
click at [529, 185] on div "11 - Plates" at bounding box center [566, 179] width 168 height 15
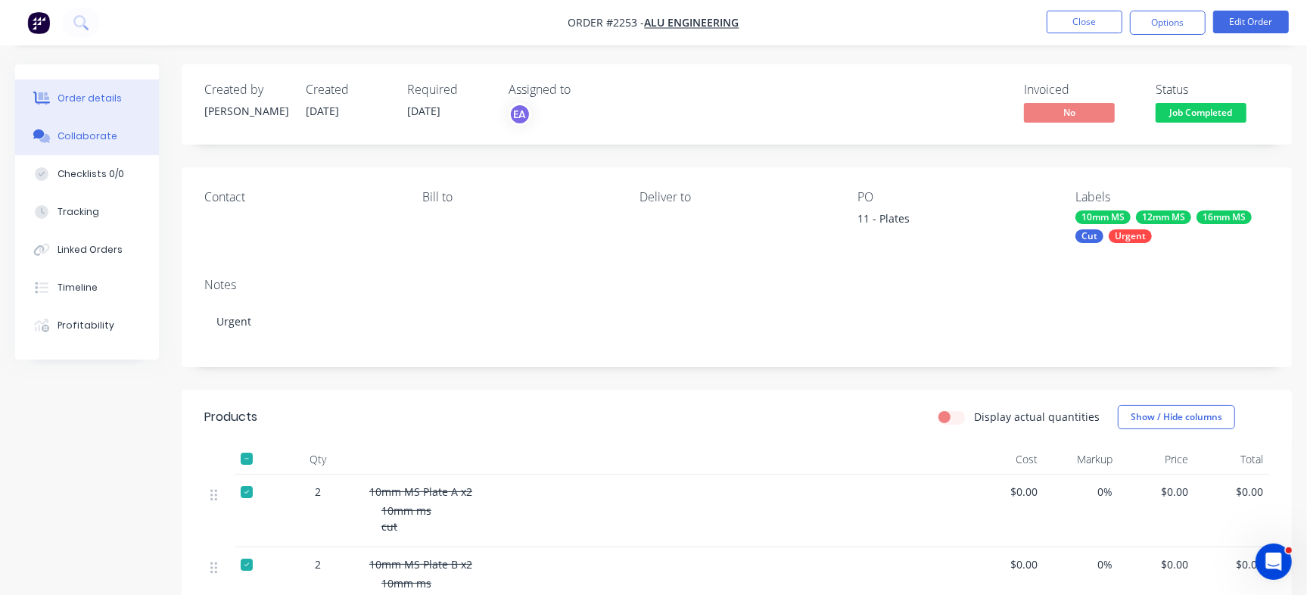
click at [89, 138] on div "Collaborate" at bounding box center [88, 136] width 60 height 14
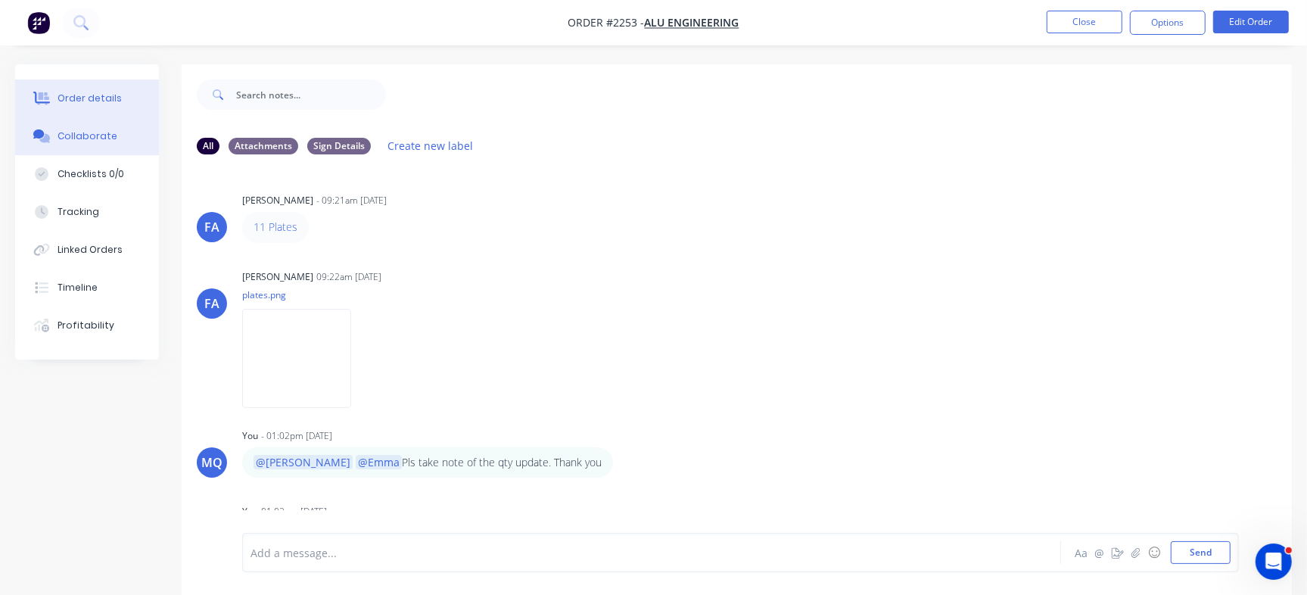
click at [80, 88] on button "Order details" at bounding box center [87, 98] width 144 height 38
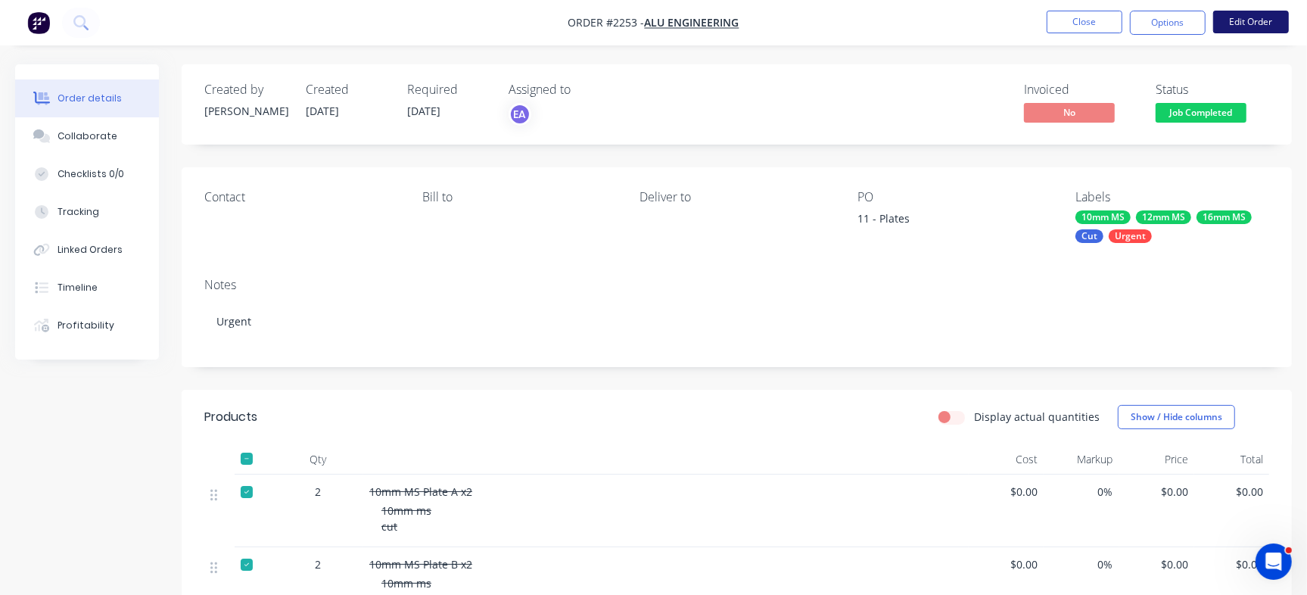
click at [1266, 12] on button "Edit Order" at bounding box center [1251, 22] width 76 height 23
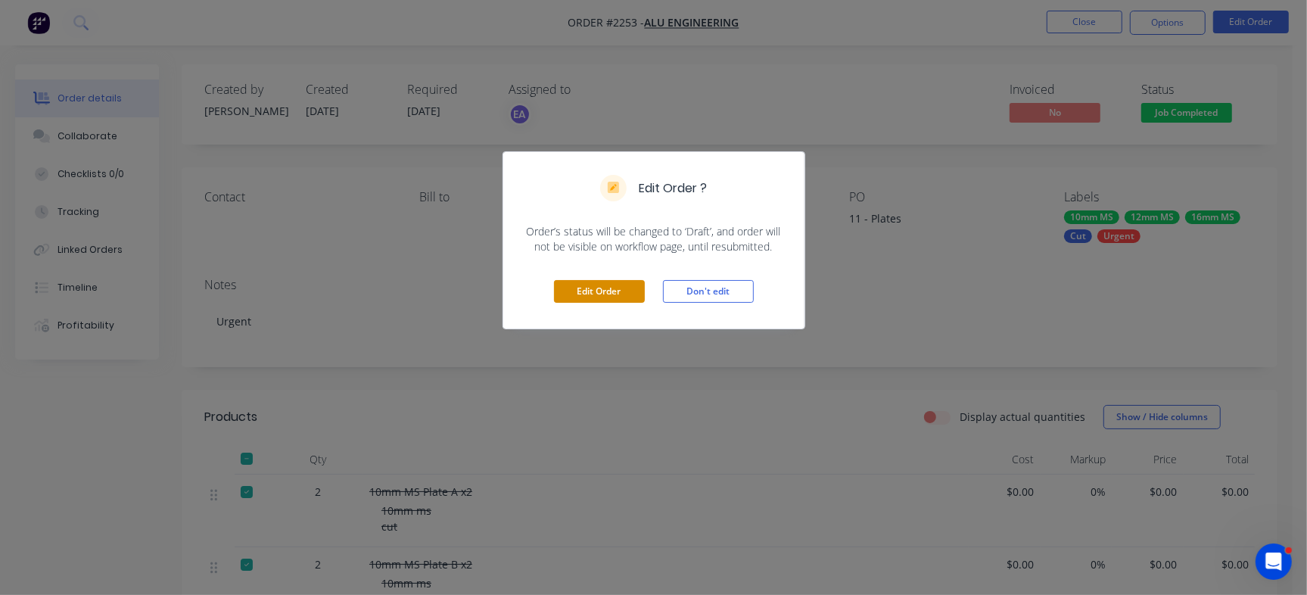
click at [590, 287] on button "Edit Order" at bounding box center [599, 291] width 91 height 23
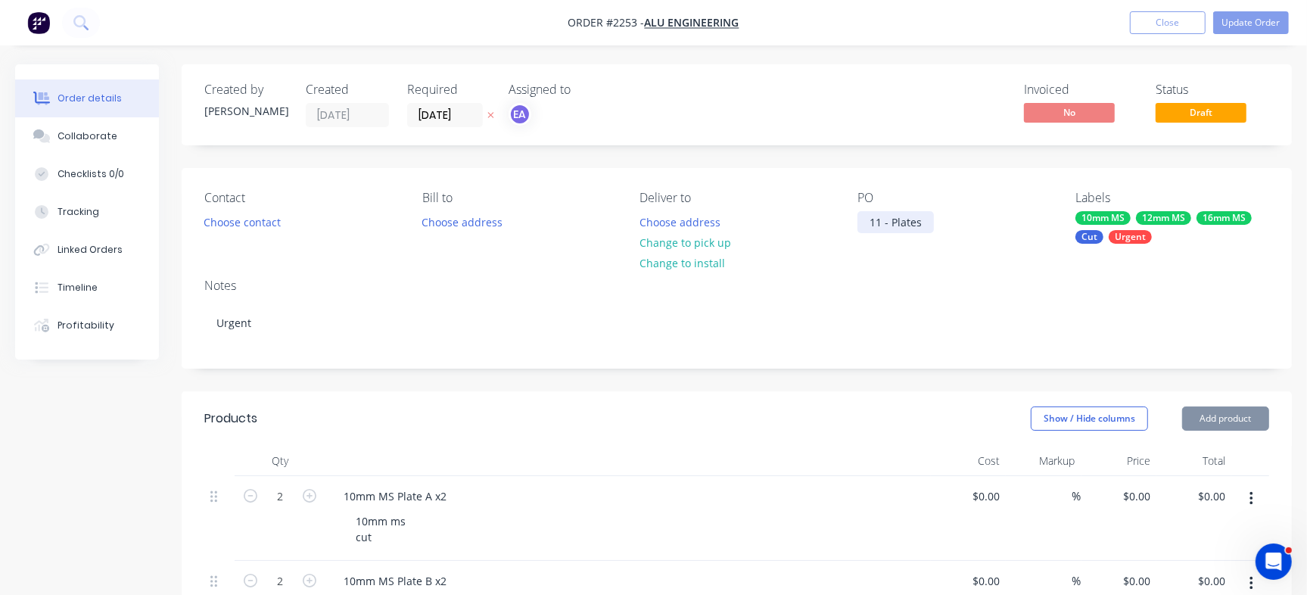
click at [901, 224] on div "11 - Plates" at bounding box center [895, 222] width 76 height 22
paste div
click at [884, 216] on div "11 Brendan - Plates" at bounding box center [939, 222] width 164 height 22
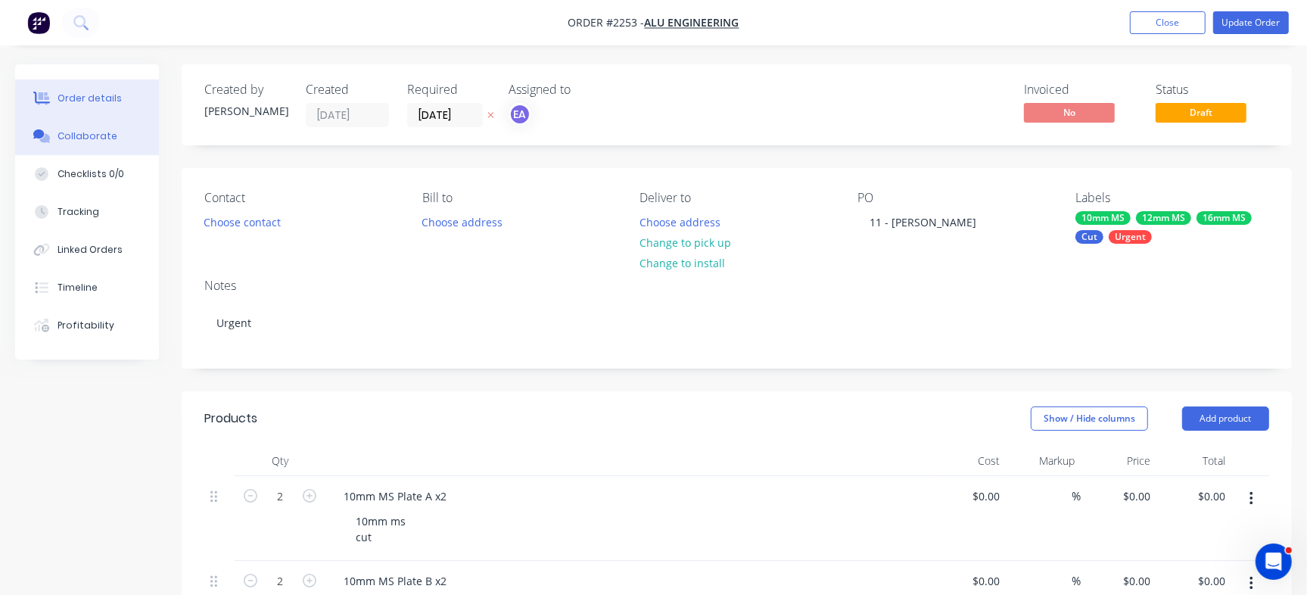
click at [110, 129] on div "Collaborate" at bounding box center [88, 136] width 60 height 14
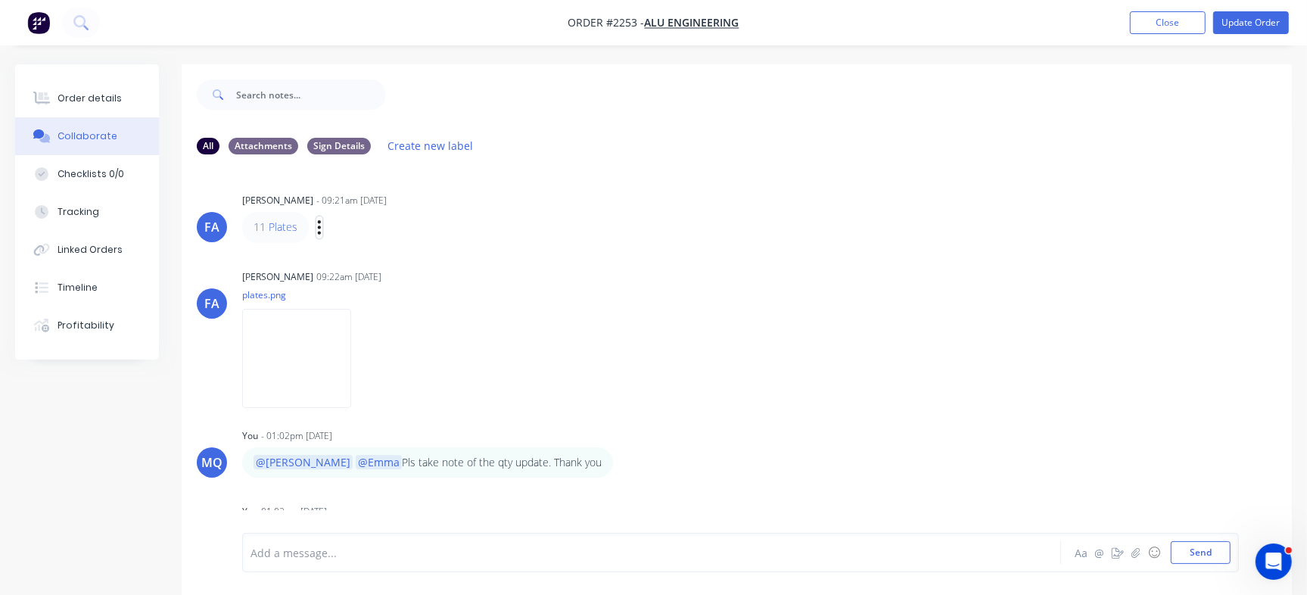
click at [319, 229] on icon "button" at bounding box center [319, 227] width 5 height 17
click at [371, 255] on button "Edit" at bounding box center [374, 254] width 95 height 25
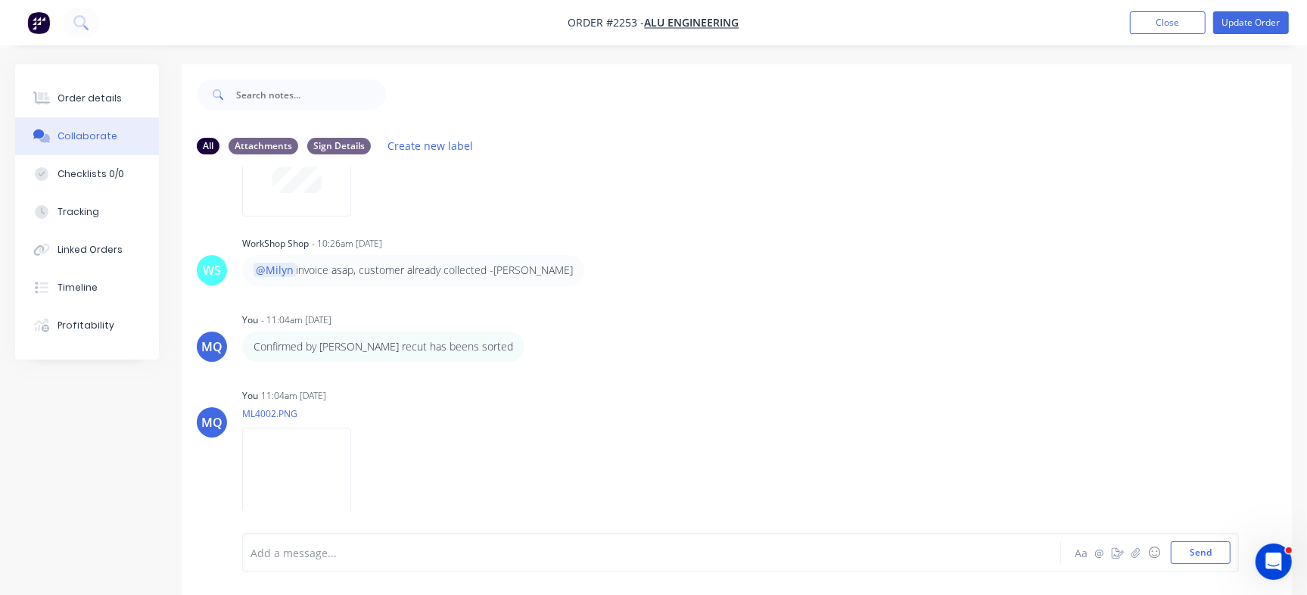
scroll to position [23, 0]
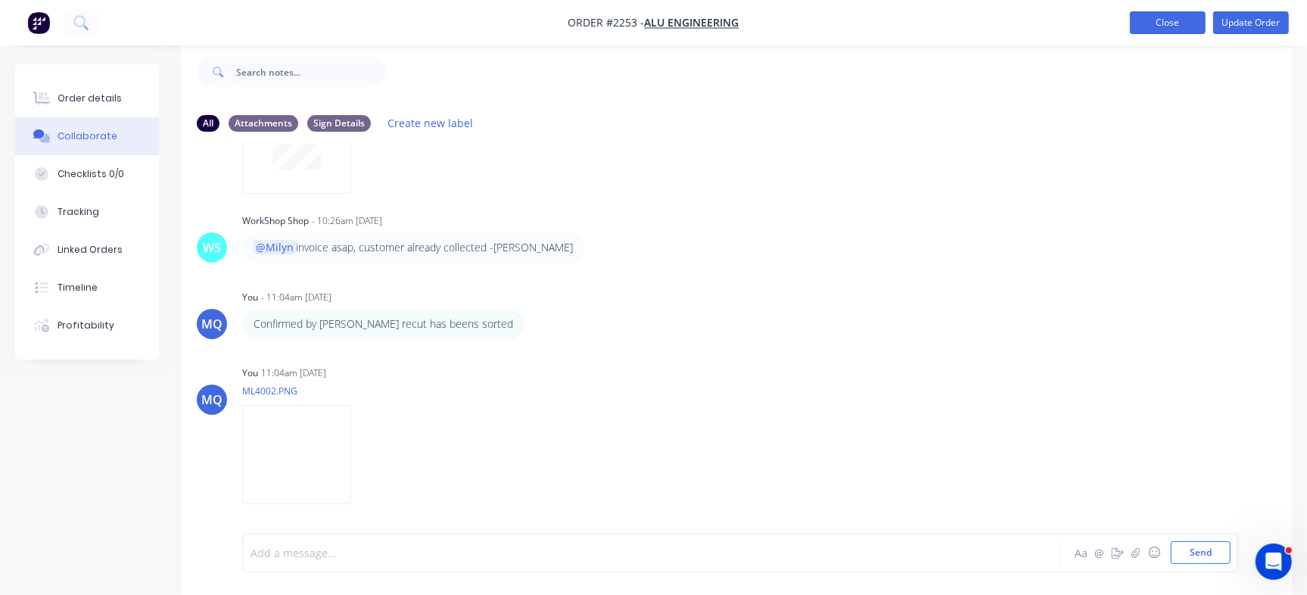
click at [1169, 26] on button "Close" at bounding box center [1168, 22] width 76 height 23
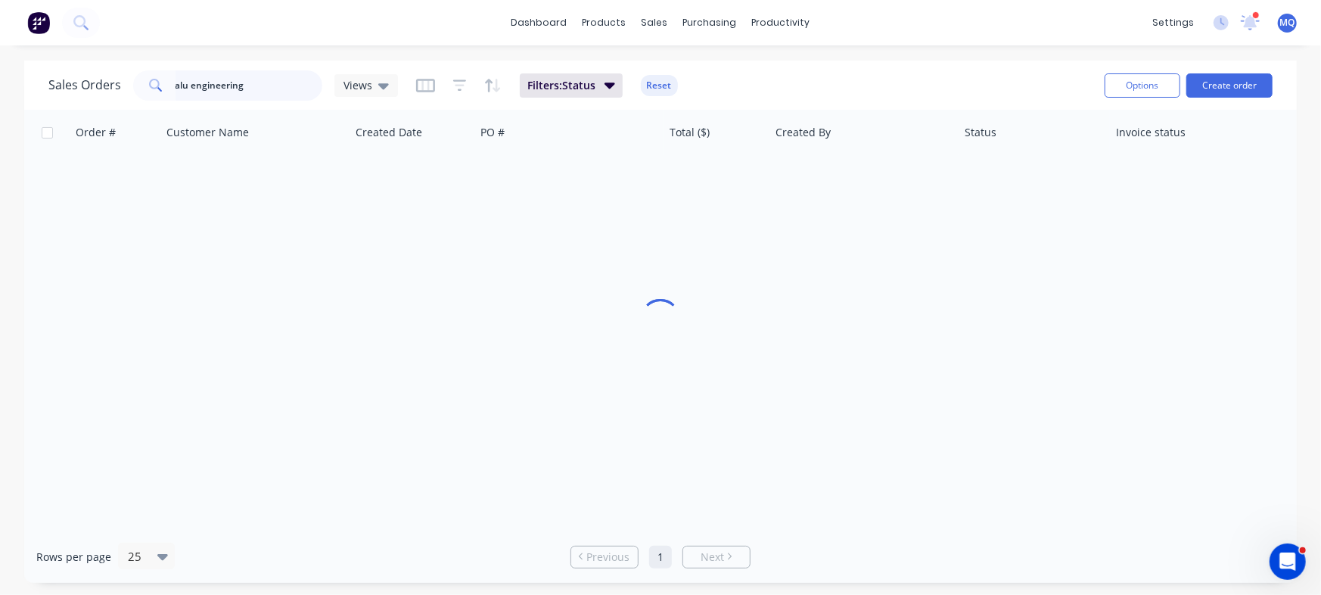
click at [263, 83] on input "alu engineering" at bounding box center [250, 85] width 148 height 30
drag, startPoint x: 274, startPoint y: 88, endPoint x: 0, endPoint y: 12, distance: 284.2
click at [0, 14] on div "dashboard products sales purchasing productivity dashboard products Product Cat…" at bounding box center [660, 297] width 1321 height 595
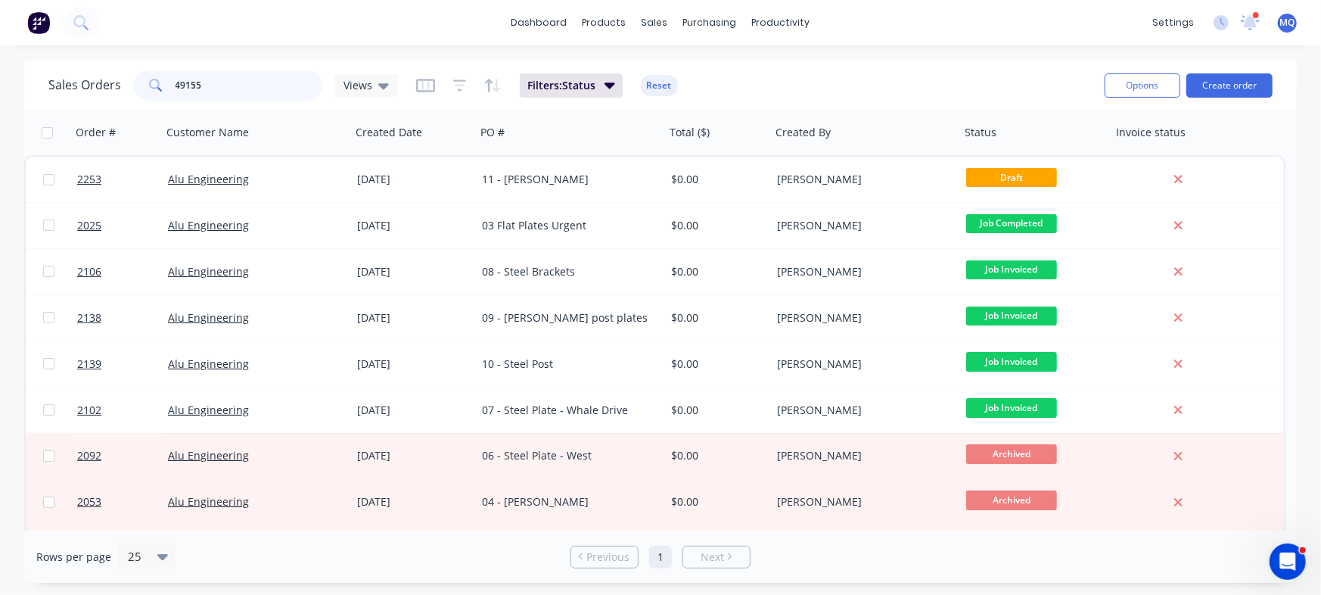
type input "49155"
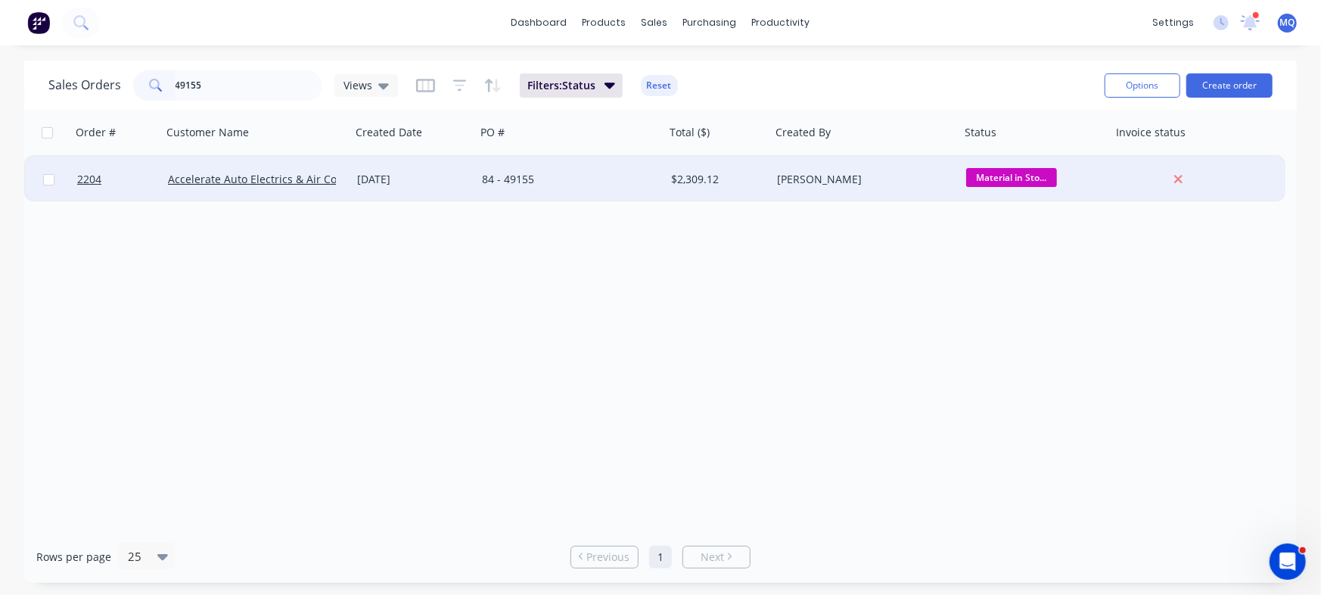
click at [537, 190] on div "84 - 49155" at bounding box center [570, 179] width 189 height 45
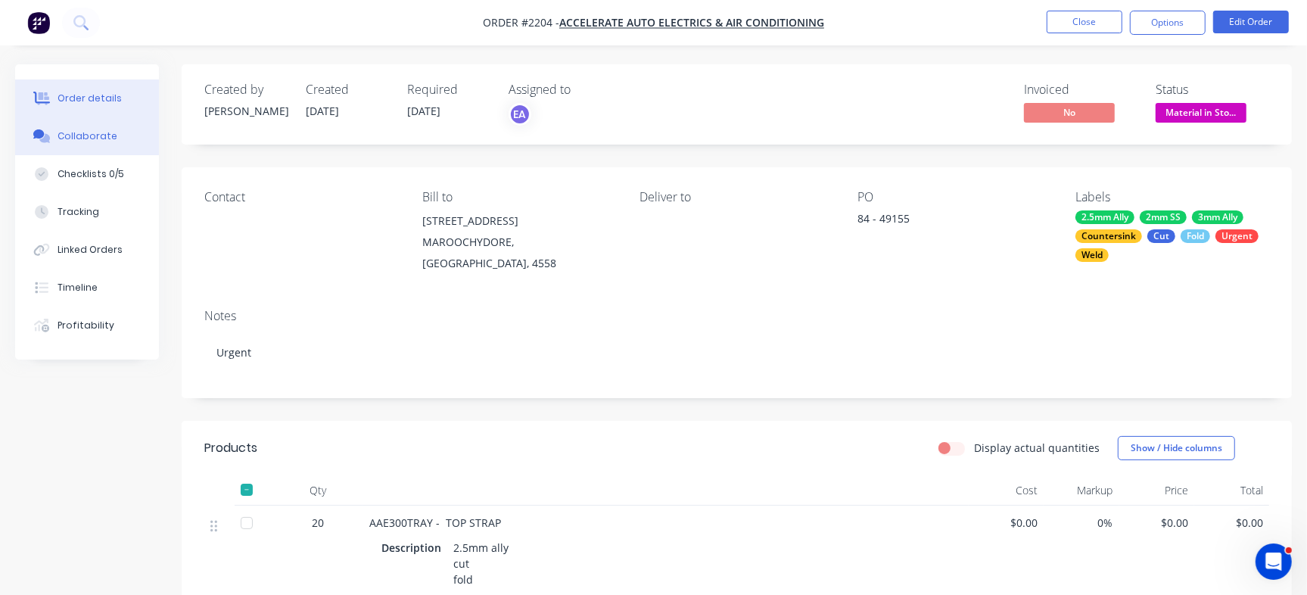
click at [107, 132] on div "Collaborate" at bounding box center [88, 136] width 60 height 14
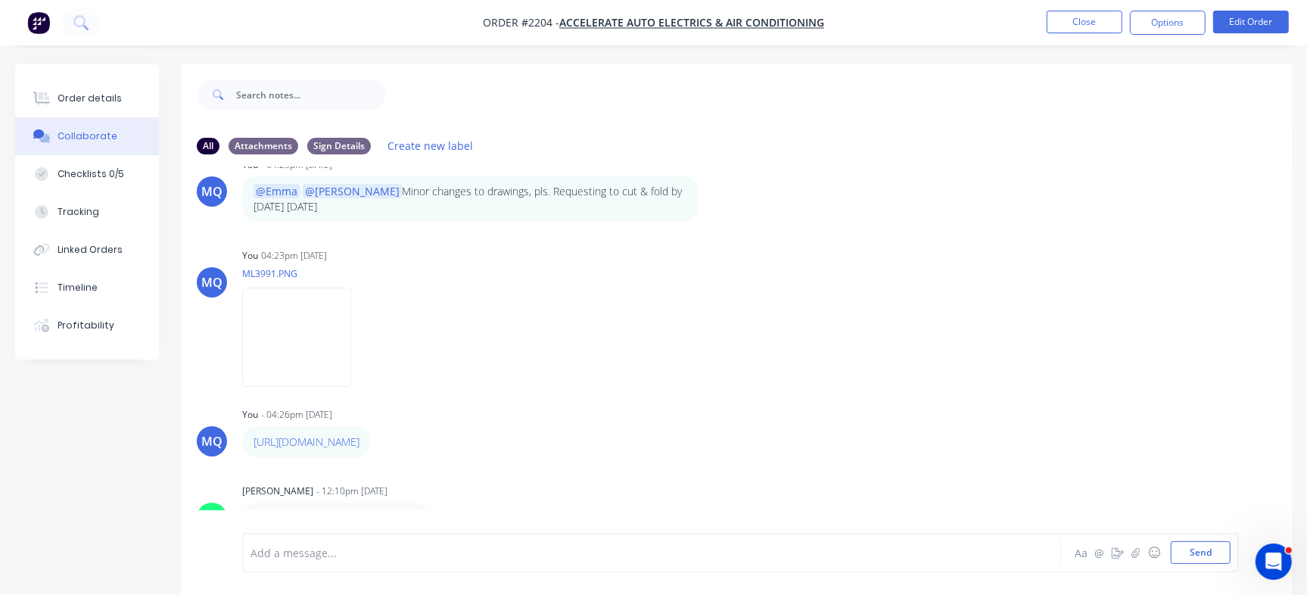
scroll to position [23, 0]
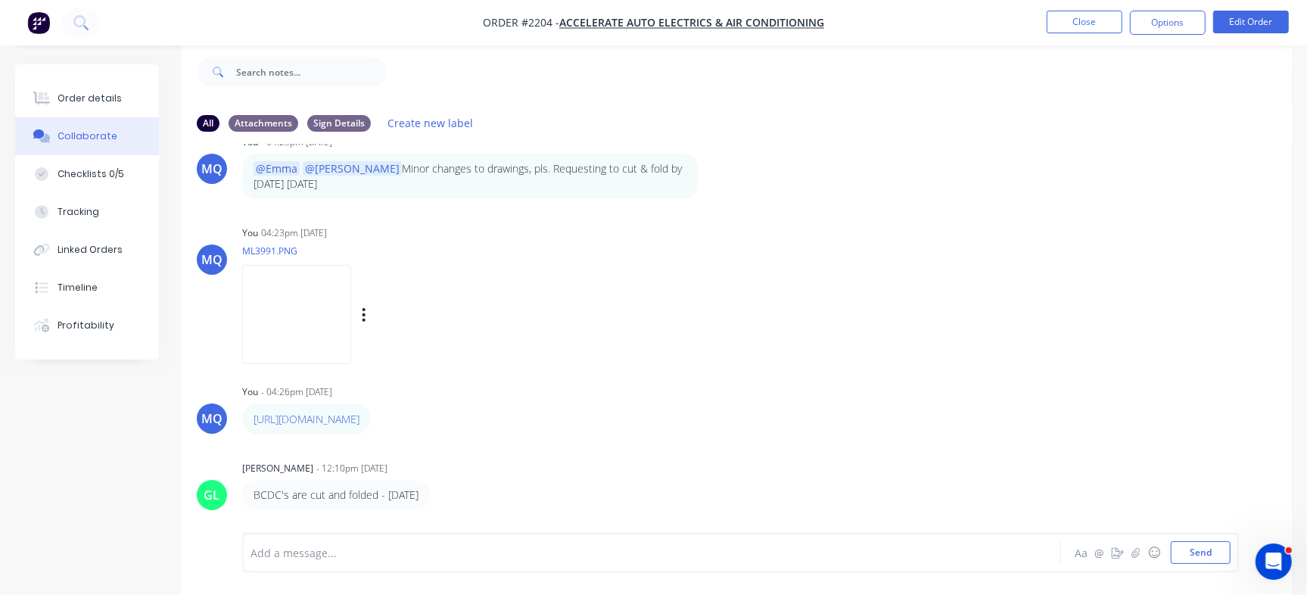
click at [339, 322] on img at bounding box center [296, 314] width 109 height 99
click at [1086, 18] on button "Close" at bounding box center [1084, 22] width 76 height 23
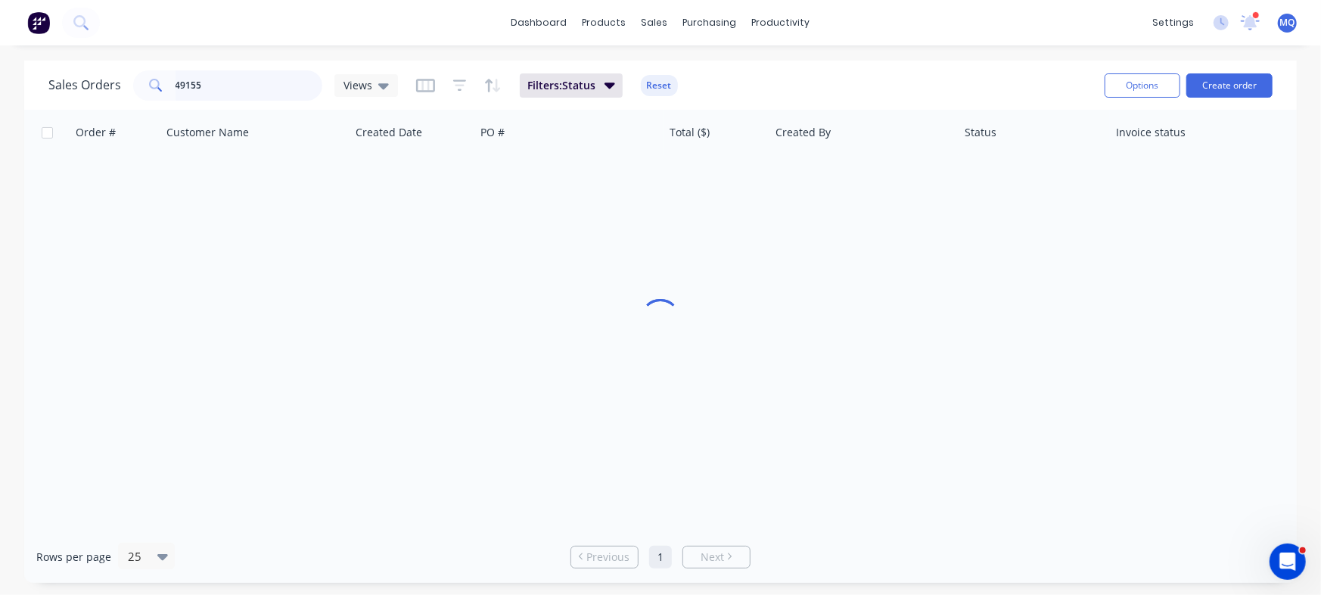
click at [237, 90] on input "49155" at bounding box center [250, 85] width 148 height 30
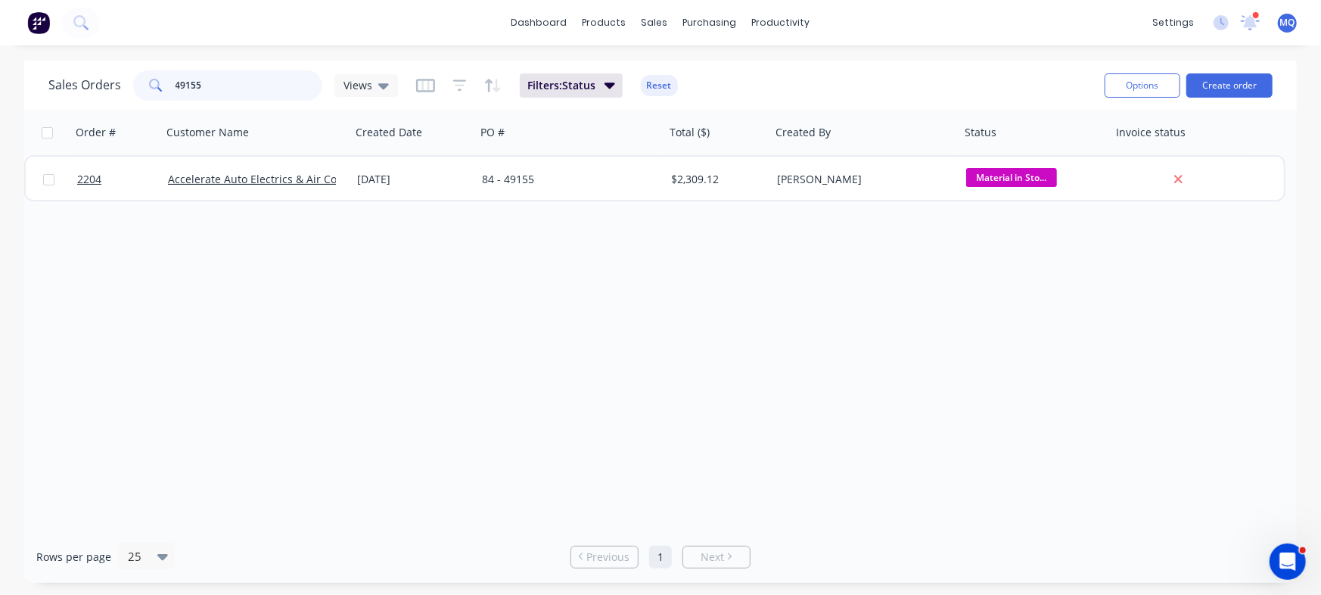
click at [241, 85] on input "49155" at bounding box center [250, 85] width 148 height 30
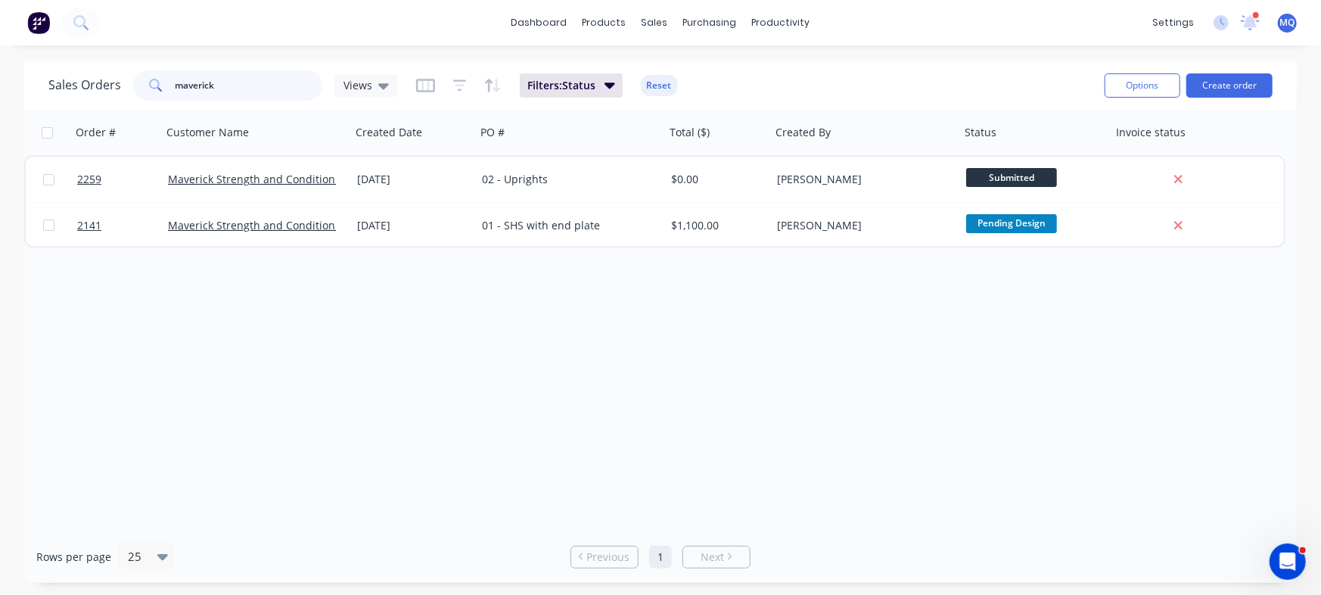
click at [249, 86] on input "maverick" at bounding box center [250, 85] width 148 height 30
click at [253, 82] on input "maverick" at bounding box center [250, 85] width 148 height 30
drag, startPoint x: 244, startPoint y: 85, endPoint x: 53, endPoint y: 69, distance: 191.3
click at [53, 69] on div "Sales Orders maverick Views Filters: Status Reset" at bounding box center [570, 85] width 1044 height 37
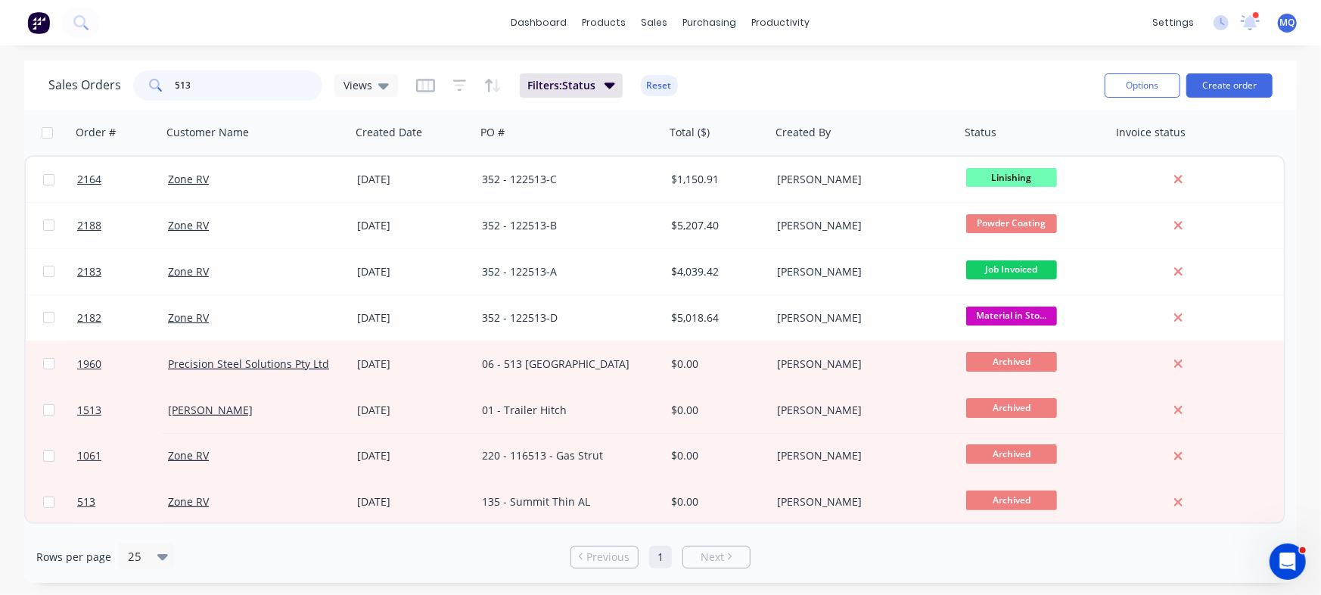
click at [232, 84] on input "513" at bounding box center [250, 85] width 148 height 30
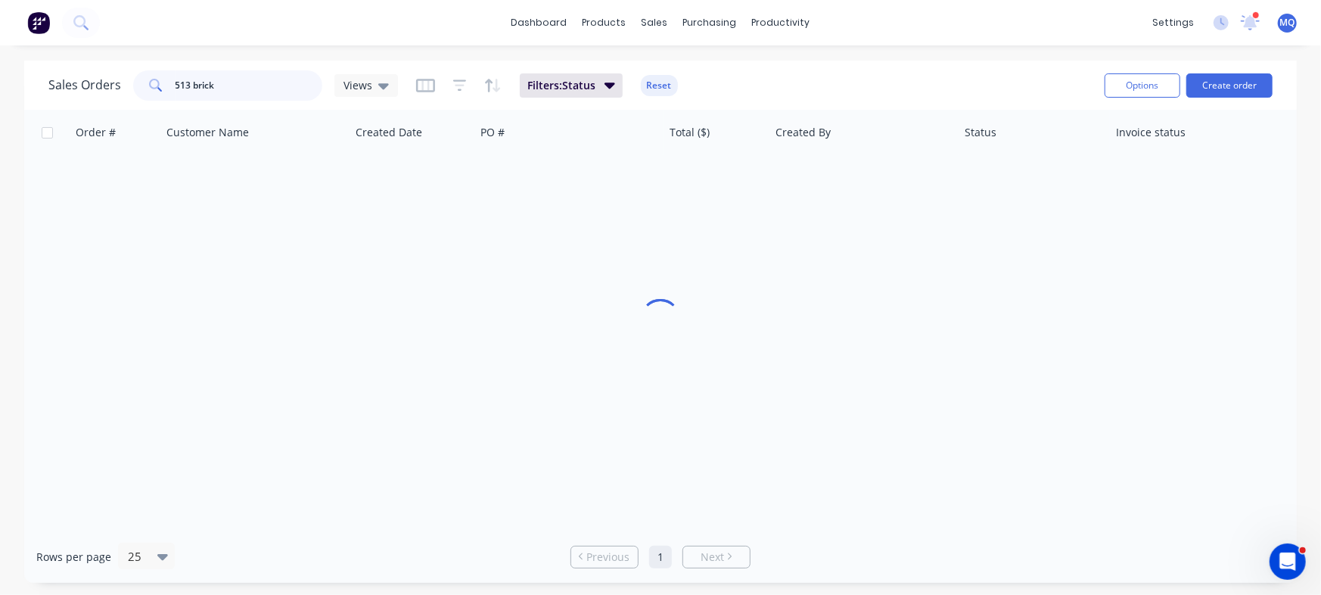
type input "513 brick"
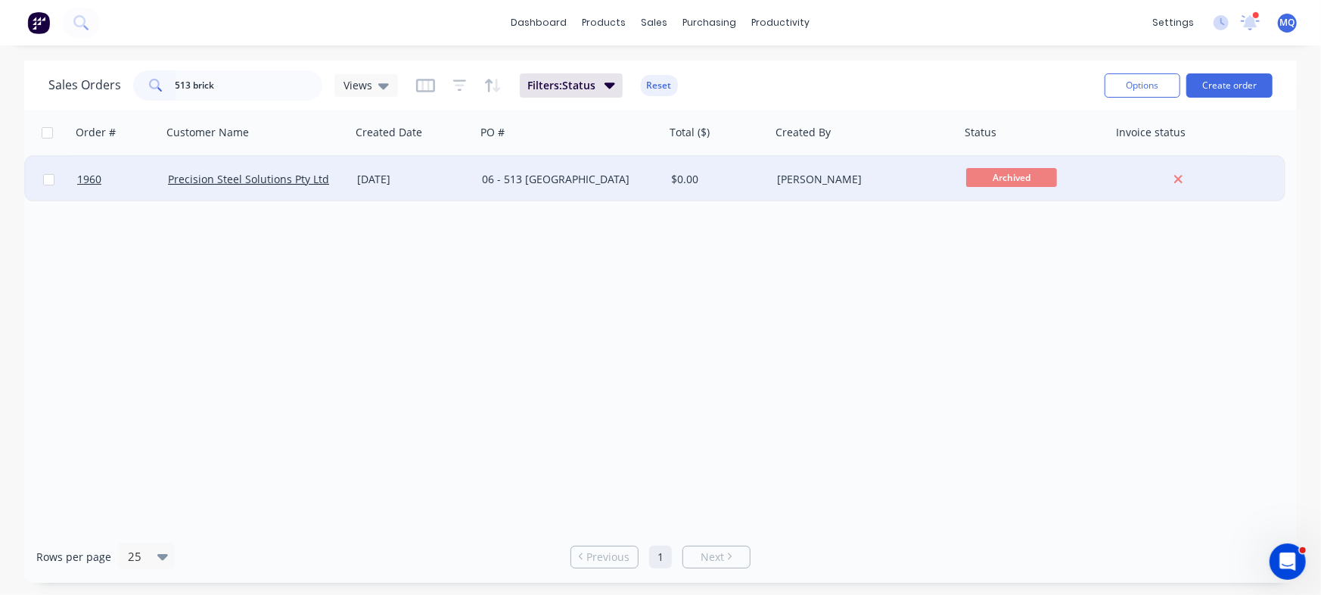
click at [401, 180] on div "14 Jul 2025" at bounding box center [413, 179] width 113 height 15
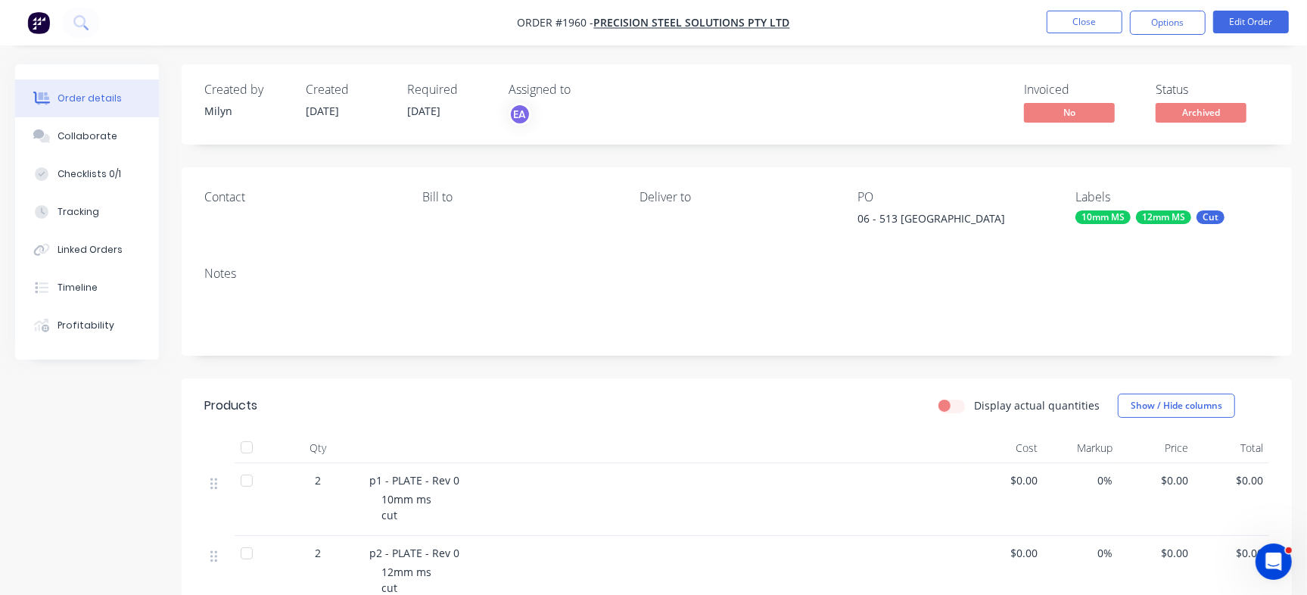
scroll to position [244, 0]
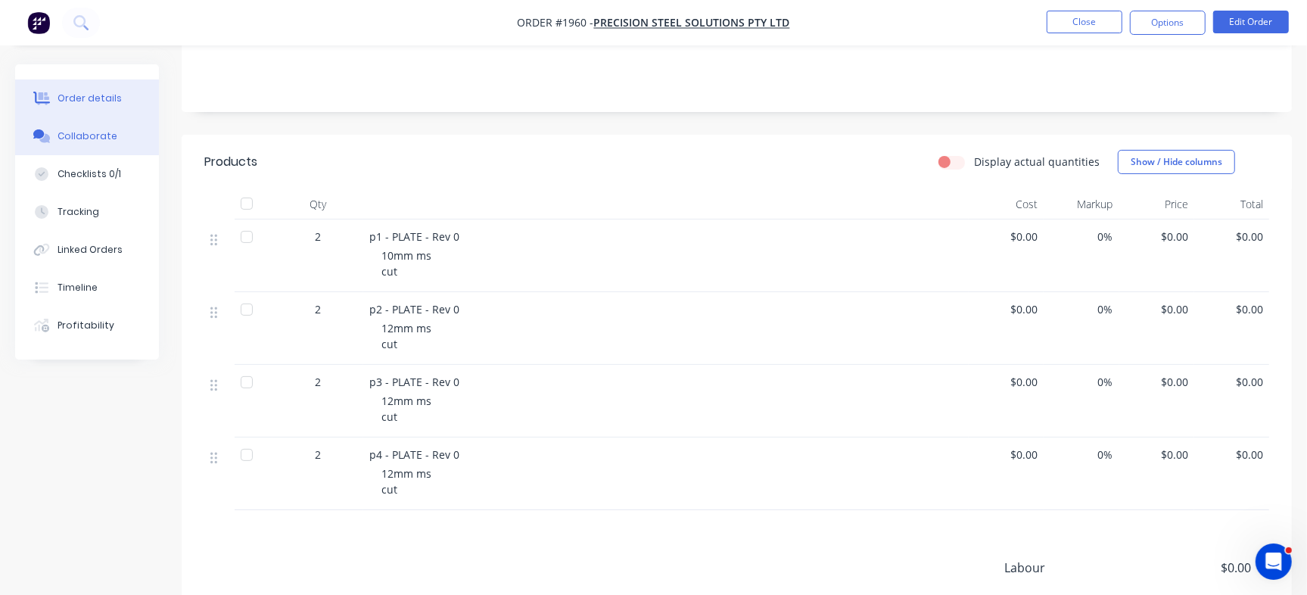
click at [84, 132] on div "Collaborate" at bounding box center [88, 136] width 60 height 14
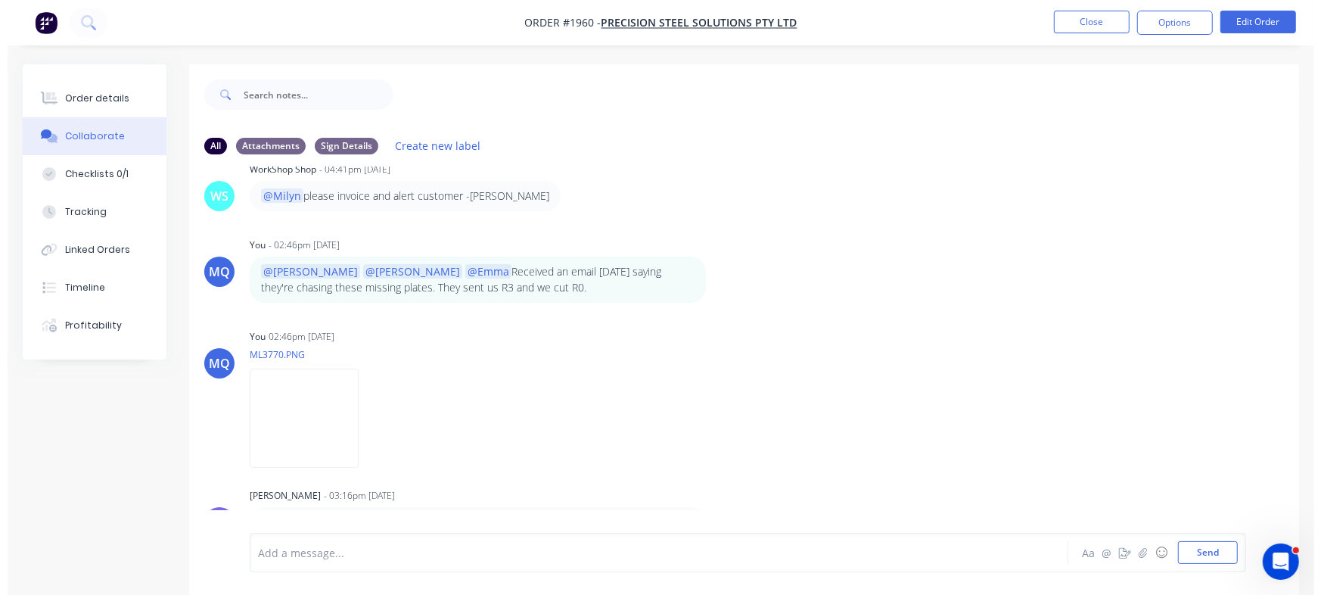
scroll to position [361, 0]
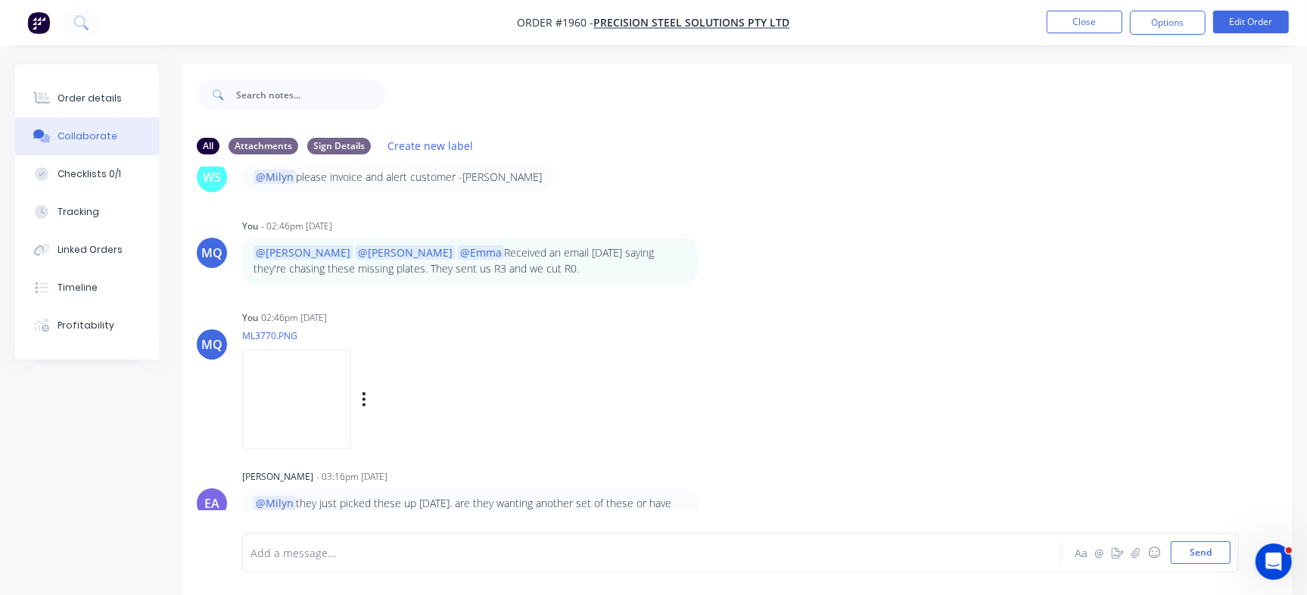
click at [351, 384] on img at bounding box center [296, 399] width 109 height 99
click at [1079, 24] on button "Close" at bounding box center [1084, 22] width 76 height 23
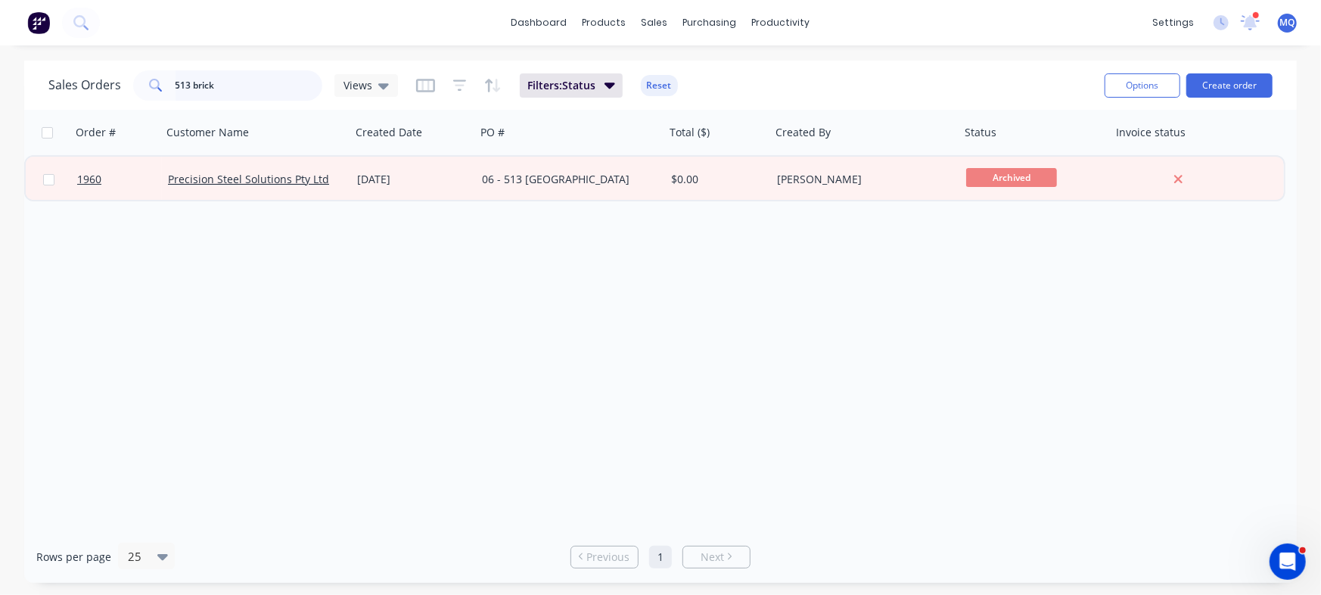
click at [253, 79] on input "513 brick" at bounding box center [250, 85] width 148 height 30
click at [235, 87] on input "513 brick" at bounding box center [250, 85] width 148 height 30
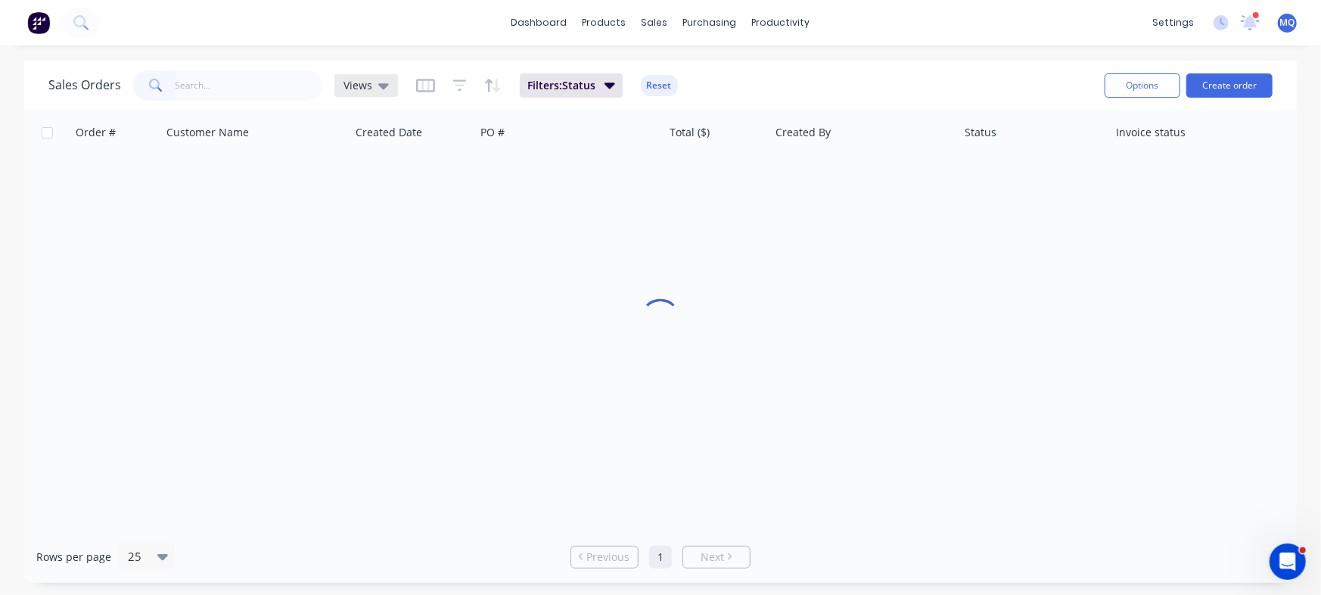
click at [387, 90] on div "Views" at bounding box center [366, 85] width 64 height 23
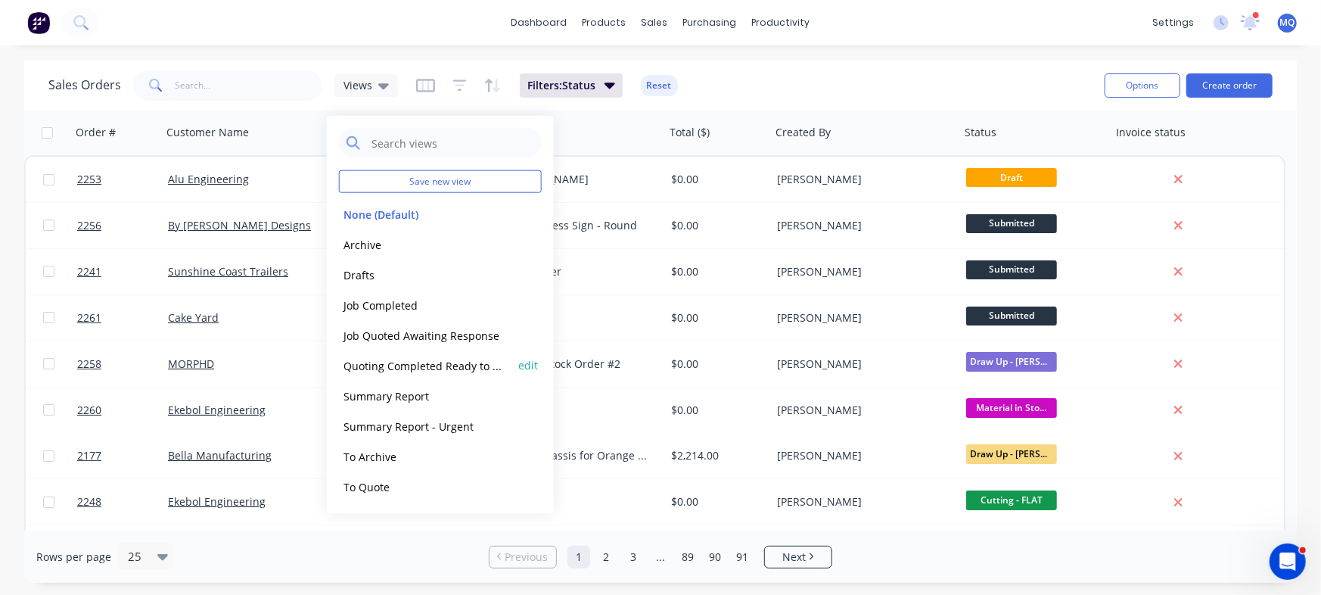
click at [378, 367] on button "Quoting Completed Ready to Send" at bounding box center [425, 364] width 173 height 17
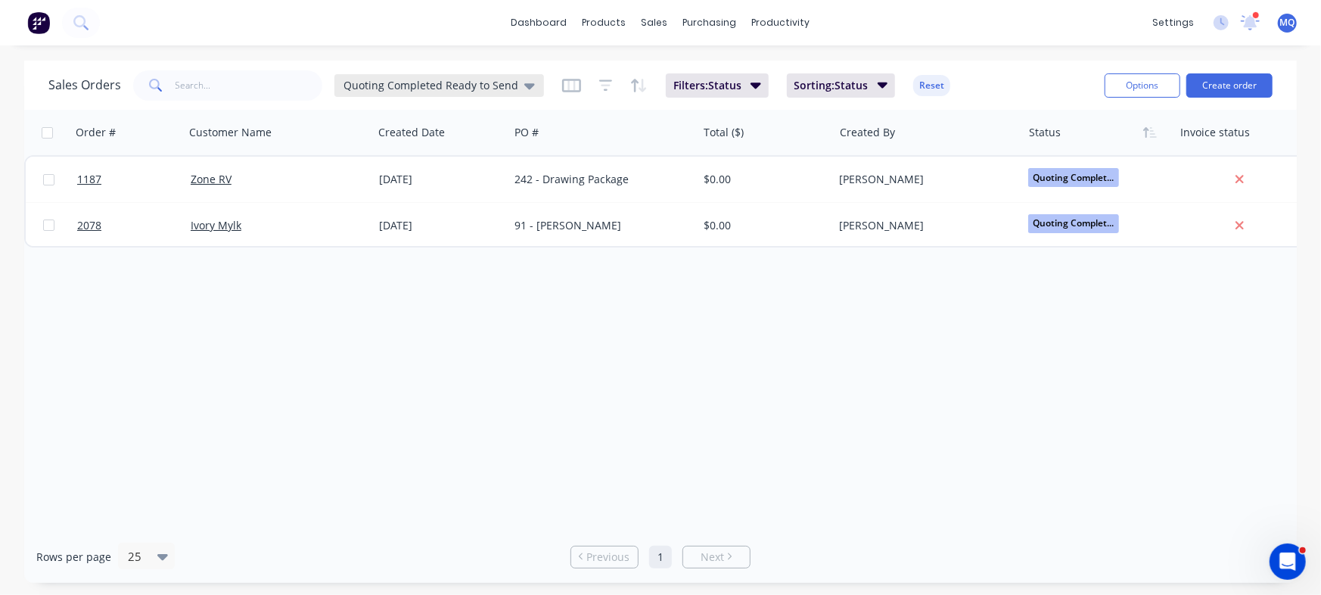
click at [452, 91] on span "Quoting Completed Ready to Send" at bounding box center [431, 85] width 175 height 16
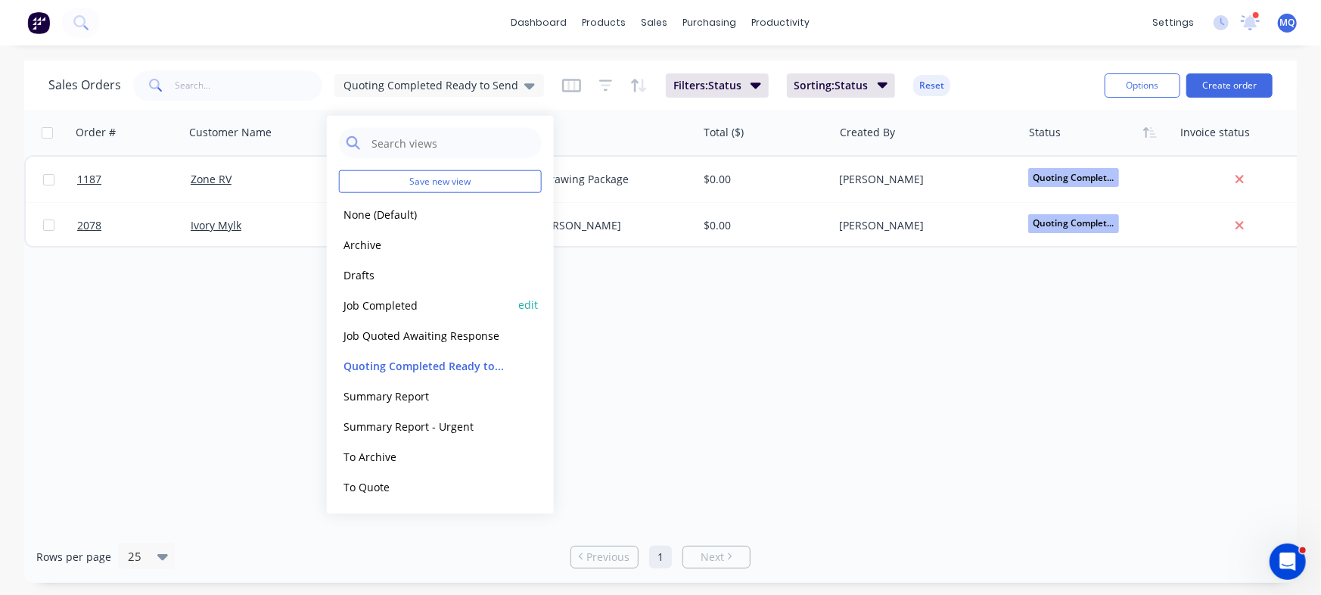
click at [388, 306] on button "Job Completed" at bounding box center [425, 304] width 173 height 17
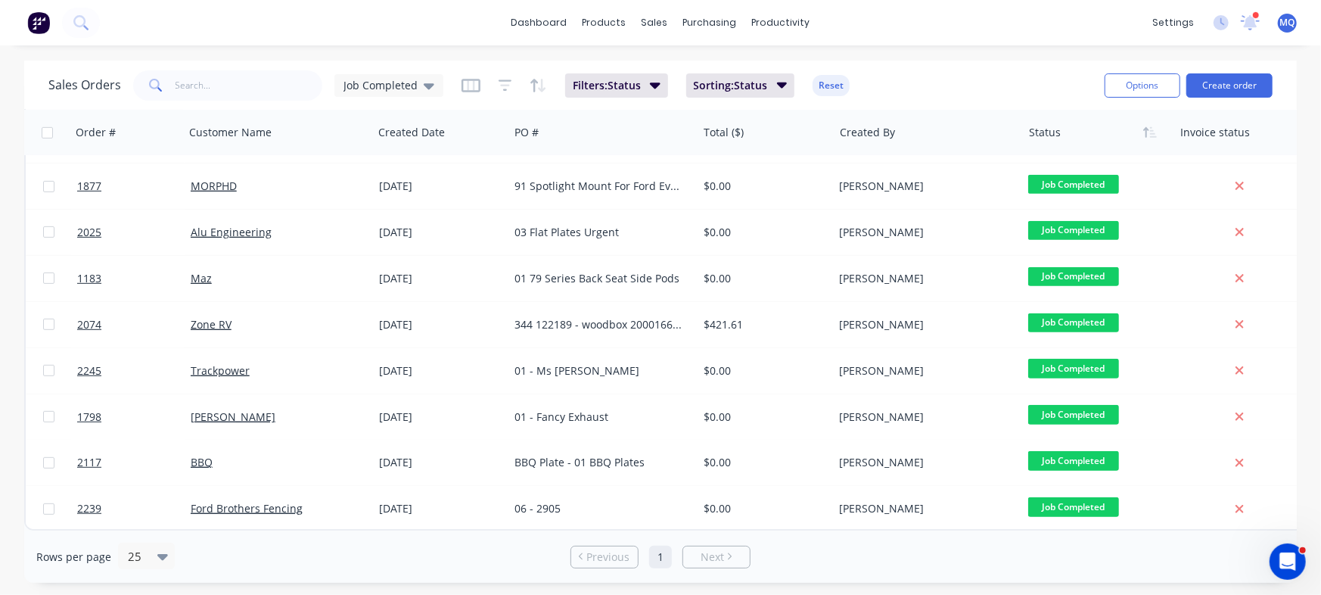
scroll to position [451, 0]
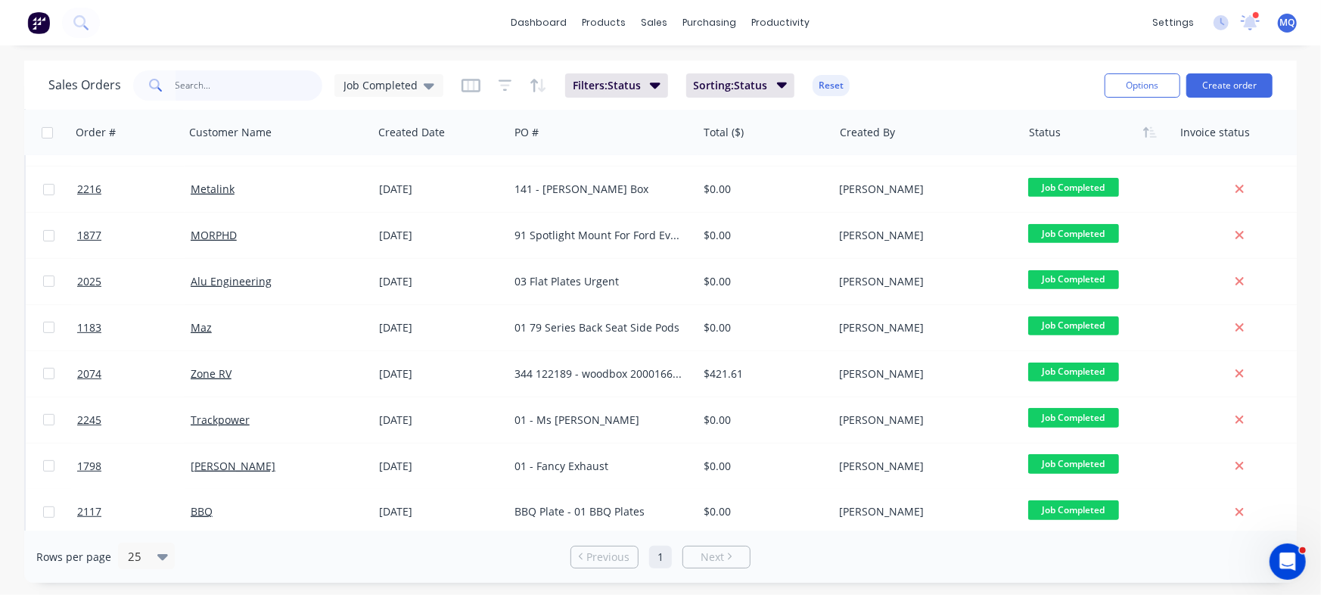
drag, startPoint x: 257, startPoint y: 80, endPoint x: 249, endPoint y: 87, distance: 10.2
click at [257, 81] on input "text" at bounding box center [250, 85] width 148 height 30
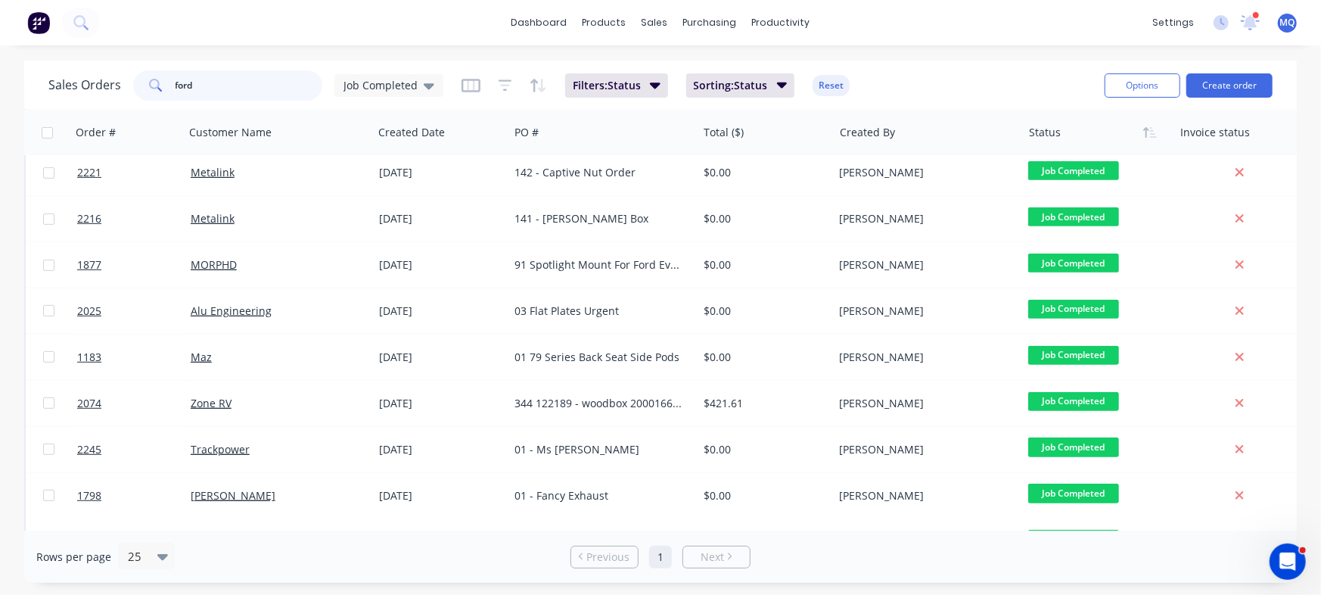
type input "ford"
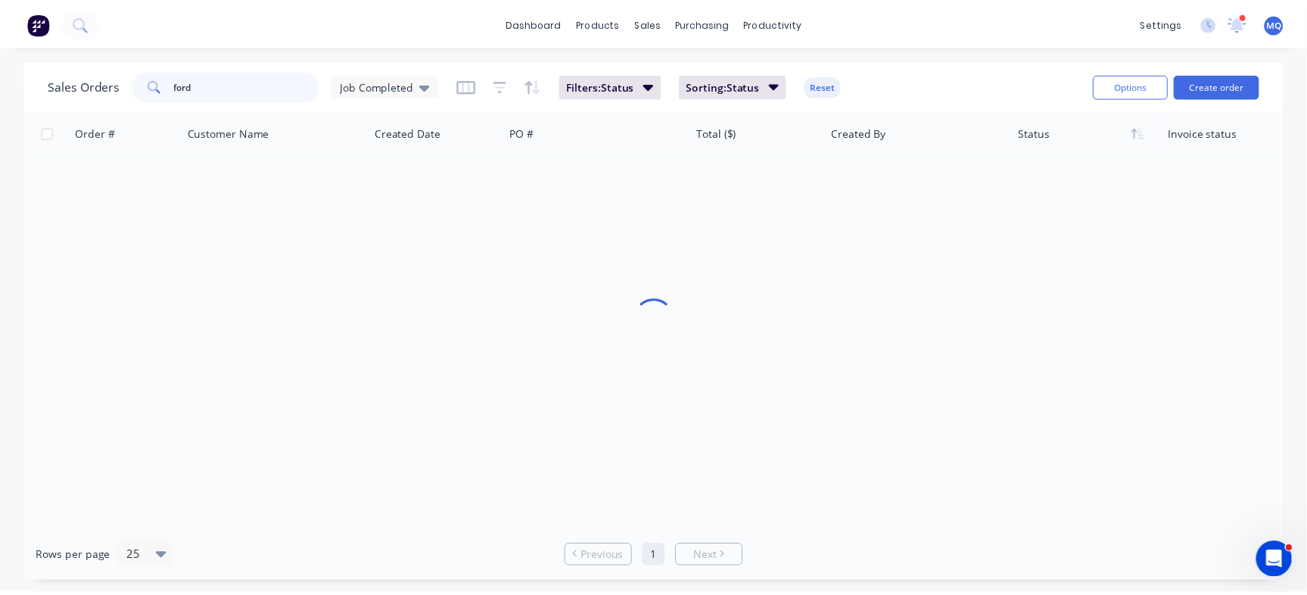
scroll to position [0, 0]
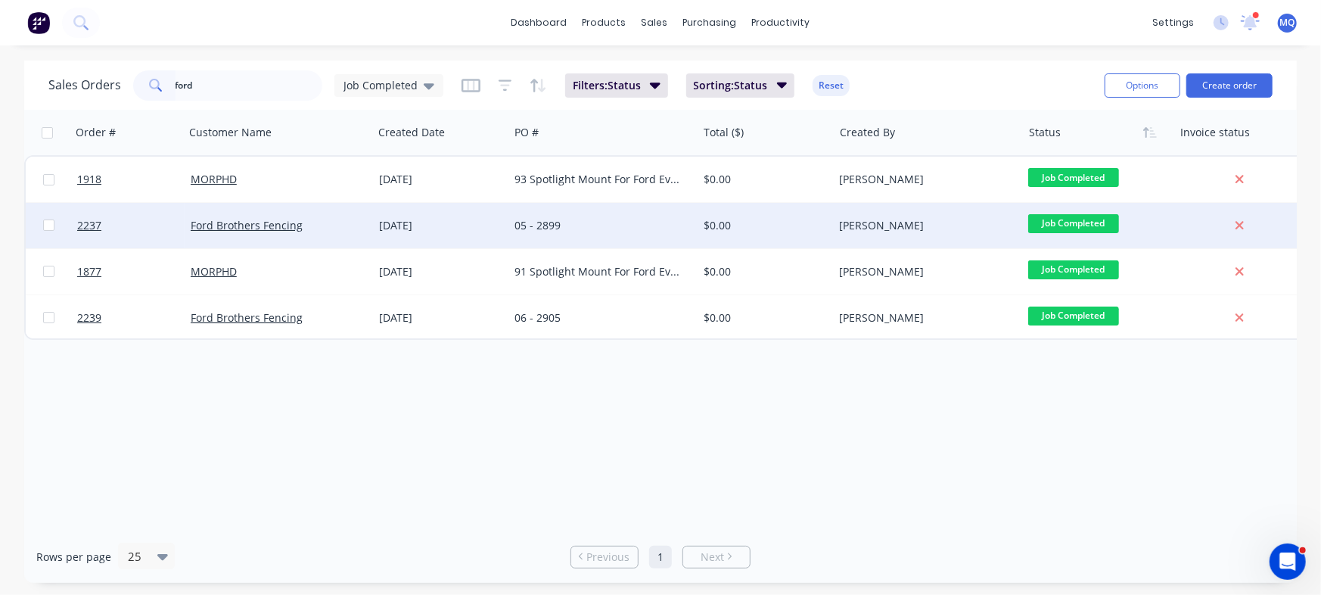
click at [553, 216] on div "05 - 2899" at bounding box center [602, 225] width 188 height 45
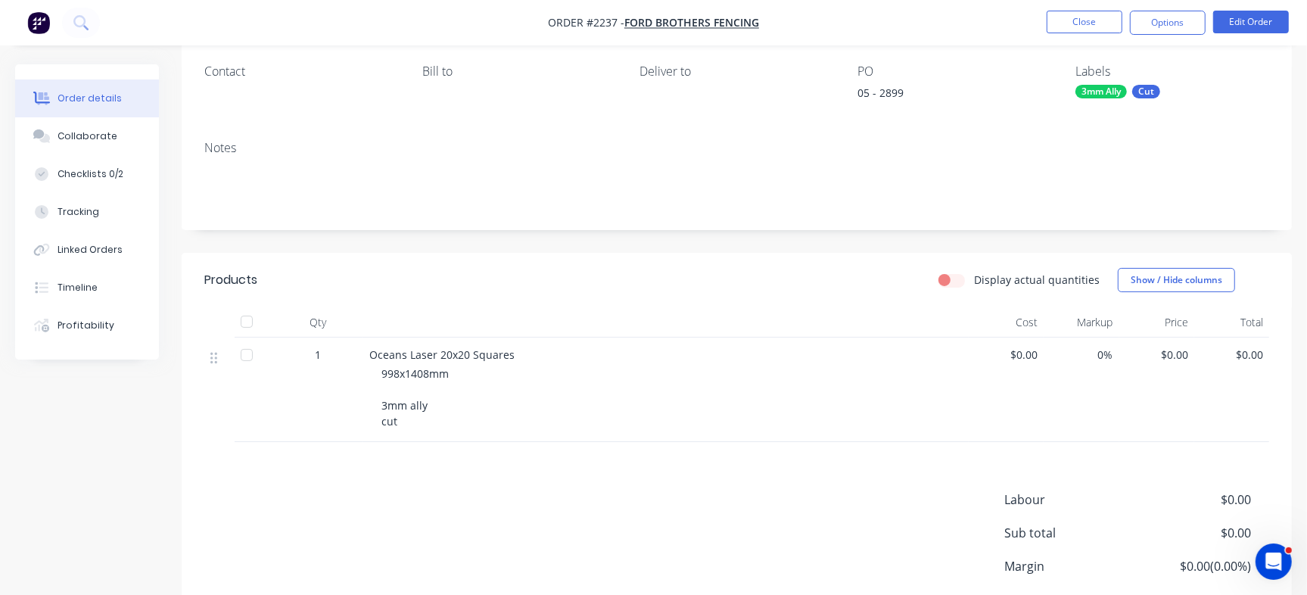
scroll to position [154, 0]
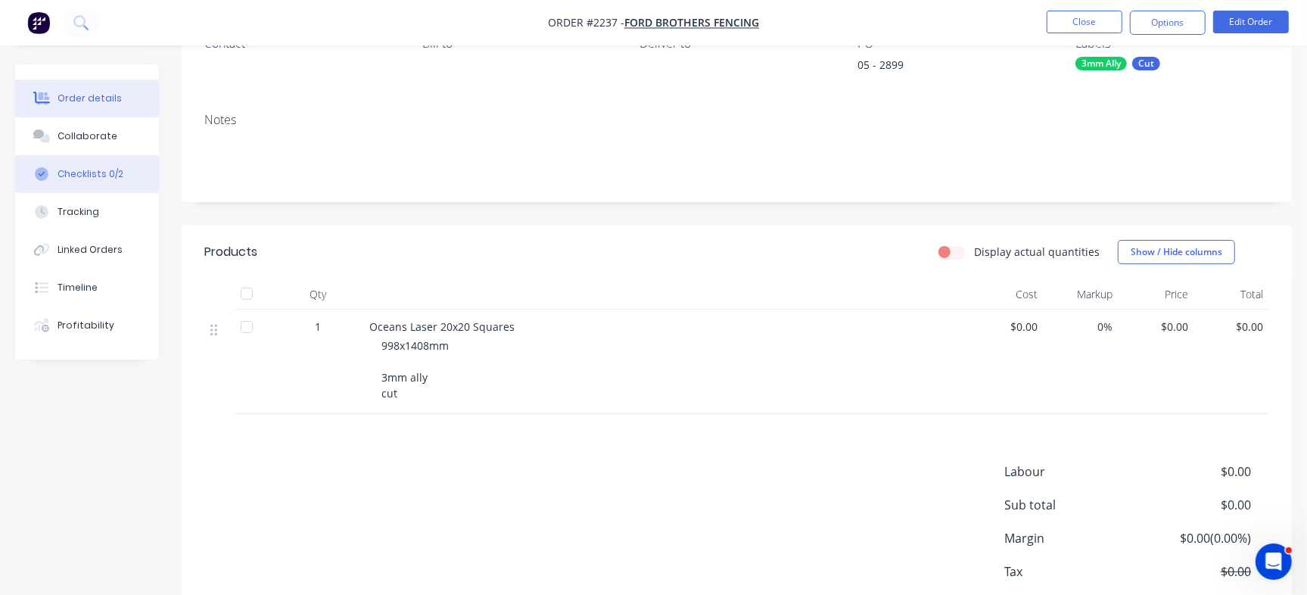
click at [122, 170] on button "Checklists 0/2" at bounding box center [87, 174] width 144 height 38
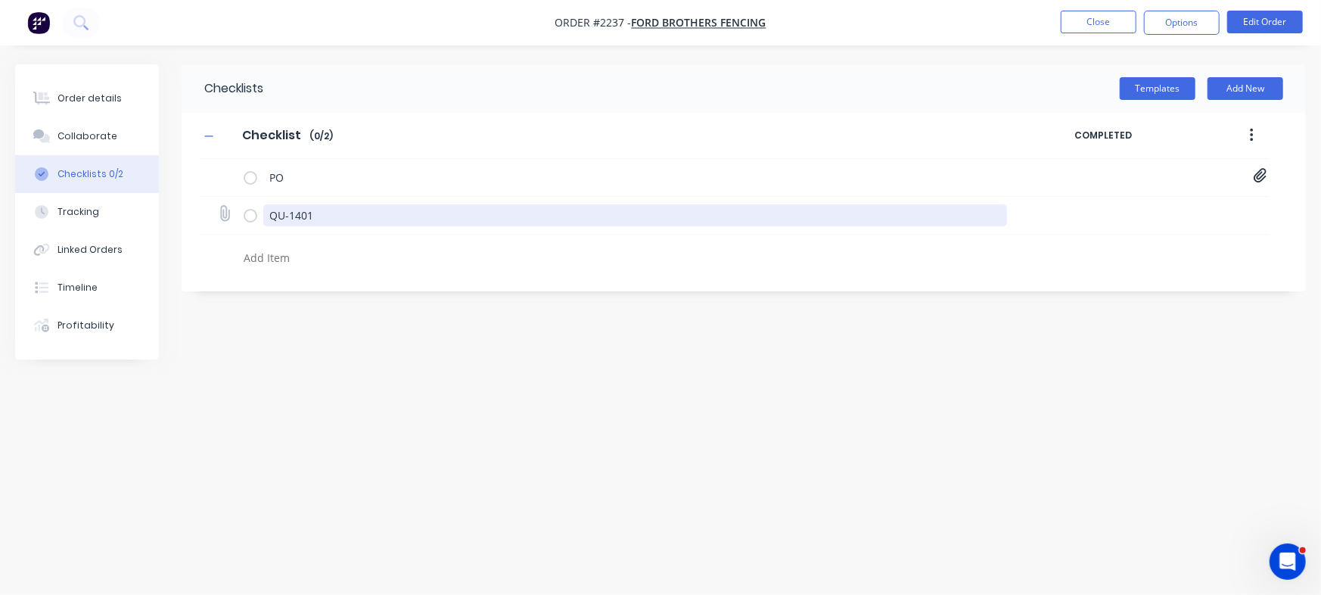
drag, startPoint x: 293, startPoint y: 206, endPoint x: 219, endPoint y: 206, distance: 73.4
click at [219, 206] on div "QU-1401" at bounding box center [735, 216] width 1070 height 38
click at [223, 171] on icon at bounding box center [224, 176] width 20 height 20
click at [218, 168] on input "file" at bounding box center [218, 168] width 0 height 0
click at [1269, 163] on div "PO Purchase_Order_No_2899.pdf" at bounding box center [735, 178] width 1070 height 38
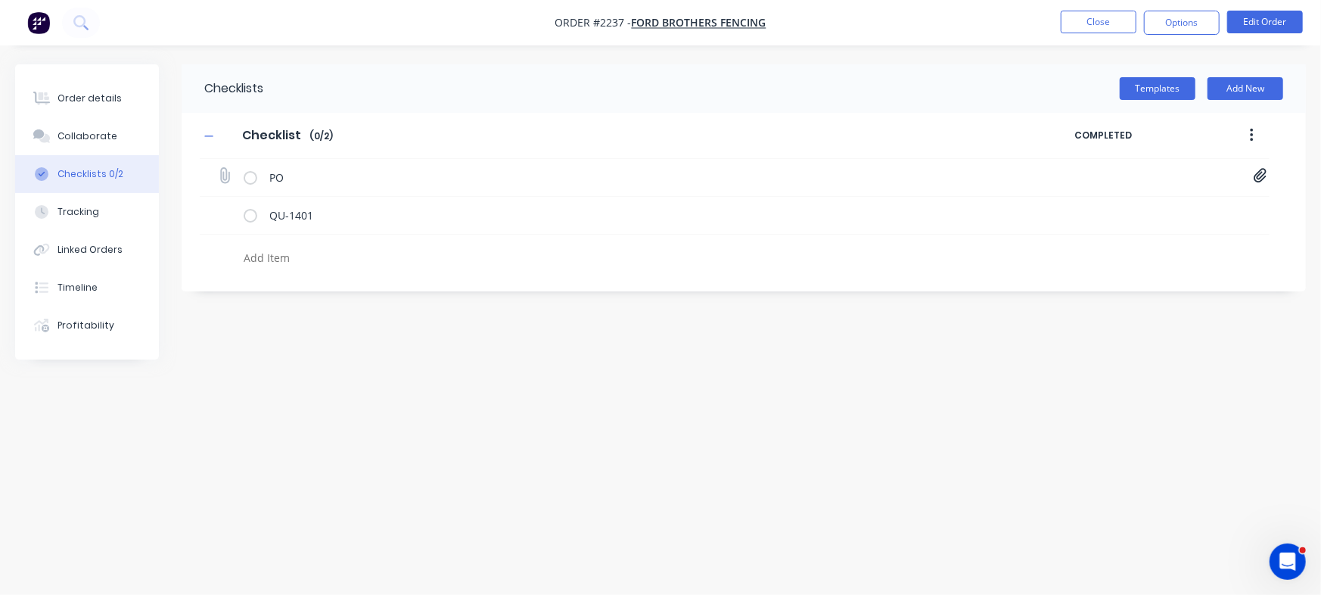
click at [1260, 171] on icon at bounding box center [1260, 176] width 13 height 14
click at [1080, 208] on link "Purchase_Order_No_2899.pdf" at bounding box center [1138, 209] width 176 height 16
click at [84, 104] on div "Order details" at bounding box center [90, 99] width 64 height 14
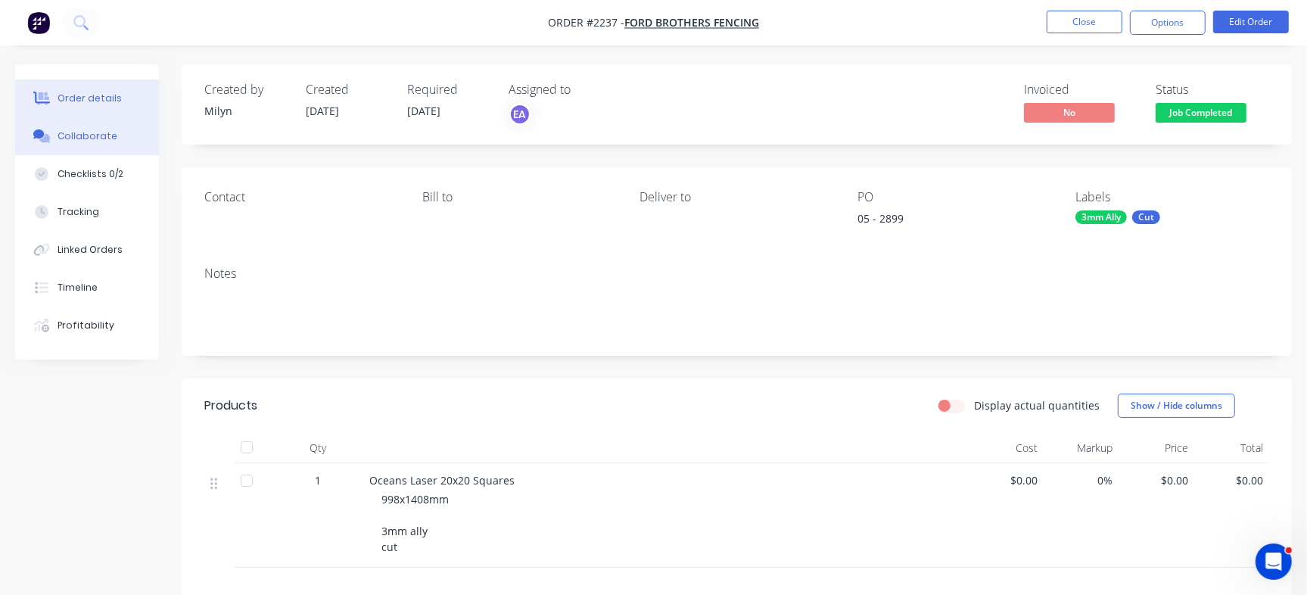
click at [60, 144] on button "Collaborate" at bounding box center [87, 136] width 144 height 38
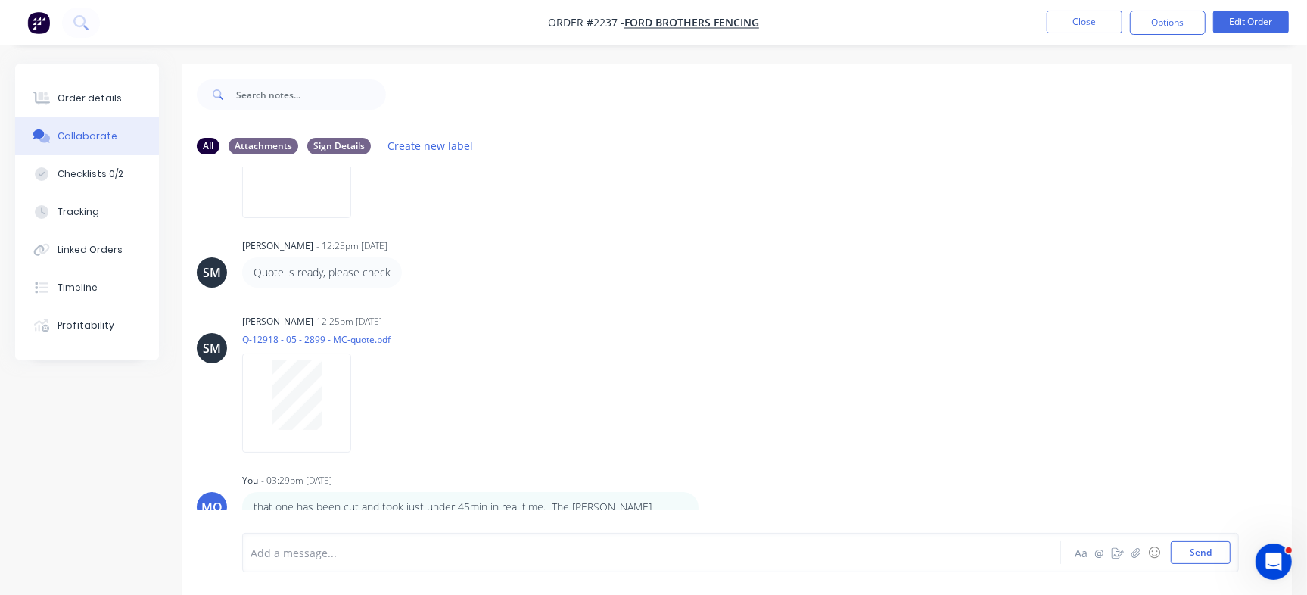
scroll to position [428, 0]
click at [351, 205] on img at bounding box center [296, 164] width 109 height 99
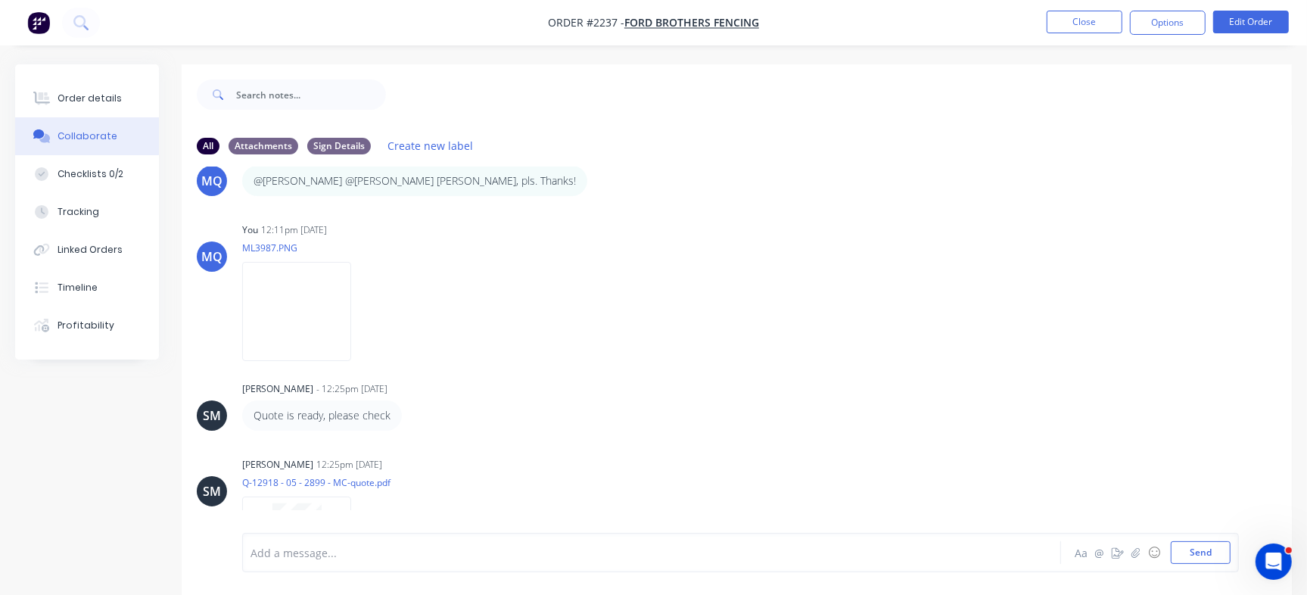
scroll to position [120, 0]
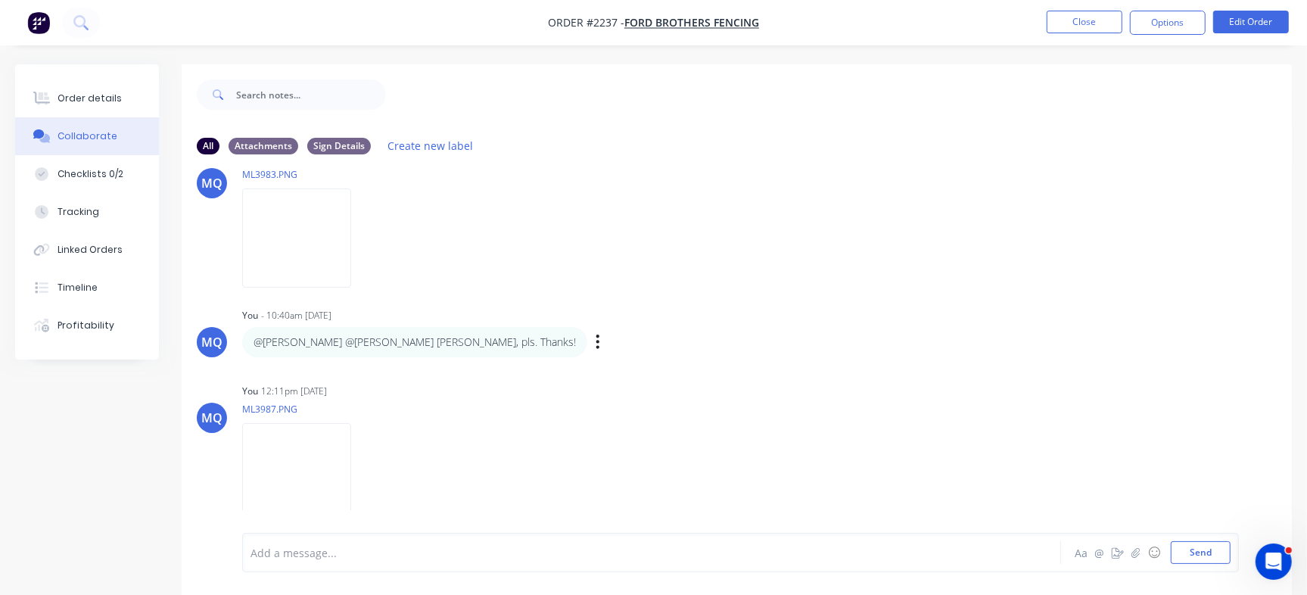
click at [340, 303] on div "MQ You - 10:40am 04/09/25 05 PO 2899 Labels Edit Delete MQ You 10:40am 04/09/25…" at bounding box center [737, 349] width 1110 height 366
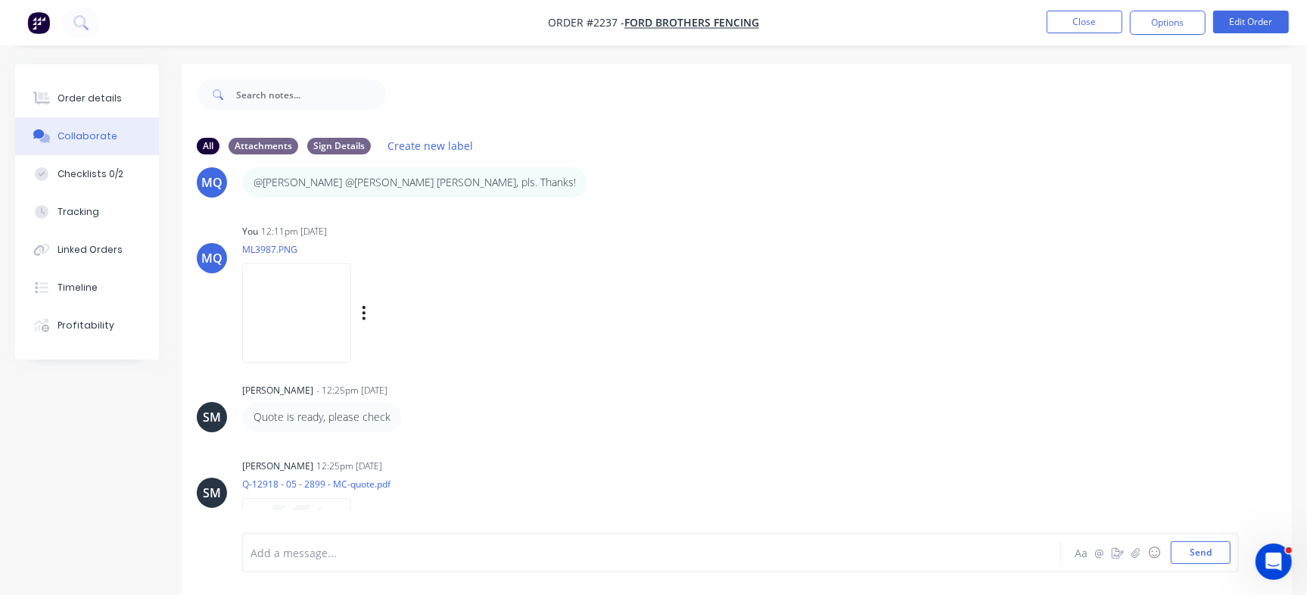
click at [300, 330] on img at bounding box center [296, 312] width 109 height 99
click at [366, 312] on icon "button" at bounding box center [364, 312] width 5 height 17
click at [522, 384] on button "Delete" at bounding box center [463, 387] width 170 height 34
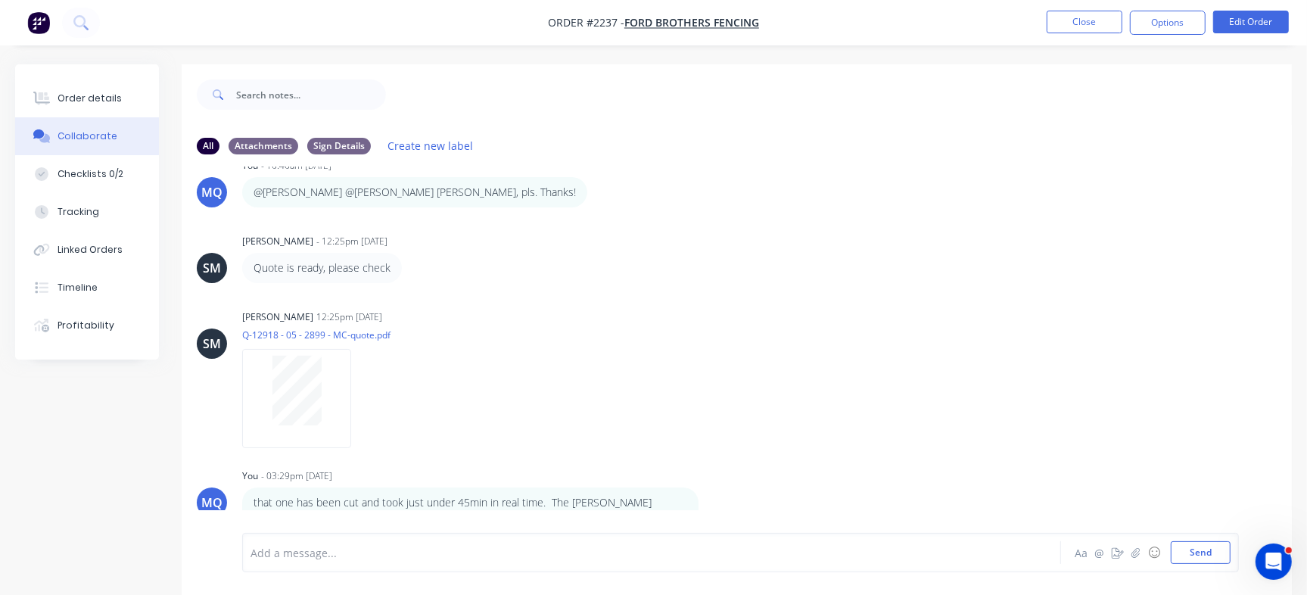
scroll to position [270, 0]
drag, startPoint x: 1292, startPoint y: 344, endPoint x: 1252, endPoint y: 325, distance: 43.3
click at [1292, 344] on div "Order details Collaborate Checklists 0/2 Tracking Linked Orders Timeline Profit…" at bounding box center [653, 340] width 1307 height 553
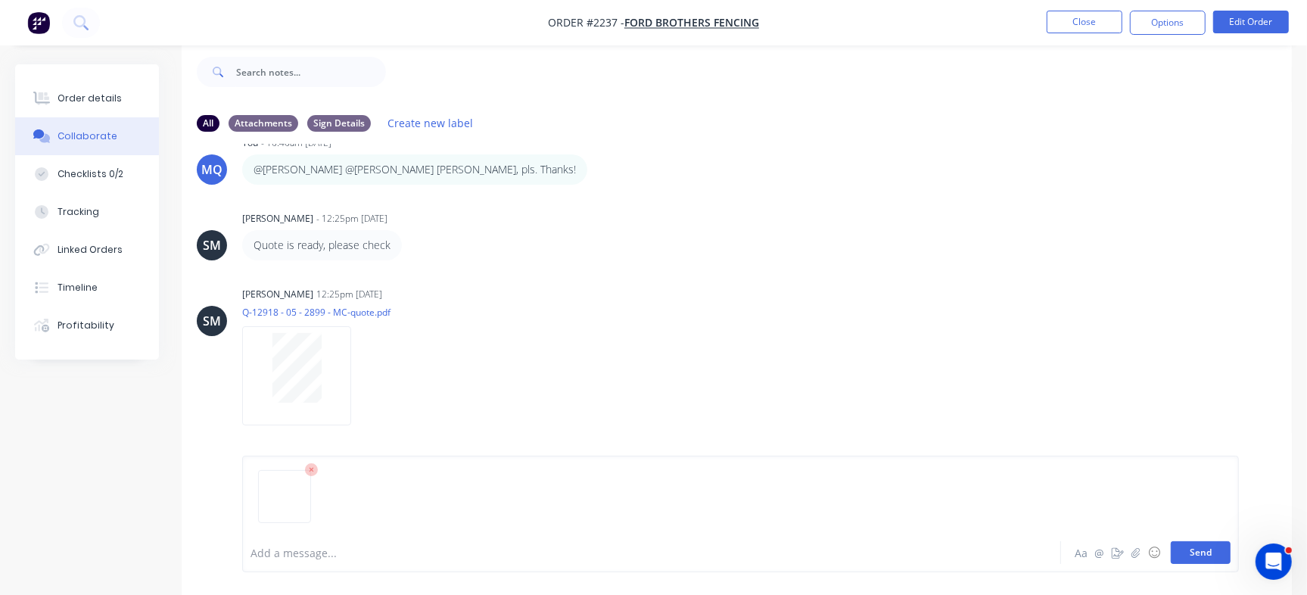
click at [1190, 553] on button "Send" at bounding box center [1201, 552] width 60 height 23
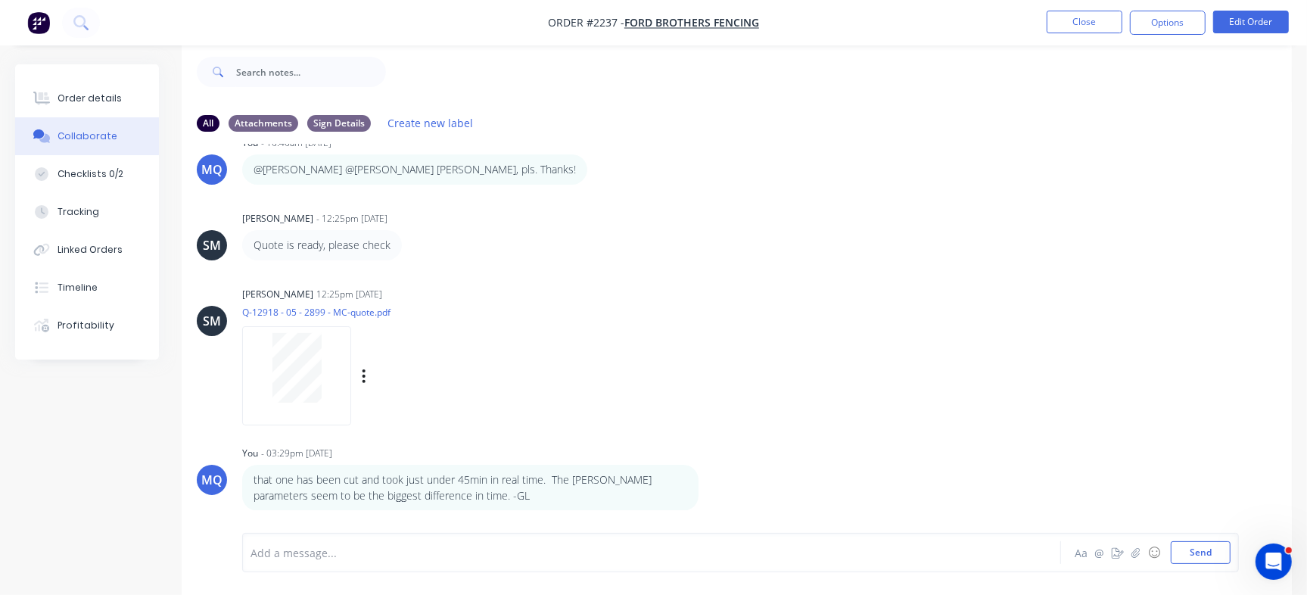
scroll to position [280, 0]
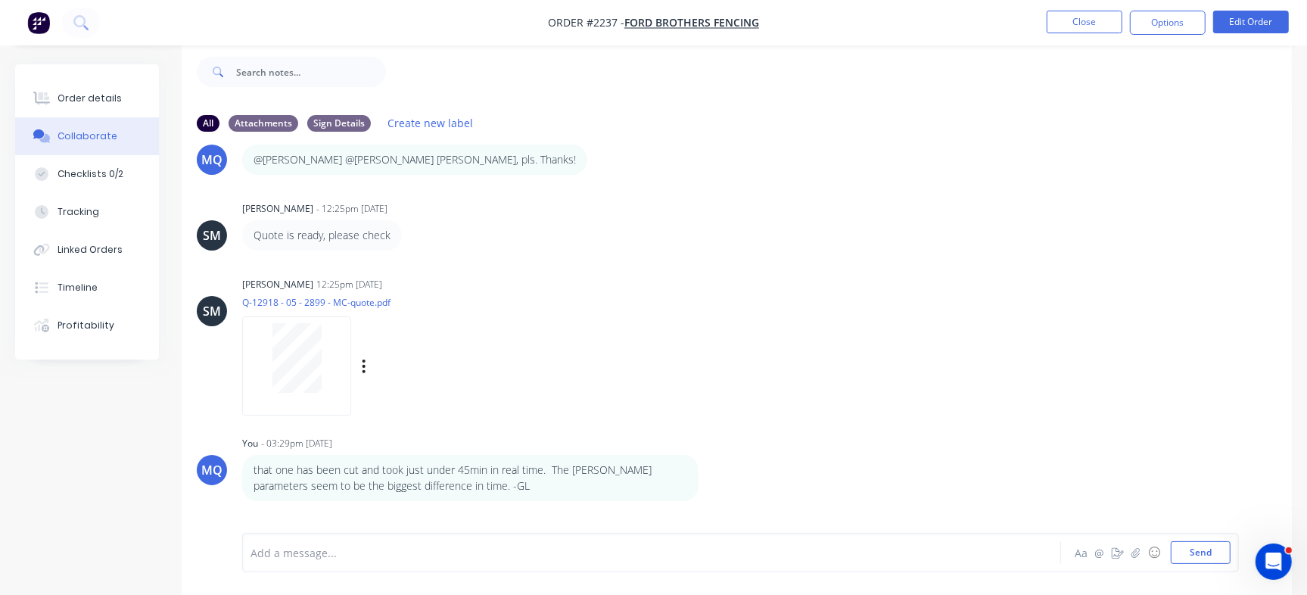
click at [1276, 359] on div "SM Sean Marc Canete 12:25pm 04/09/25 Q-12918 - 05 - 2899 - MC-quote.pdf Labels …" at bounding box center [737, 341] width 1110 height 136
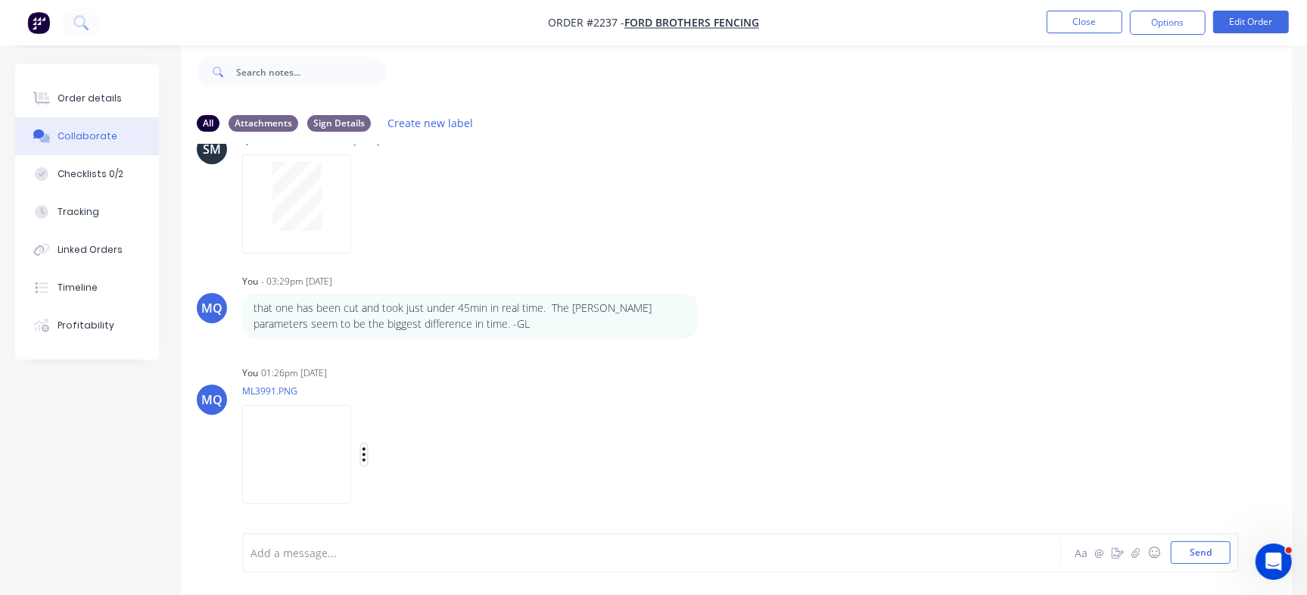
click at [366, 457] on icon "button" at bounding box center [364, 454] width 5 height 17
click at [471, 496] on button "Delete" at bounding box center [463, 490] width 170 height 34
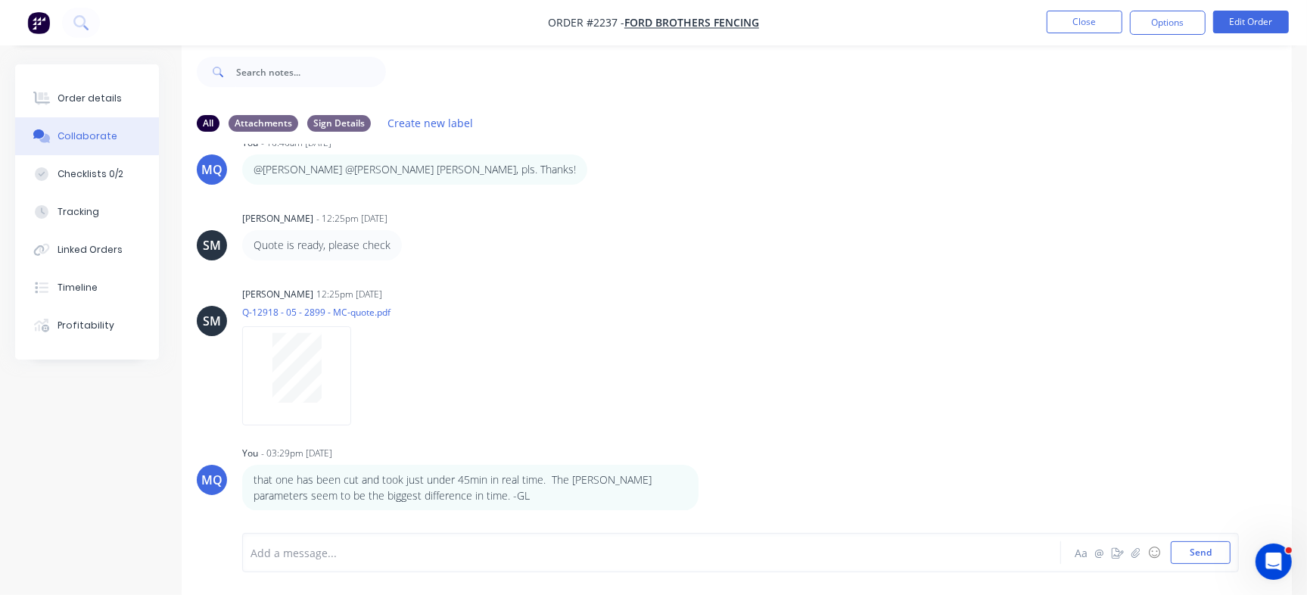
scroll to position [270, 0]
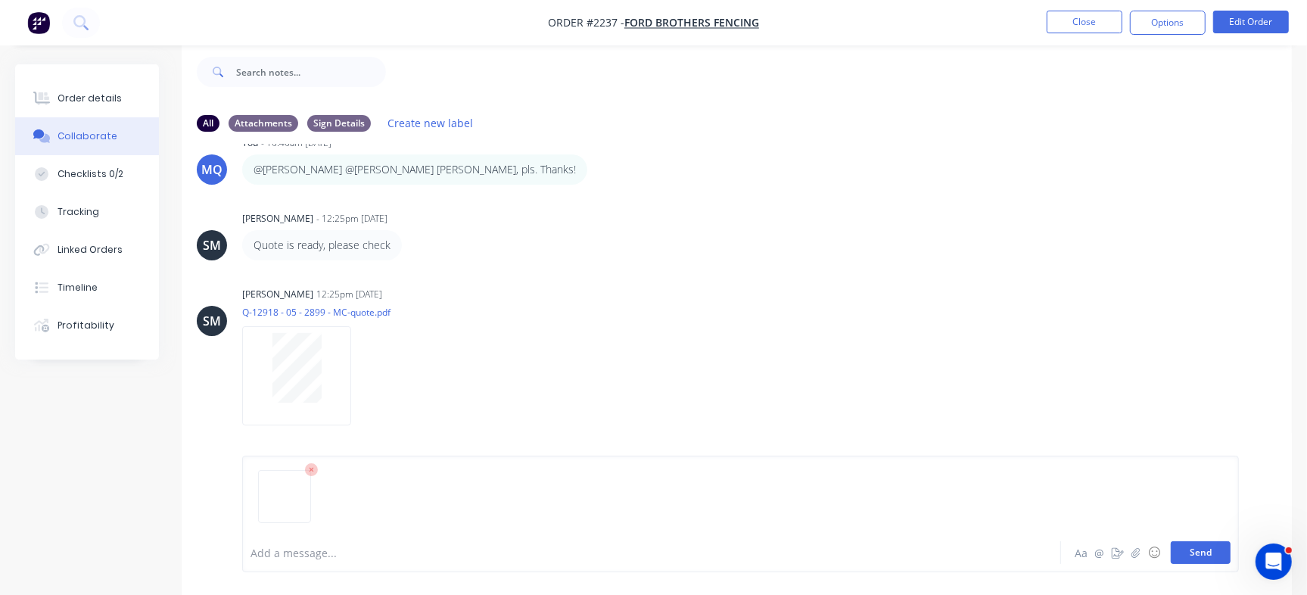
click at [1218, 550] on button "Send" at bounding box center [1201, 552] width 60 height 23
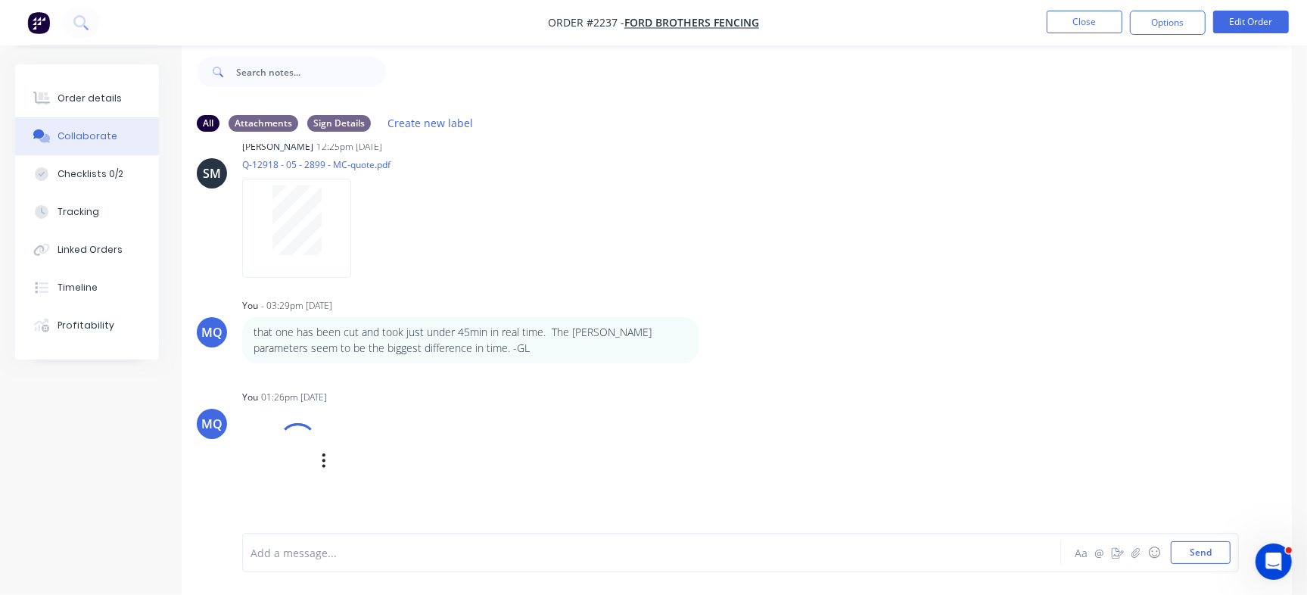
scroll to position [442, 0]
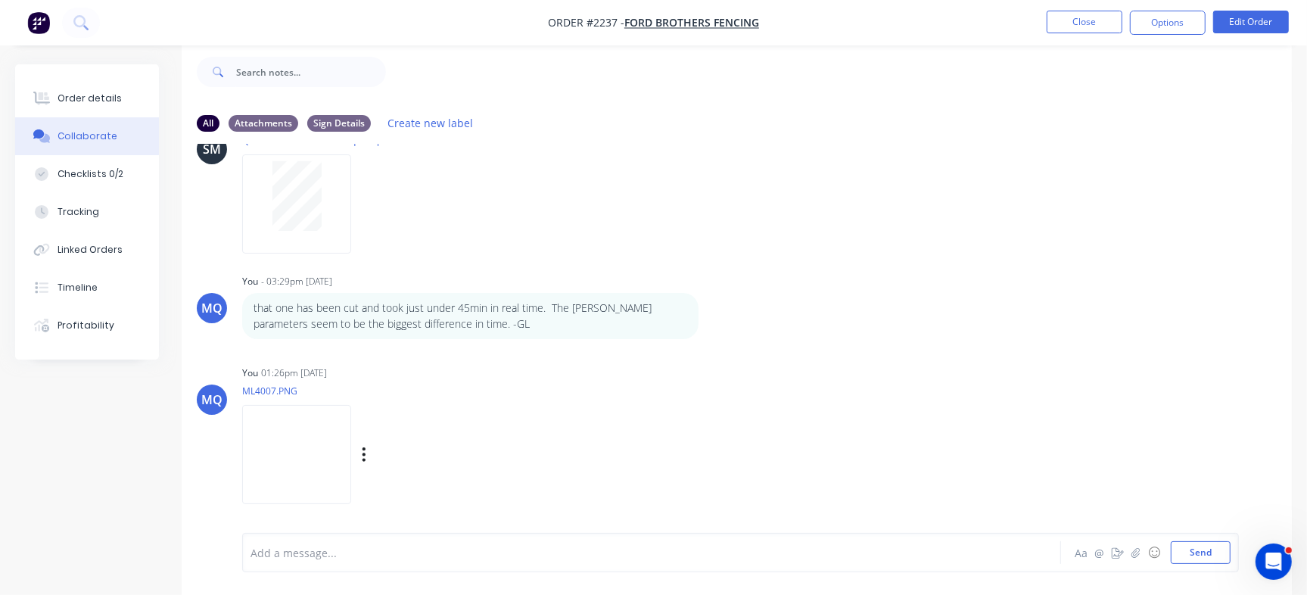
click at [314, 467] on img at bounding box center [296, 454] width 109 height 99
click at [98, 101] on div "Order details" at bounding box center [90, 99] width 64 height 14
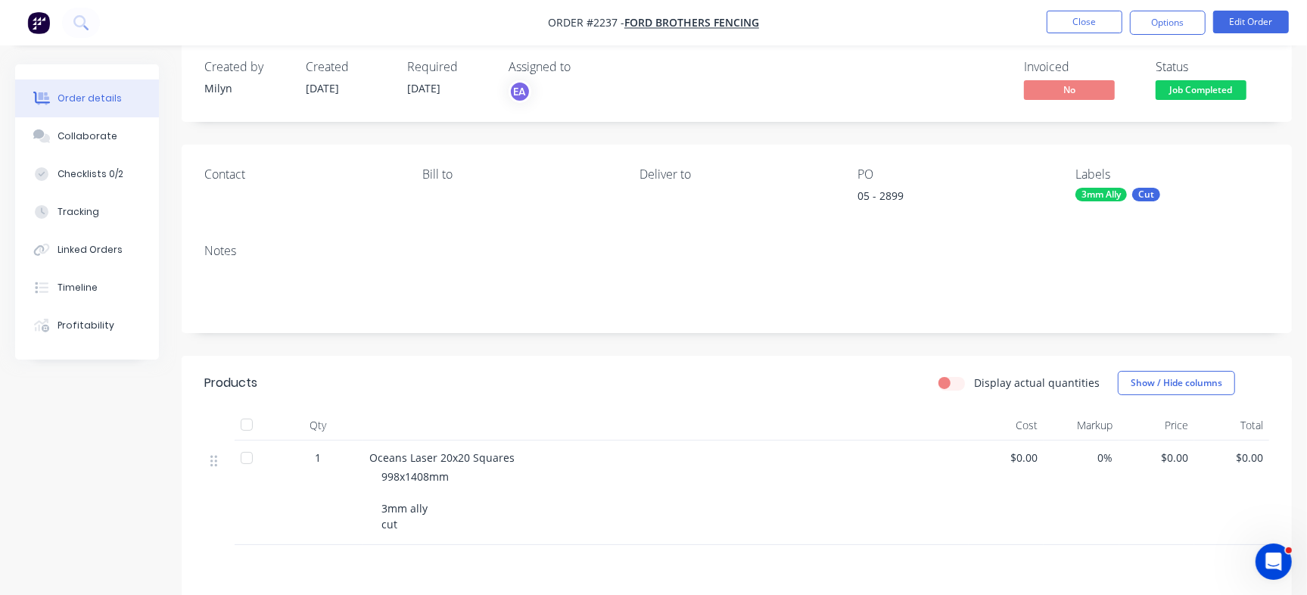
click at [898, 194] on div "05 - 2899" at bounding box center [951, 198] width 189 height 21
click at [135, 148] on button "Collaborate" at bounding box center [87, 136] width 144 height 38
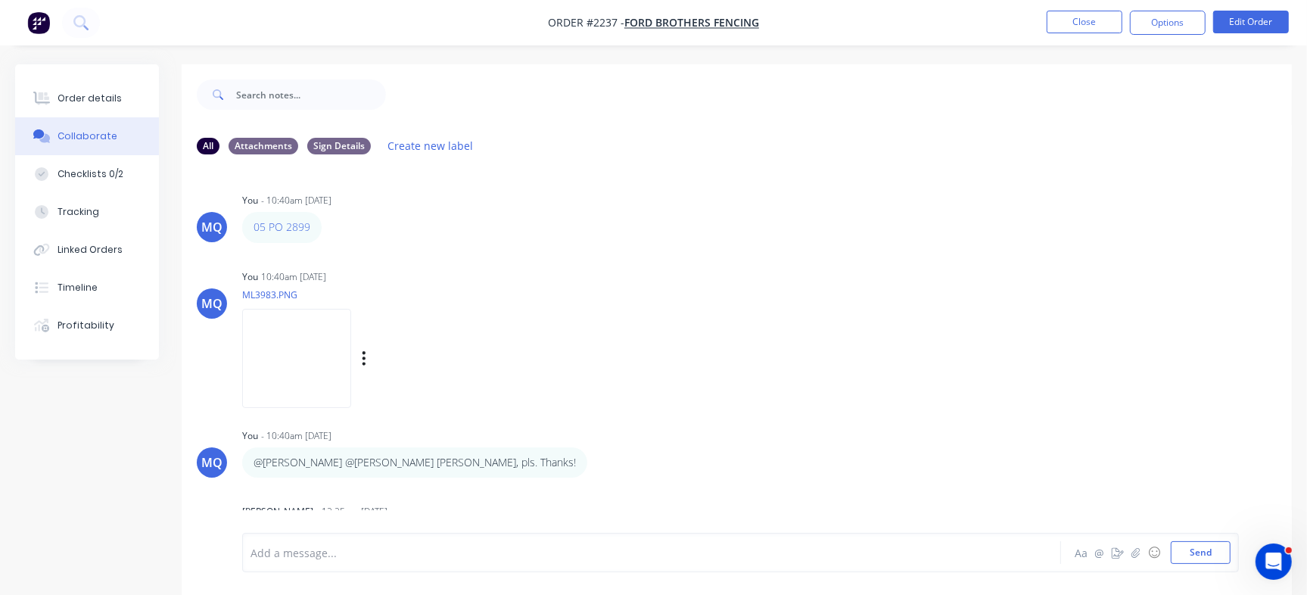
click at [328, 349] on img at bounding box center [296, 358] width 109 height 99
click at [114, 171] on div "Checklists 0/2" at bounding box center [91, 174] width 66 height 14
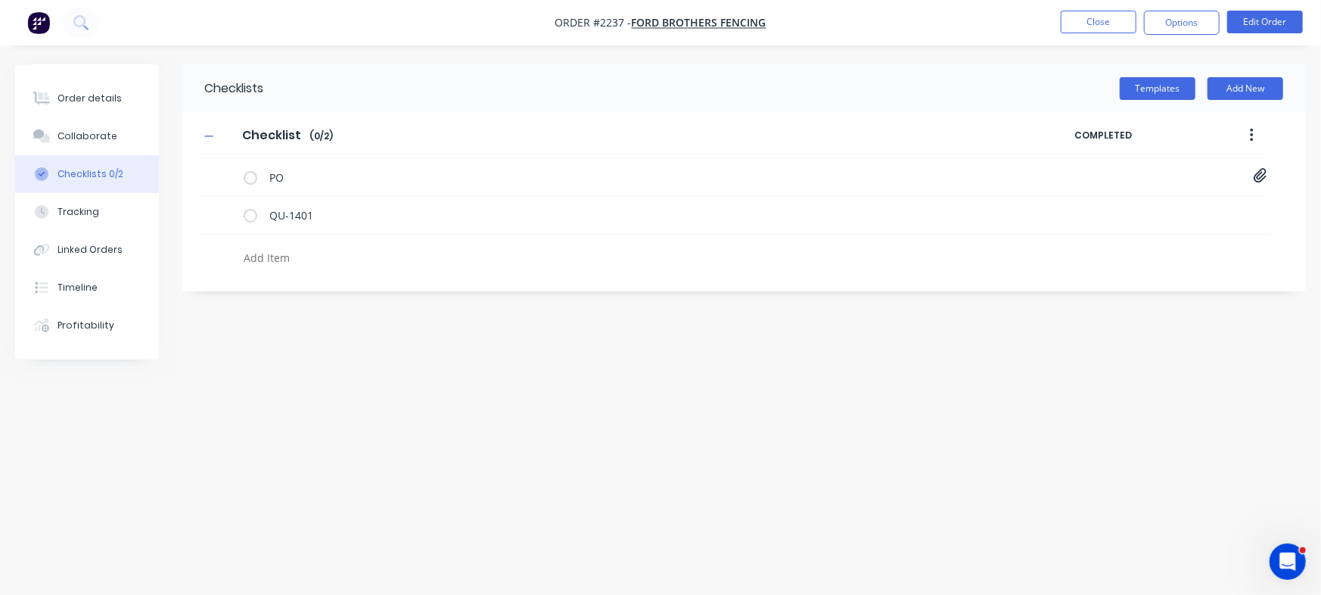
click at [339, 249] on textarea at bounding box center [582, 258] width 689 height 22
paste textarea "INV-2970"
type textarea "x"
type textarea "INV-2970"
type textarea "x"
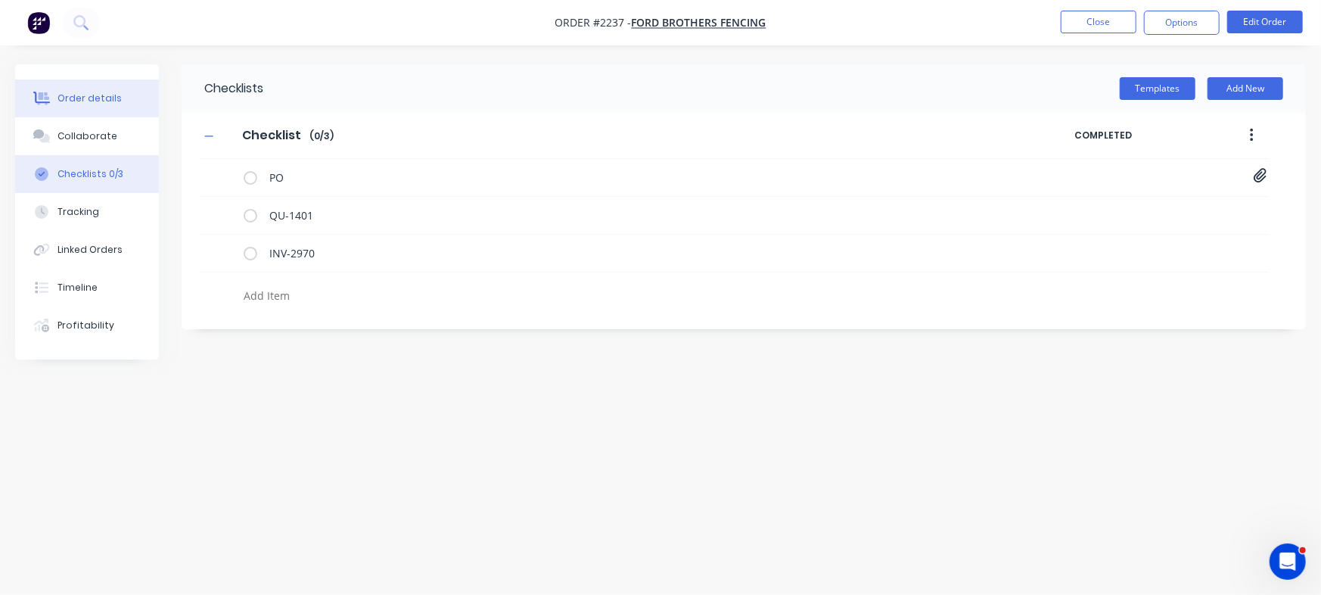
click at [86, 90] on button "Order details" at bounding box center [87, 98] width 144 height 38
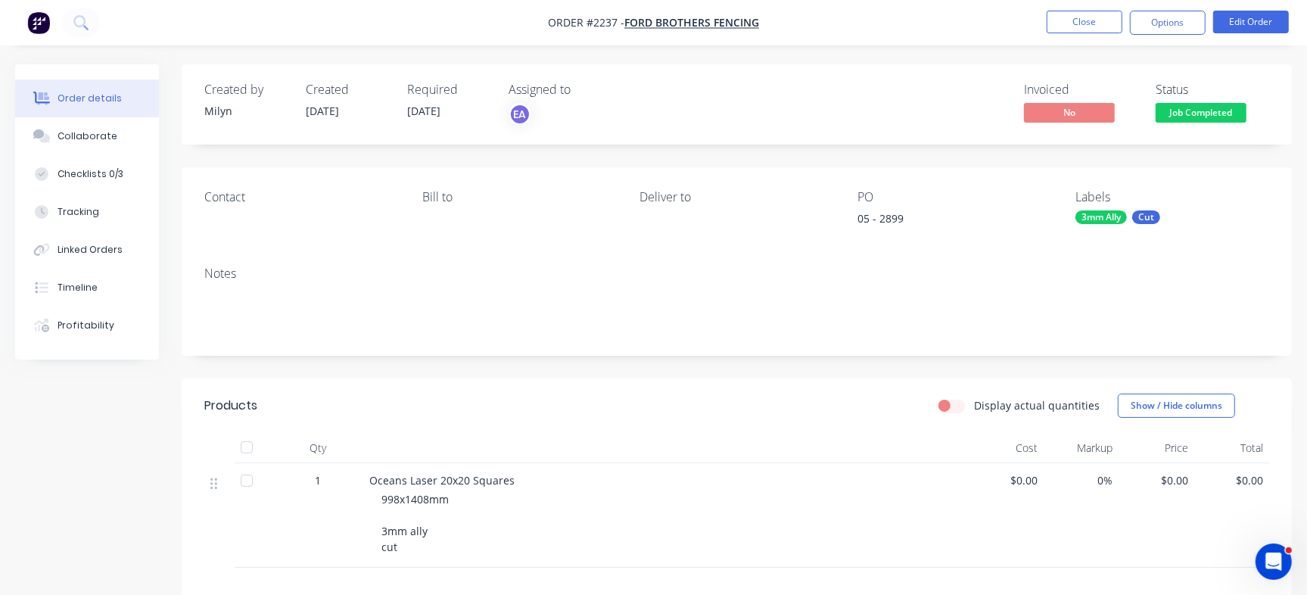
click at [1208, 111] on span "Job Completed" at bounding box center [1200, 112] width 91 height 19
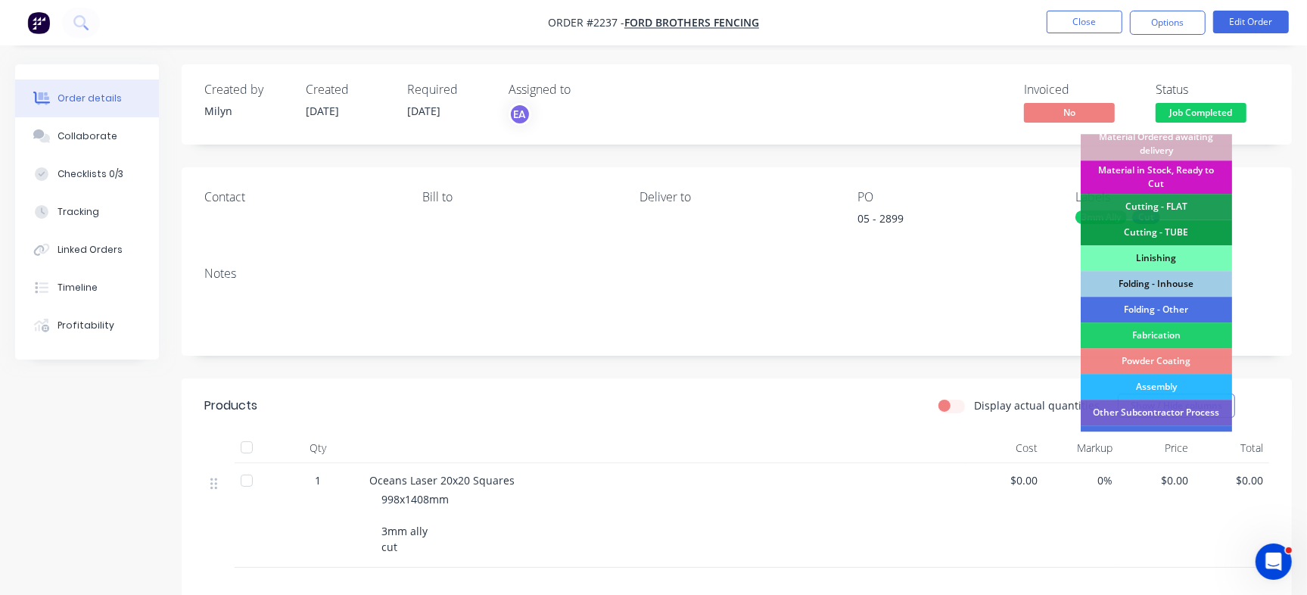
scroll to position [343, 0]
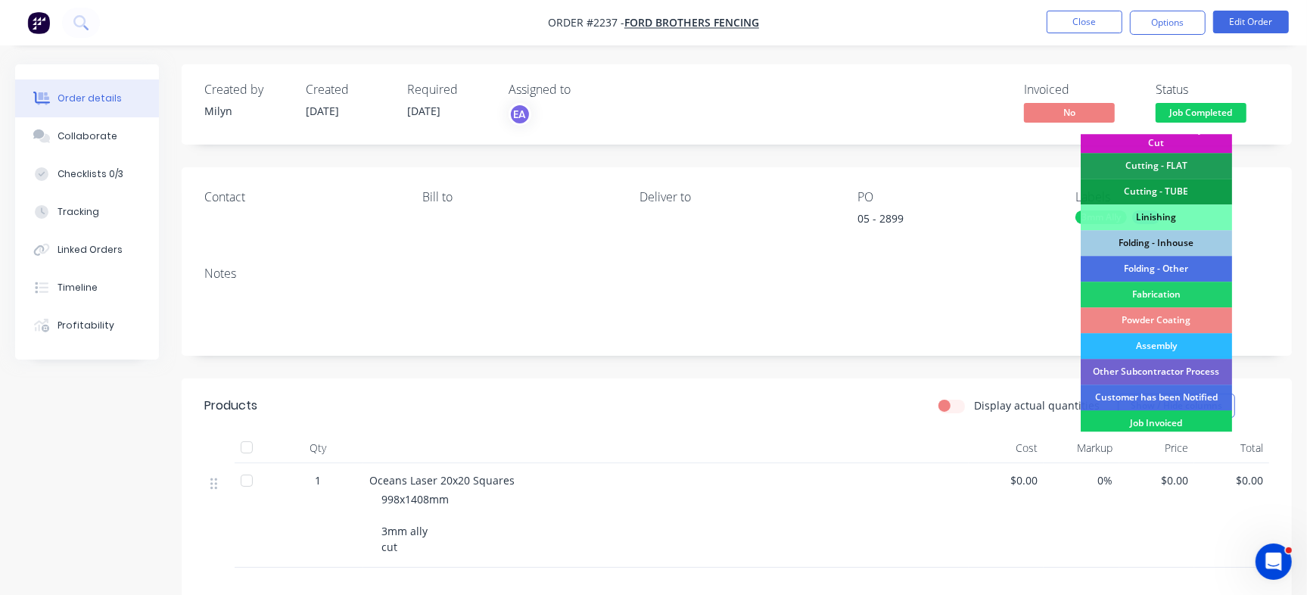
click at [1158, 419] on div "Job Invoiced" at bounding box center [1156, 423] width 151 height 26
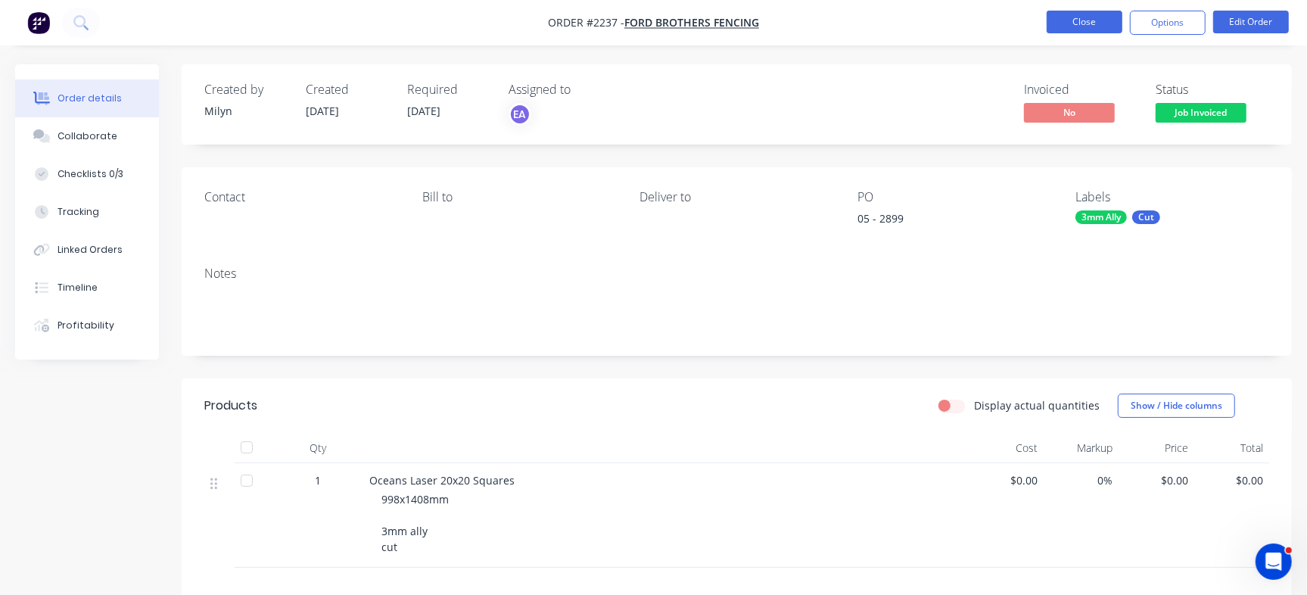
click at [1084, 23] on button "Close" at bounding box center [1084, 22] width 76 height 23
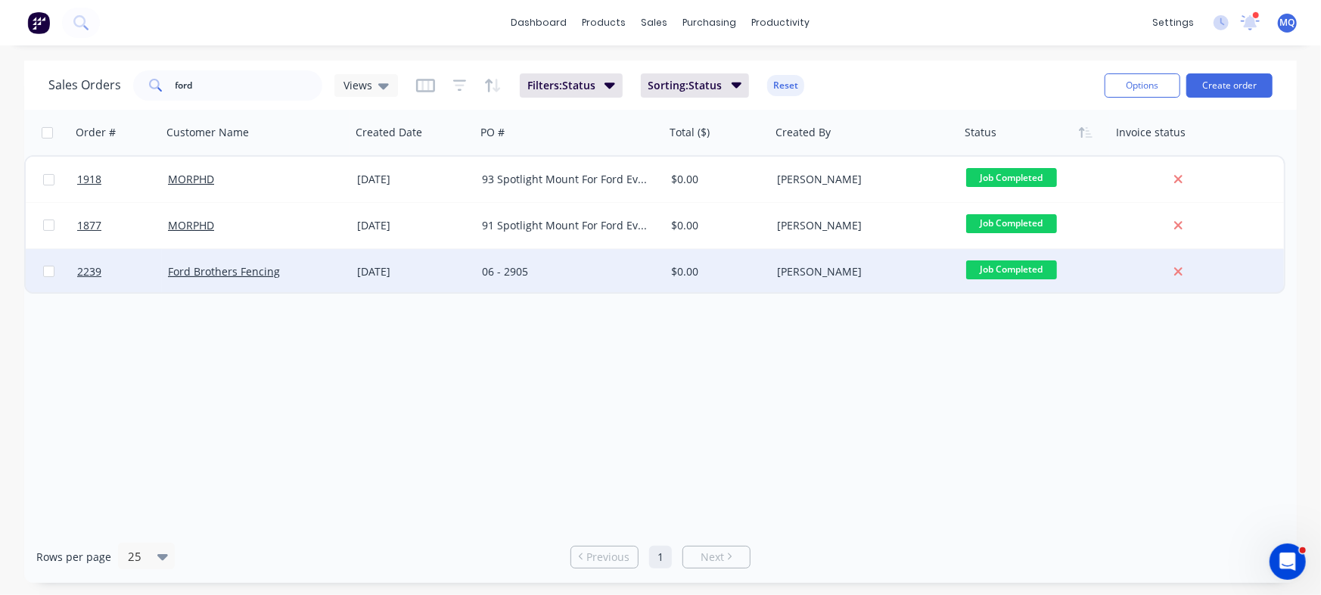
click at [605, 285] on div "06 - 2905" at bounding box center [570, 271] width 189 height 45
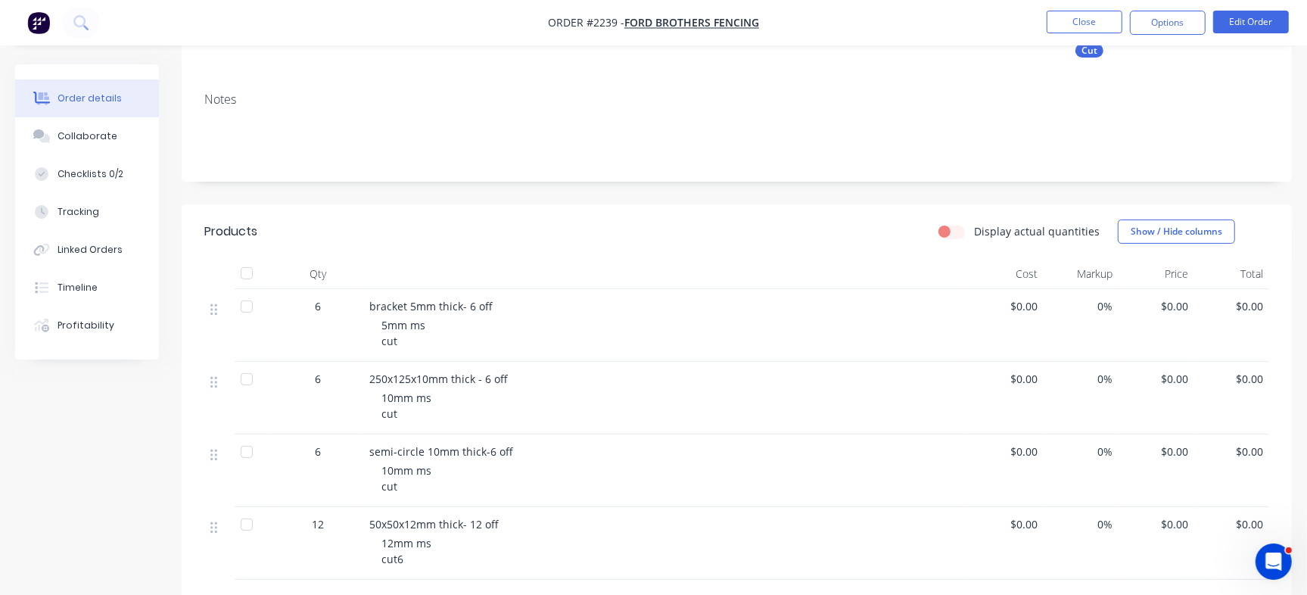
scroll to position [187, 0]
click at [98, 163] on button "Checklists 0/2" at bounding box center [87, 174] width 144 height 38
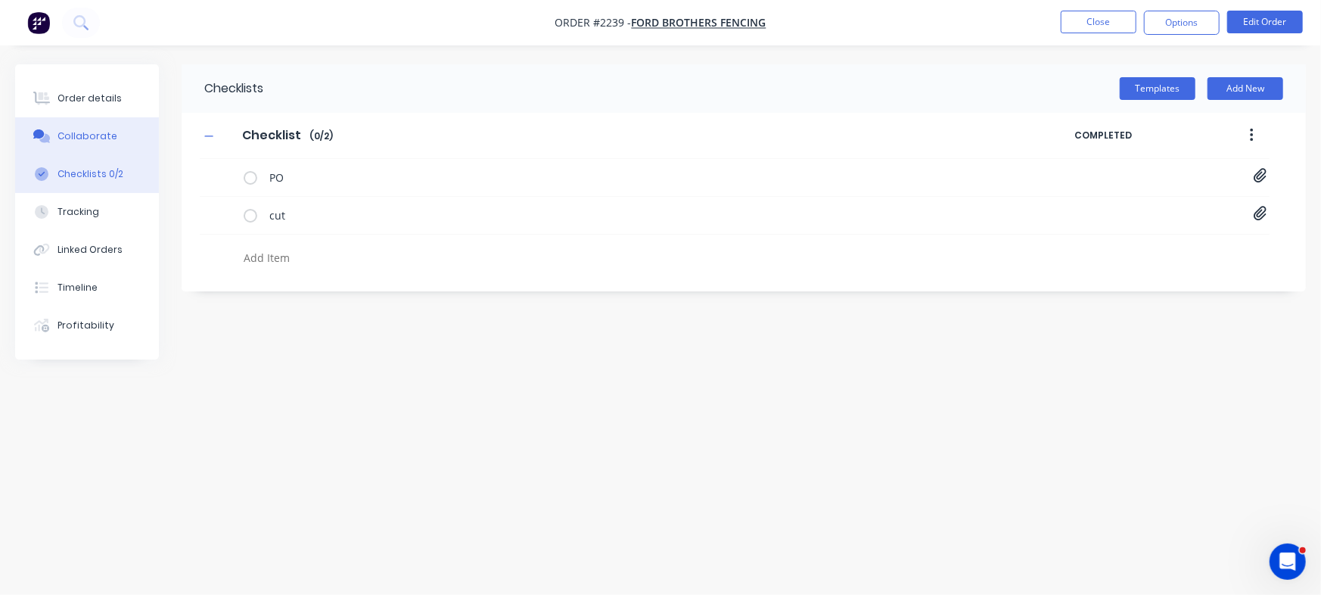
click at [110, 133] on div "Collaborate" at bounding box center [88, 136] width 60 height 14
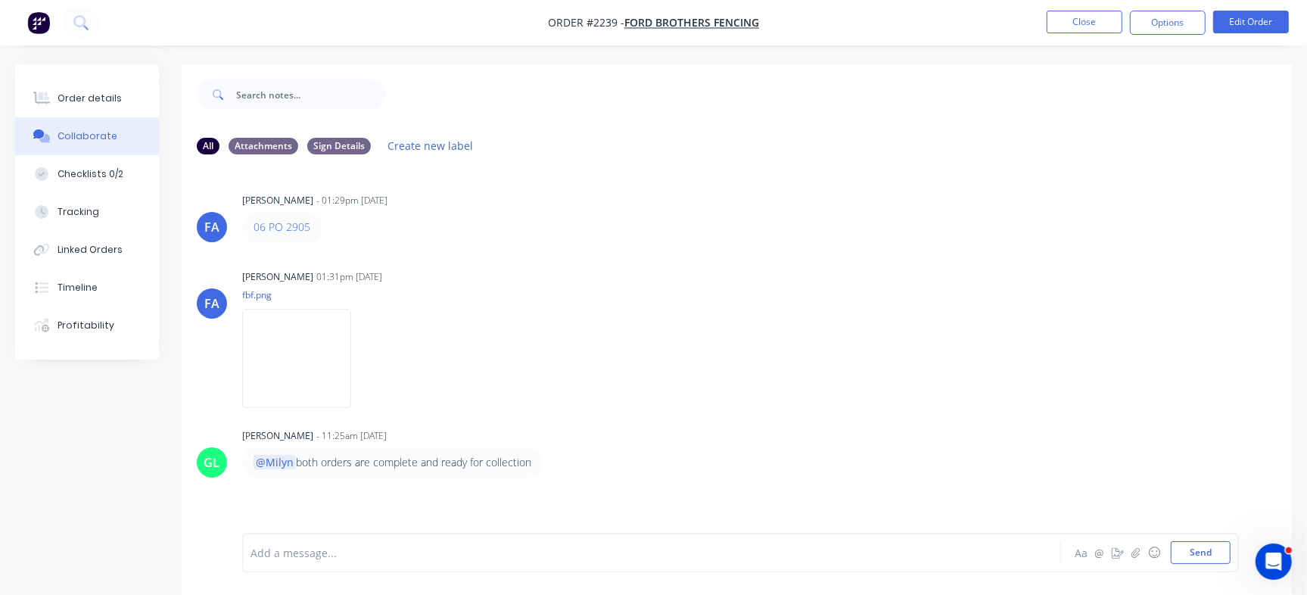
scroll to position [23, 0]
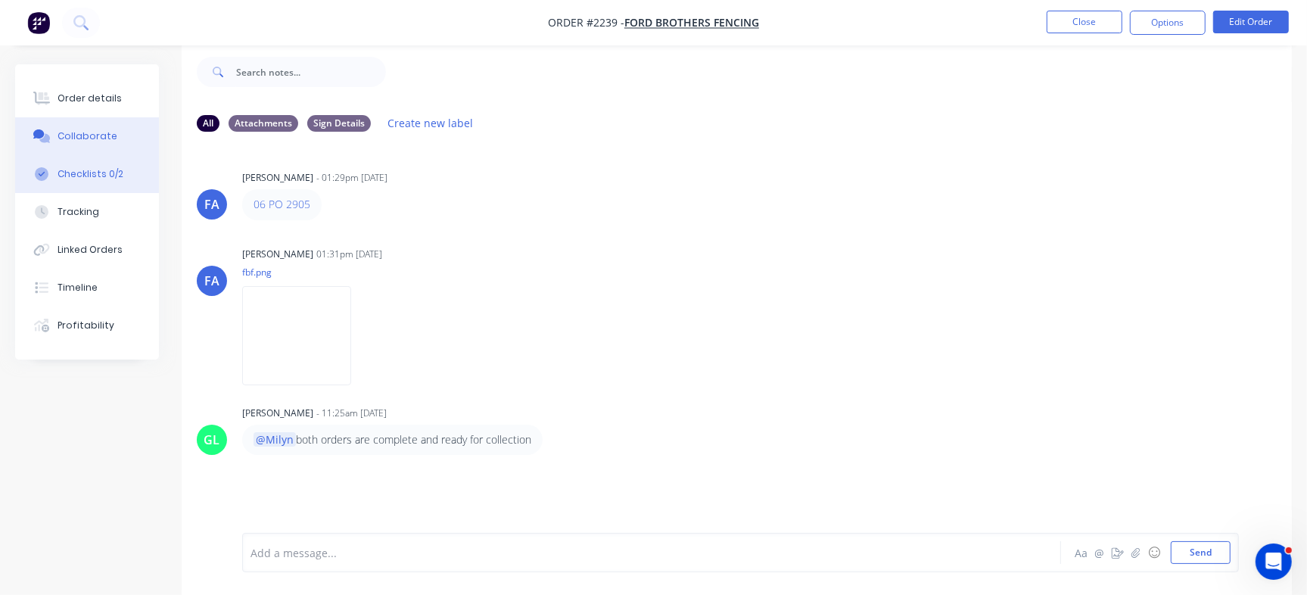
drag, startPoint x: 90, startPoint y: 169, endPoint x: 144, endPoint y: 184, distance: 55.6
click at [90, 174] on div "Checklists 0/2" at bounding box center [91, 174] width 66 height 14
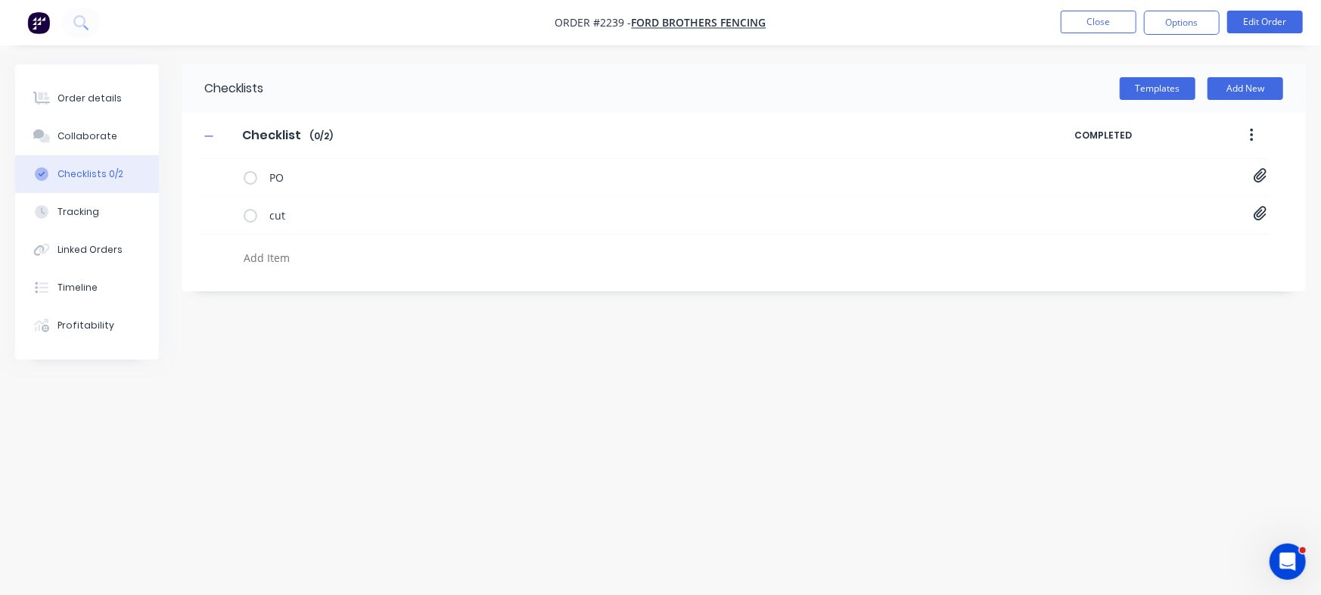
click at [303, 251] on textarea at bounding box center [582, 258] width 689 height 22
type textarea "x"
type textarea "Q"
type textarea "x"
type textarea "QU"
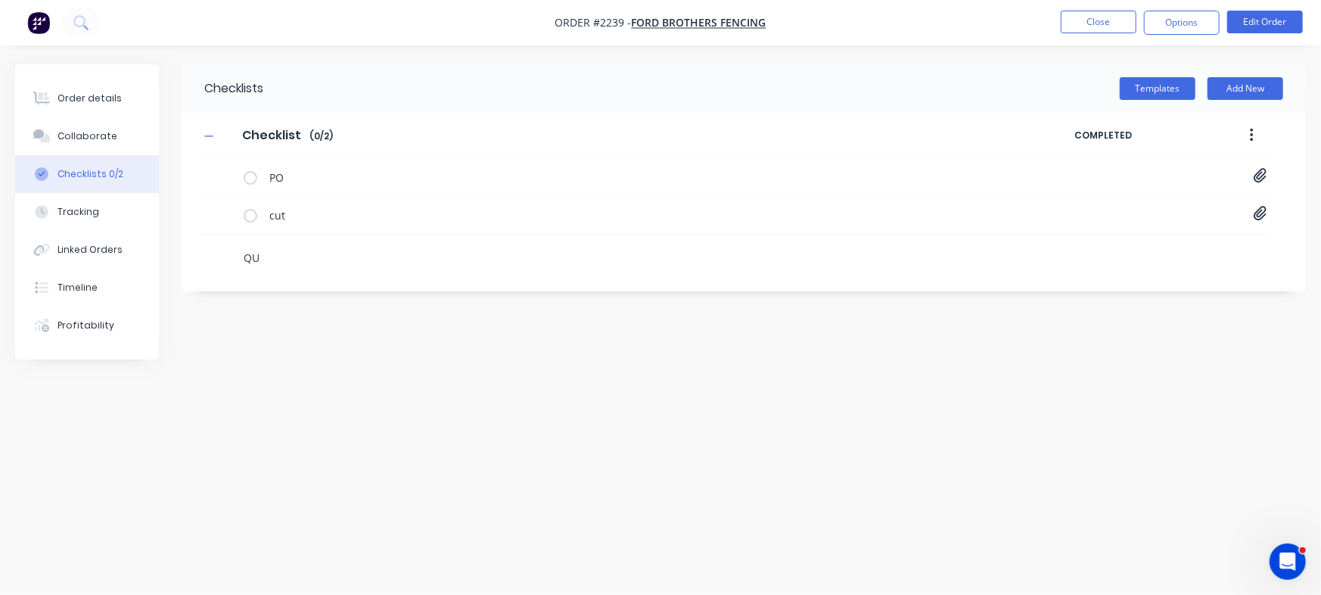
type textarea "x"
type textarea "QU-"
type textarea "x"
type textarea "QU-1"
type textarea "x"
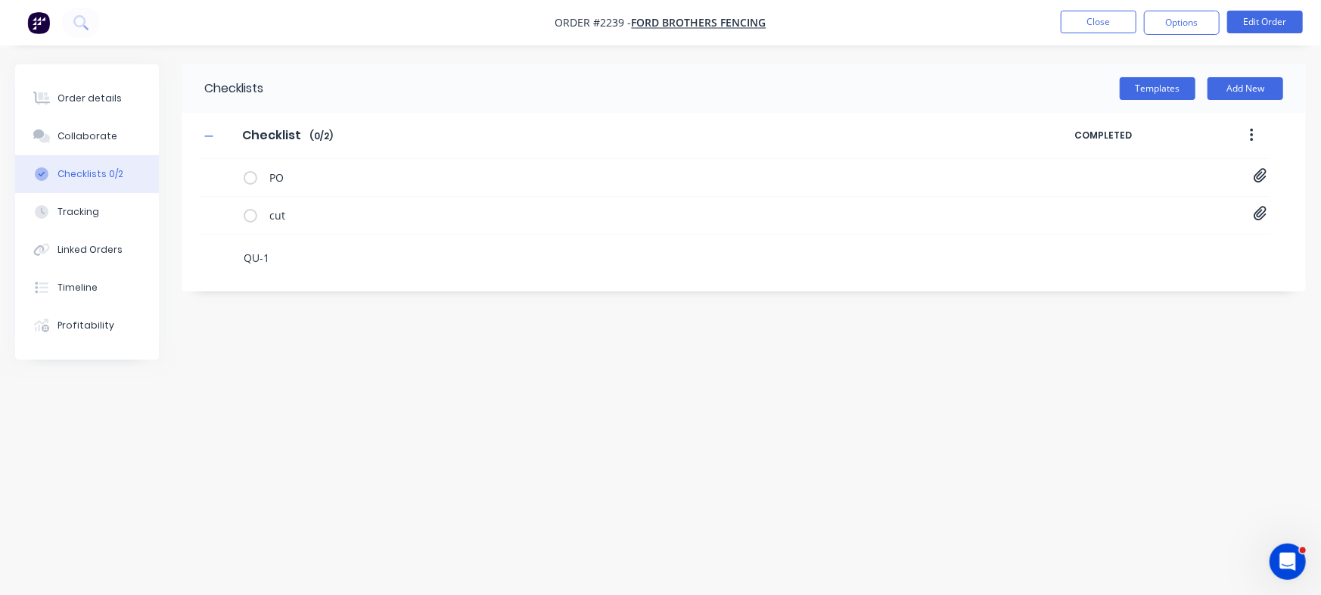
type textarea "QU-14"
type textarea "x"
type textarea "QU-140"
type textarea "x"
type textarea "QU-1402"
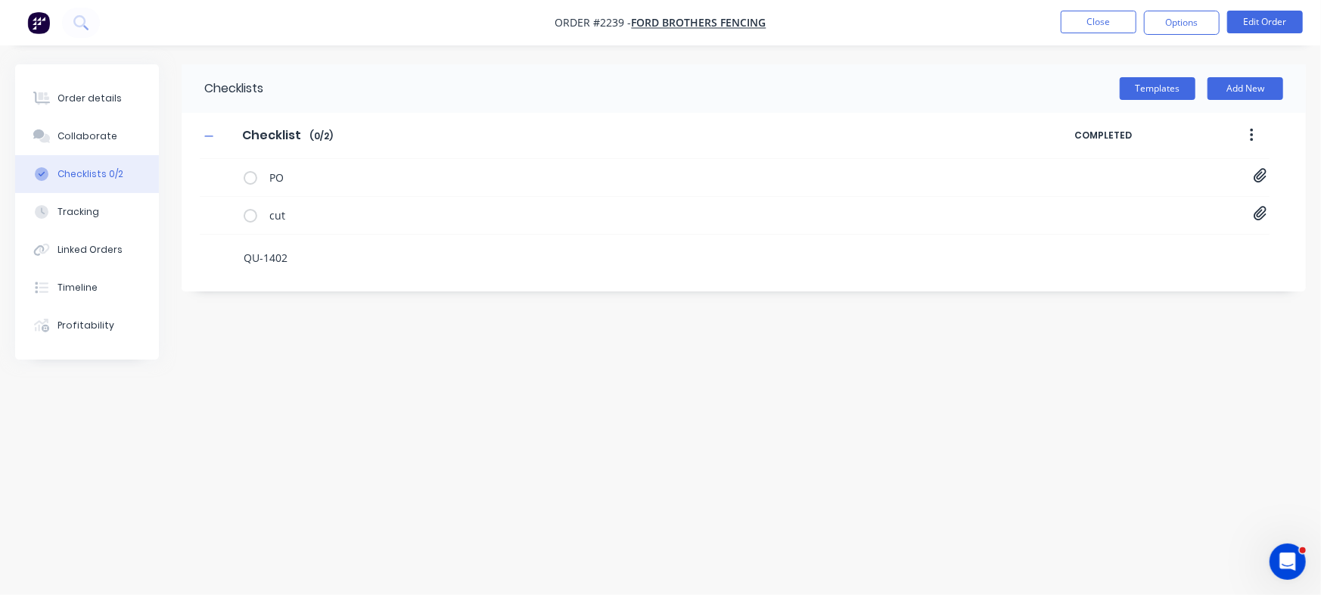
type textarea "x"
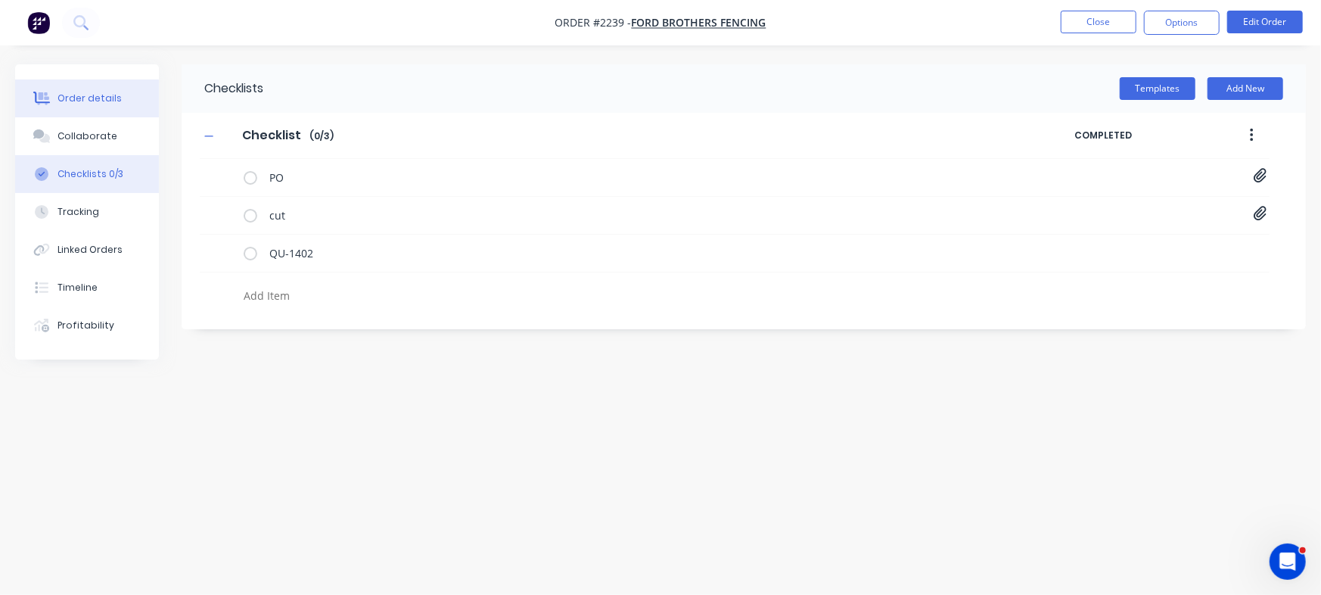
drag, startPoint x: 73, startPoint y: 95, endPoint x: 178, endPoint y: 103, distance: 105.5
click at [73, 95] on div "Order details" at bounding box center [90, 99] width 64 height 14
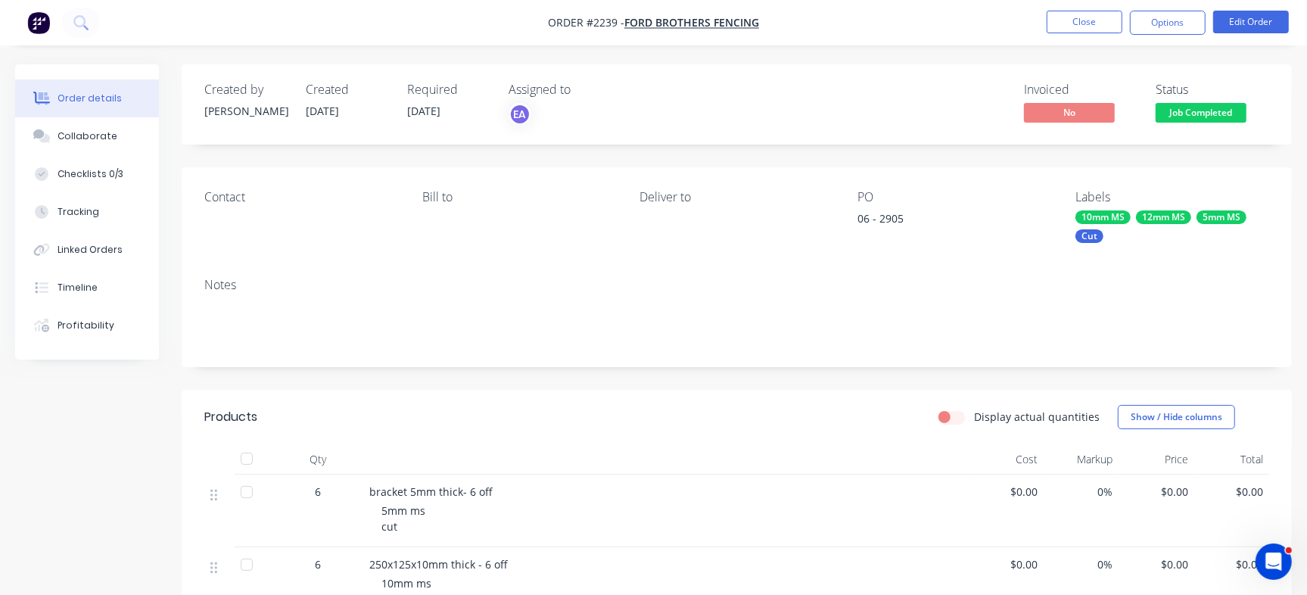
click at [891, 220] on div "06 - 2905" at bounding box center [951, 220] width 189 height 21
click at [891, 221] on div "06 - 2905" at bounding box center [951, 220] width 189 height 21
click at [882, 216] on div "06 - 2905" at bounding box center [951, 220] width 189 height 21
copy div "2905"
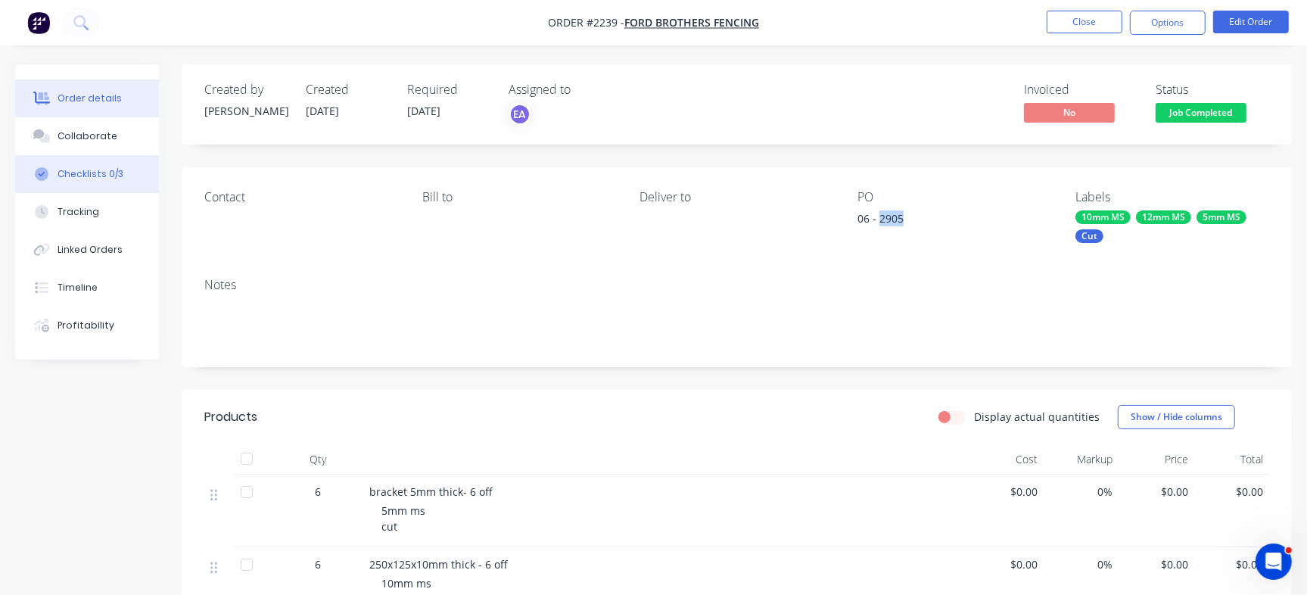
click at [84, 169] on div "Checklists 0/3" at bounding box center [91, 174] width 66 height 14
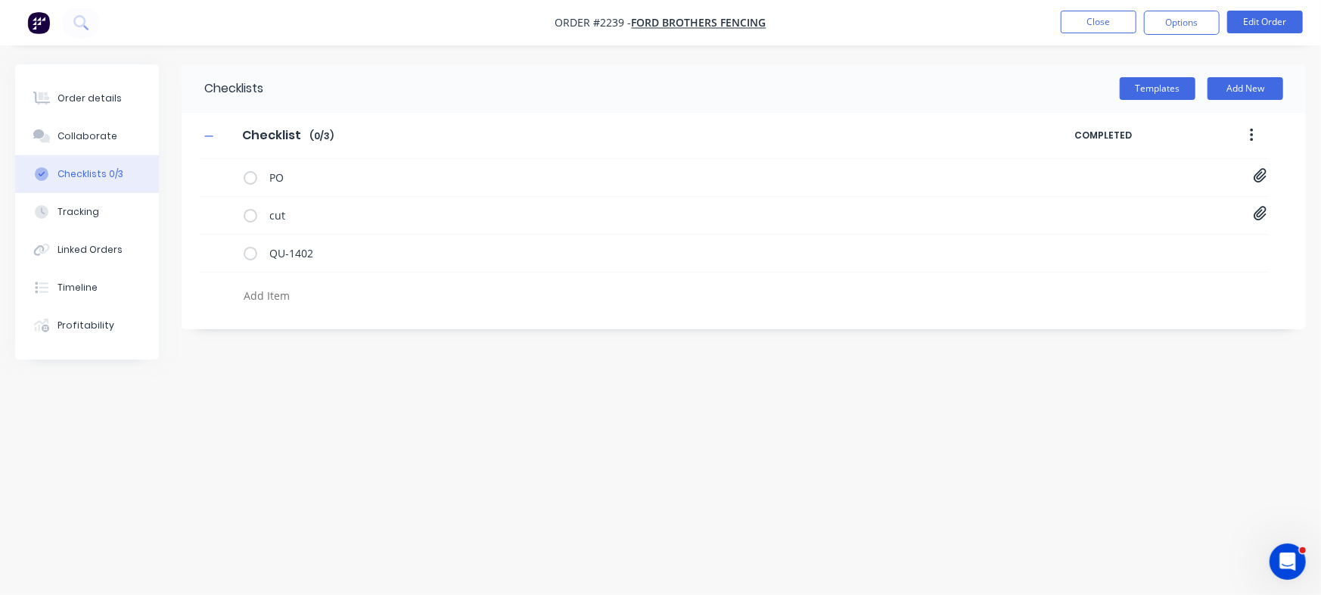
click at [317, 305] on textarea at bounding box center [582, 296] width 689 height 22
paste textarea "INV-2971"
type textarea "x"
type textarea "INV-2971"
type textarea "x"
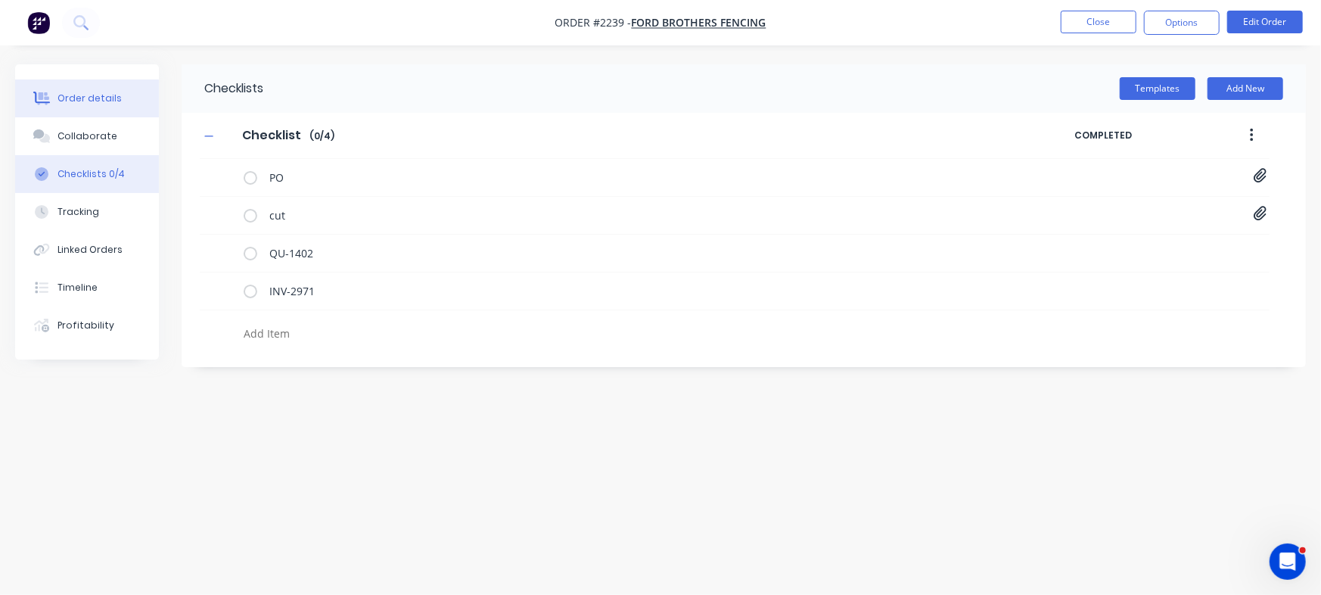
type textarea "x"
click at [138, 105] on button "Order details" at bounding box center [87, 98] width 144 height 38
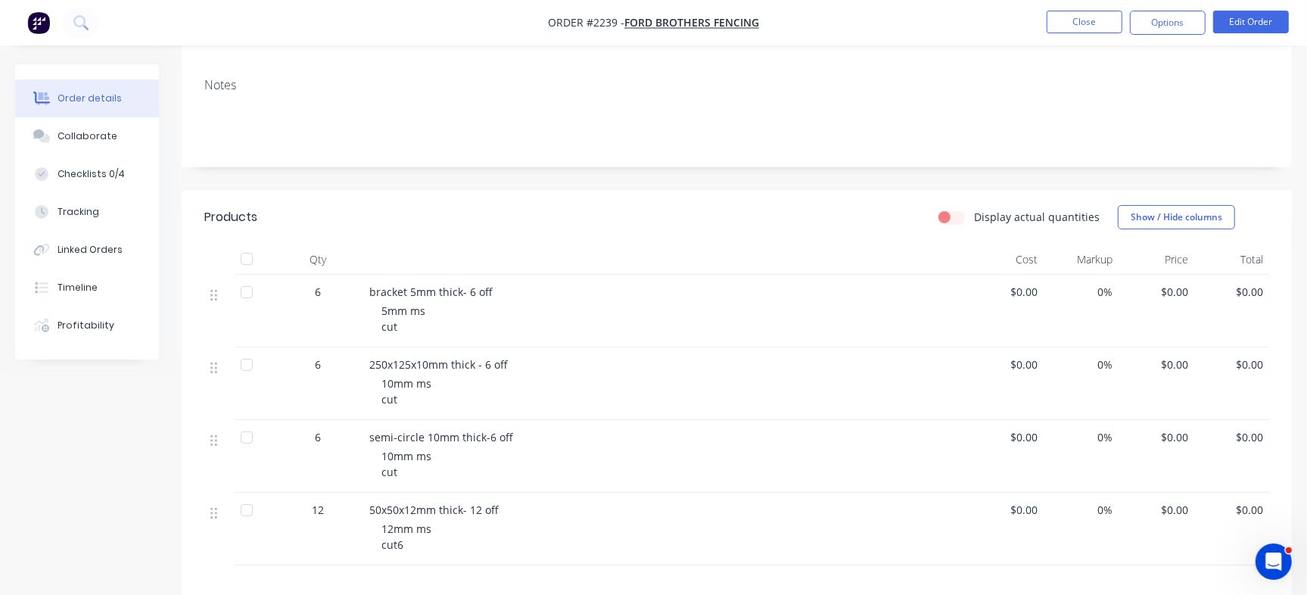
scroll to position [213, 0]
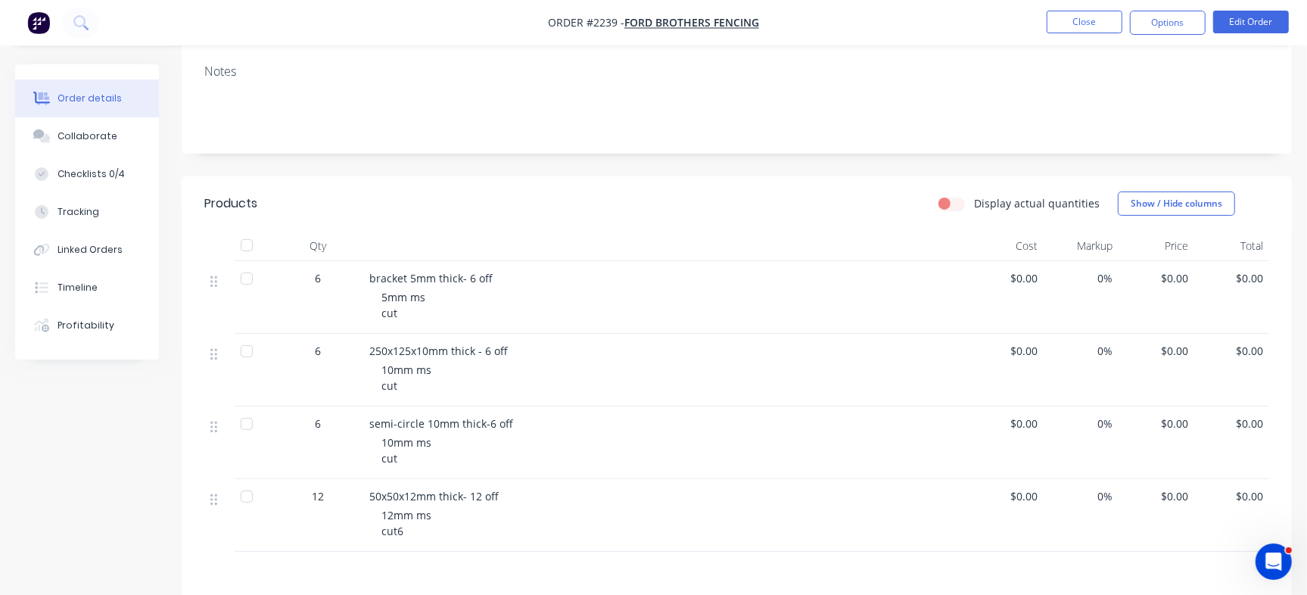
click at [123, 103] on button "Order details" at bounding box center [87, 98] width 144 height 38
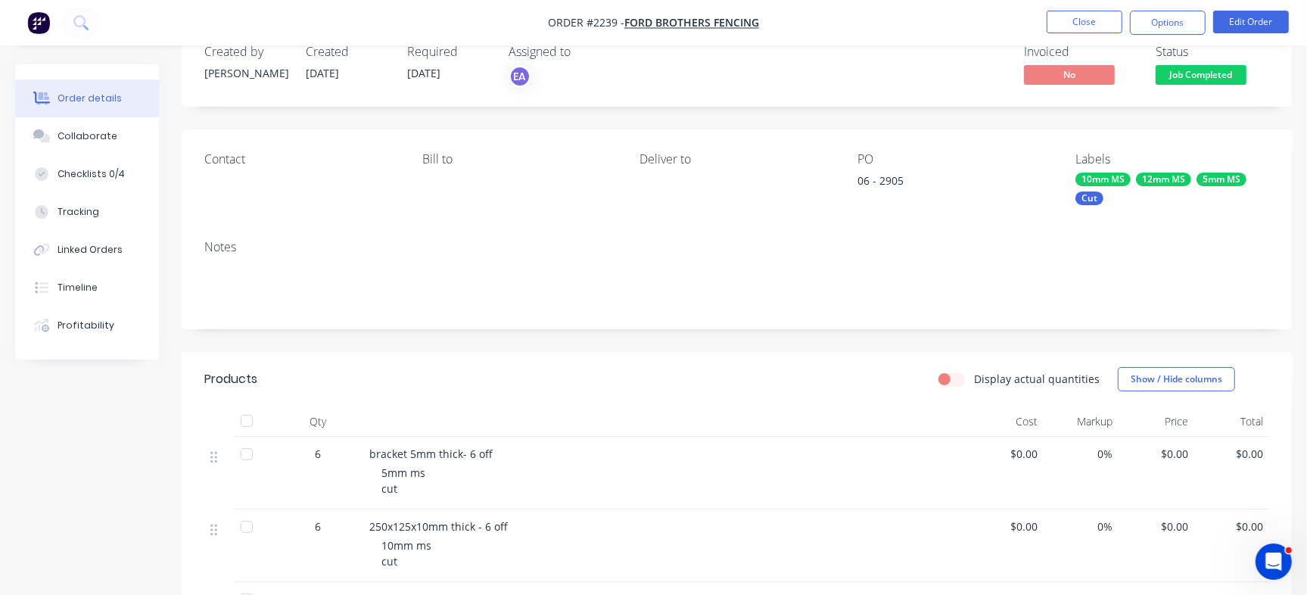
scroll to position [0, 0]
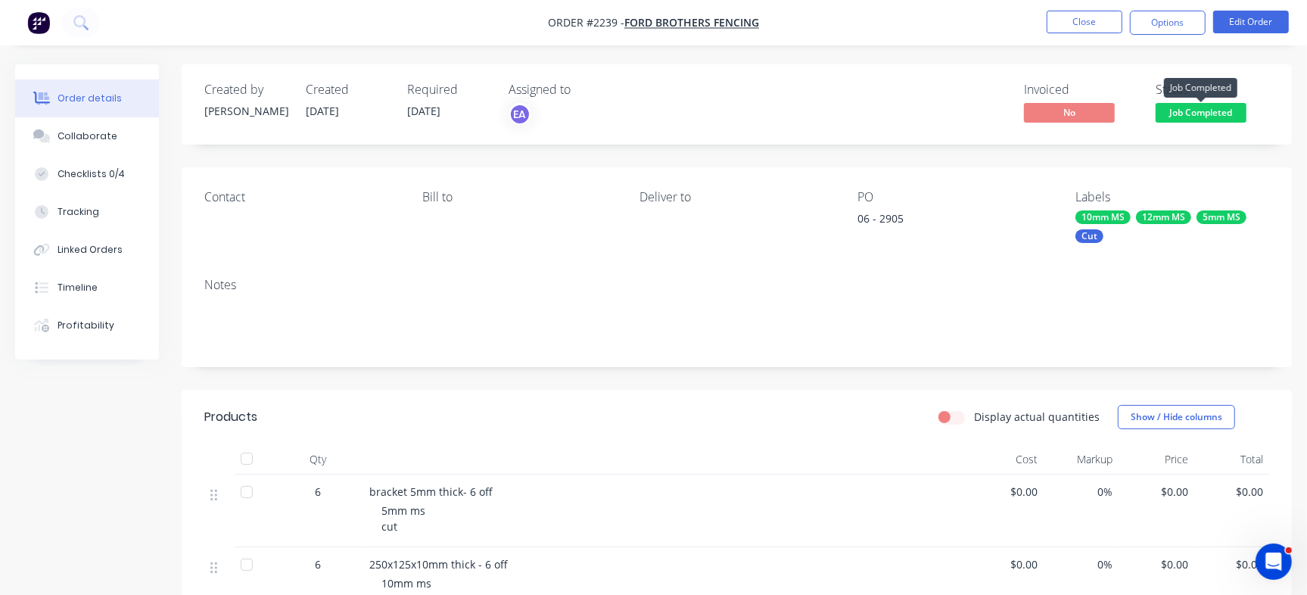
click at [1202, 113] on span "Job Completed" at bounding box center [1200, 112] width 91 height 19
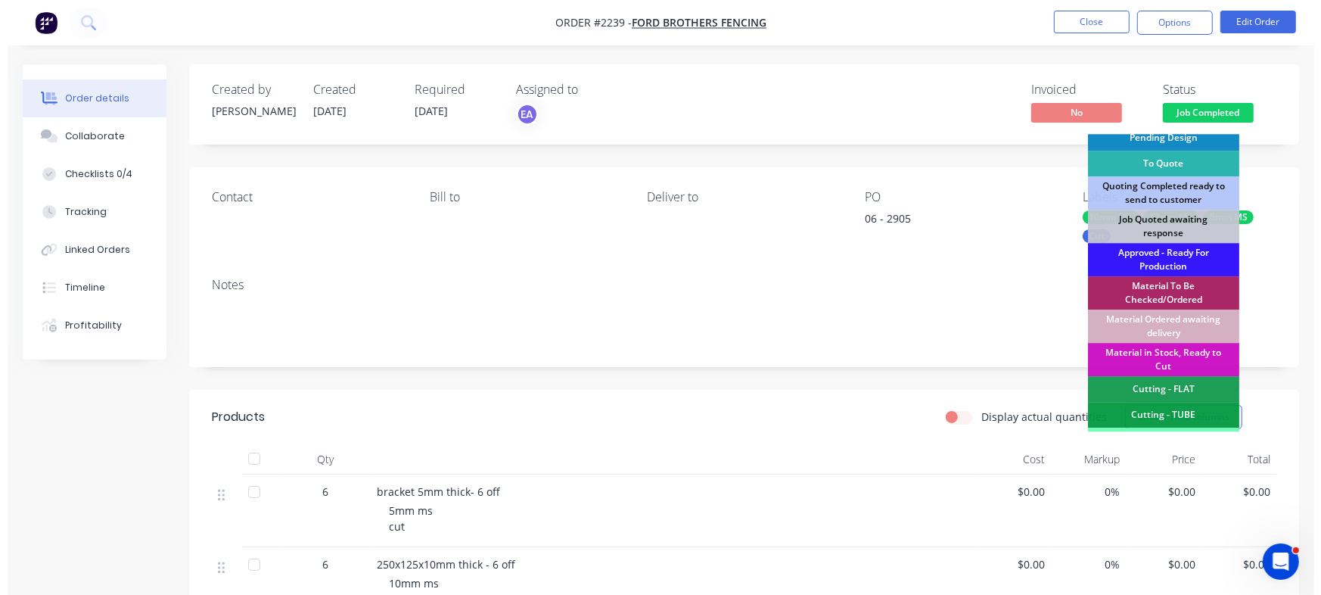
scroll to position [424, 0]
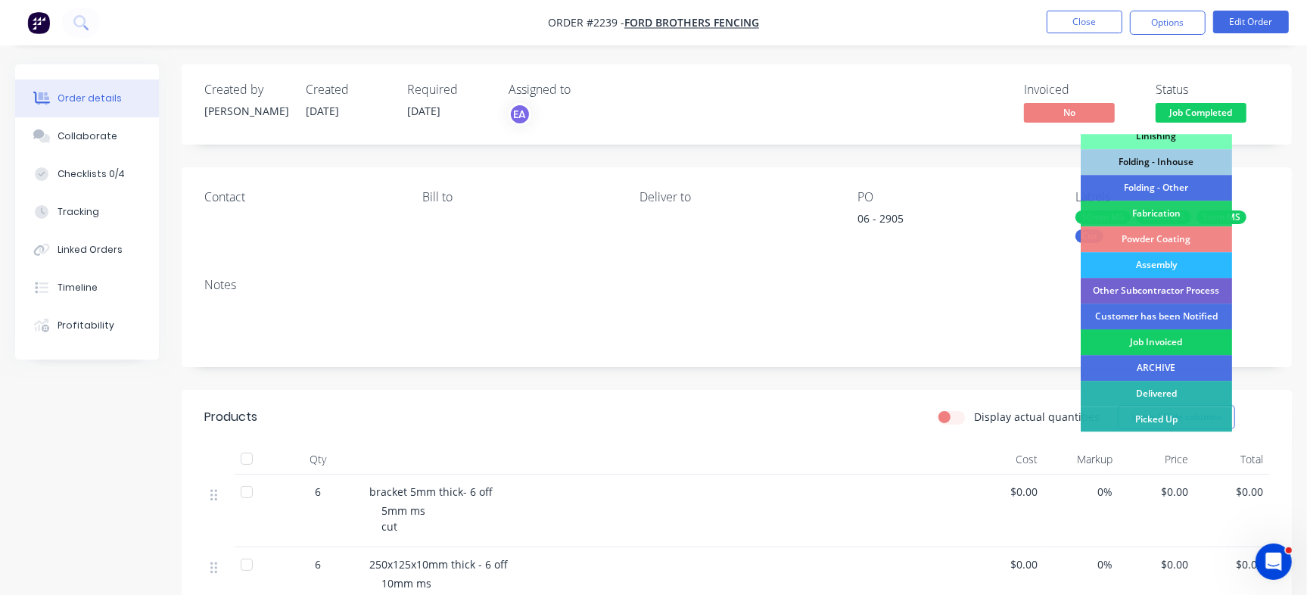
click at [1140, 344] on div "Job Invoiced" at bounding box center [1156, 342] width 151 height 26
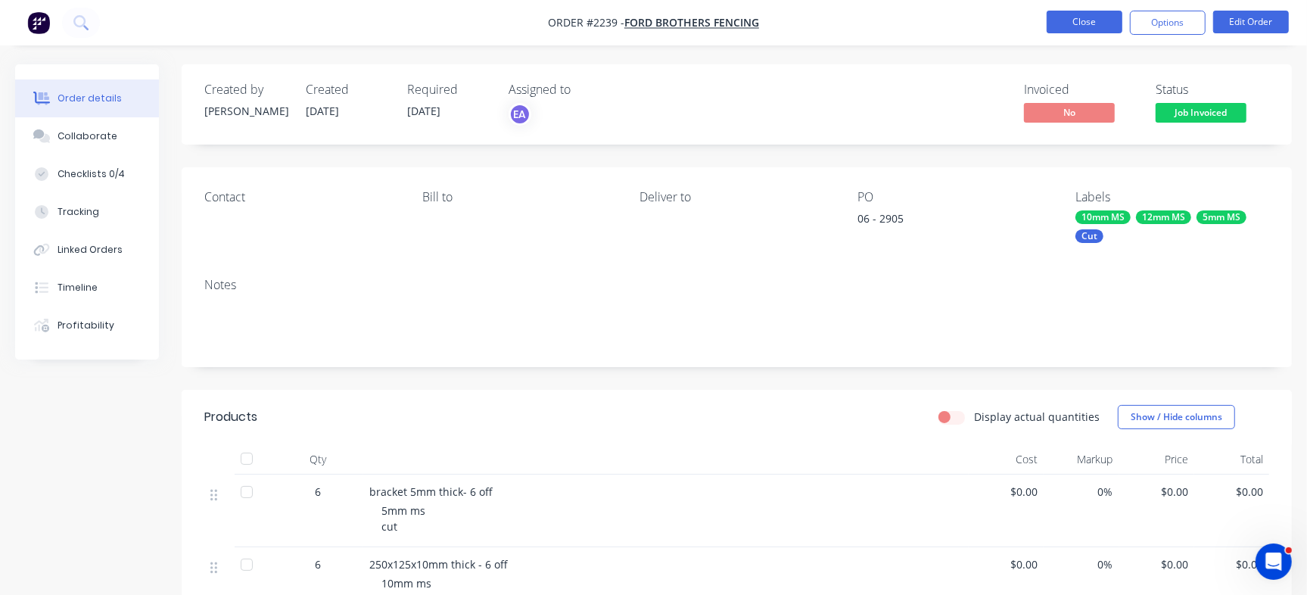
click at [1066, 24] on button "Close" at bounding box center [1084, 22] width 76 height 23
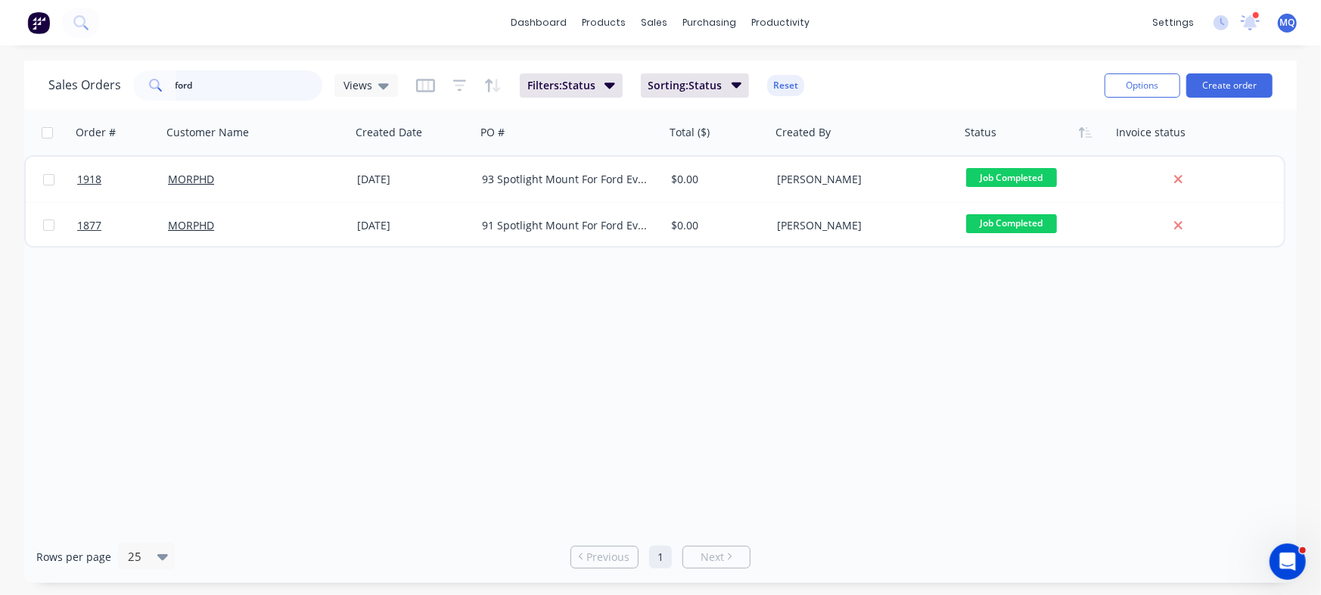
click at [274, 82] on input "ford" at bounding box center [250, 85] width 148 height 30
click at [275, 84] on input "ford" at bounding box center [250, 85] width 148 height 30
click at [235, 83] on input "ford" at bounding box center [250, 85] width 148 height 30
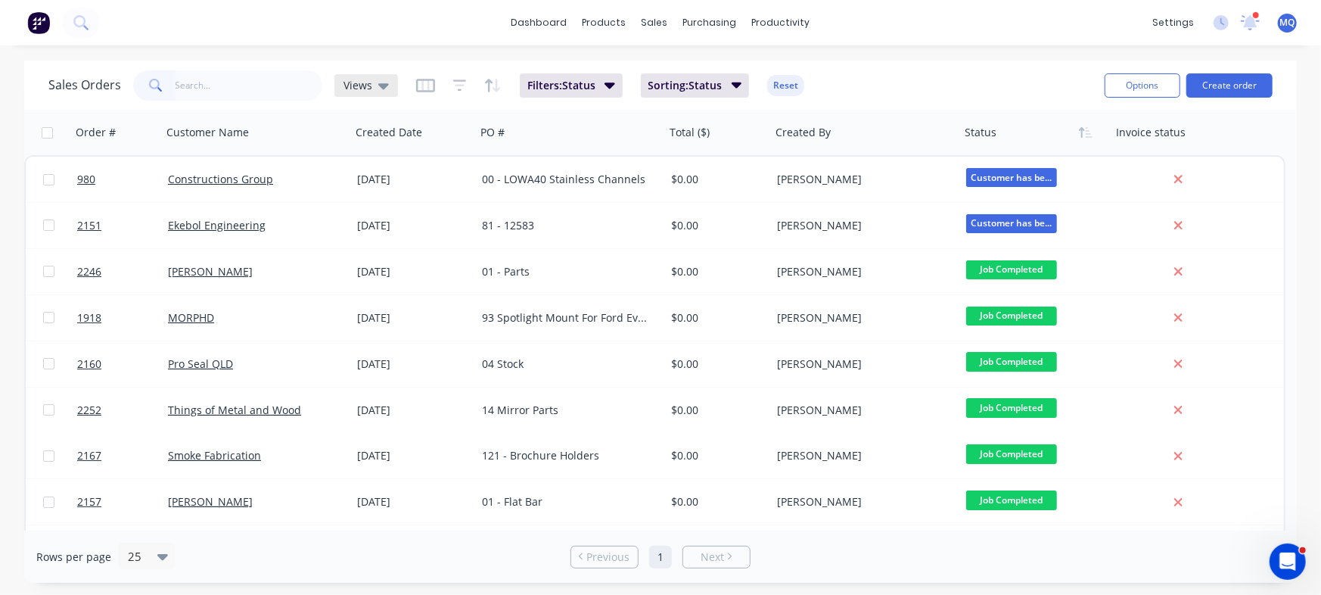
click at [384, 91] on icon at bounding box center [383, 85] width 11 height 17
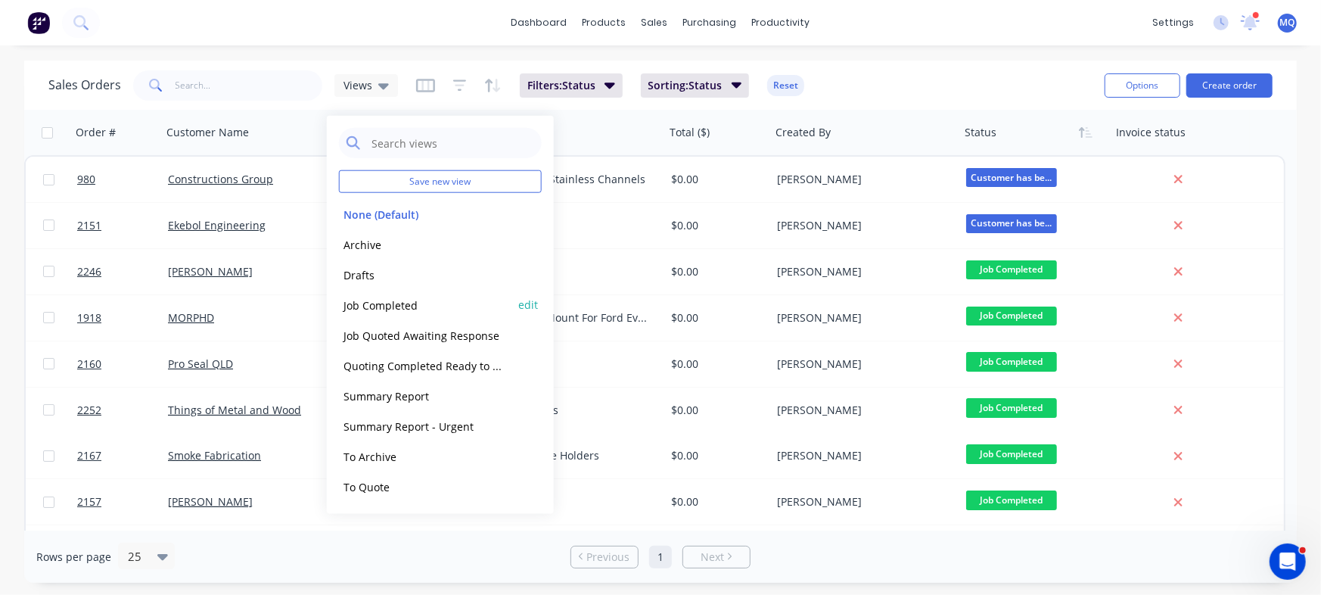
click at [406, 297] on button "Job Completed" at bounding box center [425, 304] width 173 height 17
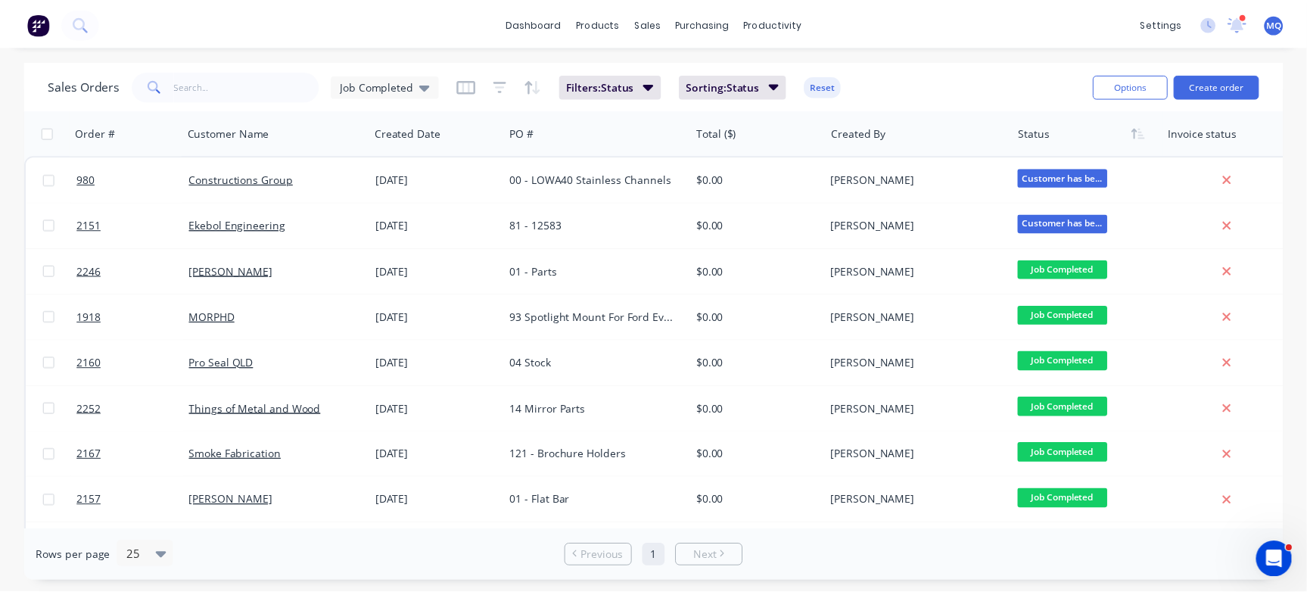
scroll to position [415, 0]
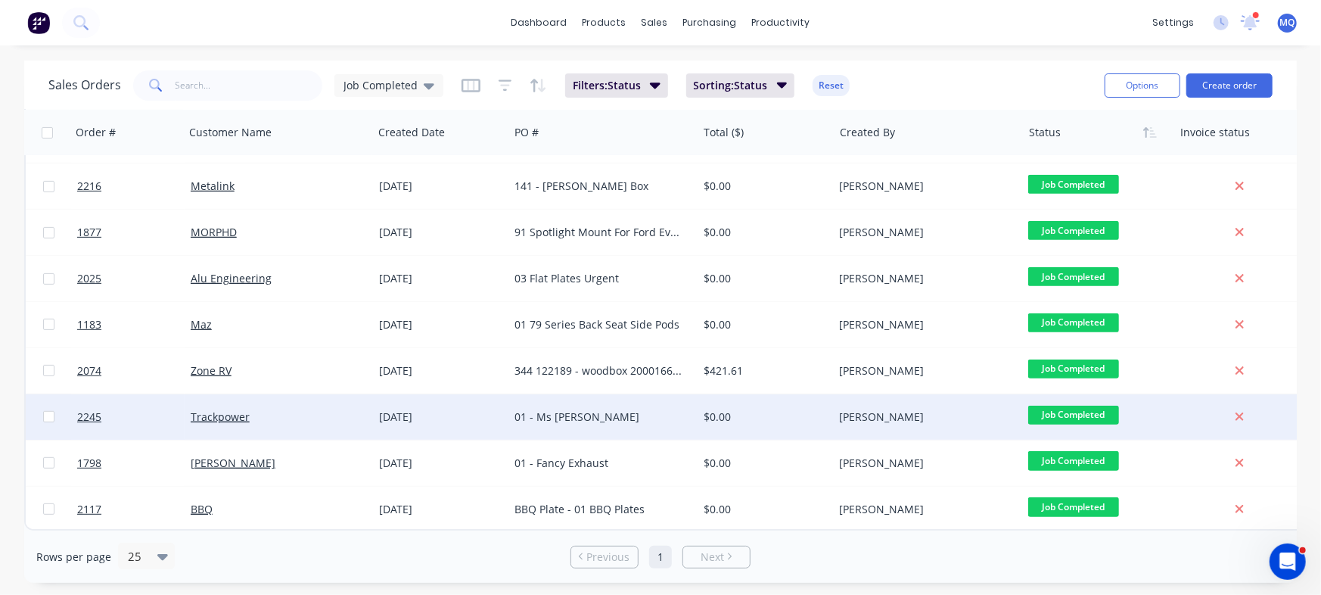
click at [706, 416] on div "$0.00" at bounding box center [762, 416] width 117 height 15
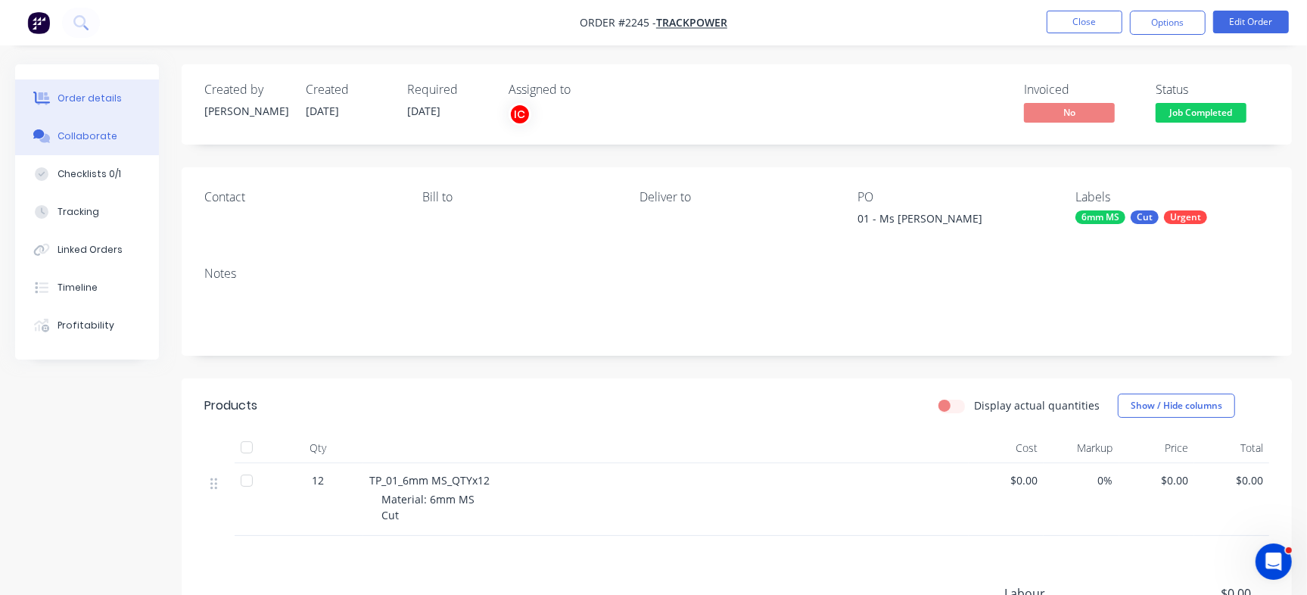
click at [109, 148] on button "Collaborate" at bounding box center [87, 136] width 144 height 38
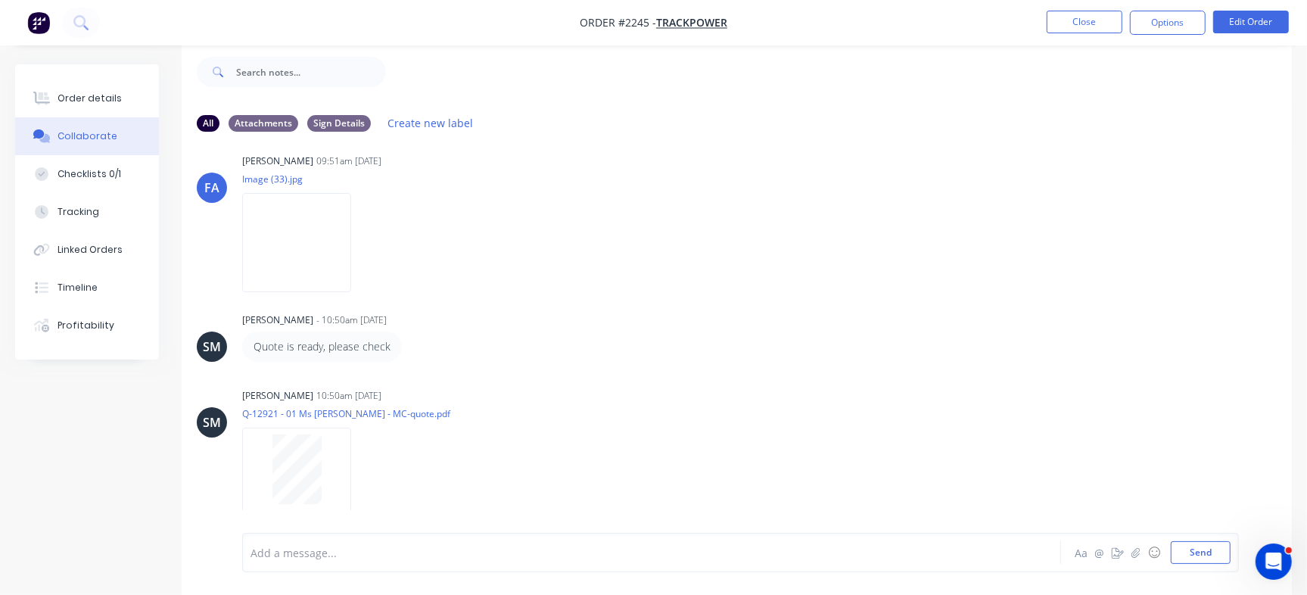
scroll to position [22, 0]
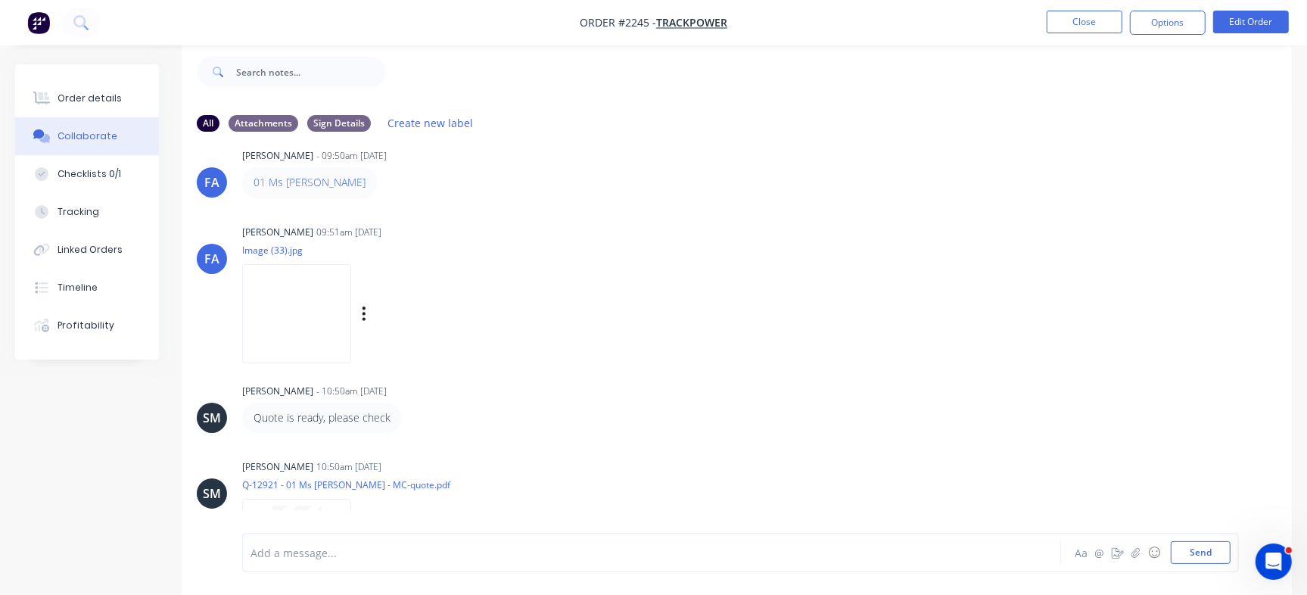
click at [322, 322] on img at bounding box center [296, 313] width 109 height 99
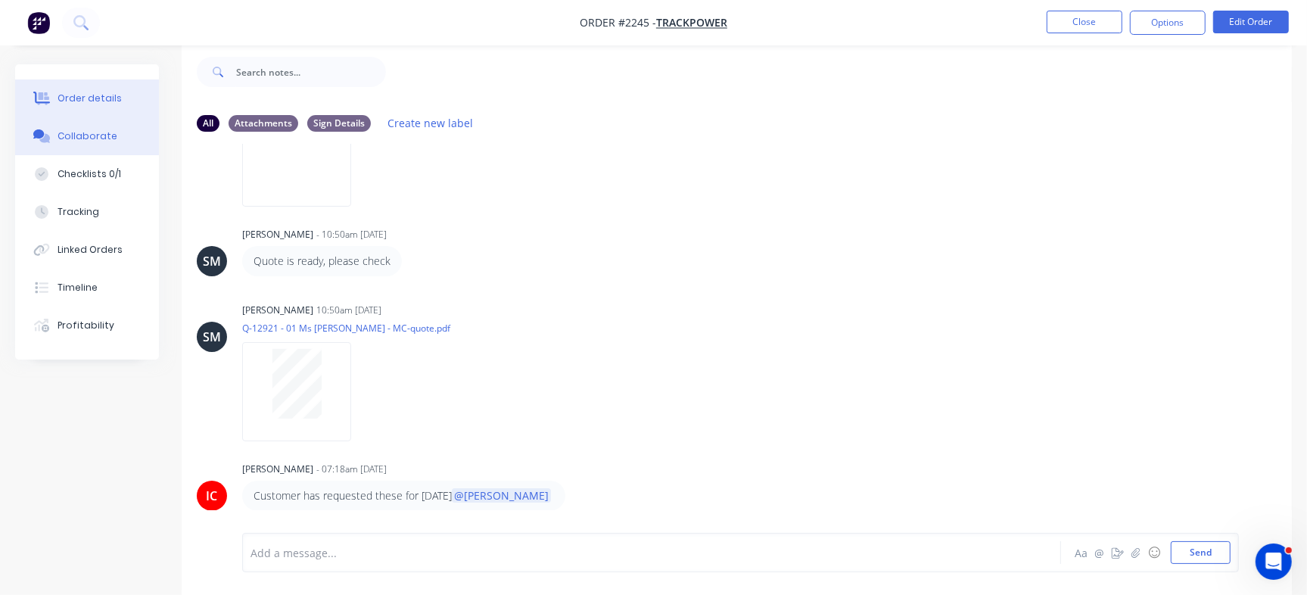
click at [89, 95] on div "Order details" at bounding box center [90, 99] width 64 height 14
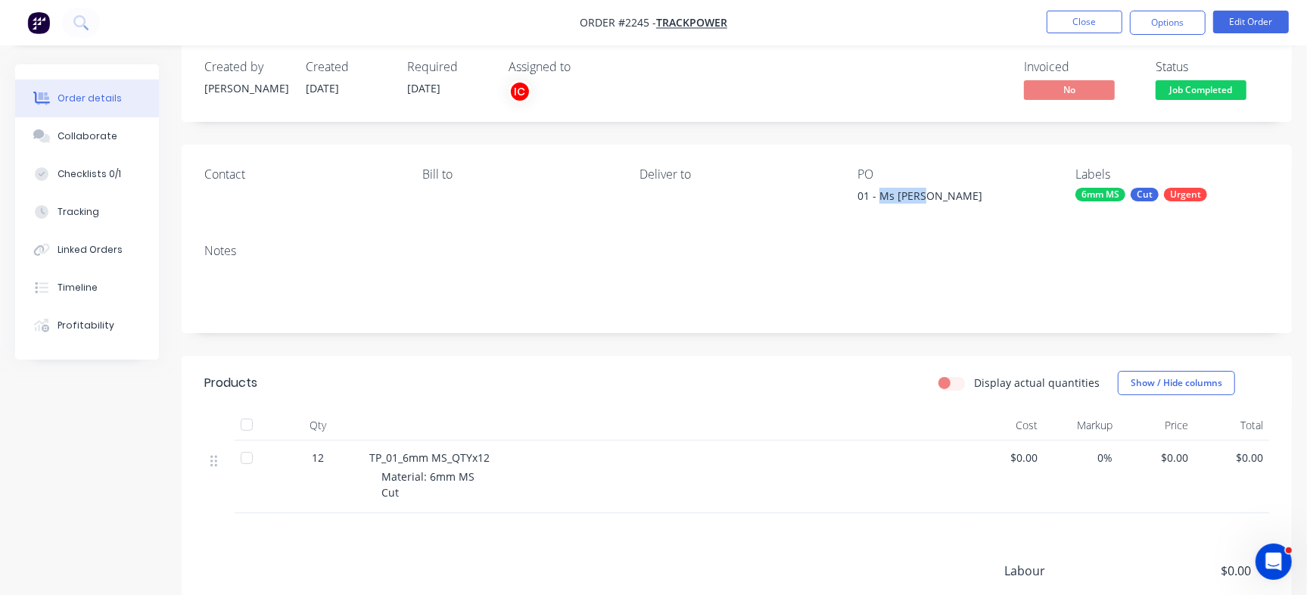
drag, startPoint x: 879, startPoint y: 190, endPoint x: 938, endPoint y: 194, distance: 59.2
click at [938, 194] on div "01 - Ms Plate" at bounding box center [951, 198] width 189 height 21
copy div "Ms Plate"
click at [118, 173] on button "Checklists 0/1" at bounding box center [87, 174] width 144 height 38
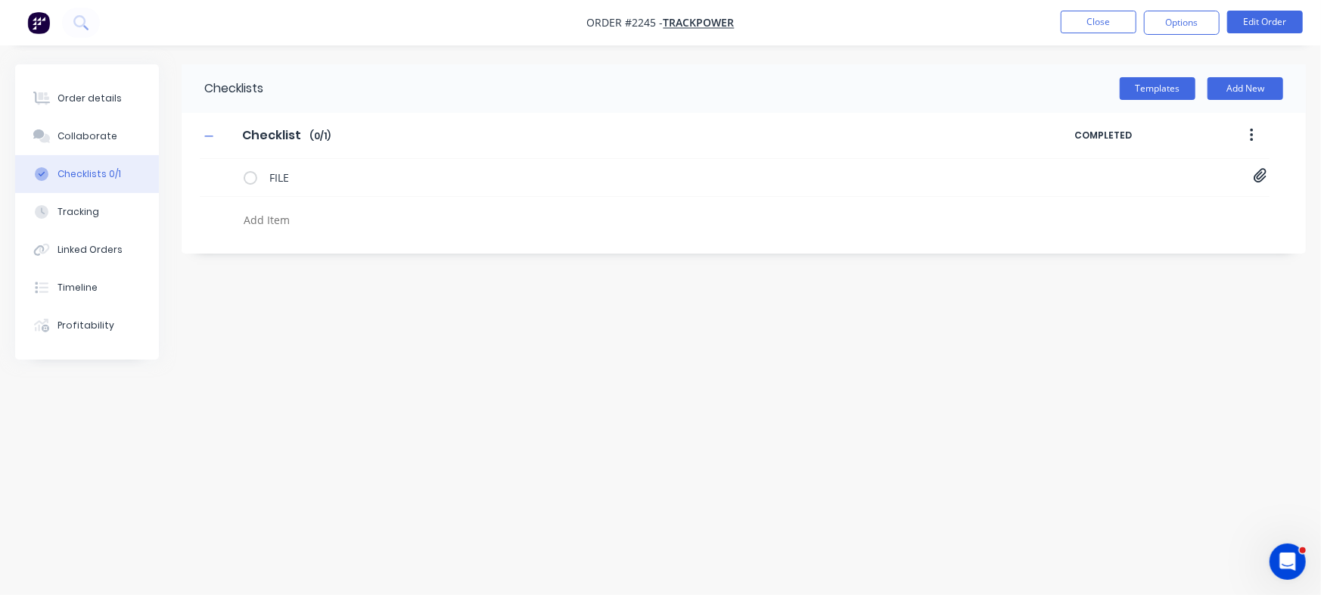
click at [303, 225] on textarea at bounding box center [582, 220] width 689 height 22
paste textarea "INV-2972"
type textarea "x"
type textarea "INV-2972"
type textarea "x"
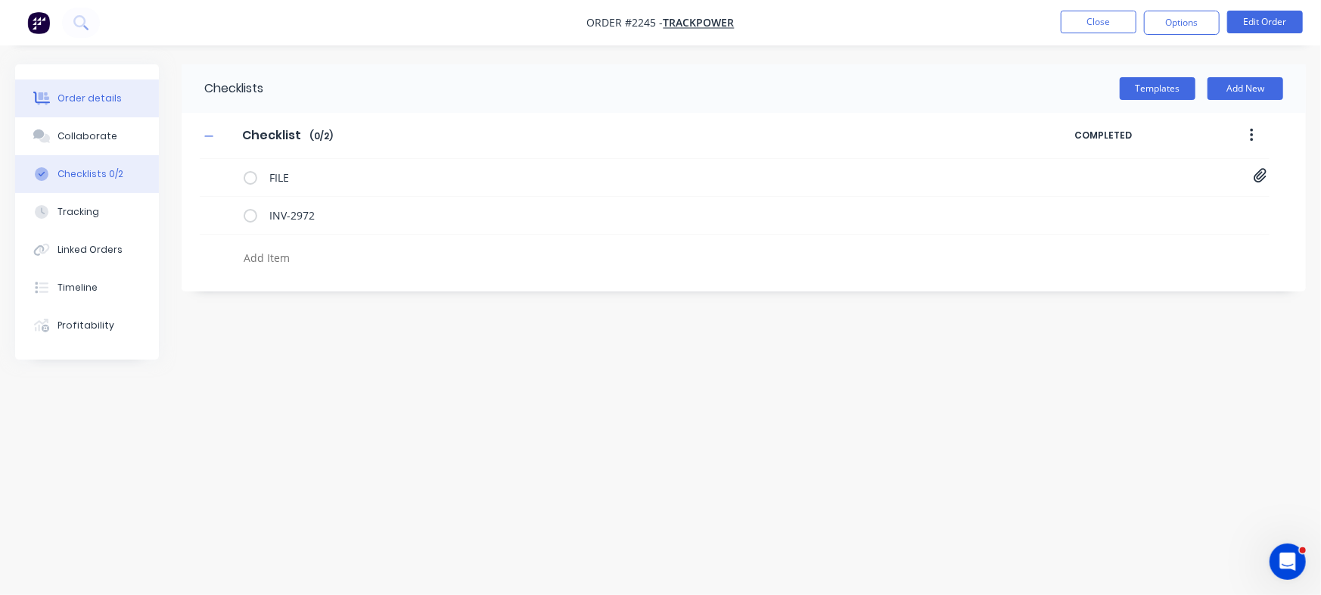
type textarea "x"
click at [121, 105] on button "Order details" at bounding box center [87, 98] width 144 height 38
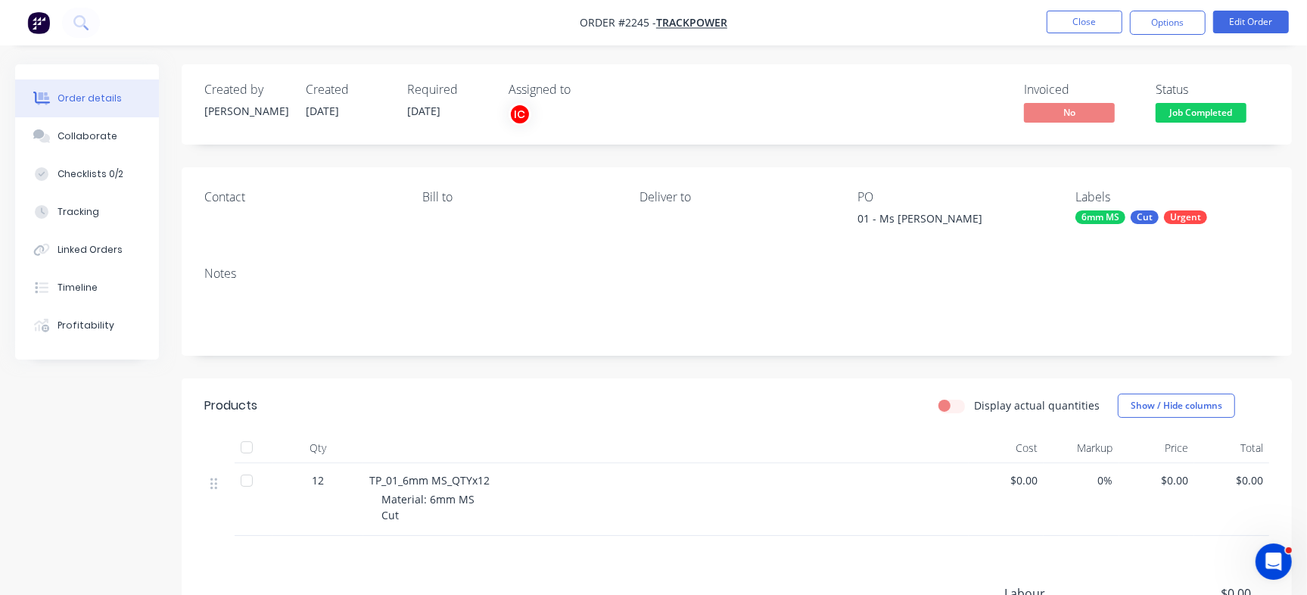
click at [1174, 118] on span "Job Completed" at bounding box center [1200, 112] width 91 height 19
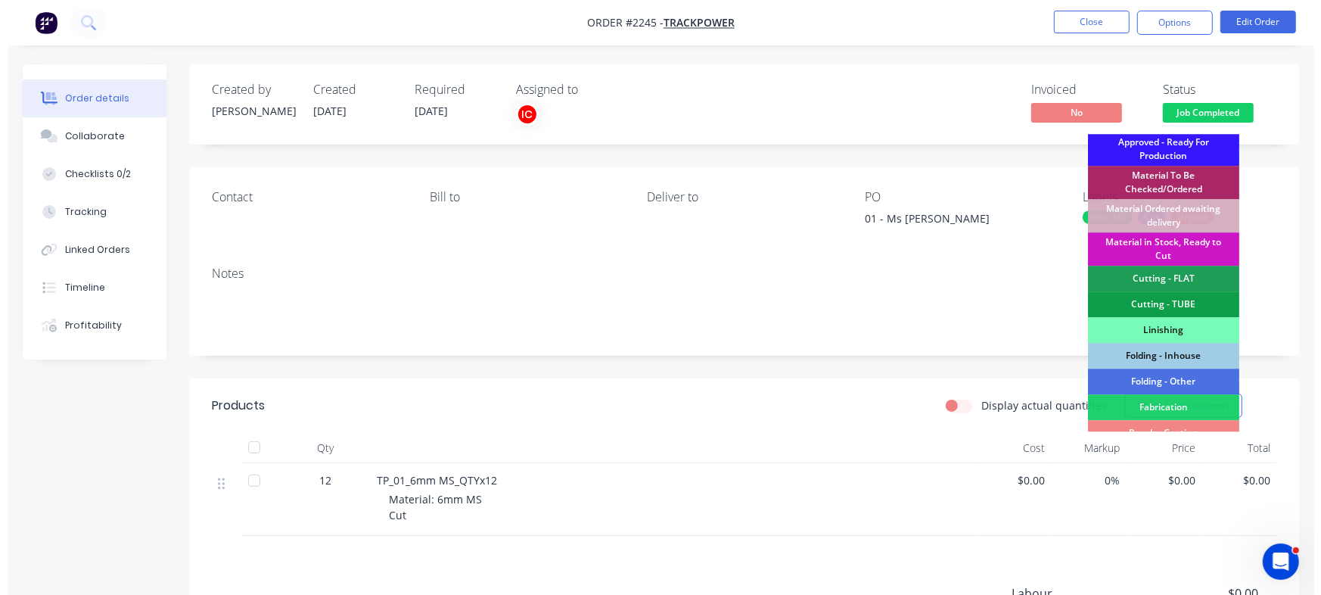
scroll to position [424, 0]
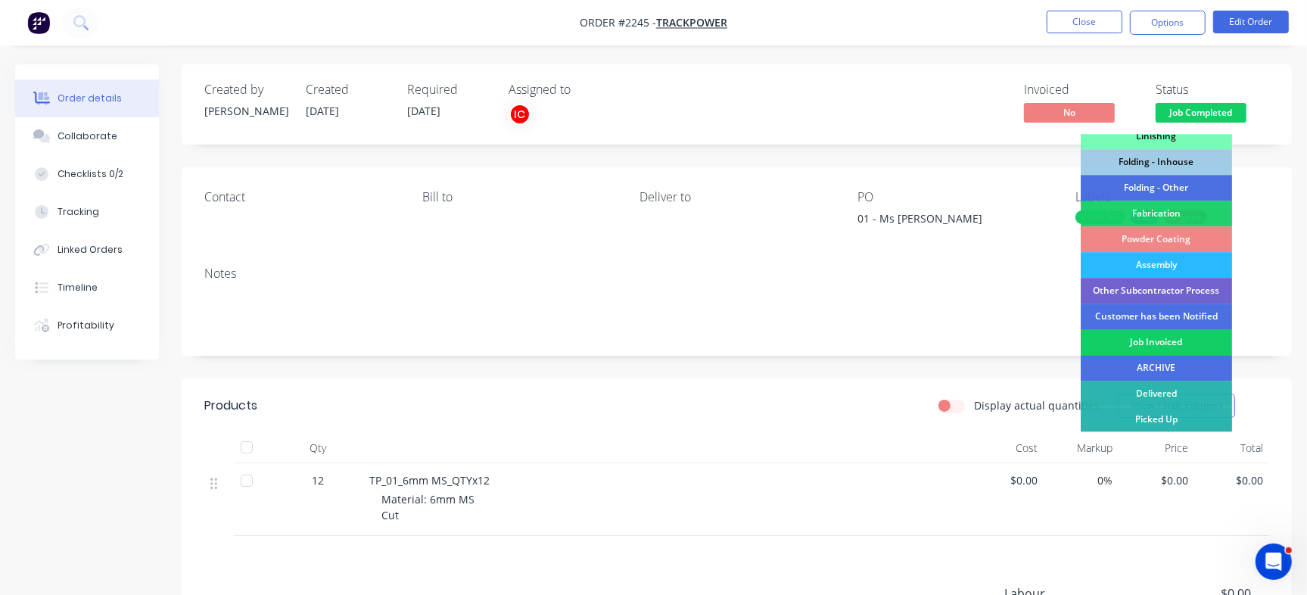
click at [1173, 344] on div "Job Invoiced" at bounding box center [1156, 342] width 151 height 26
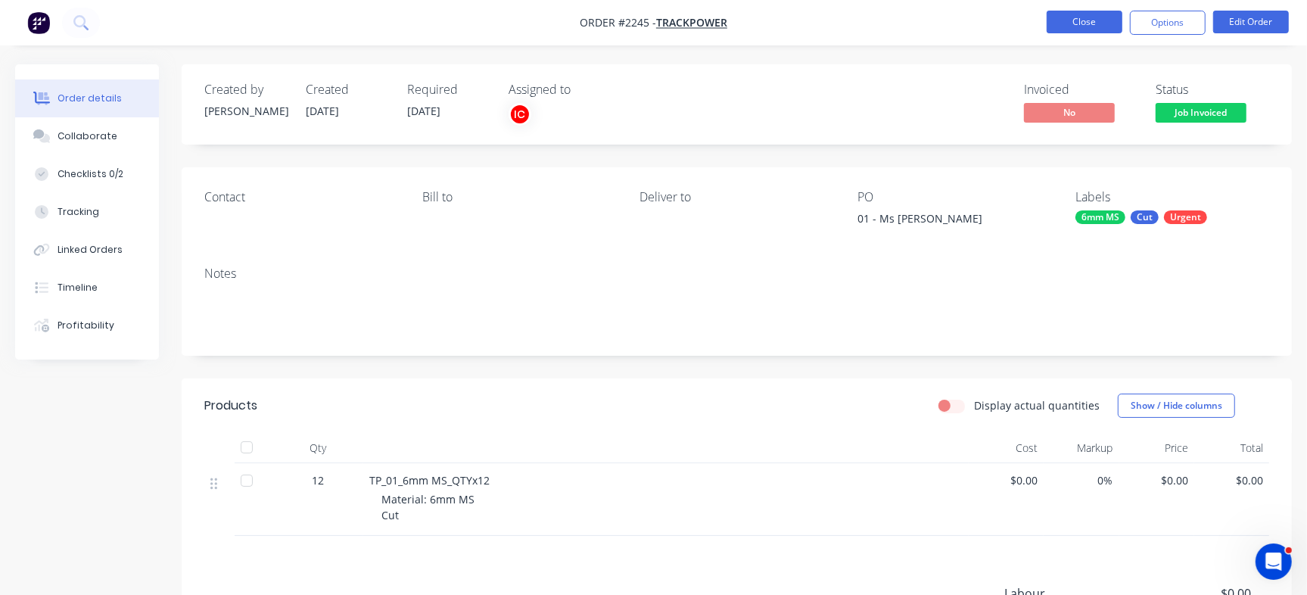
click at [1065, 26] on button "Close" at bounding box center [1084, 22] width 76 height 23
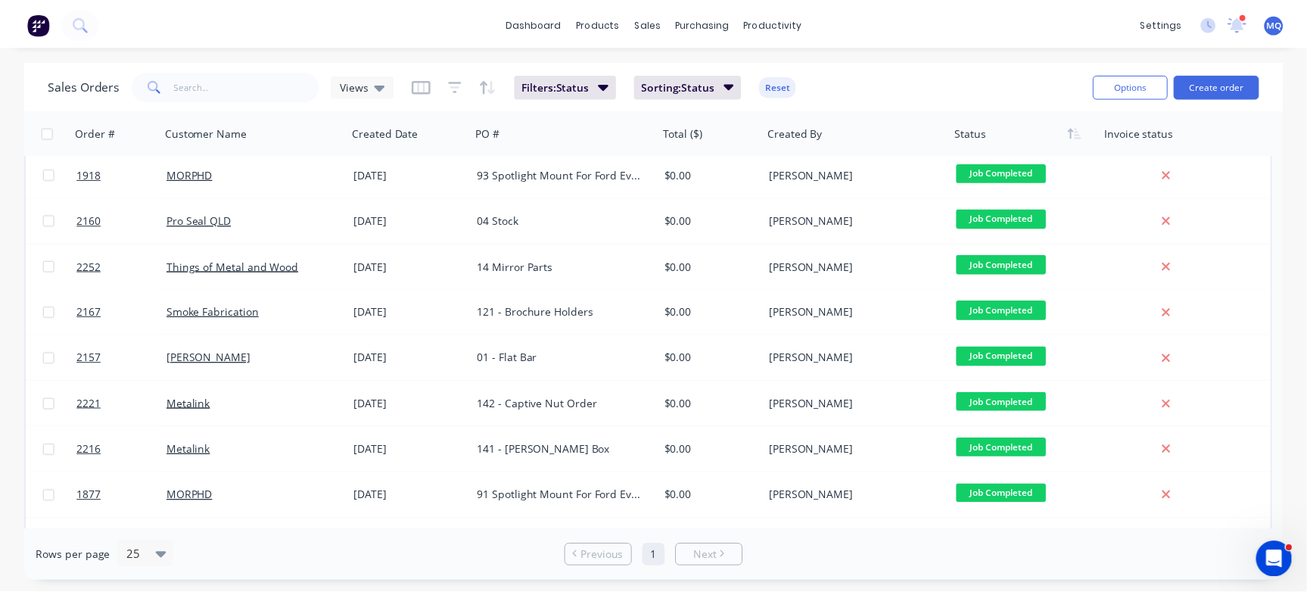
scroll to position [156, 0]
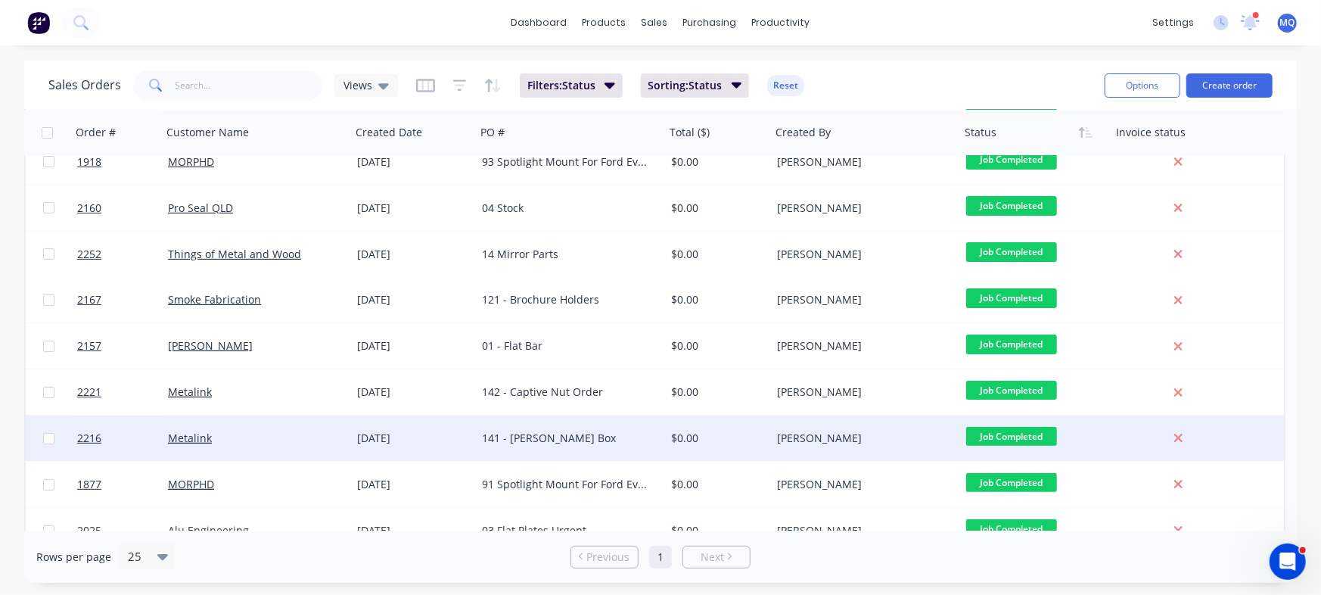
click at [563, 441] on div "141 - Tom Field Box" at bounding box center [566, 438] width 168 height 15
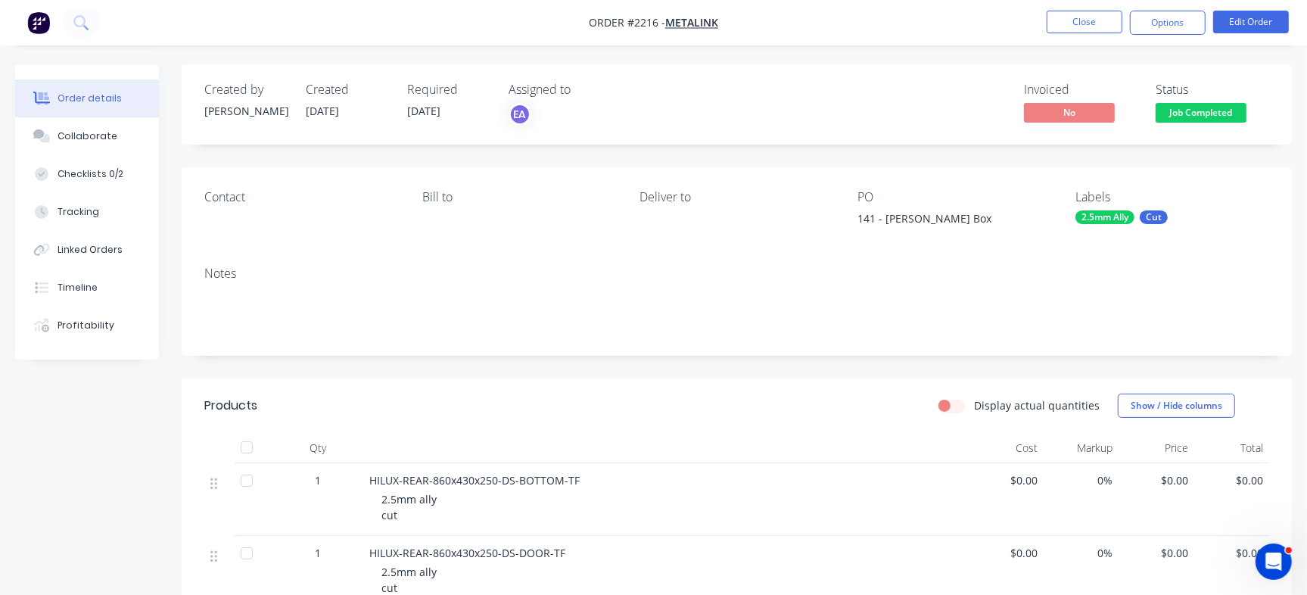
click at [94, 129] on div "Collaborate" at bounding box center [88, 136] width 60 height 14
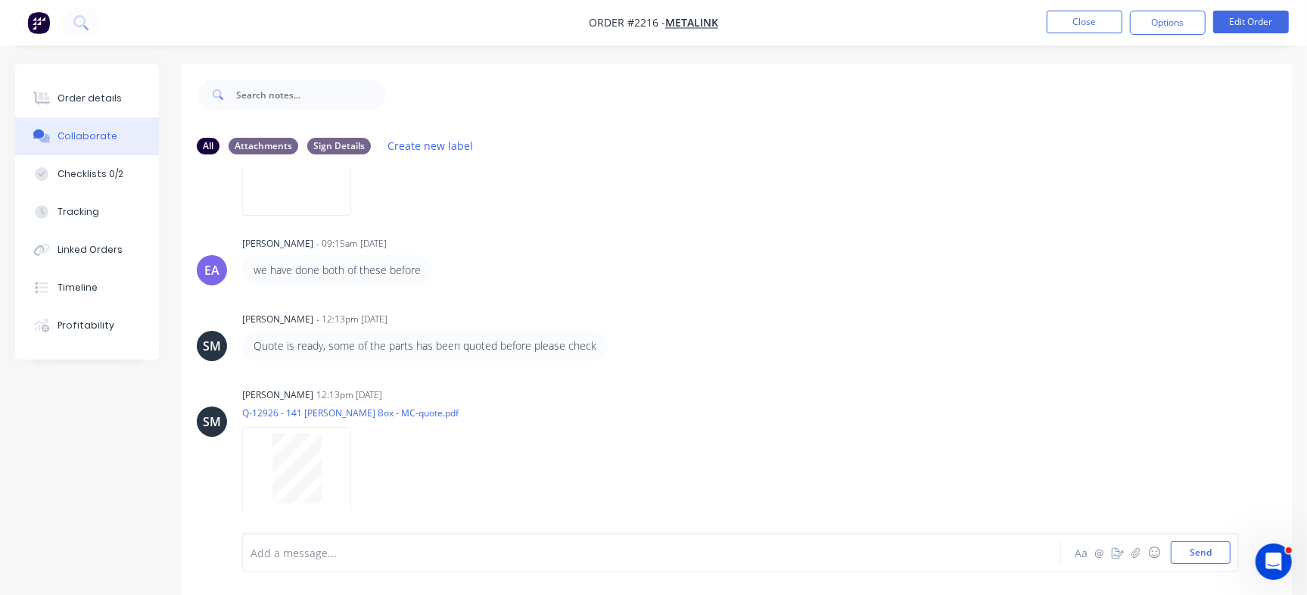
scroll to position [23, 0]
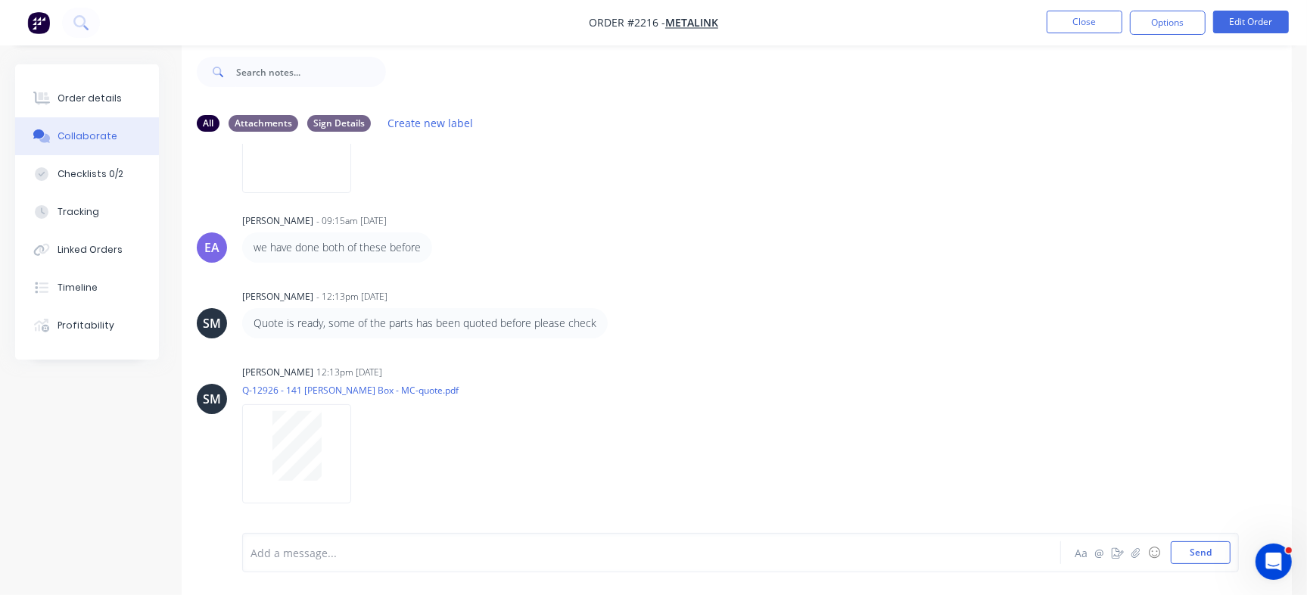
drag, startPoint x: 1270, startPoint y: 381, endPoint x: 1267, endPoint y: 339, distance: 42.5
click at [1267, 339] on div "FA Francis Adrian Candido - 12:05pm 01/09/25 141 Tom Field Box Labels Edit Dele…" at bounding box center [737, 327] width 1110 height 366
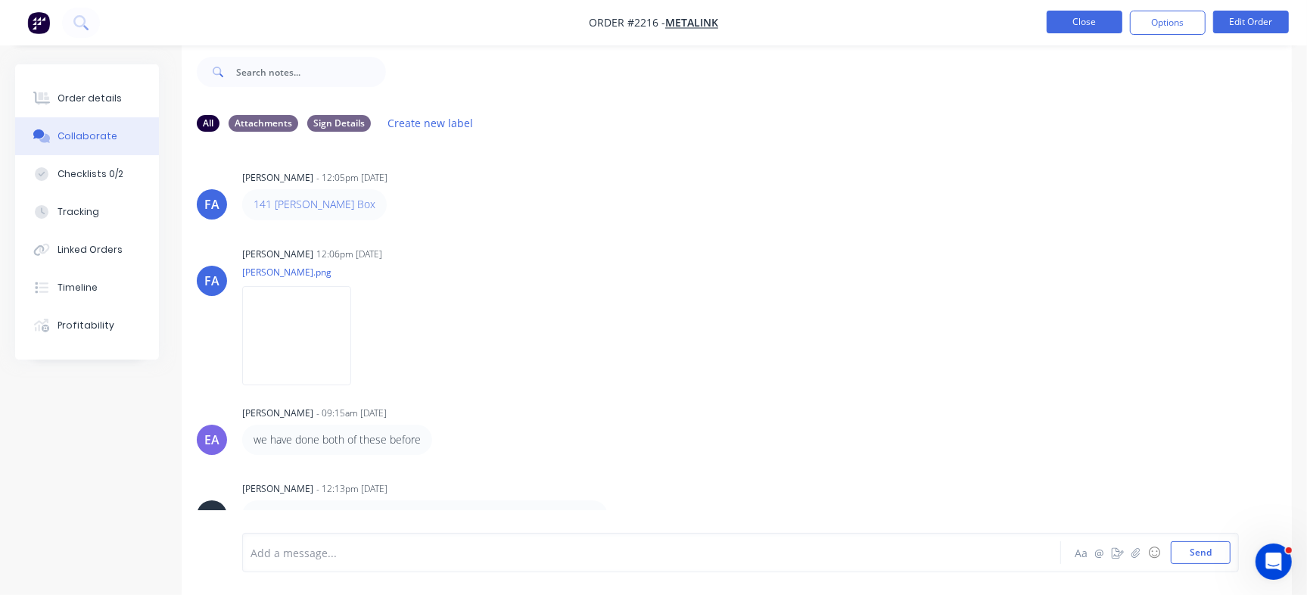
click at [1092, 27] on button "Close" at bounding box center [1084, 22] width 76 height 23
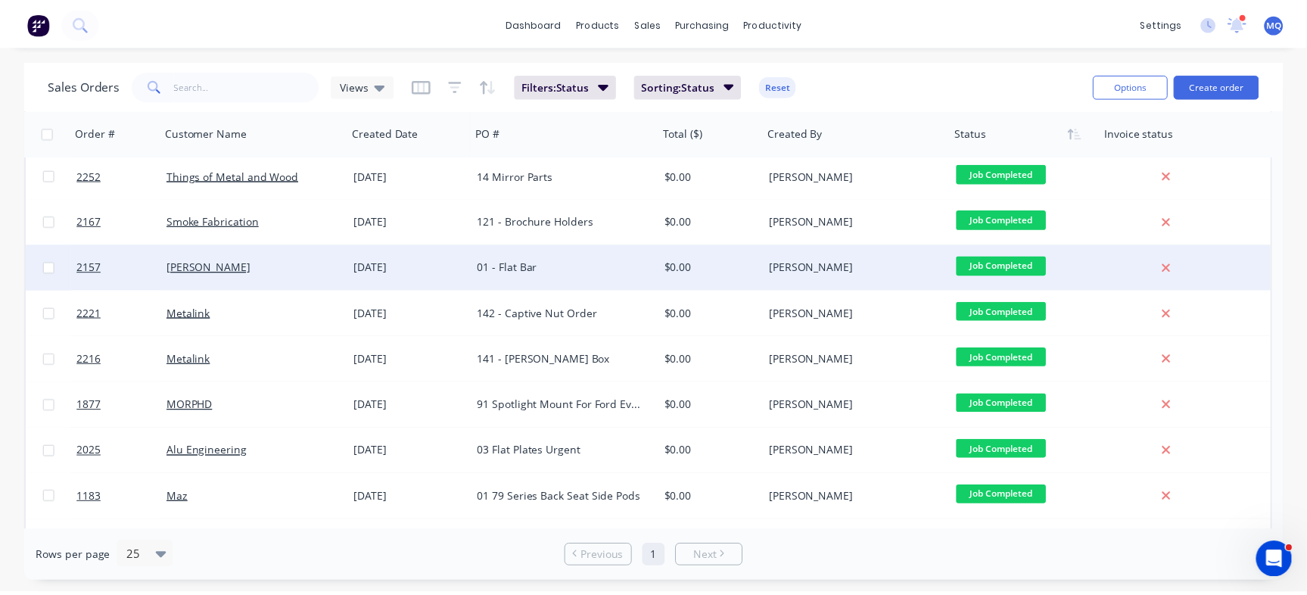
scroll to position [184, 0]
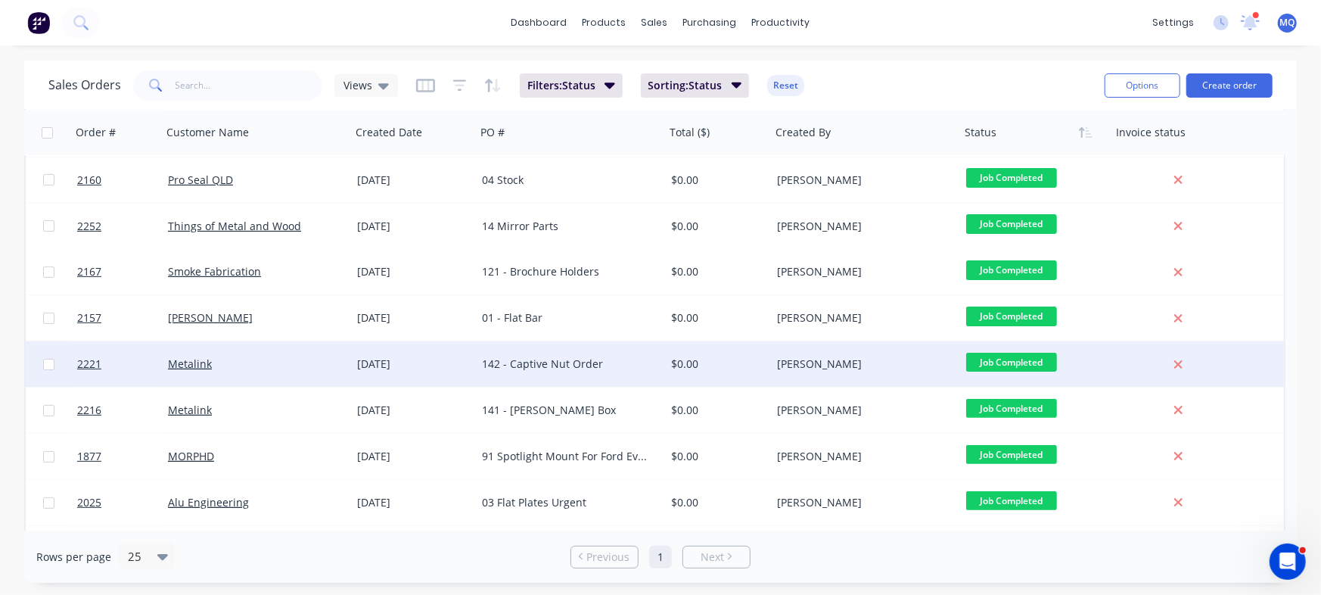
click at [543, 378] on div "142 - Captive Nut Order" at bounding box center [570, 363] width 189 height 45
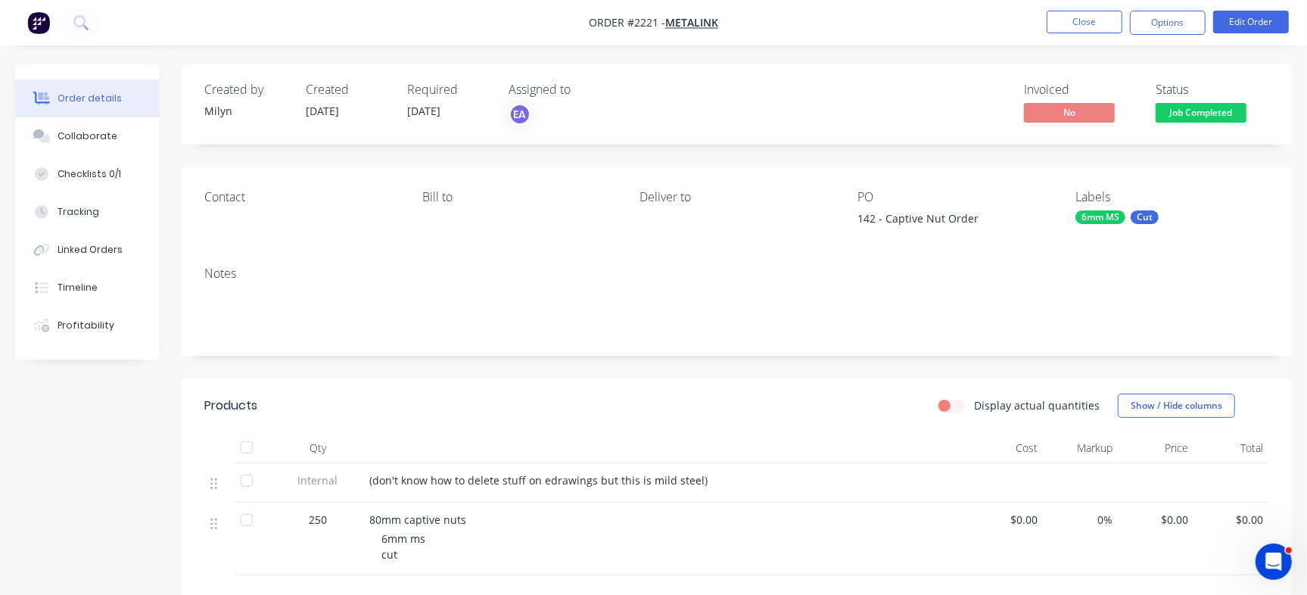
click at [91, 133] on div "Collaborate" at bounding box center [88, 136] width 60 height 14
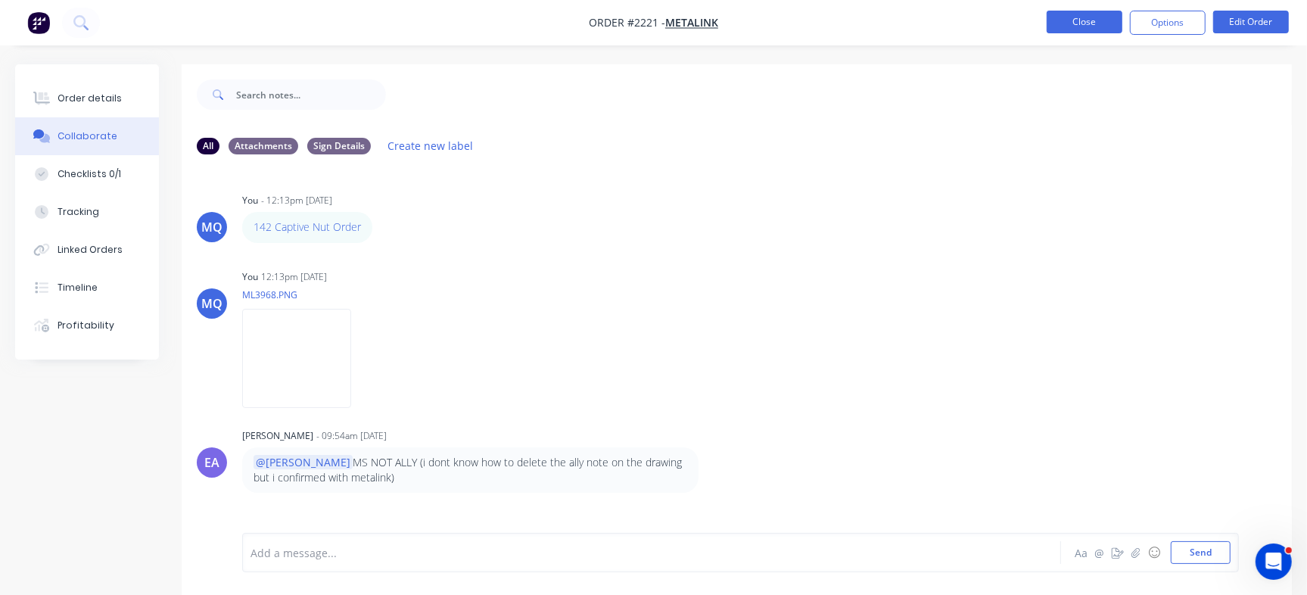
click at [1096, 20] on button "Close" at bounding box center [1084, 22] width 76 height 23
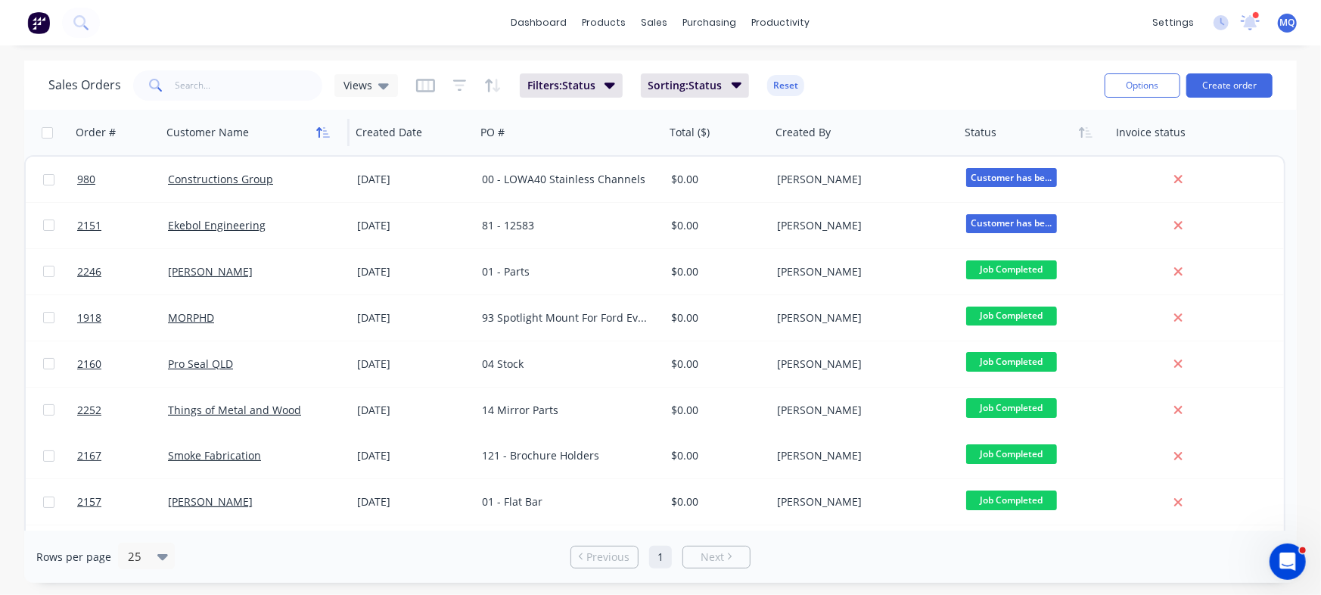
click at [384, 94] on div "Views" at bounding box center [366, 85] width 64 height 23
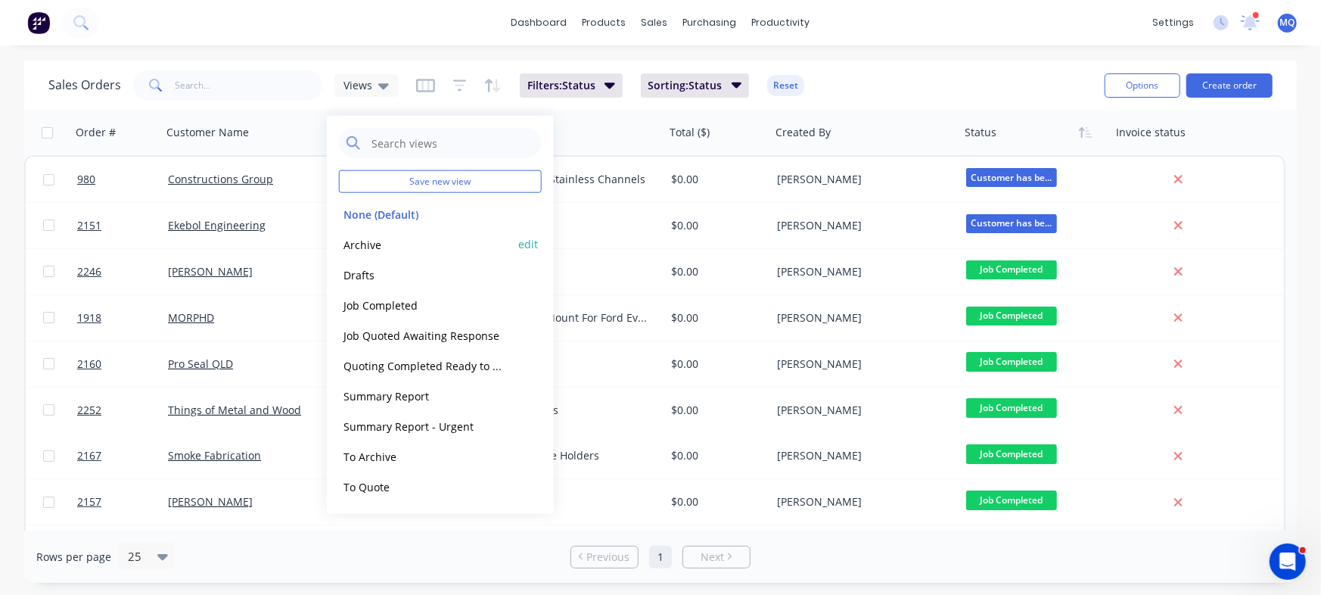
click at [373, 248] on button "Archive" at bounding box center [425, 243] width 173 height 17
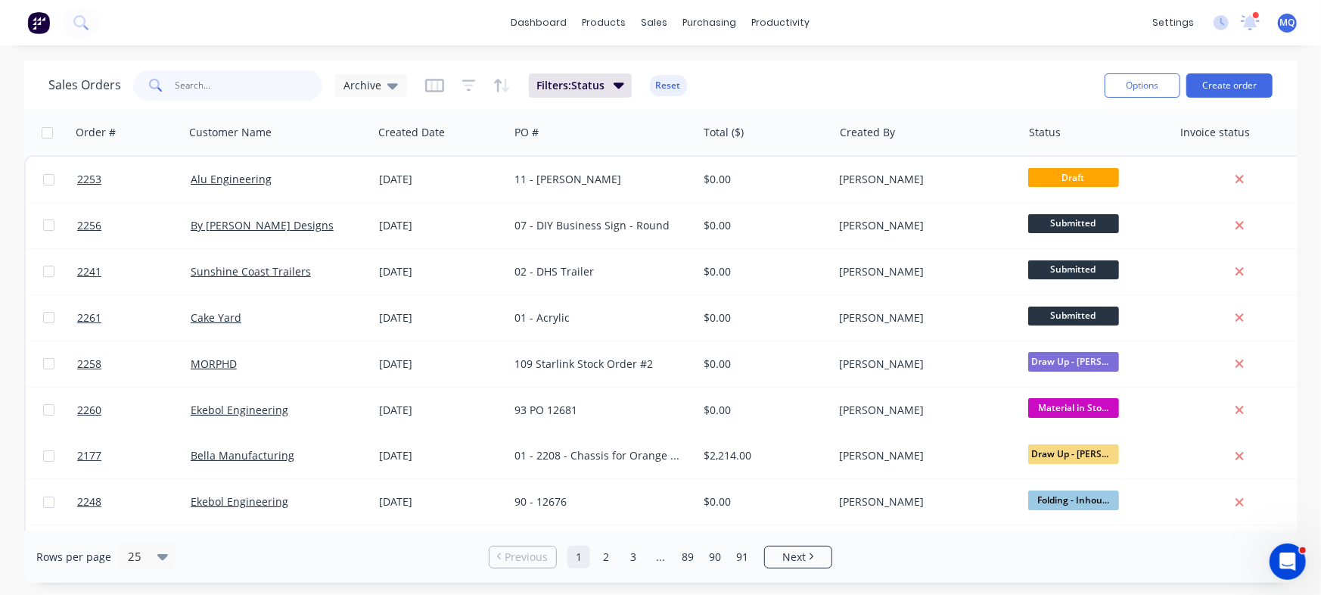
click at [232, 80] on input "text" at bounding box center [250, 85] width 148 height 30
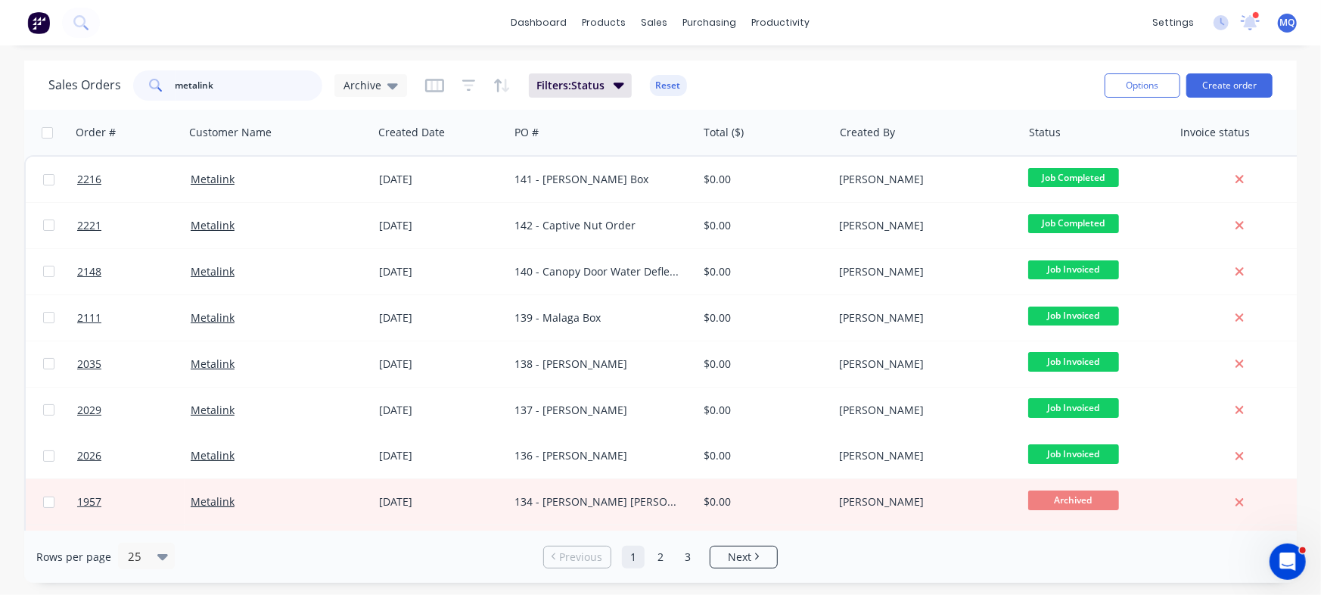
click at [232, 80] on input "metalink" at bounding box center [250, 85] width 148 height 30
type input "brendan"
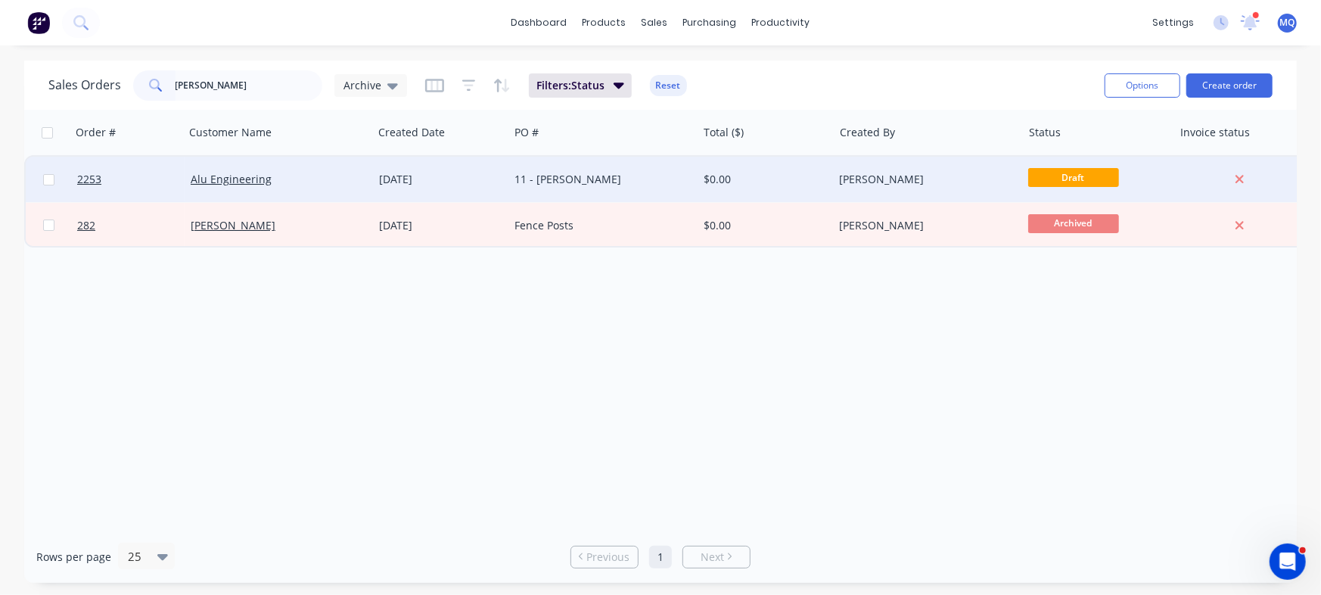
click at [562, 186] on div "11 - [PERSON_NAME]" at bounding box center [599, 179] width 168 height 15
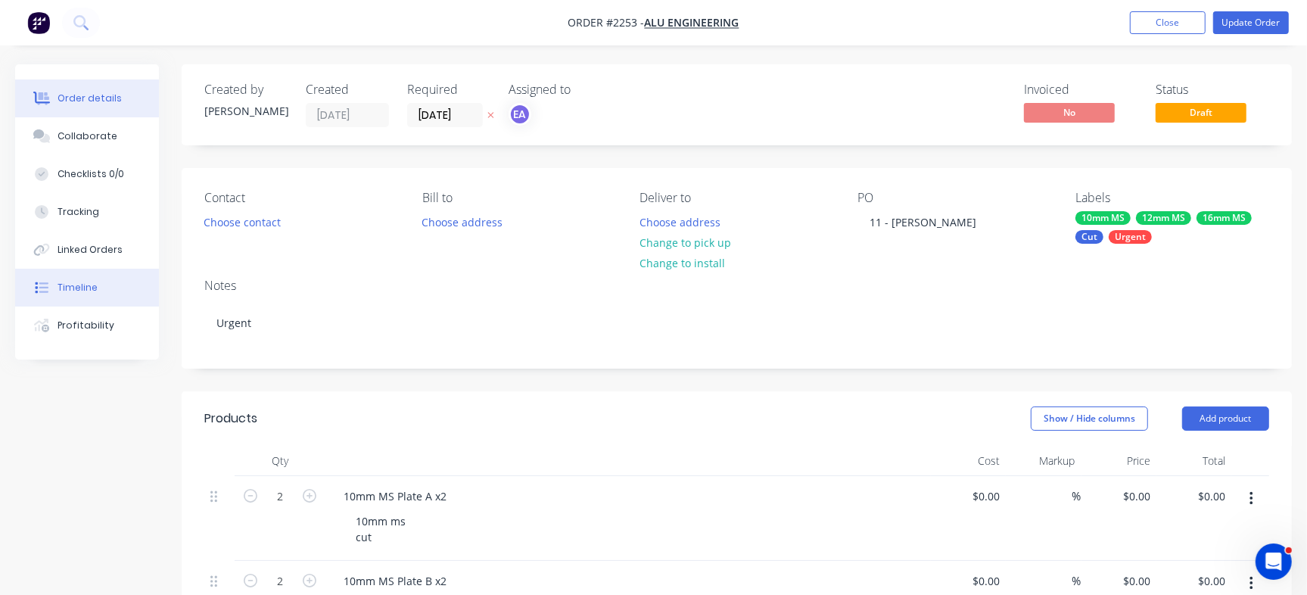
click at [103, 289] on button "Timeline" at bounding box center [87, 288] width 144 height 38
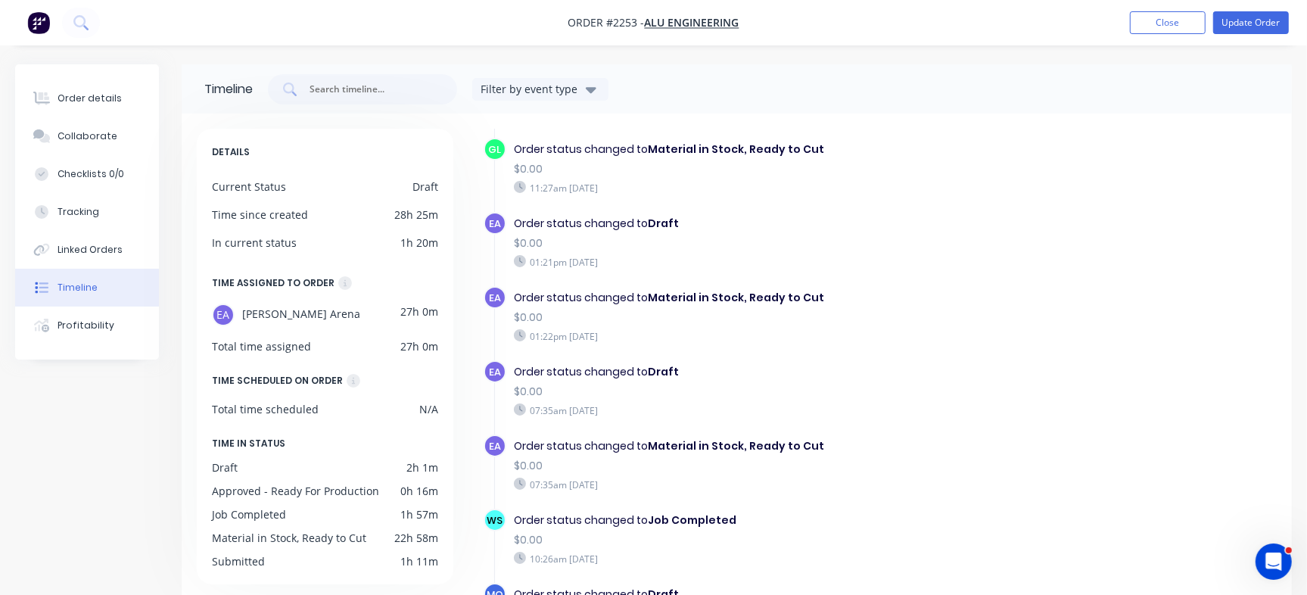
scroll to position [121, 0]
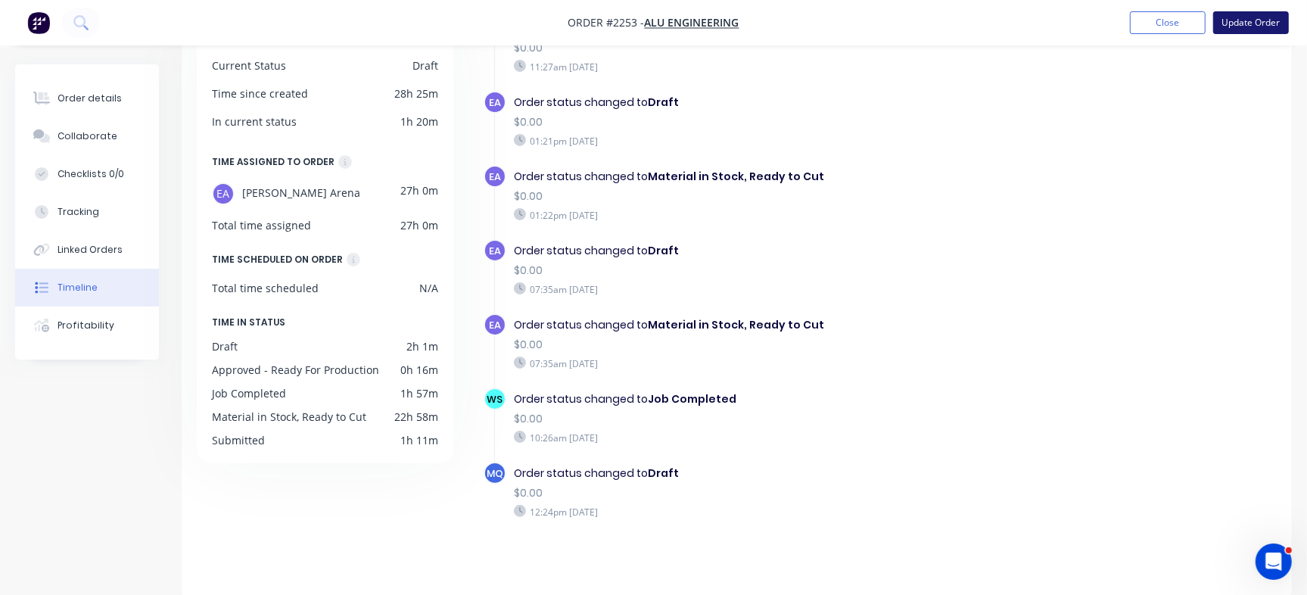
click at [1258, 27] on button "Update Order" at bounding box center [1251, 22] width 76 height 23
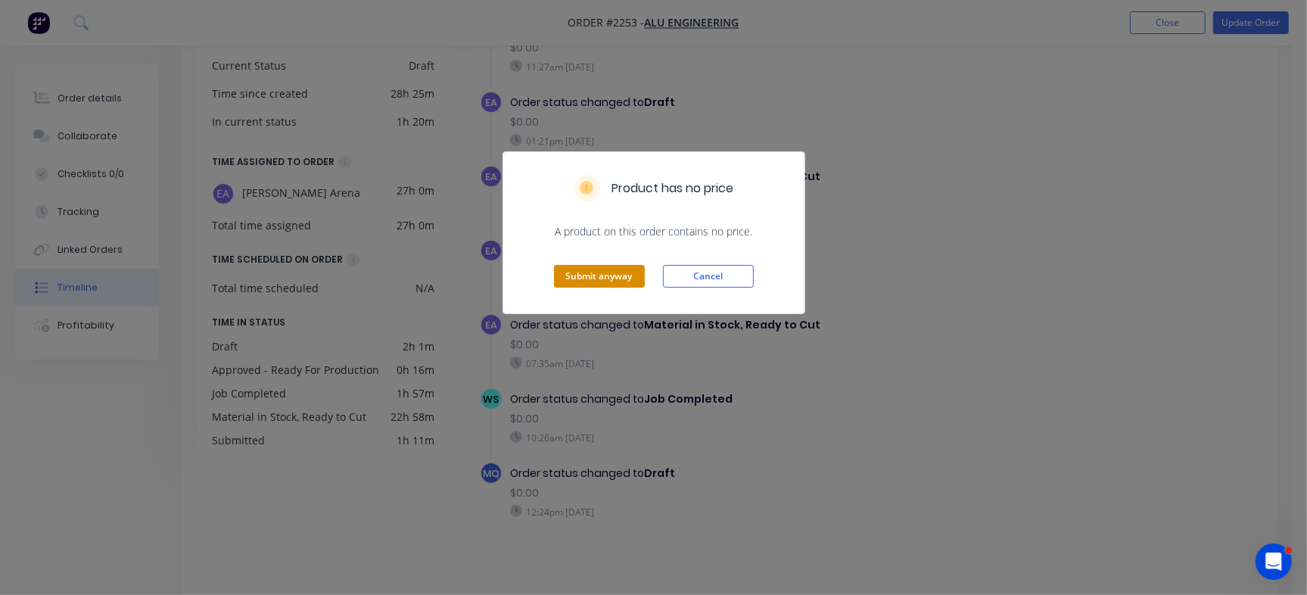
click at [598, 285] on button "Submit anyway" at bounding box center [599, 276] width 91 height 23
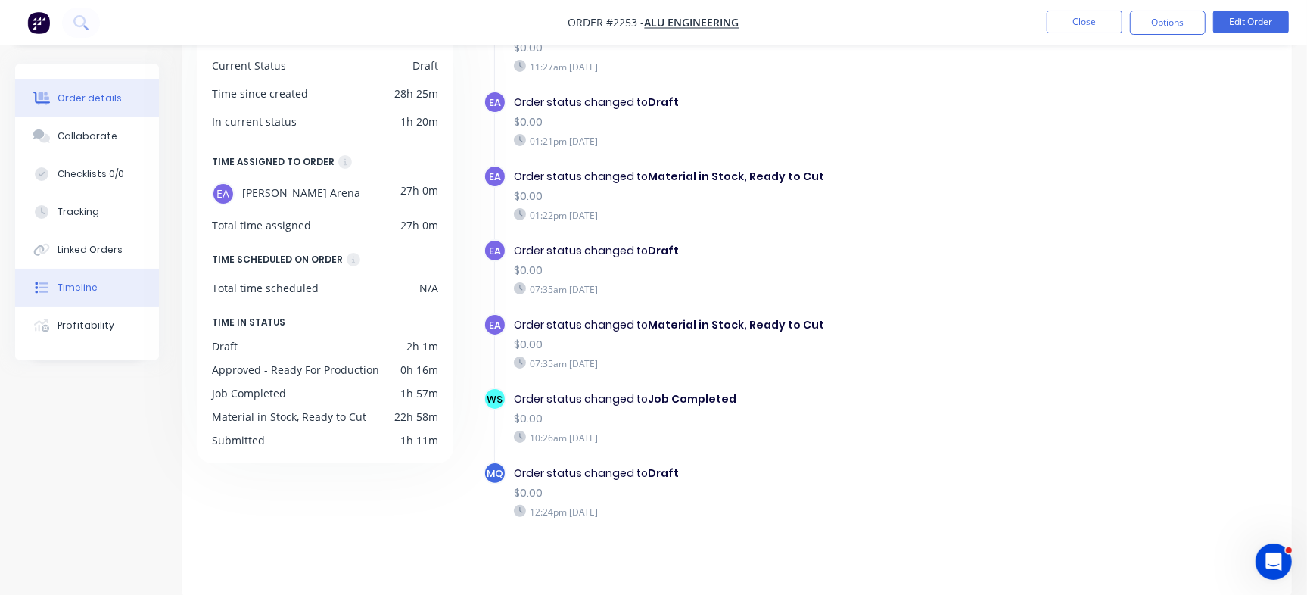
click at [82, 100] on div "Order details" at bounding box center [90, 99] width 64 height 14
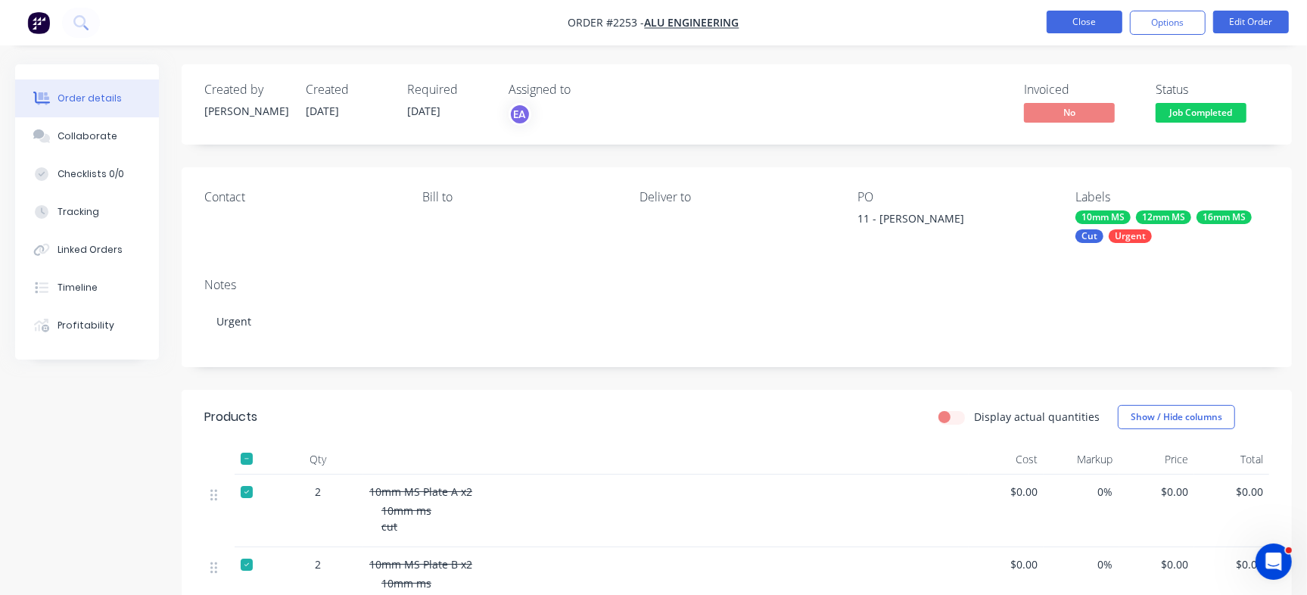
click at [1086, 19] on button "Close" at bounding box center [1084, 22] width 76 height 23
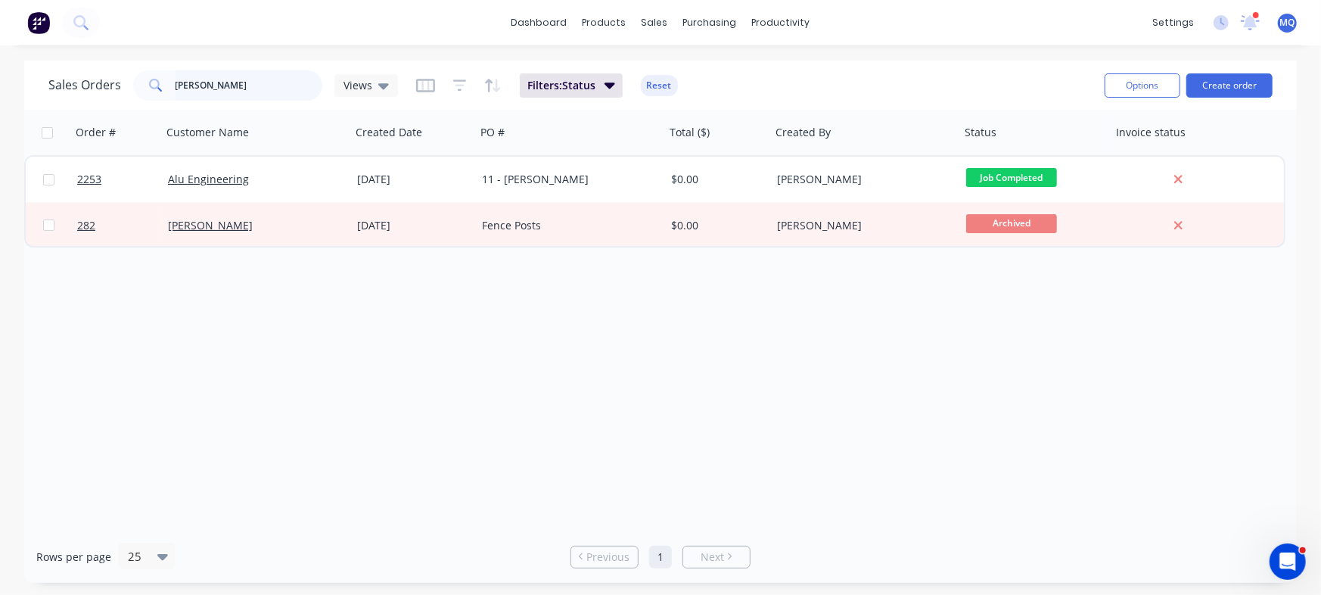
click at [208, 93] on input "brendan" at bounding box center [250, 85] width 148 height 30
type input "metalink"
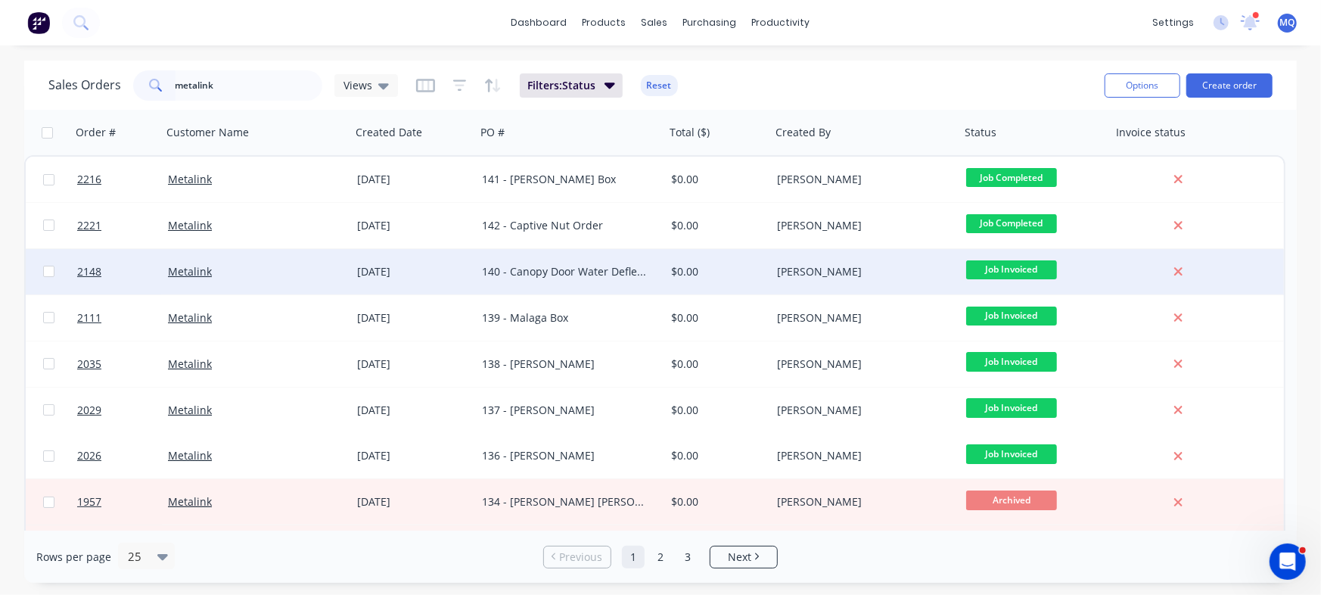
click at [634, 273] on div "140 - Canopy Door Water Deflector" at bounding box center [566, 271] width 168 height 15
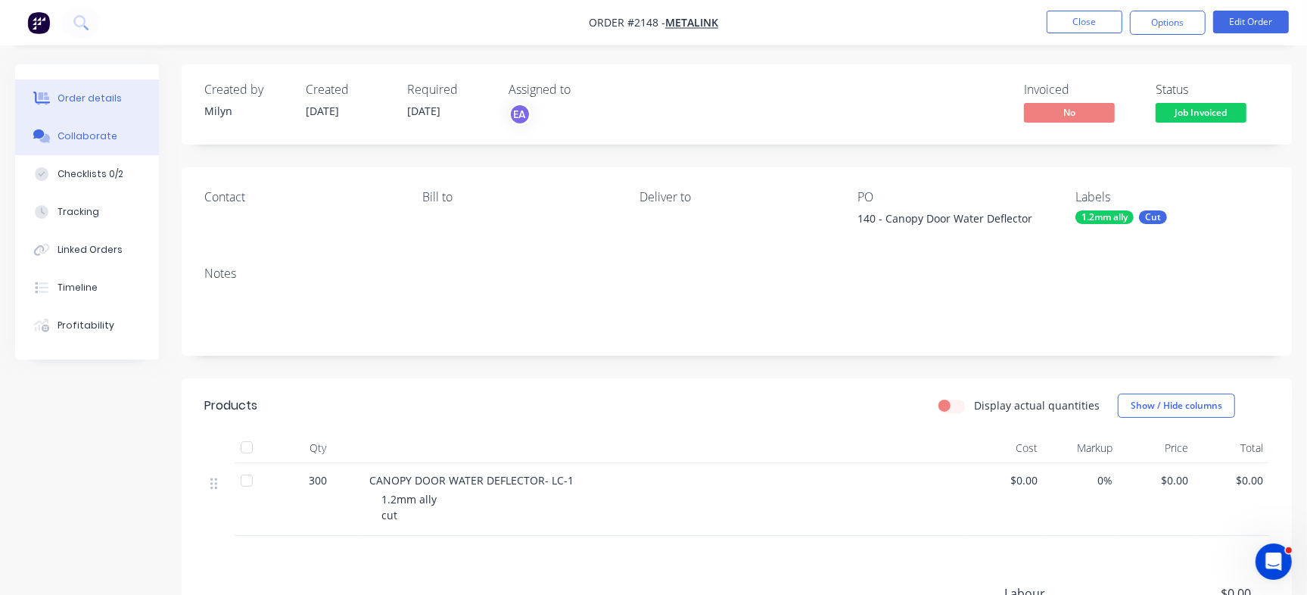
click at [90, 145] on button "Collaborate" at bounding box center [87, 136] width 144 height 38
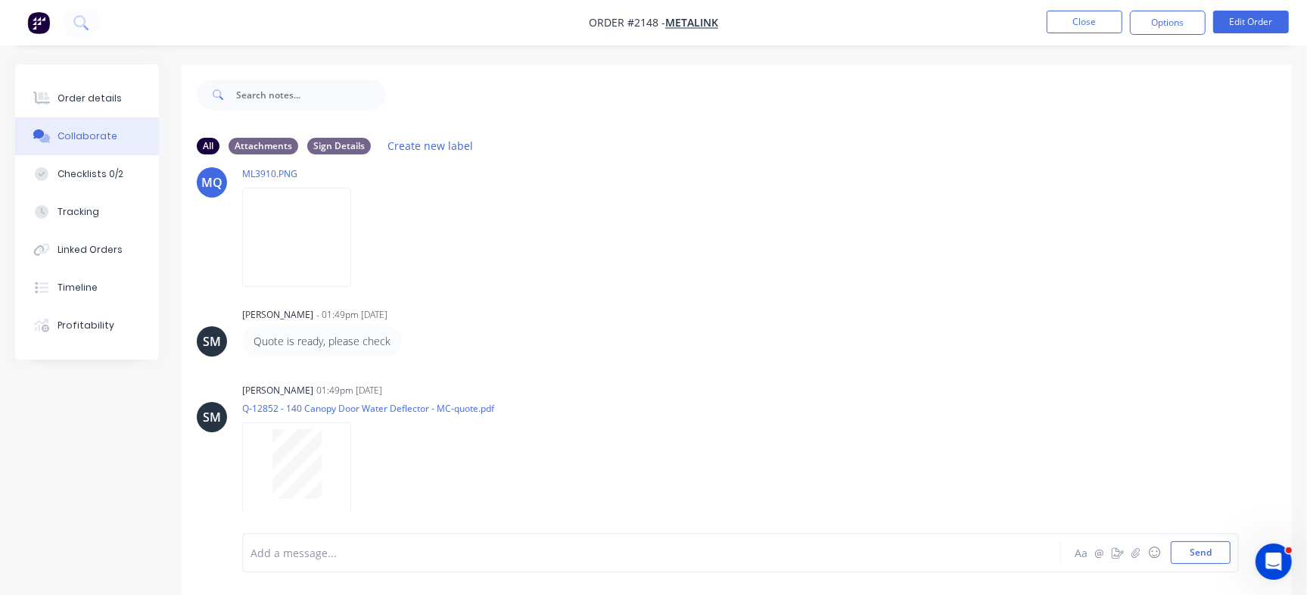
scroll to position [275, 0]
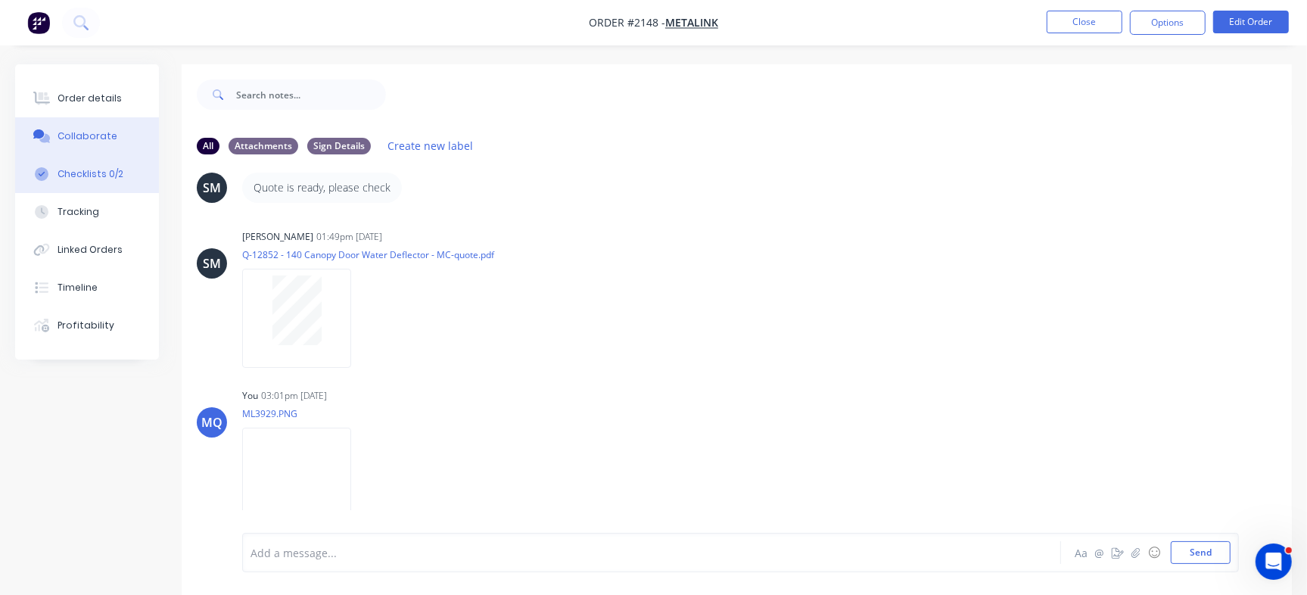
click at [121, 176] on button "Checklists 0/2" at bounding box center [87, 174] width 144 height 38
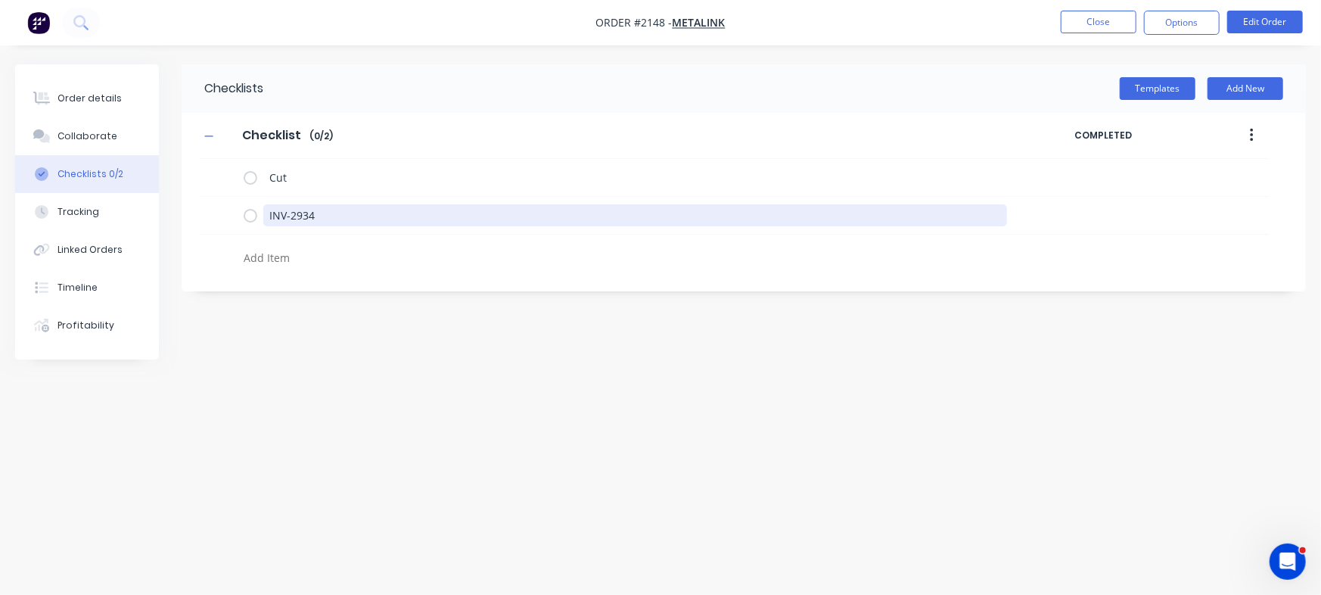
drag, startPoint x: 360, startPoint y: 219, endPoint x: 88, endPoint y: 185, distance: 274.6
click at [88, 185] on div "Order details Collaborate Checklists 0/2 Tracking Linked Orders Timeline Profit…" at bounding box center [660, 268] width 1321 height 409
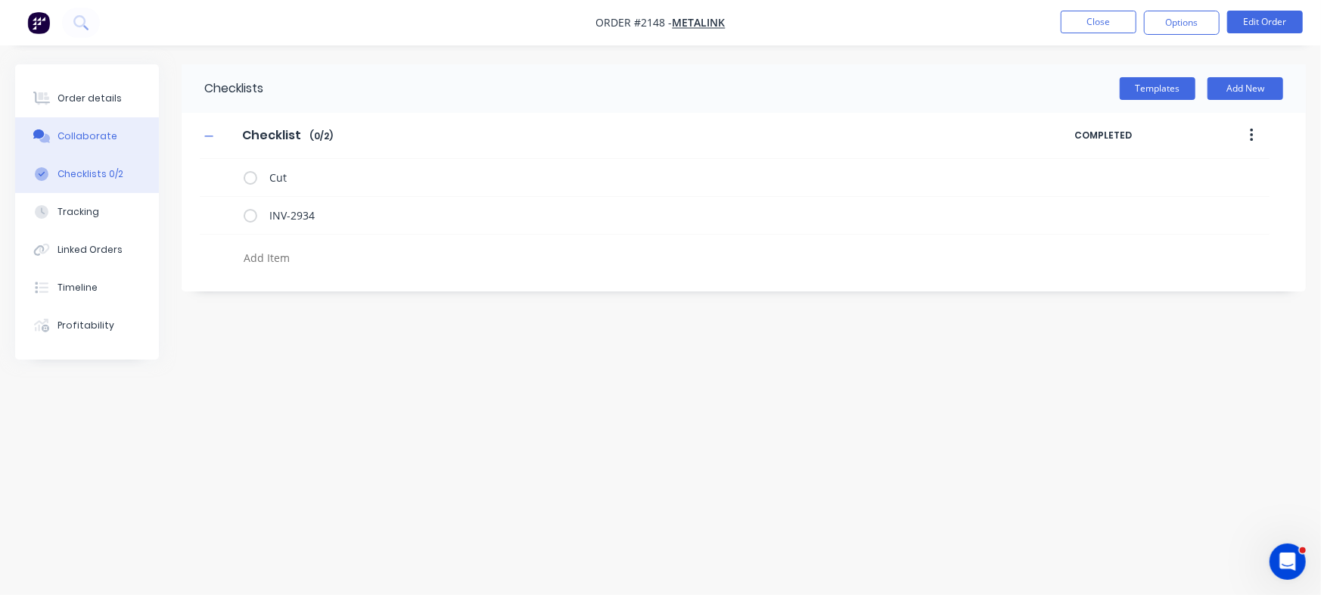
click at [135, 138] on button "Collaborate" at bounding box center [87, 136] width 144 height 38
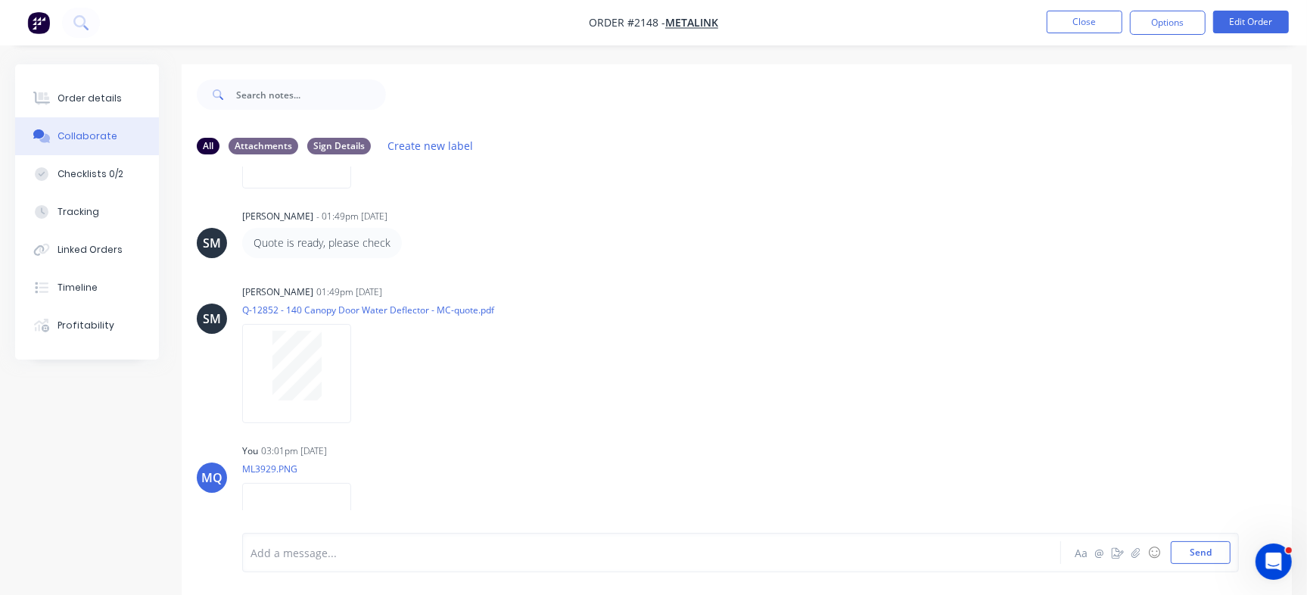
scroll to position [275, 0]
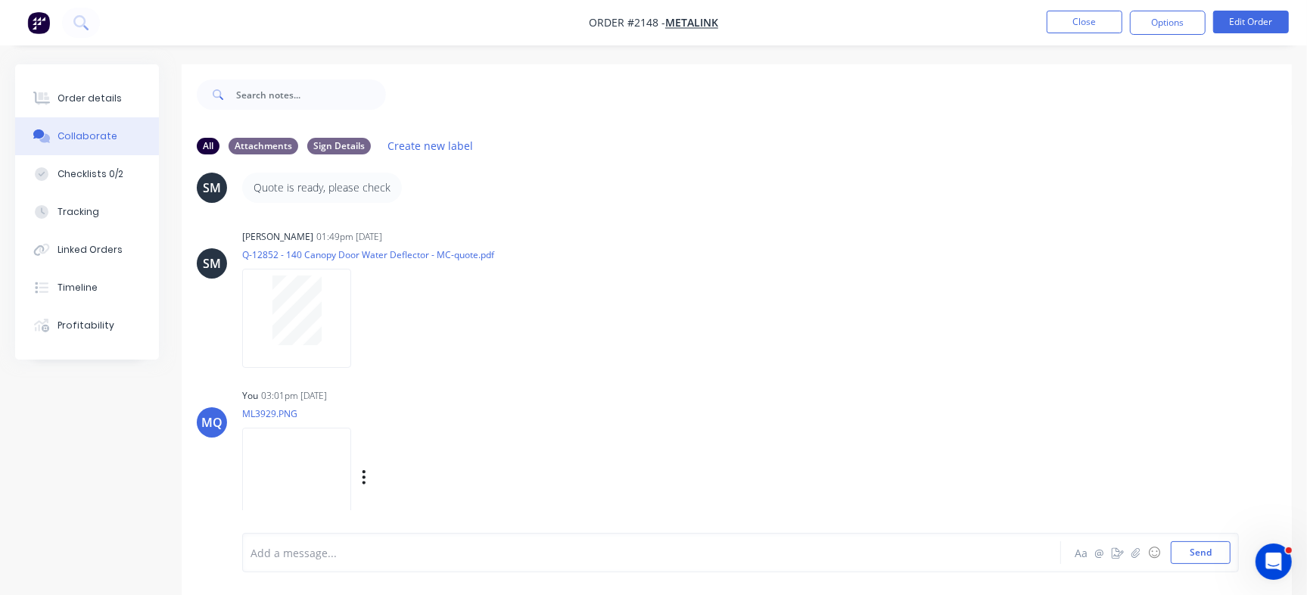
click at [351, 470] on img at bounding box center [296, 477] width 109 height 99
click at [78, 98] on div "Order details" at bounding box center [90, 99] width 64 height 14
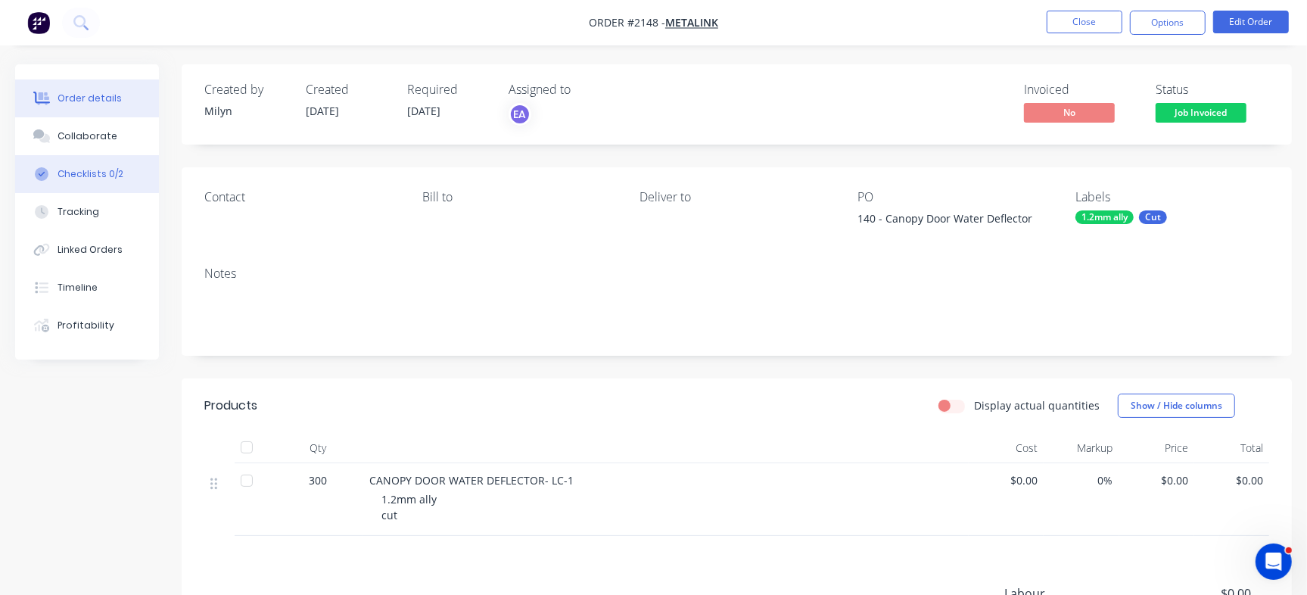
click at [105, 170] on div "Checklists 0/2" at bounding box center [91, 174] width 66 height 14
type textarea "x"
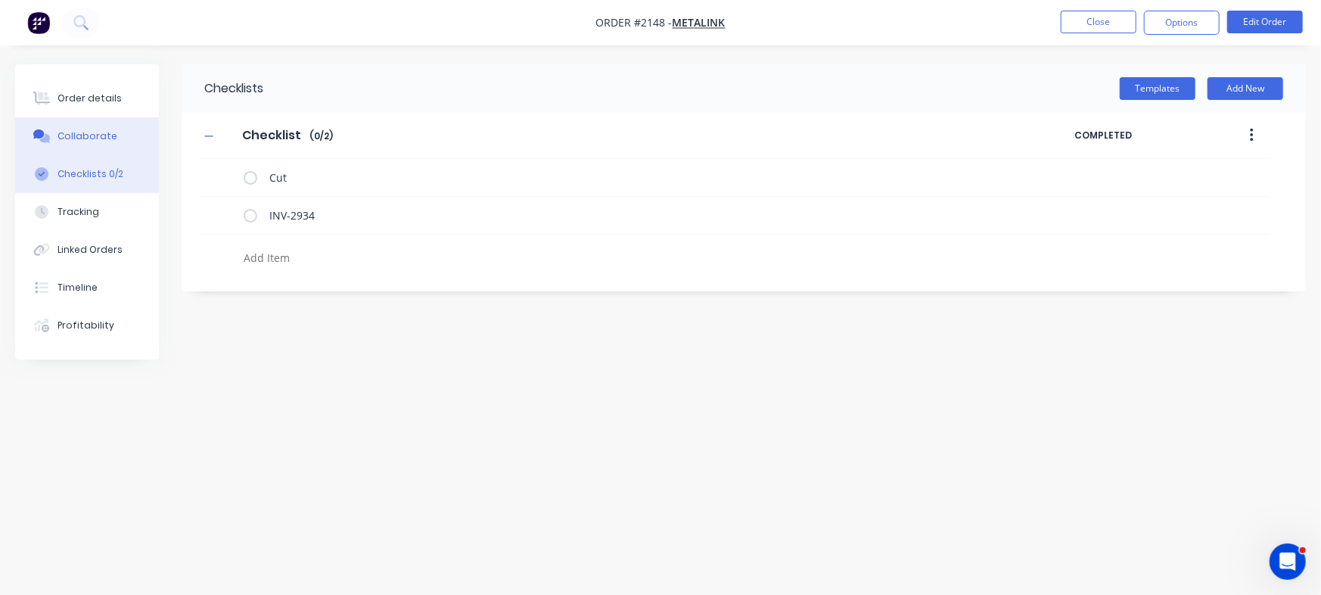
click at [99, 121] on button "Collaborate" at bounding box center [87, 136] width 144 height 38
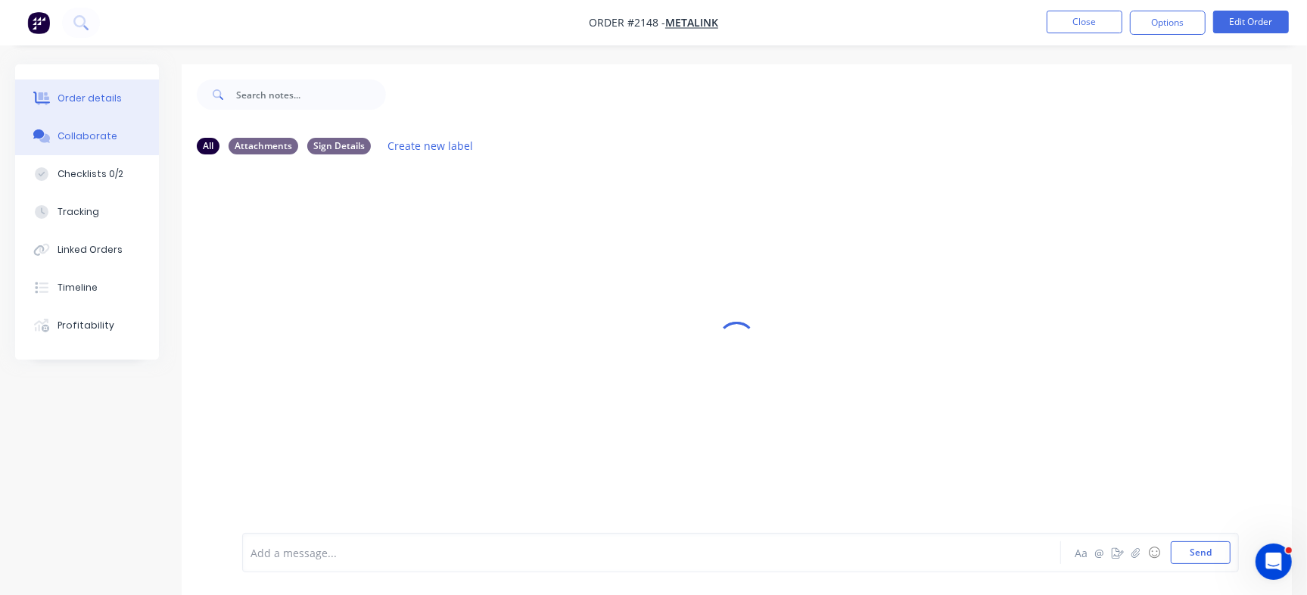
click at [104, 88] on button "Order details" at bounding box center [87, 98] width 144 height 38
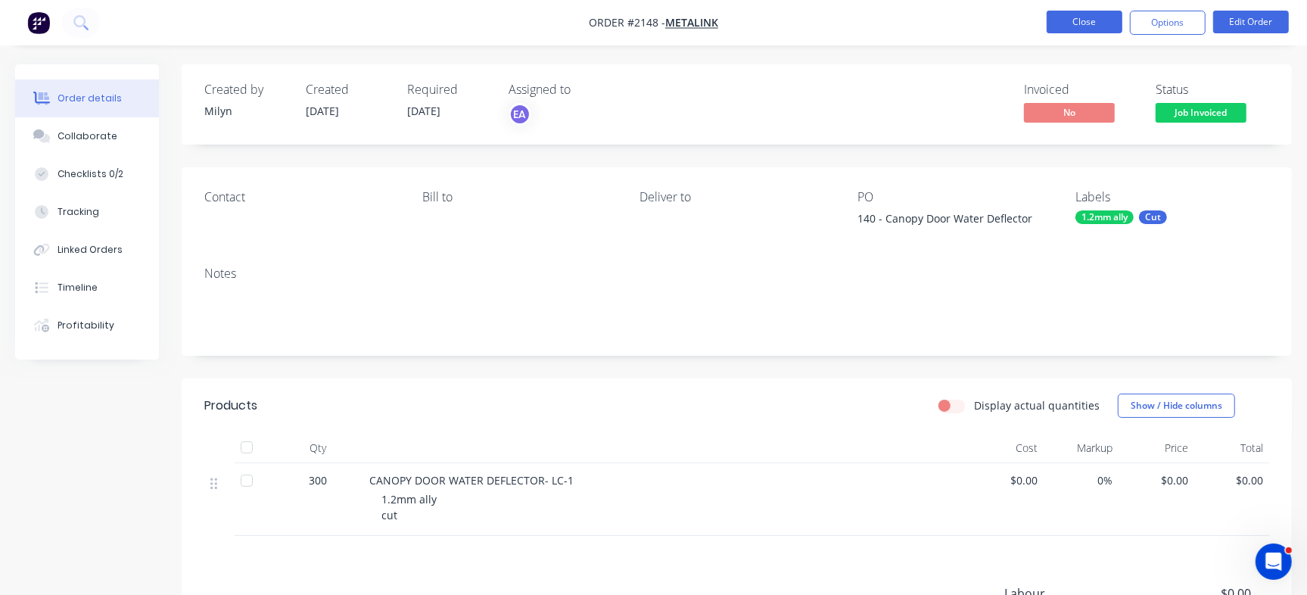
click at [1085, 17] on button "Close" at bounding box center [1084, 22] width 76 height 23
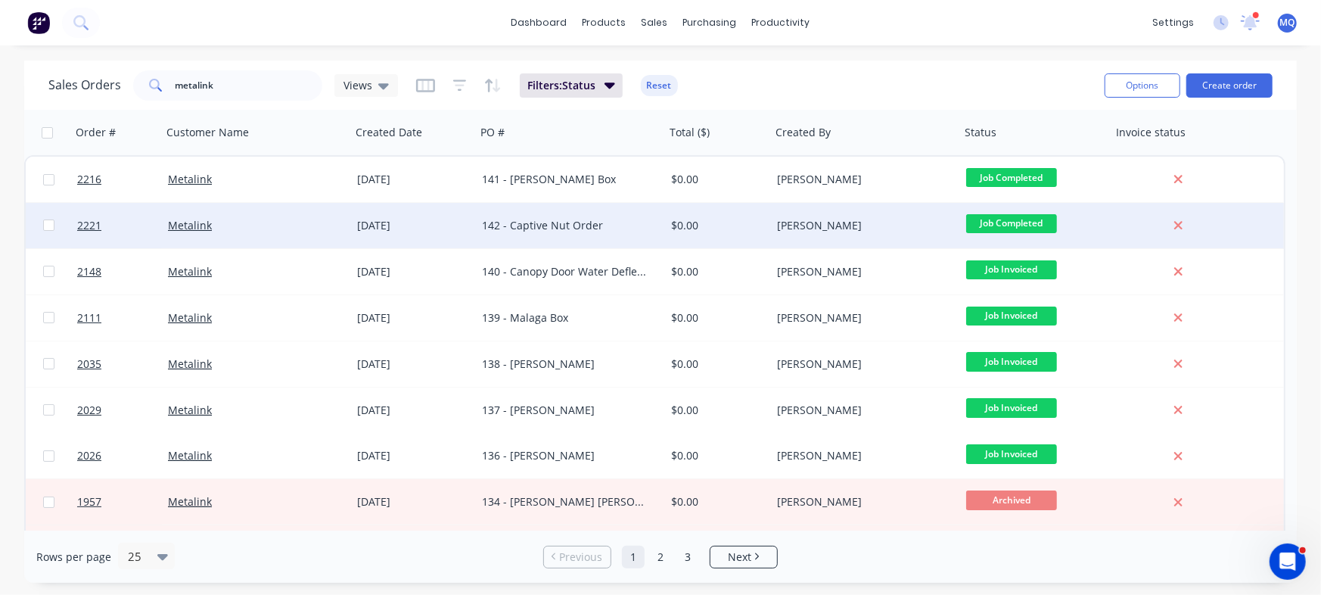
click at [511, 216] on div "142 - Captive Nut Order" at bounding box center [570, 225] width 189 height 45
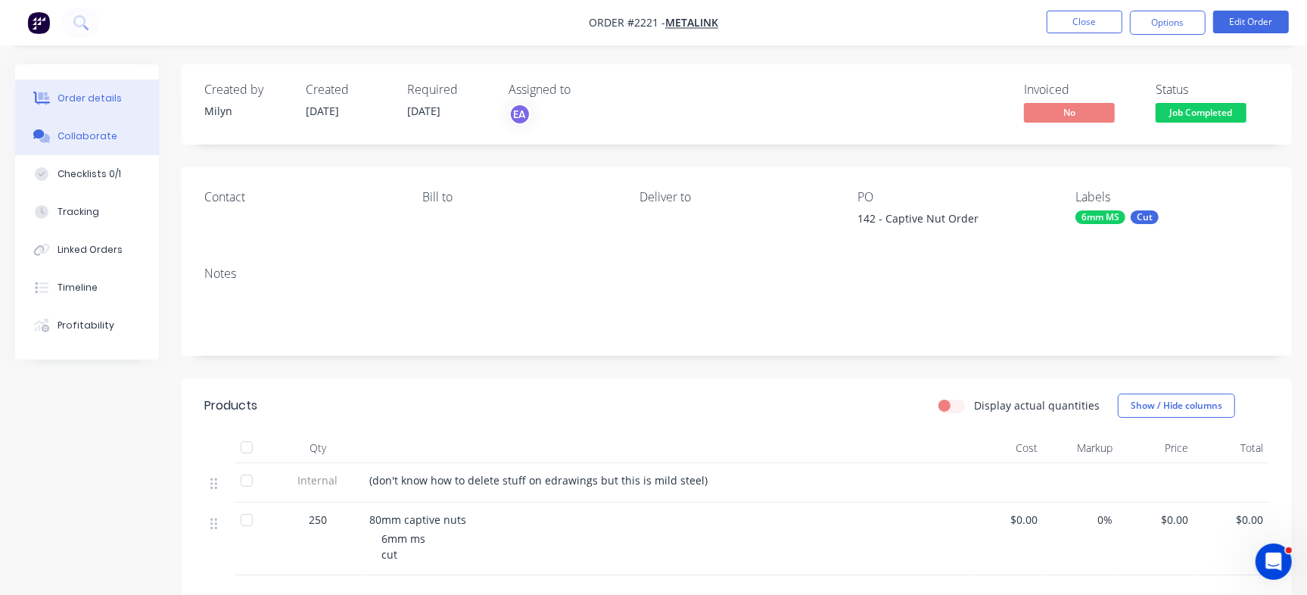
click at [98, 146] on button "Collaborate" at bounding box center [87, 136] width 144 height 38
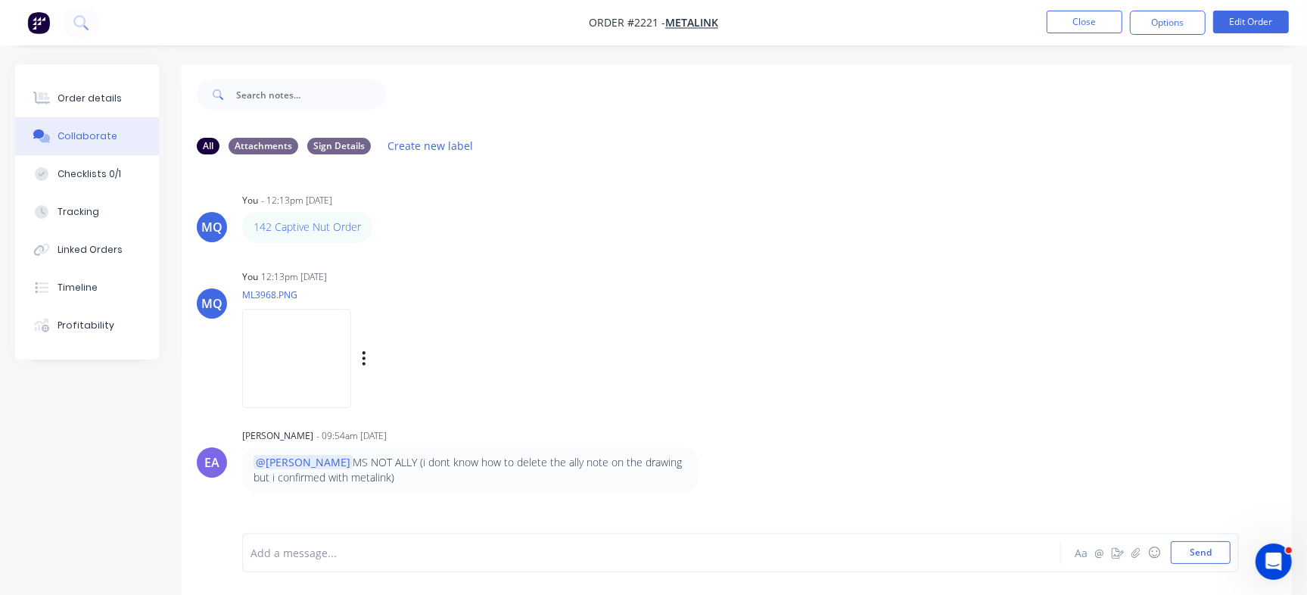
click at [351, 368] on img at bounding box center [296, 358] width 109 height 99
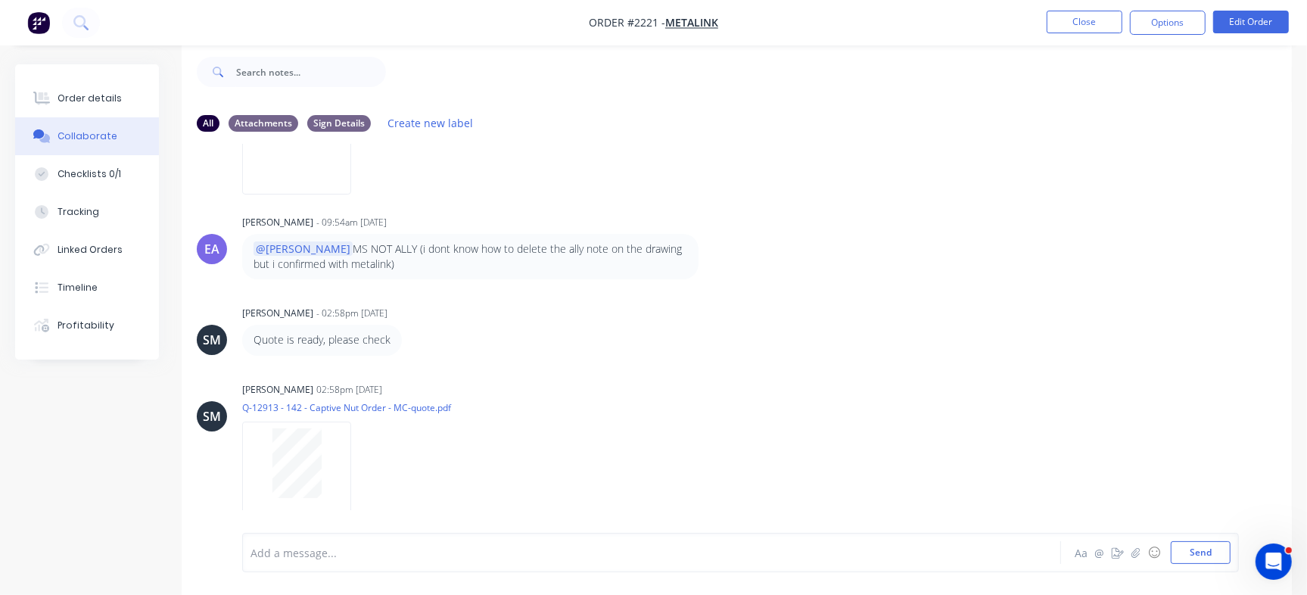
scroll to position [207, 0]
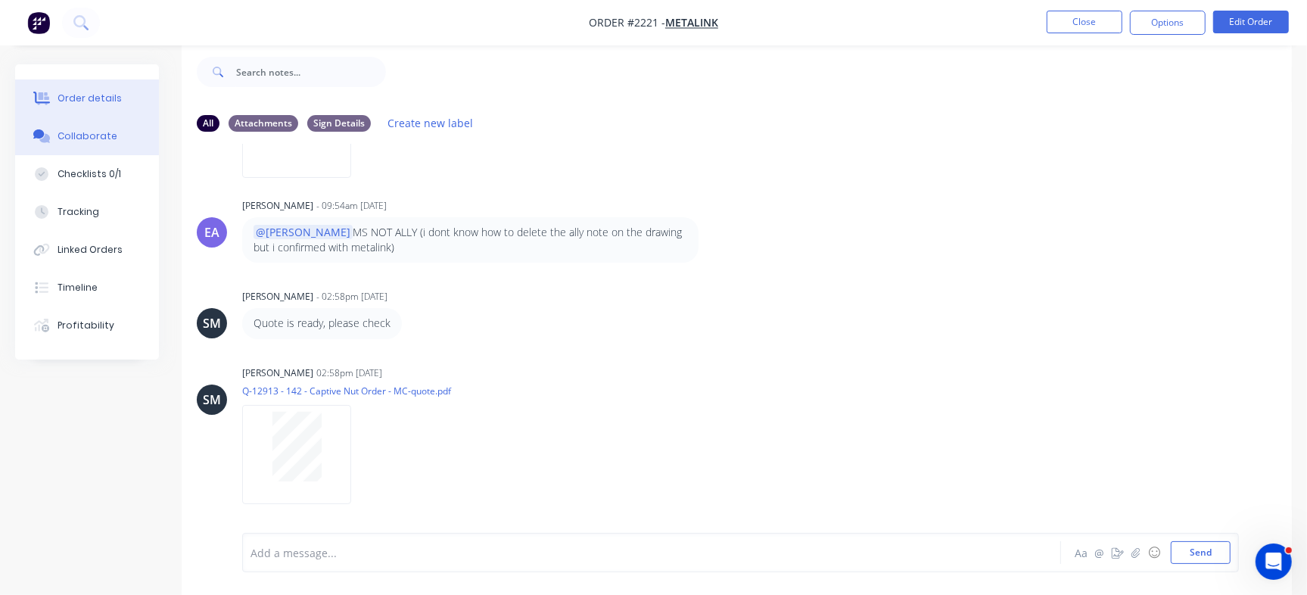
click at [127, 93] on button "Order details" at bounding box center [87, 98] width 144 height 38
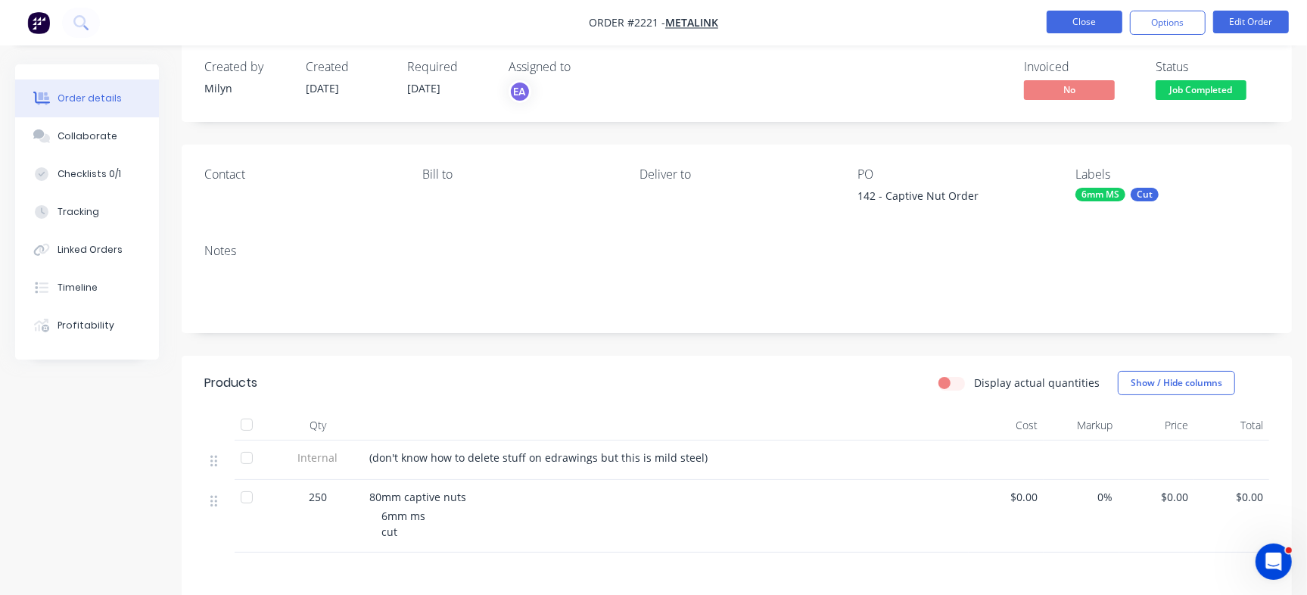
click at [1082, 22] on button "Close" at bounding box center [1084, 22] width 76 height 23
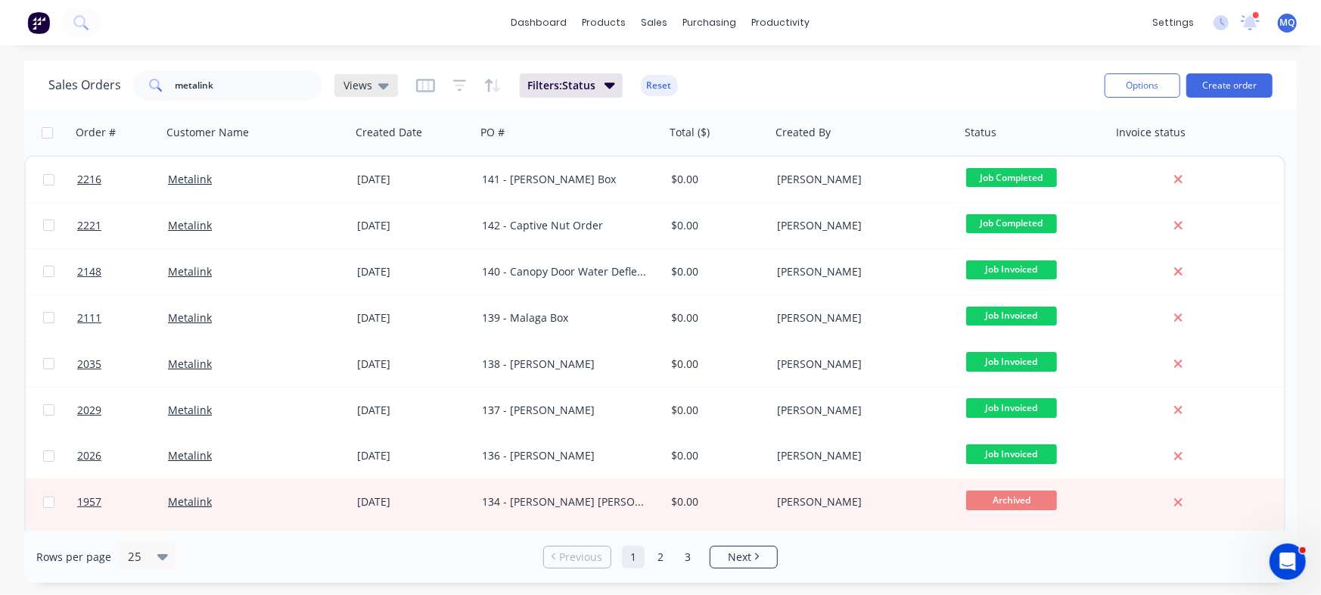
click at [371, 88] on div "Views" at bounding box center [366, 86] width 45 height 14
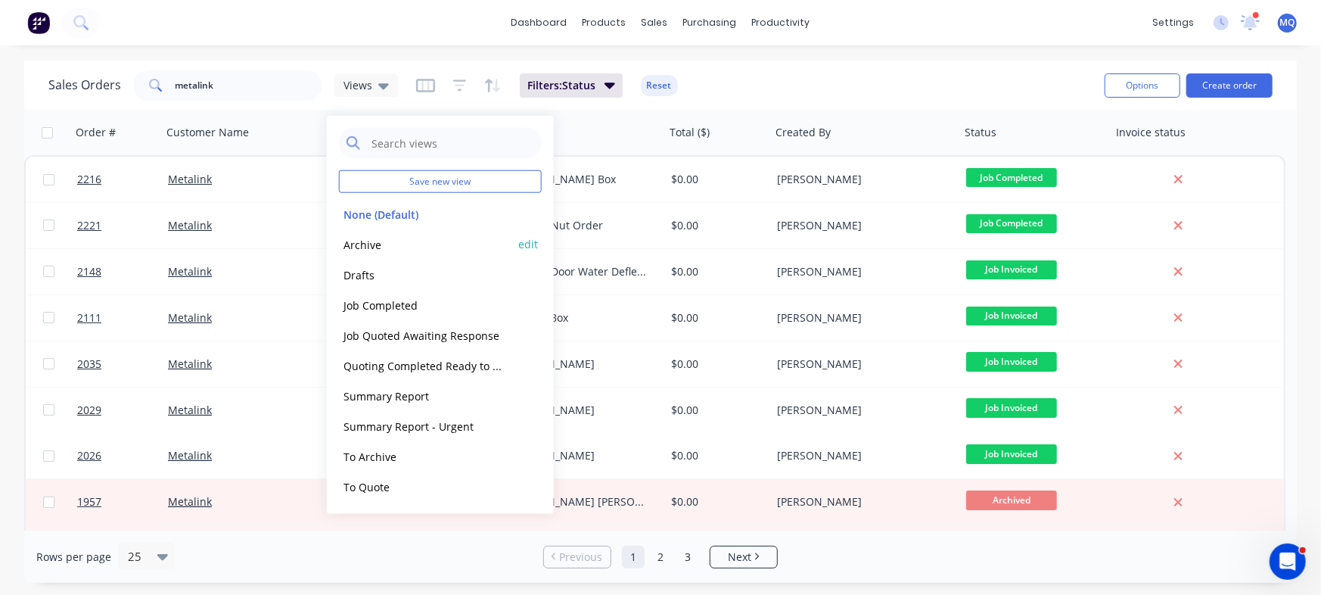
click at [372, 244] on button "Archive" at bounding box center [425, 243] width 173 height 17
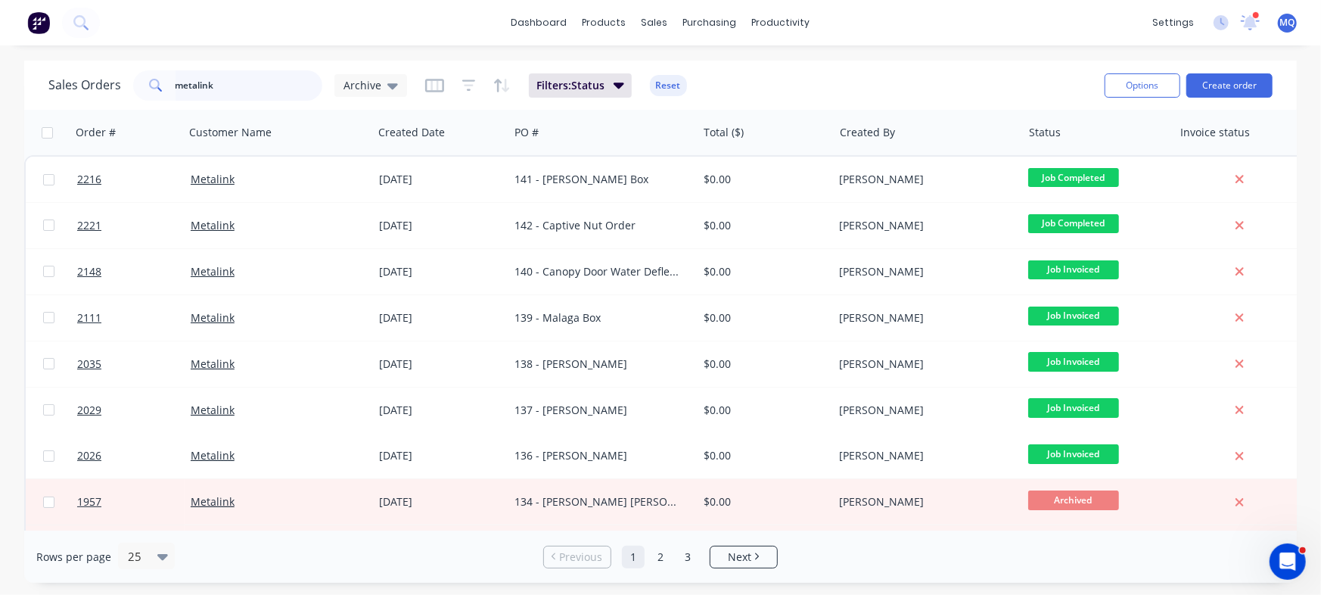
click at [227, 79] on input "metalink" at bounding box center [250, 85] width 148 height 30
type input "captive"
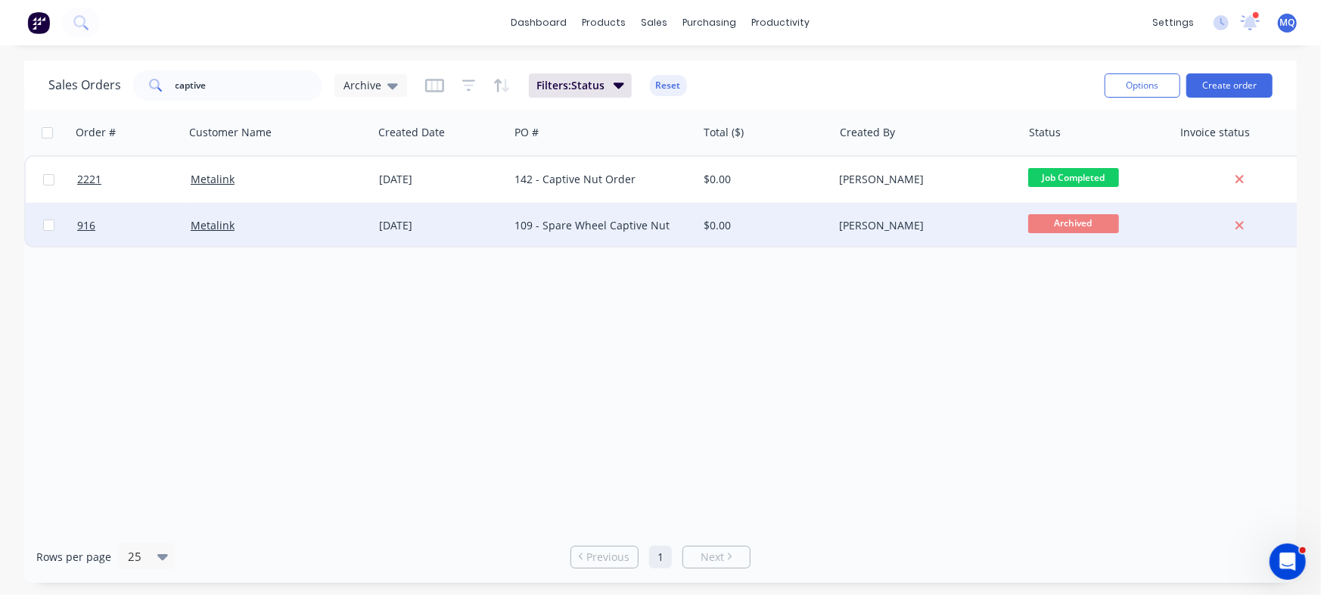
click at [548, 224] on div "109 - Spare Wheel Captive Nut" at bounding box center [599, 225] width 168 height 15
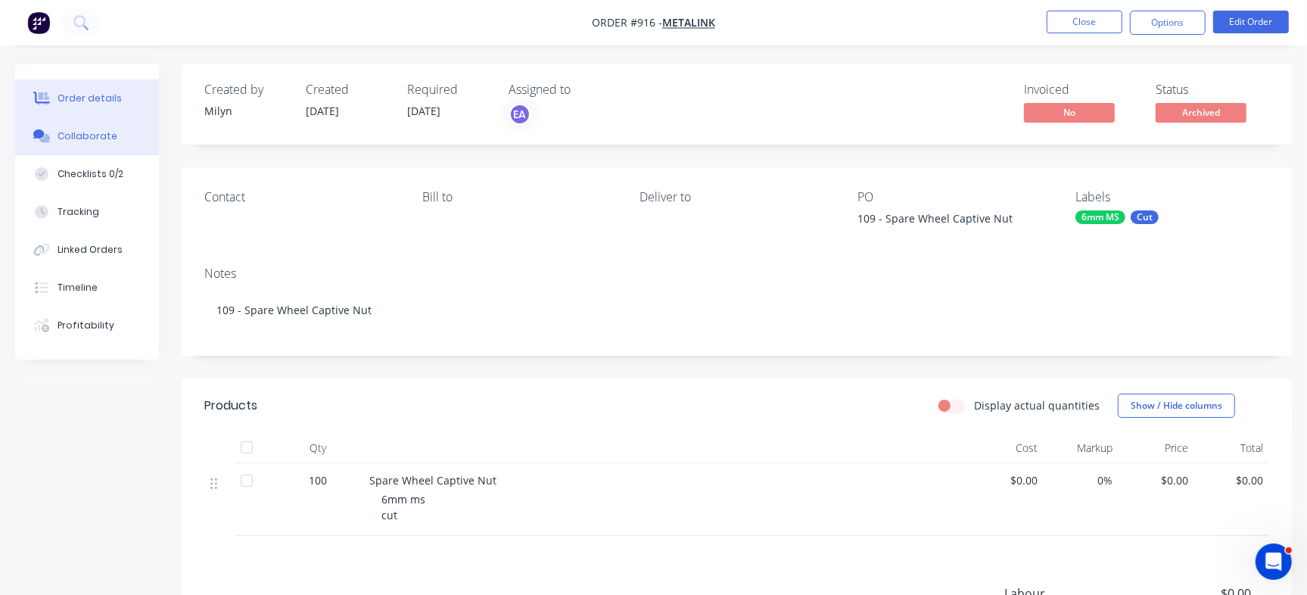
click at [107, 136] on div "Collaborate" at bounding box center [88, 136] width 60 height 14
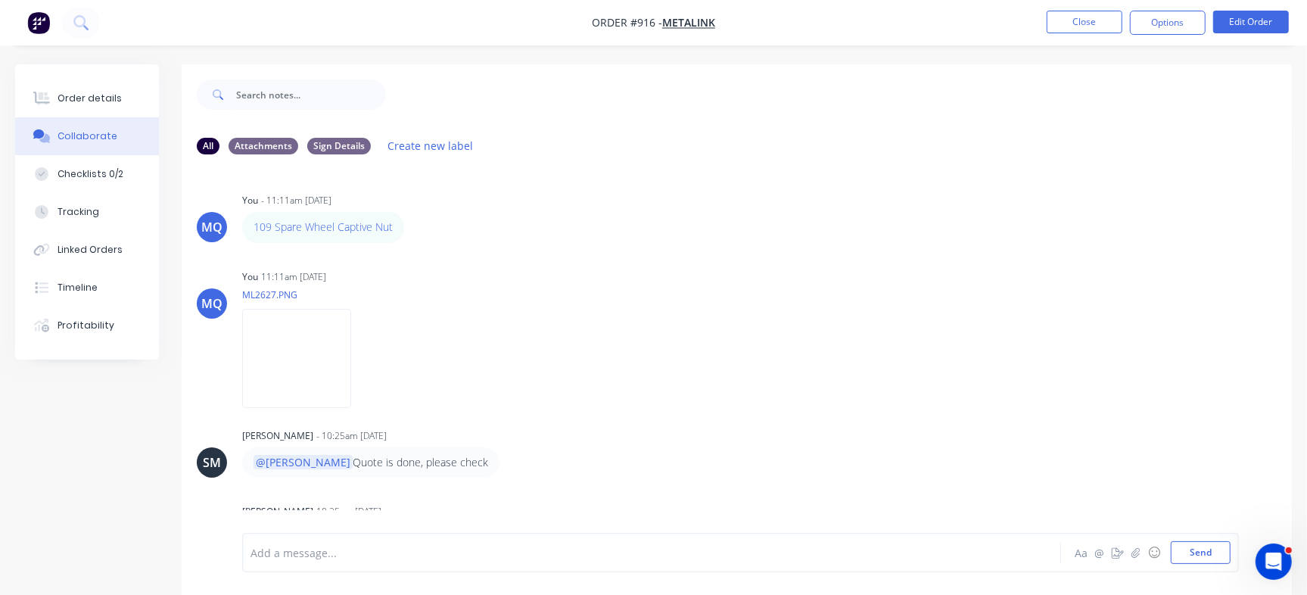
drag, startPoint x: 1277, startPoint y: 328, endPoint x: 1278, endPoint y: 340, distance: 11.5
click at [1278, 340] on div "MQ You - 11:11am 19/11/24 109 Spare Wheel Captive Nut Labels Edit Delete MQ You…" at bounding box center [737, 349] width 1110 height 366
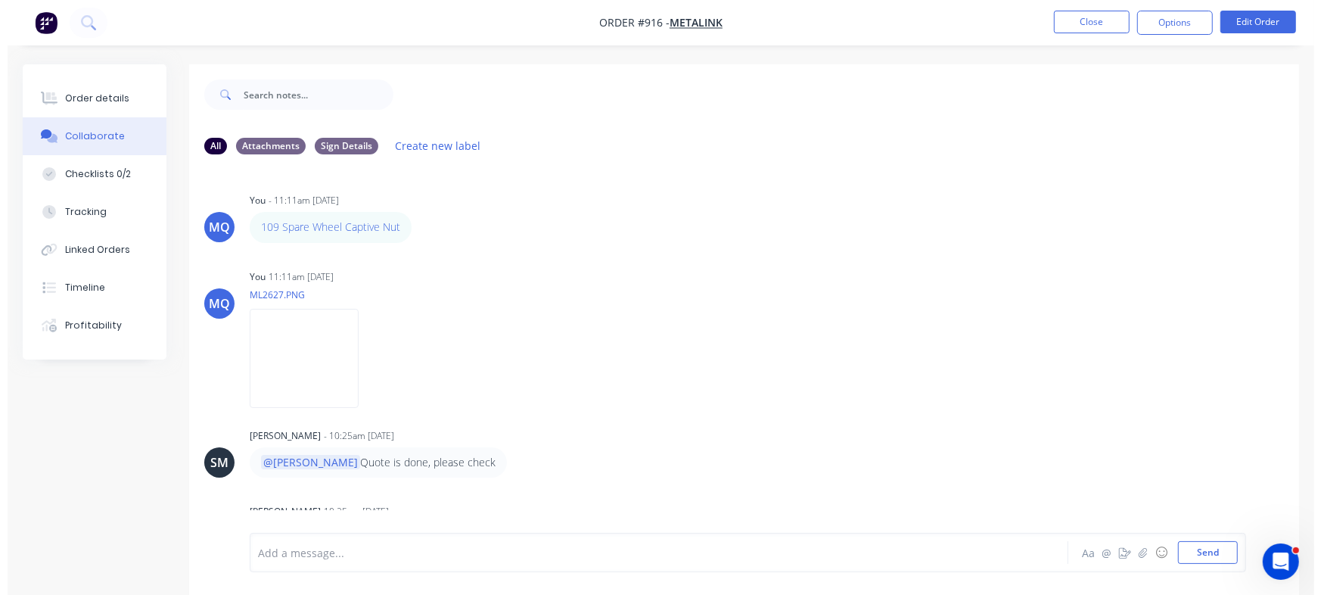
scroll to position [116, 0]
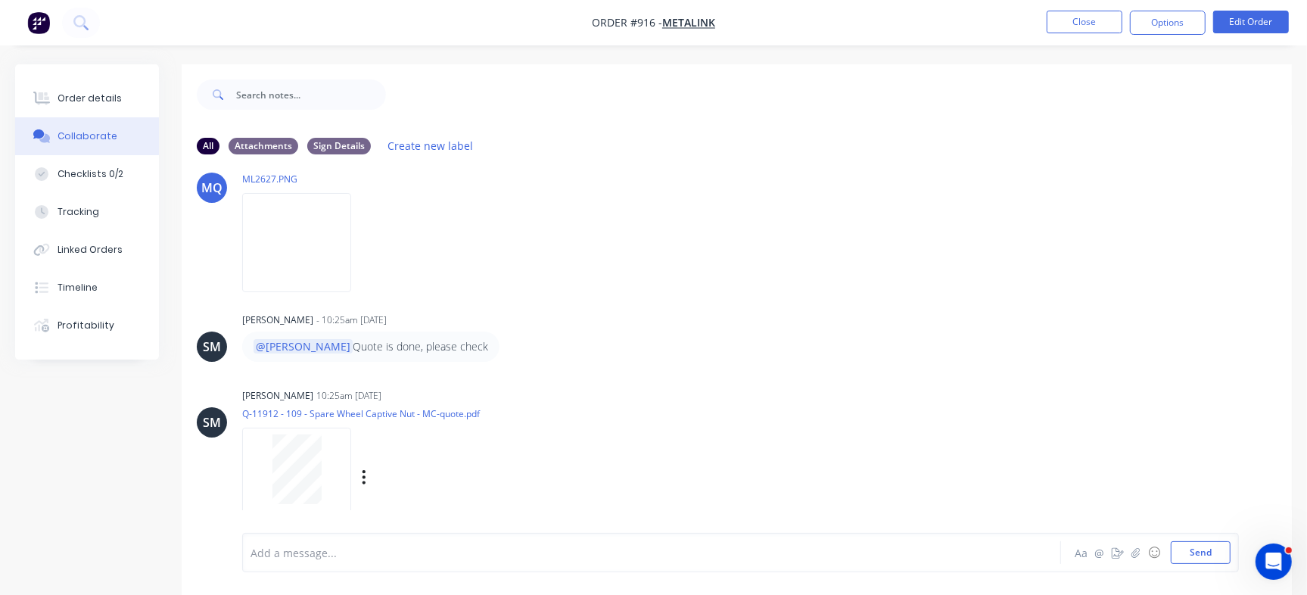
click at [265, 456] on div at bounding box center [296, 469] width 95 height 70
click at [1070, 17] on button "Close" at bounding box center [1084, 22] width 76 height 23
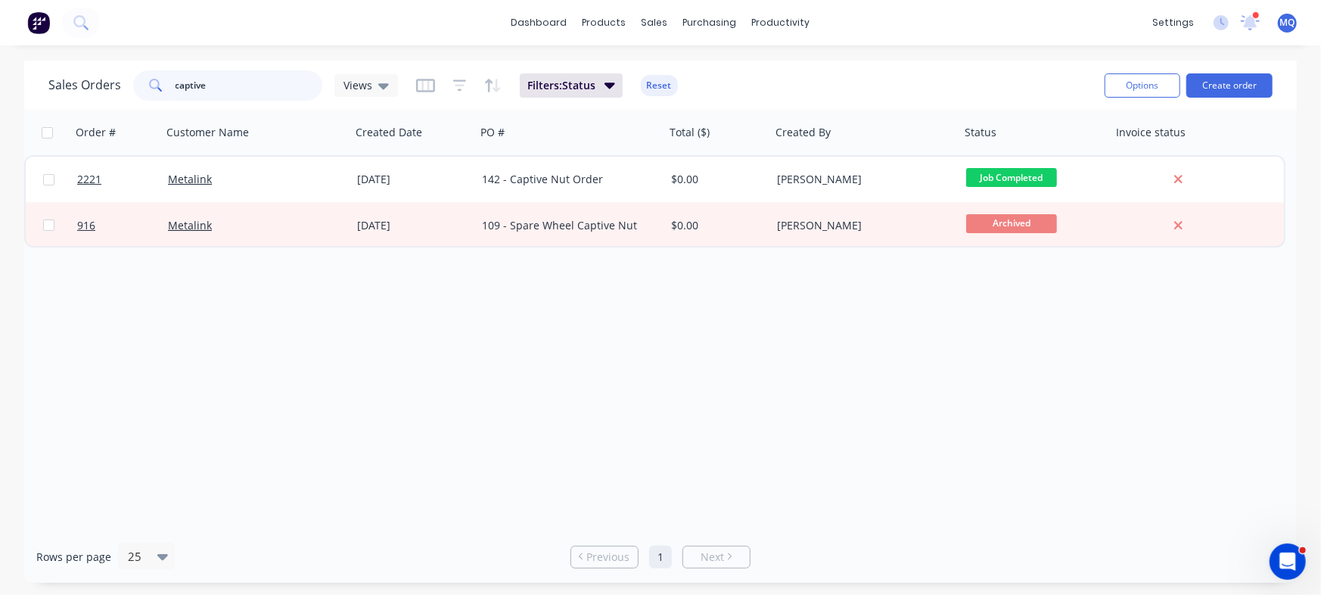
click at [253, 92] on input "captive" at bounding box center [250, 85] width 148 height 30
click at [384, 86] on icon at bounding box center [383, 86] width 11 height 6
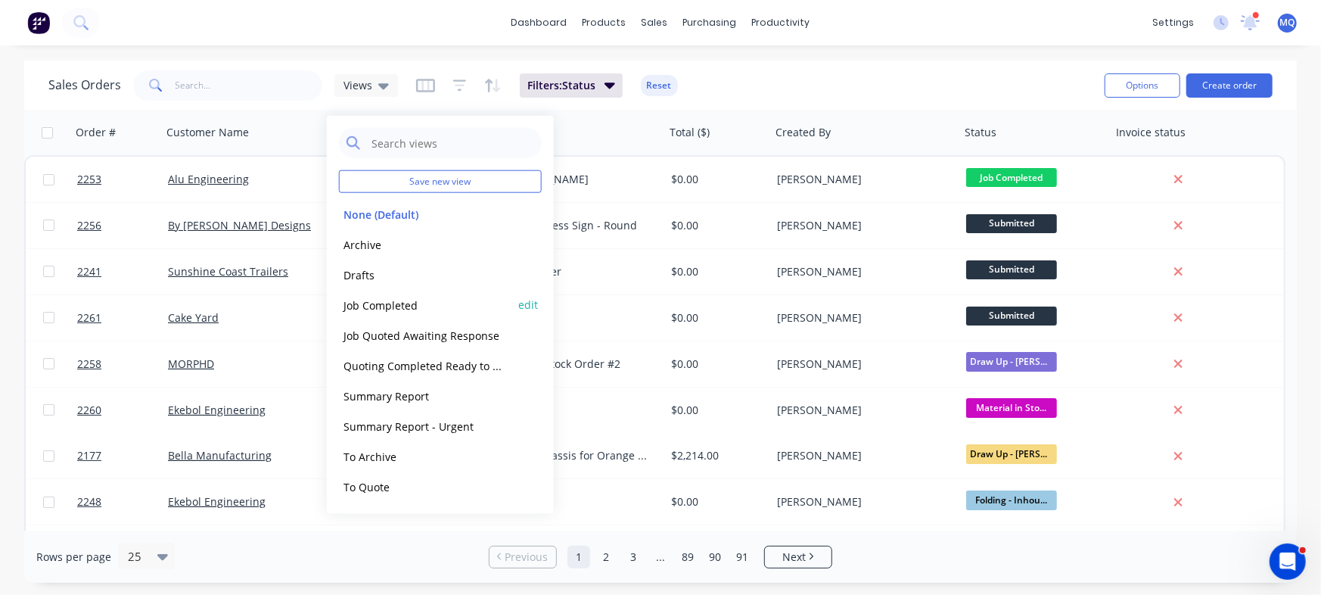
click at [409, 307] on button "Job Completed" at bounding box center [425, 304] width 173 height 17
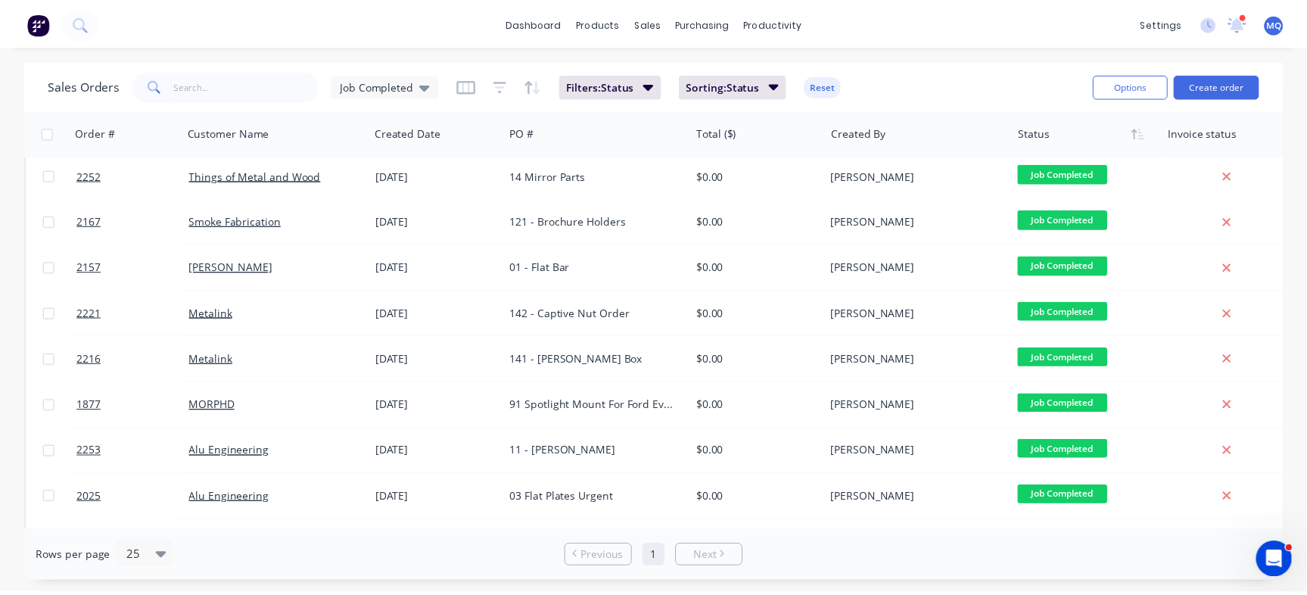
scroll to position [238, 0]
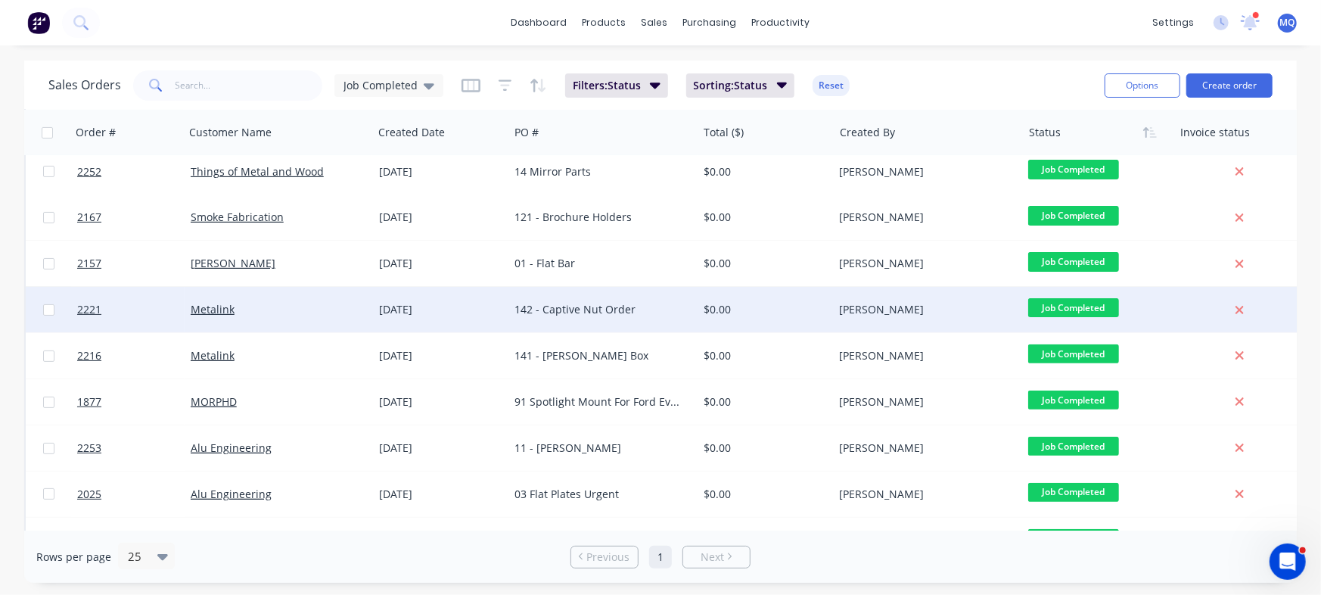
click at [597, 305] on div "142 - Captive Nut Order" at bounding box center [599, 309] width 168 height 15
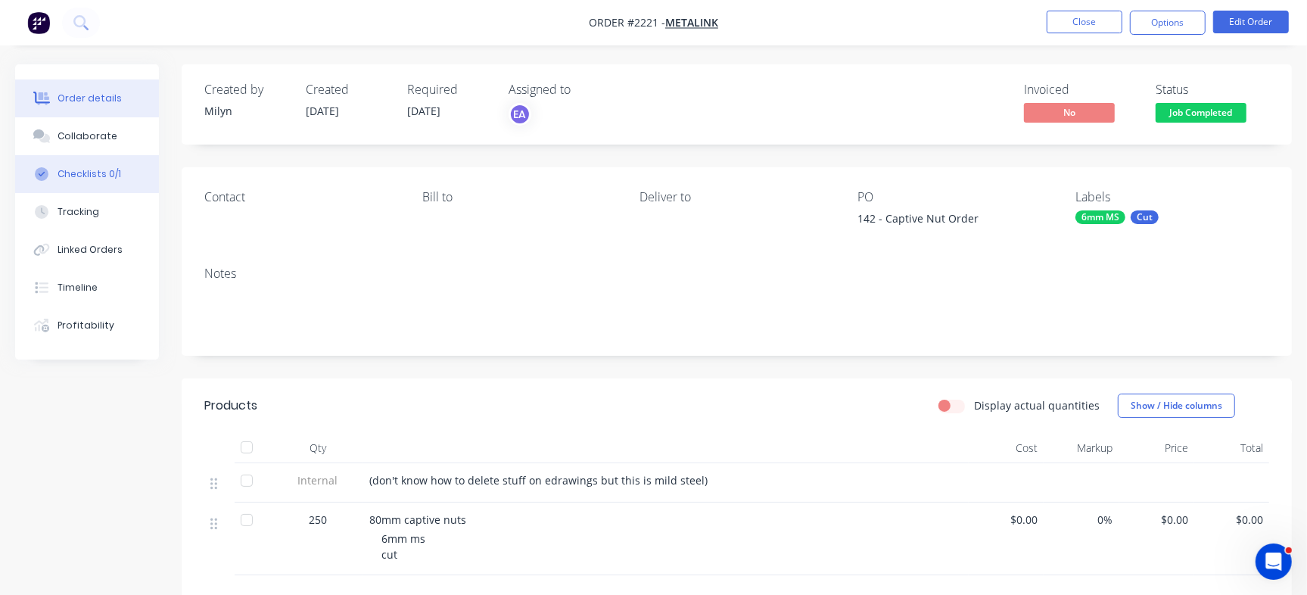
click at [120, 182] on button "Checklists 0/1" at bounding box center [87, 174] width 144 height 38
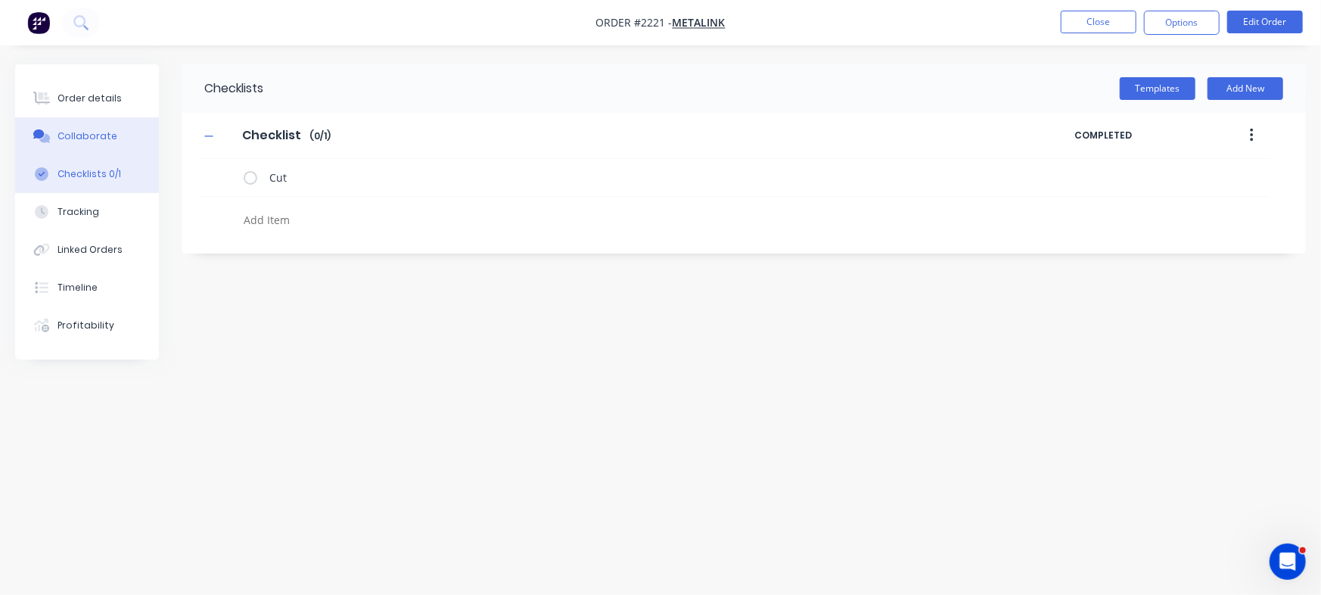
click at [124, 132] on button "Collaborate" at bounding box center [87, 136] width 144 height 38
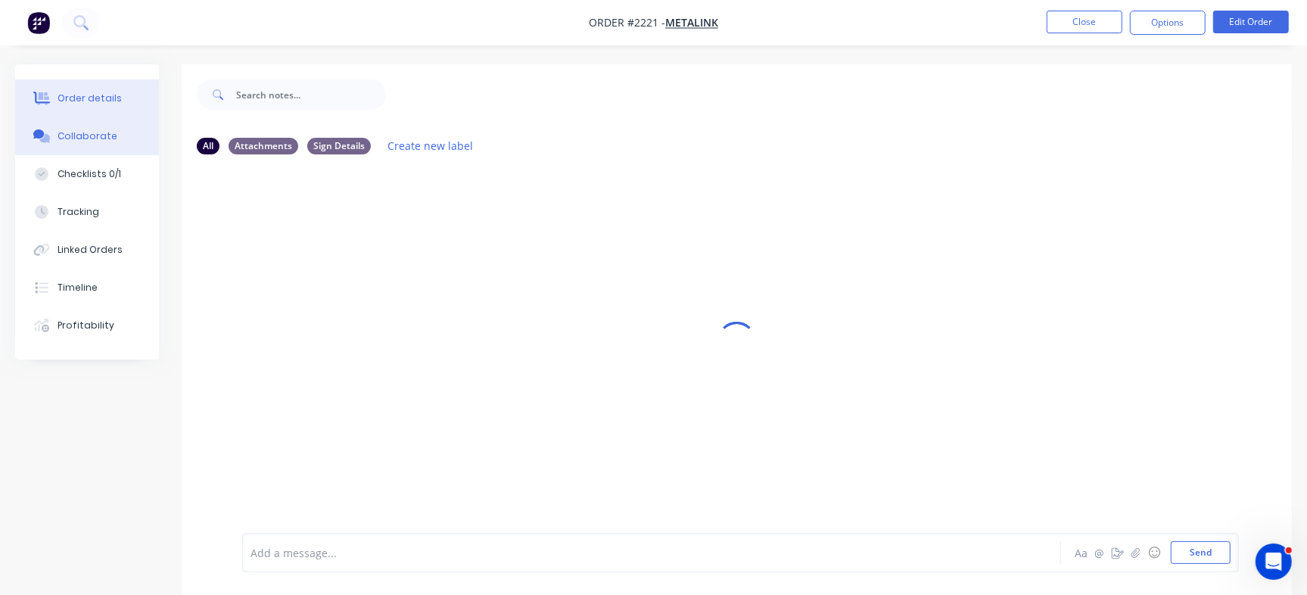
click at [79, 86] on button "Order details" at bounding box center [87, 98] width 144 height 38
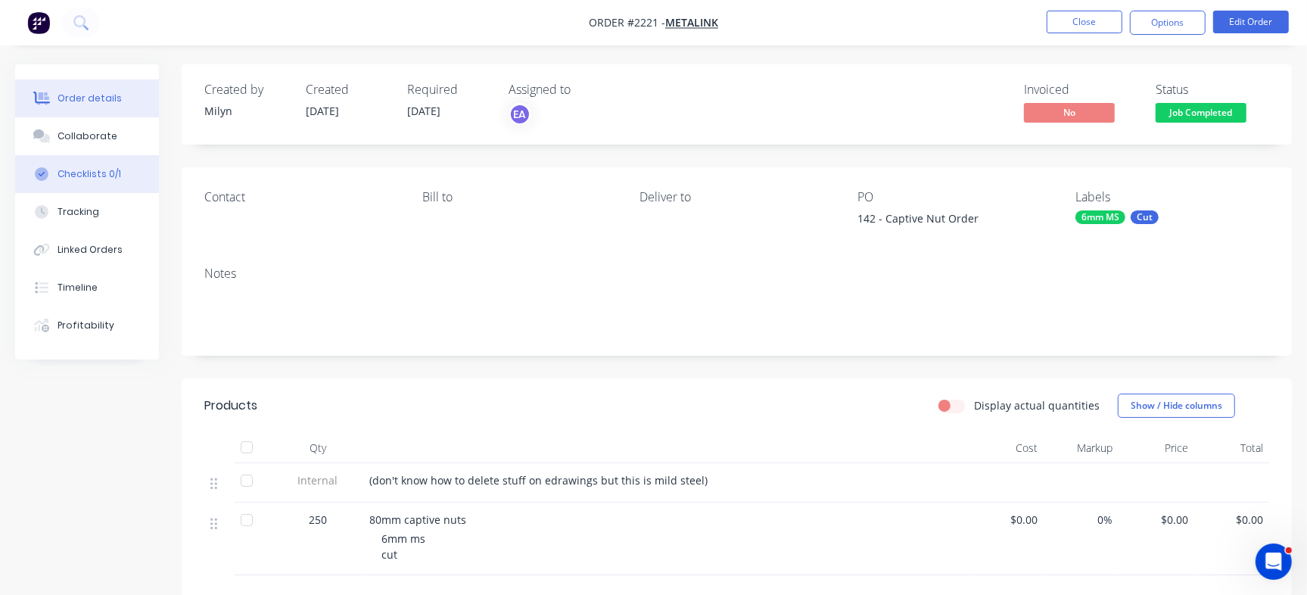
click at [90, 175] on div "Checklists 0/1" at bounding box center [90, 174] width 64 height 14
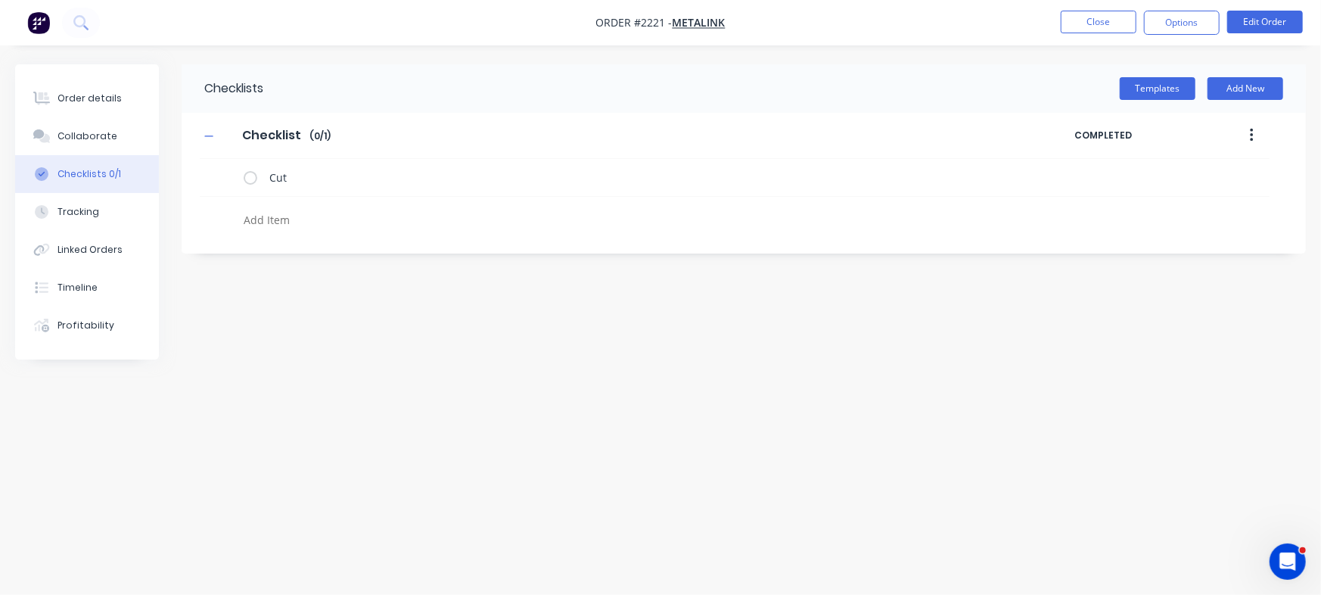
click at [314, 222] on textarea at bounding box center [582, 220] width 689 height 22
paste textarea "INV-2973"
type textarea "x"
type textarea "INV-2973"
type textarea "x"
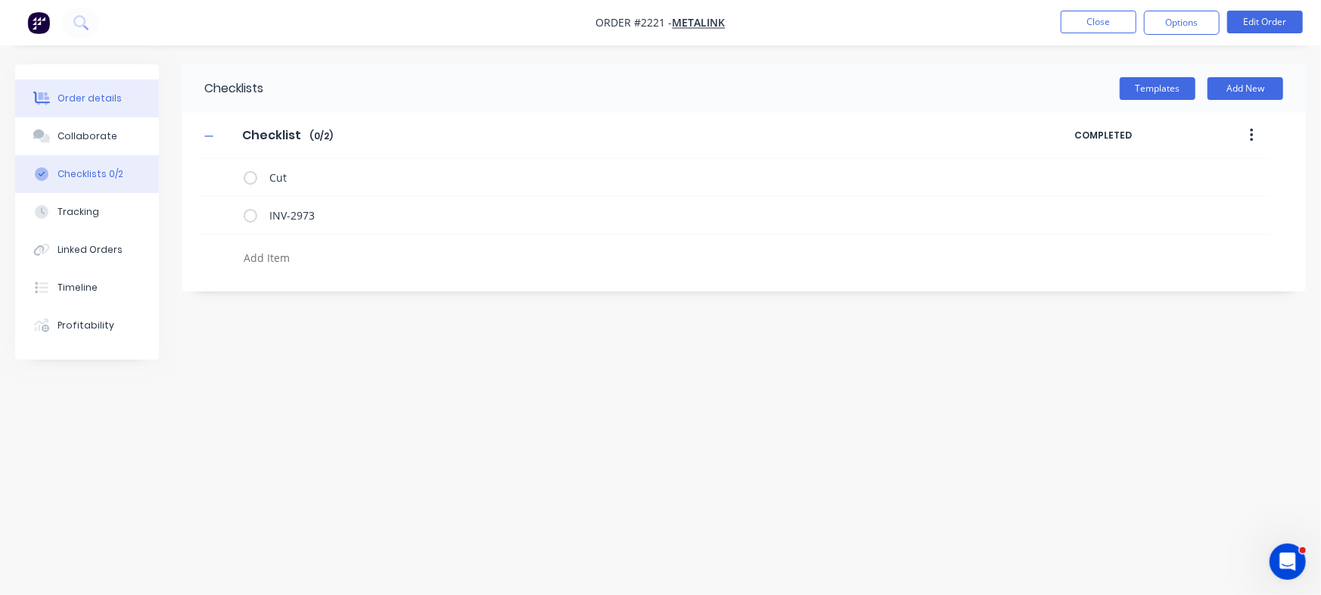
click at [114, 100] on div "Order details" at bounding box center [90, 99] width 64 height 14
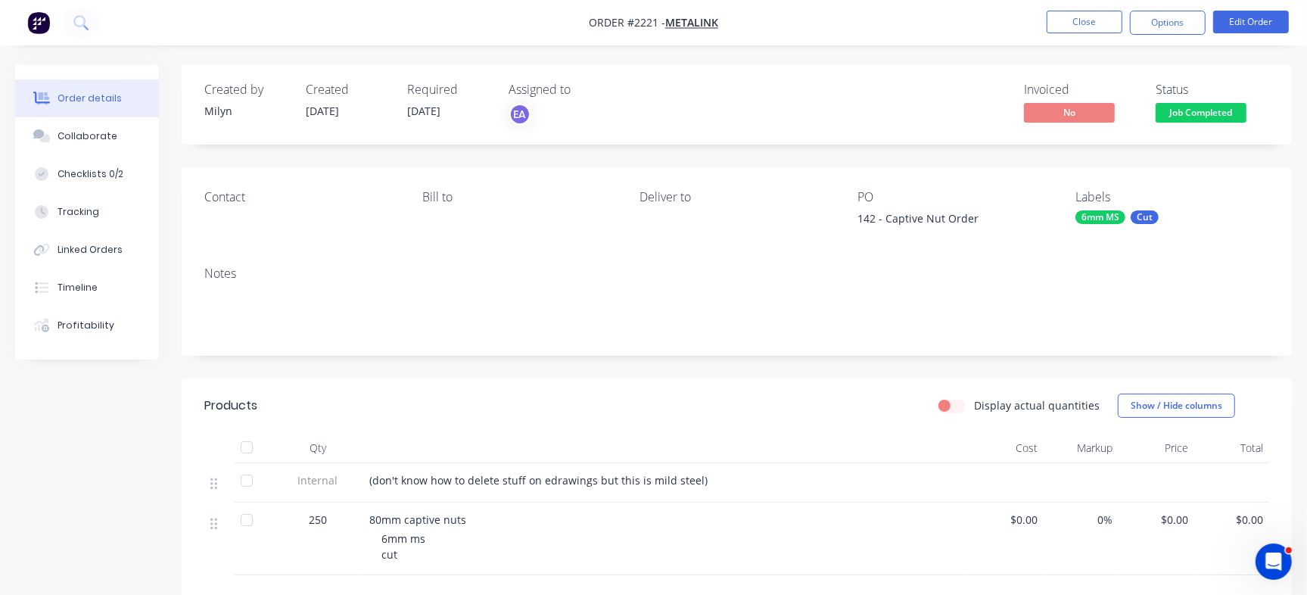
click at [1203, 96] on div "Status" at bounding box center [1212, 89] width 114 height 14
click at [1190, 119] on span "Job Completed" at bounding box center [1200, 112] width 91 height 19
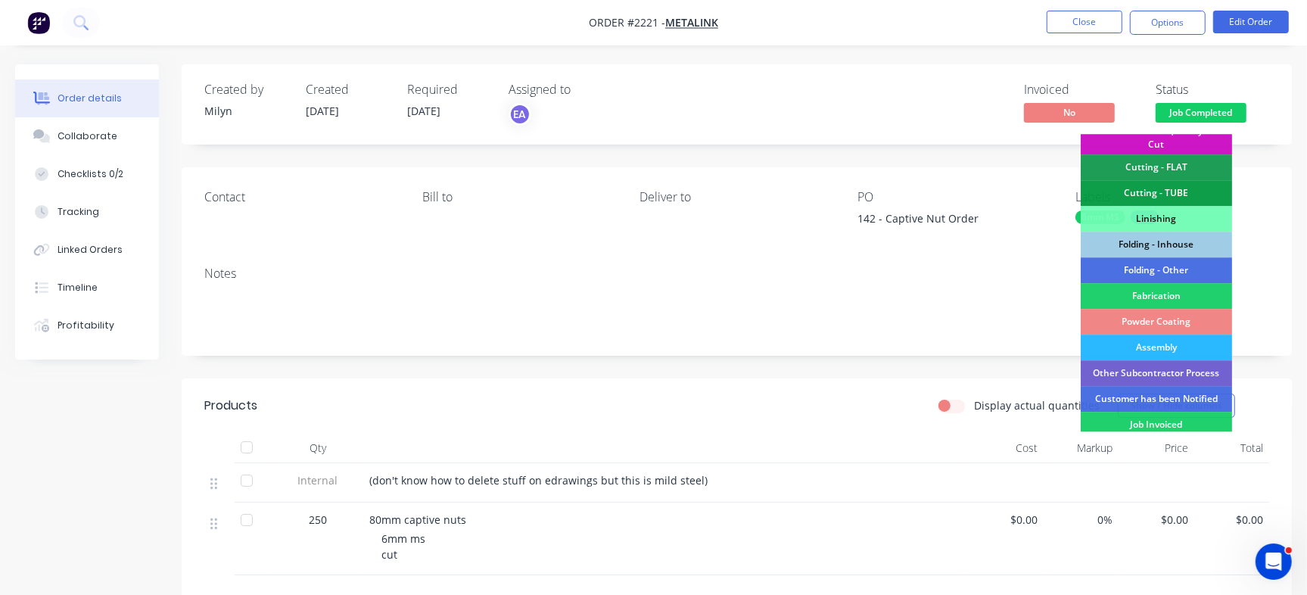
scroll to position [424, 0]
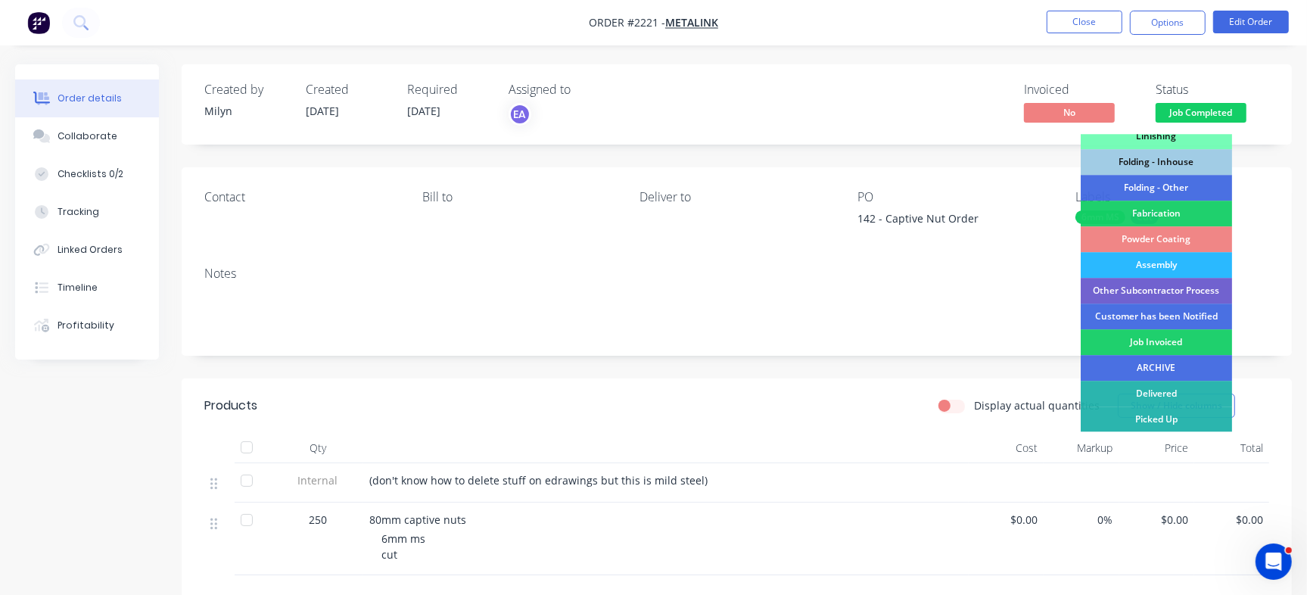
click at [1143, 337] on div "Job Invoiced" at bounding box center [1156, 342] width 151 height 26
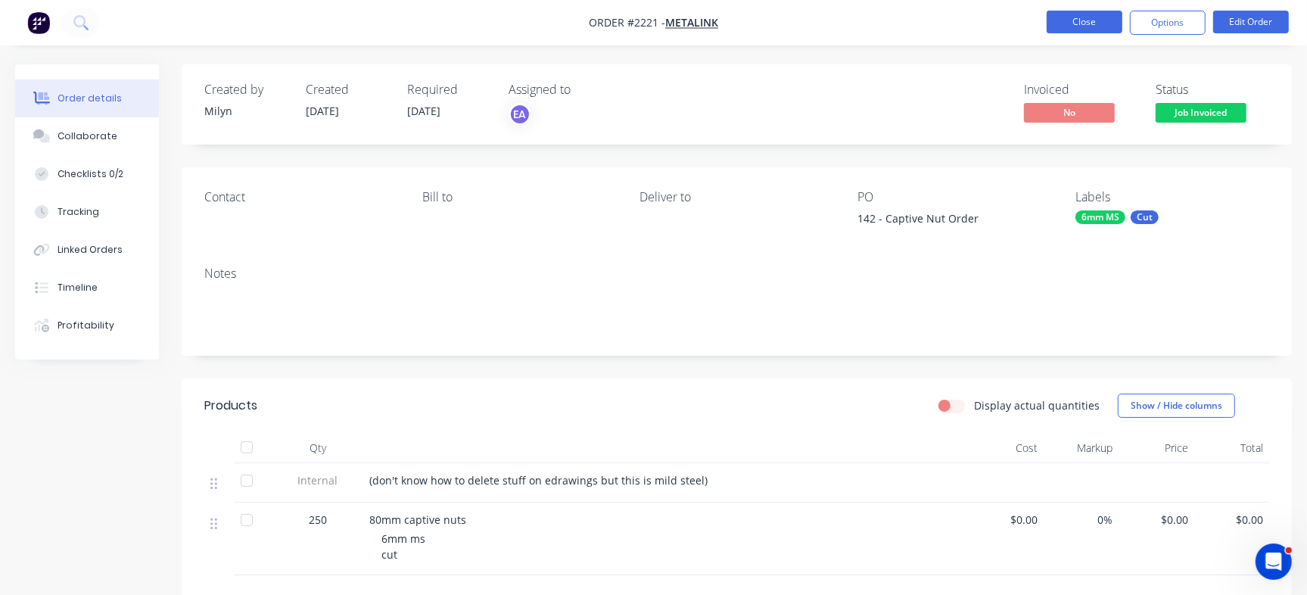
click at [1082, 23] on button "Close" at bounding box center [1084, 22] width 76 height 23
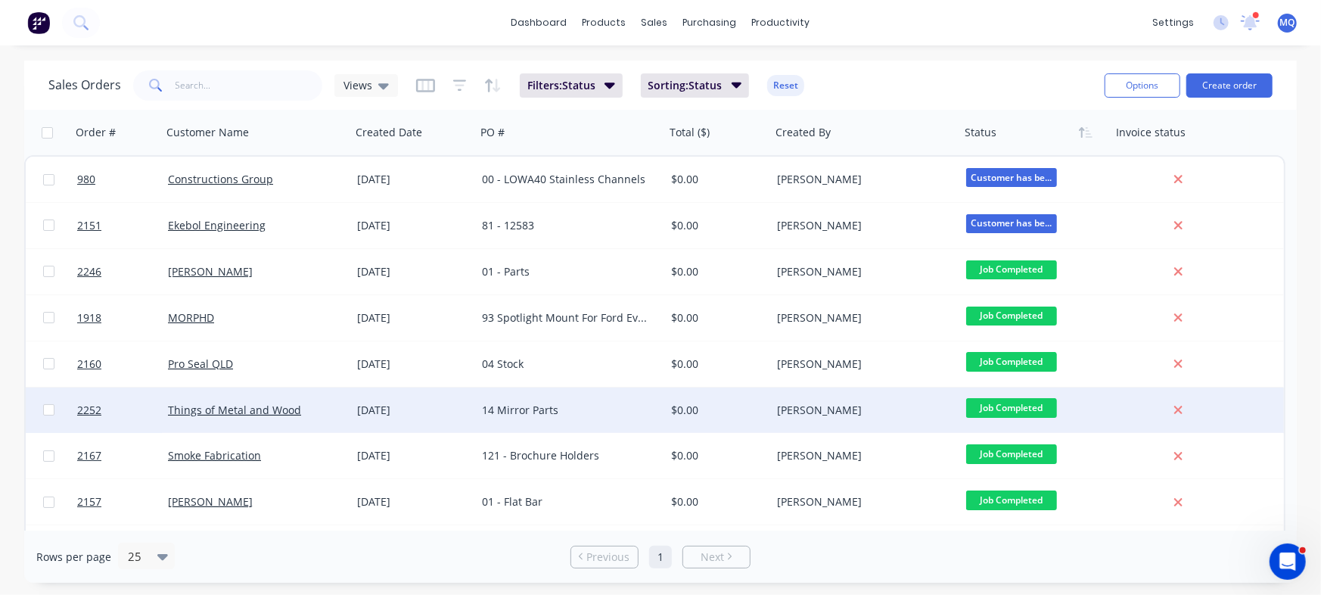
click at [540, 421] on div "14 Mirror Parts" at bounding box center [570, 409] width 189 height 45
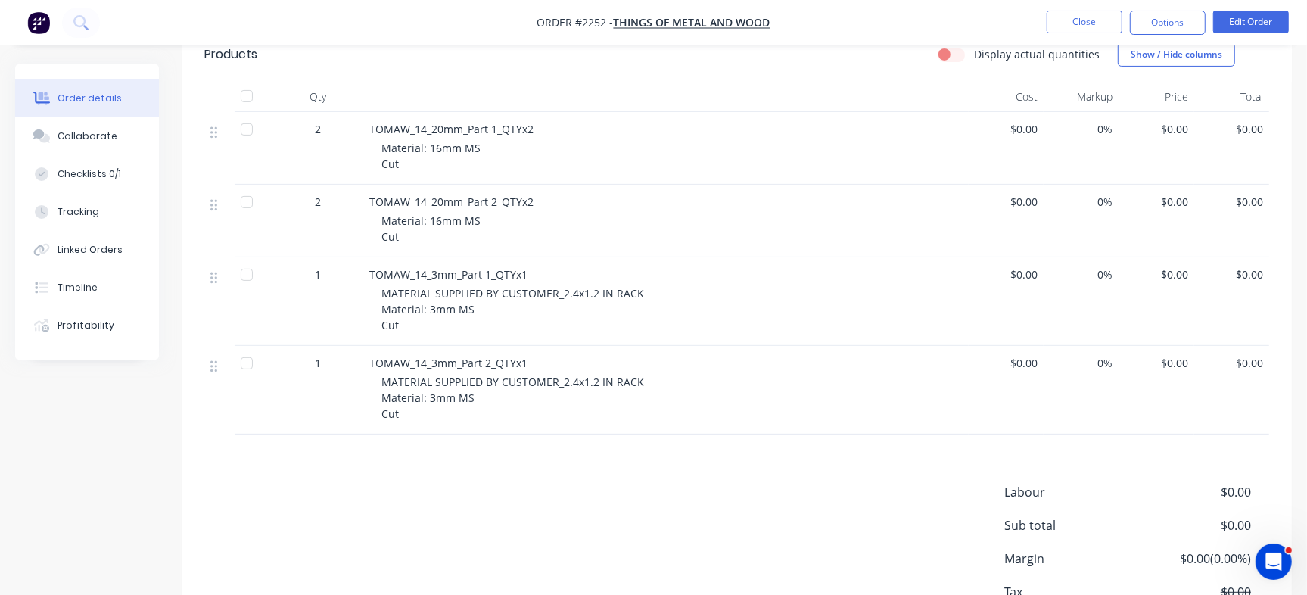
scroll to position [262, 0]
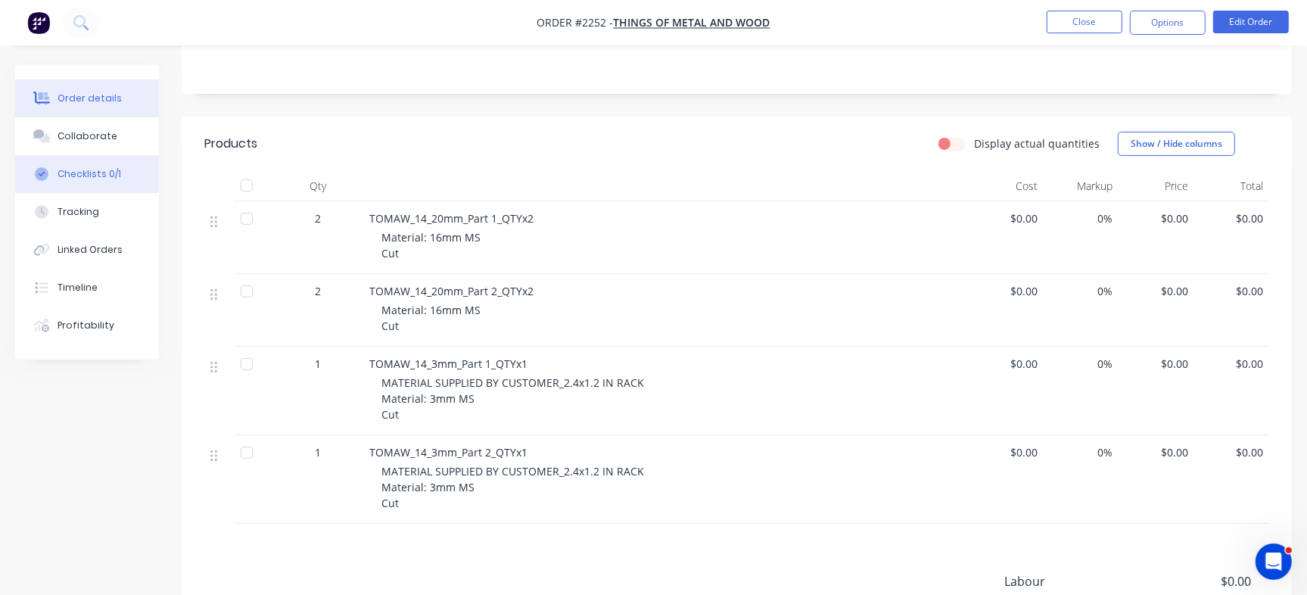
click at [71, 176] on div "Checklists 0/1" at bounding box center [90, 174] width 64 height 14
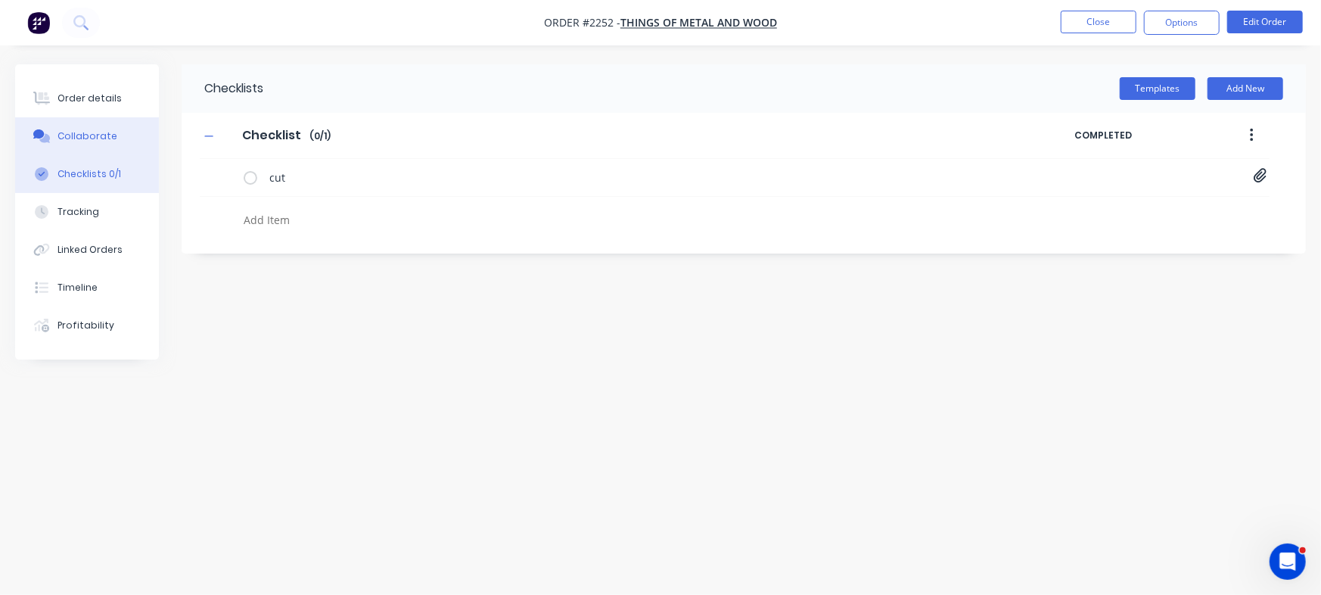
click at [106, 144] on button "Collaborate" at bounding box center [87, 136] width 144 height 38
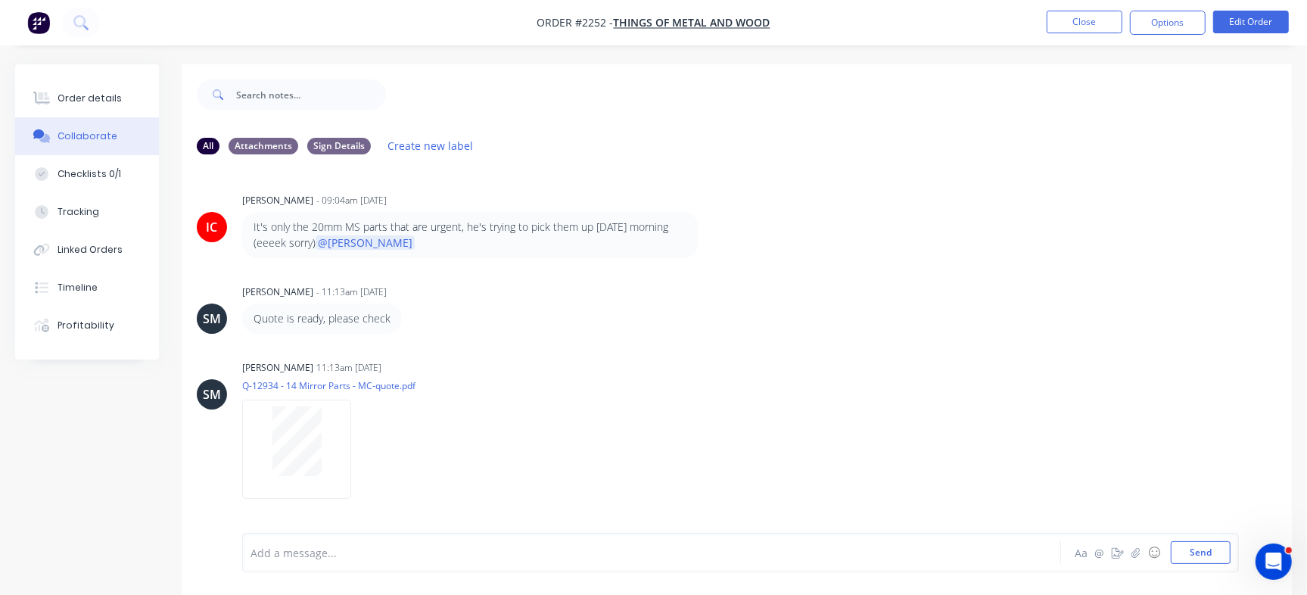
scroll to position [23, 0]
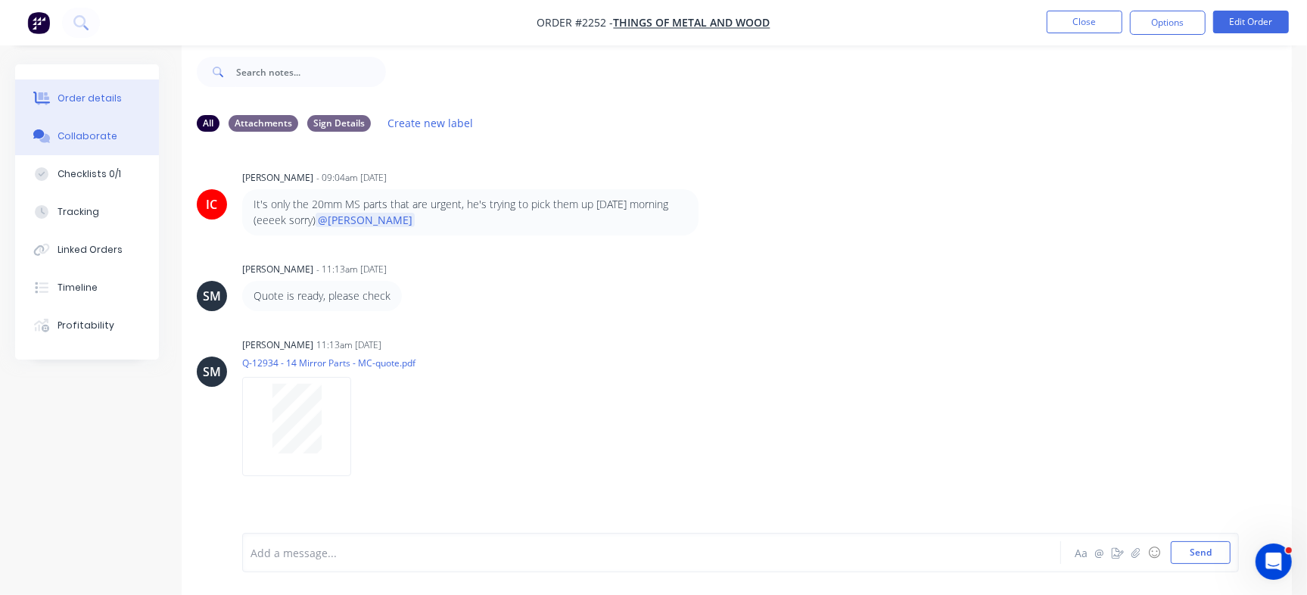
click at [96, 95] on div "Order details" at bounding box center [90, 99] width 64 height 14
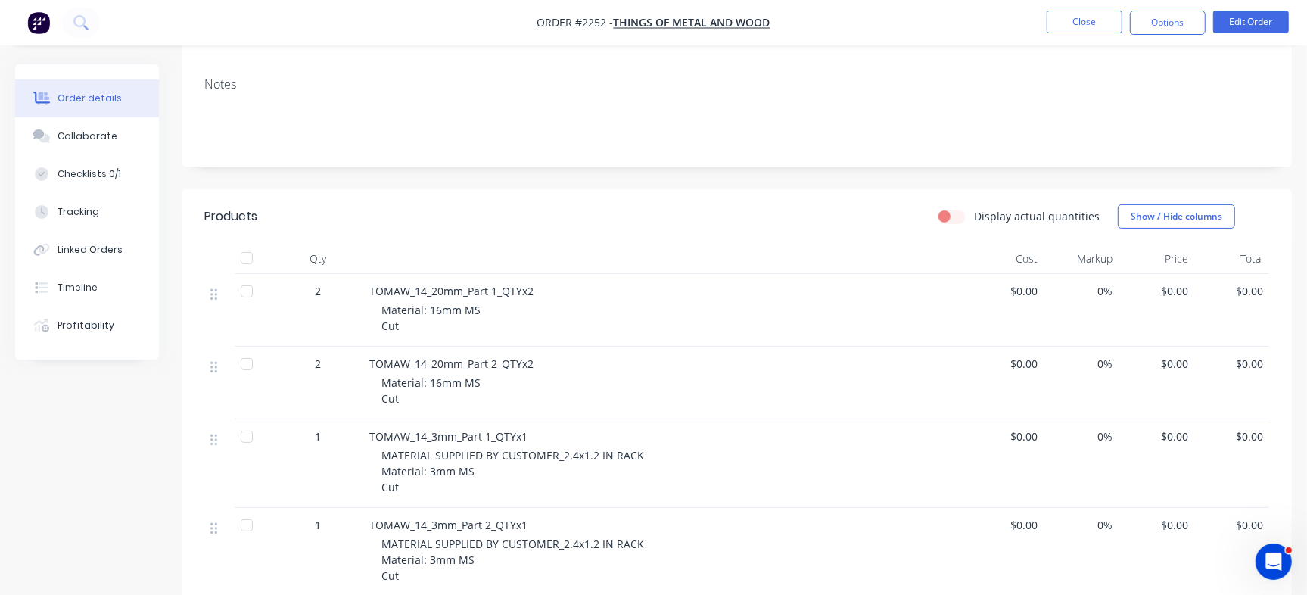
scroll to position [245, 0]
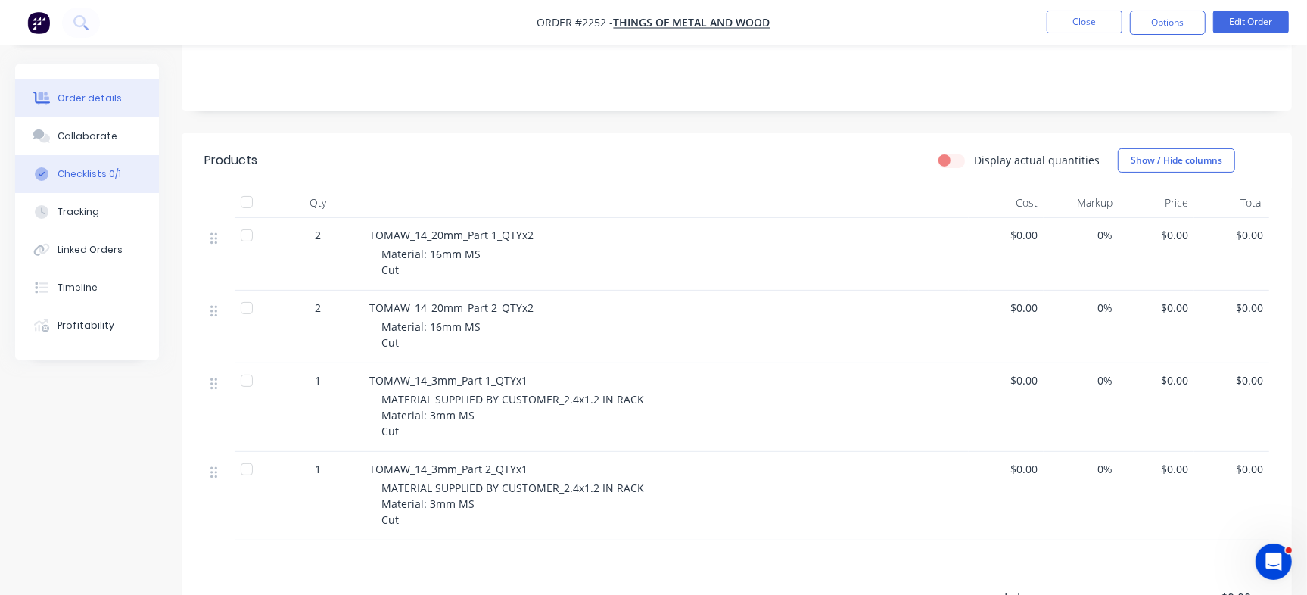
click at [100, 173] on div "Checklists 0/1" at bounding box center [90, 174] width 64 height 14
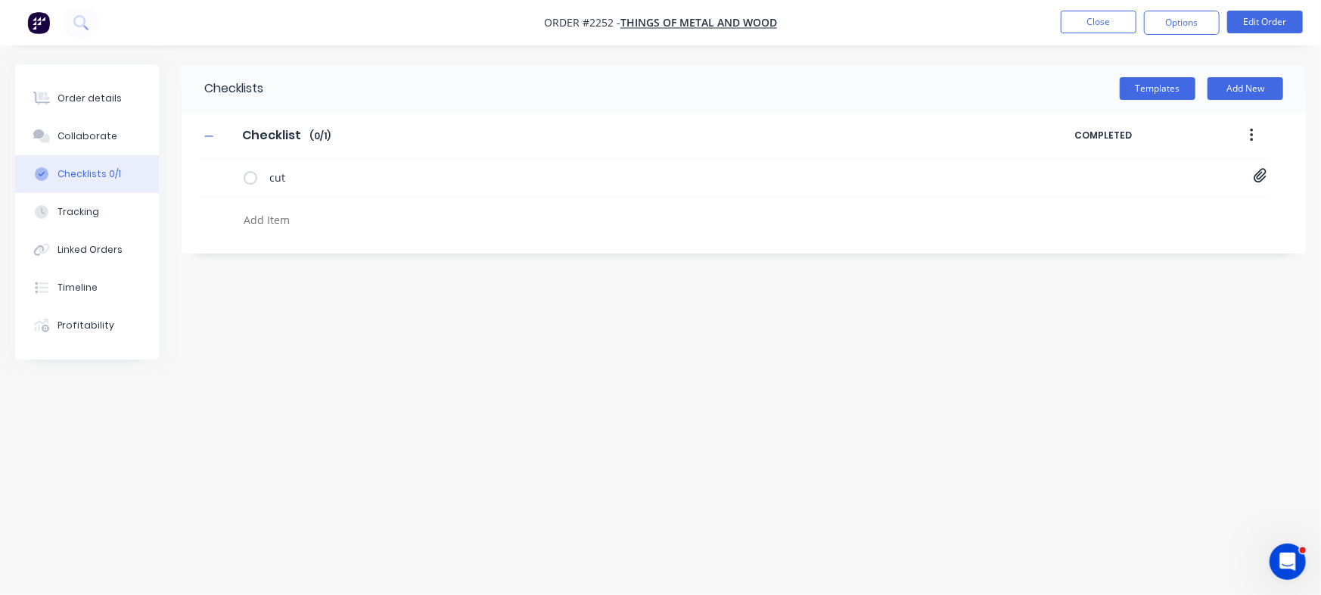
click at [300, 219] on textarea at bounding box center [582, 220] width 689 height 22
paste textarea "INV-2974"
type textarea "x"
type textarea "INV-2974"
type textarea "x"
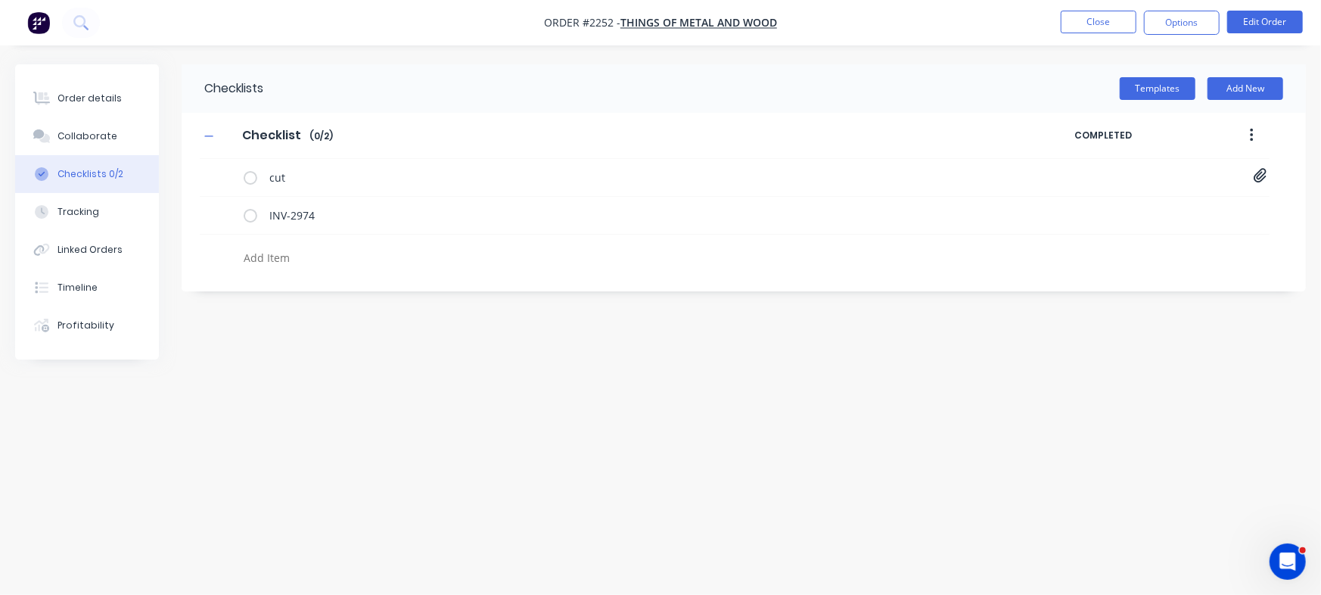
type textarea "x"
click at [321, 245] on div at bounding box center [574, 254] width 749 height 39
click at [135, 107] on button "Order details" at bounding box center [87, 98] width 144 height 38
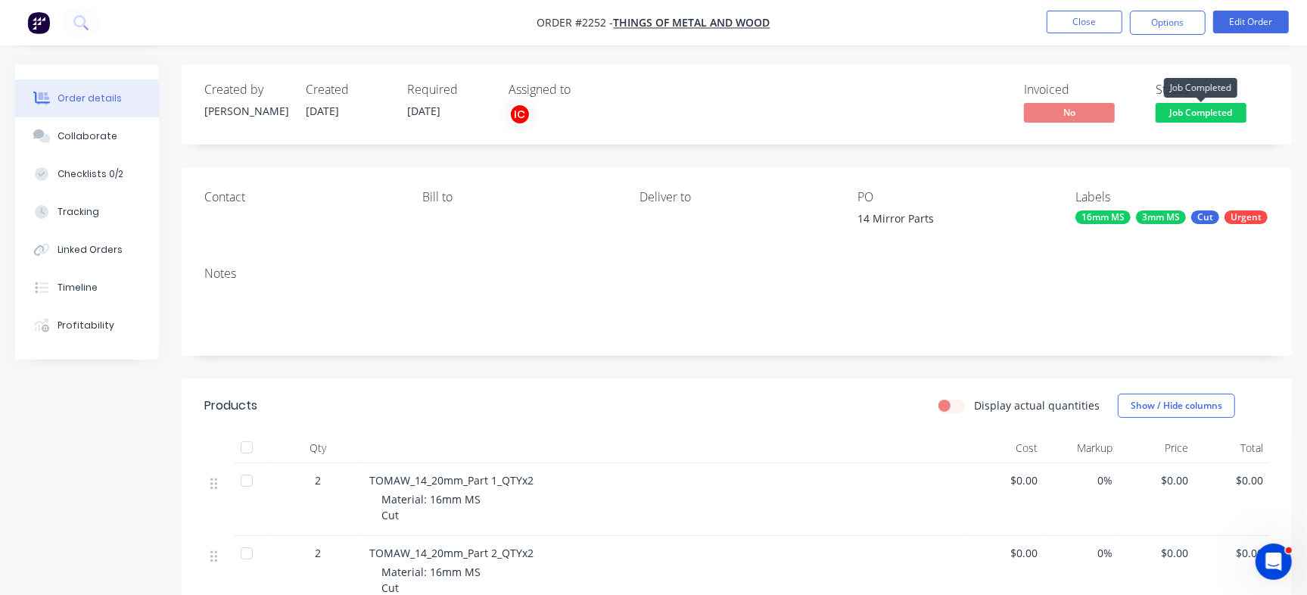
click at [1192, 108] on span "Job Completed" at bounding box center [1200, 112] width 91 height 19
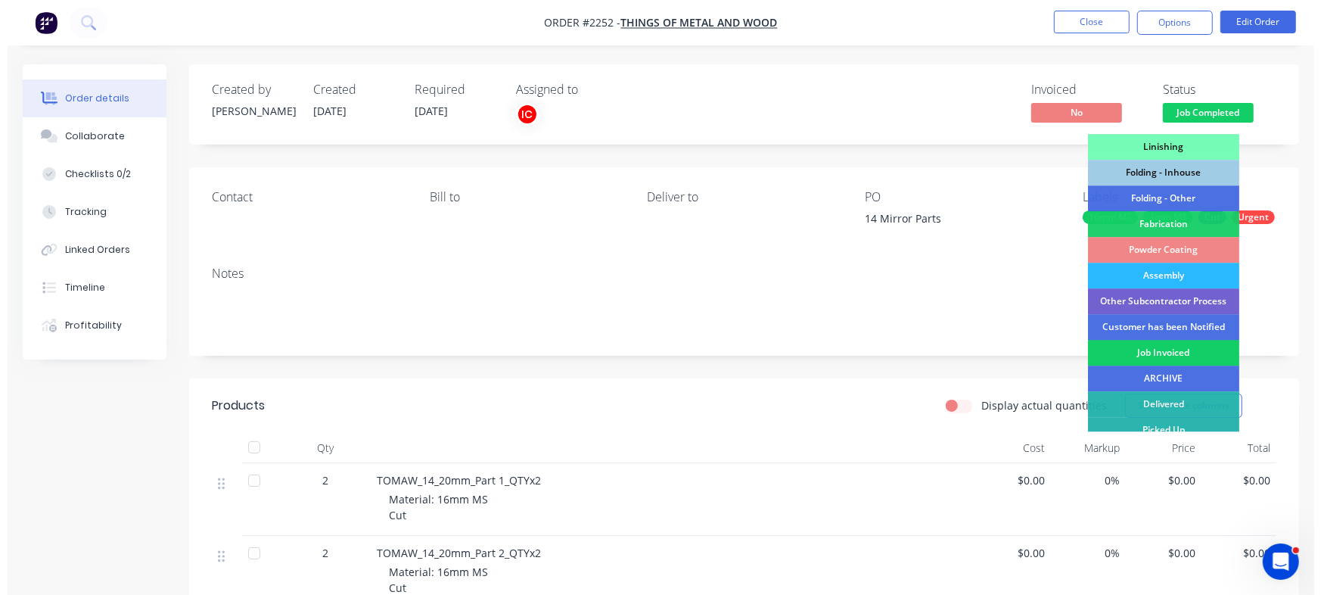
scroll to position [415, 0]
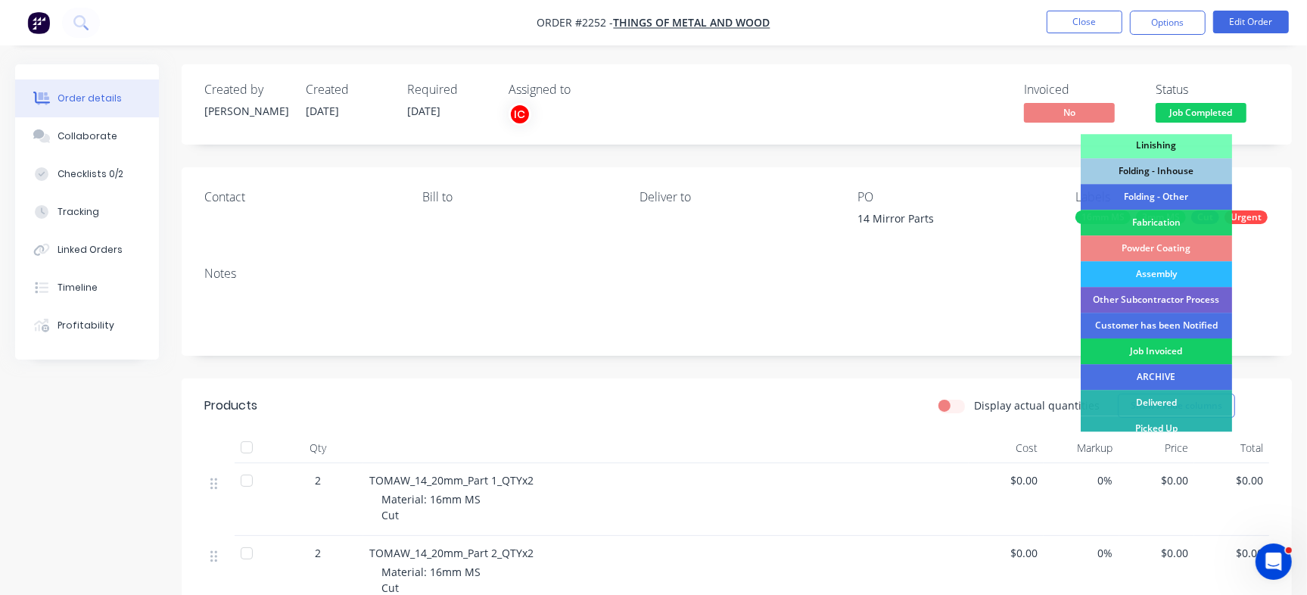
click at [1146, 352] on div "Job Invoiced" at bounding box center [1156, 351] width 151 height 26
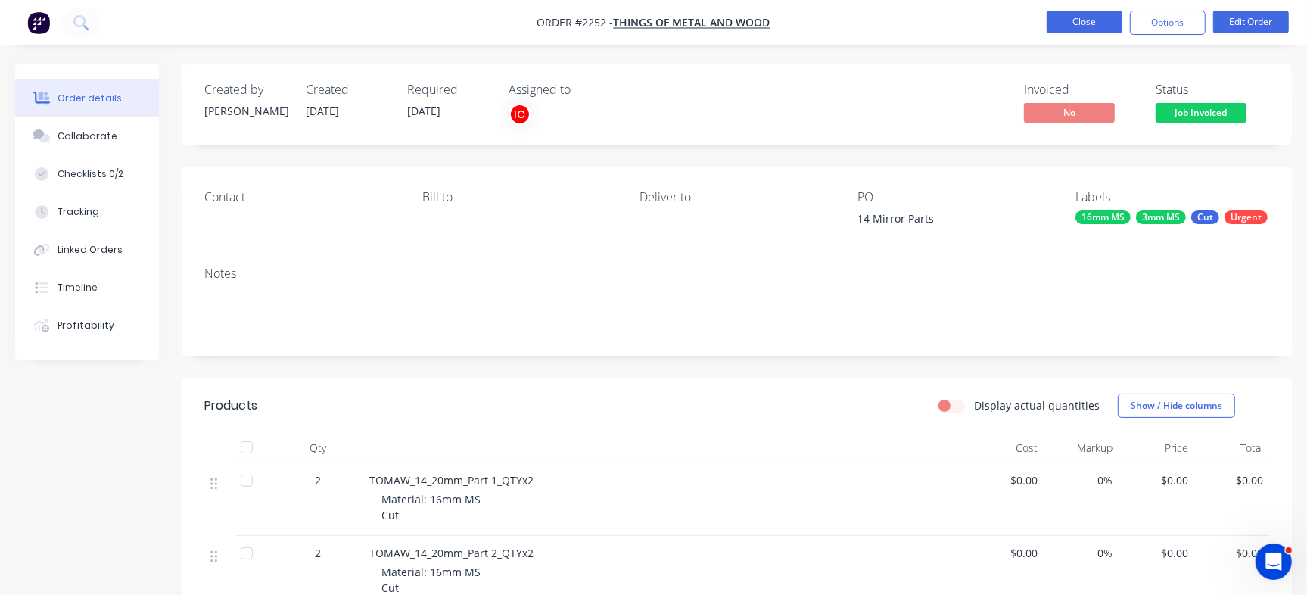
click at [1069, 23] on button "Close" at bounding box center [1084, 22] width 76 height 23
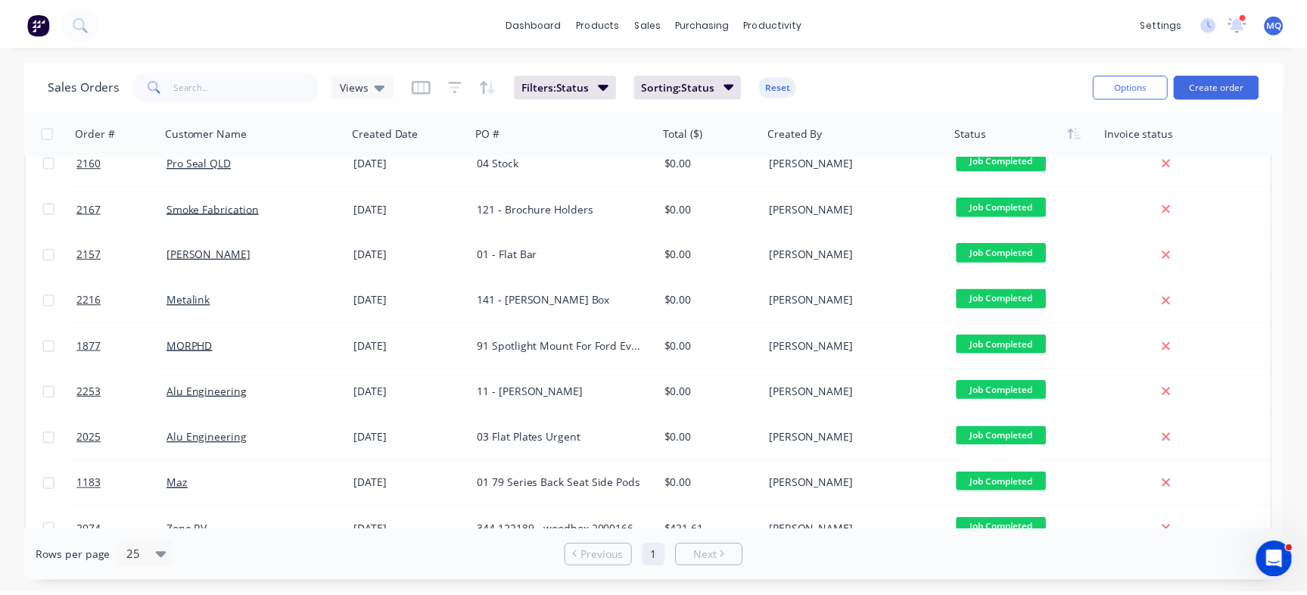
scroll to position [161, 0]
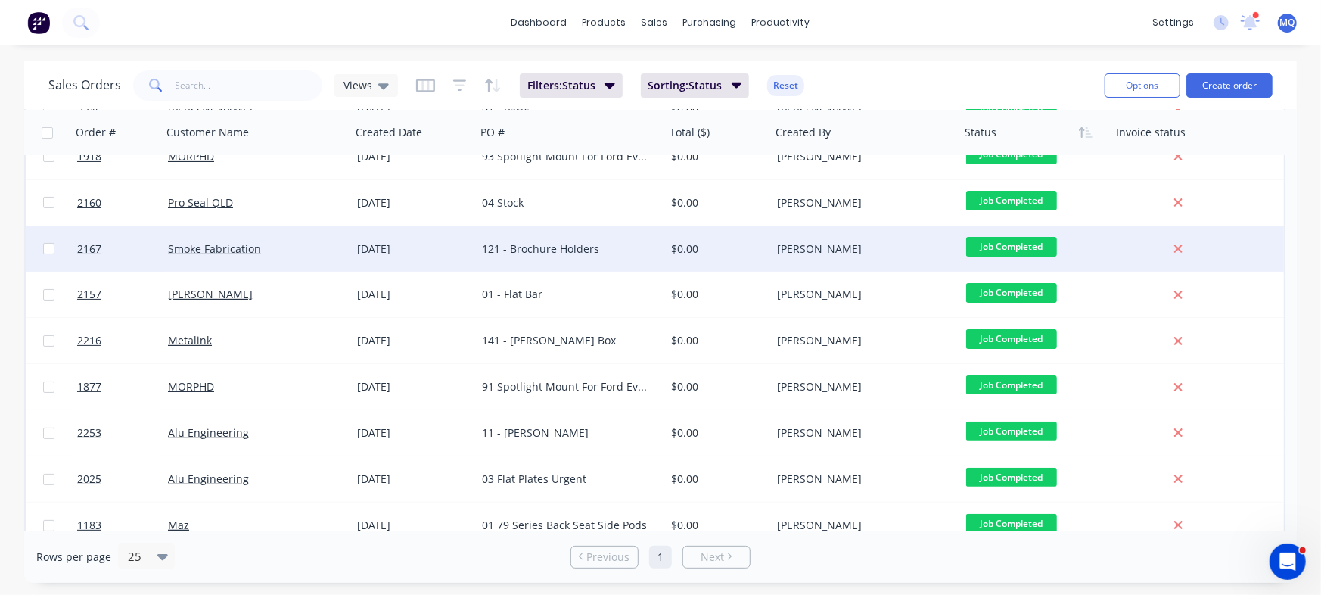
click at [688, 257] on div "$0.00" at bounding box center [718, 248] width 106 height 45
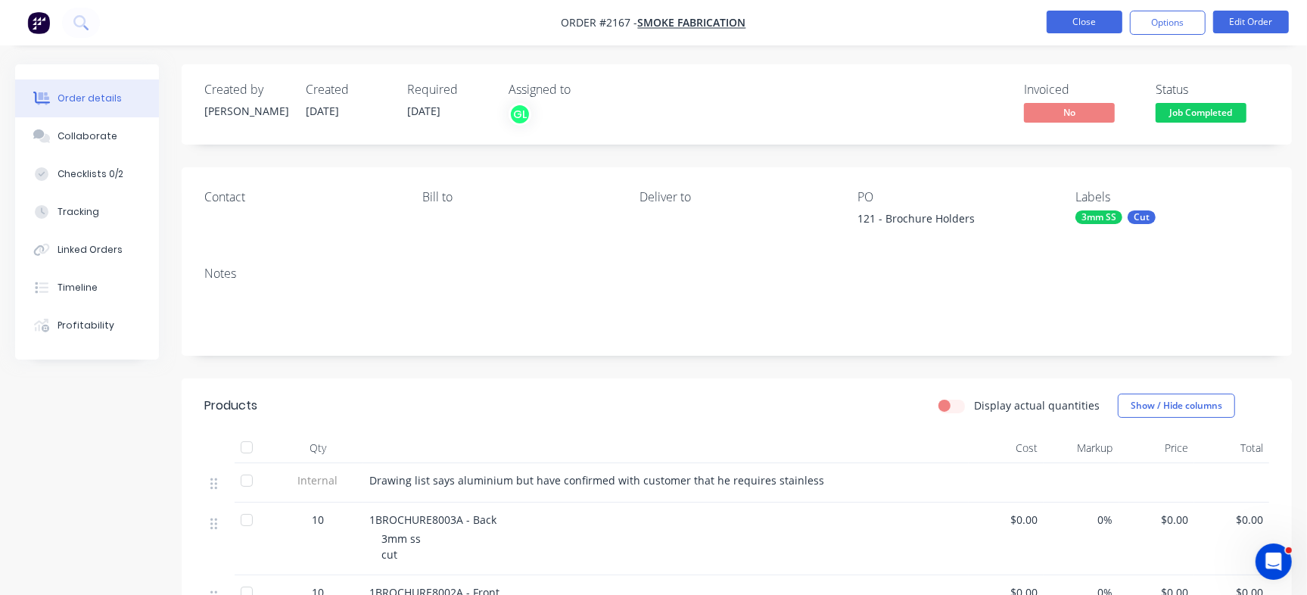
click at [1061, 30] on button "Close" at bounding box center [1084, 22] width 76 height 23
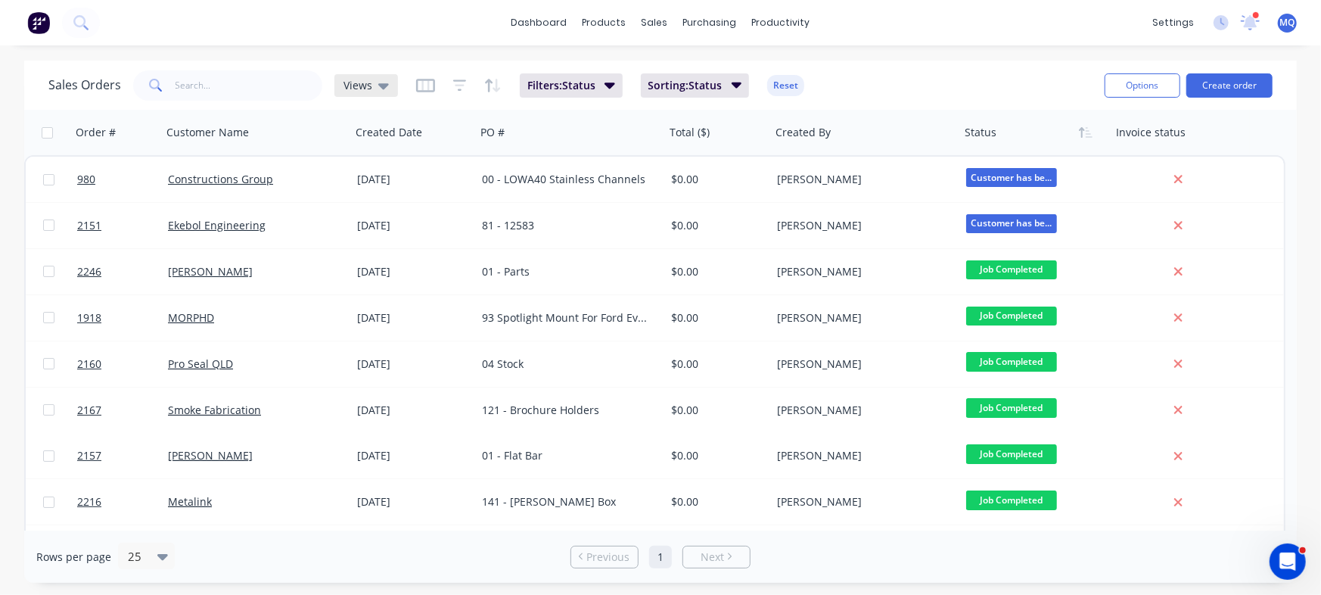
click at [389, 90] on div "Views" at bounding box center [366, 85] width 64 height 23
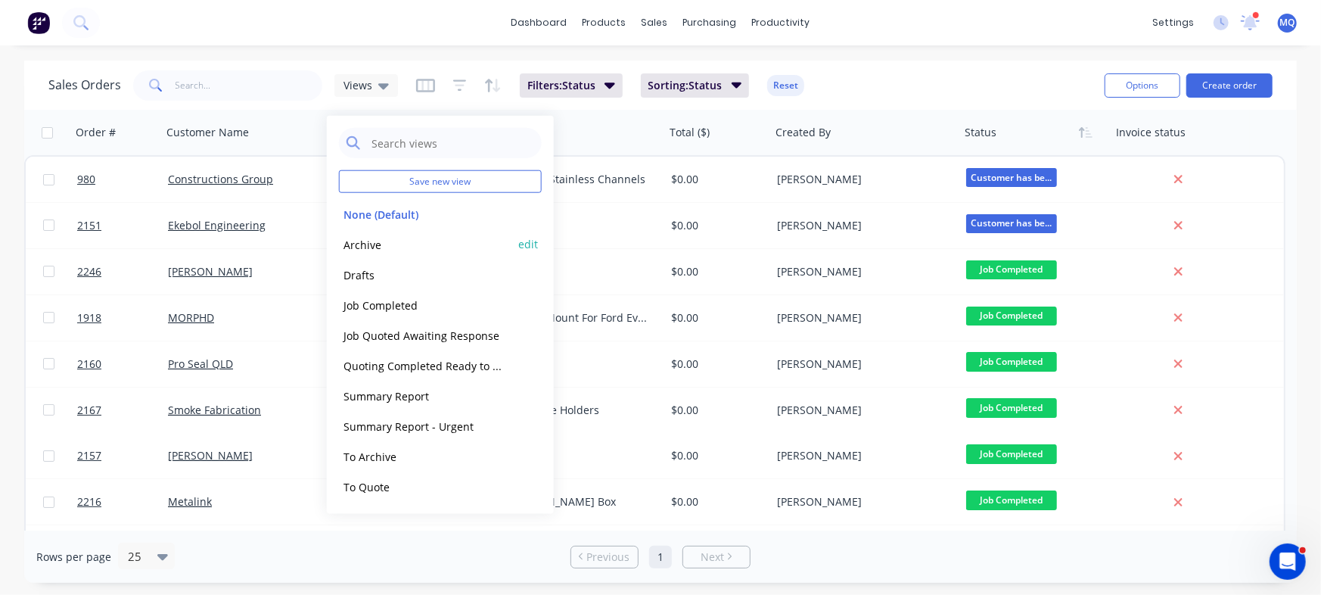
click at [362, 243] on button "Archive" at bounding box center [425, 243] width 173 height 17
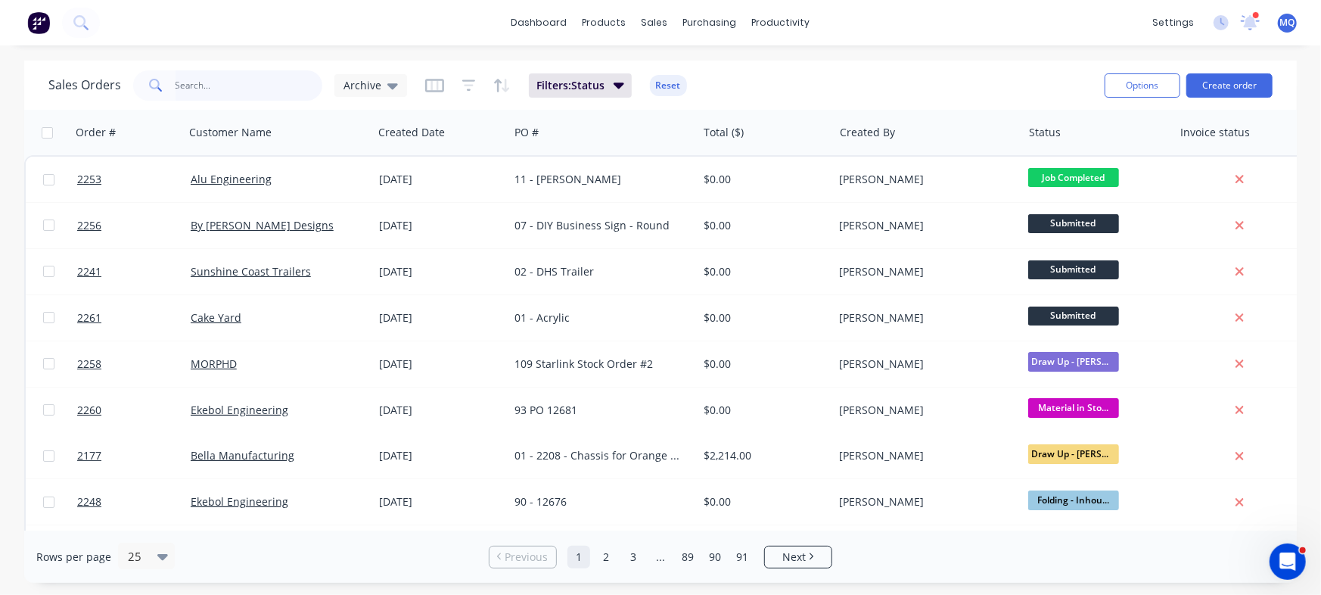
click at [204, 88] on input "text" at bounding box center [250, 85] width 148 height 30
click at [396, 93] on div "Archive" at bounding box center [370, 85] width 73 height 23
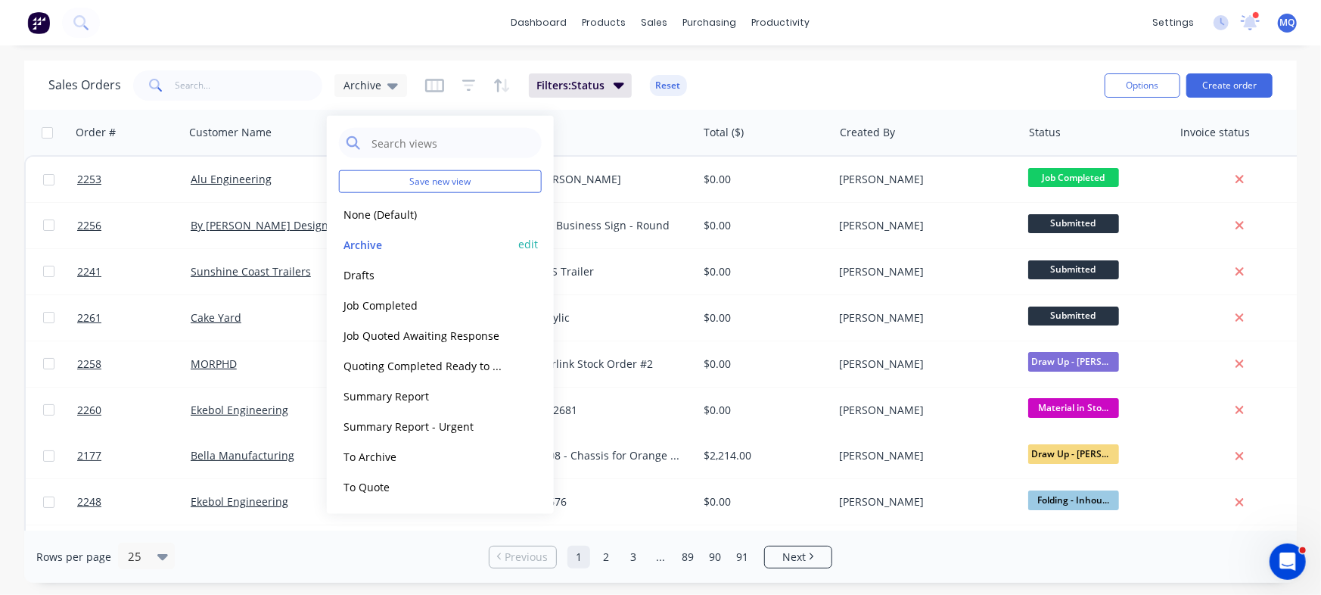
click at [373, 244] on button "Archive" at bounding box center [425, 243] width 173 height 17
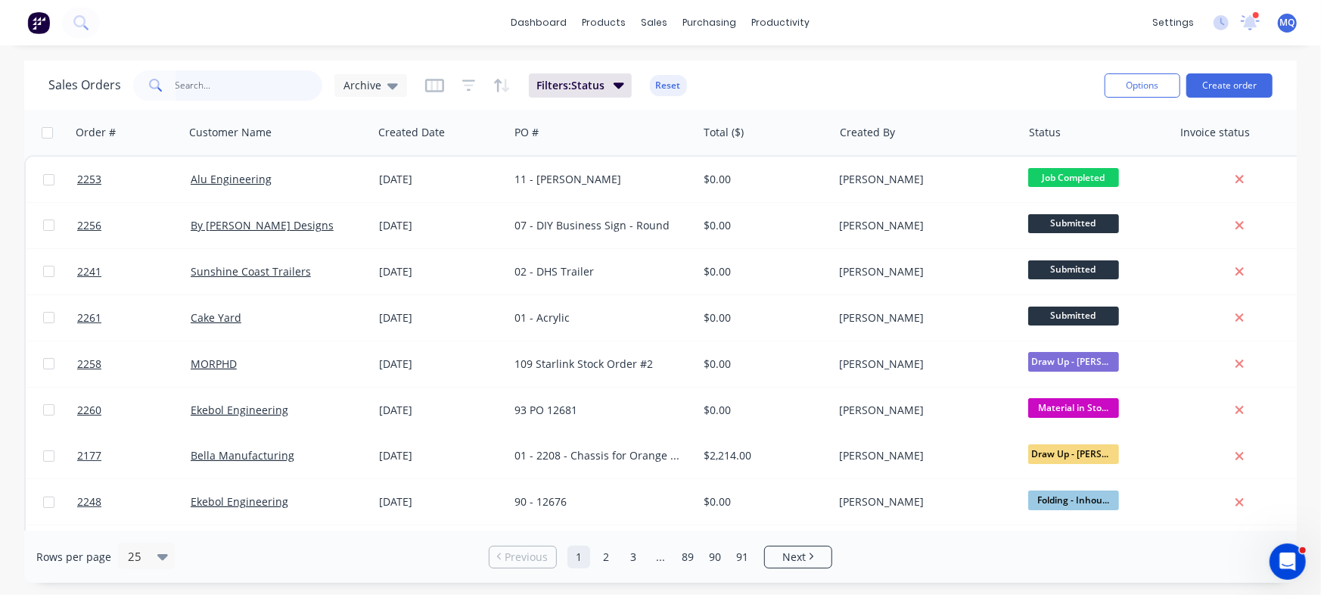
click at [232, 86] on input "text" at bounding box center [250, 85] width 148 height 30
type input "platform"
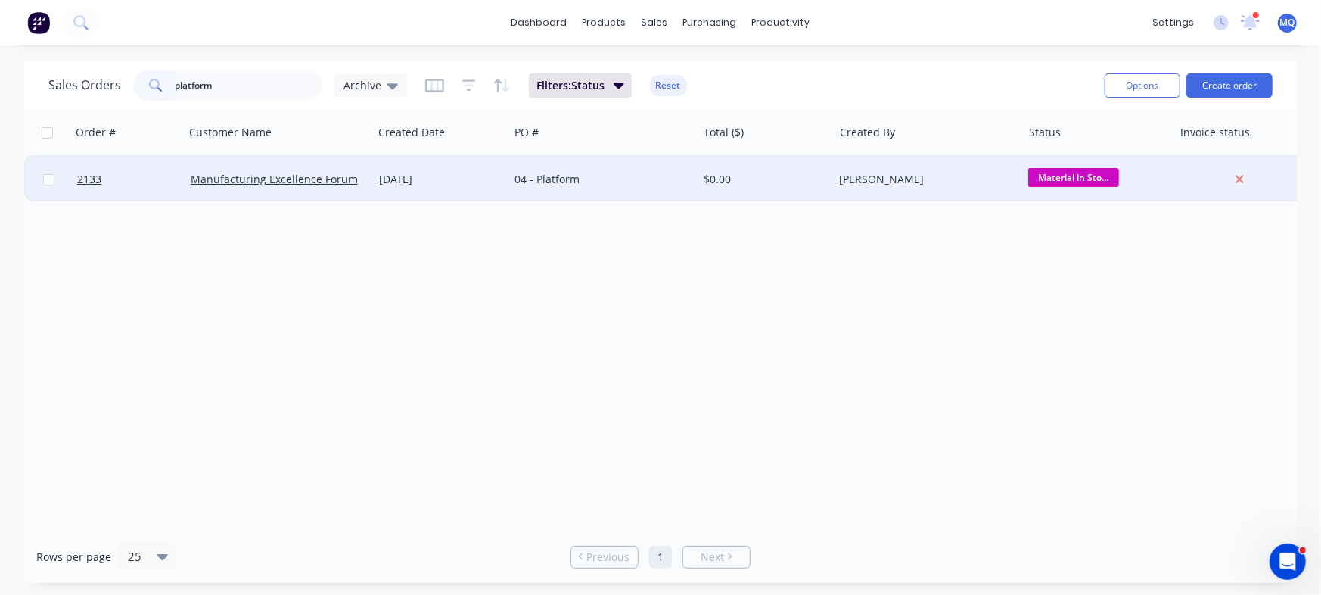
click at [624, 186] on div "04 - Platform" at bounding box center [599, 179] width 168 height 15
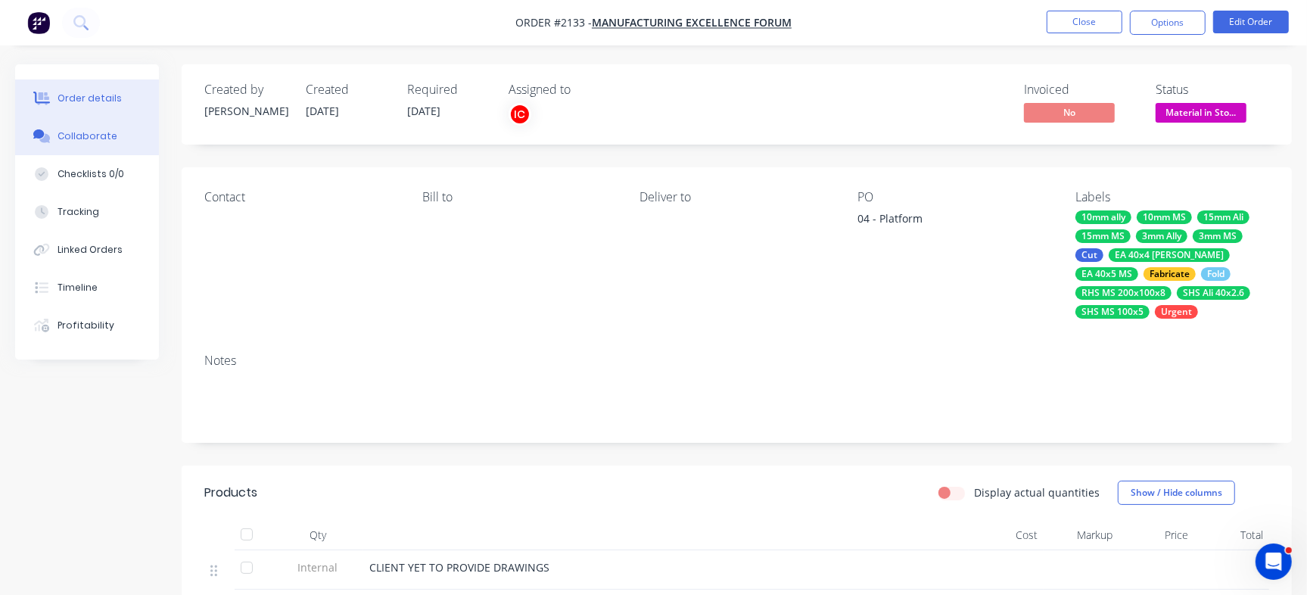
click at [93, 135] on div "Collaborate" at bounding box center [88, 136] width 60 height 14
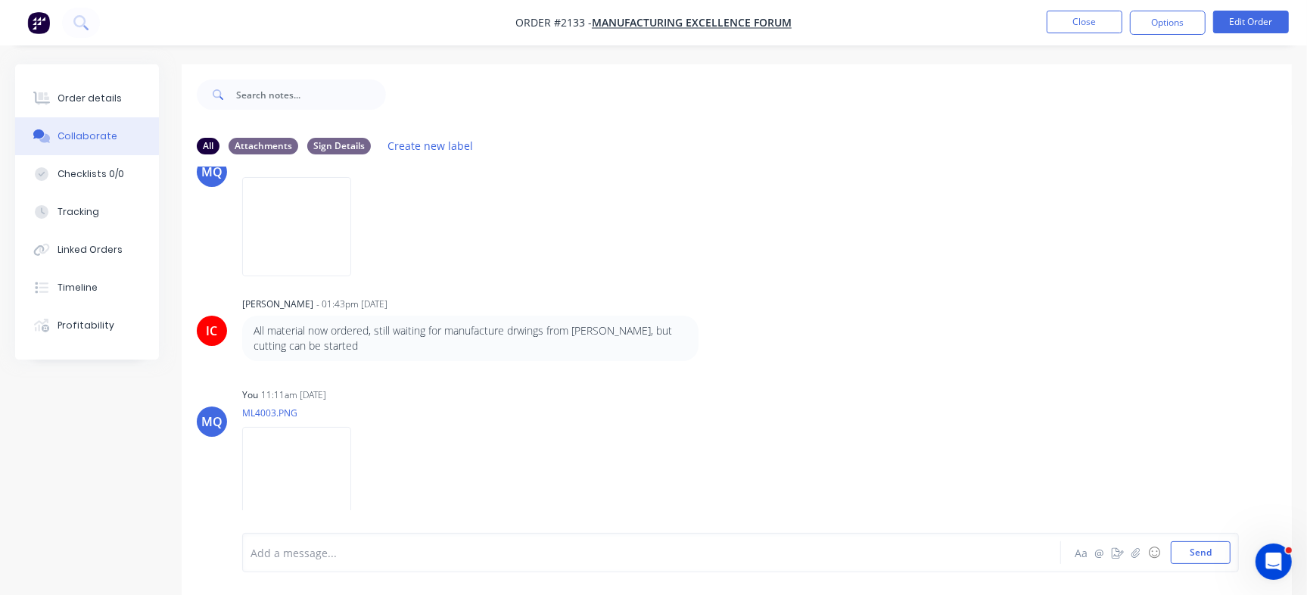
scroll to position [23, 0]
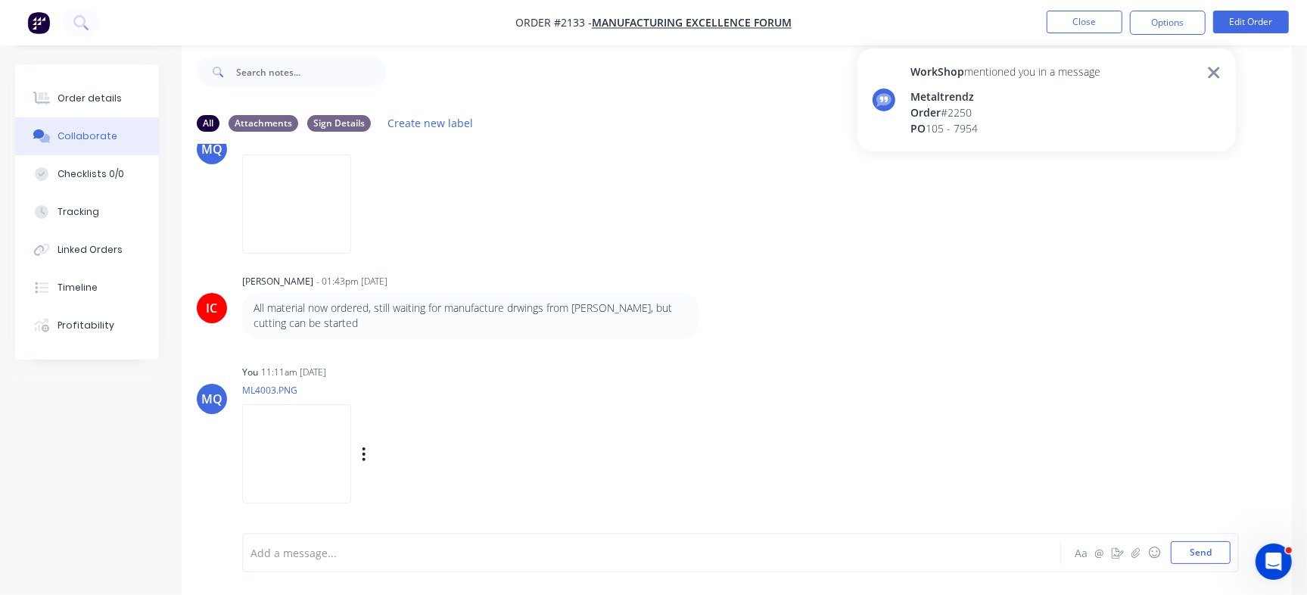
click at [334, 462] on img at bounding box center [296, 453] width 109 height 99
drag, startPoint x: 1006, startPoint y: 463, endPoint x: 899, endPoint y: 441, distance: 109.7
click at [1006, 463] on div "MQ You 11:11am 09/09/25 ML4003.PNG Labels Download Delete" at bounding box center [737, 429] width 1110 height 136
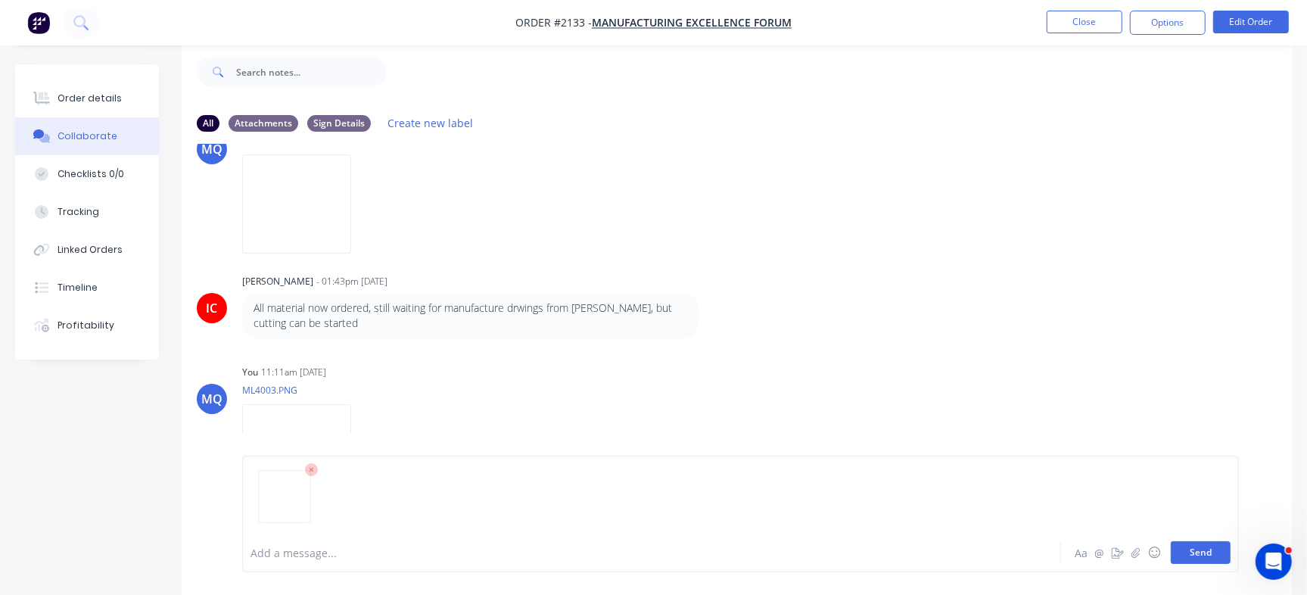
click at [1207, 555] on button "Send" at bounding box center [1201, 552] width 60 height 23
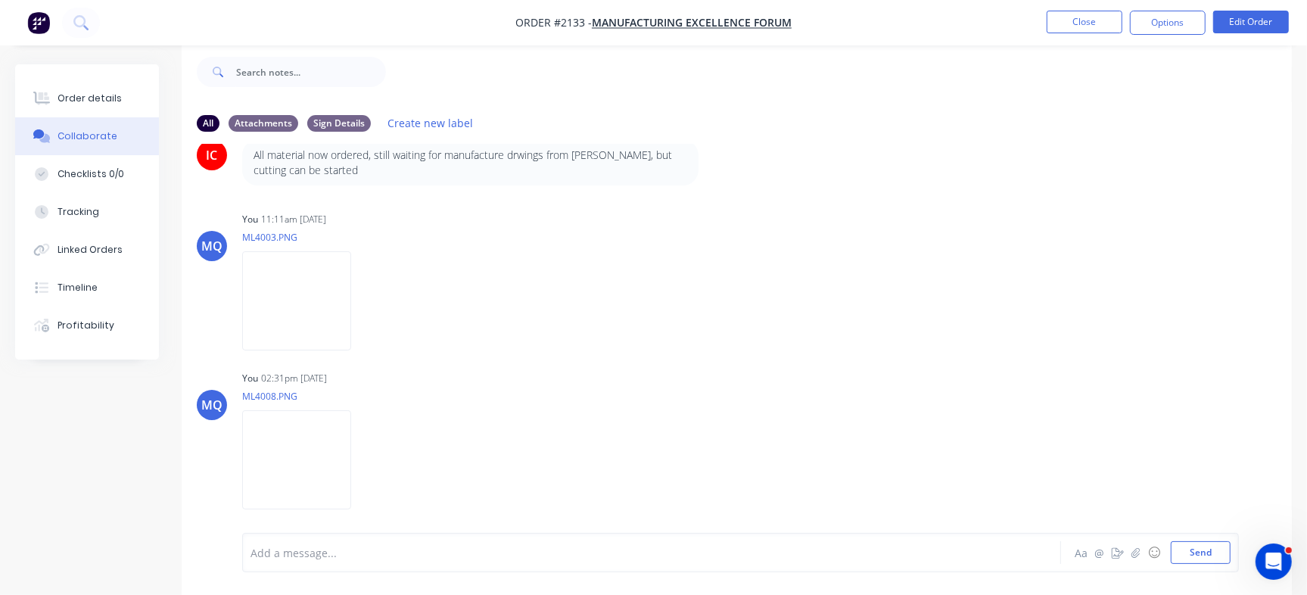
scroll to position [449, 0]
drag, startPoint x: 1283, startPoint y: 279, endPoint x: 10, endPoint y: 14, distance: 1300.1
click at [442, 555] on div at bounding box center [618, 553] width 734 height 16
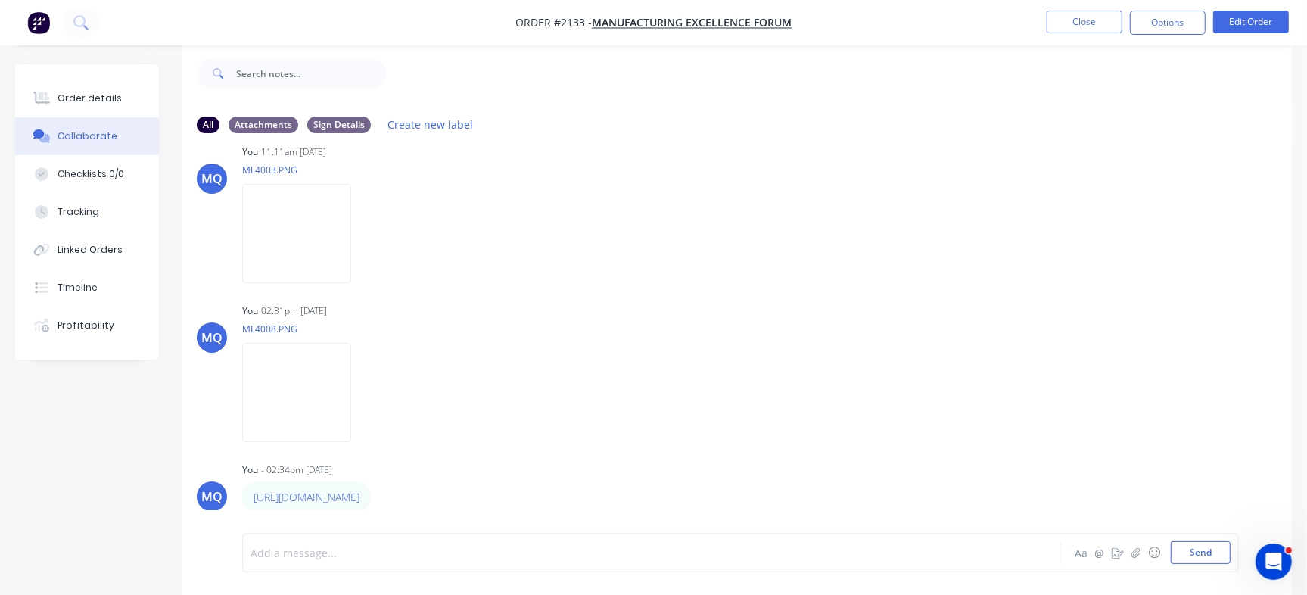
scroll to position [0, 0]
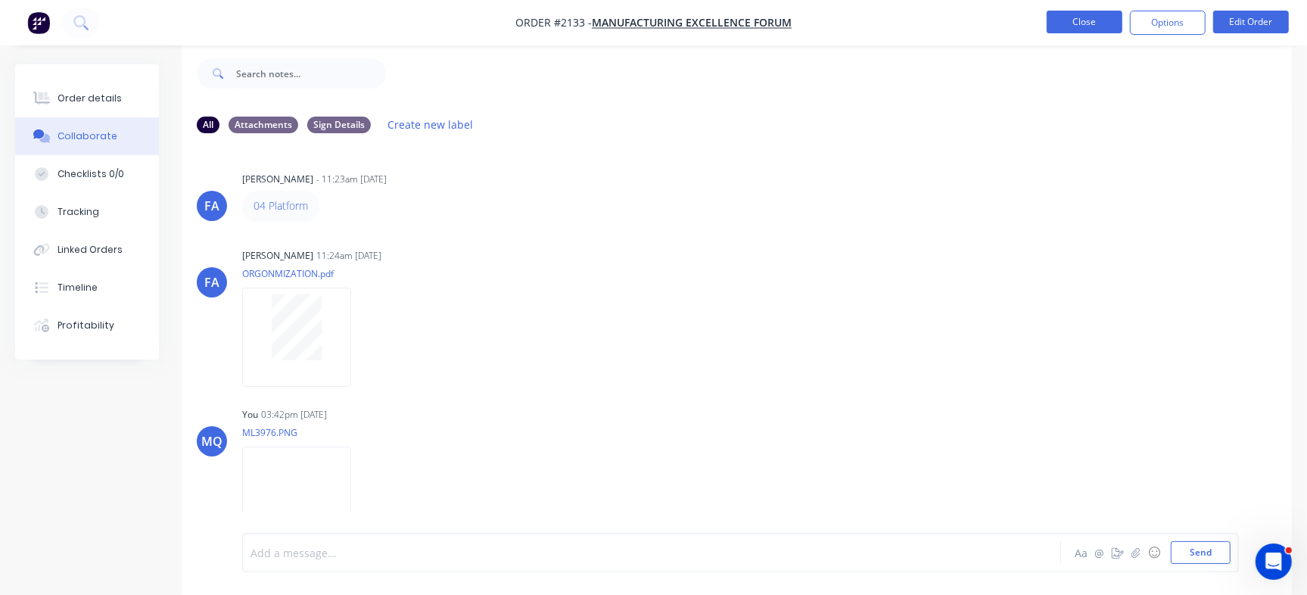
click at [1075, 23] on button "Close" at bounding box center [1084, 22] width 76 height 23
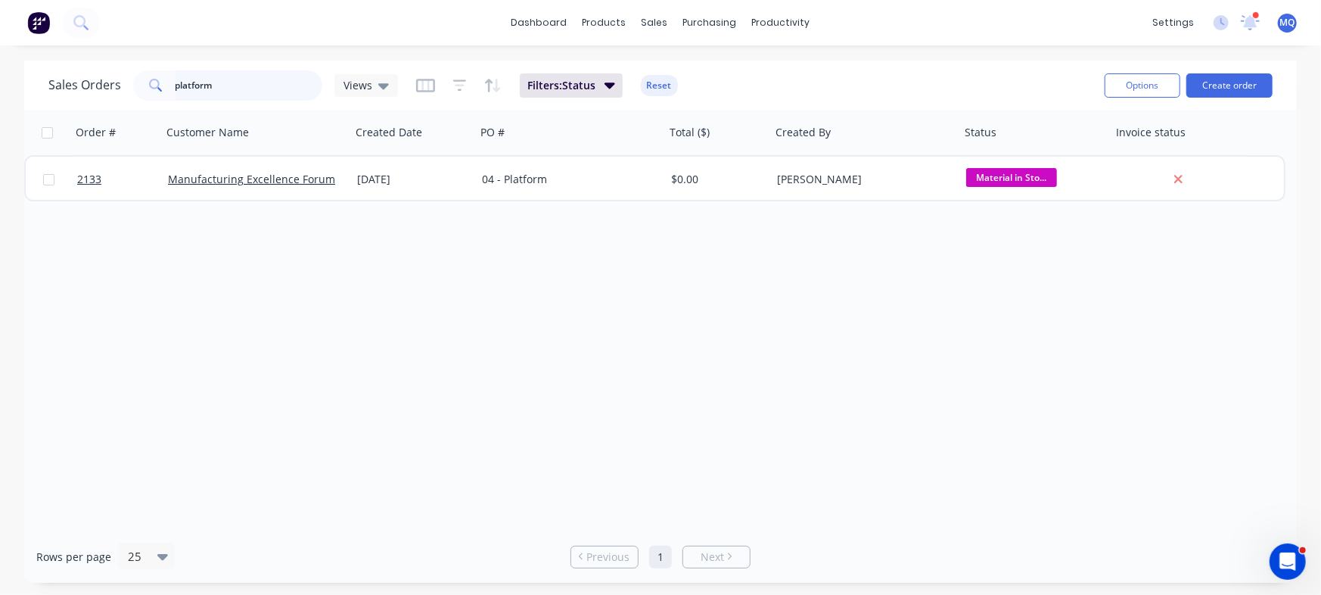
click at [263, 78] on input "platform" at bounding box center [250, 85] width 148 height 30
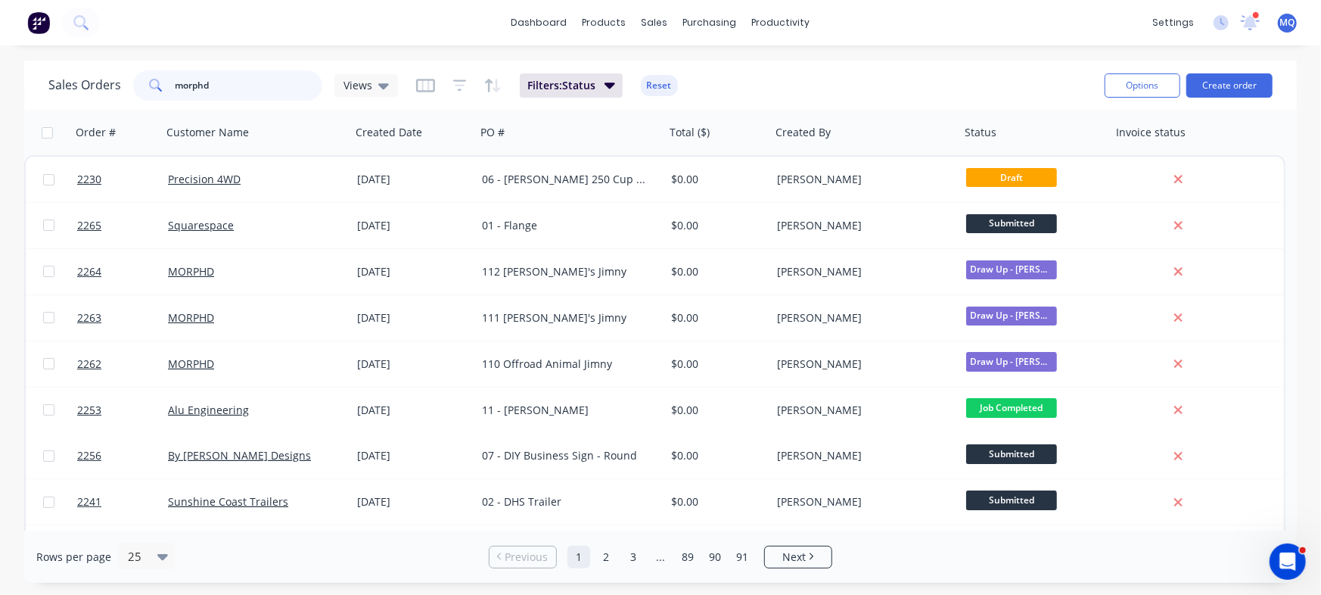
type input "morphd"
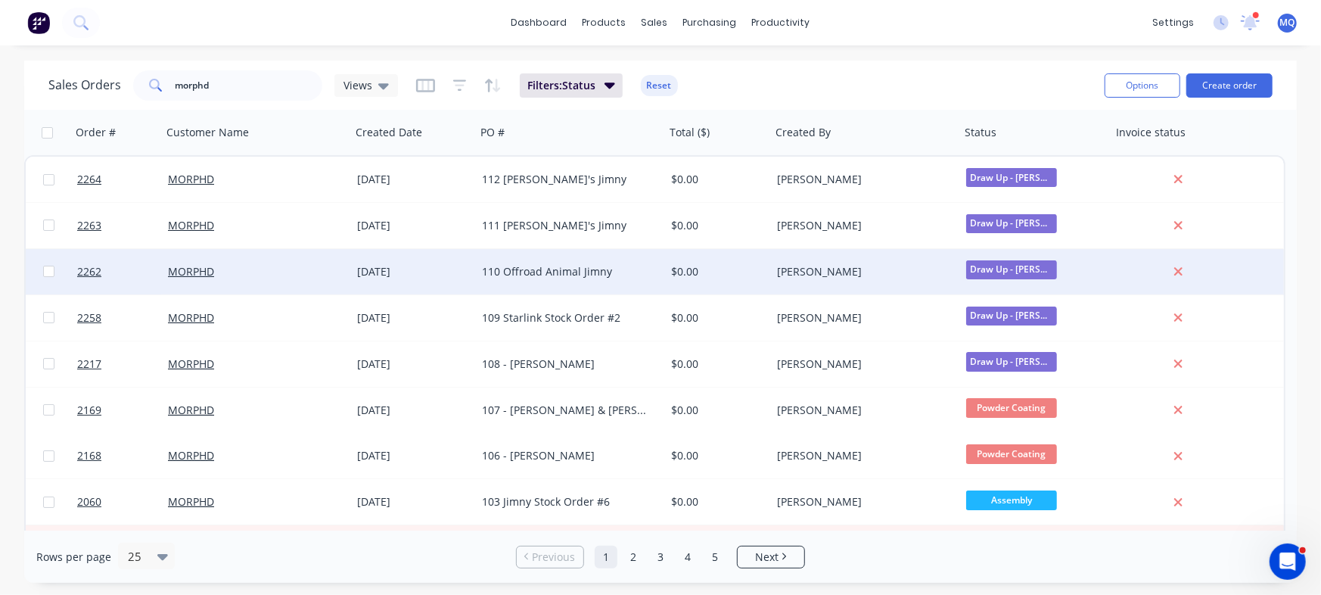
click at [589, 264] on div "110 Offroad Animal Jimny" at bounding box center [566, 271] width 168 height 15
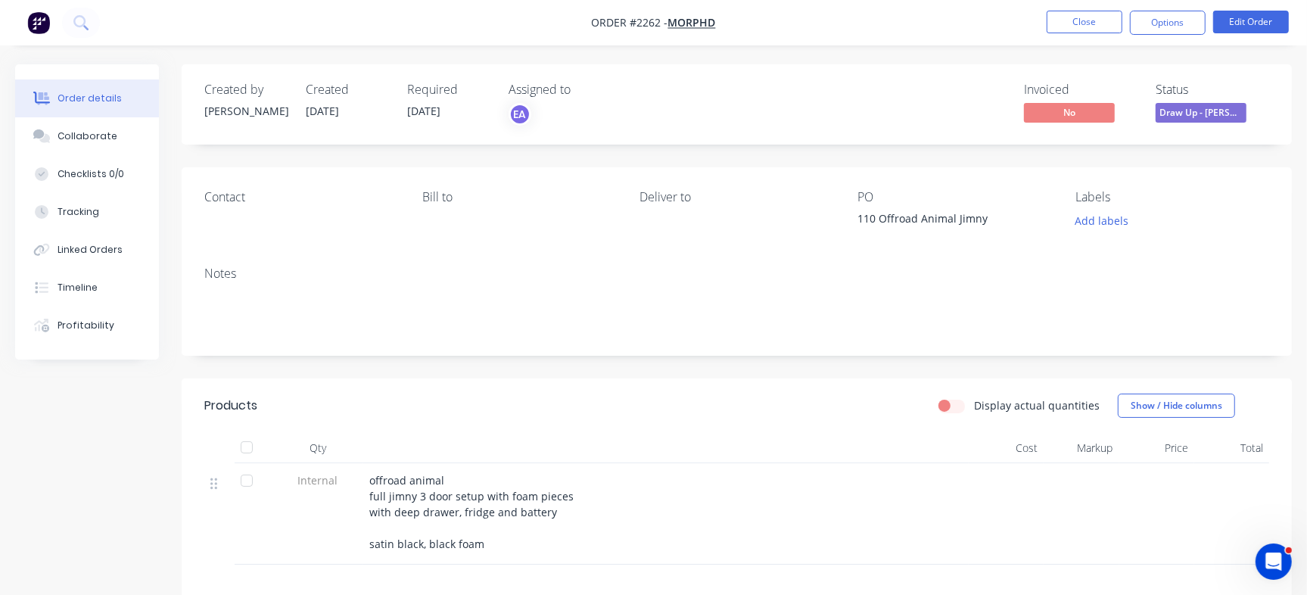
click at [1086, 4] on nav "Order #2262 - MORPHD Close Options Edit Order" at bounding box center [653, 22] width 1307 height 45
click at [1086, 26] on button "Close" at bounding box center [1084, 22] width 76 height 23
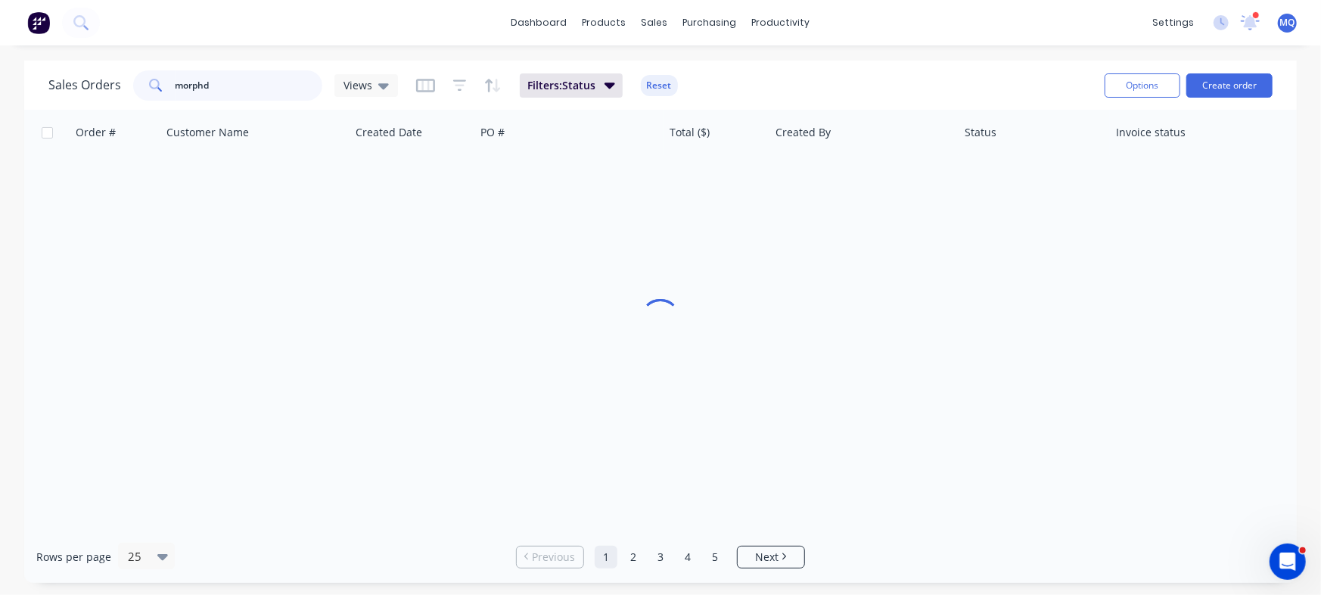
click at [259, 86] on input "morphd" at bounding box center [250, 85] width 148 height 30
click at [259, 85] on input "morphd" at bounding box center [250, 85] width 148 height 30
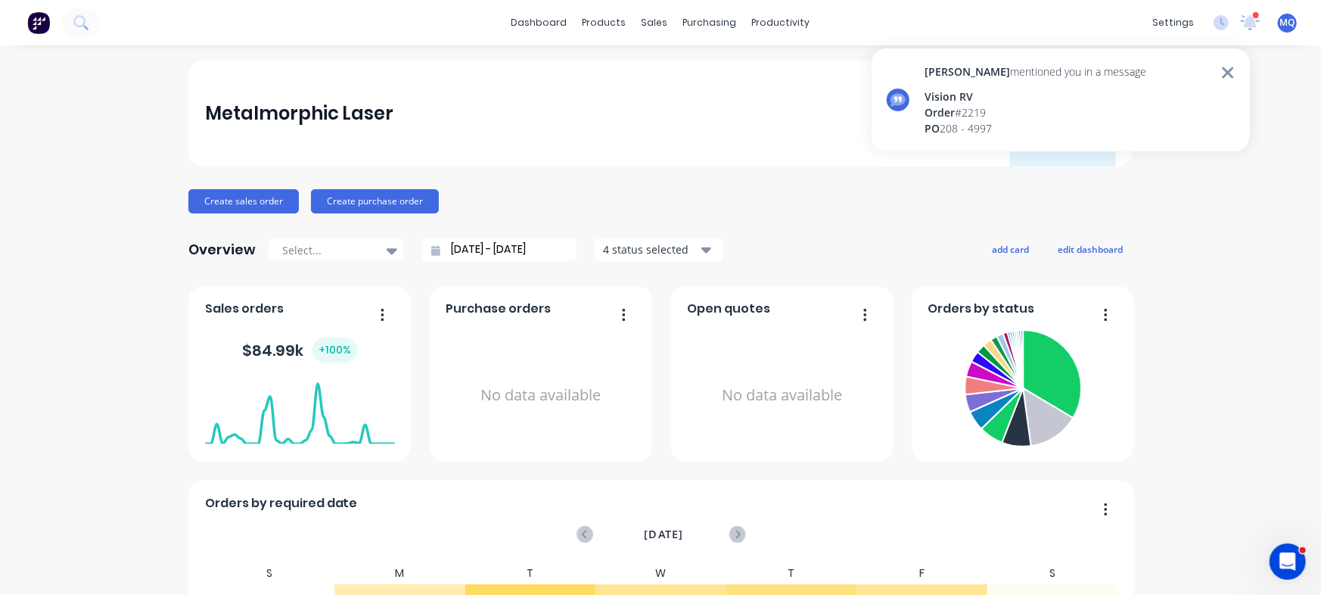
click at [997, 126] on div "PO 208 - 4997" at bounding box center [1036, 128] width 222 height 16
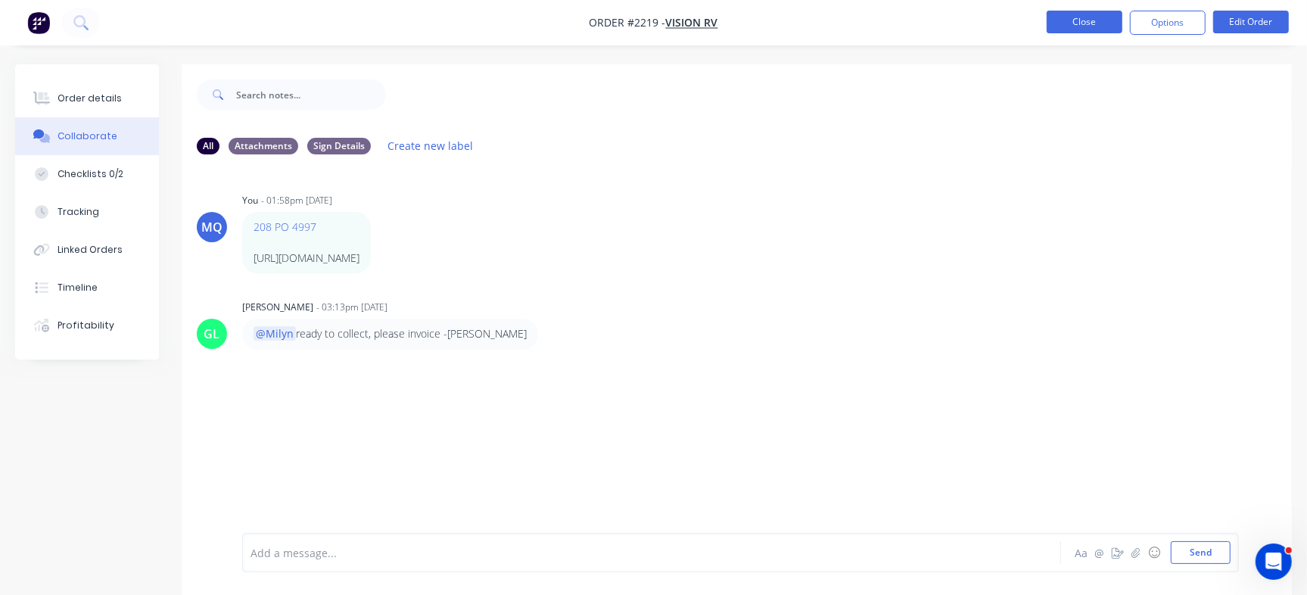
click at [1068, 19] on button "Close" at bounding box center [1084, 22] width 76 height 23
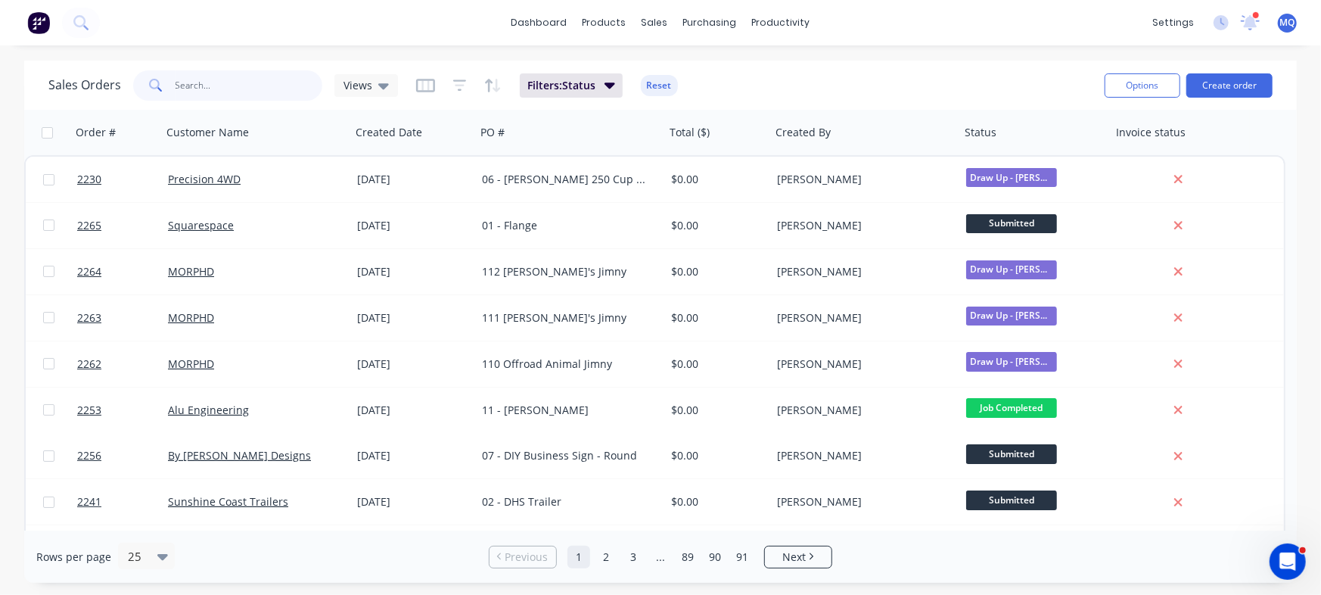
click at [269, 92] on input "text" at bounding box center [250, 85] width 148 height 30
type input "[PERSON_NAME]"
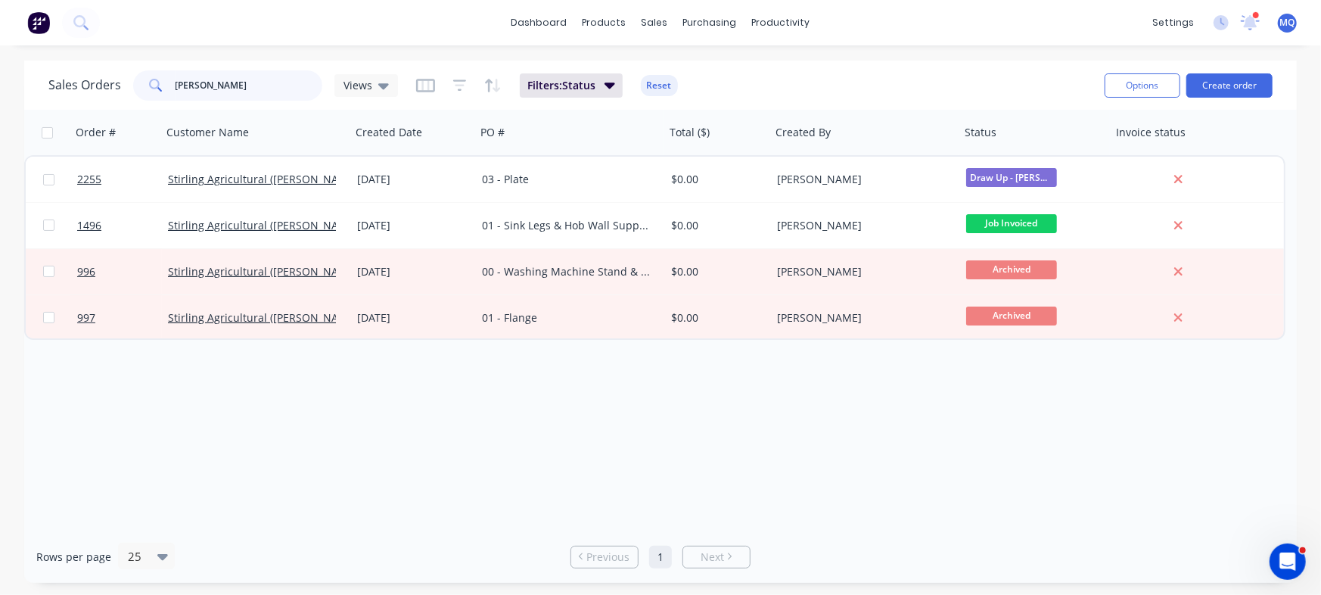
click at [225, 89] on input "[PERSON_NAME]" at bounding box center [250, 85] width 148 height 30
